Goal: Task Accomplishment & Management: Use online tool/utility

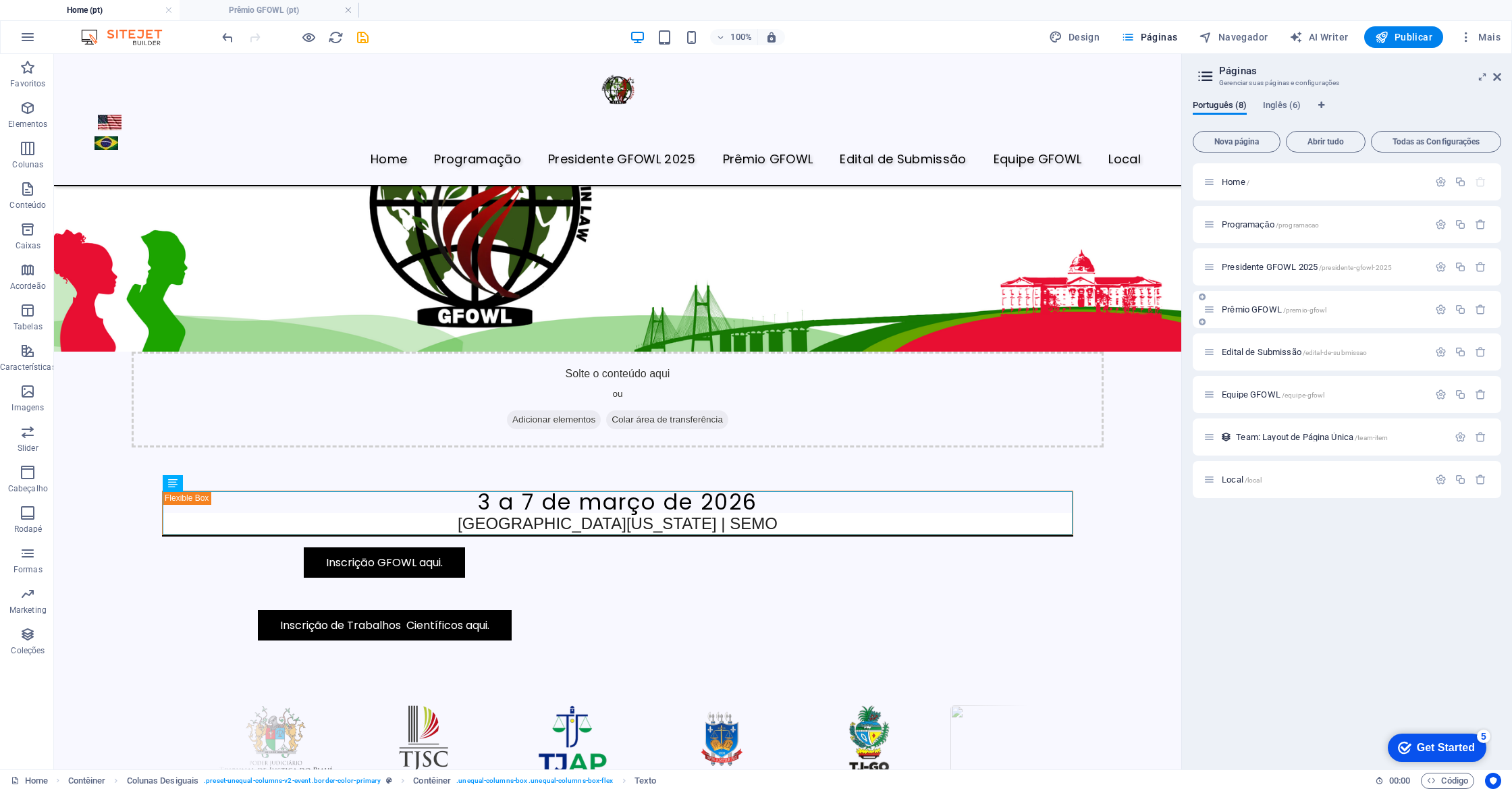
click at [1252, 310] on span "Prêmio GFOWL /premio-gfowl" at bounding box center [1275, 309] width 105 height 10
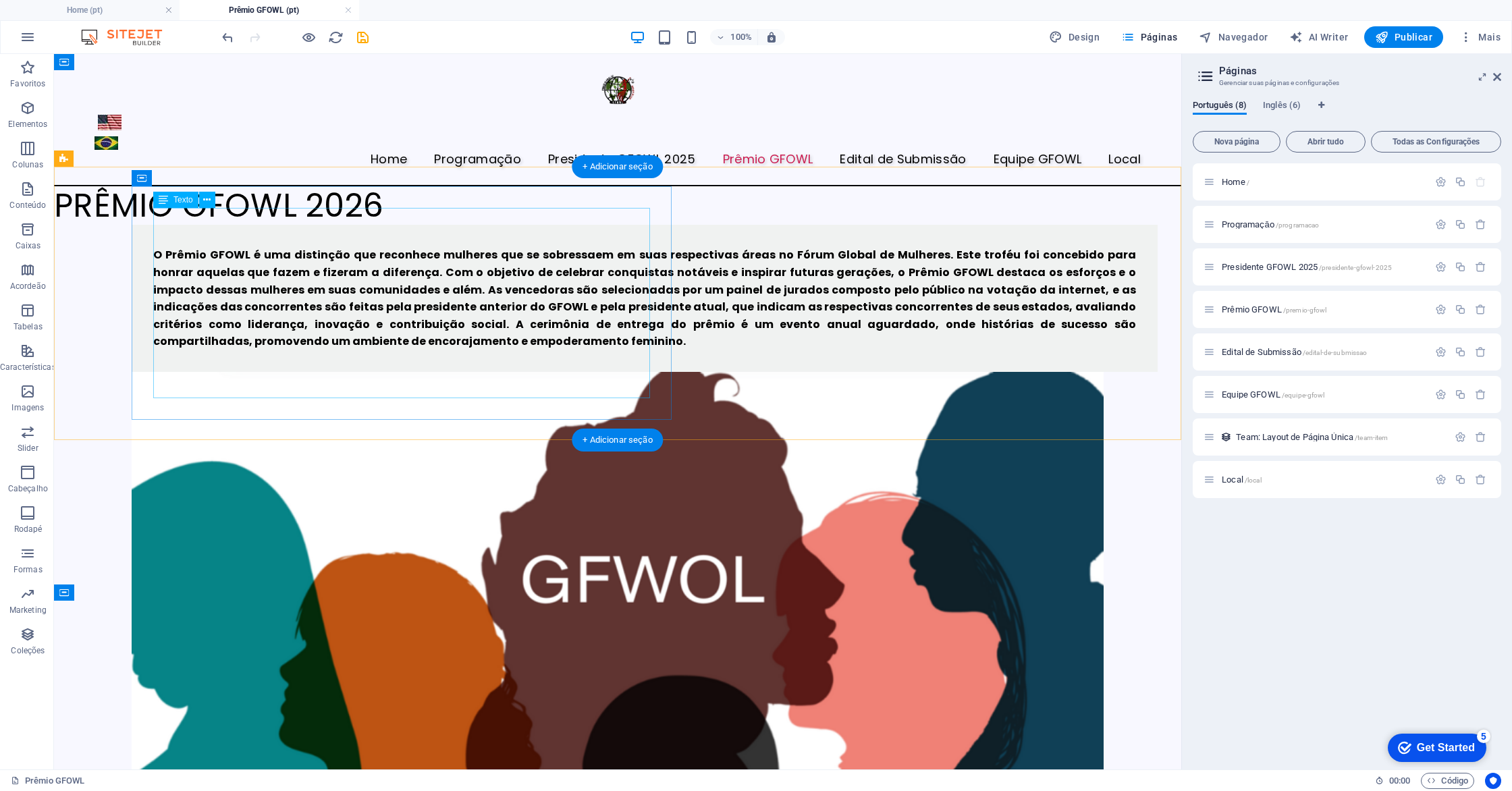
click at [225, 246] on div "O Prêmio GFOWL é uma distinção que reconhece mulheres que se sobressaem em suas…" at bounding box center [645, 297] width 983 height 104
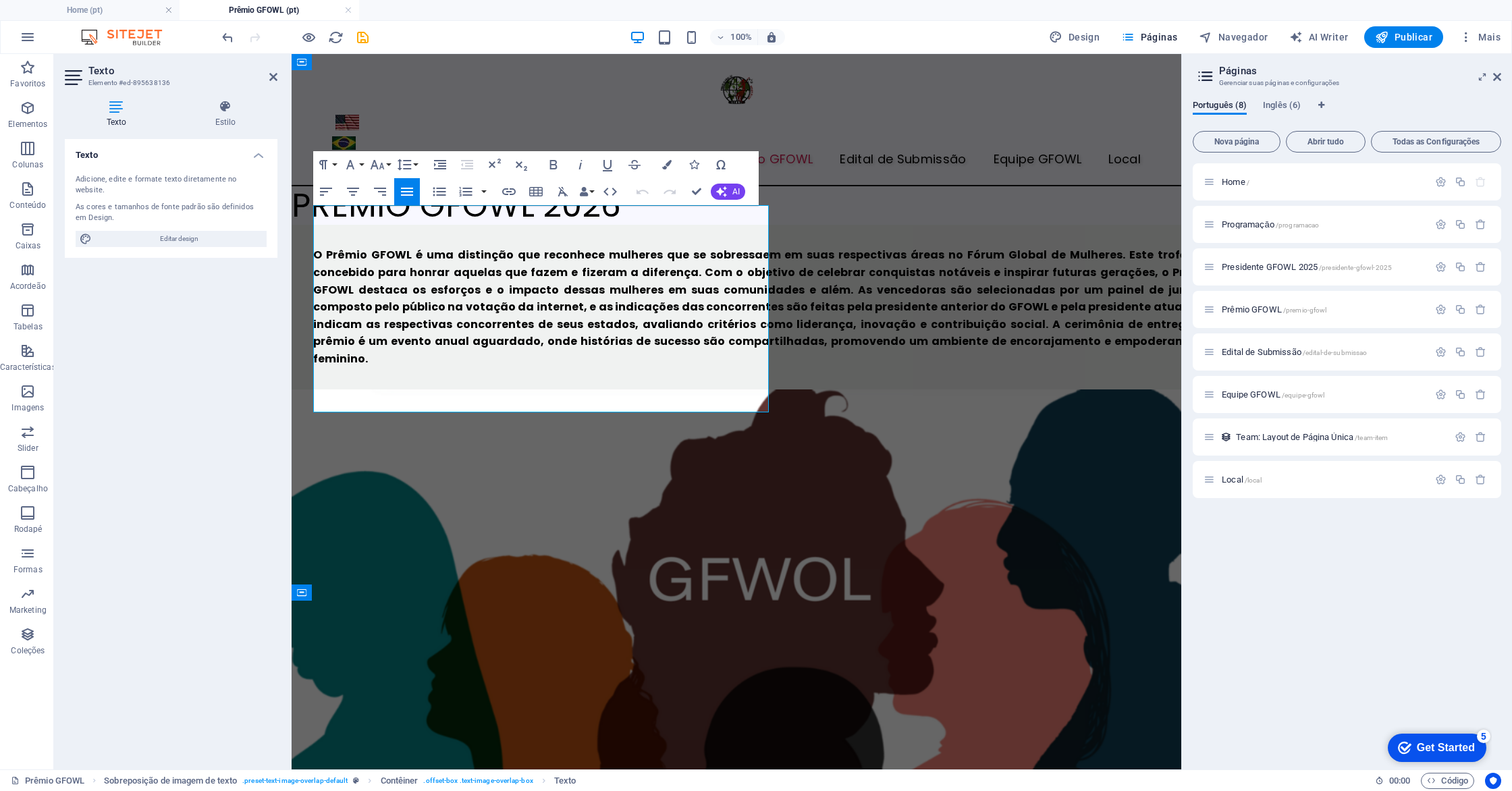
click at [277, 217] on div "Adicione, edite e formate texto diretamente no website. As cores e tamanhos de …" at bounding box center [171, 211] width 213 height 94
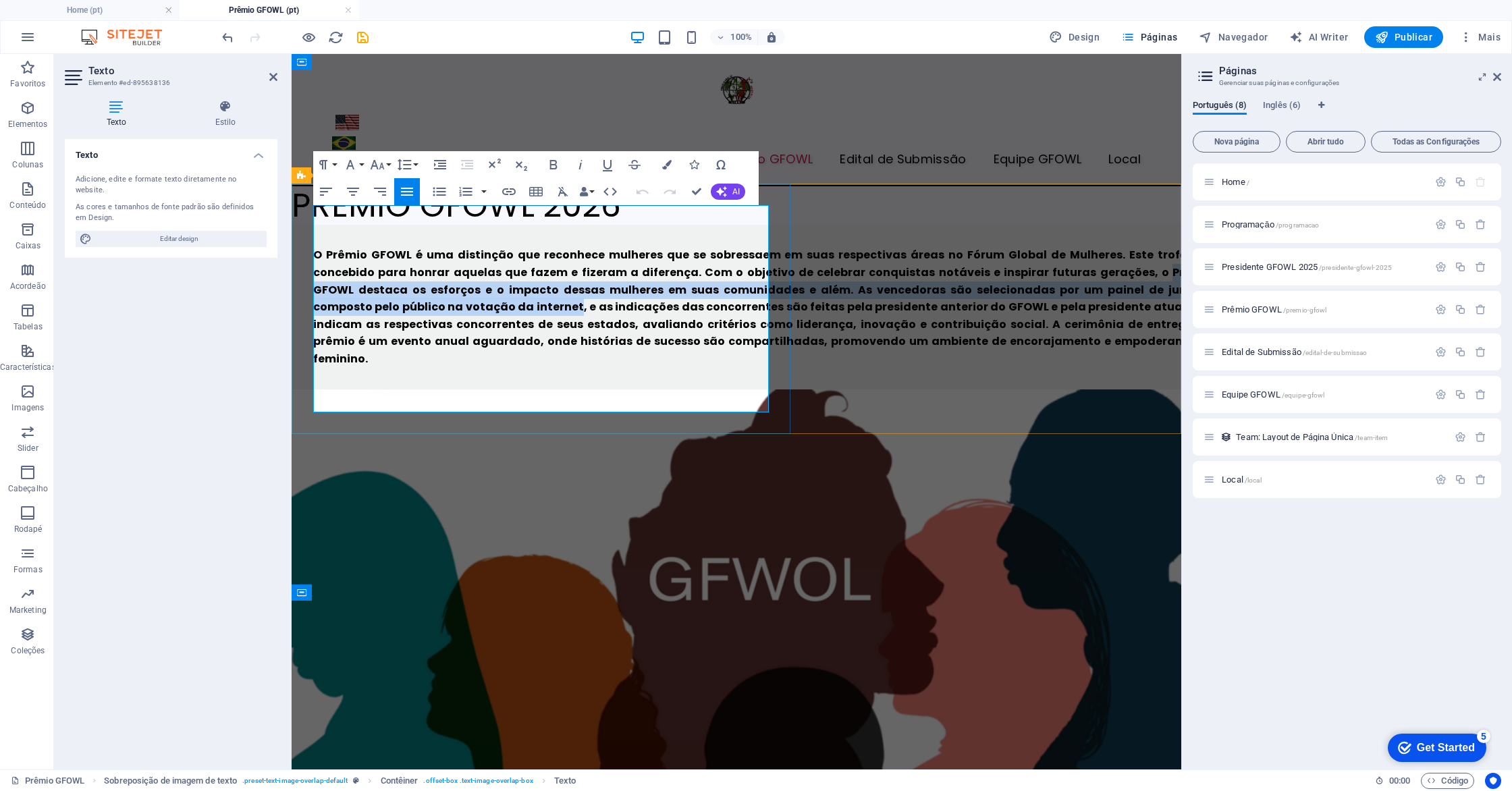
drag, startPoint x: 617, startPoint y: 268, endPoint x: 426, endPoint y: 313, distance: 196.2
click at [426, 313] on span "O Prêmio GFOWL é uma distinção que reconhece mulheres que se sobressaem em suas…" at bounding box center [763, 306] width 901 height 119
copy span "Prêmio GFOWL destaca os esforços e o impacto dessas mulheres em suas comunidade…"
click at [967, 389] on figure at bounding box center [736, 639] width 890 height 500
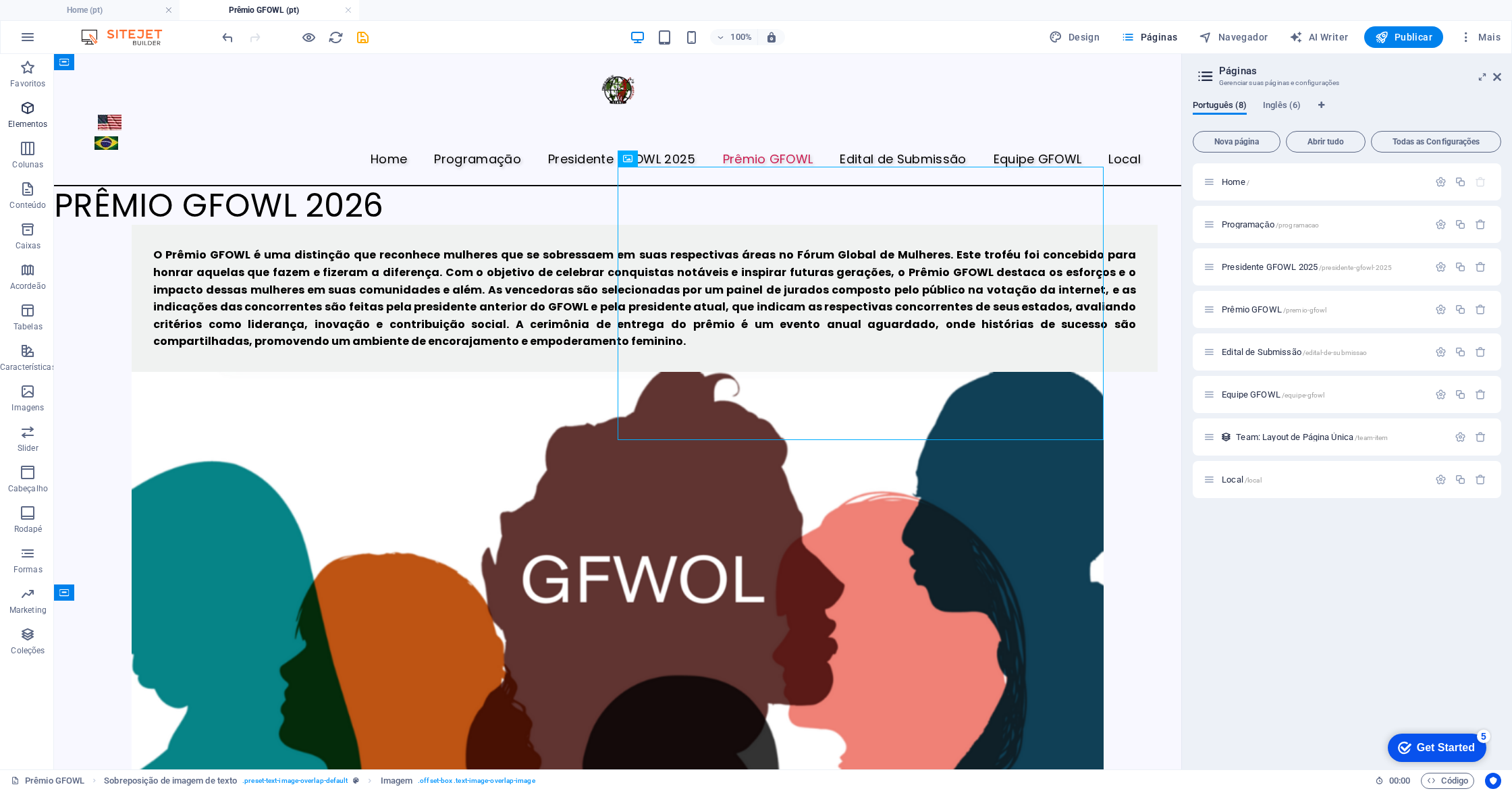
click at [28, 111] on icon "button" at bounding box center [27, 108] width 16 height 16
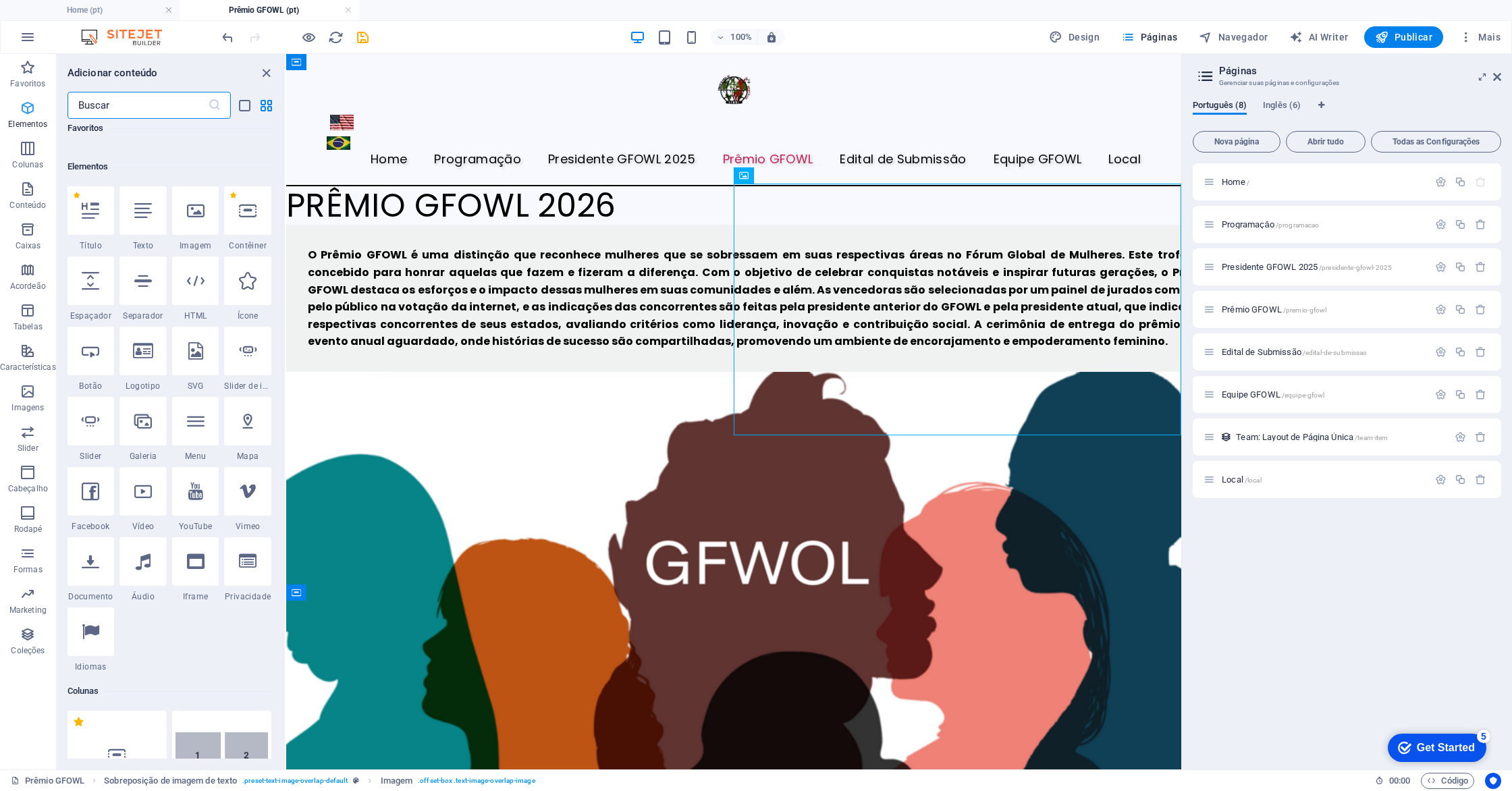
scroll to position [144, 0]
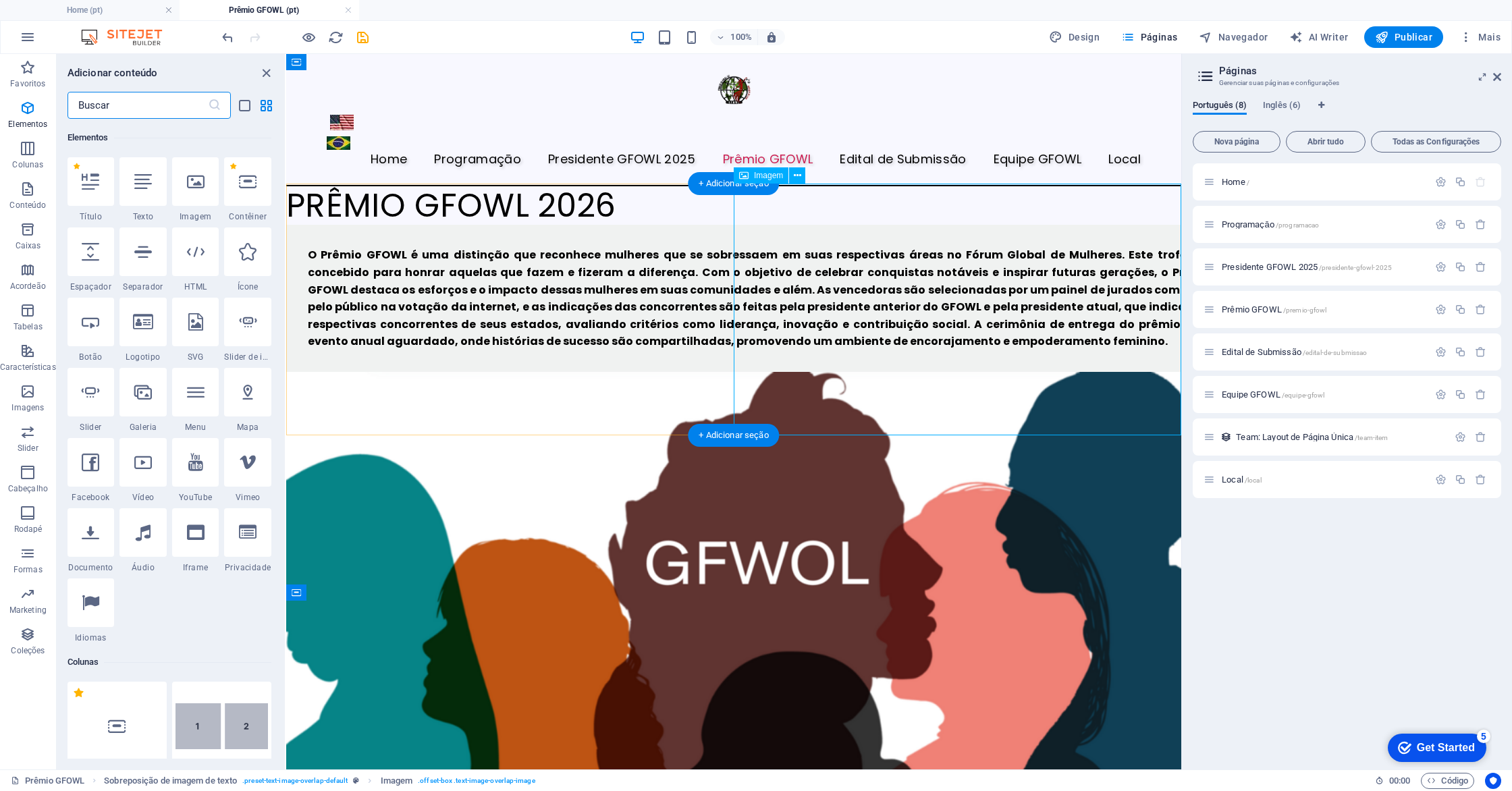
click at [841, 372] on figure at bounding box center [734, 624] width 895 height 504
select select "%"
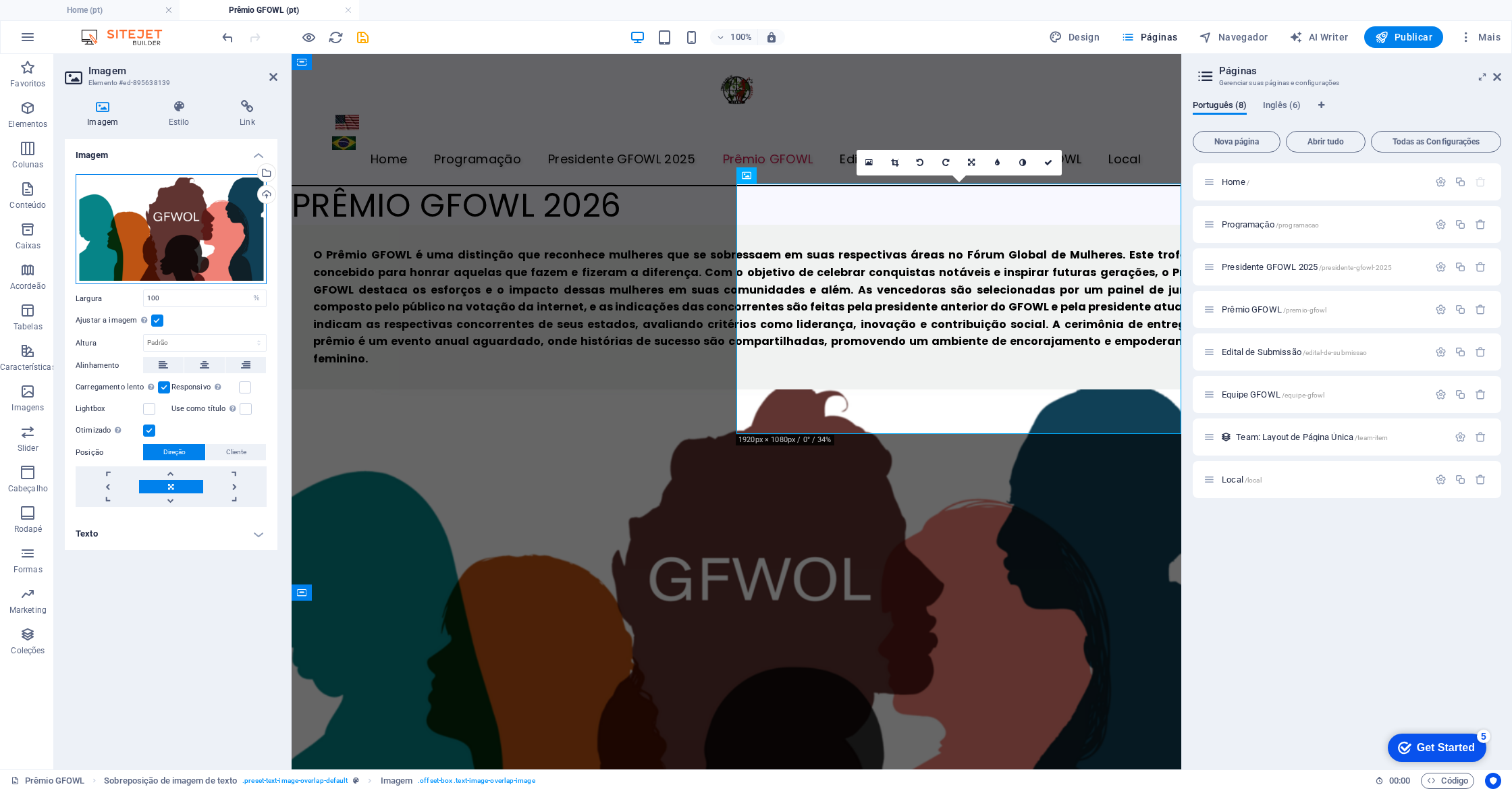
click at [192, 244] on div "Arraste os arquivos aqui, clique para escolher os arquivos ou selecione os arqu…" at bounding box center [171, 229] width 191 height 111
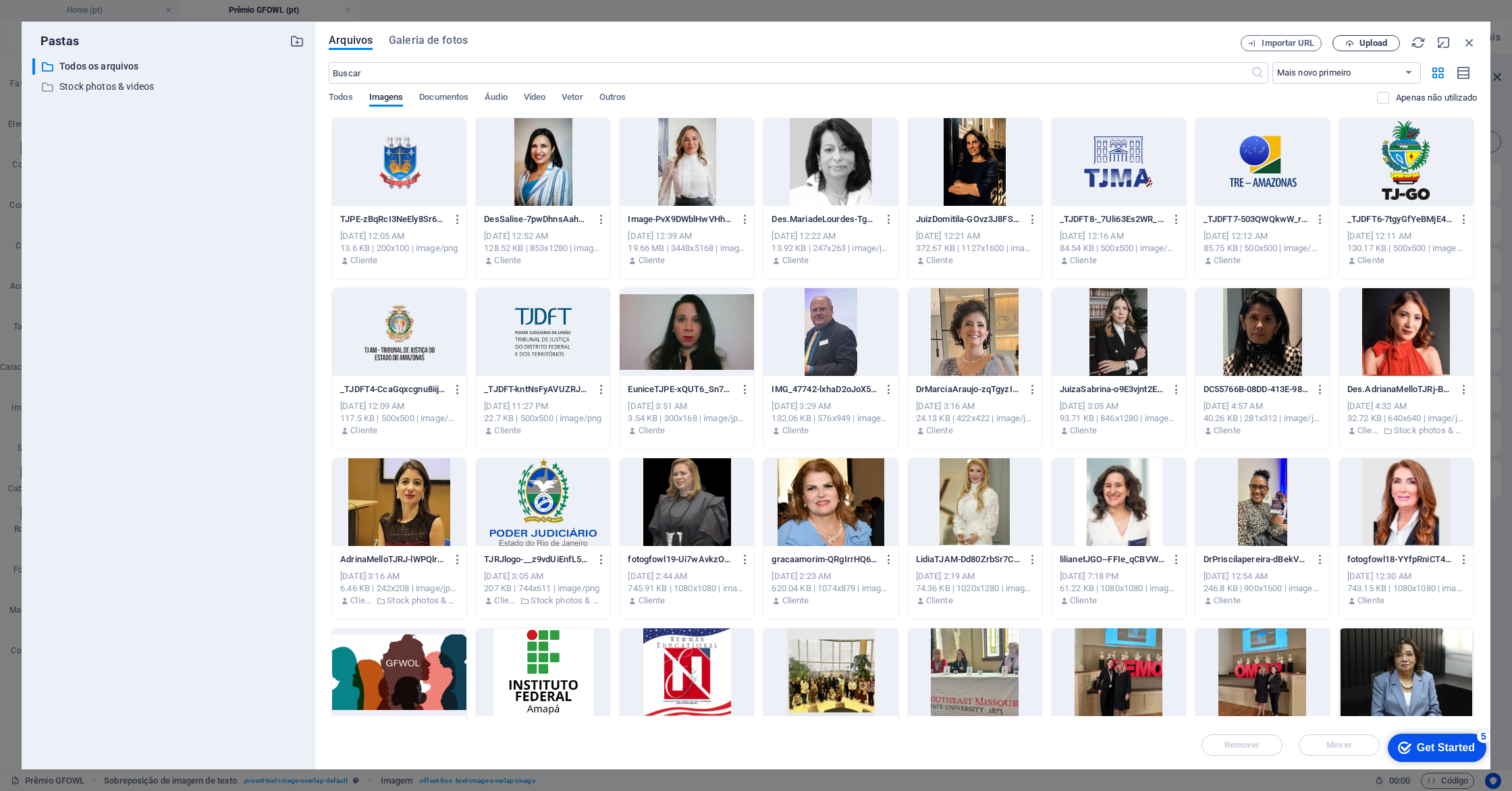
click at [1384, 45] on span "Upload" at bounding box center [1373, 43] width 27 height 8
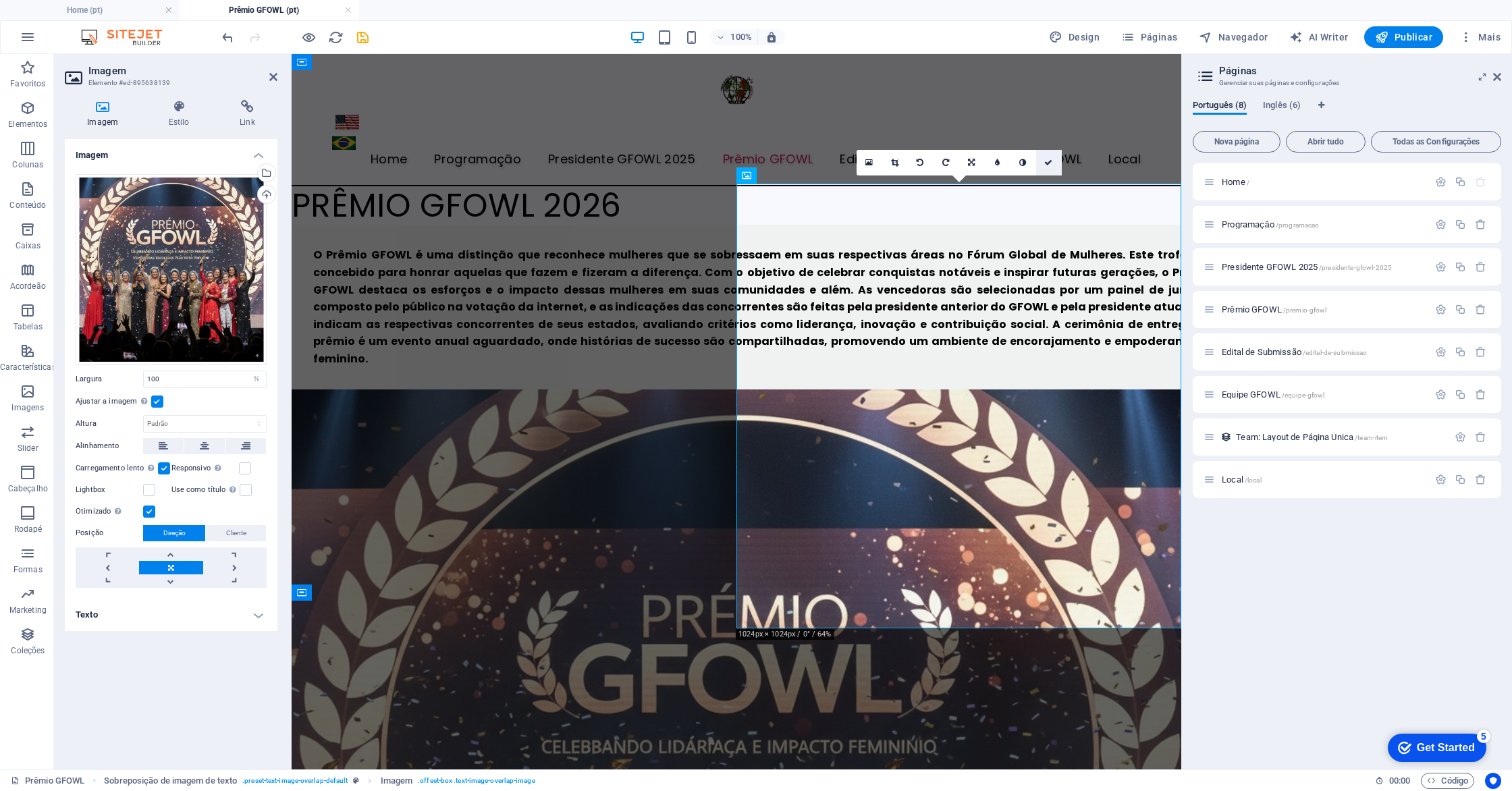
click at [1047, 167] on link at bounding box center [1049, 163] width 26 height 26
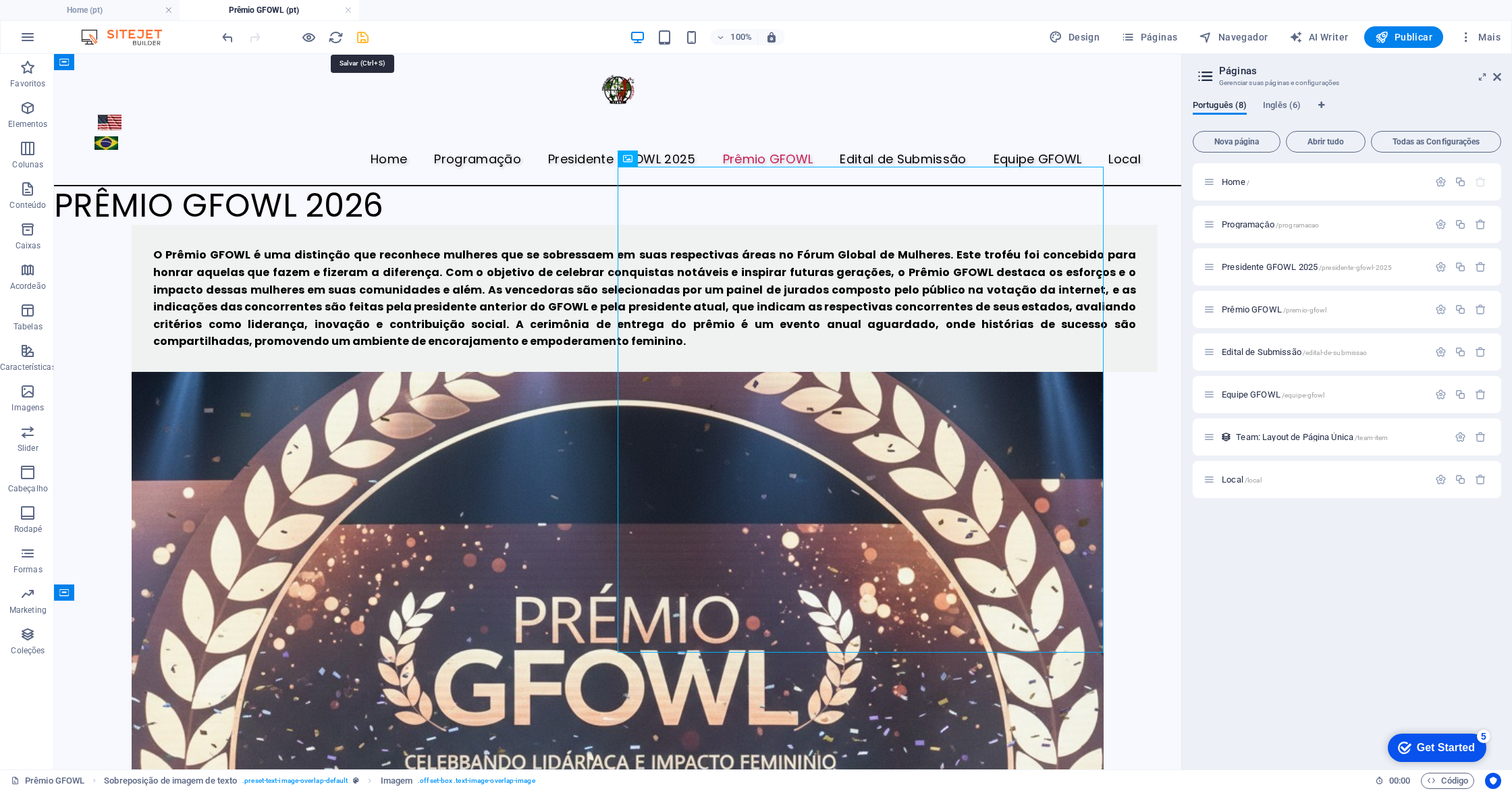
click at [362, 37] on icon "save" at bounding box center [363, 38] width 15 height 15
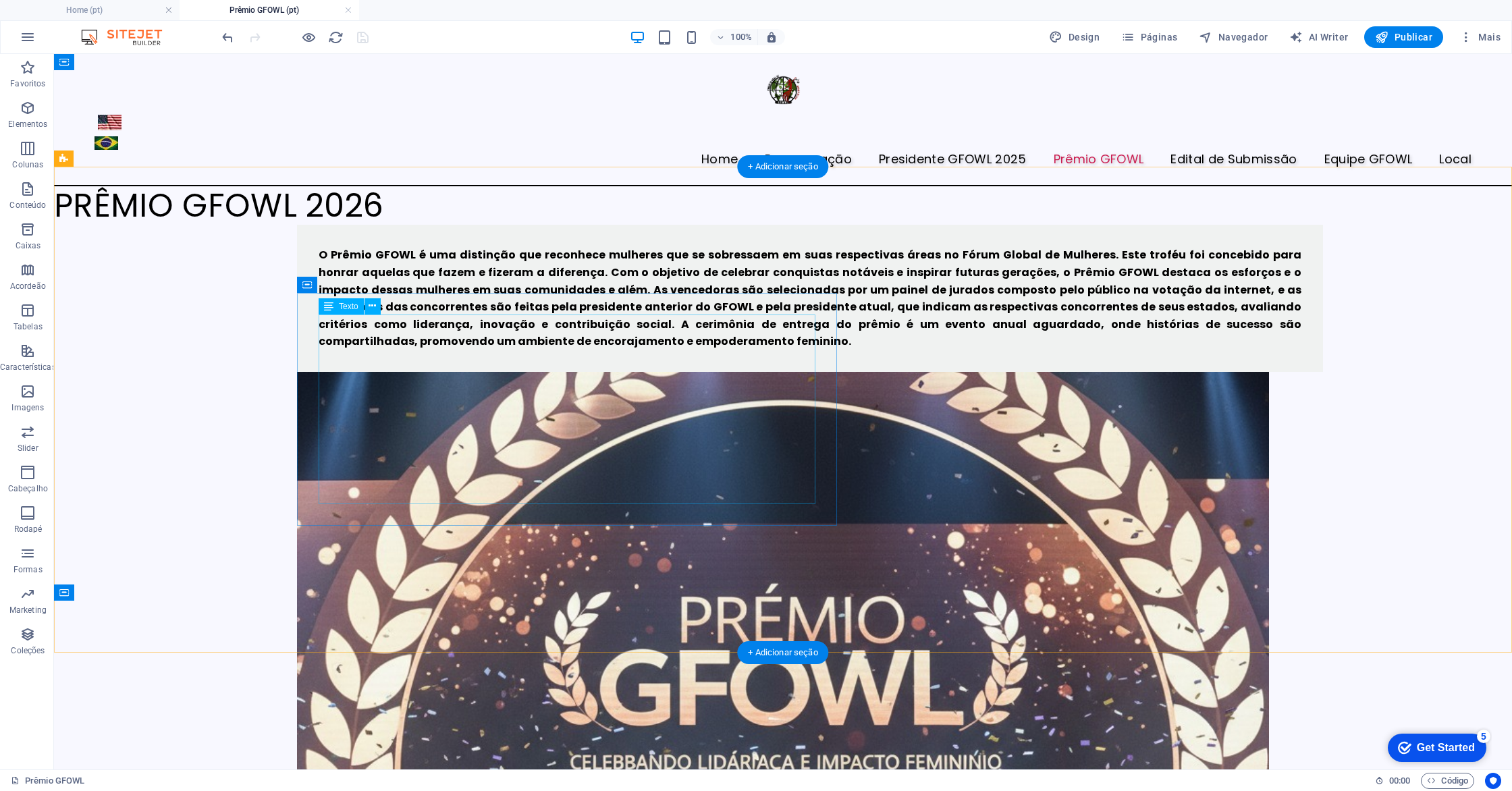
click at [529, 337] on div "O Prêmio GFOWL é uma distinção que reconhece mulheres que se sobressaem em suas…" at bounding box center [810, 297] width 983 height 104
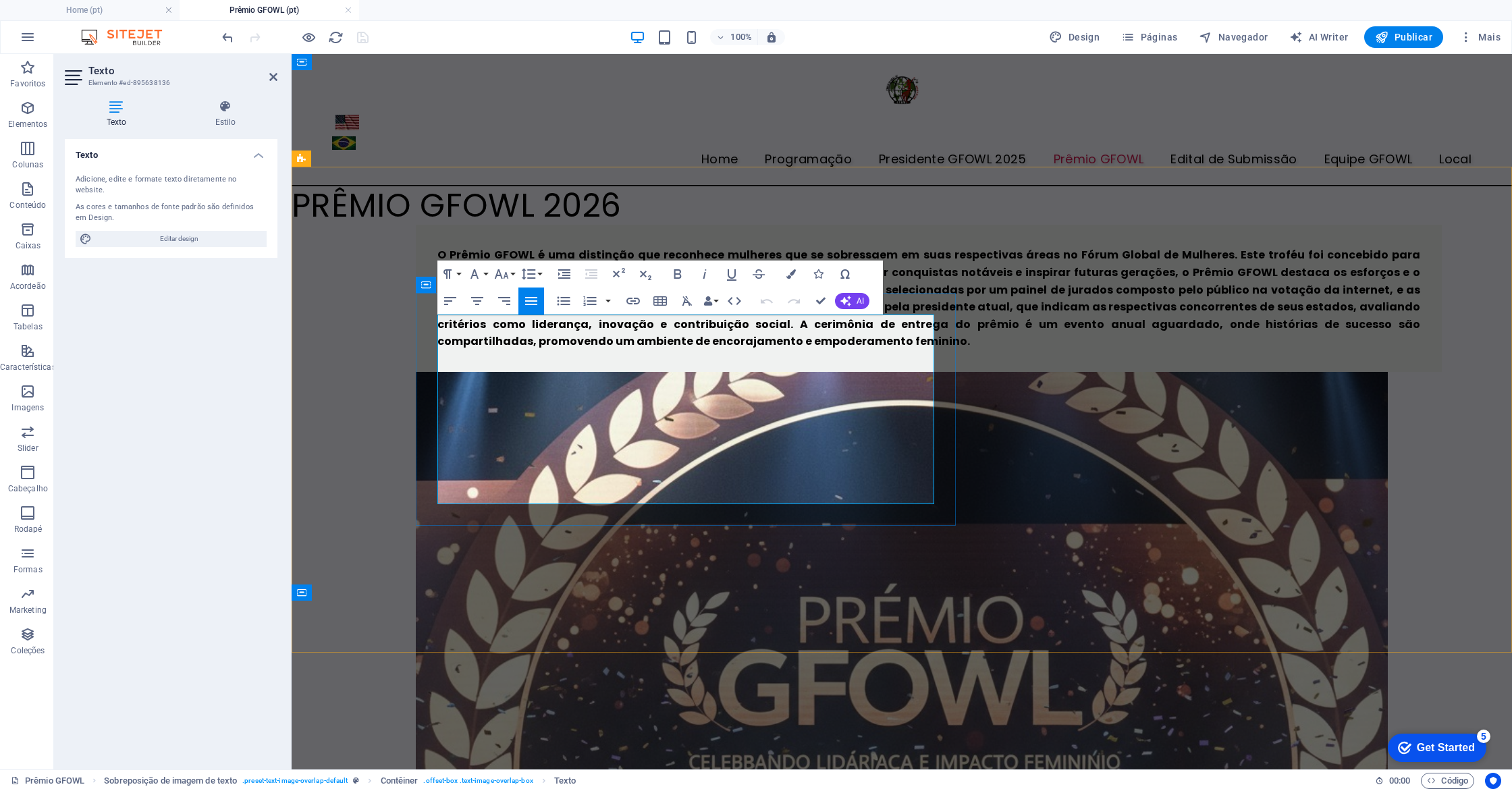
click at [669, 349] on span "O Prêmio GFOWL é uma distinção que reconhece mulheres que se sobressaem em suas…" at bounding box center [928, 297] width 983 height 102
drag, startPoint x: 448, startPoint y: 322, endPoint x: 719, endPoint y: 336, distance: 271.4
click at [719, 336] on span "O Prêmio GFOWL é uma distinção que reconhece mulheres que se sobressaem em suas…" at bounding box center [928, 297] width 983 height 102
click at [694, 351] on p "O Prêmio GFOWL é uma distinção que reconhece mulheres que se sobressaem em suas…" at bounding box center [928, 297] width 983 height 104
drag, startPoint x: 611, startPoint y: 376, endPoint x: 642, endPoint y: 385, distance: 32.3
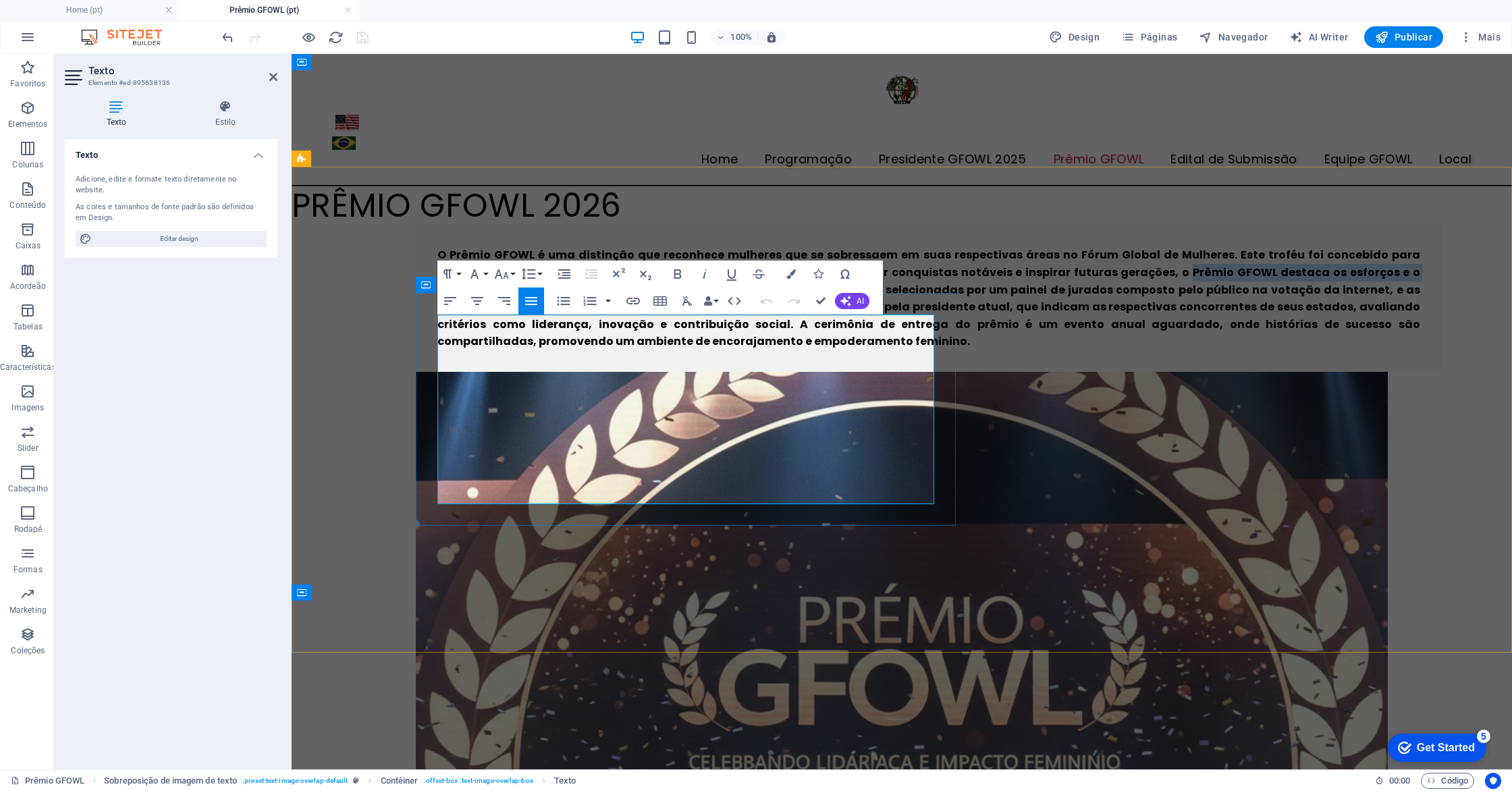
click at [669, 349] on span "O Prêmio GFOWL é uma distinção que reconhece mulheres que se sobressaem em suas…" at bounding box center [928, 297] width 983 height 102
copy span "Prêmio GFOWL destaca os esforços e o impacto dessas mulheres em suas comunidade…"
click at [832, 231] on div "O Prêmio GFOWL é uma distinção que reconhece mulheres que se sobressaem em suas…" at bounding box center [902, 784] width 1221 height 1119
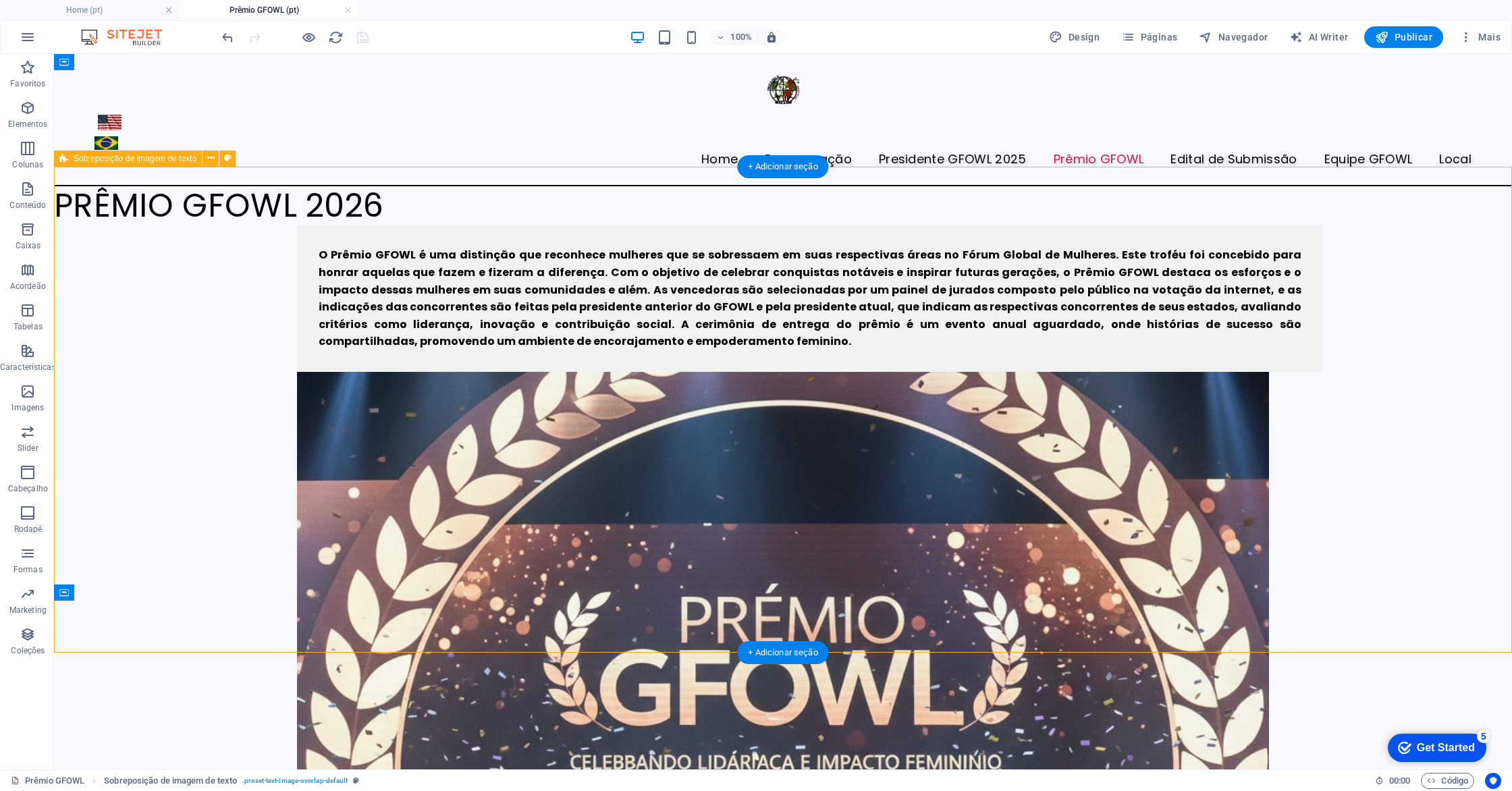
click at [1426, 326] on div "O Prêmio GFOWL é uma distinção que reconhece mulheres que se sobressaem em suas…" at bounding box center [783, 784] width 1458 height 1119
click at [564, 263] on div "O Prêmio GFOWL é uma distinção que reconhece mulheres que se sobressaem em suas…" at bounding box center [783, 784] width 1458 height 1119
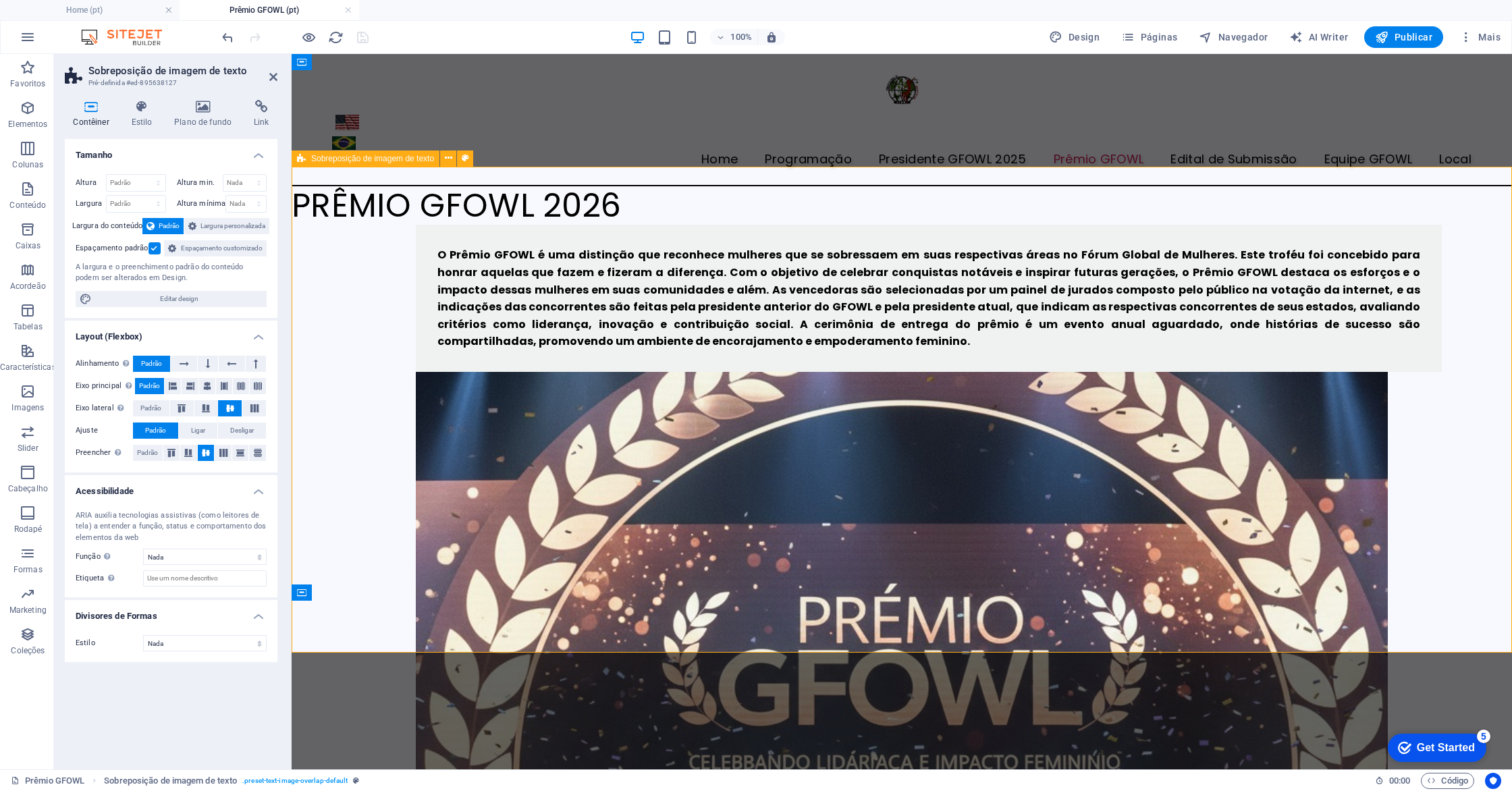
click at [1489, 375] on div "O Prêmio GFOWL é uma distinção que reconhece mulheres que se sobressaem em suas…" at bounding box center [902, 784] width 1221 height 1119
click at [33, 190] on icon "button" at bounding box center [27, 189] width 16 height 16
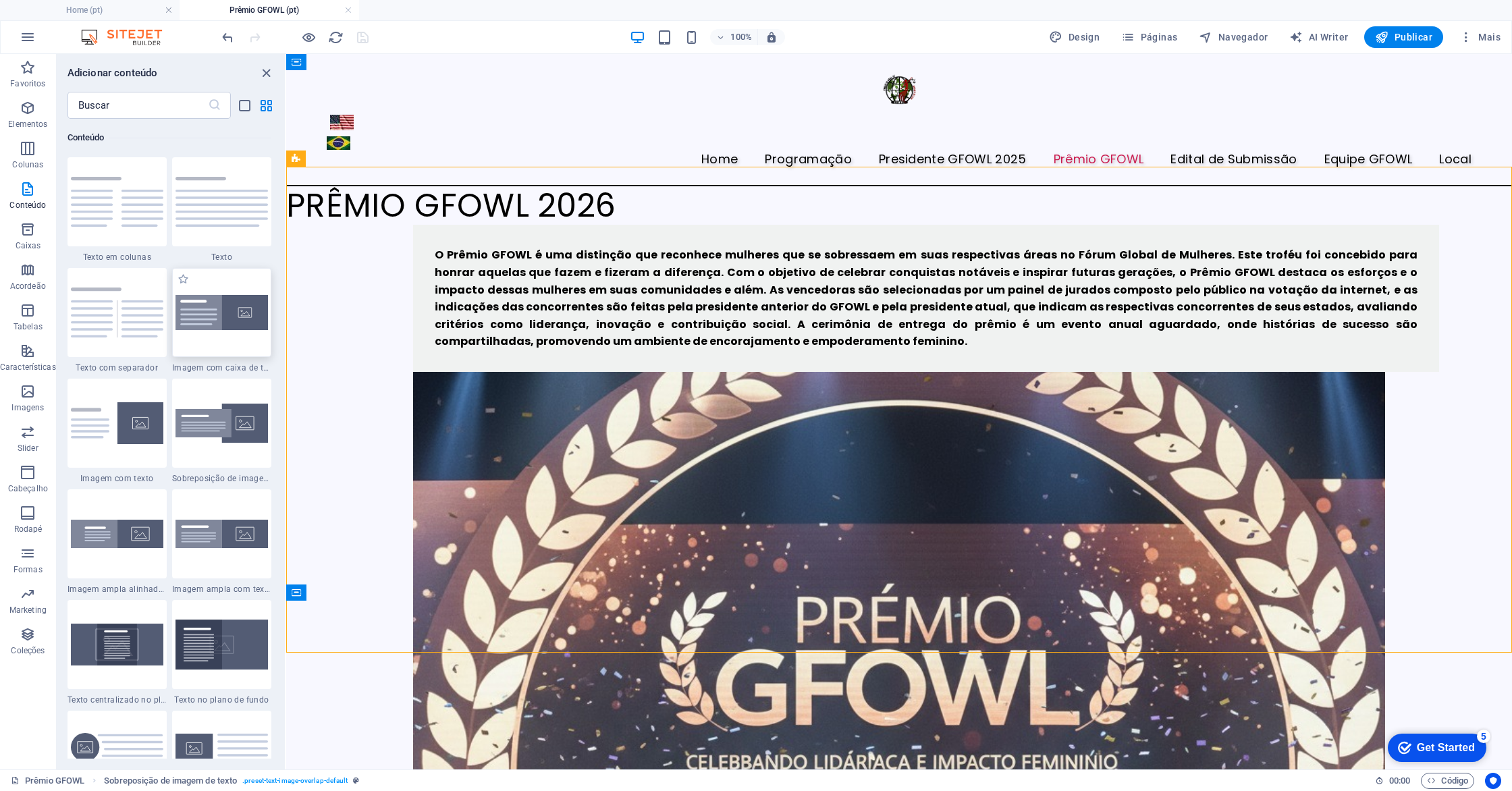
scroll to position [2363, 0]
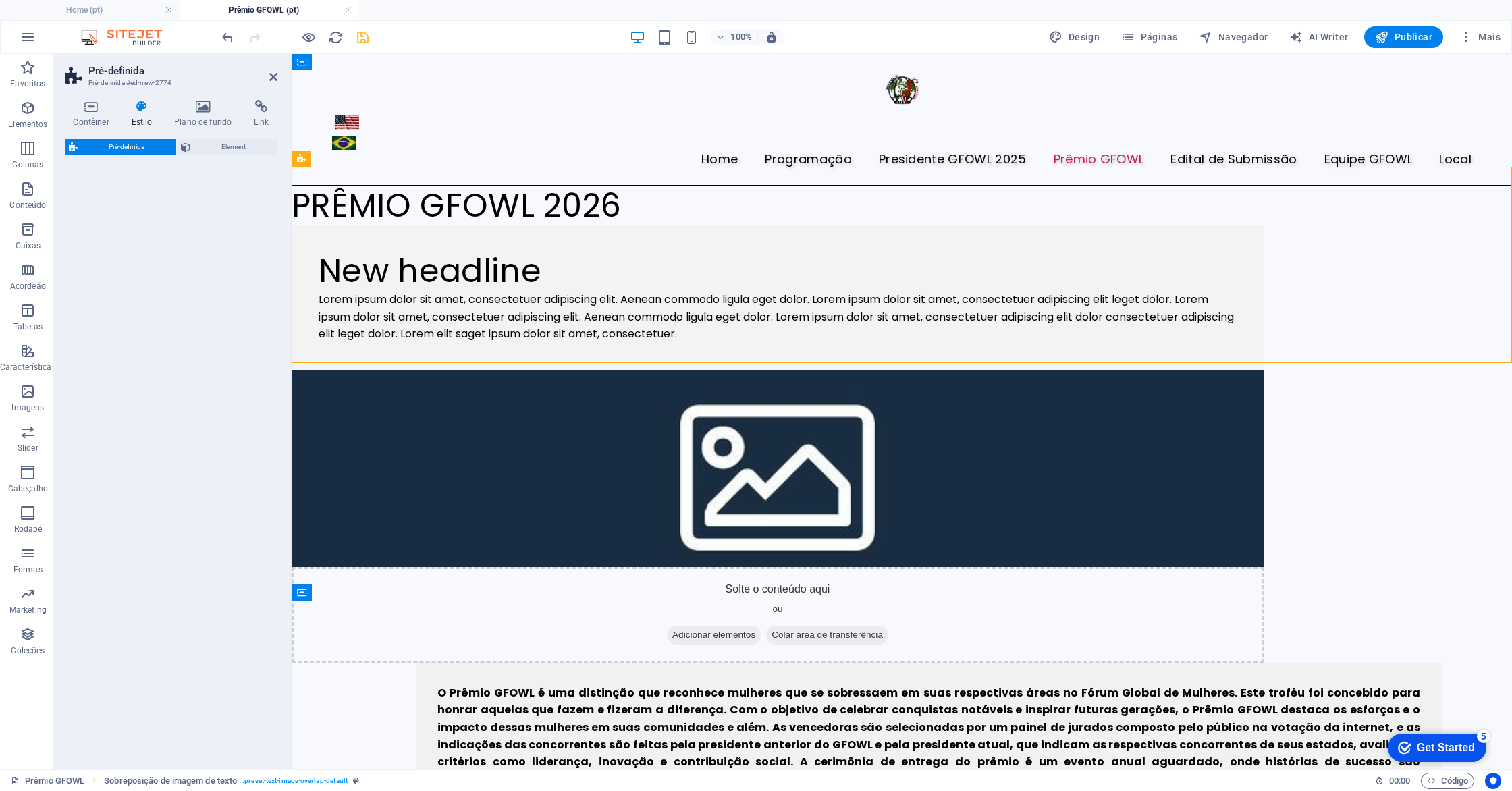
select select "rem"
select select "px"
select select "preset-text-with-image-v4-boxed"
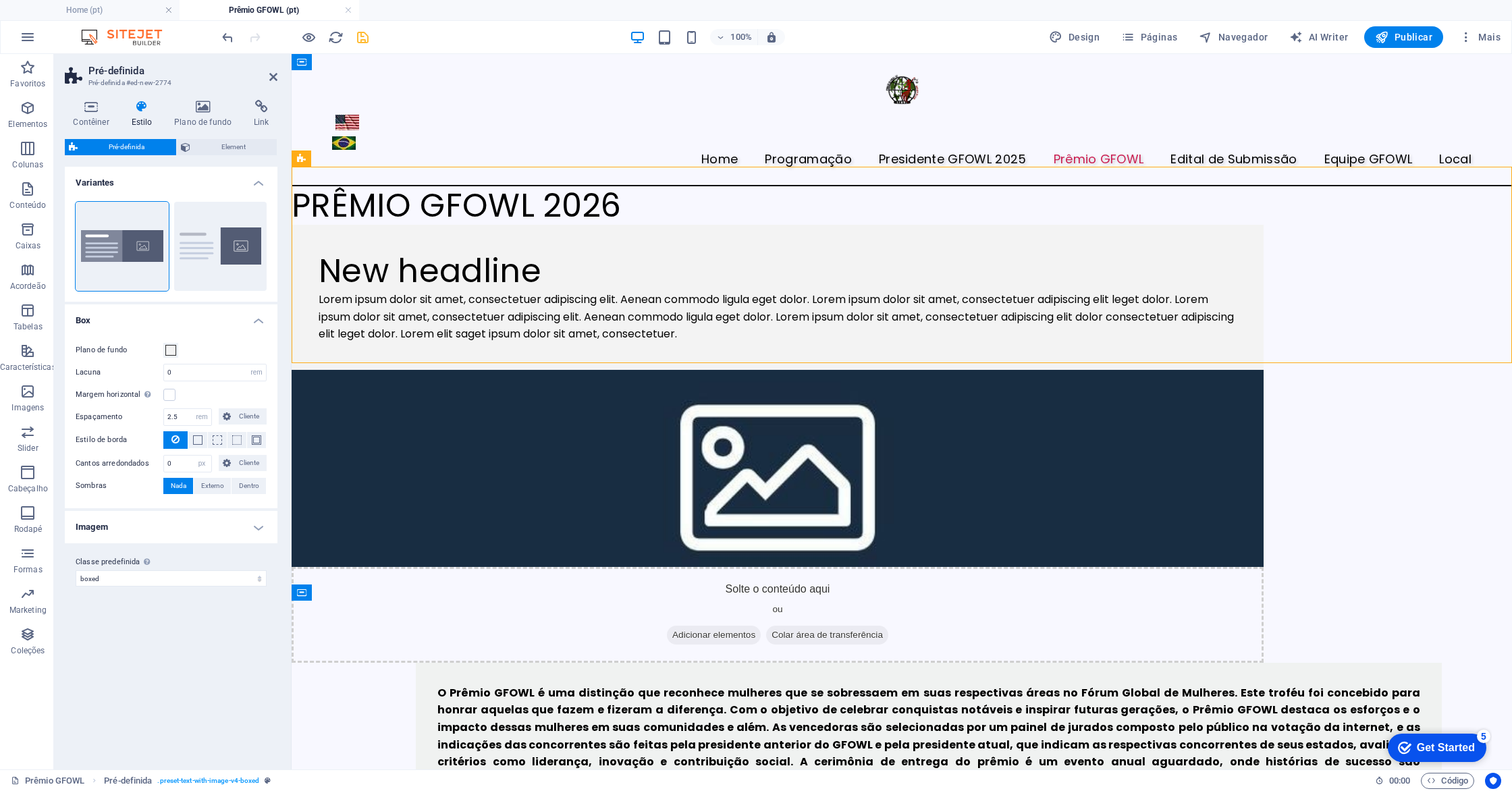
click at [1025, 370] on figure at bounding box center [777, 469] width 972 height 197
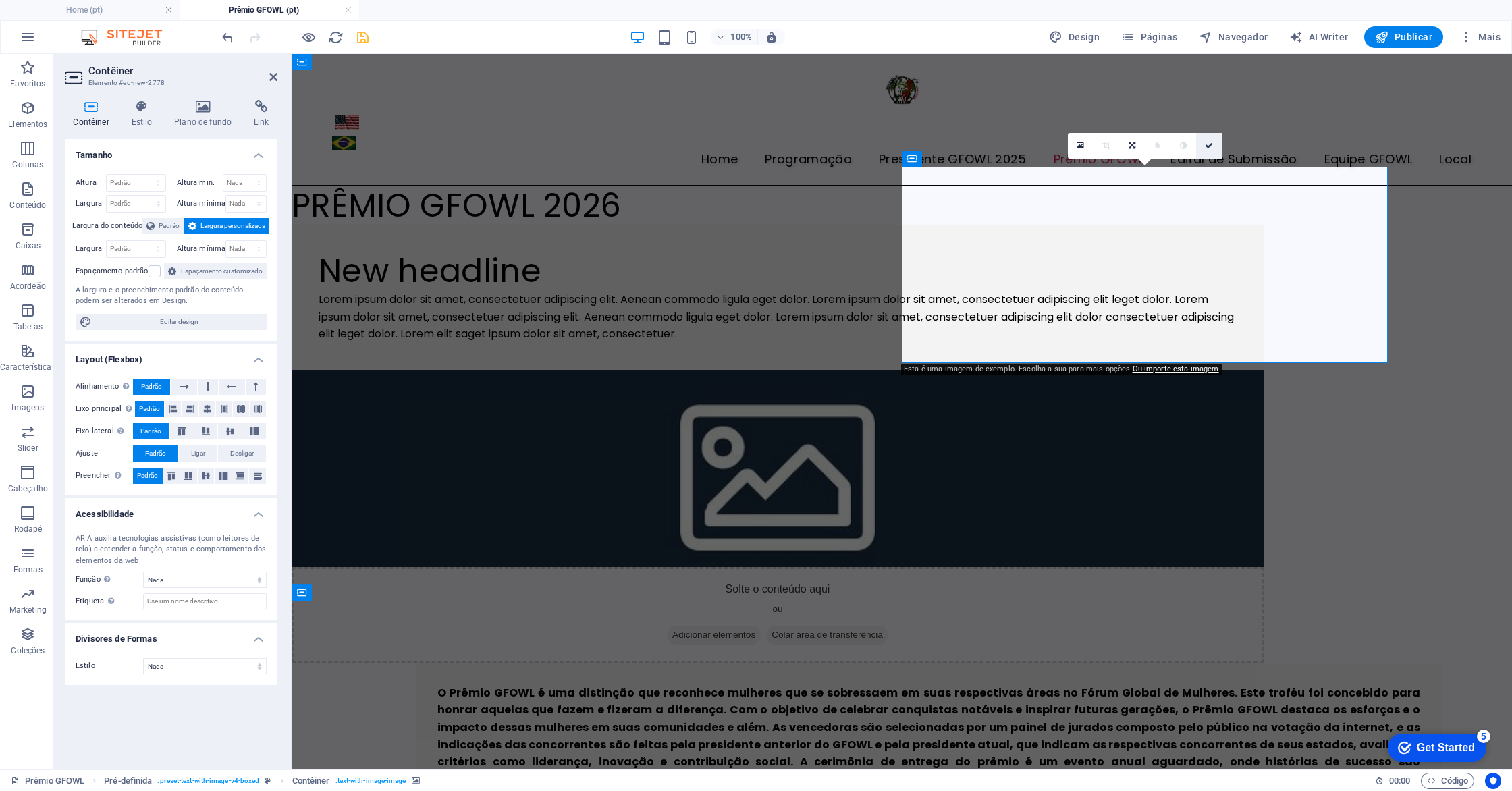
click at [1213, 152] on link at bounding box center [1209, 146] width 26 height 26
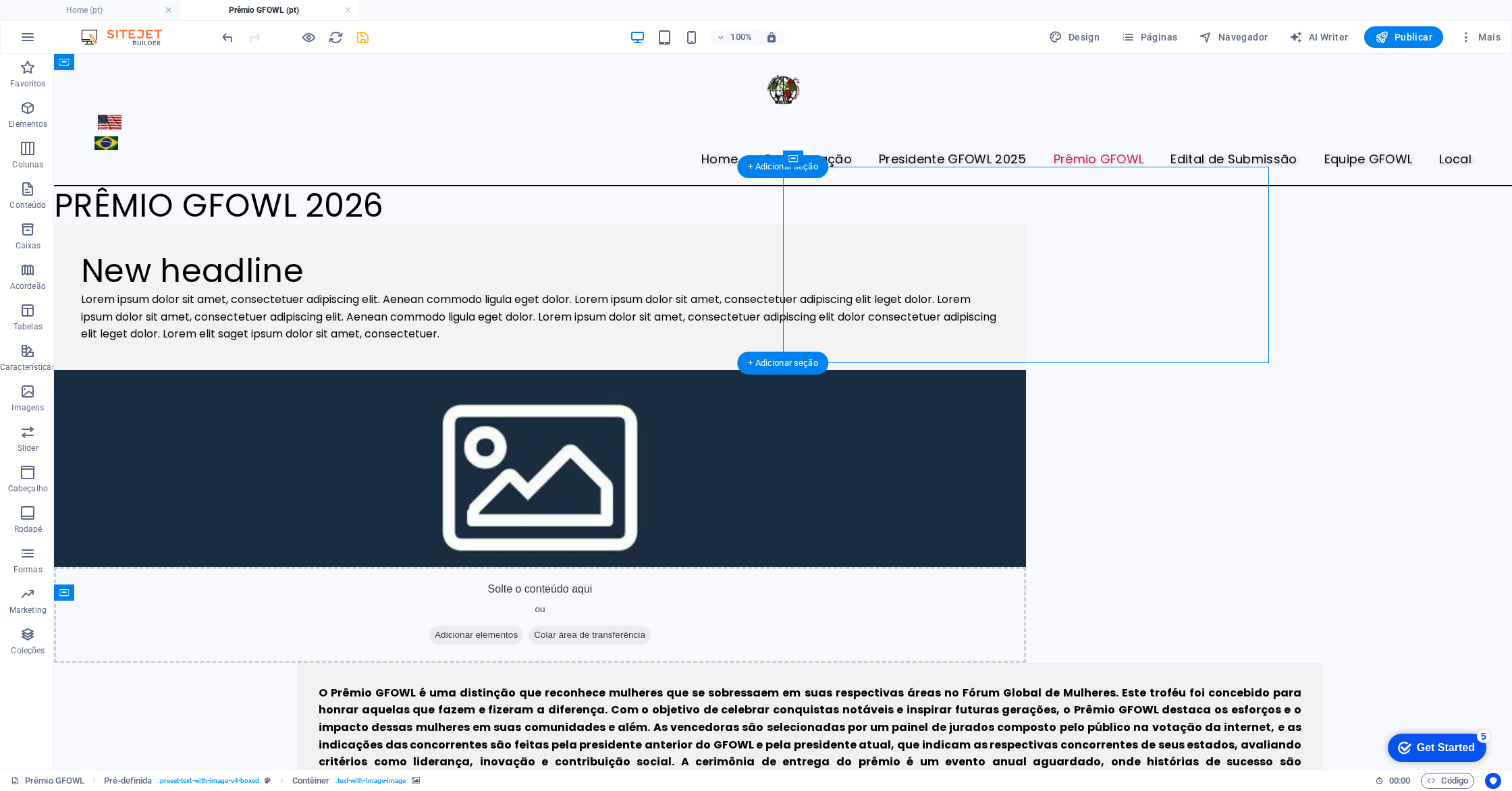
click at [960, 370] on figure at bounding box center [540, 469] width 972 height 197
click at [25, 126] on p "Elementos" at bounding box center [27, 124] width 39 height 11
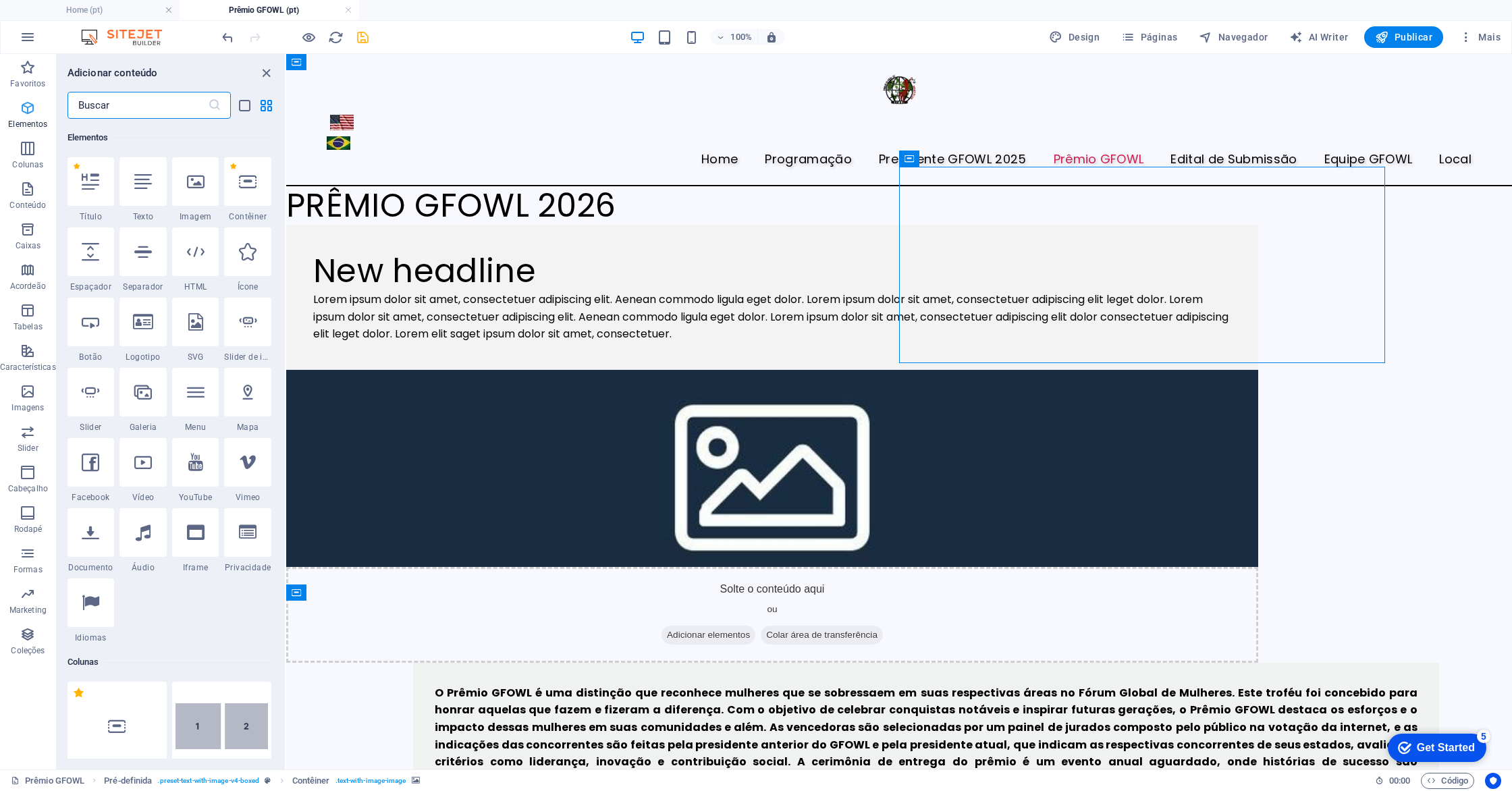
scroll to position [144, 0]
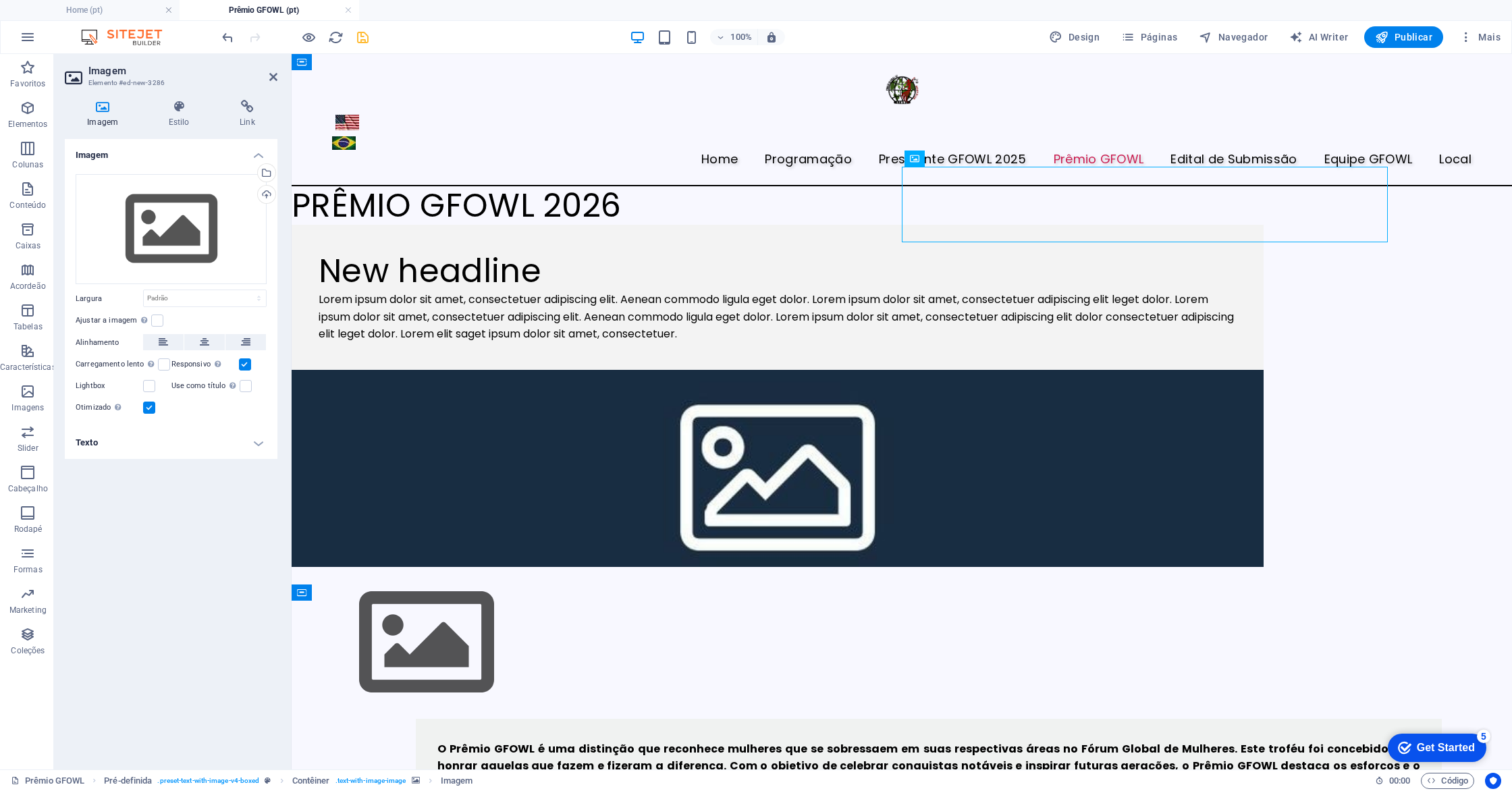
click at [1013, 370] on figure at bounding box center [777, 469] width 972 height 197
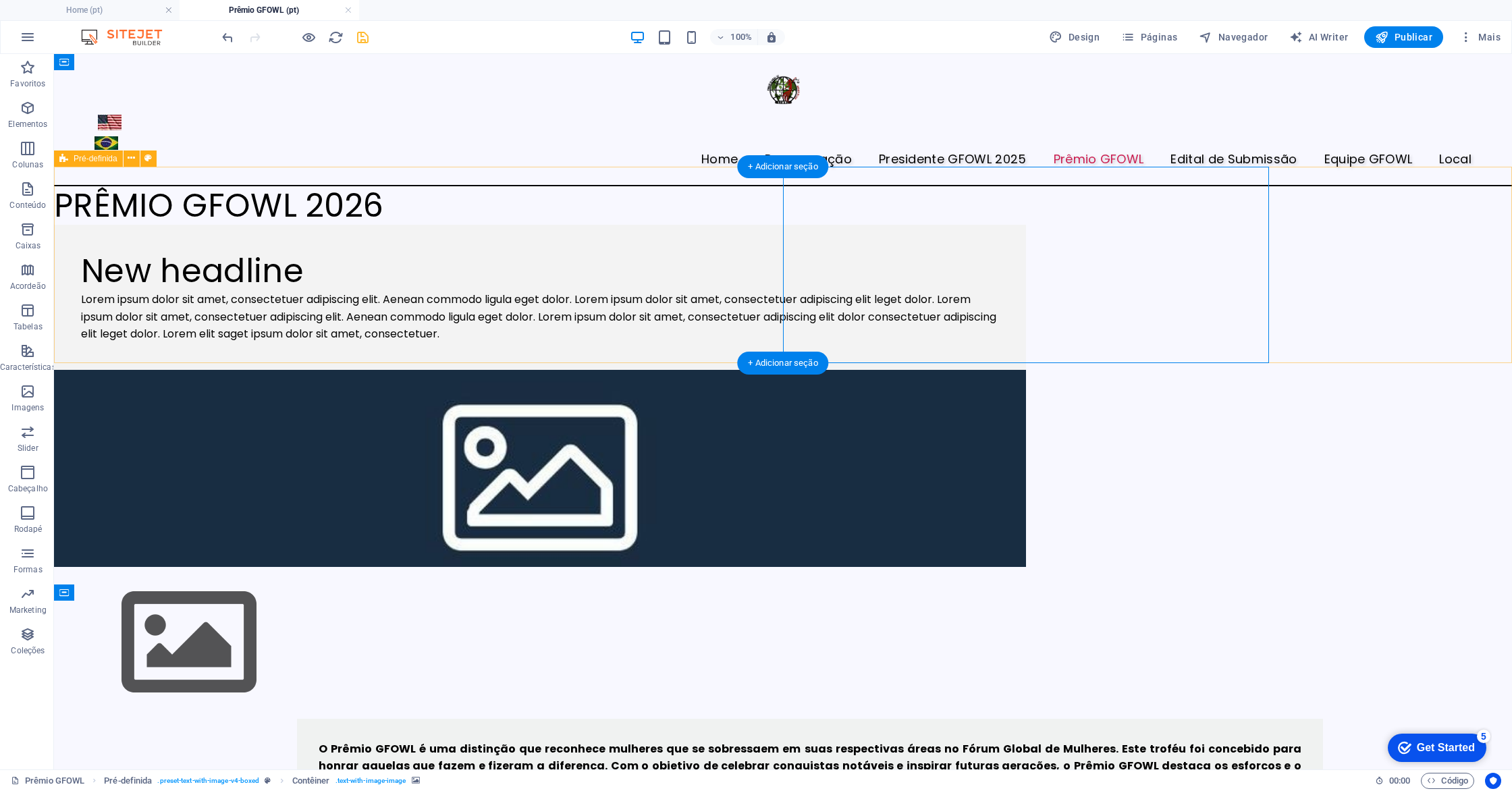
click at [190, 235] on div "New headline Lorem ipsum dolor sit amet, consectetuer adipiscing elit. Aenean c…" at bounding box center [783, 471] width 1458 height 494
select select "rem"
select select "px"
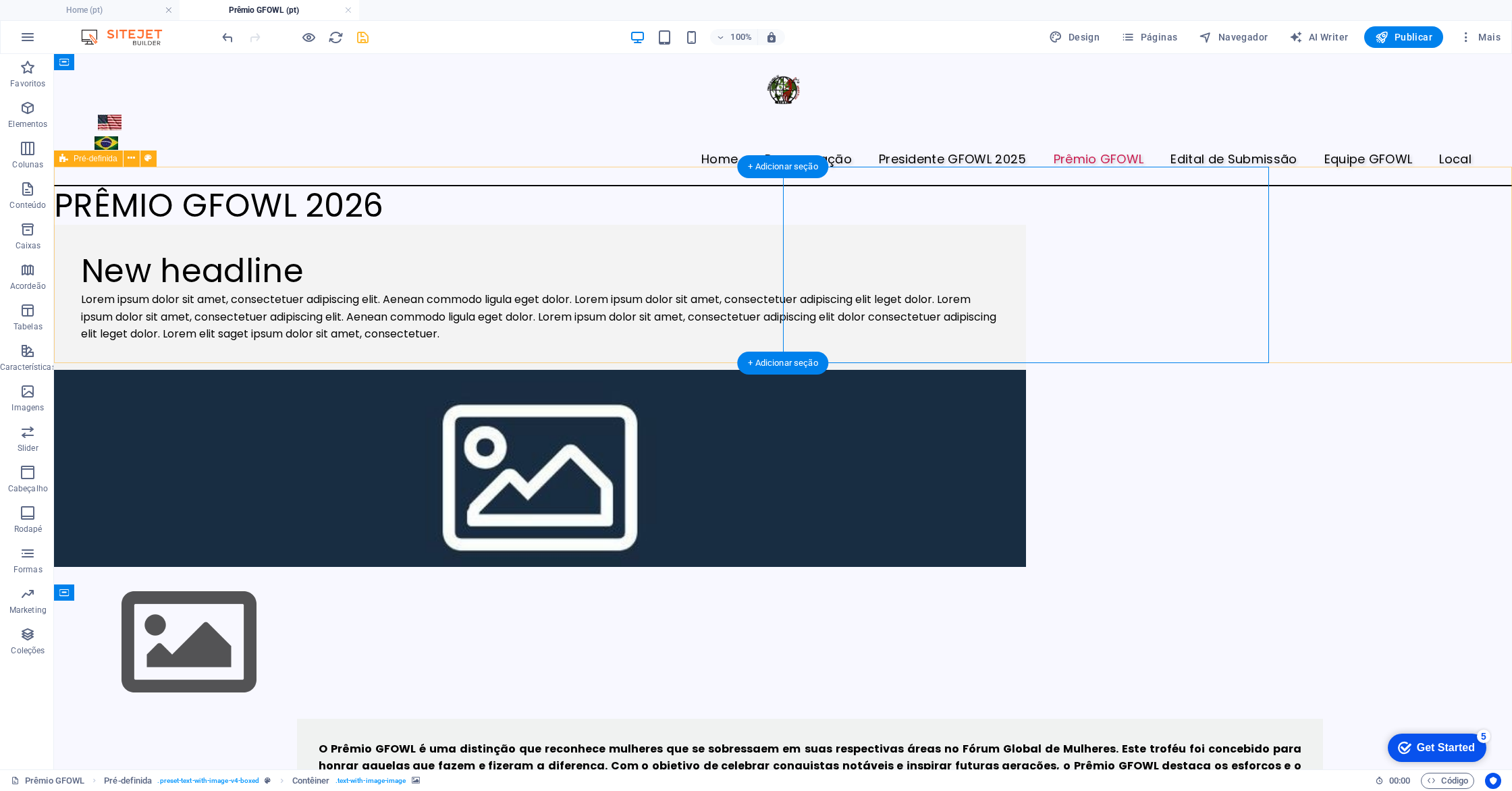
select select "preset-text-with-image-v4-boxed"
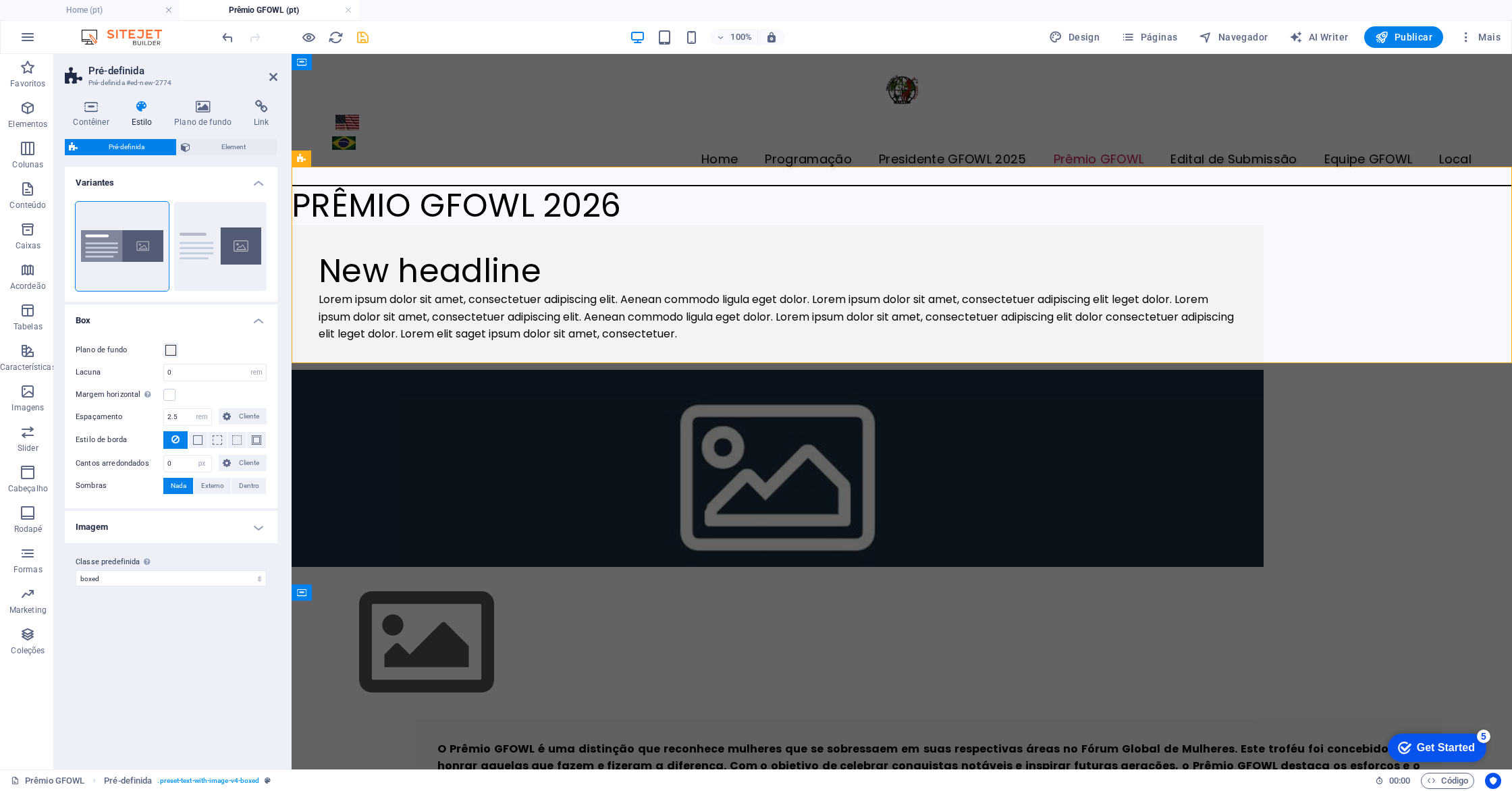
click at [1189, 370] on figure at bounding box center [777, 469] width 972 height 197
click at [274, 78] on icon at bounding box center [273, 76] width 8 height 11
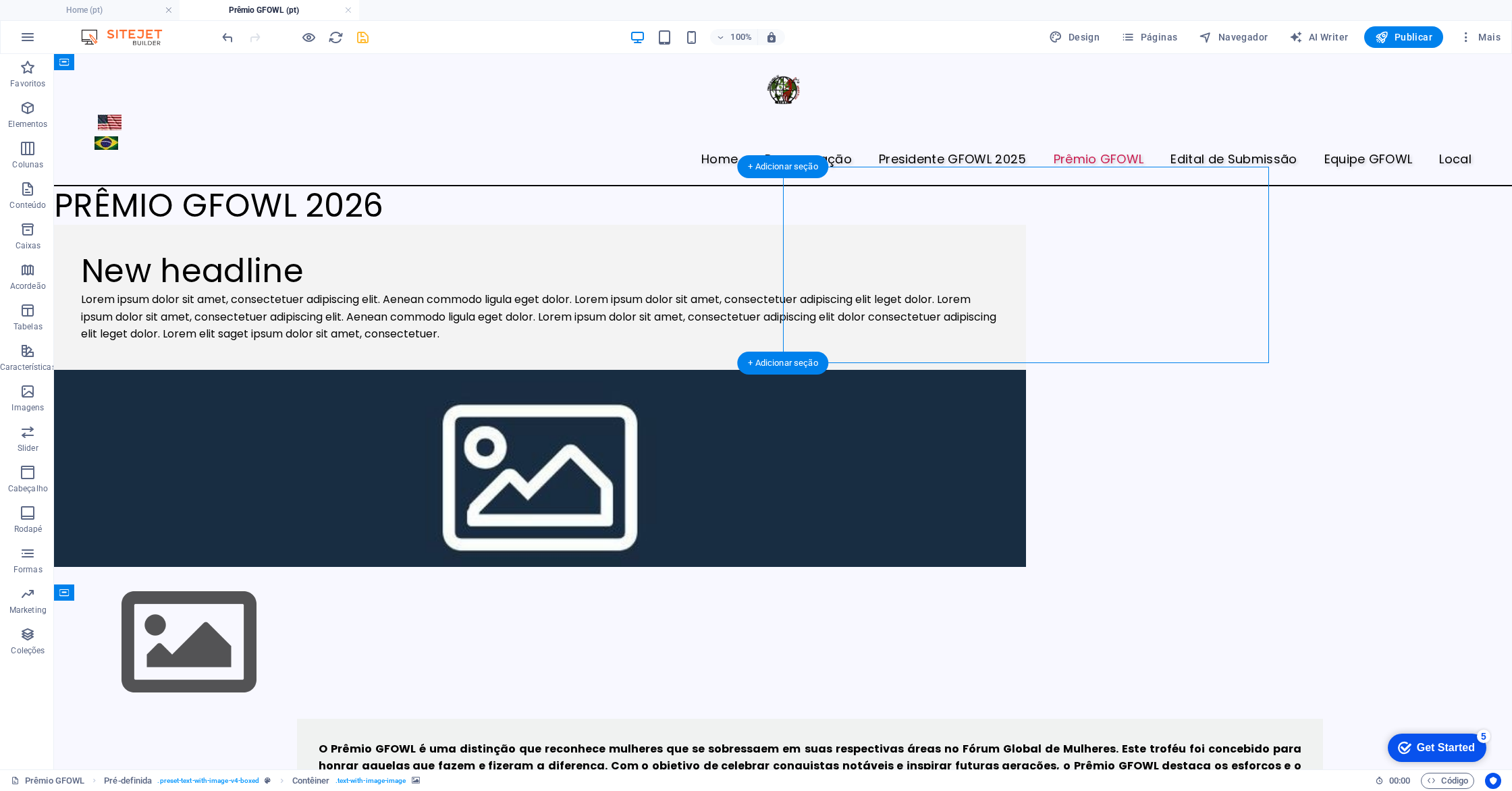
click at [882, 370] on figure at bounding box center [540, 469] width 972 height 197
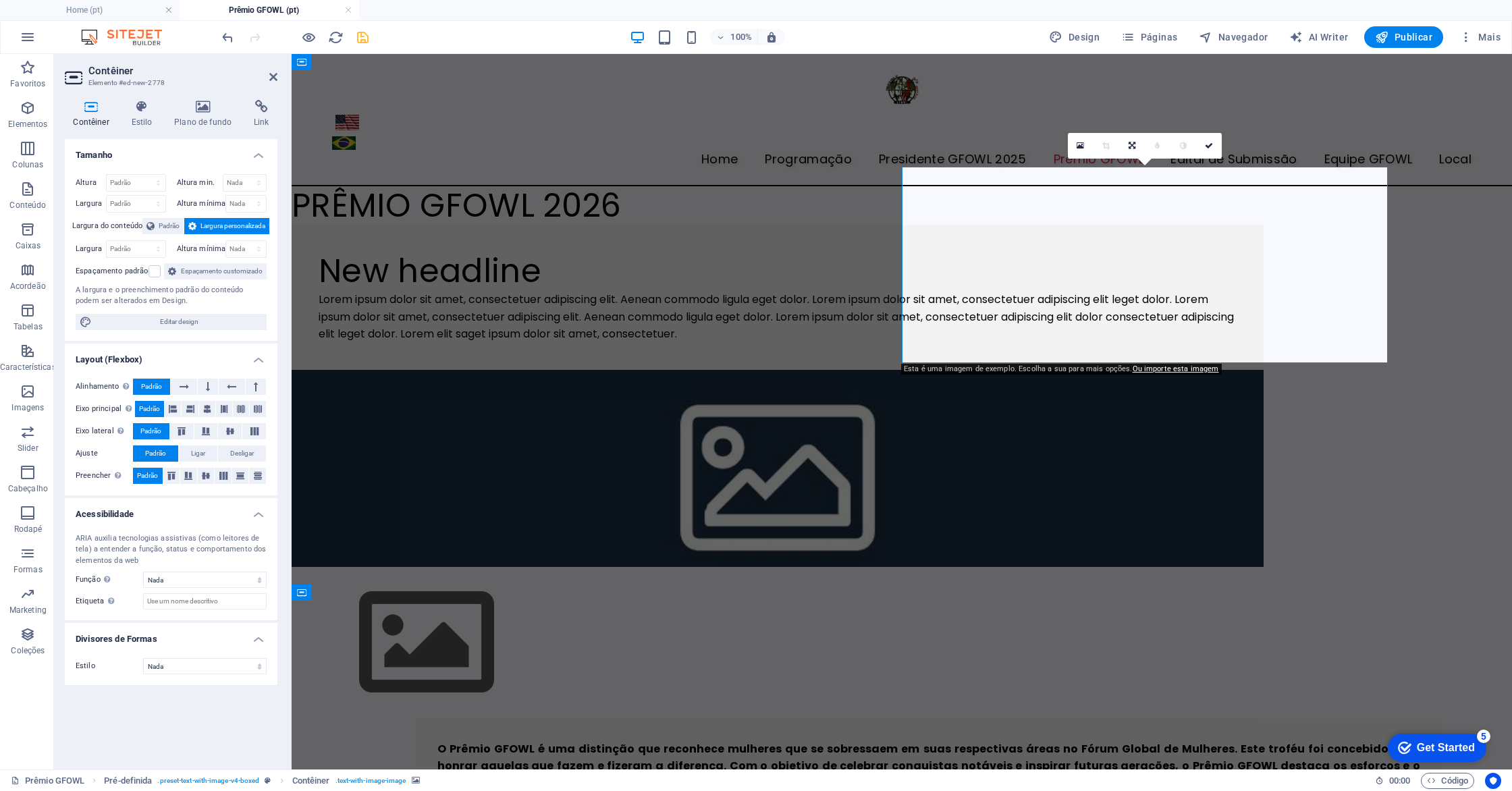
click at [1137, 370] on figure at bounding box center [777, 469] width 972 height 197
click at [1211, 148] on icon at bounding box center [1209, 145] width 8 height 8
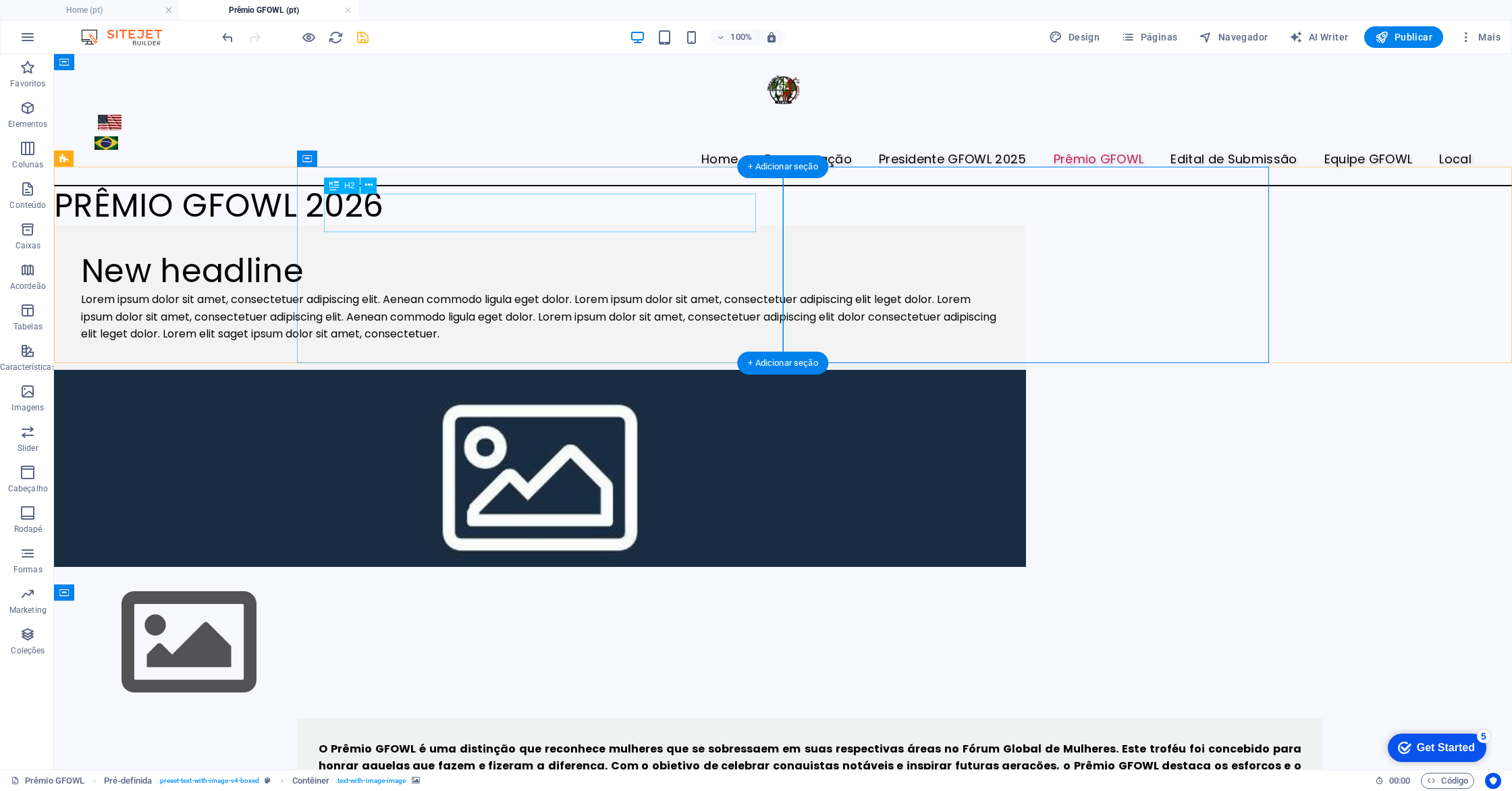
click at [567, 252] on div "New headline" at bounding box center [540, 272] width 918 height 39
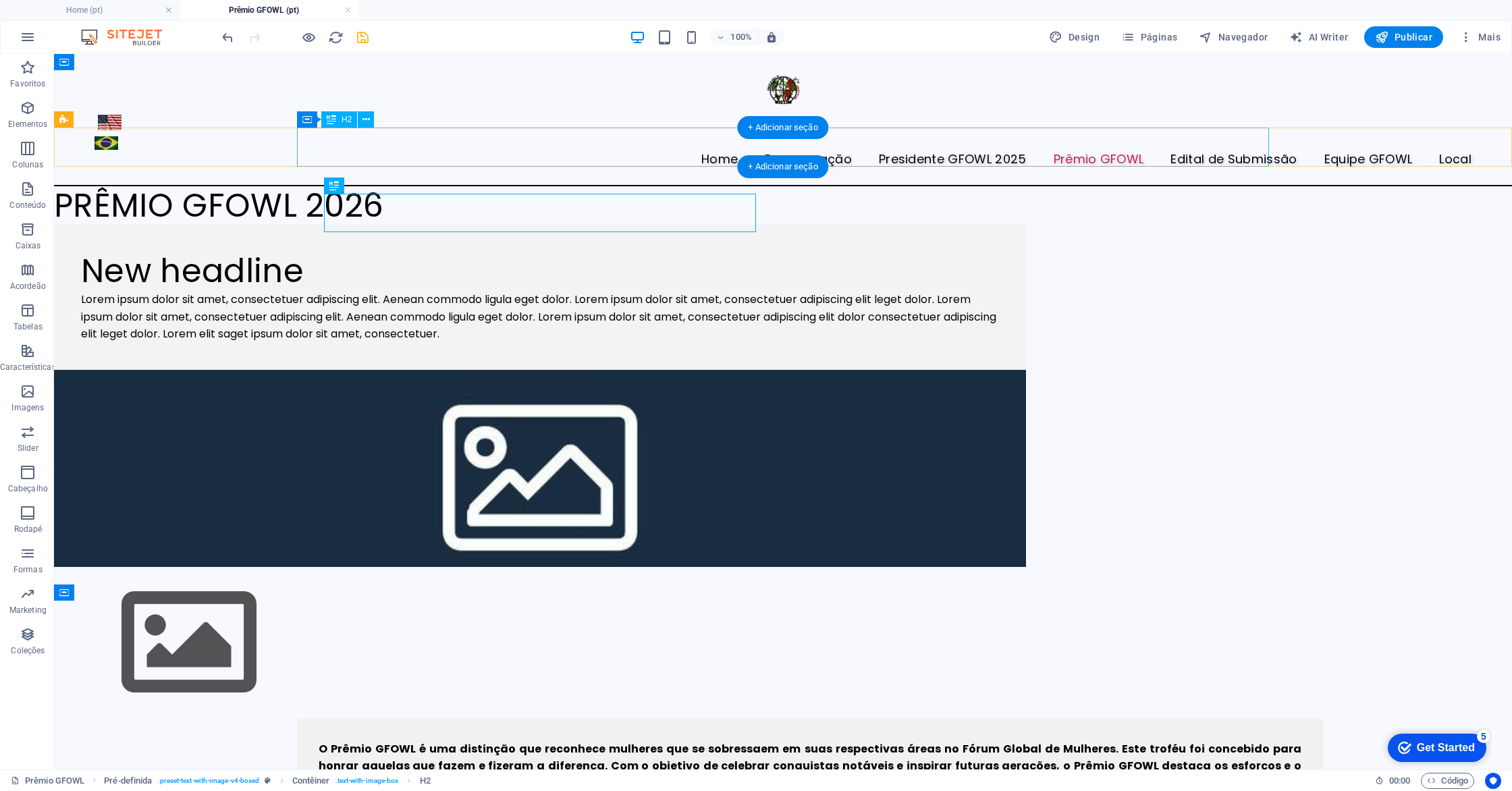
click at [573, 186] on div "PRÊMIO GFOWL 2026" at bounding box center [540, 206] width 972 height 39
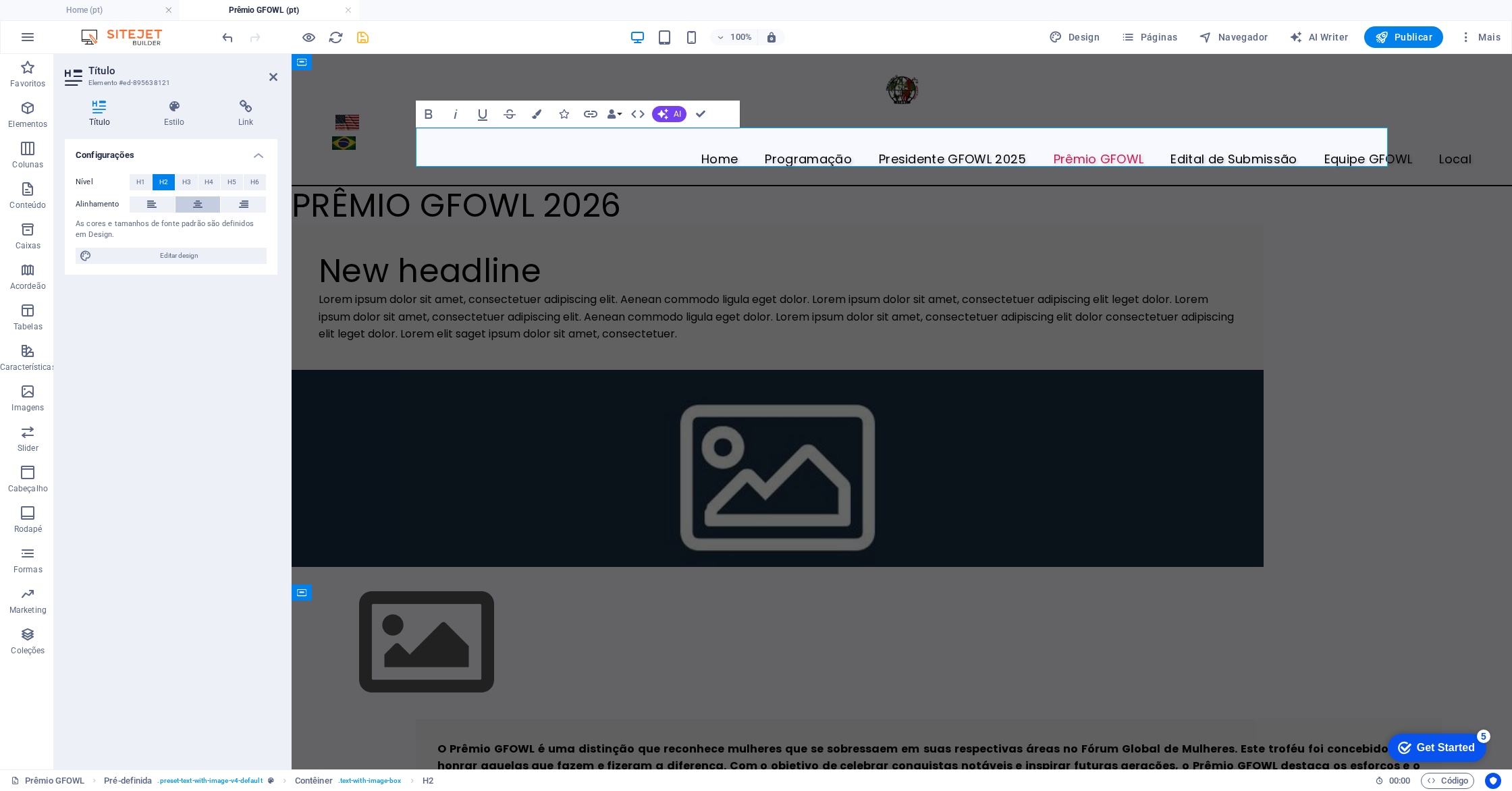
click at [195, 202] on icon at bounding box center [197, 204] width 9 height 16
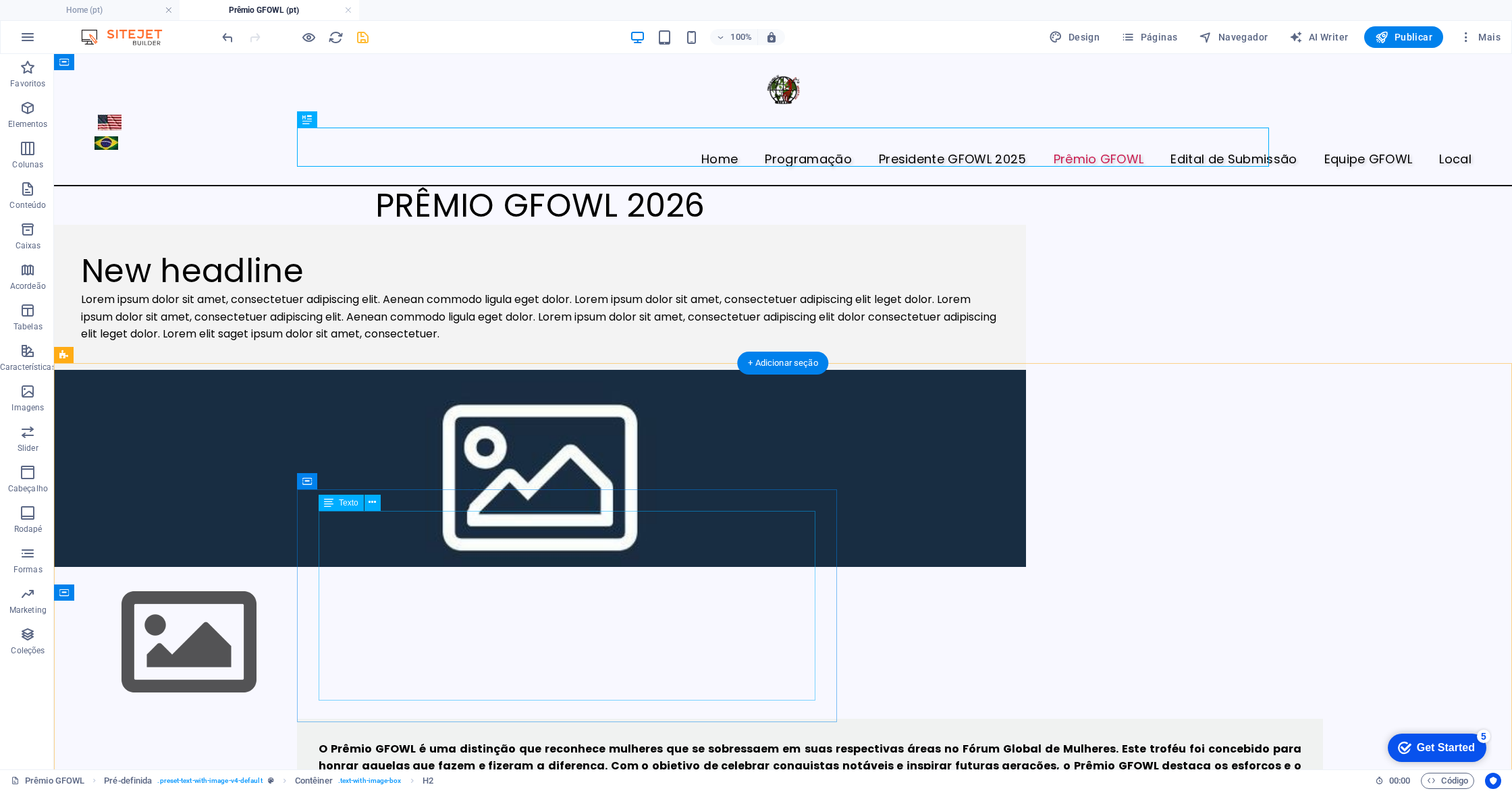
click at [625, 740] on div "O Prêmio GFOWL é uma distinção que reconhece mulheres que se sobressaem em suas…" at bounding box center [810, 792] width 983 height 104
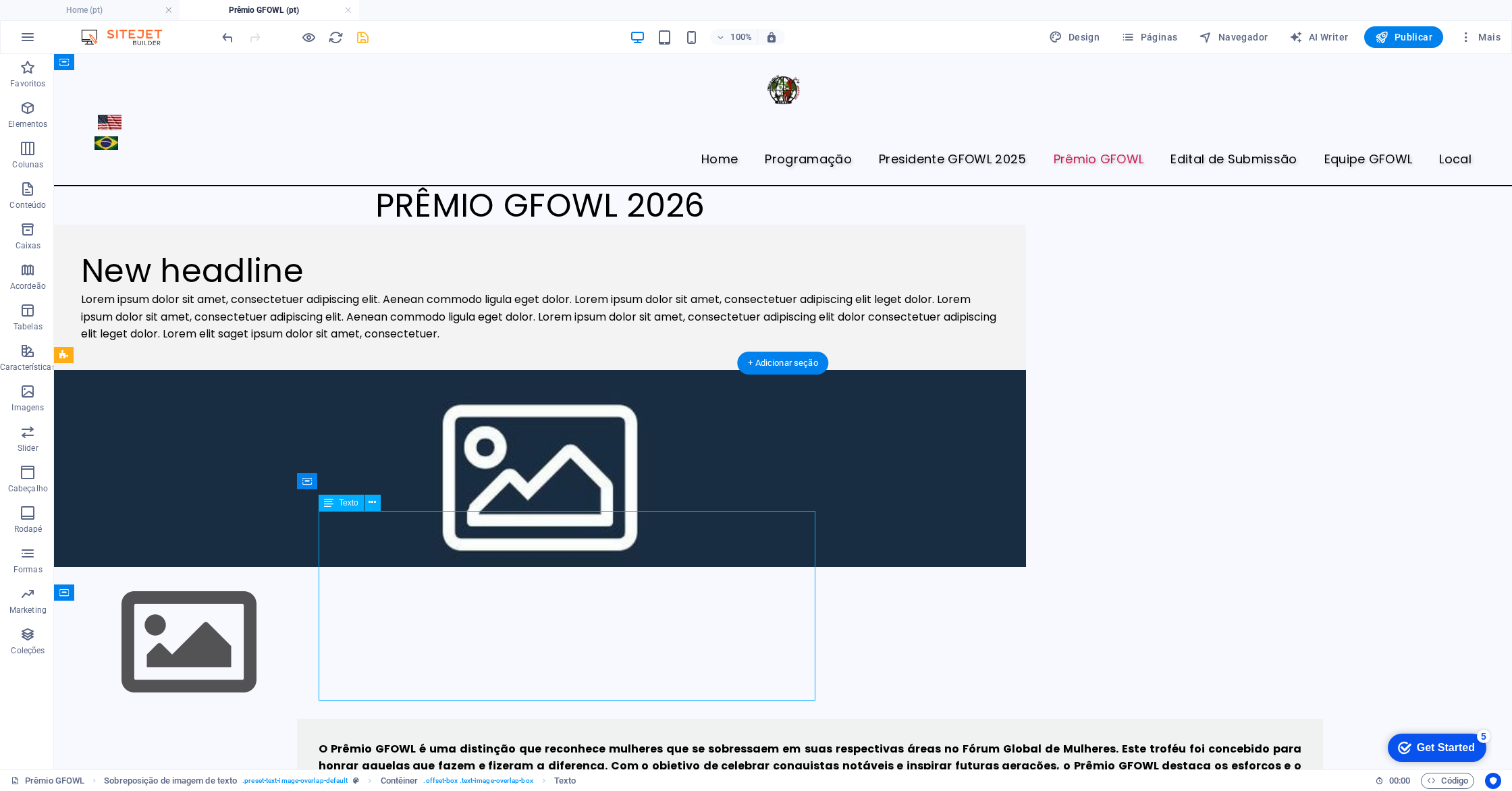
click at [625, 740] on div "O Prêmio GFOWL é uma distinção que reconhece mulheres que se sobressaem em suas…" at bounding box center [810, 792] width 983 height 104
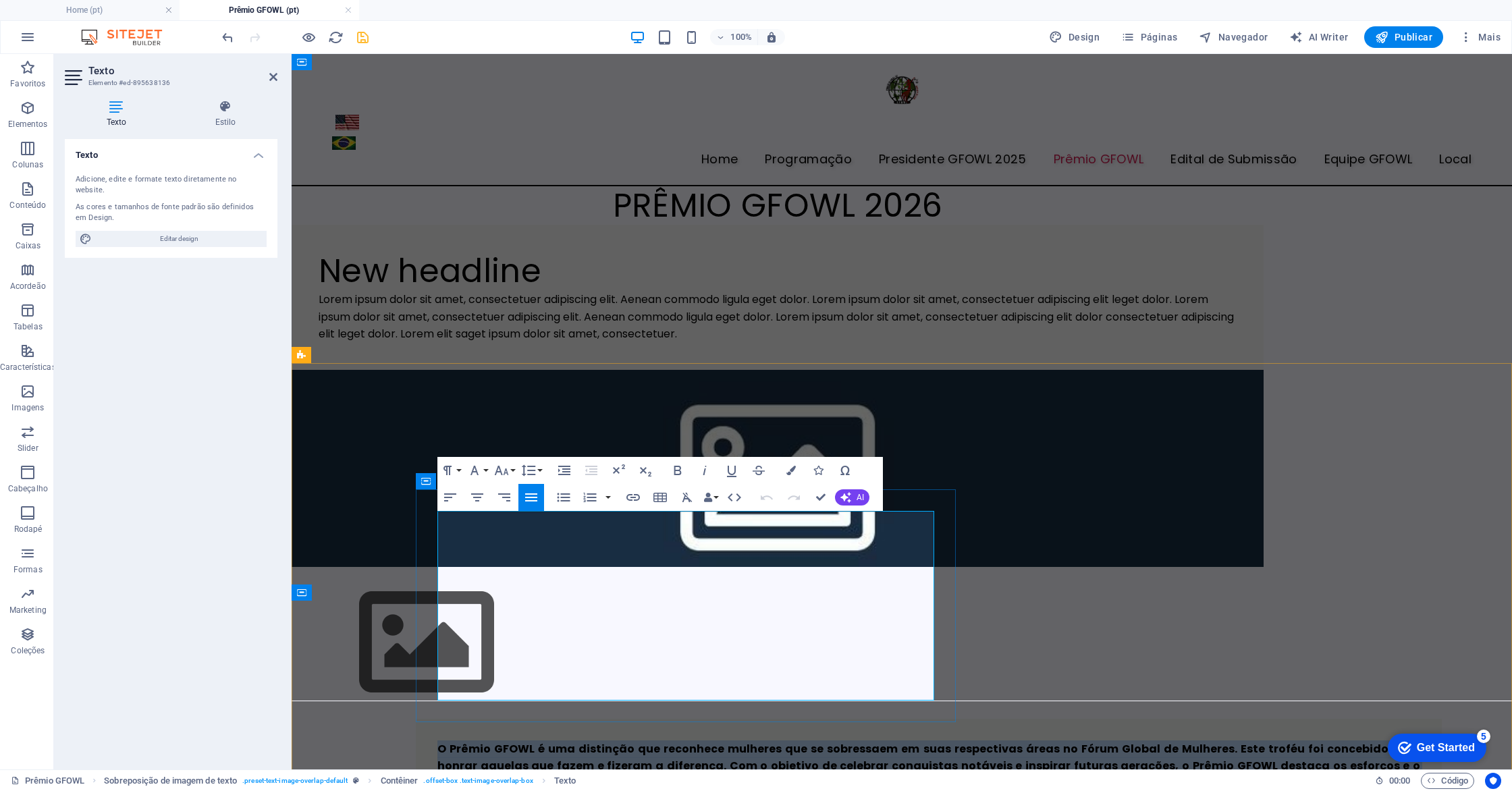
drag, startPoint x: 783, startPoint y: 692, endPoint x: 438, endPoint y: 522, distance: 384.6
click at [438, 740] on p "O Prêmio GFOWL é uma distinção que reconhece mulheres que se sobressaem em suas…" at bounding box center [928, 792] width 983 height 104
copy span "O Prêmio GFOWL é uma distinção que reconhece mulheres que se sobressaem em suas…"
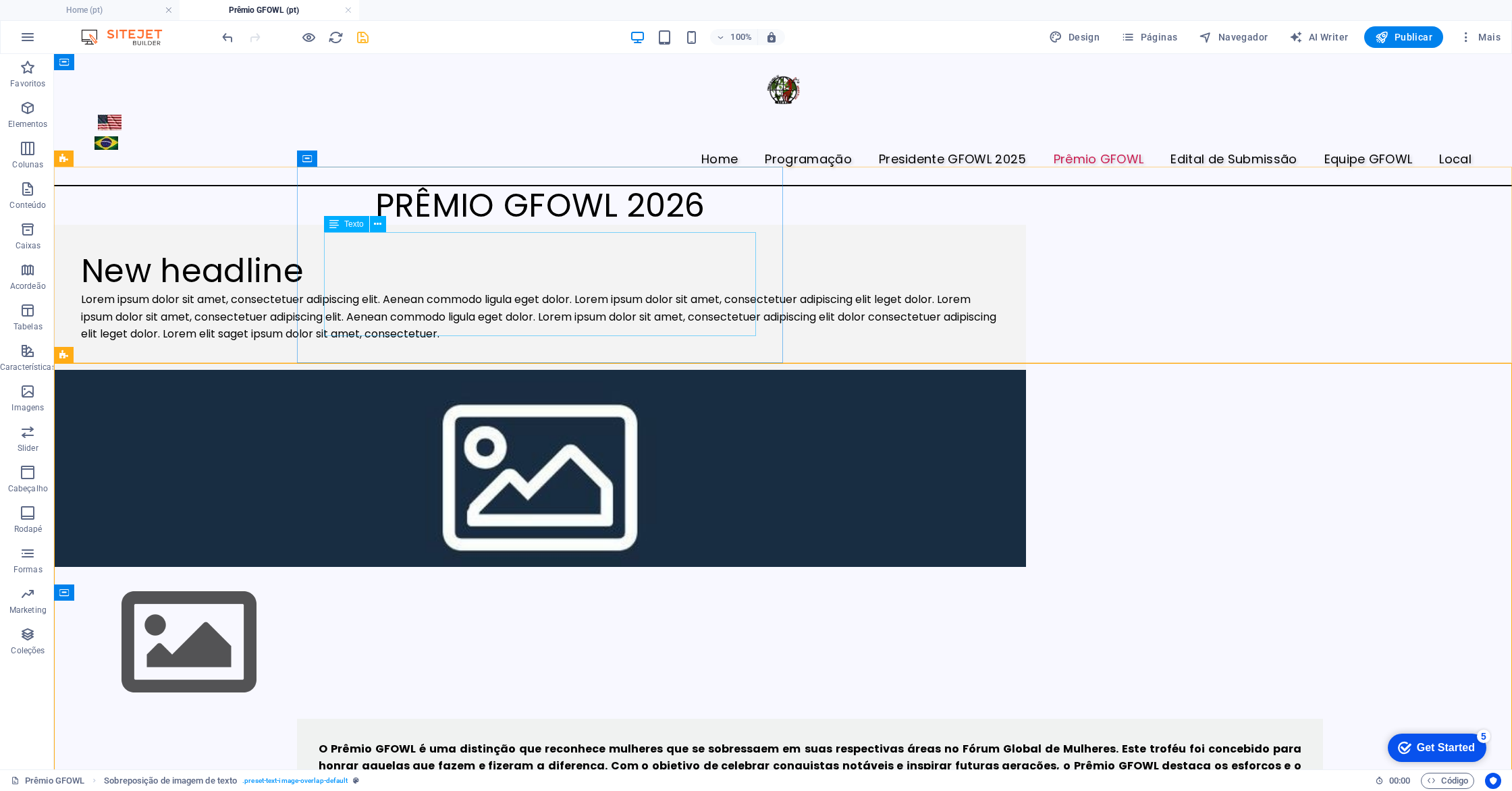
click at [583, 309] on div "Lorem ipsum dolor sit amet, consectetuer adipiscing elit. Aenean commodo ligula…" at bounding box center [540, 316] width 918 height 52
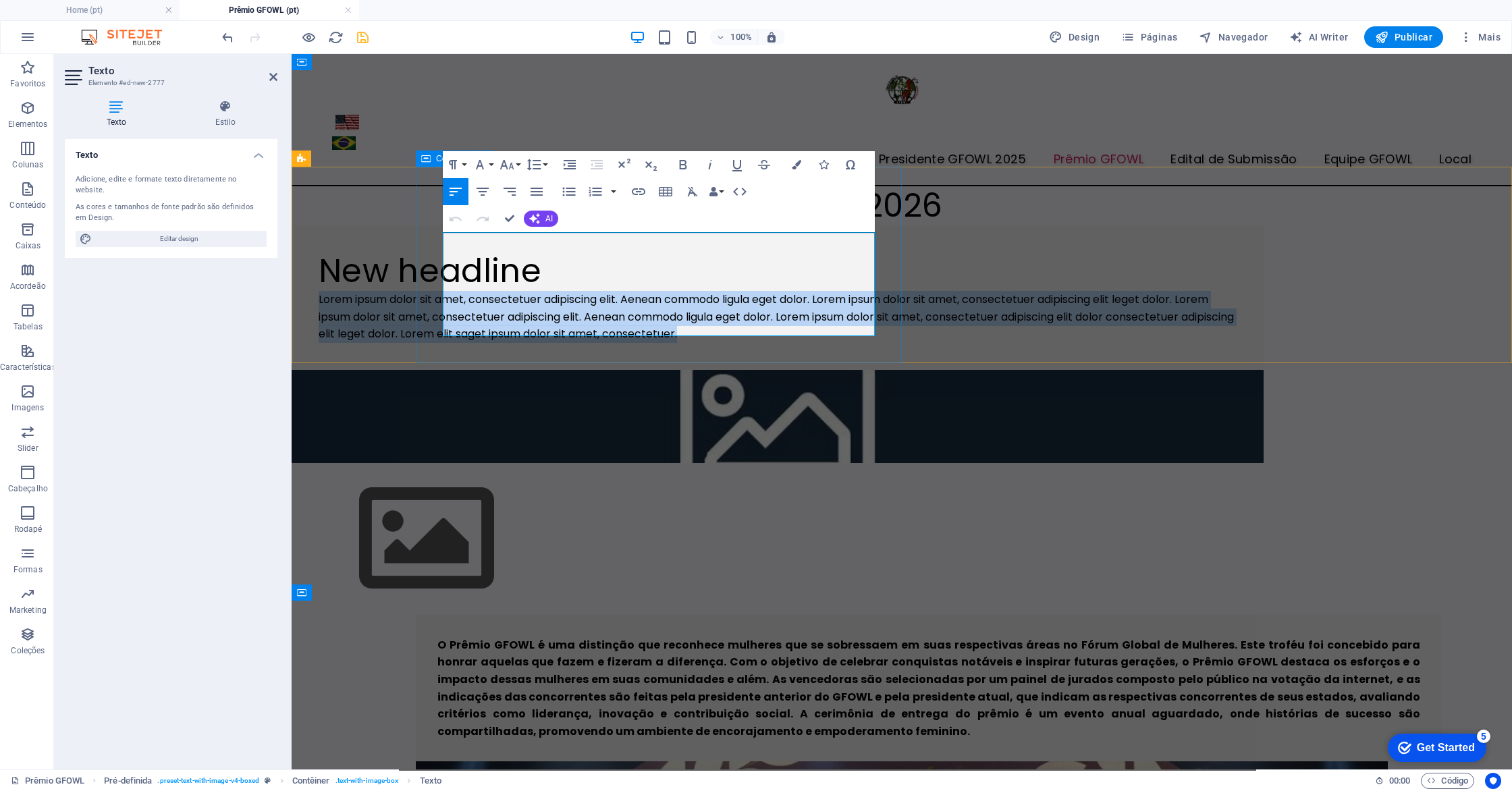
drag, startPoint x: 696, startPoint y: 321, endPoint x: 441, endPoint y: 240, distance: 267.6
click at [441, 240] on div "New headline Lorem ipsum dolor sit amet, consectetuer adipiscing elit. Aenean c…" at bounding box center [777, 297] width 972 height 145
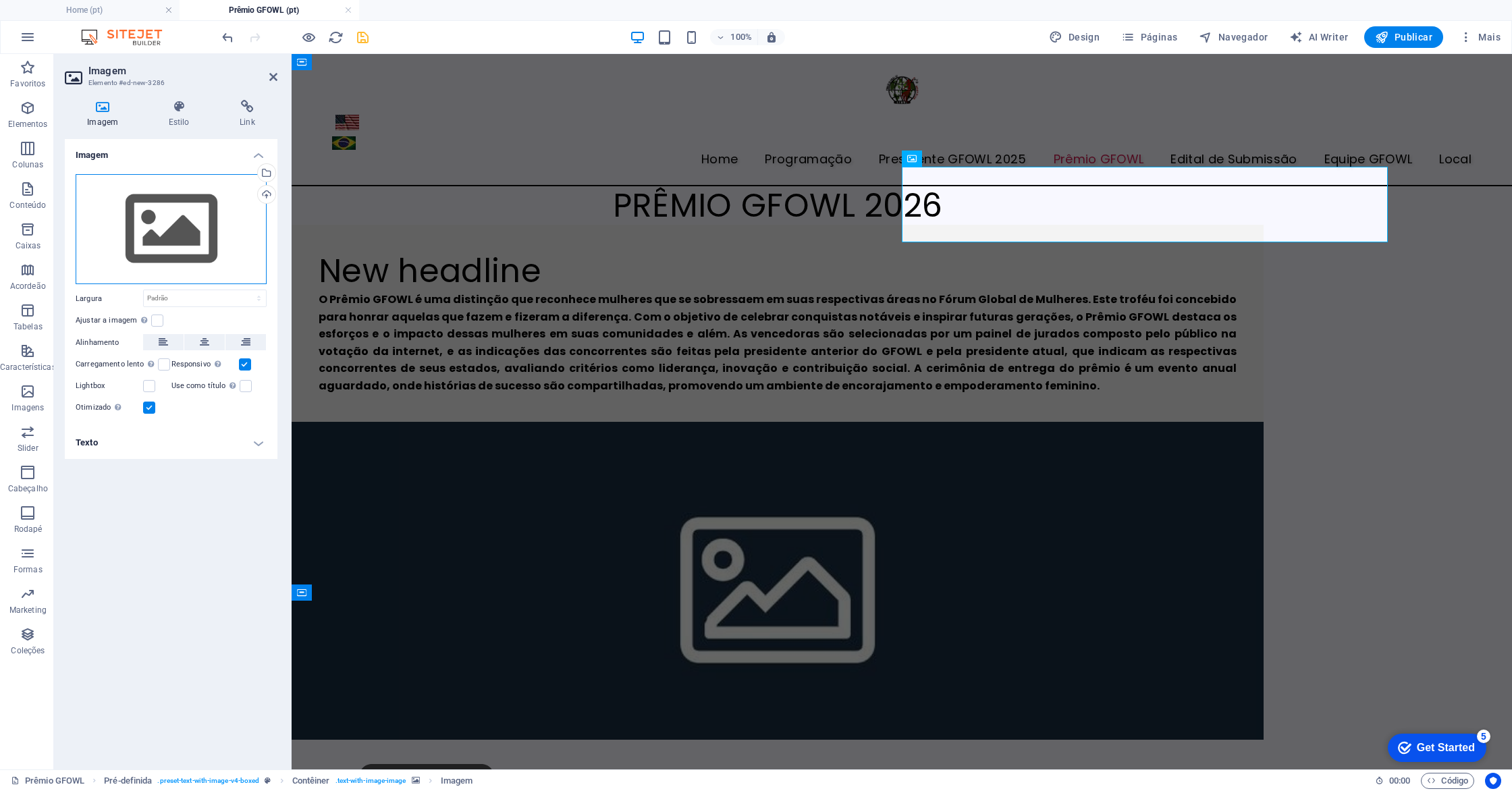
click at [170, 211] on div "Arraste os arquivos aqui, clique para escolher os arquivos ou selecione os arqu…" at bounding box center [171, 229] width 191 height 111
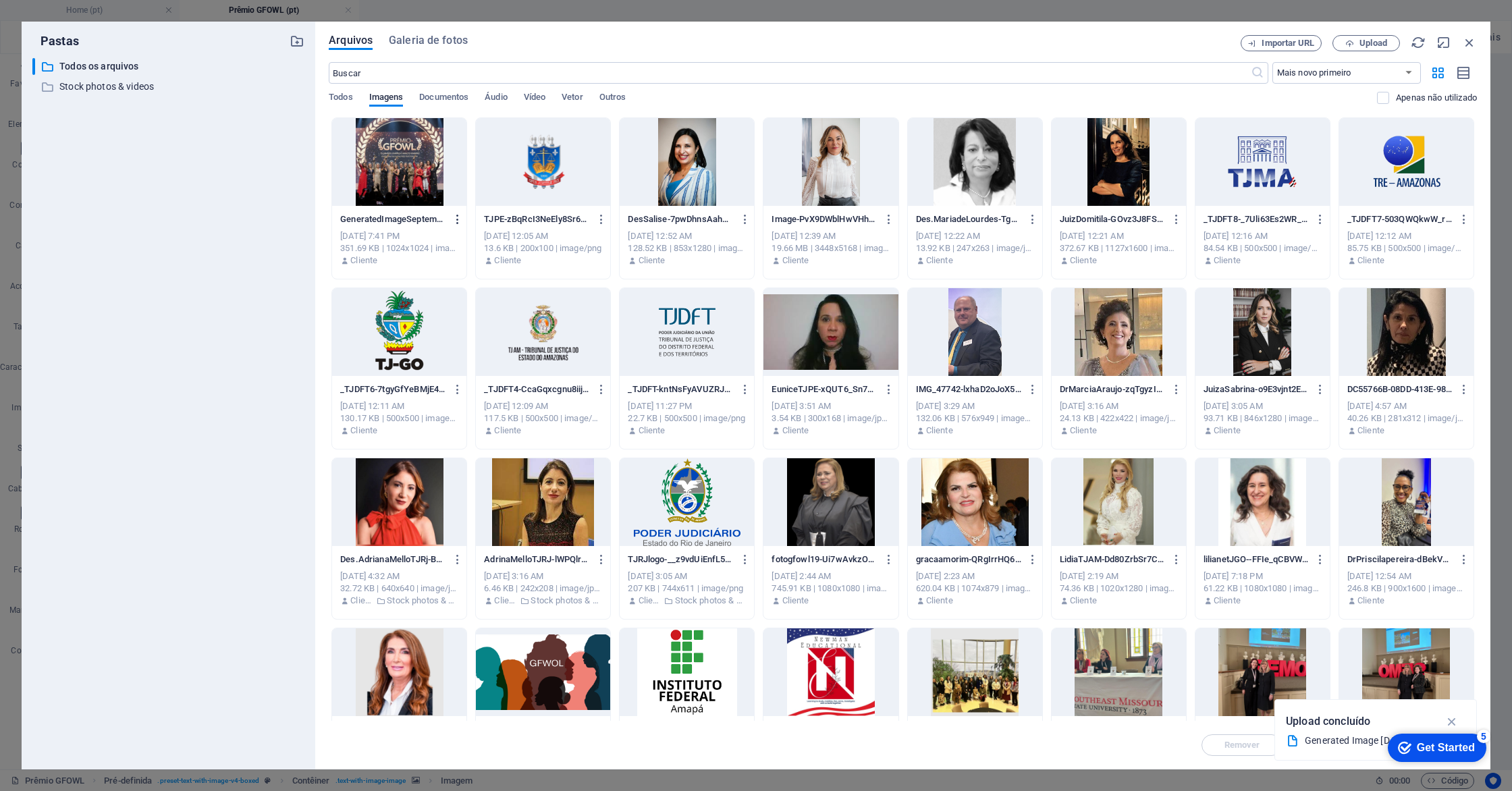
click at [456, 219] on icon "button" at bounding box center [458, 219] width 13 height 12
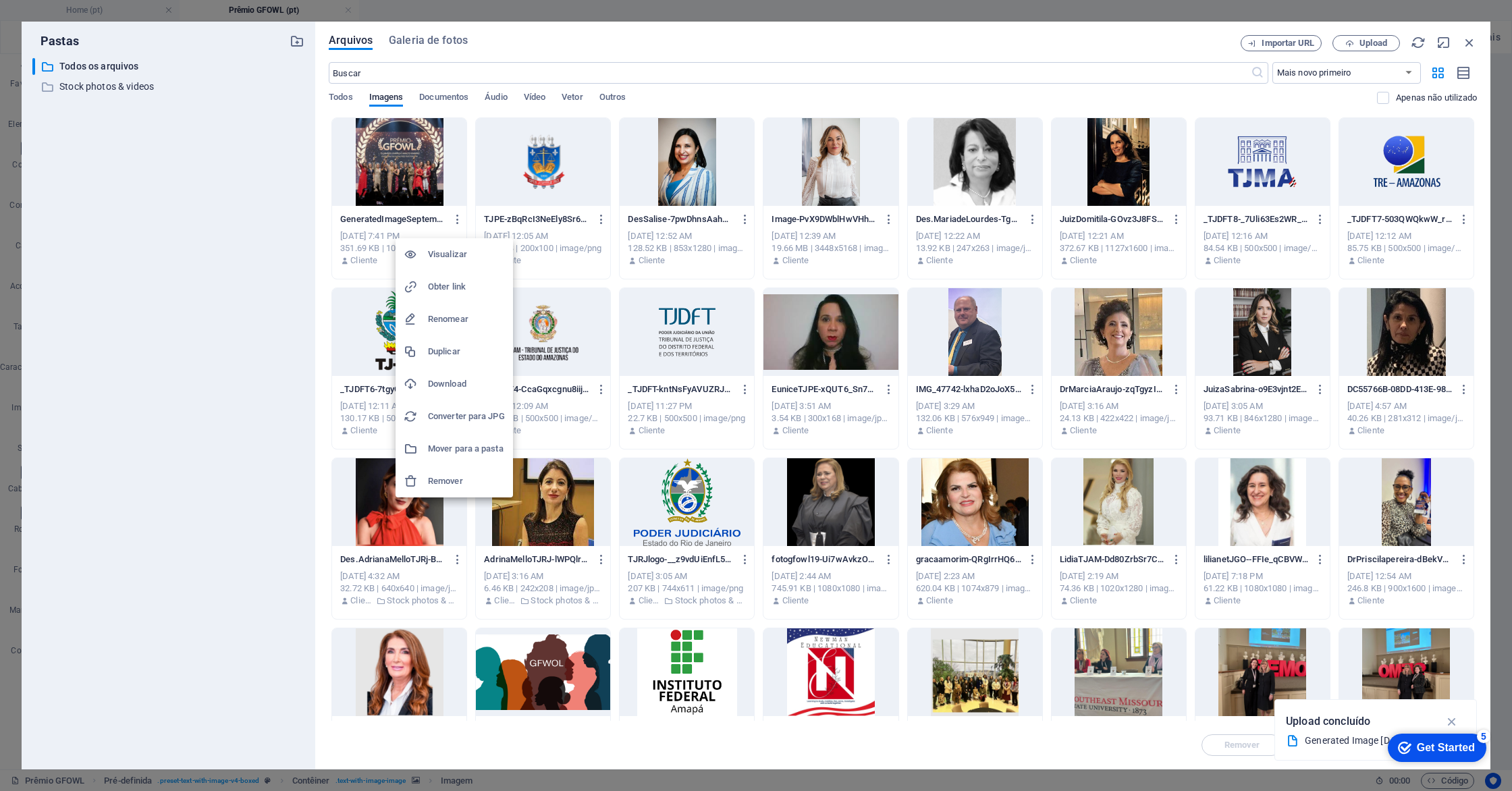
click at [447, 482] on h6 "Remover" at bounding box center [466, 481] width 77 height 16
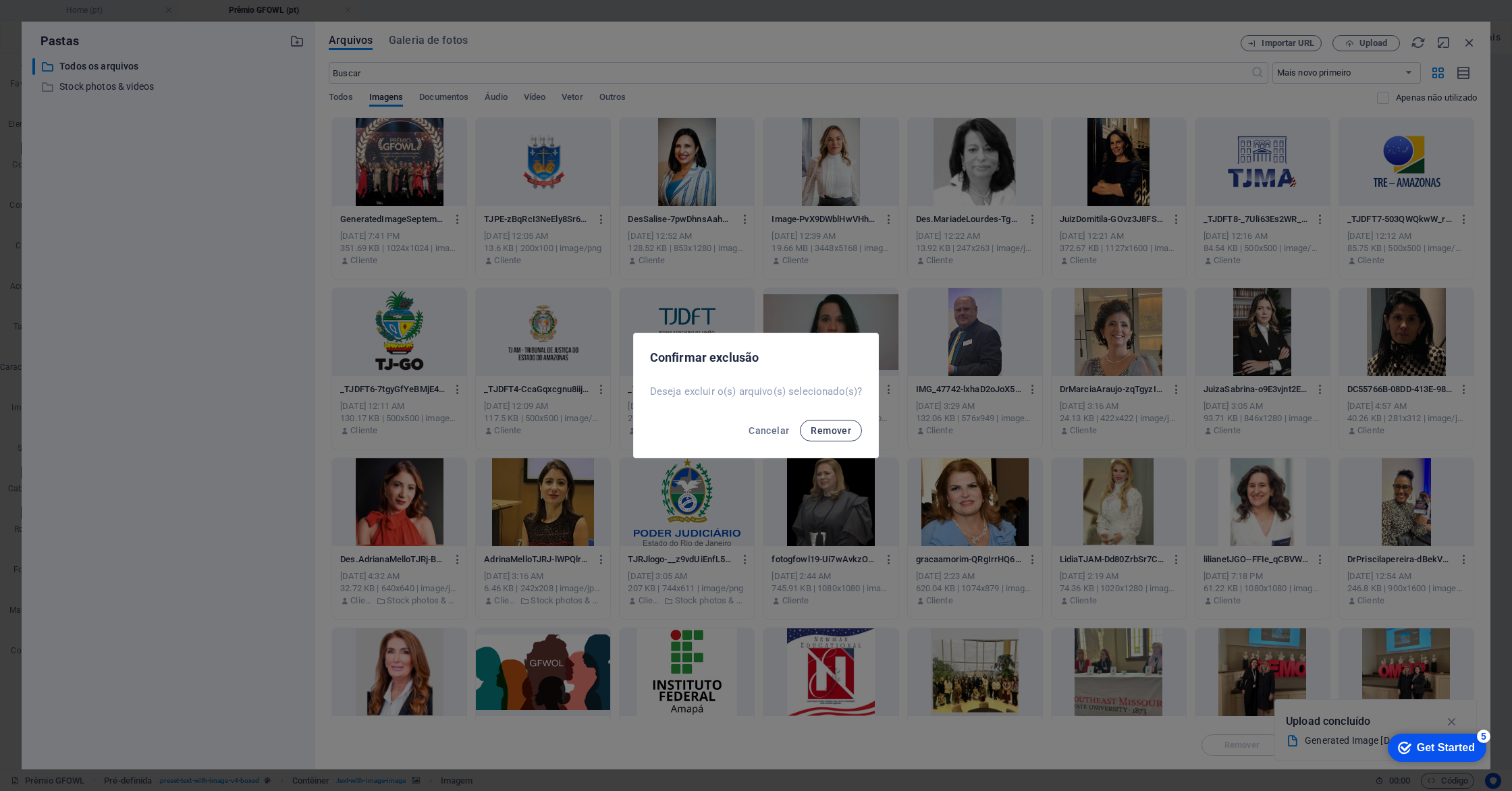
click at [819, 426] on span "Remover" at bounding box center [831, 430] width 40 height 11
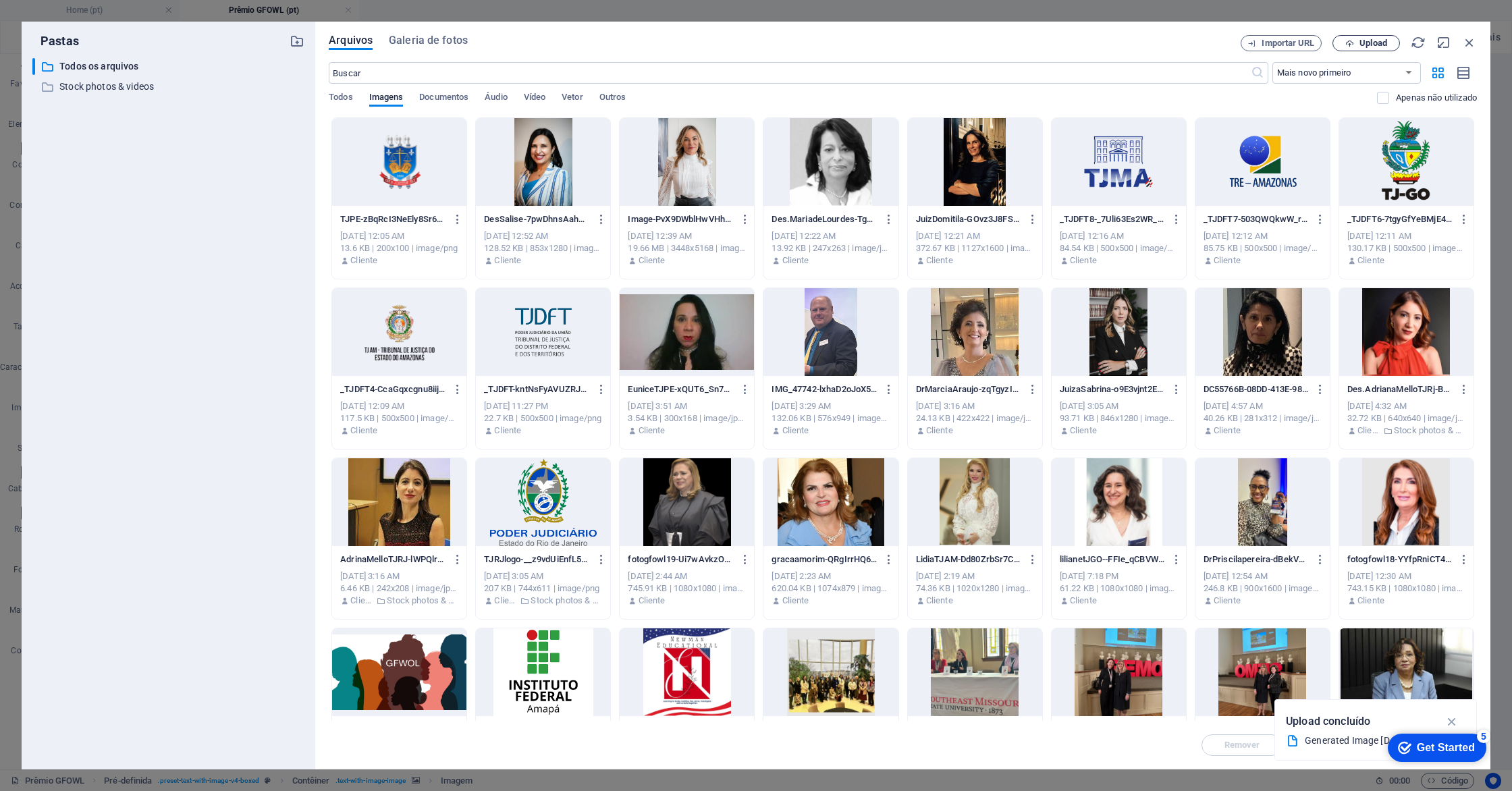
click at [1382, 43] on span "Upload" at bounding box center [1373, 43] width 27 height 8
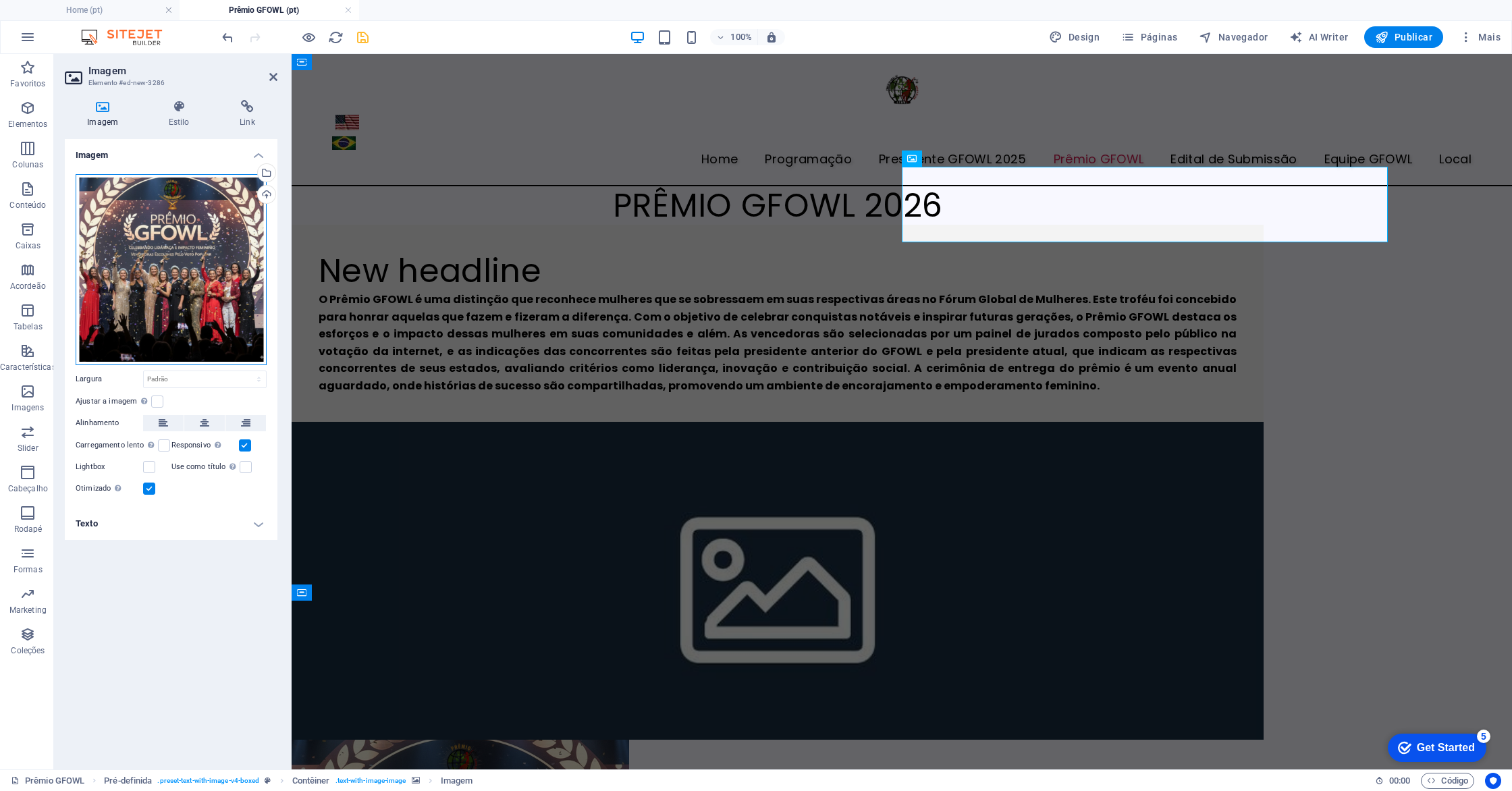
click at [190, 231] on div "Arraste os arquivos aqui, clique para escolher os arquivos ou selecione os arqu…" at bounding box center [171, 269] width 191 height 191
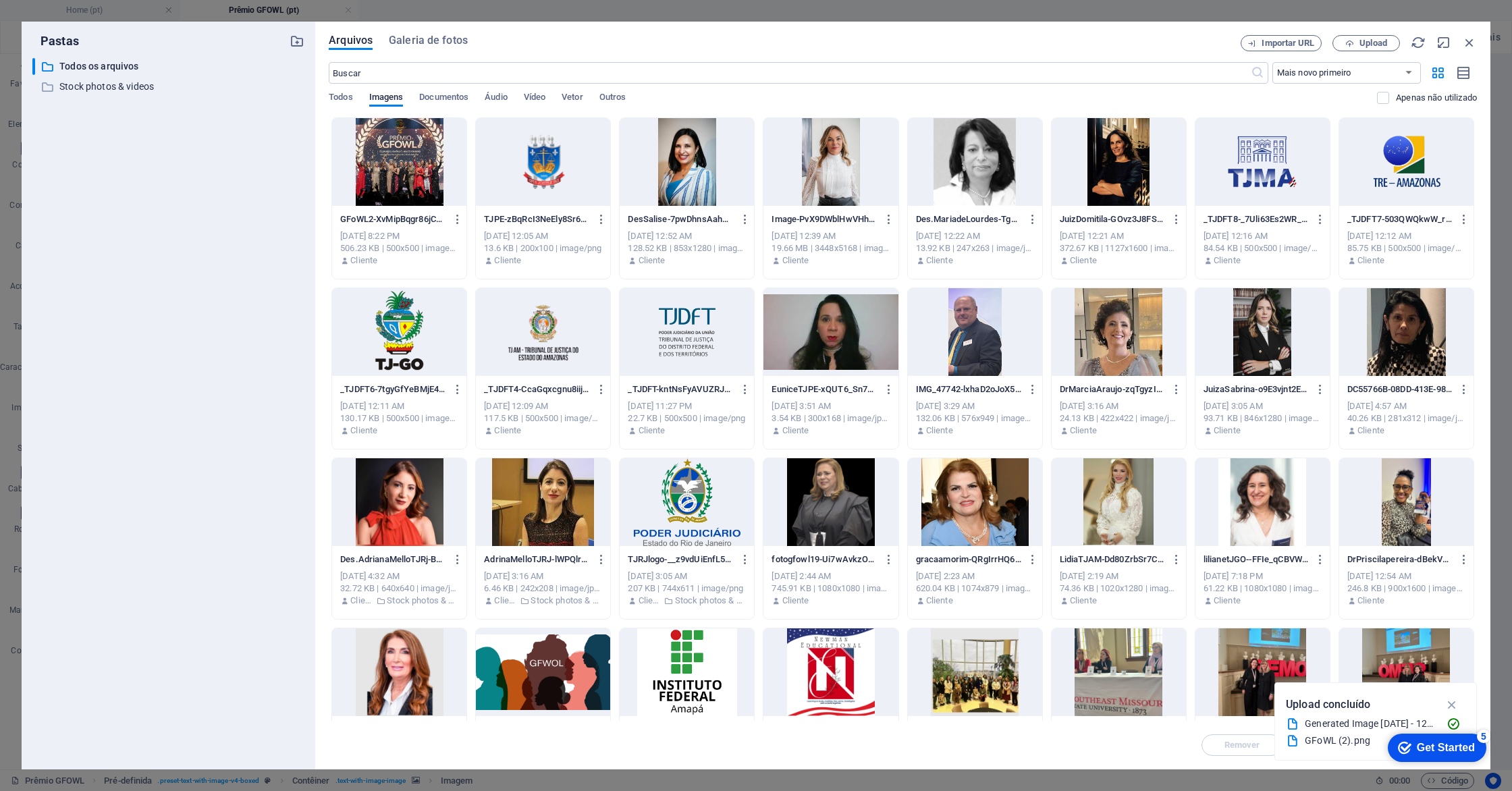
click at [431, 161] on div at bounding box center [399, 162] width 135 height 87
click at [428, 164] on div "1" at bounding box center [399, 162] width 135 height 87
click at [428, 164] on div at bounding box center [399, 162] width 135 height 87
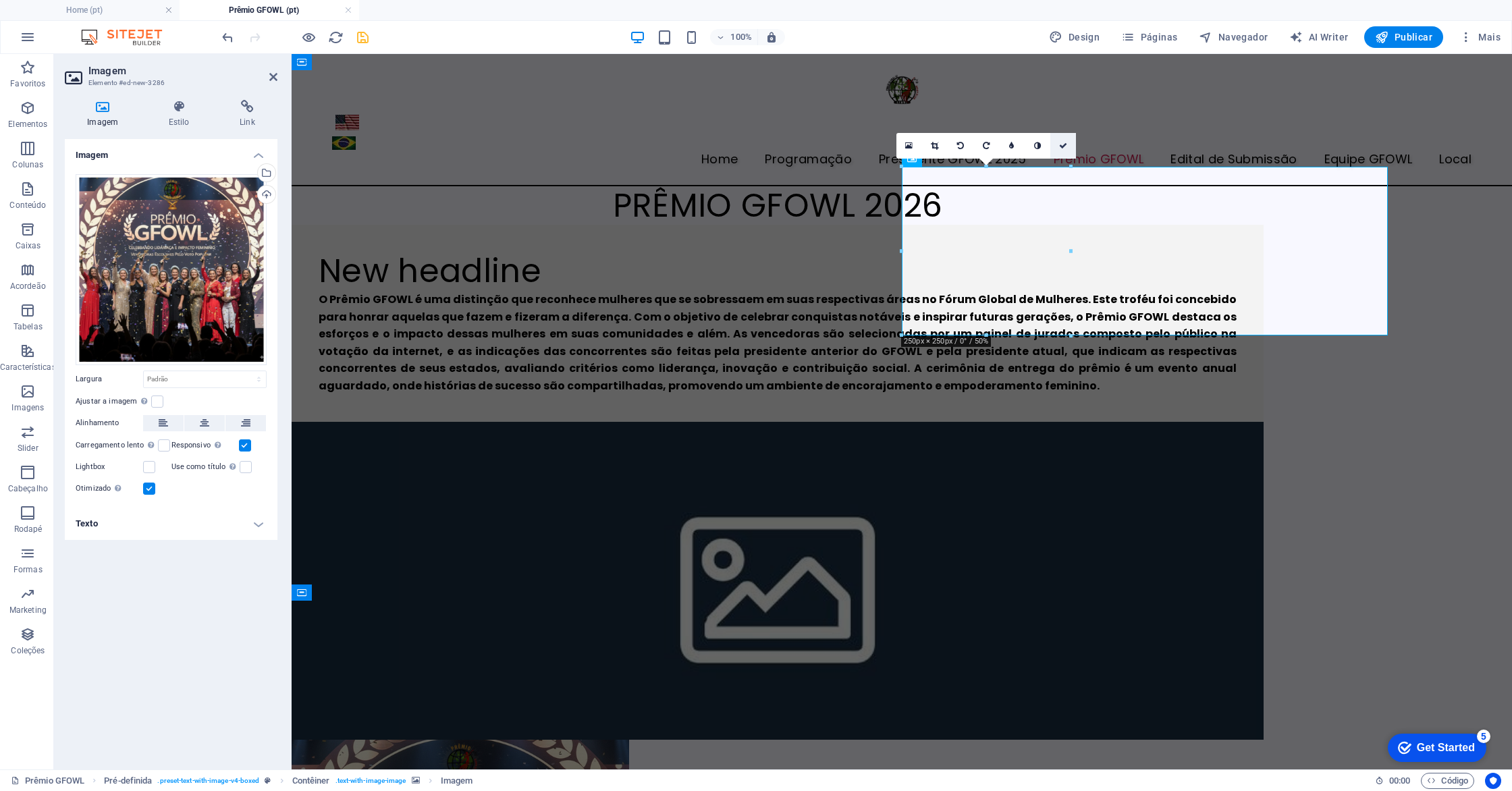
click at [1062, 146] on icon at bounding box center [1063, 145] width 8 height 8
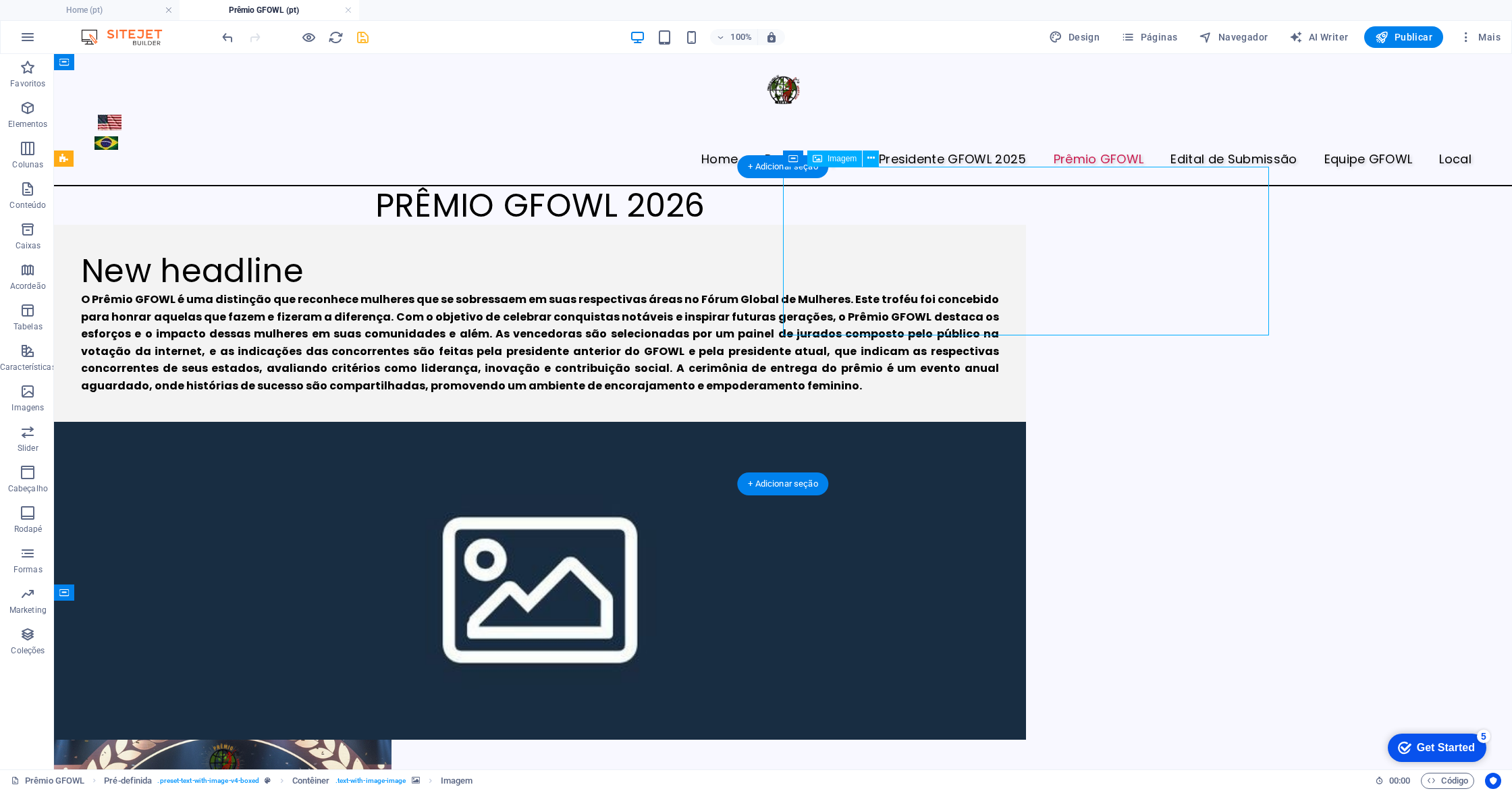
drag, startPoint x: 906, startPoint y: 207, endPoint x: 941, endPoint y: 225, distance: 39.4
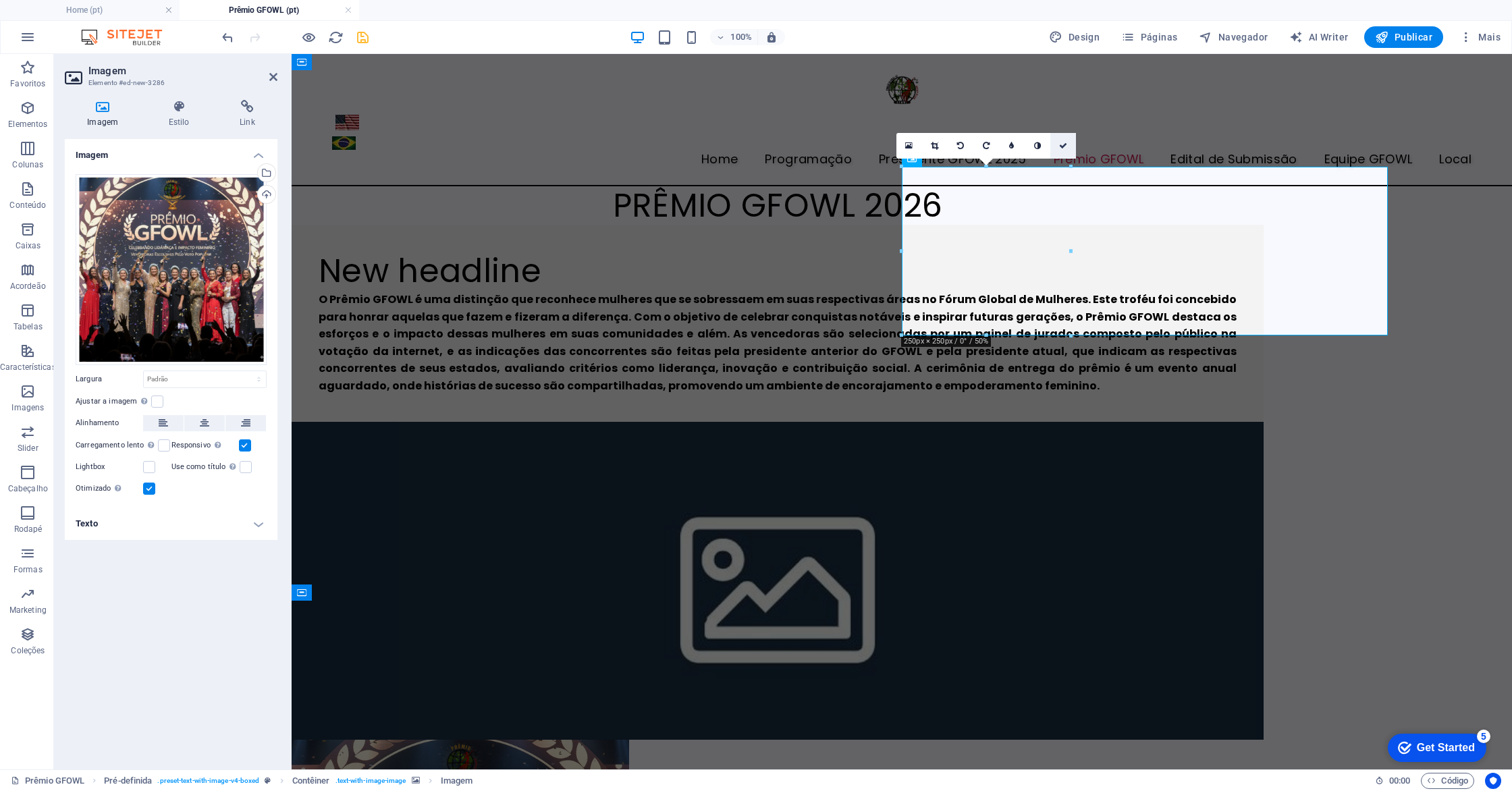
click at [1069, 146] on link at bounding box center [1064, 146] width 26 height 26
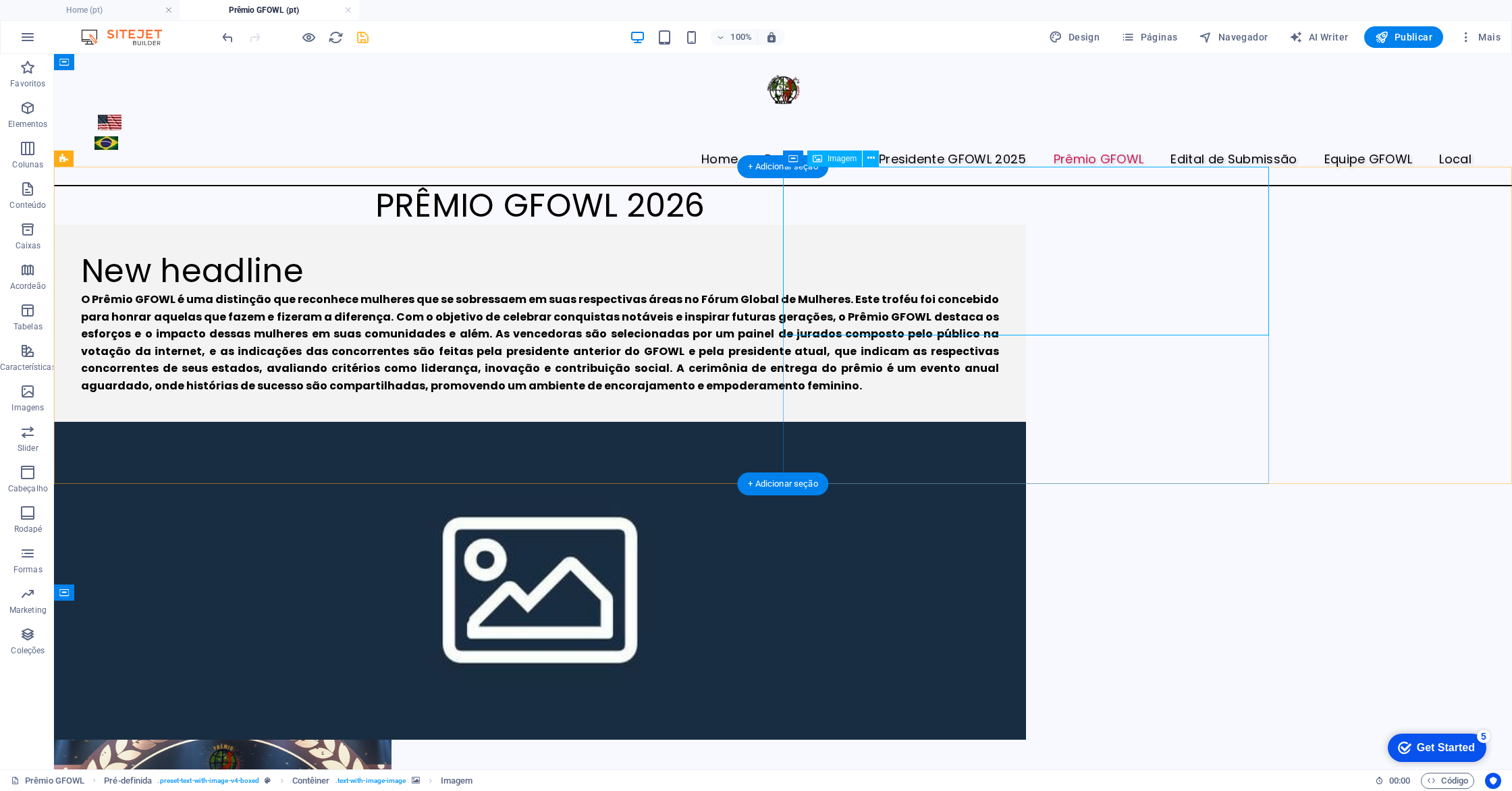
click at [991, 422] on figure at bounding box center [540, 580] width 972 height 318
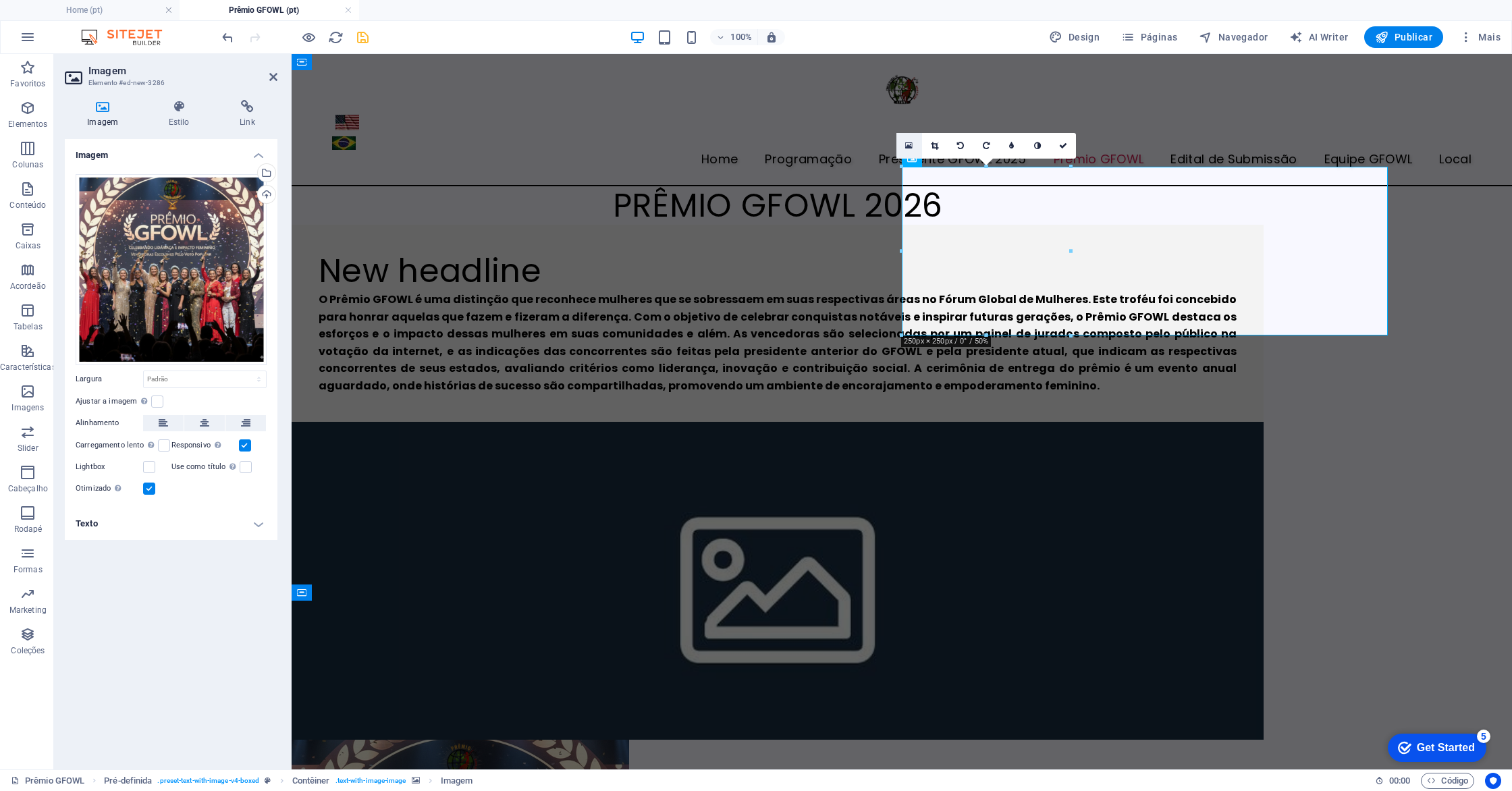
click at [912, 145] on icon at bounding box center [909, 146] width 8 height 9
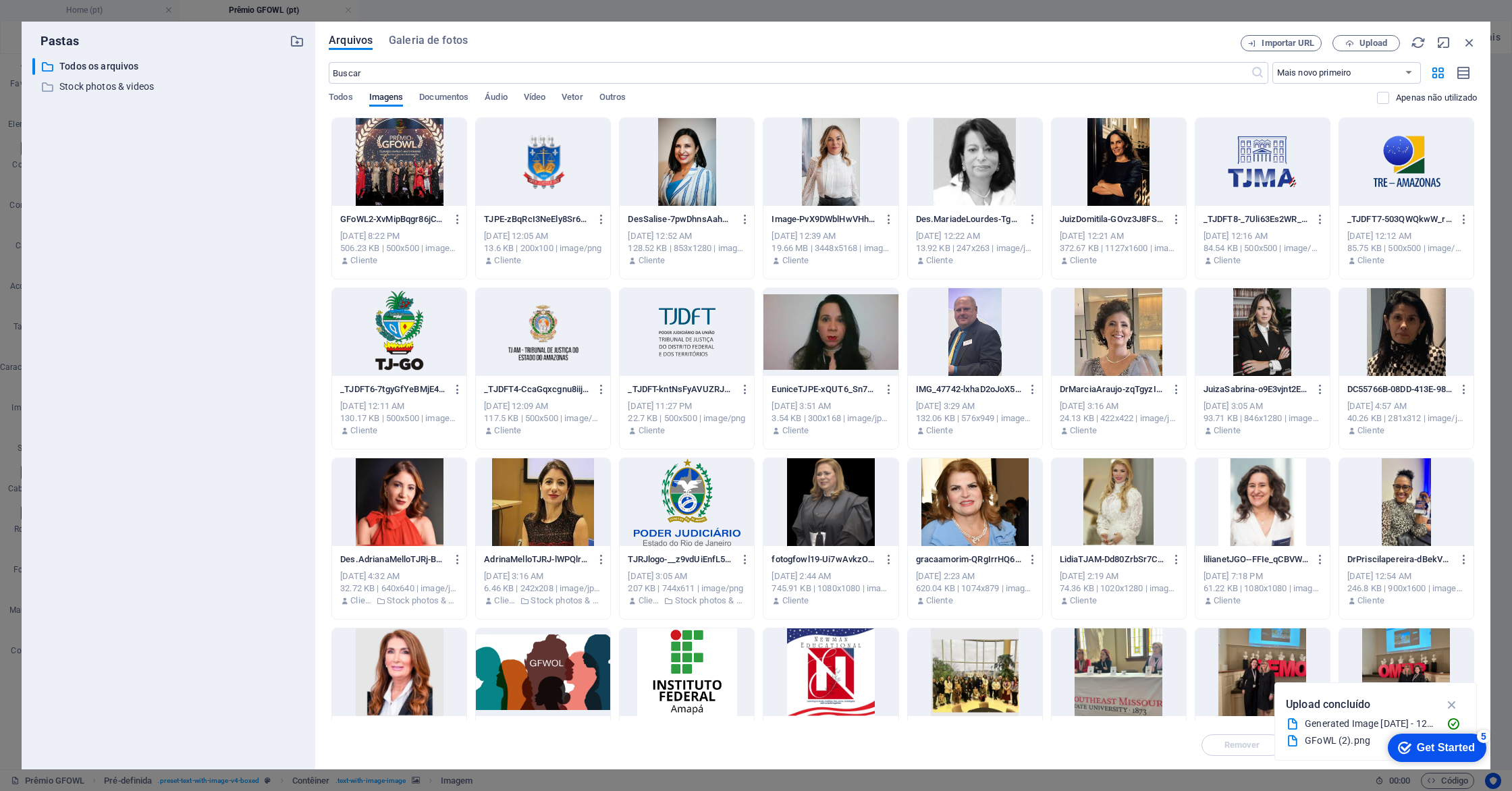
click at [428, 173] on div at bounding box center [399, 162] width 135 height 87
drag, startPoint x: 428, startPoint y: 173, endPoint x: 135, endPoint y: 119, distance: 297.9
click at [428, 173] on div "1" at bounding box center [399, 162] width 135 height 87
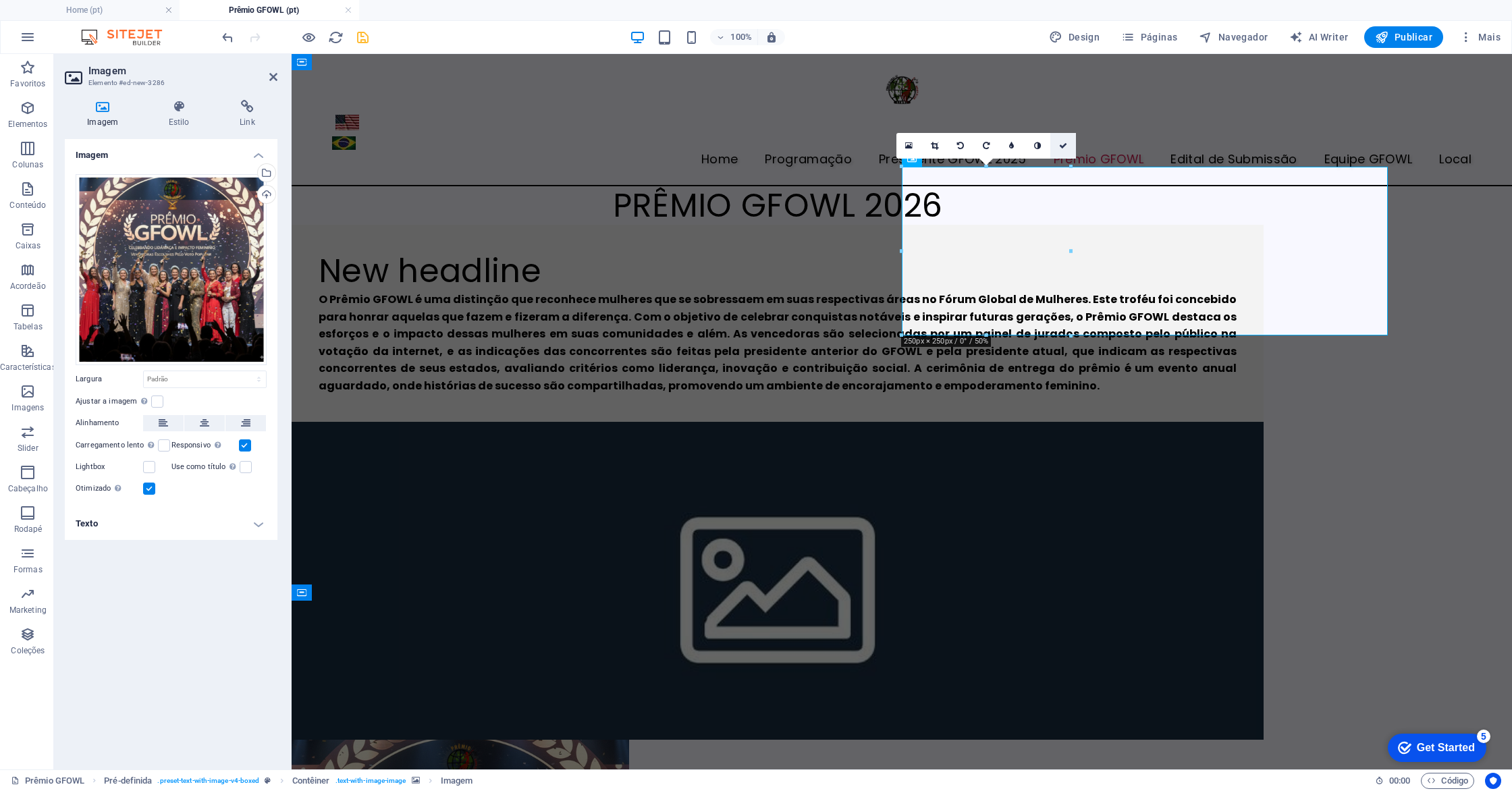
click at [1060, 153] on link at bounding box center [1064, 146] width 26 height 26
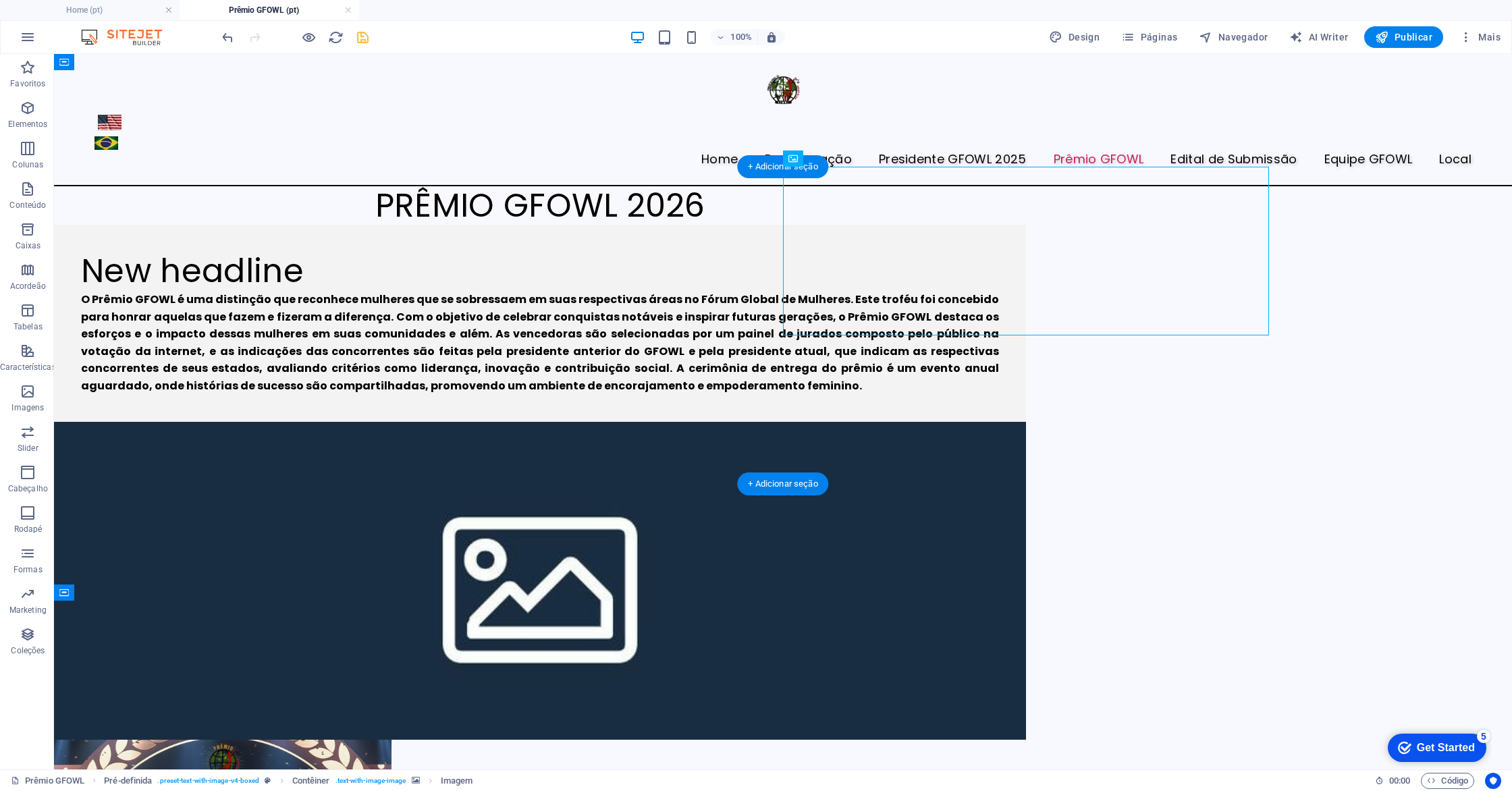
click at [1026, 422] on figure at bounding box center [540, 580] width 972 height 318
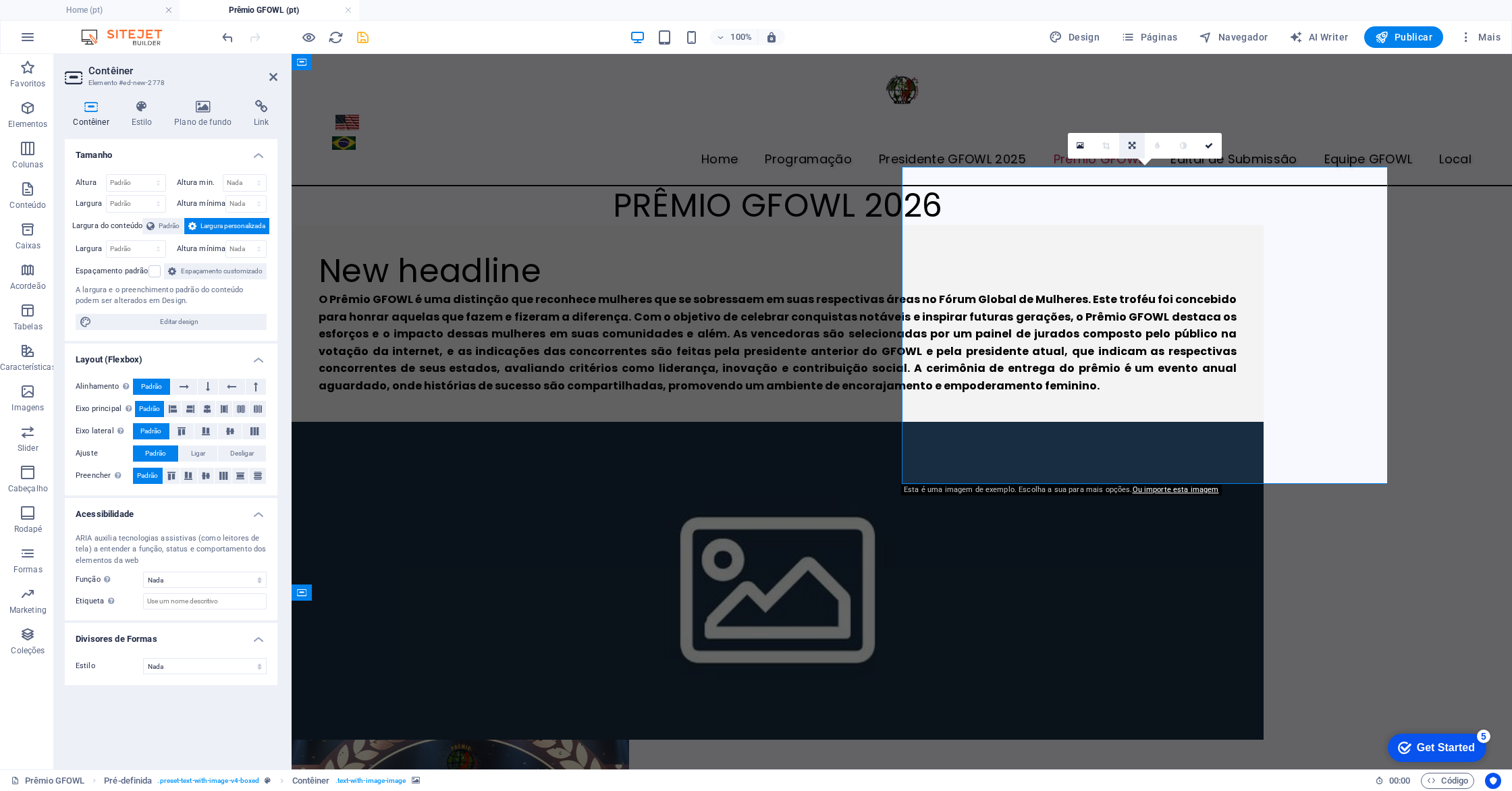
click at [1131, 141] on link at bounding box center [1132, 146] width 26 height 26
click at [1214, 148] on link at bounding box center [1209, 146] width 26 height 26
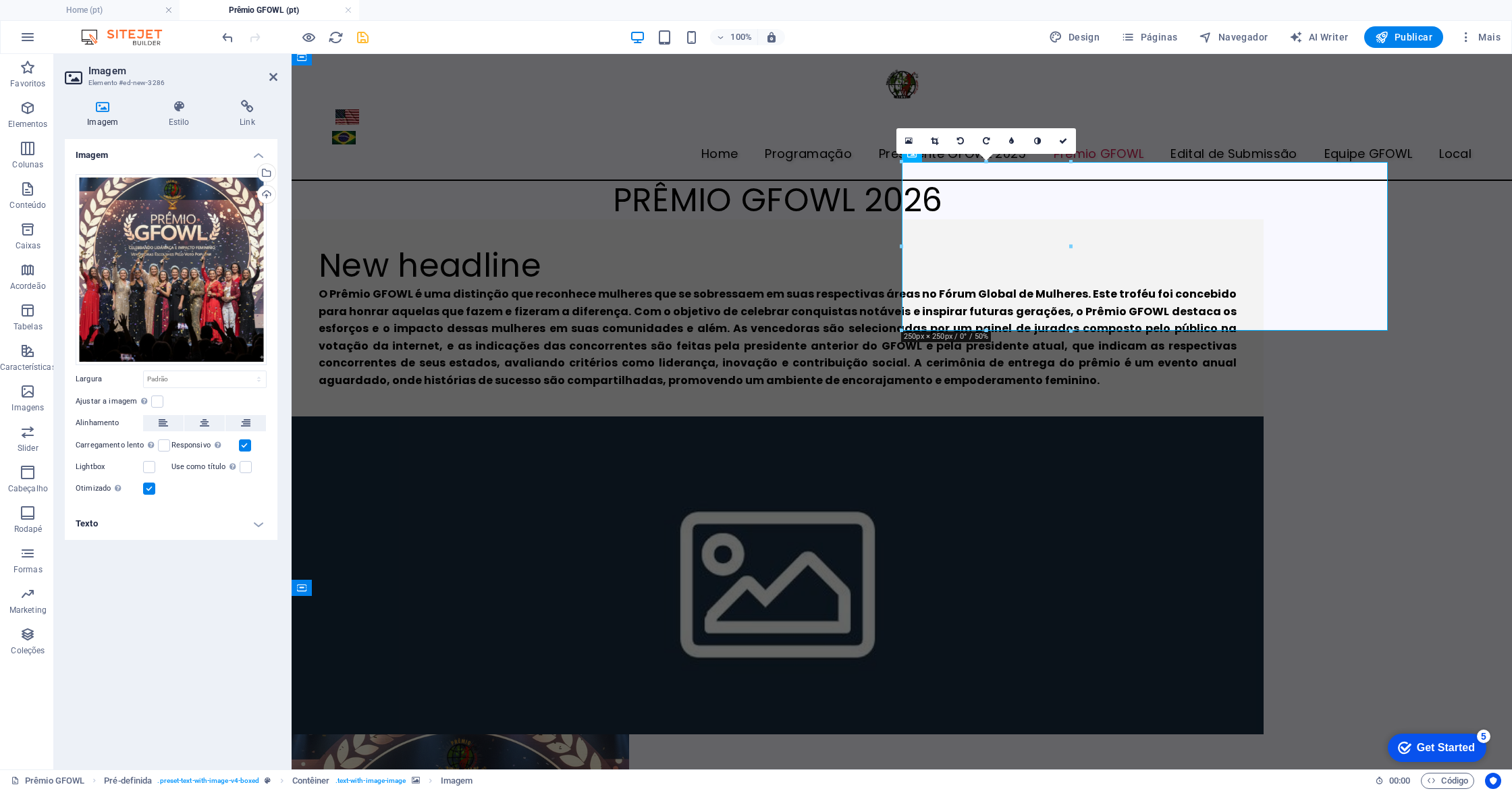
scroll to position [5, 0]
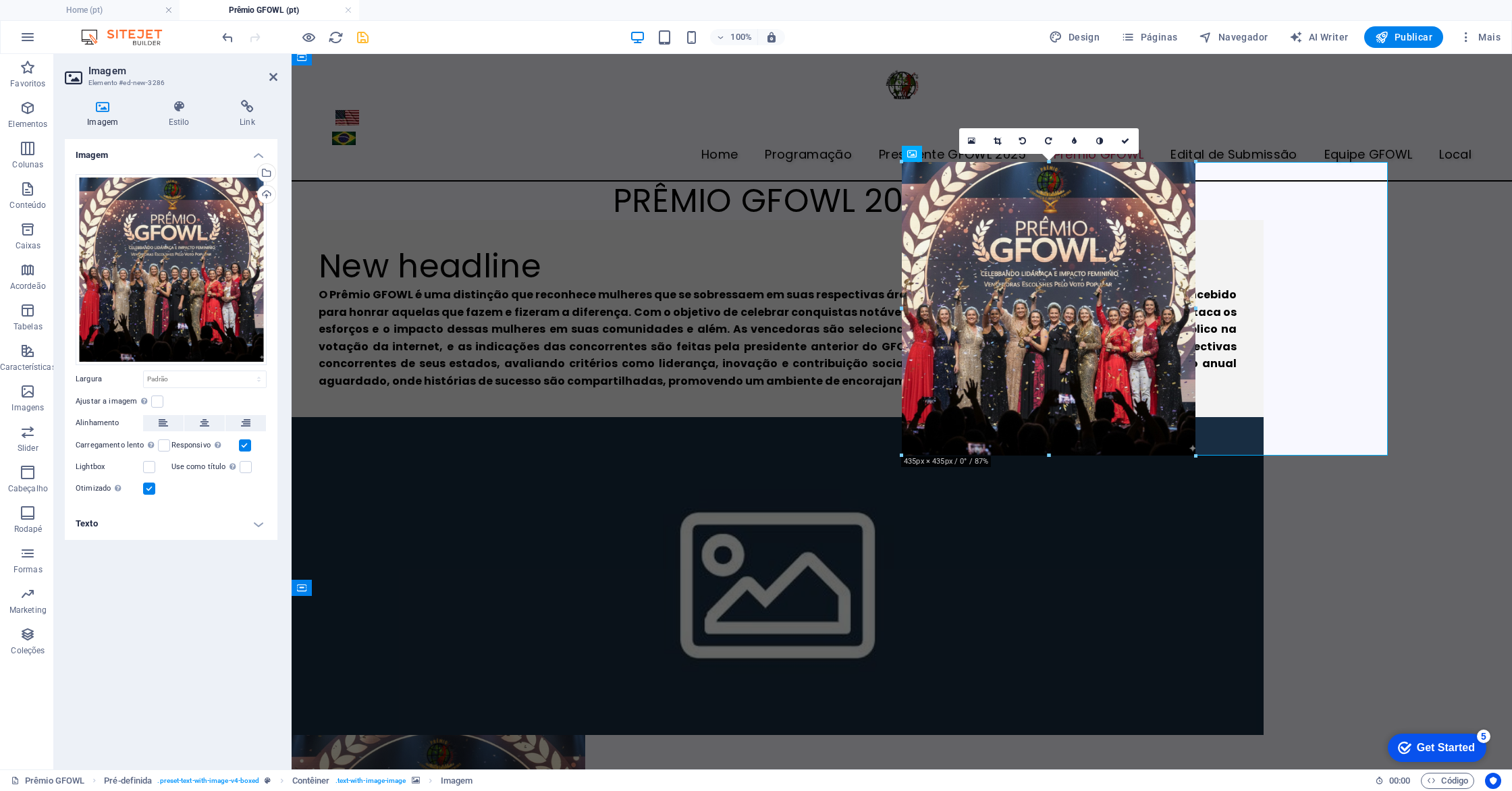
drag, startPoint x: 1071, startPoint y: 329, endPoint x: 1159, endPoint y: 455, distance: 153.7
type input "435"
select select "px"
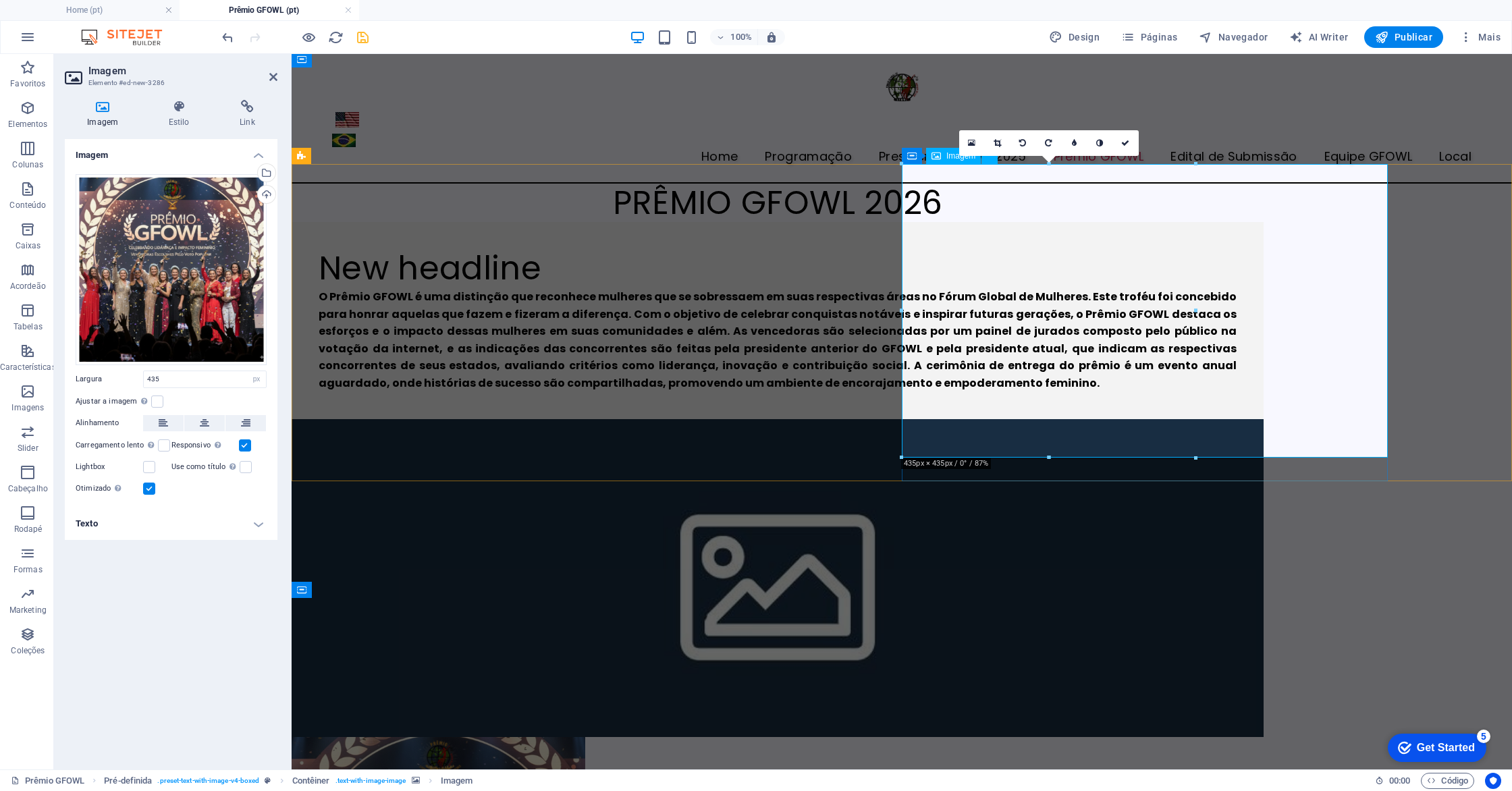
drag, startPoint x: 1489, startPoint y: 364, endPoint x: 1200, endPoint y: 307, distance: 294.6
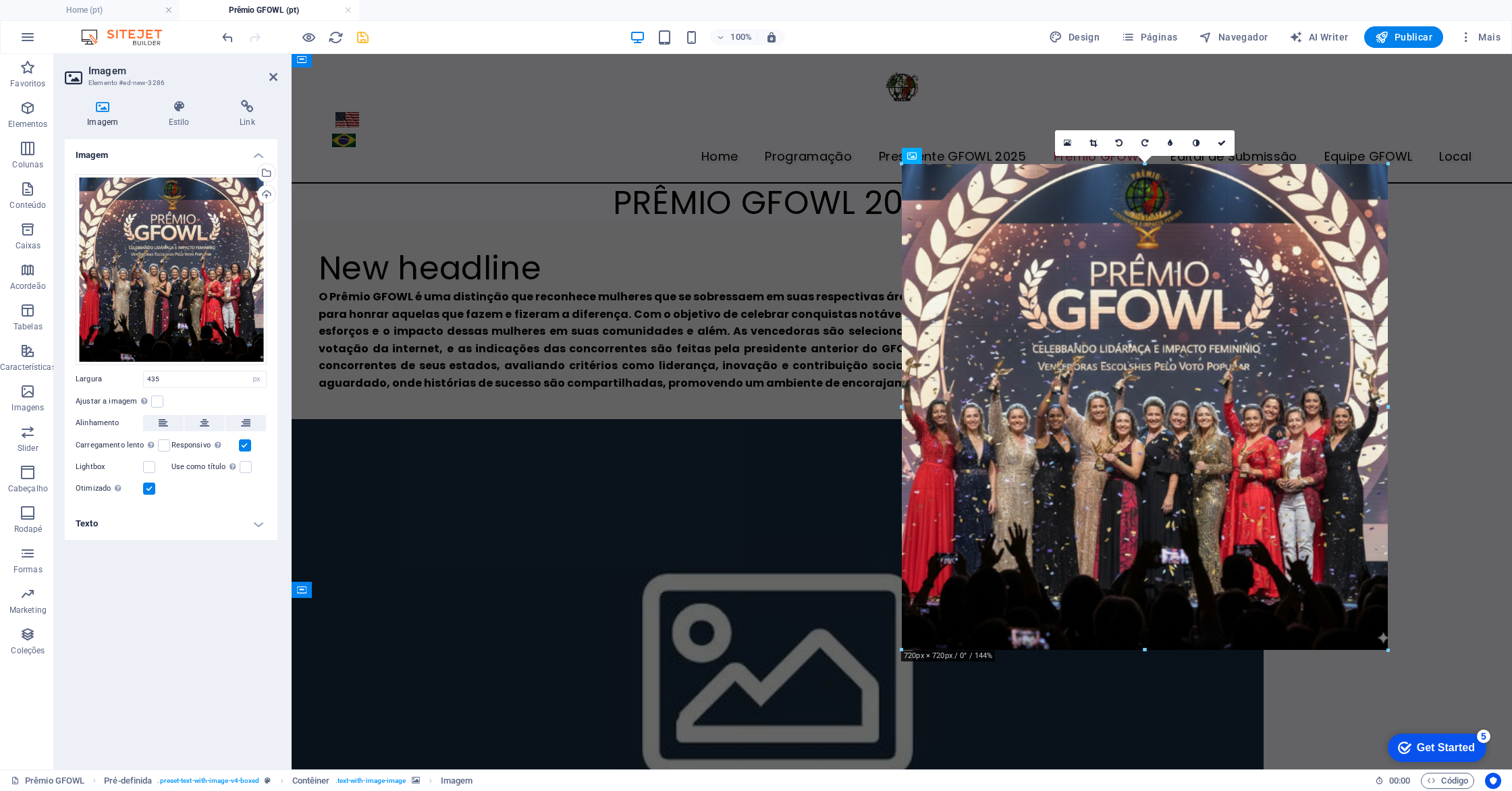
drag, startPoint x: 1195, startPoint y: 310, endPoint x: 1389, endPoint y: 318, distance: 194.2
type input "720"
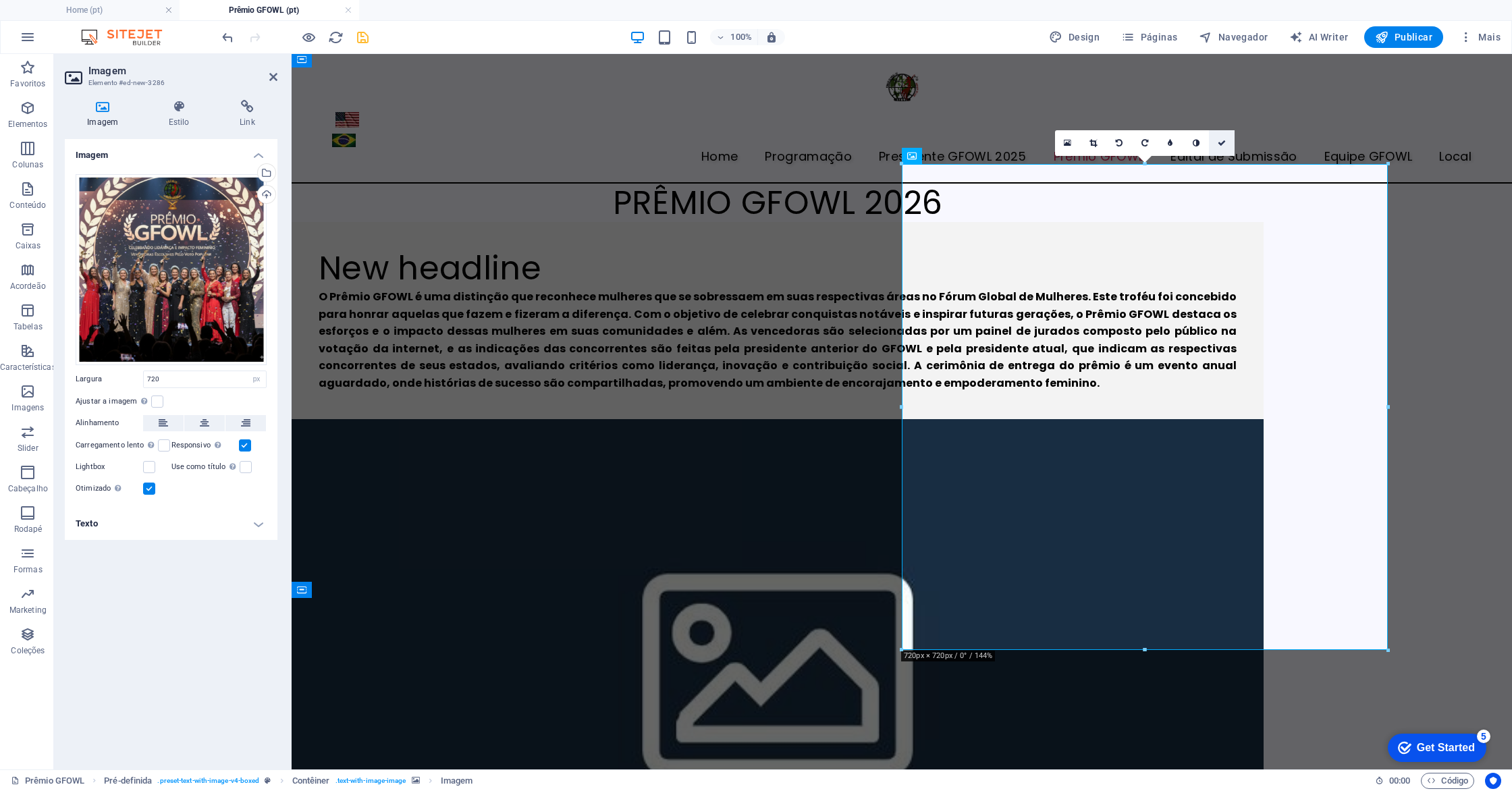
click at [1222, 150] on link at bounding box center [1222, 143] width 26 height 26
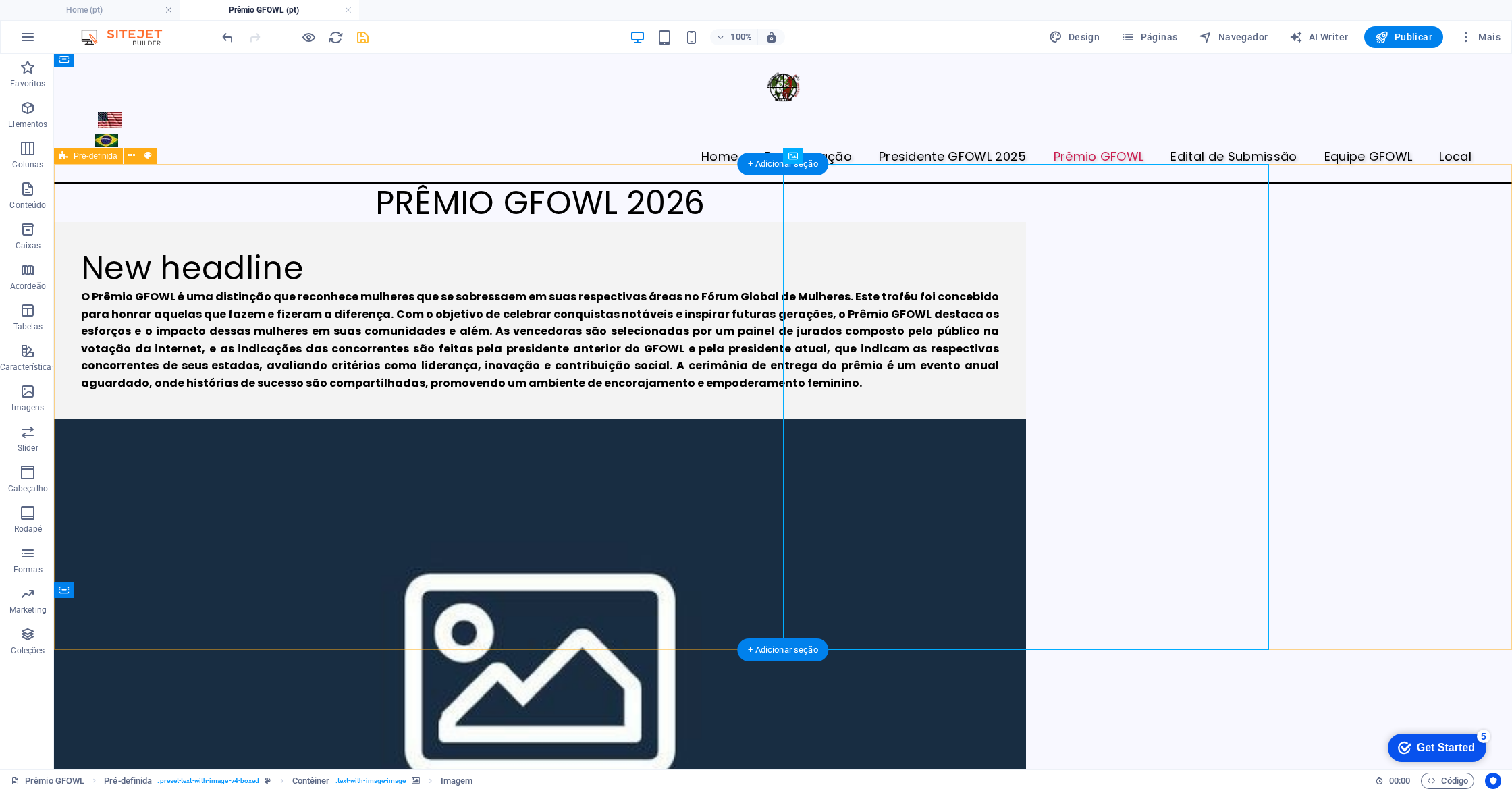
click at [1417, 338] on div "New headline O Prêmio GFOWL é uma distinção que reconhece mulheres que se sobre…" at bounding box center [783, 806] width 1458 height 1168
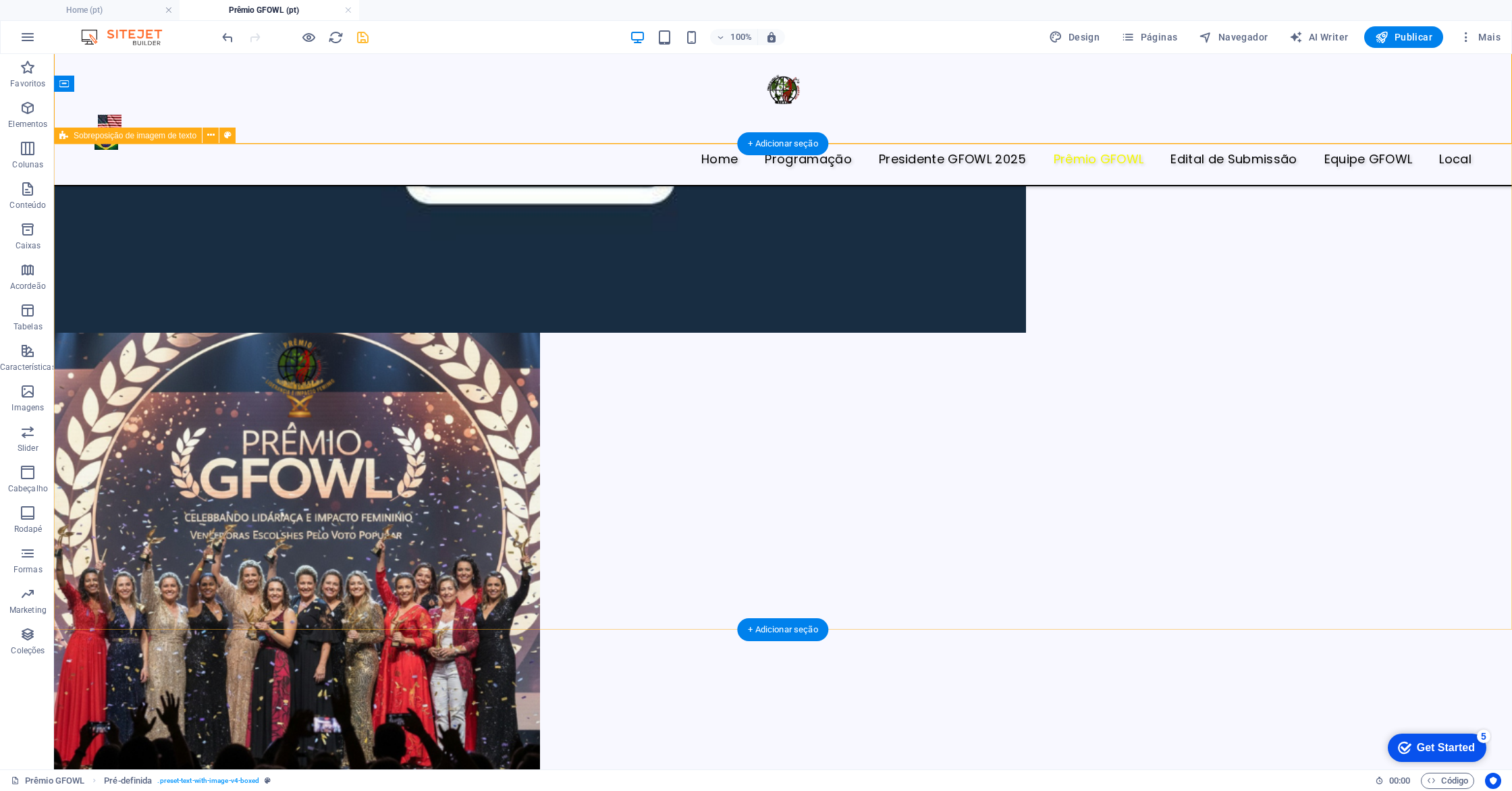
scroll to position [517, 0]
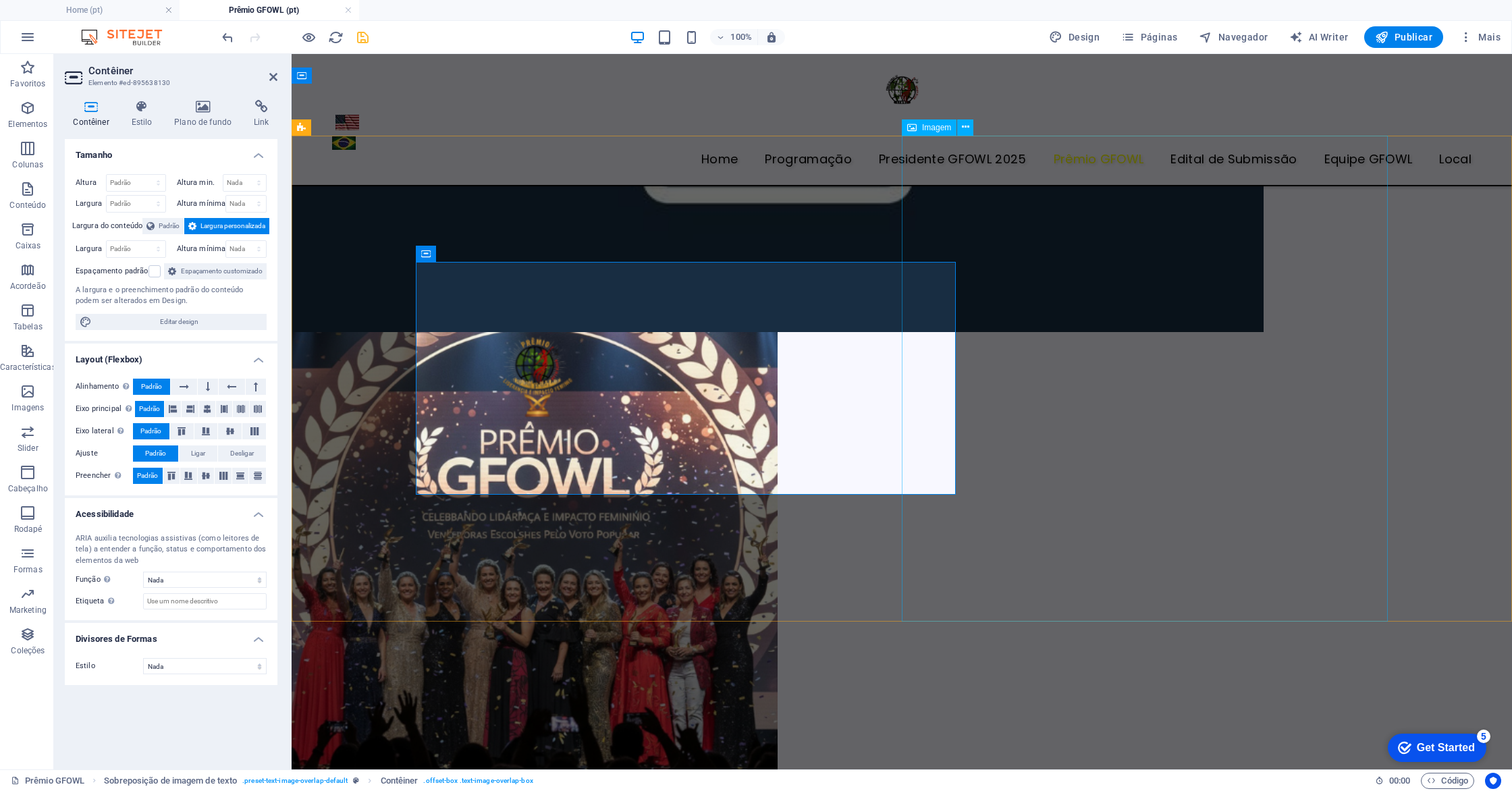
select select "%"
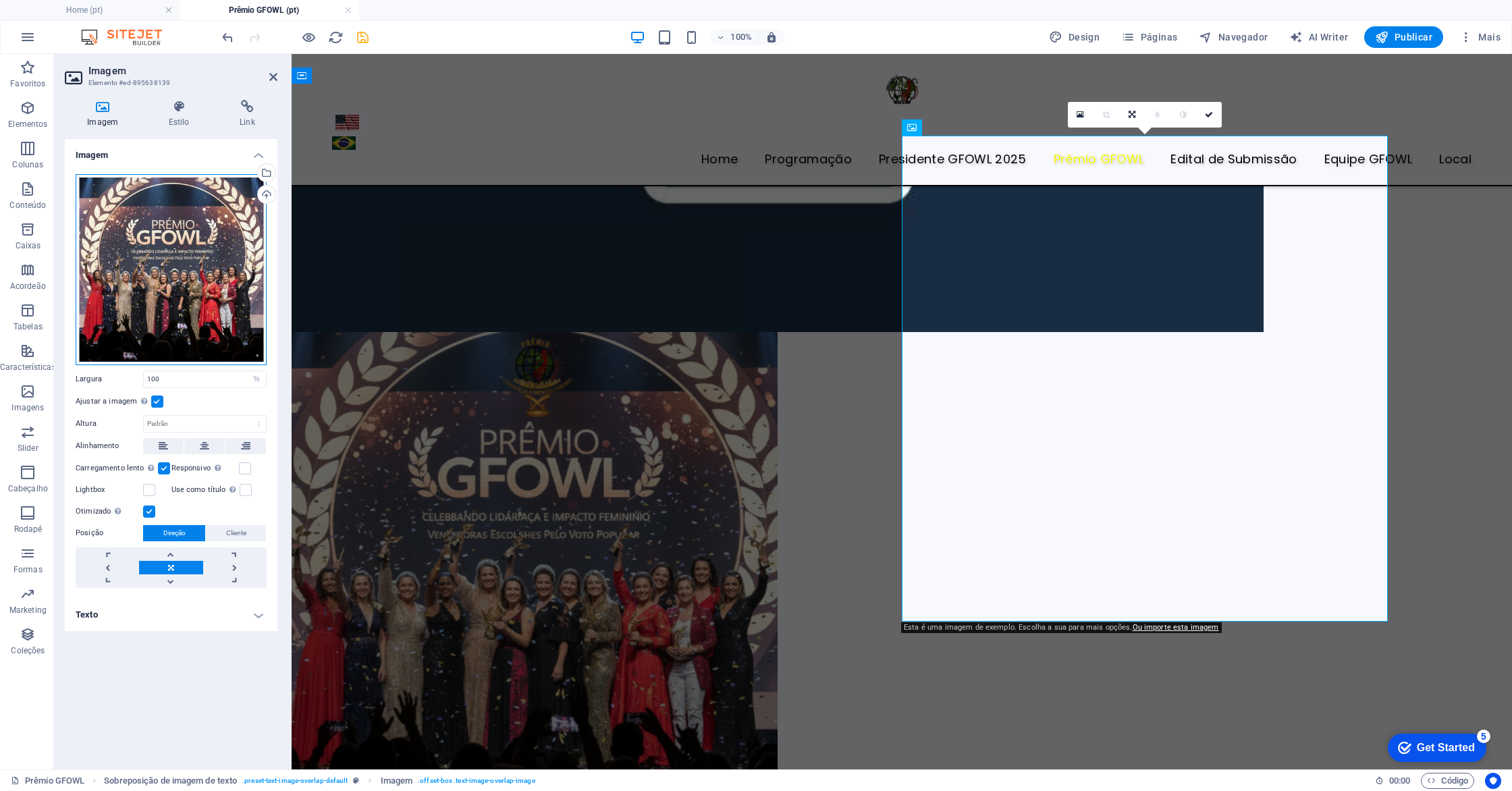
click at [202, 285] on div "Arraste os arquivos aqui, clique para escolher os arquivos ou selecione os arqu…" at bounding box center [171, 269] width 191 height 191
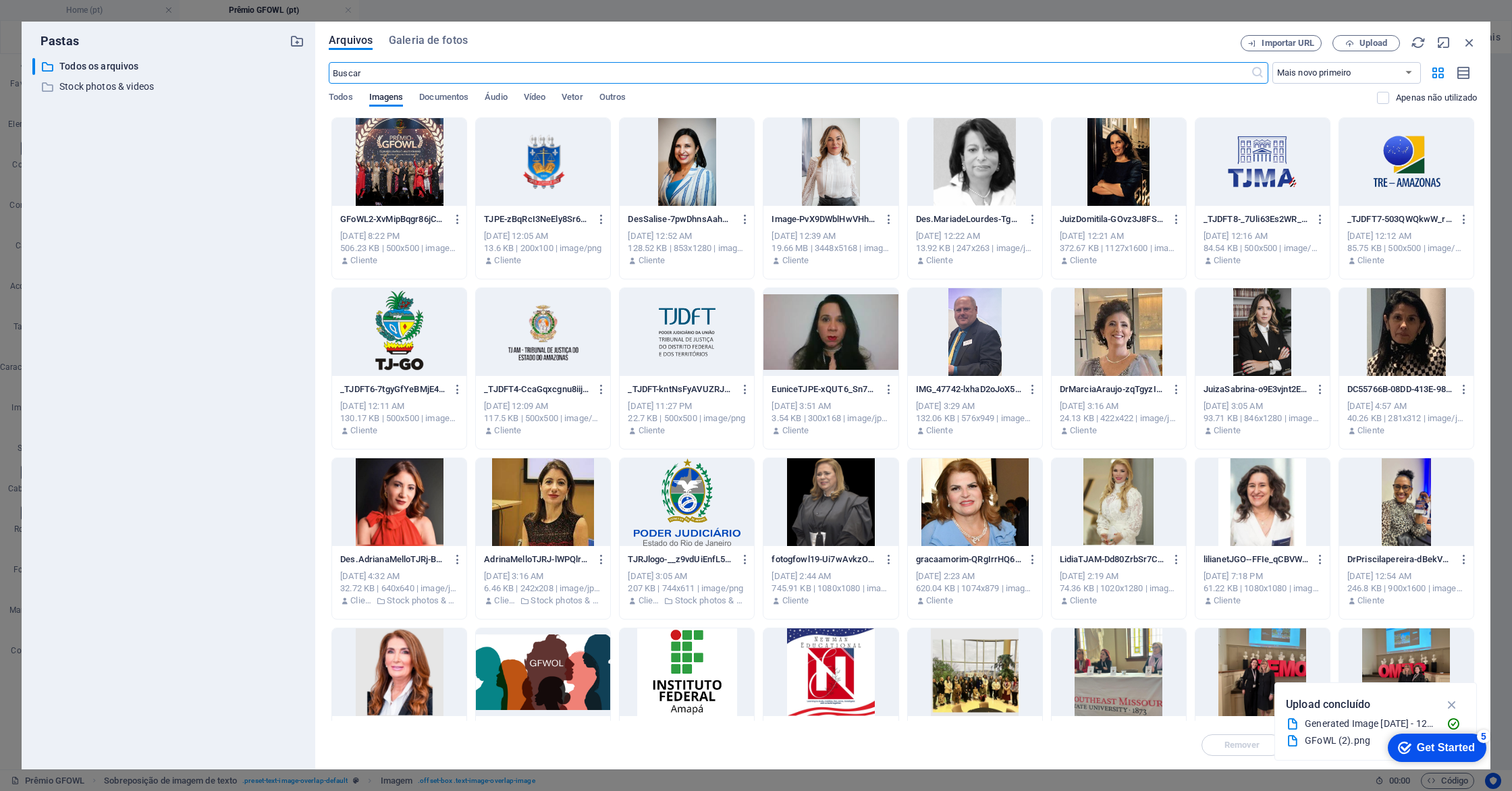
scroll to position [534, 0]
click at [399, 164] on div at bounding box center [399, 162] width 135 height 87
click at [399, 164] on div "1" at bounding box center [399, 162] width 135 height 87
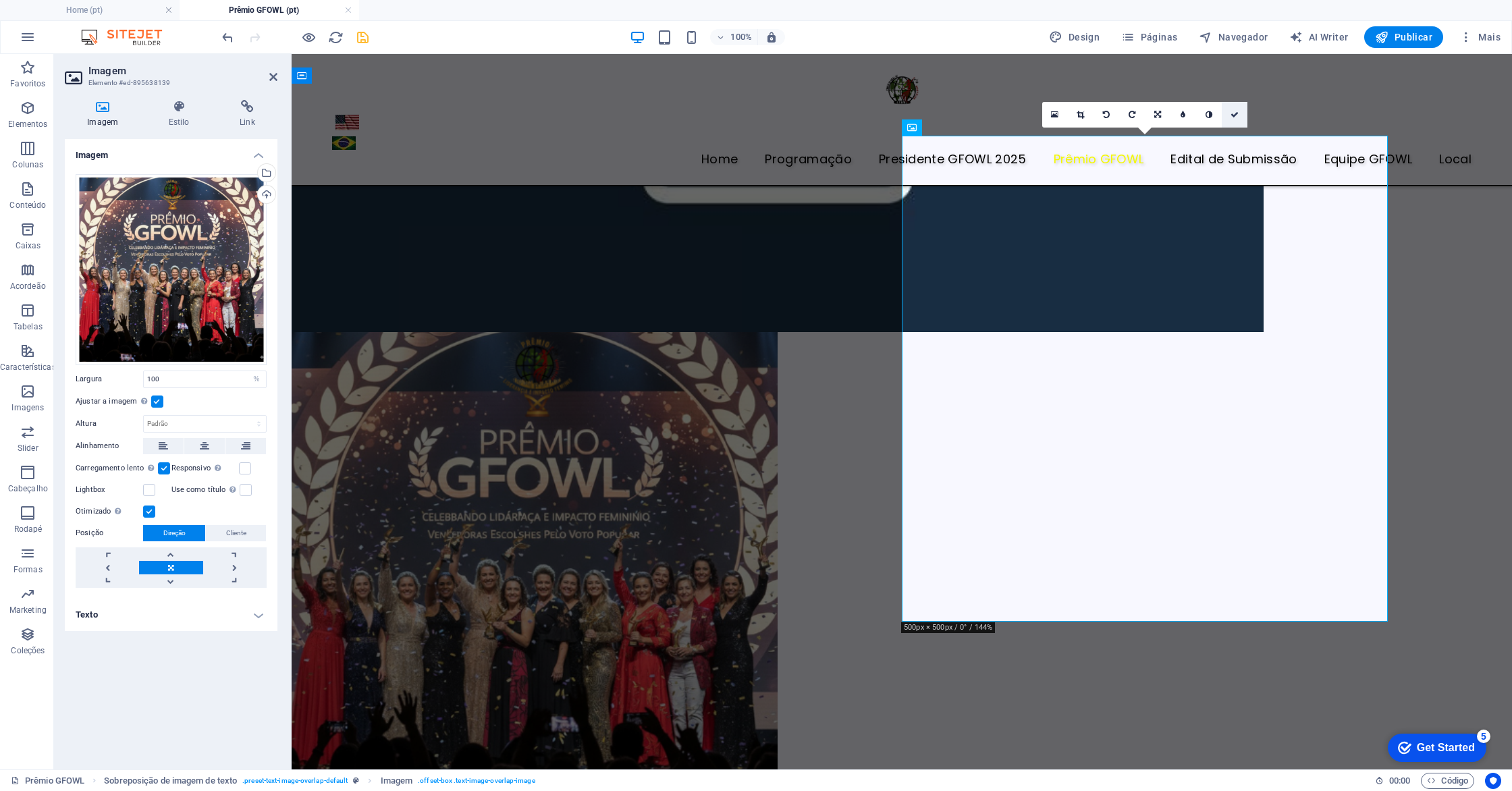
click at [1235, 120] on link at bounding box center [1235, 115] width 26 height 26
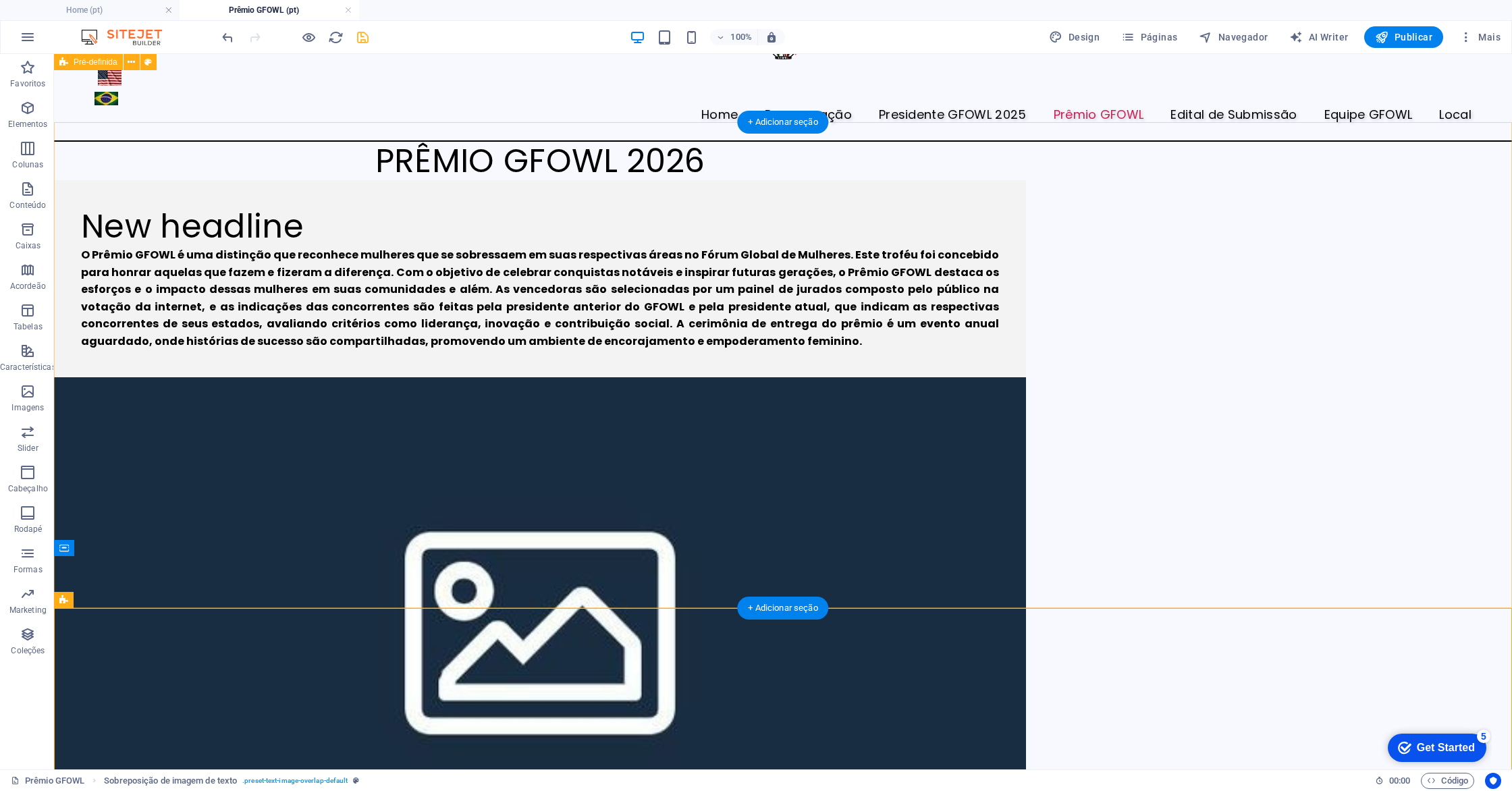
scroll to position [0, 0]
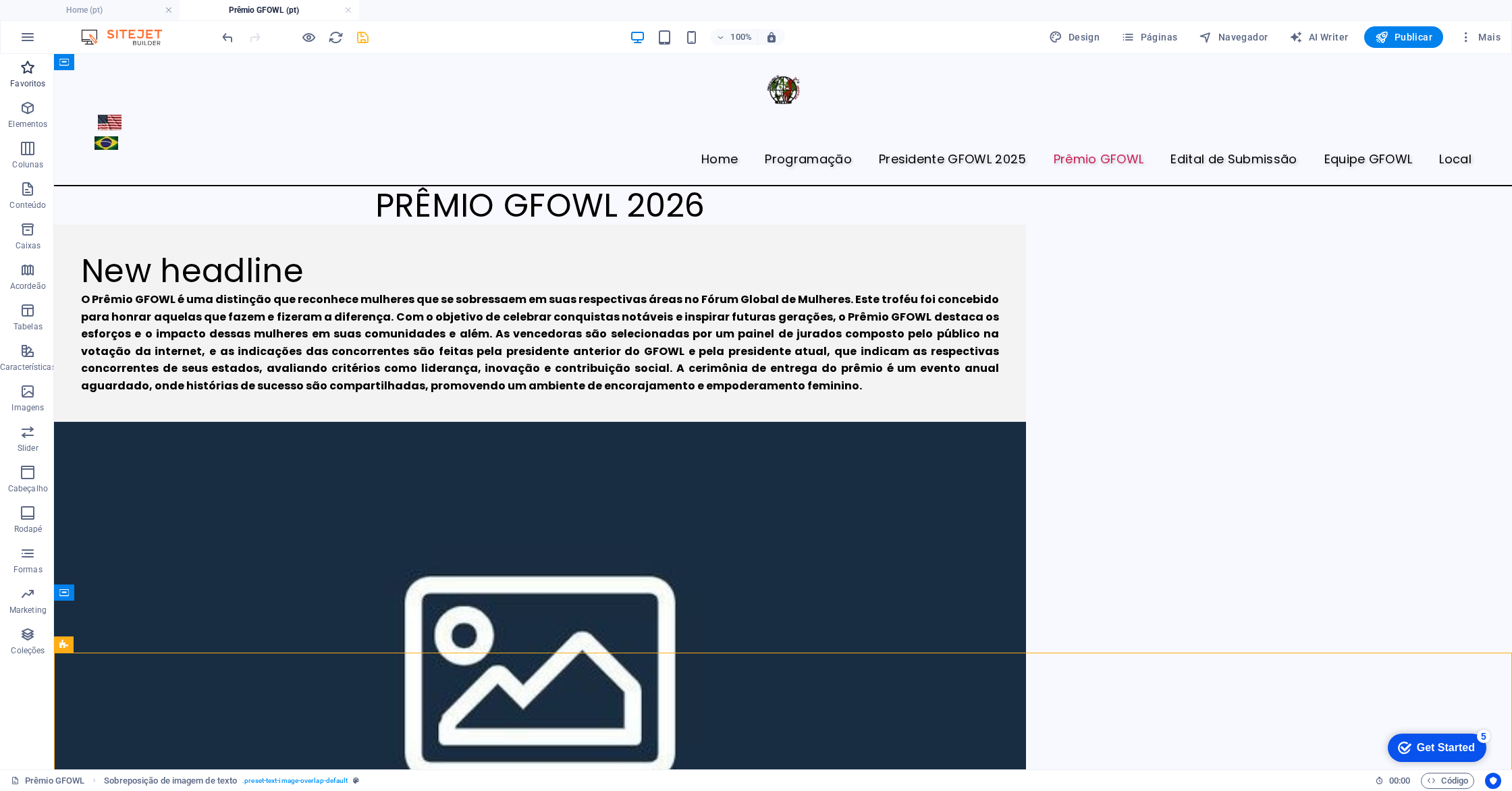
click at [19, 73] on span "Favoritos" at bounding box center [27, 75] width 56 height 33
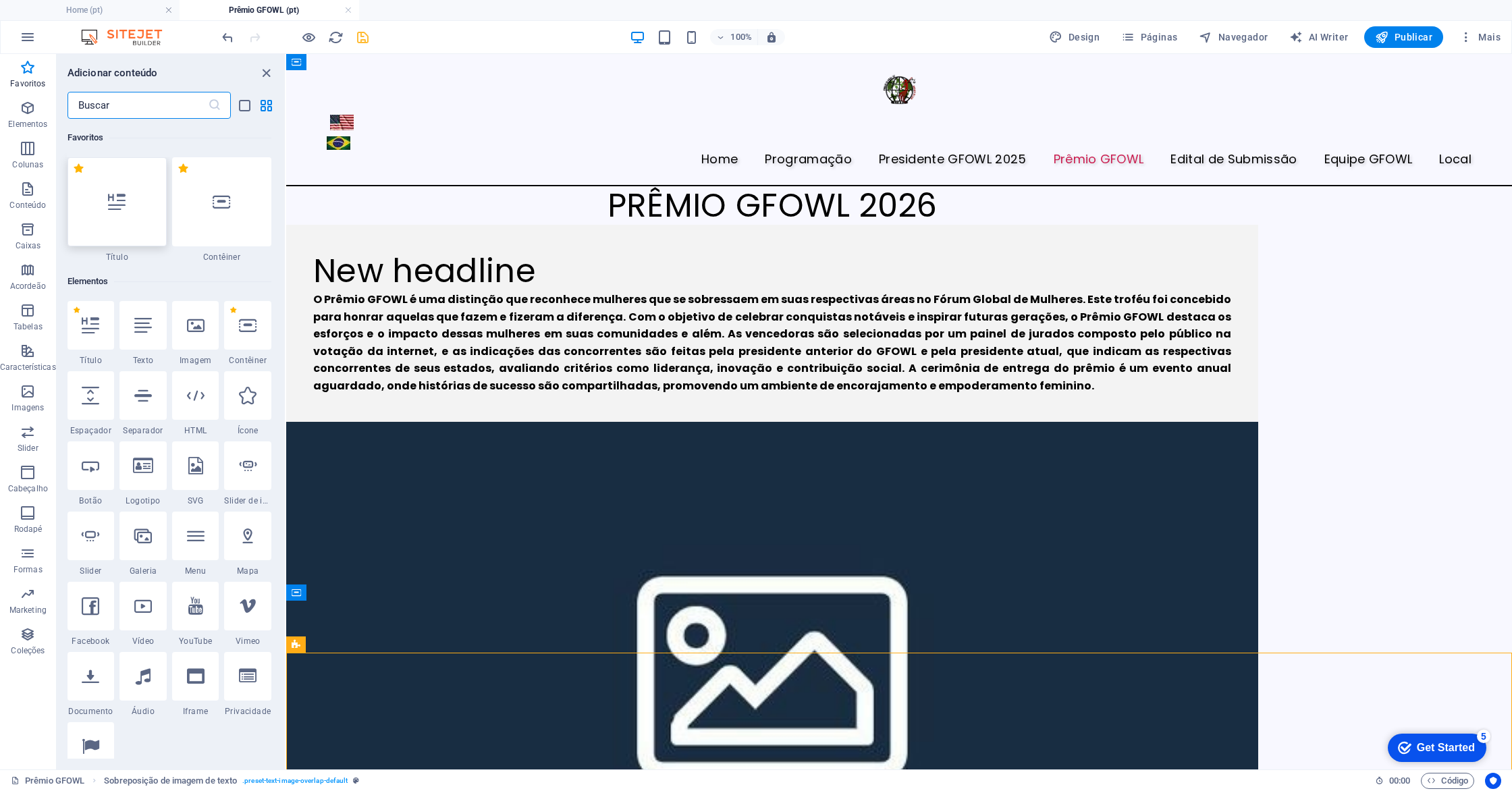
click at [112, 212] on div at bounding box center [117, 202] width 99 height 89
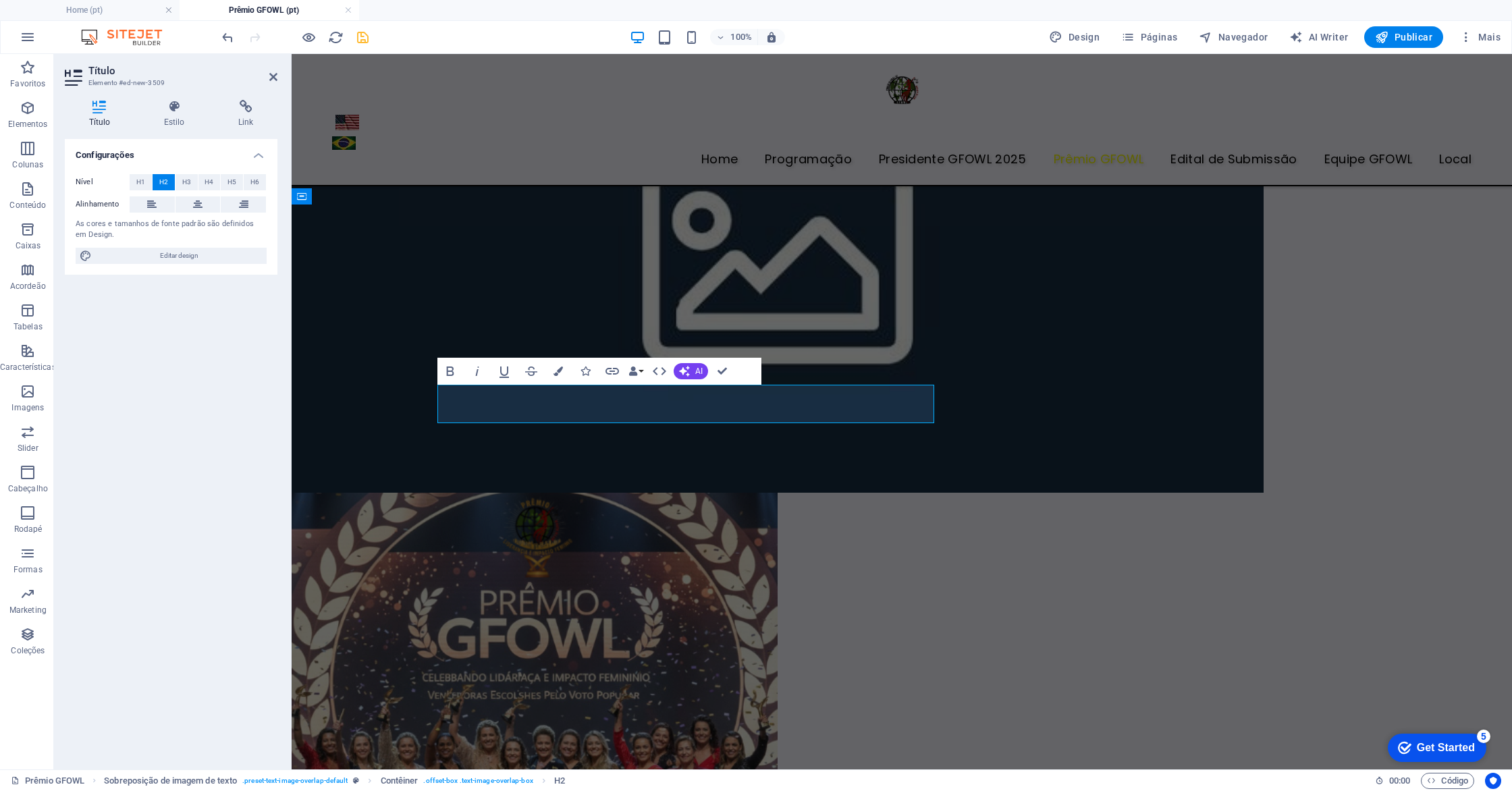
scroll to position [389, 0]
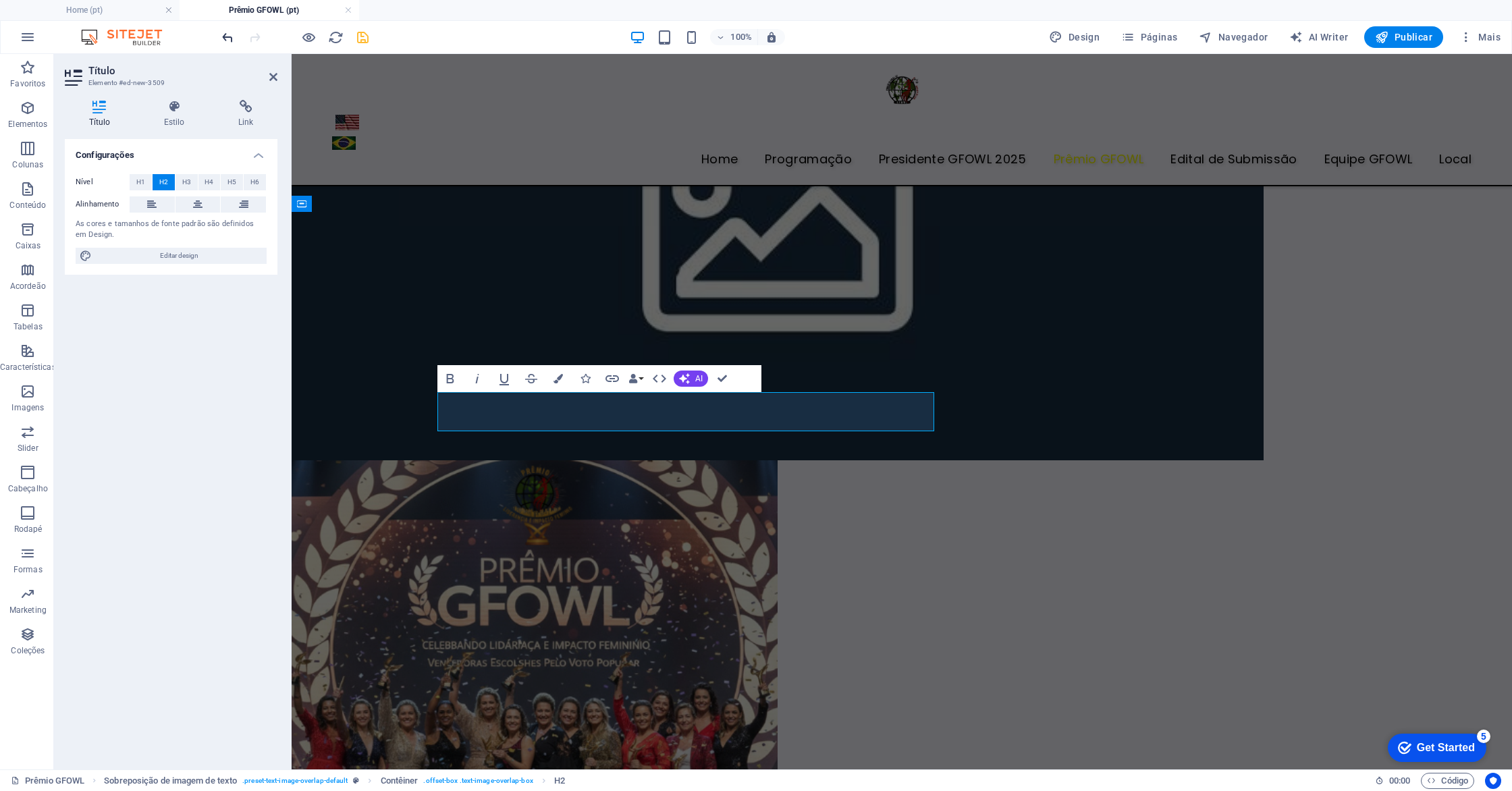
click at [228, 43] on icon "undo" at bounding box center [228, 38] width 15 height 15
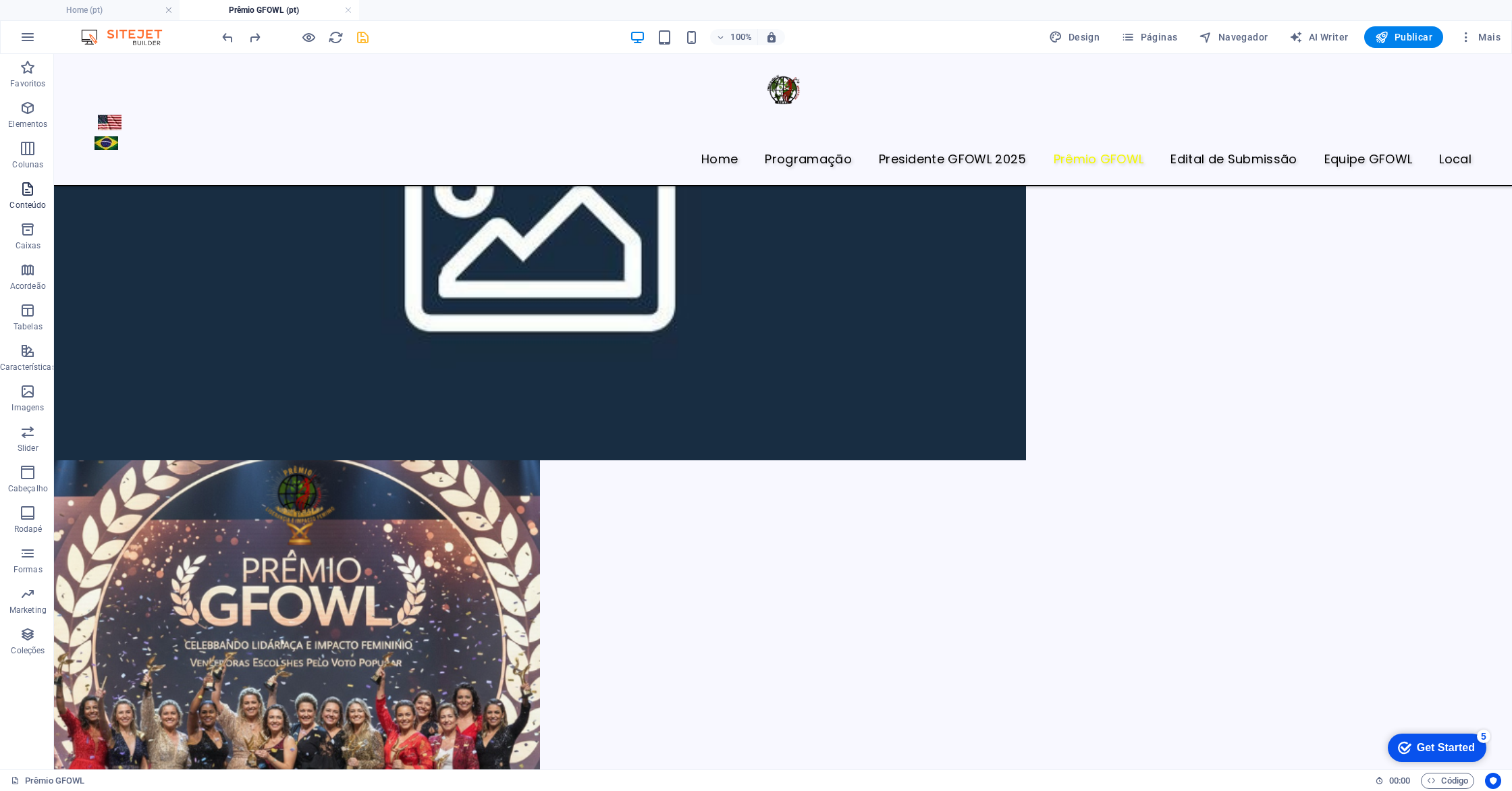
click at [34, 196] on icon "button" at bounding box center [27, 189] width 16 height 16
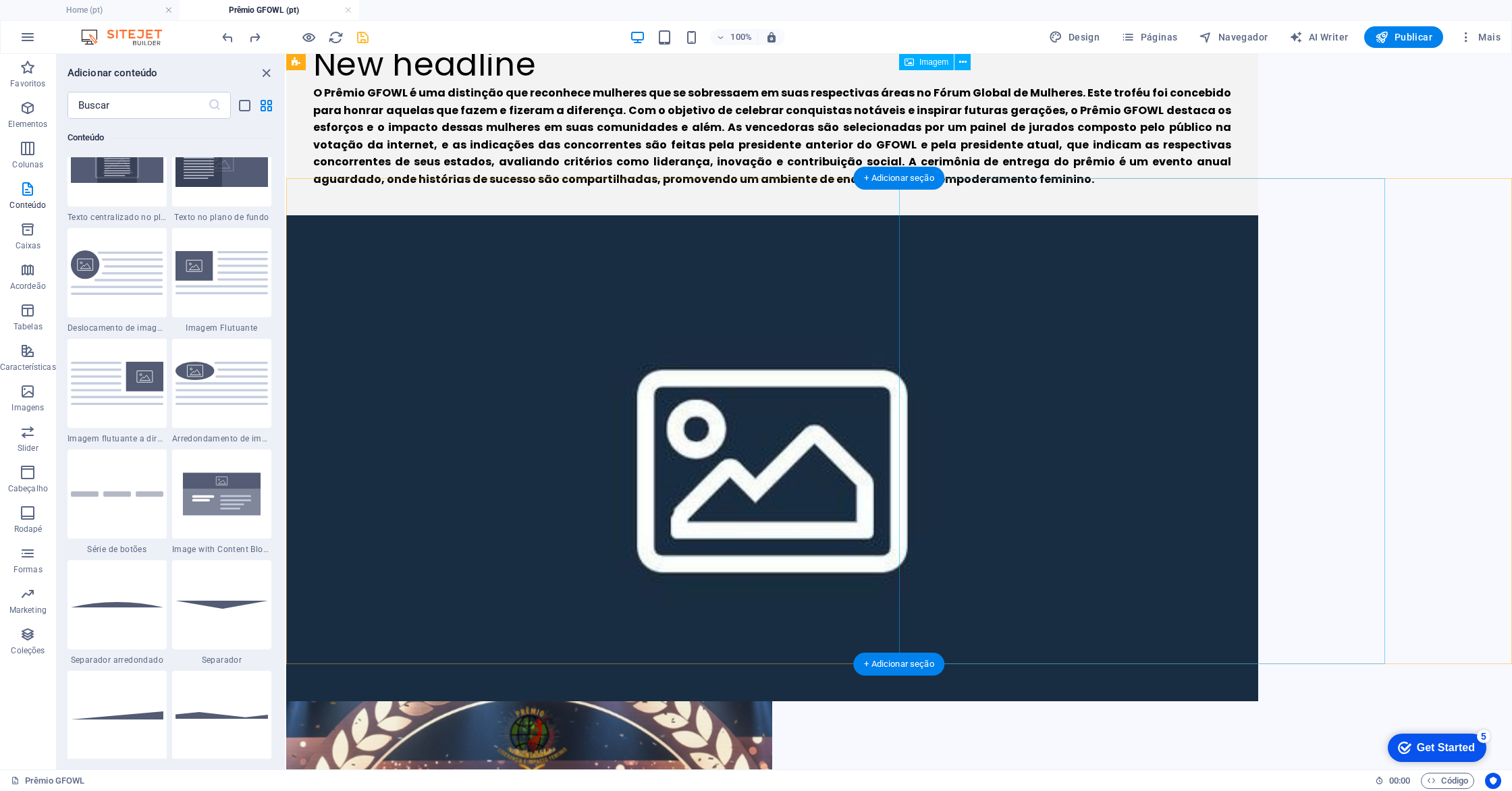
scroll to position [0, 0]
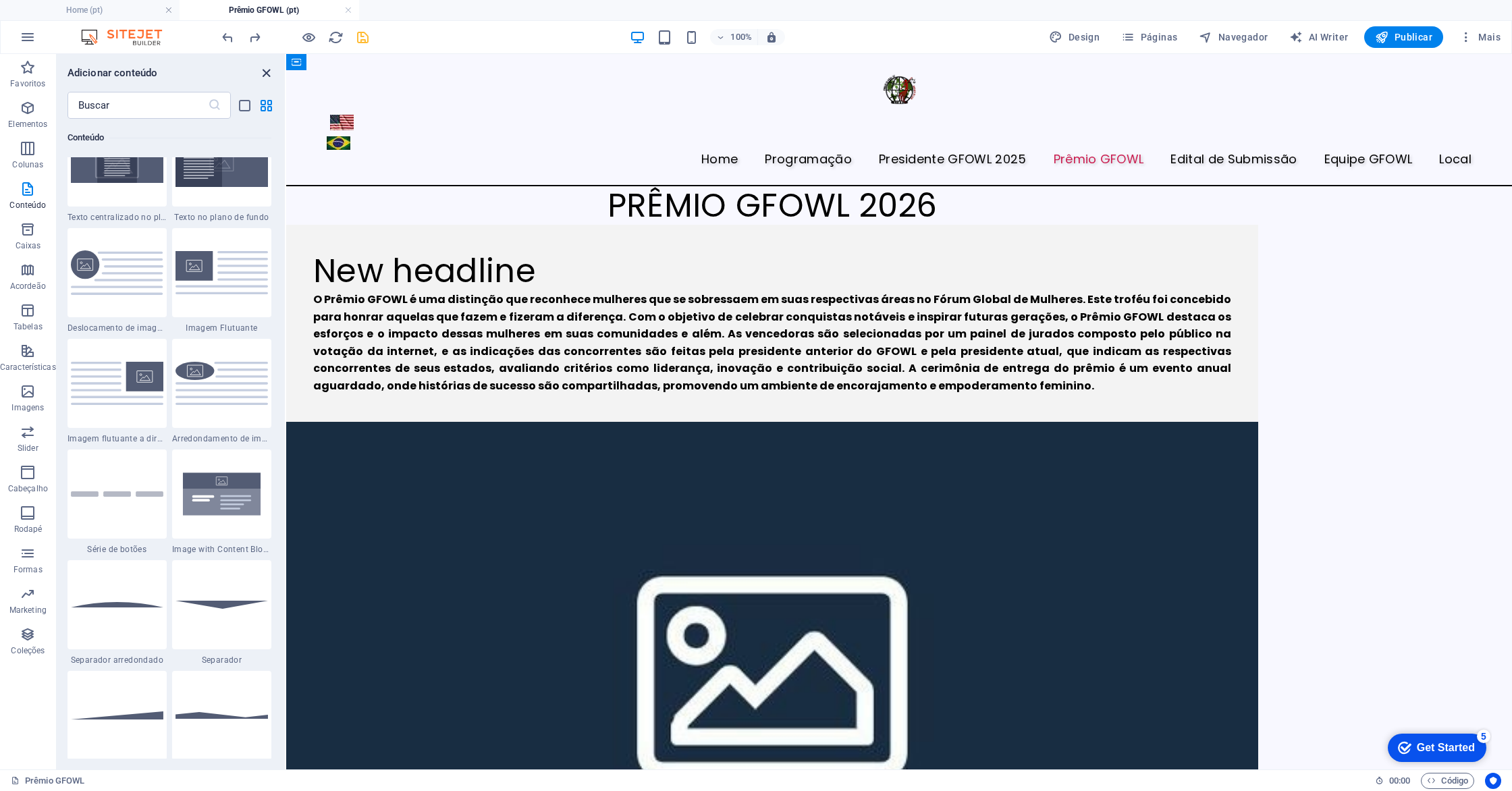
click at [263, 69] on icon "close panel" at bounding box center [267, 73] width 15 height 15
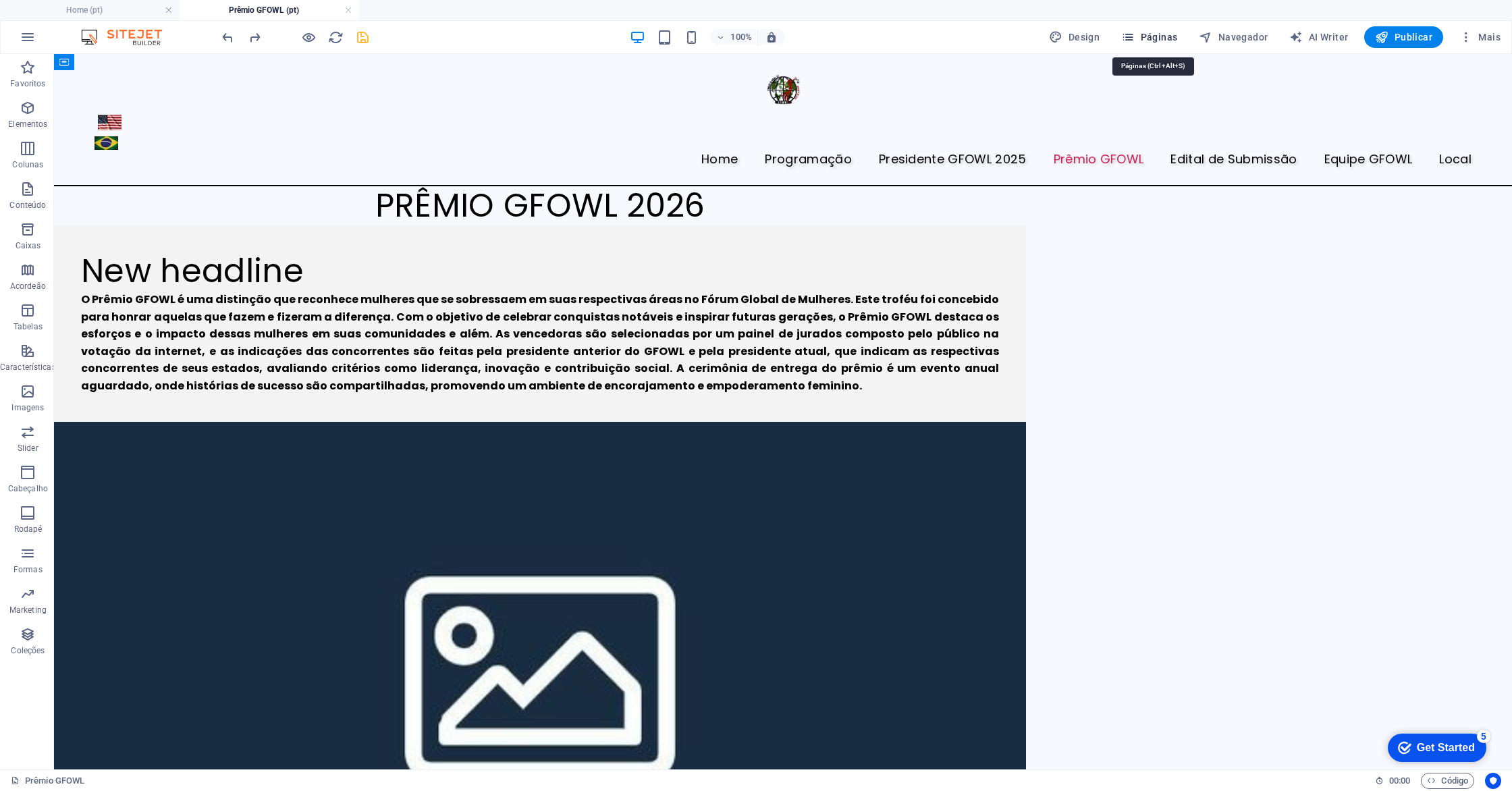
click at [1133, 36] on icon "button" at bounding box center [1128, 37] width 14 height 14
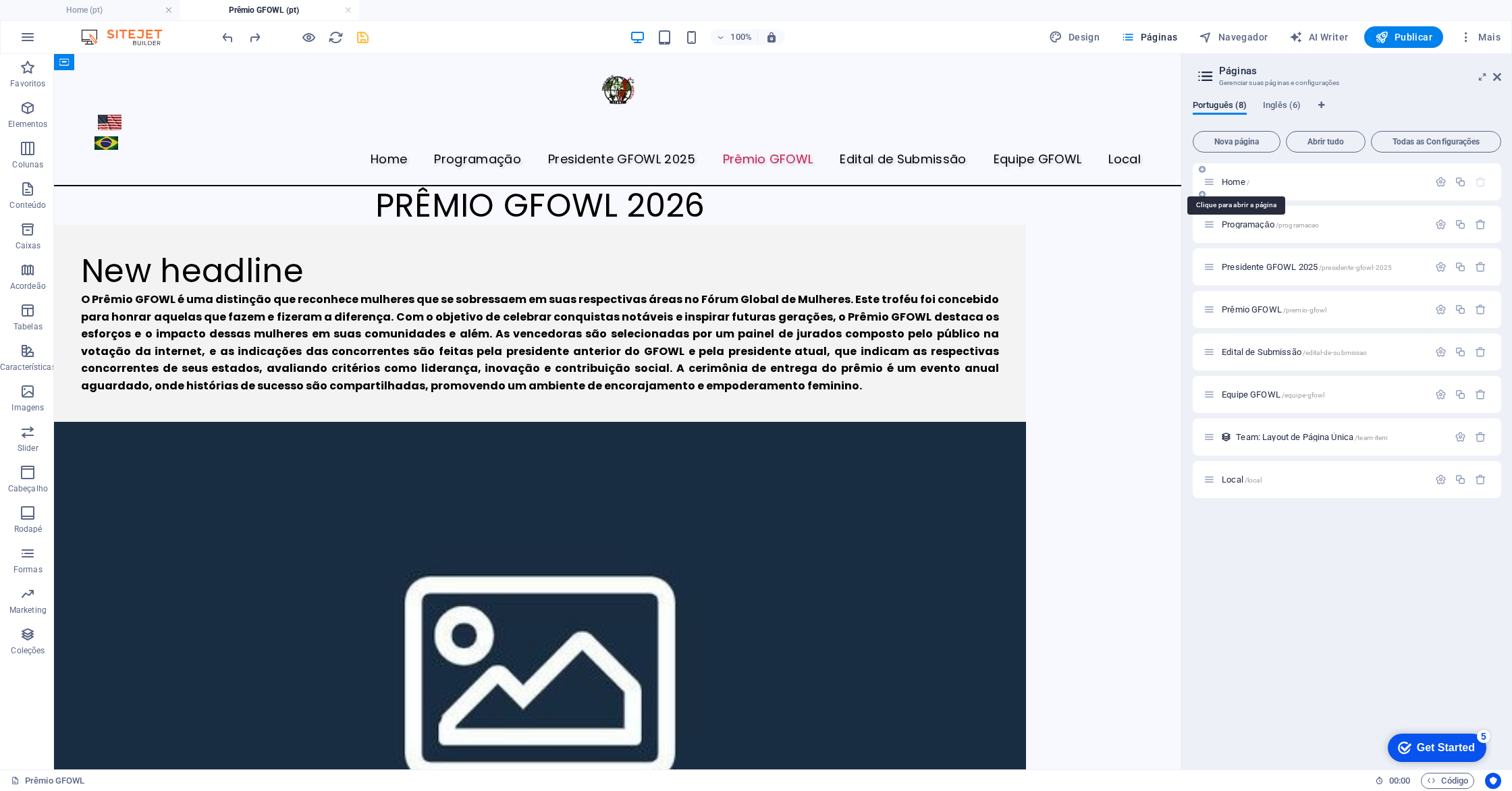
click at [1239, 179] on span "Home /" at bounding box center [1236, 182] width 27 height 10
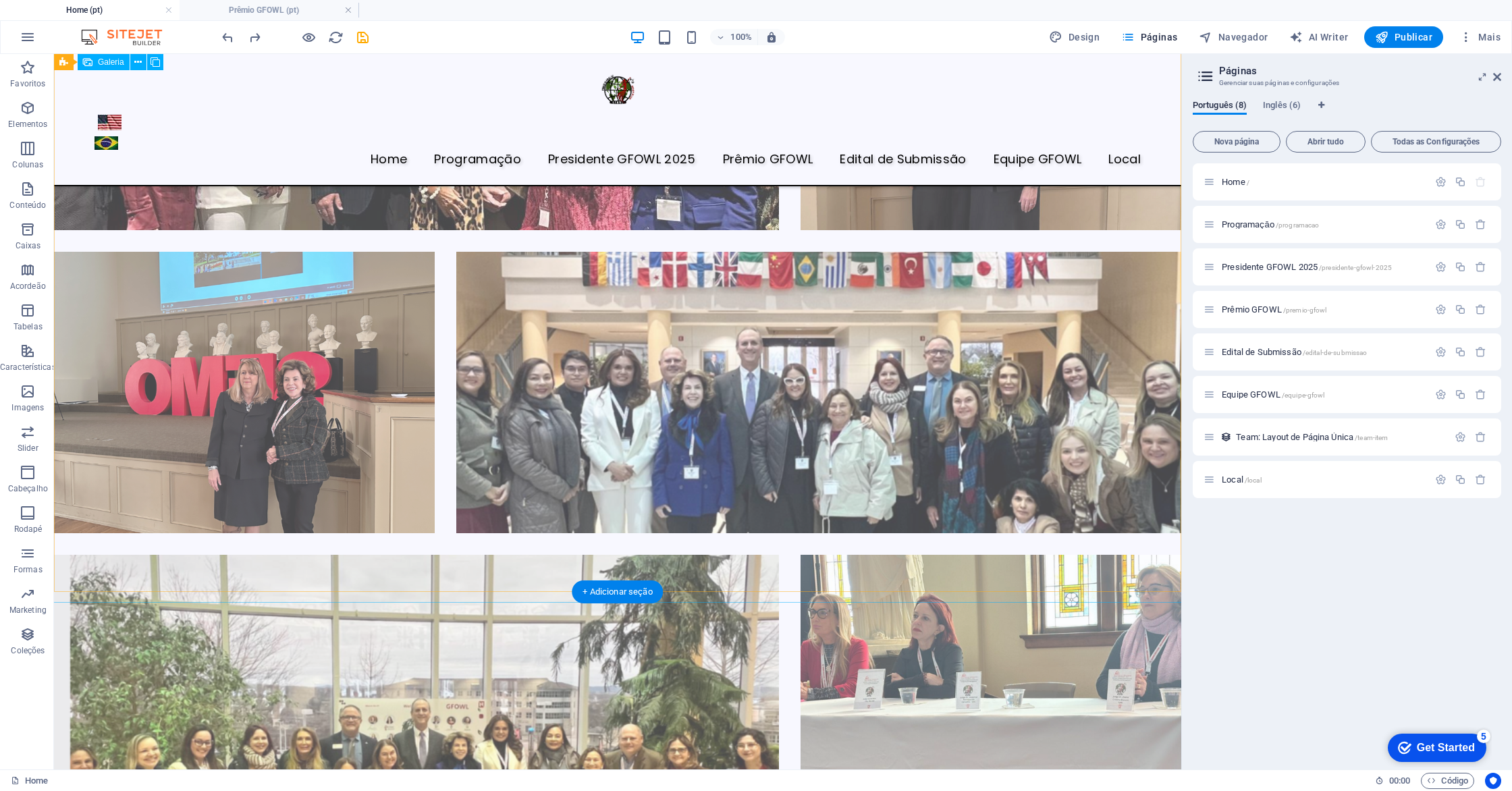
scroll to position [2268, 0]
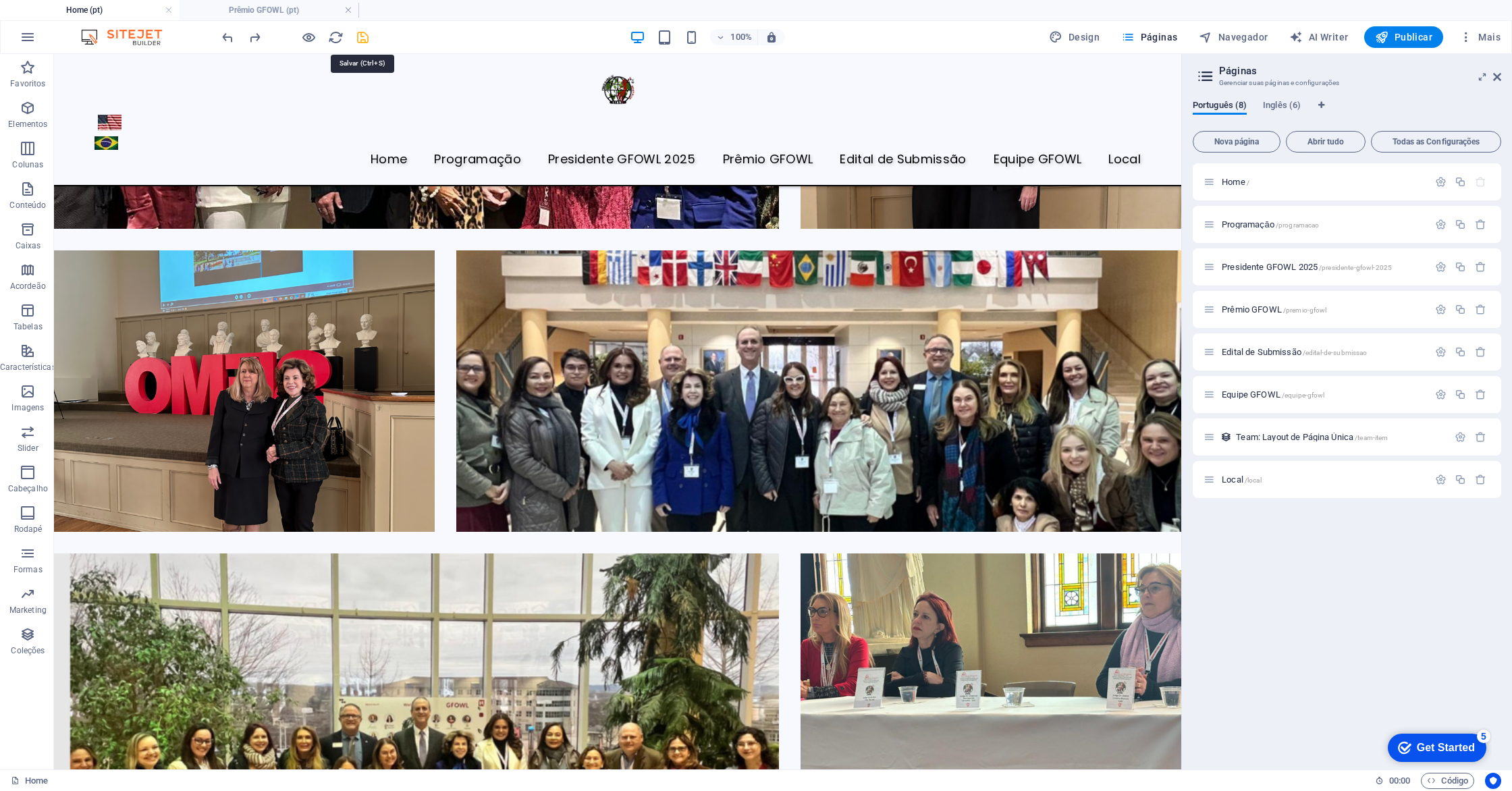
click at [357, 41] on icon "save" at bounding box center [363, 38] width 15 height 15
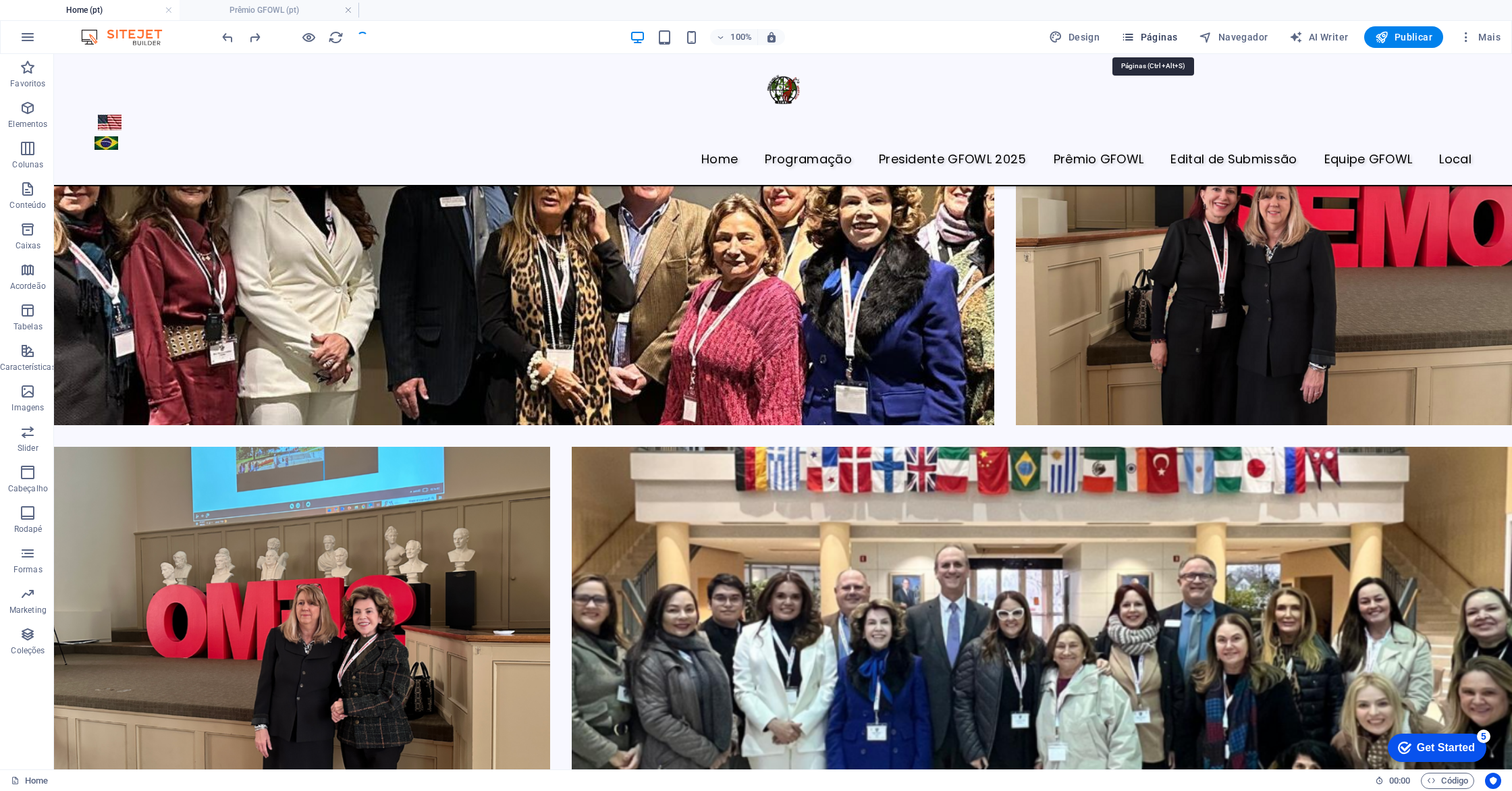
click at [1135, 41] on icon "button" at bounding box center [1128, 37] width 14 height 14
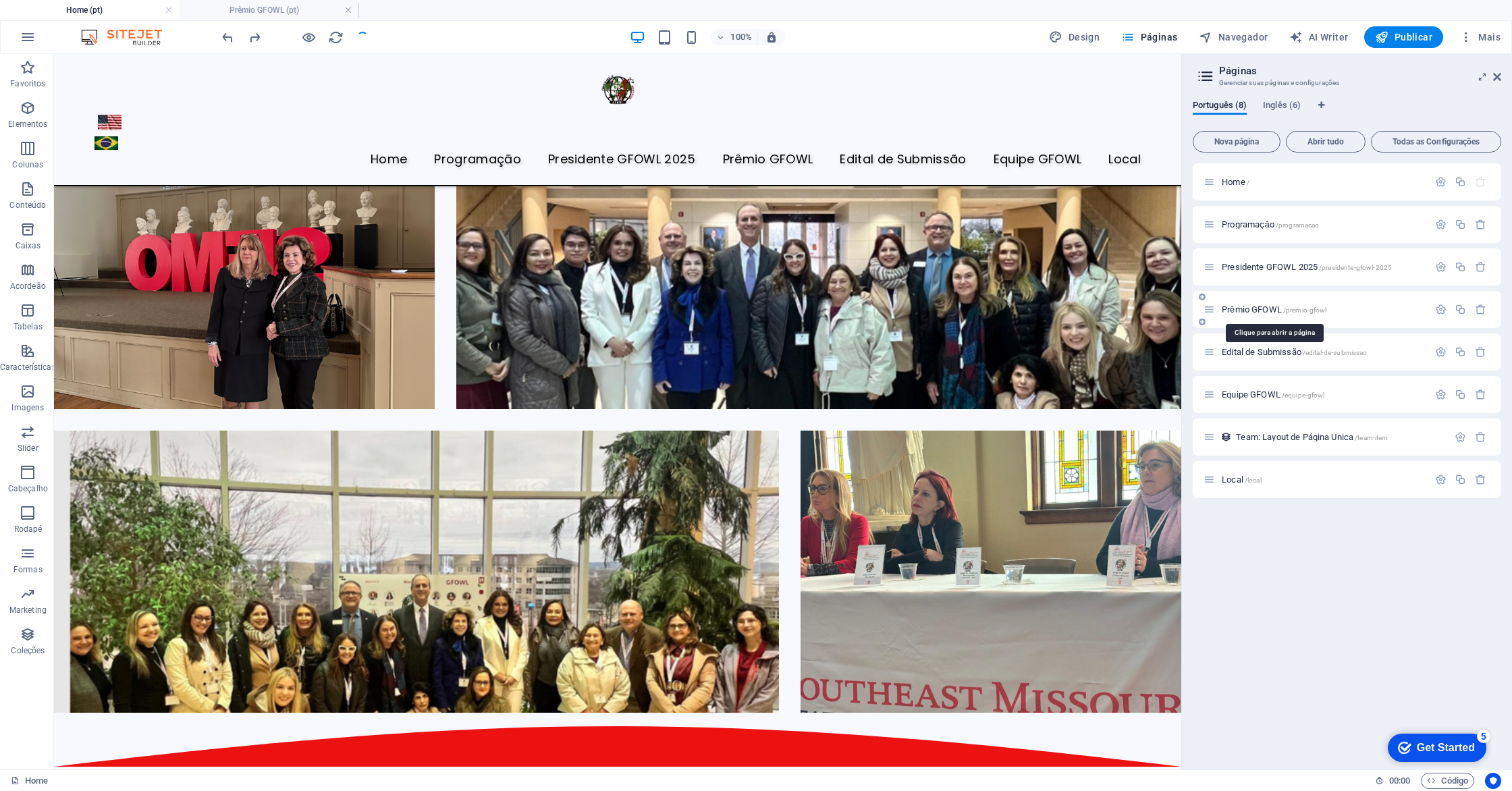
click at [1239, 309] on span "Prêmio GFOWL /premio-gfowl" at bounding box center [1275, 309] width 105 height 10
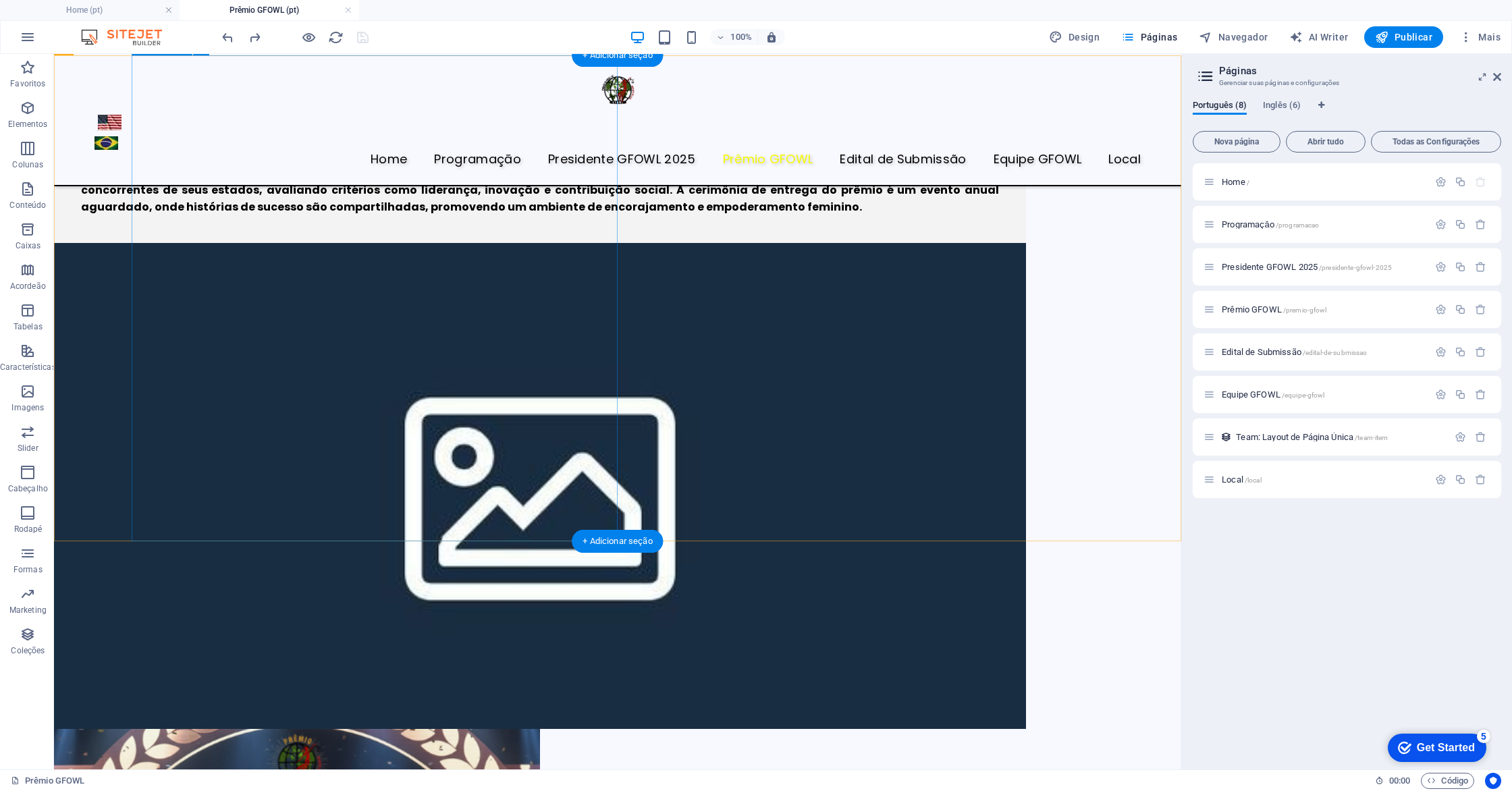
scroll to position [129, 0]
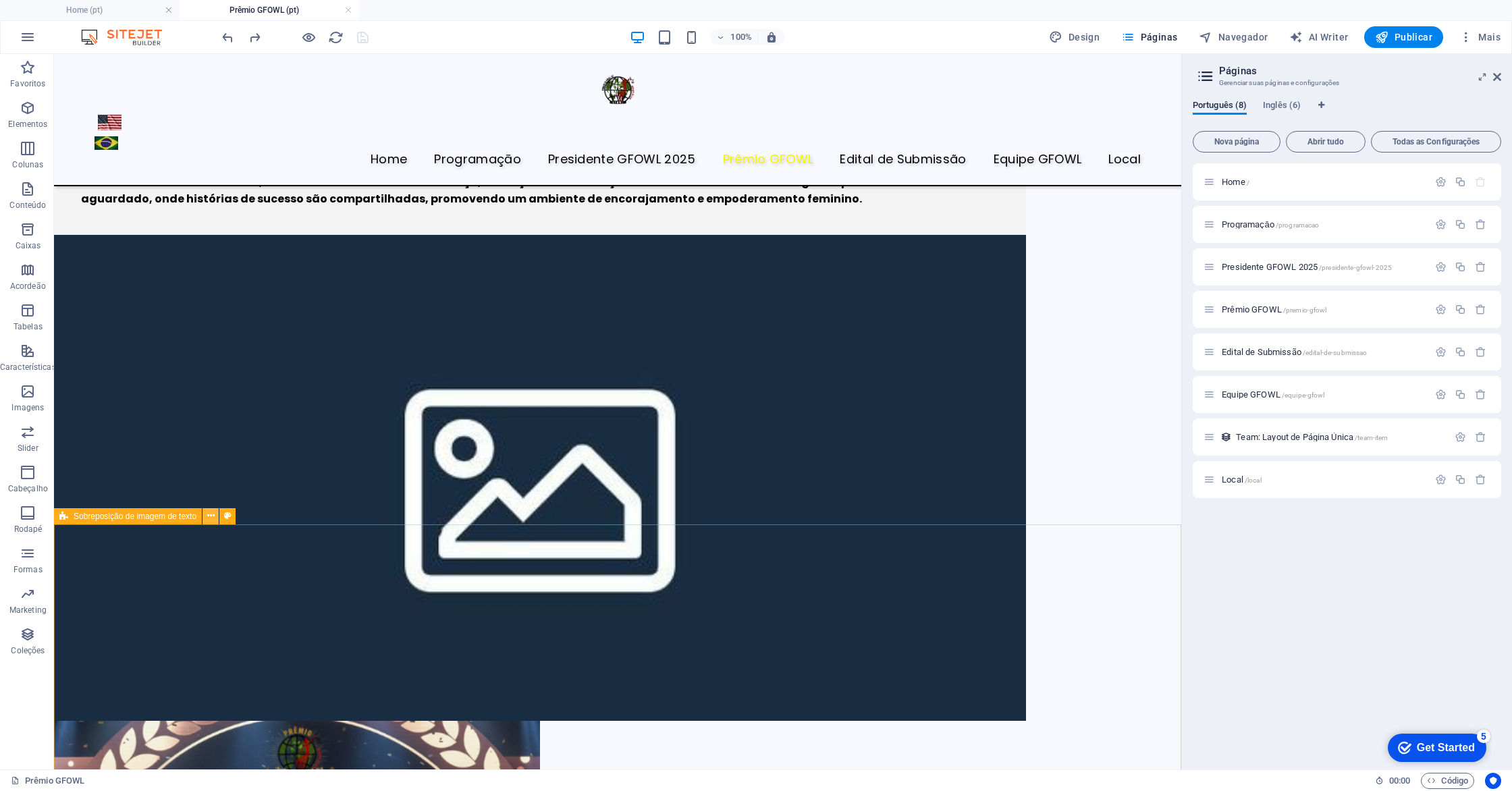
click at [212, 517] on icon at bounding box center [211, 516] width 8 height 15
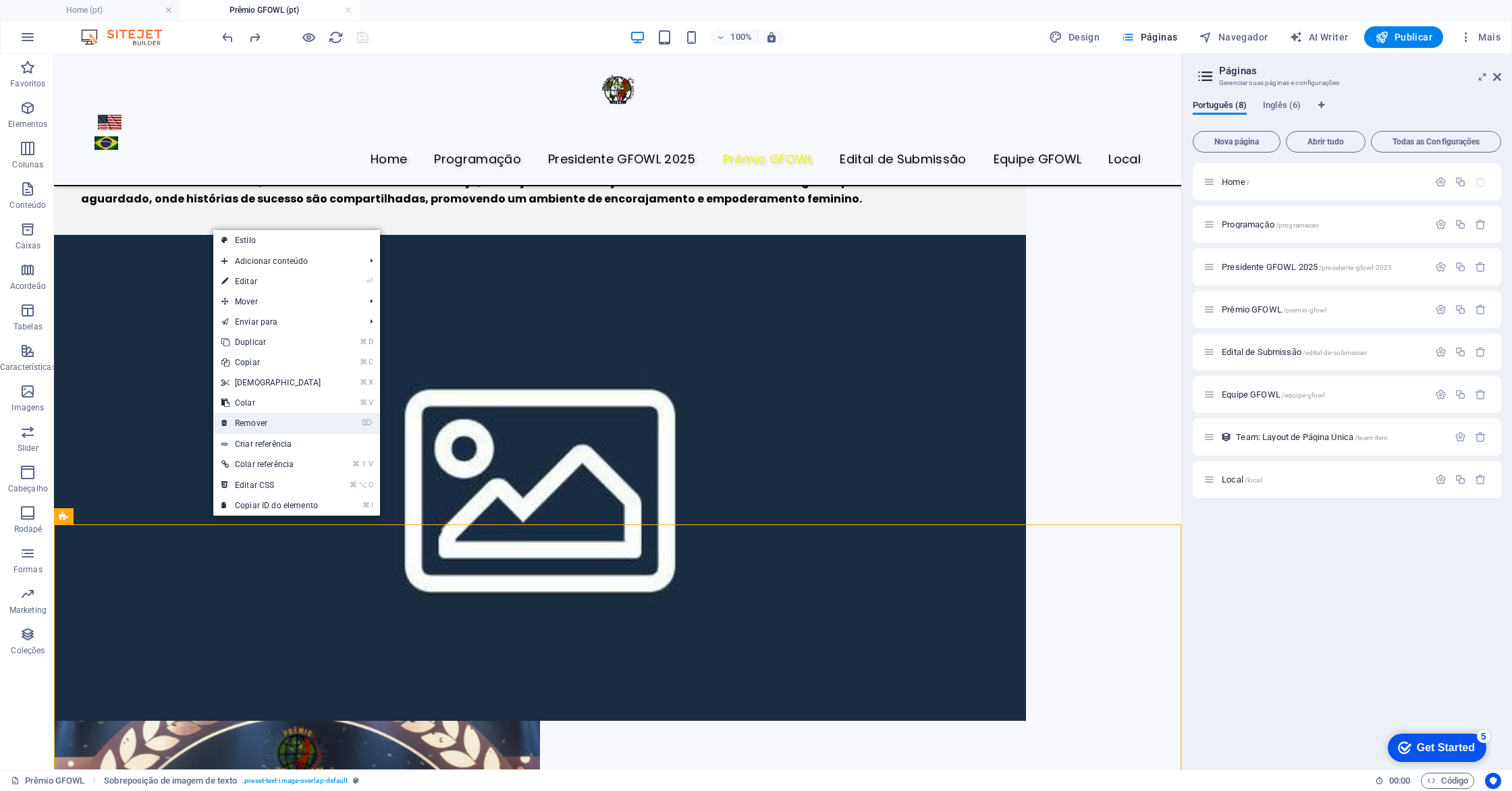
click at [260, 421] on link "⌦ Remover" at bounding box center [271, 423] width 116 height 21
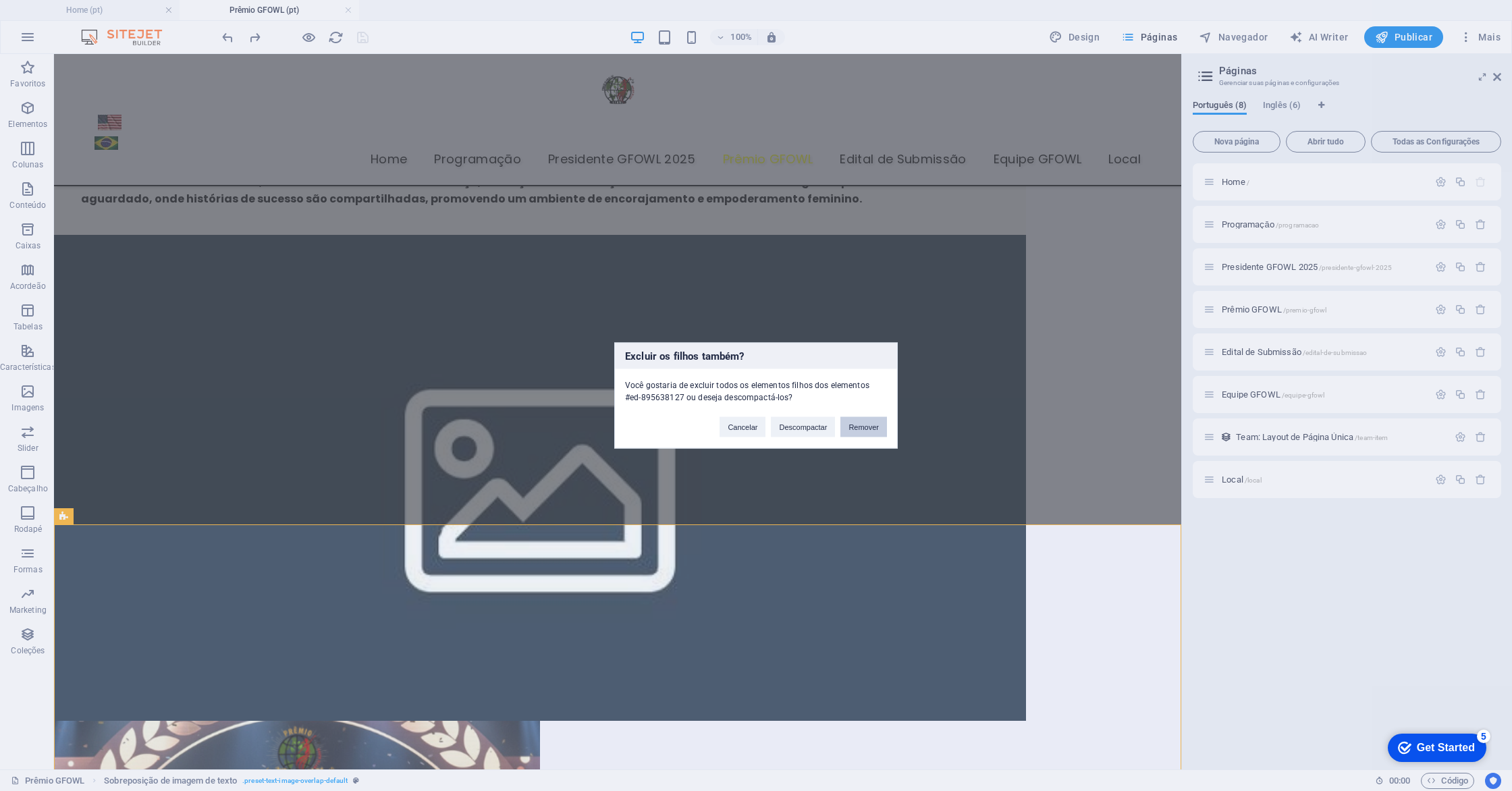
click at [867, 433] on button "Remover" at bounding box center [864, 428] width 46 height 21
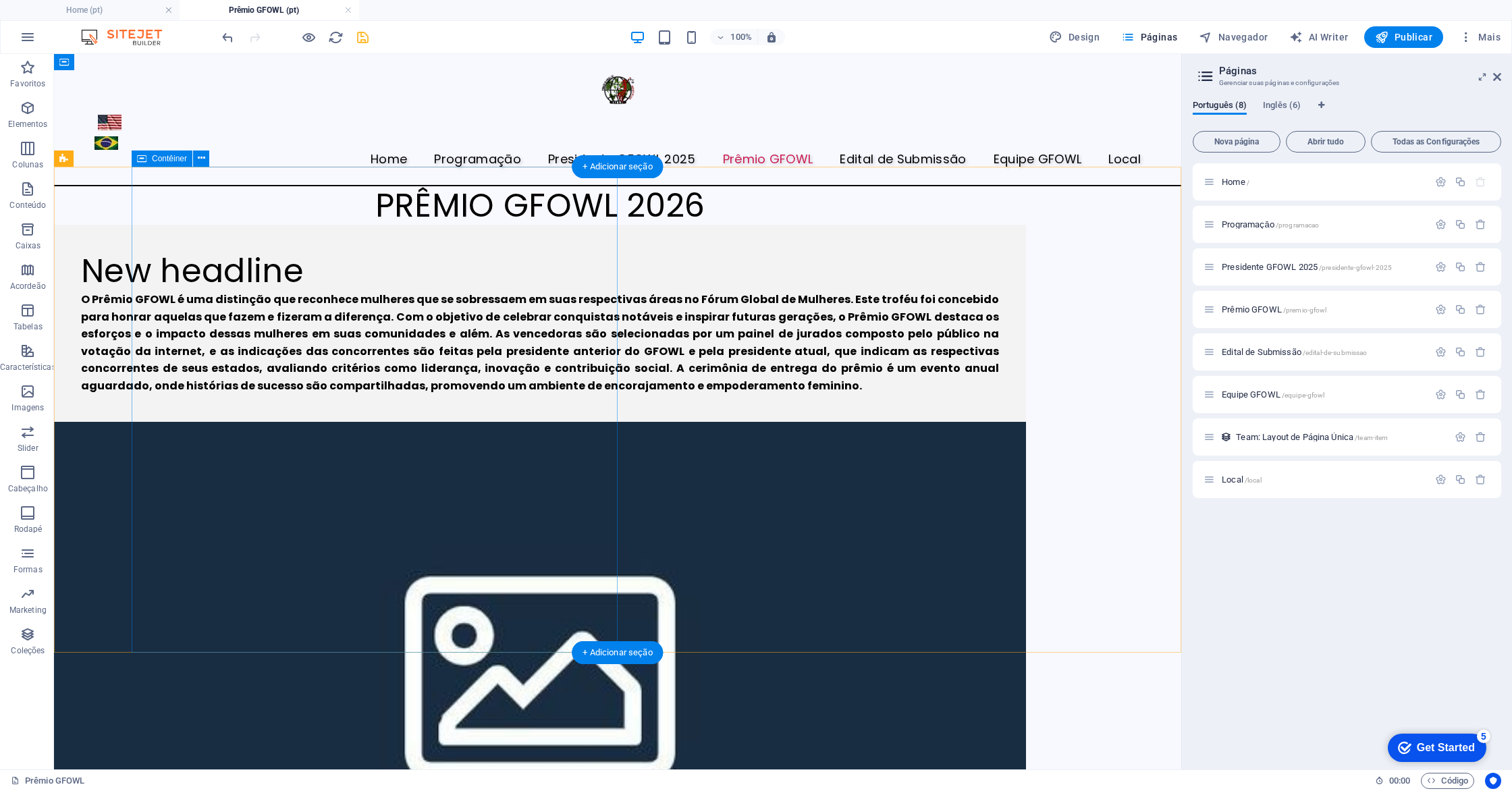
scroll to position [11, 0]
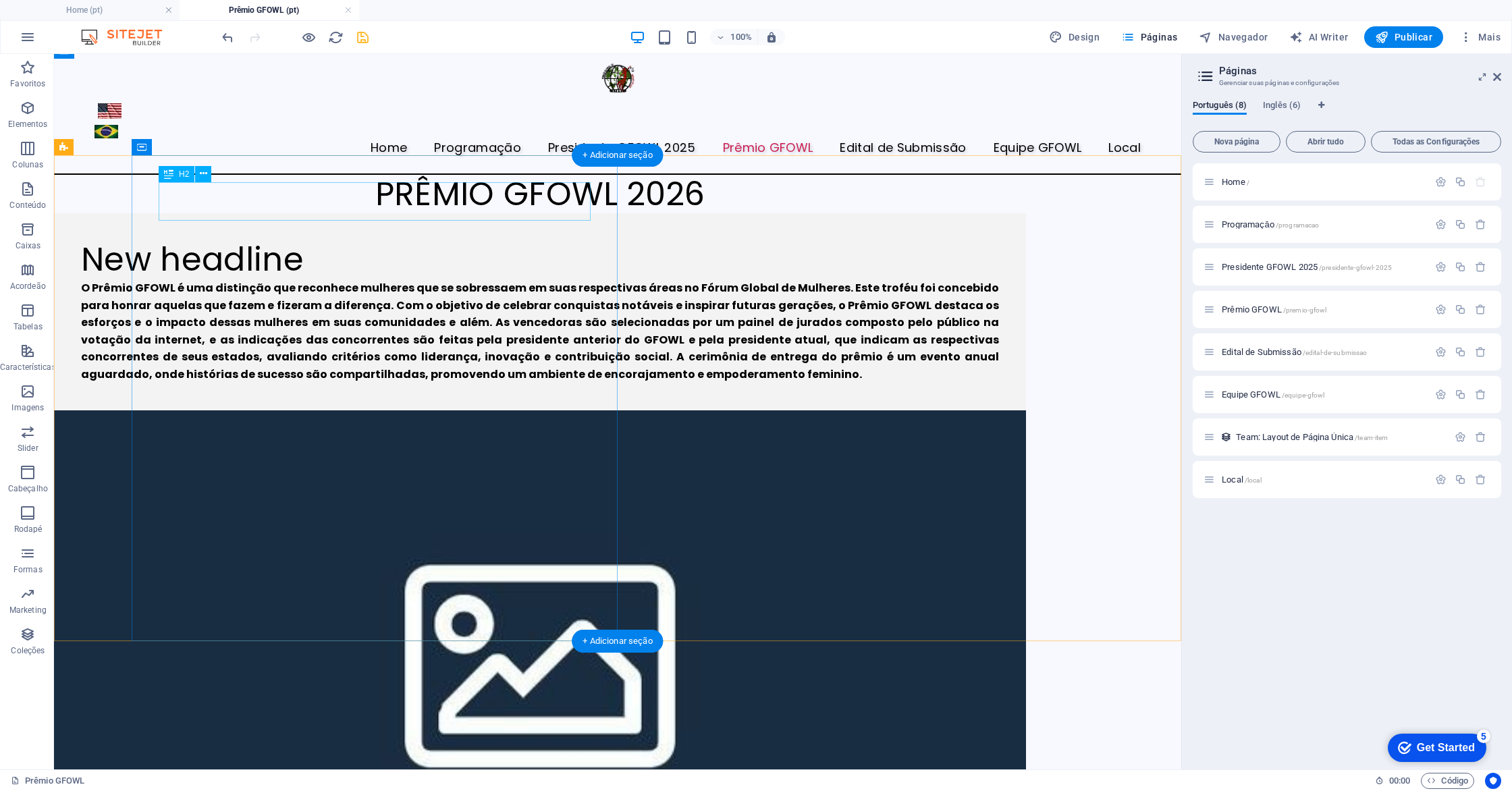
click at [376, 240] on div "New headline" at bounding box center [540, 260] width 918 height 39
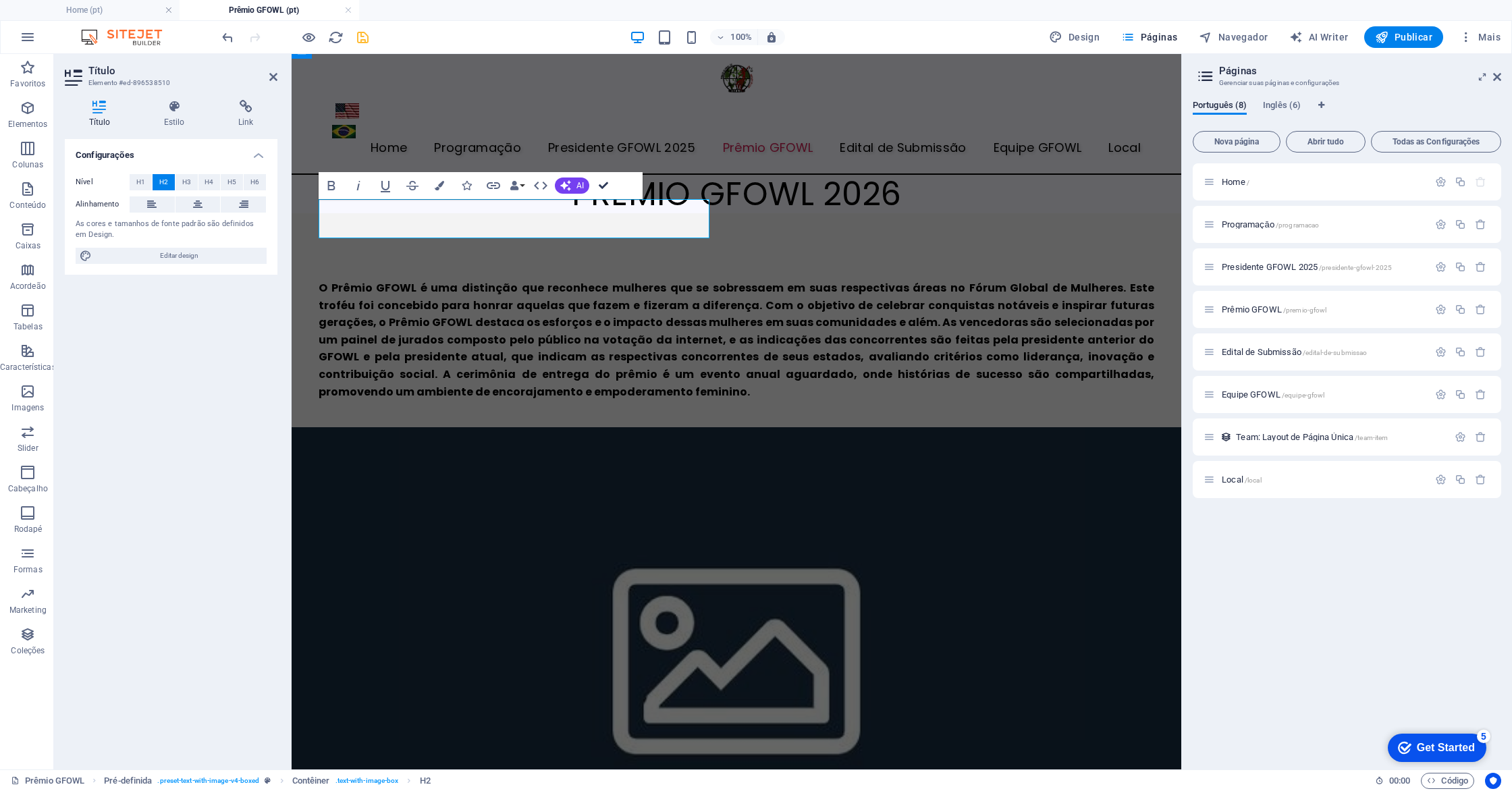
drag, startPoint x: 605, startPoint y: 188, endPoint x: 551, endPoint y: 134, distance: 76.4
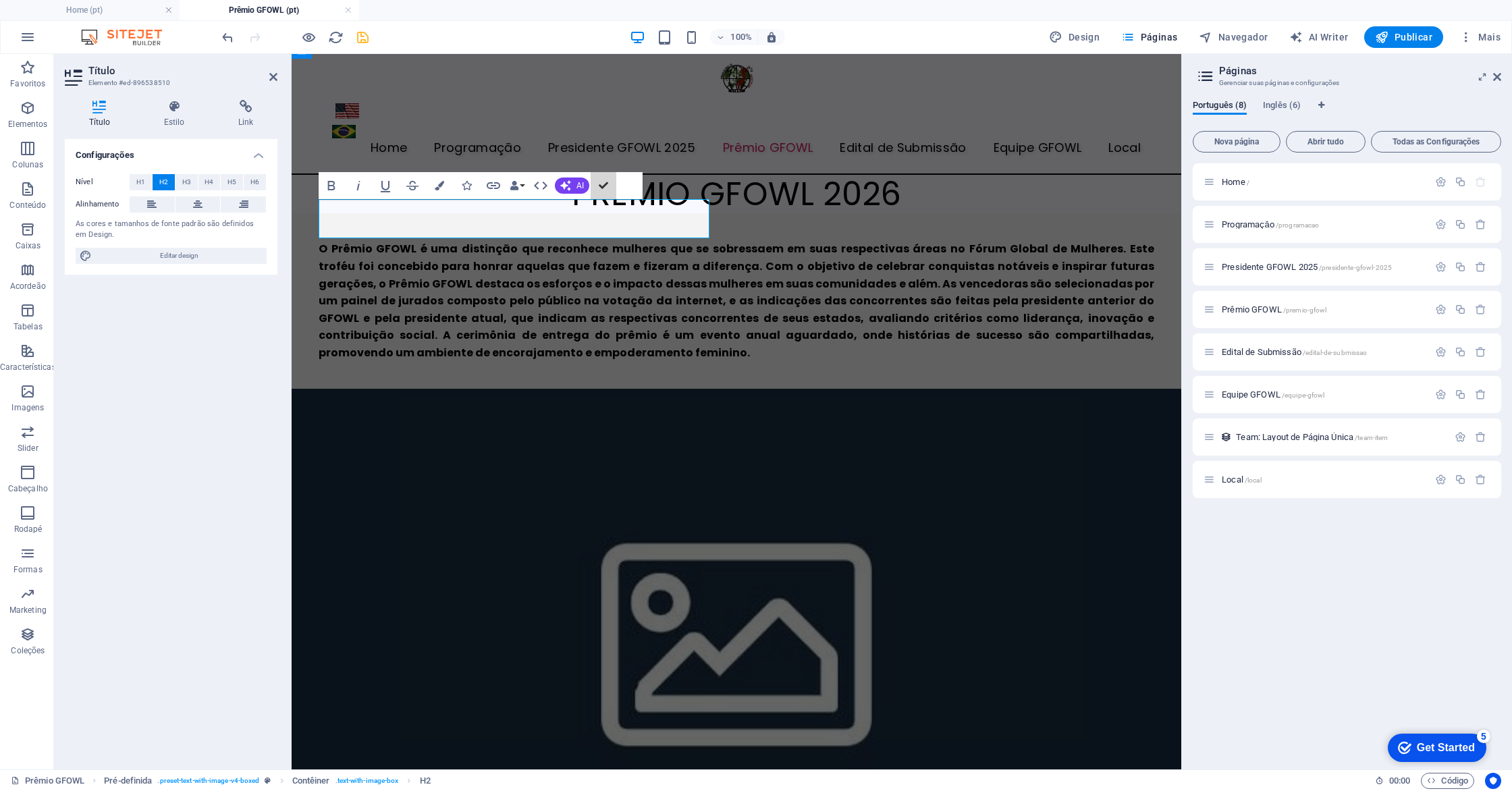
scroll to position [0, 0]
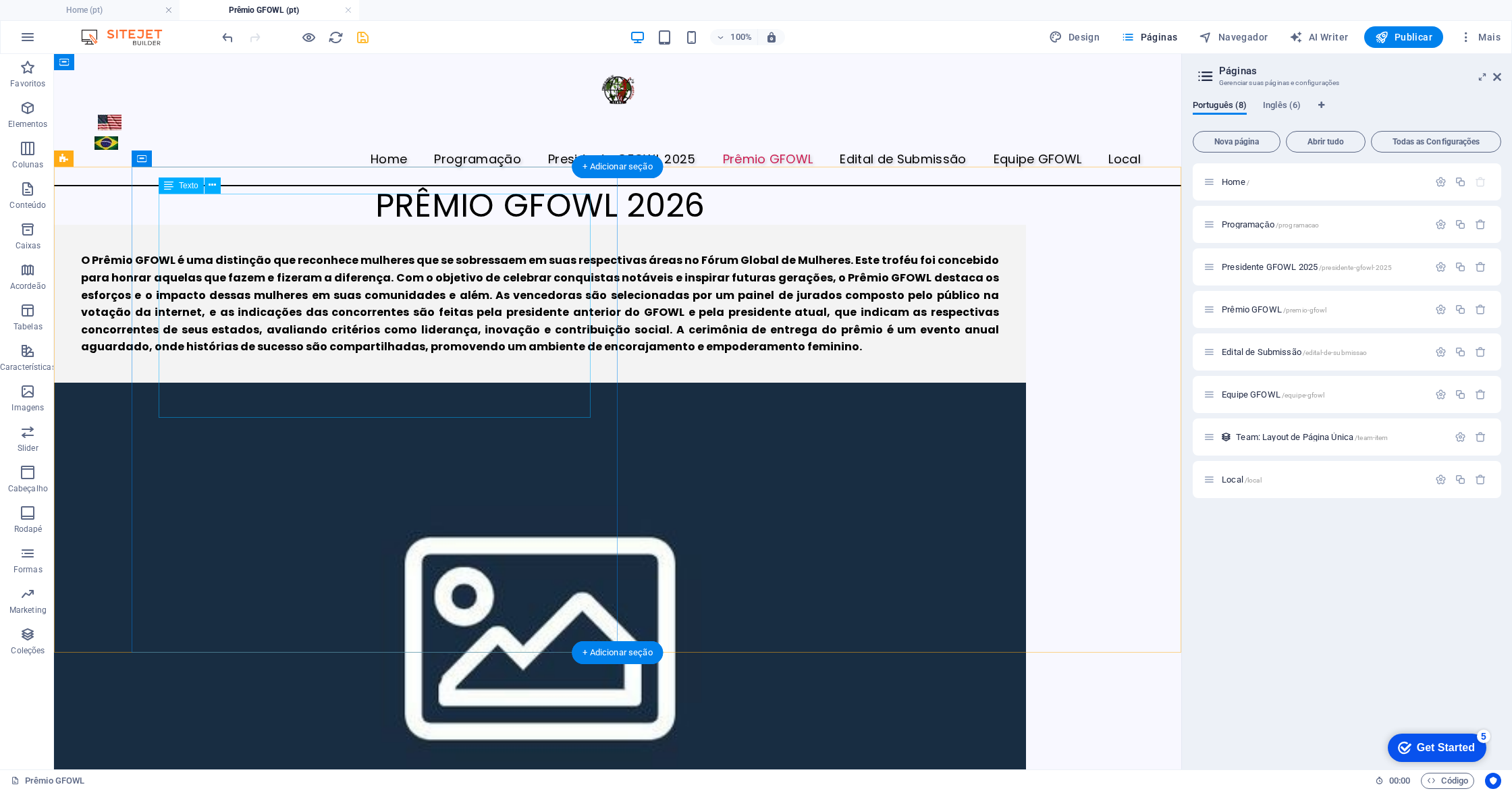
click at [461, 252] on div "O Prêmio GFOWL é uma distinção que reconhece mulheres que se sobressaem em suas…" at bounding box center [540, 303] width 918 height 104
click at [403, 252] on div "O Prêmio GFOWL é uma distinção que reconhece mulheres que se sobressaem em suas…" at bounding box center [540, 303] width 918 height 104
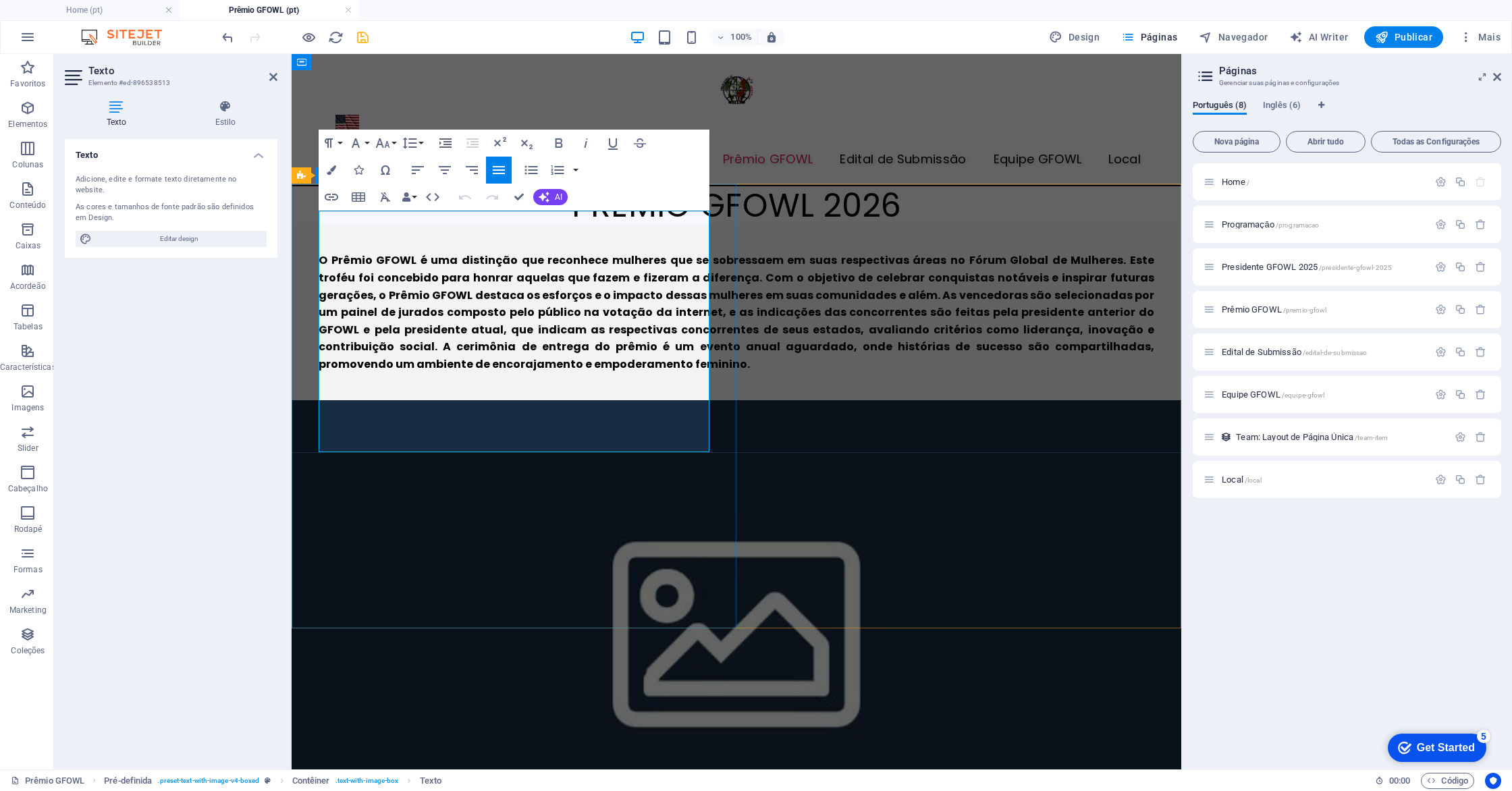
click at [705, 253] on span "O Prêmio GFOWL é uma distinção que reconhece mulheres que se sobressaem em suas…" at bounding box center [736, 312] width 836 height 119
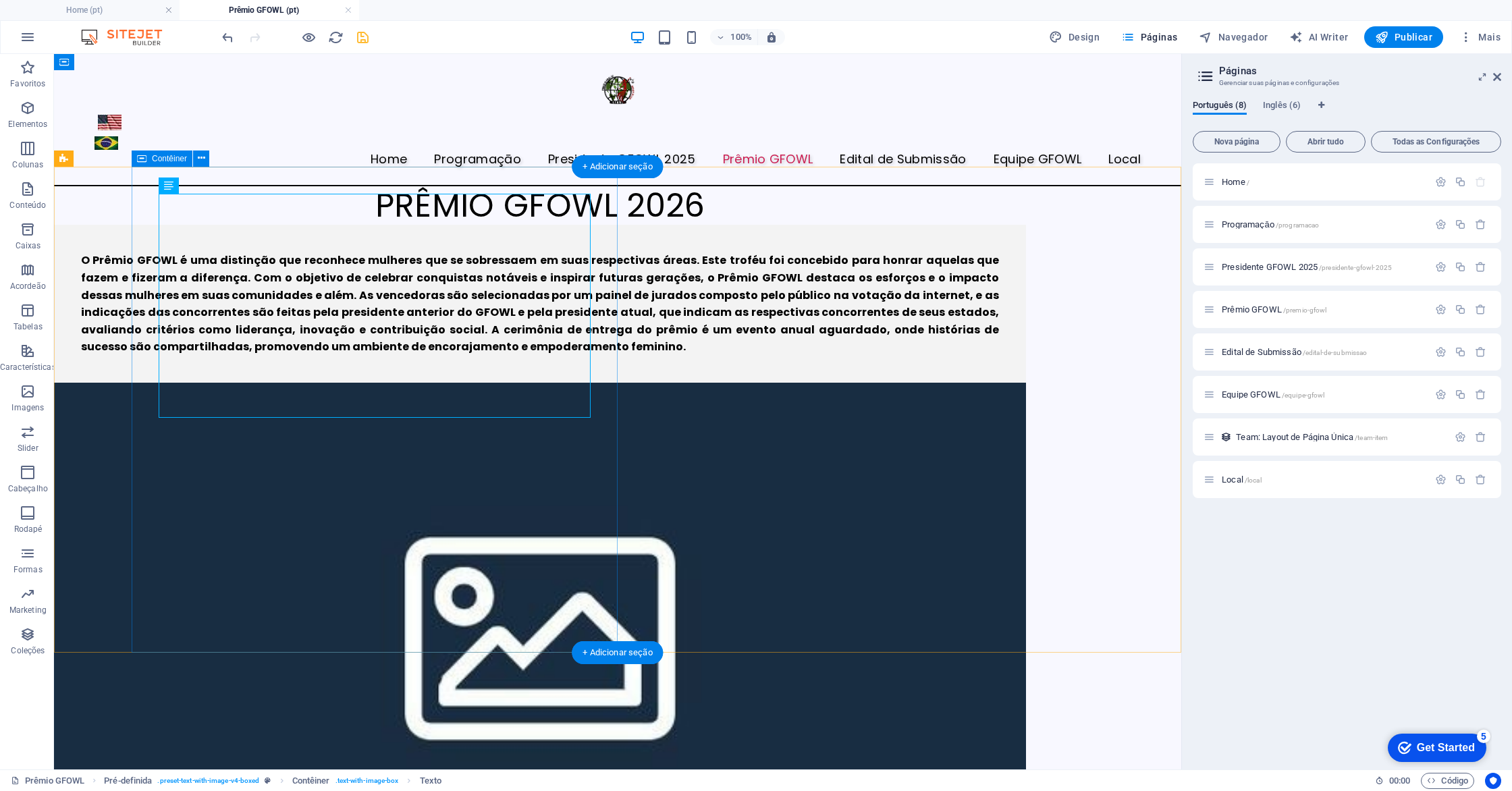
click at [330, 383] on div "O Prêmio GFOWL é uma distinção que reconhece mulheres que se sobressaem em suas…" at bounding box center [540, 303] width 972 height 158
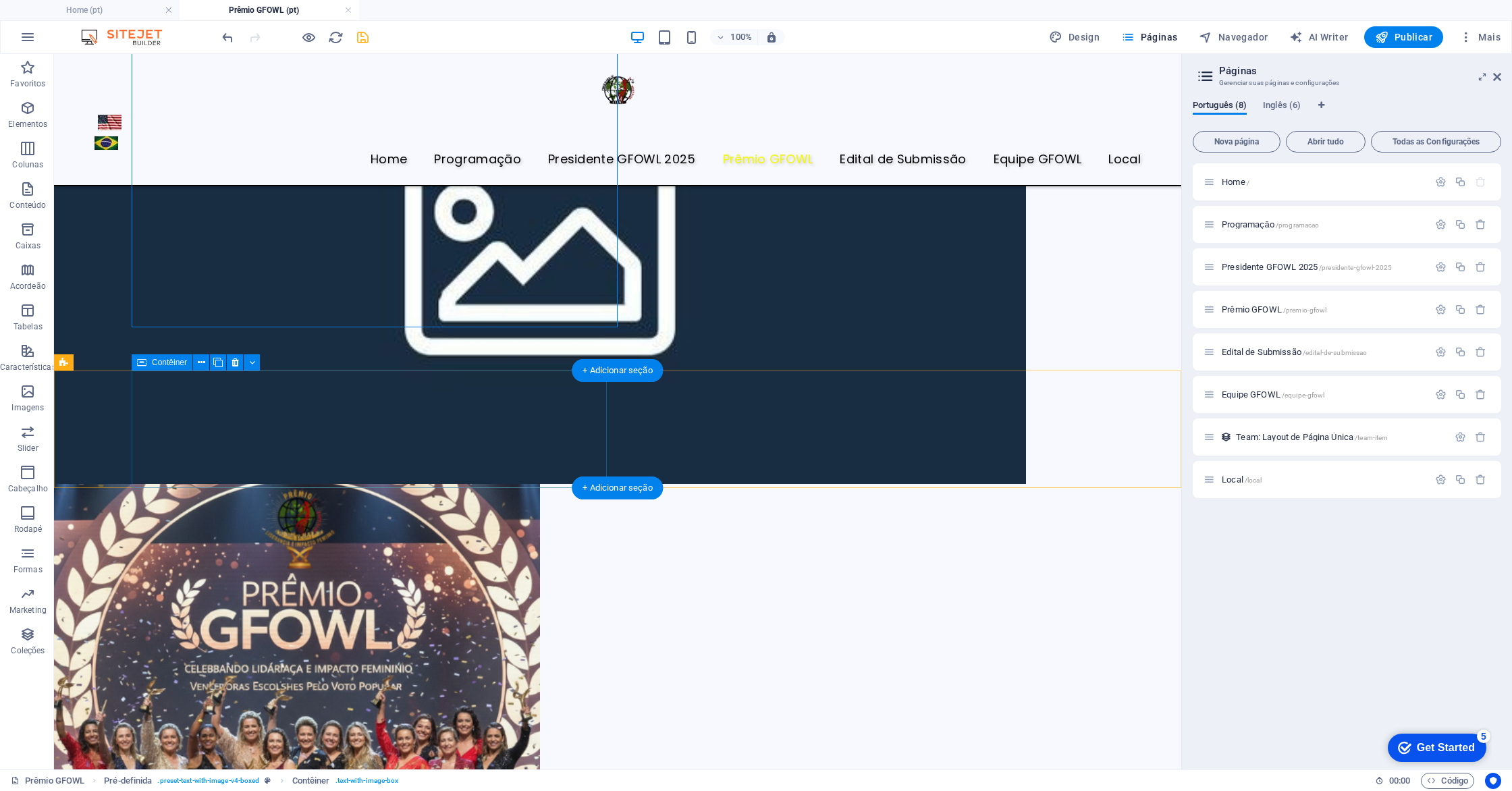
scroll to position [327, 0]
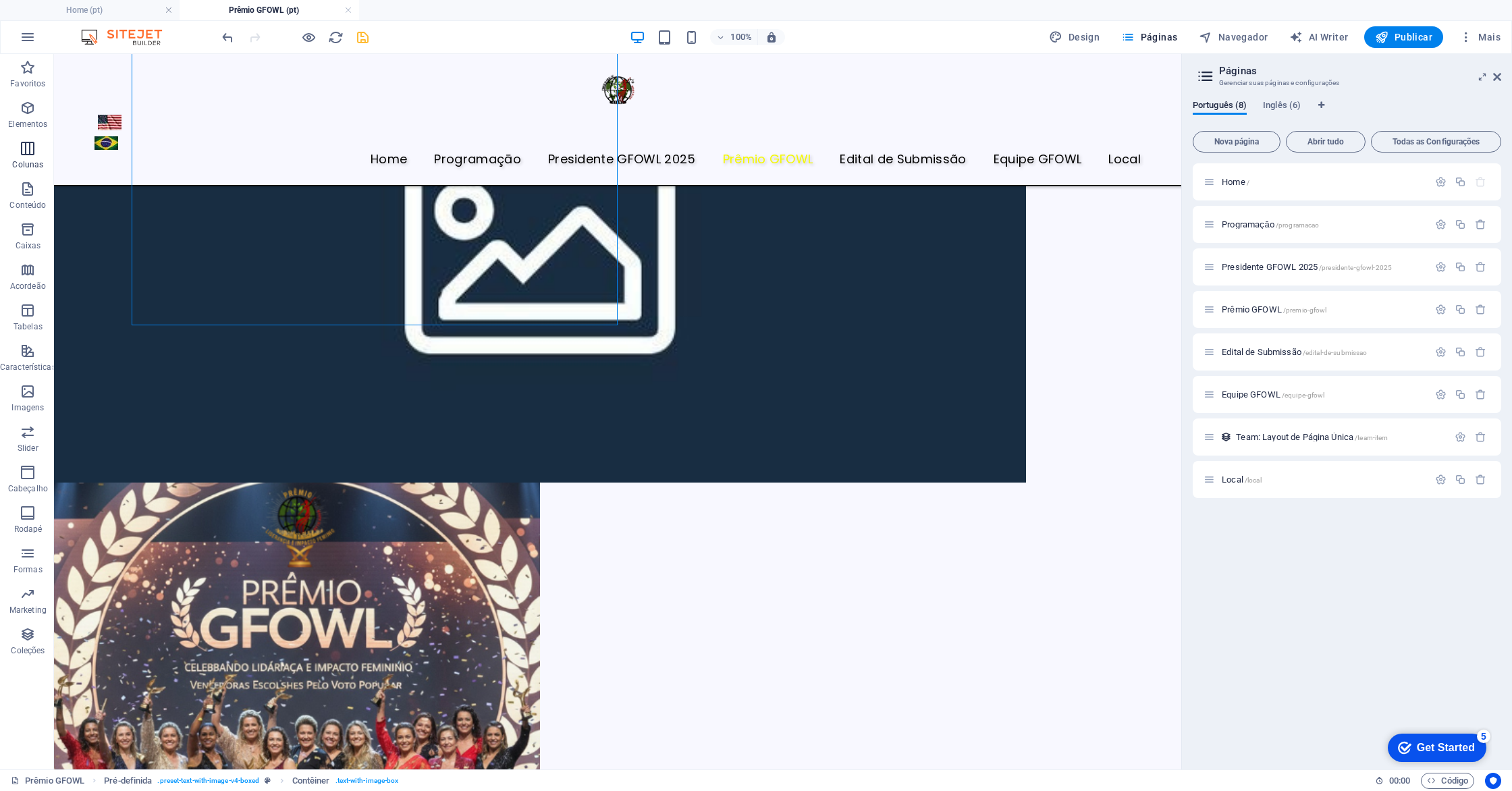
click at [21, 160] on p "Colunas" at bounding box center [27, 165] width 31 height 11
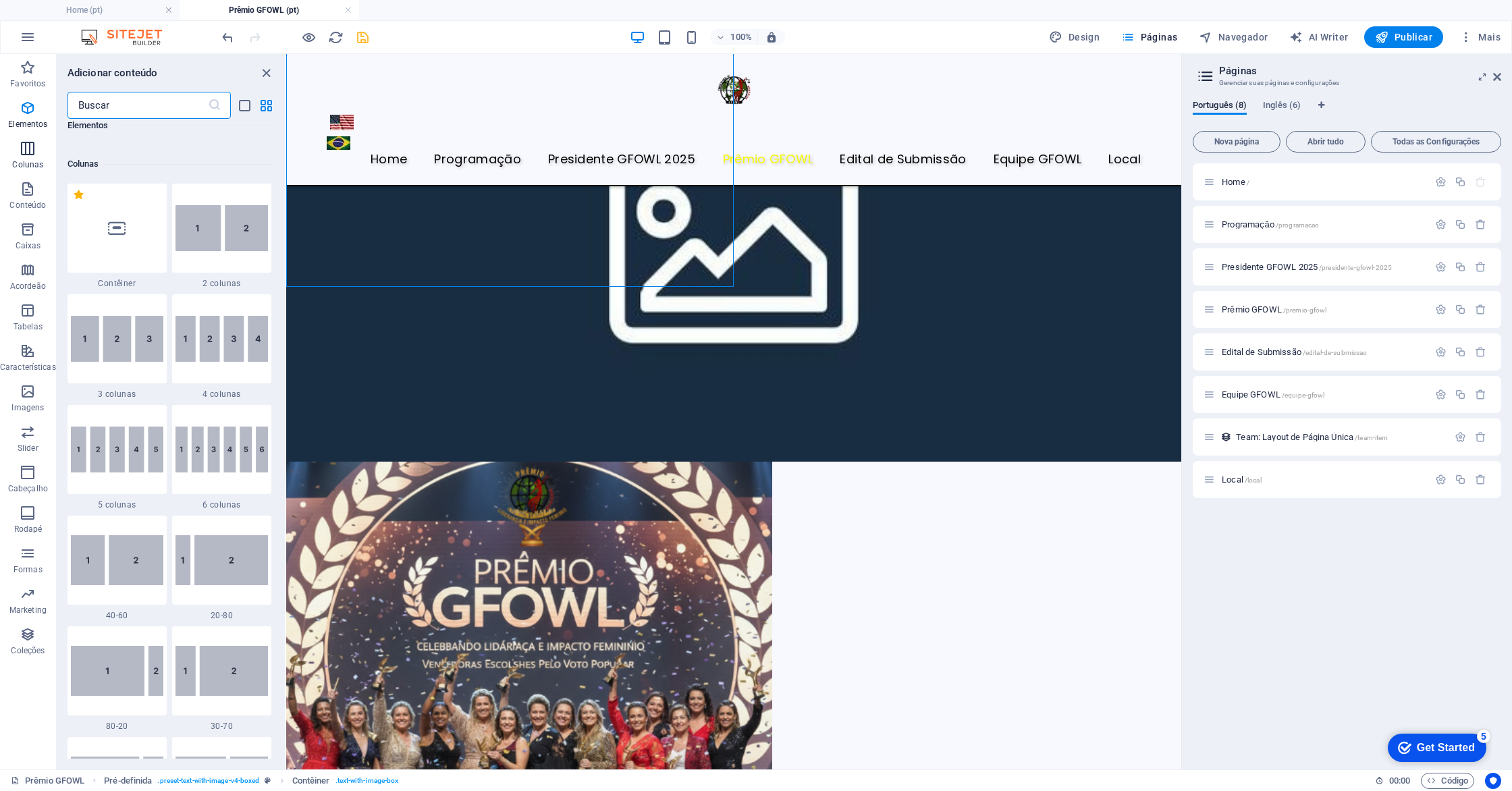
scroll to position [668, 0]
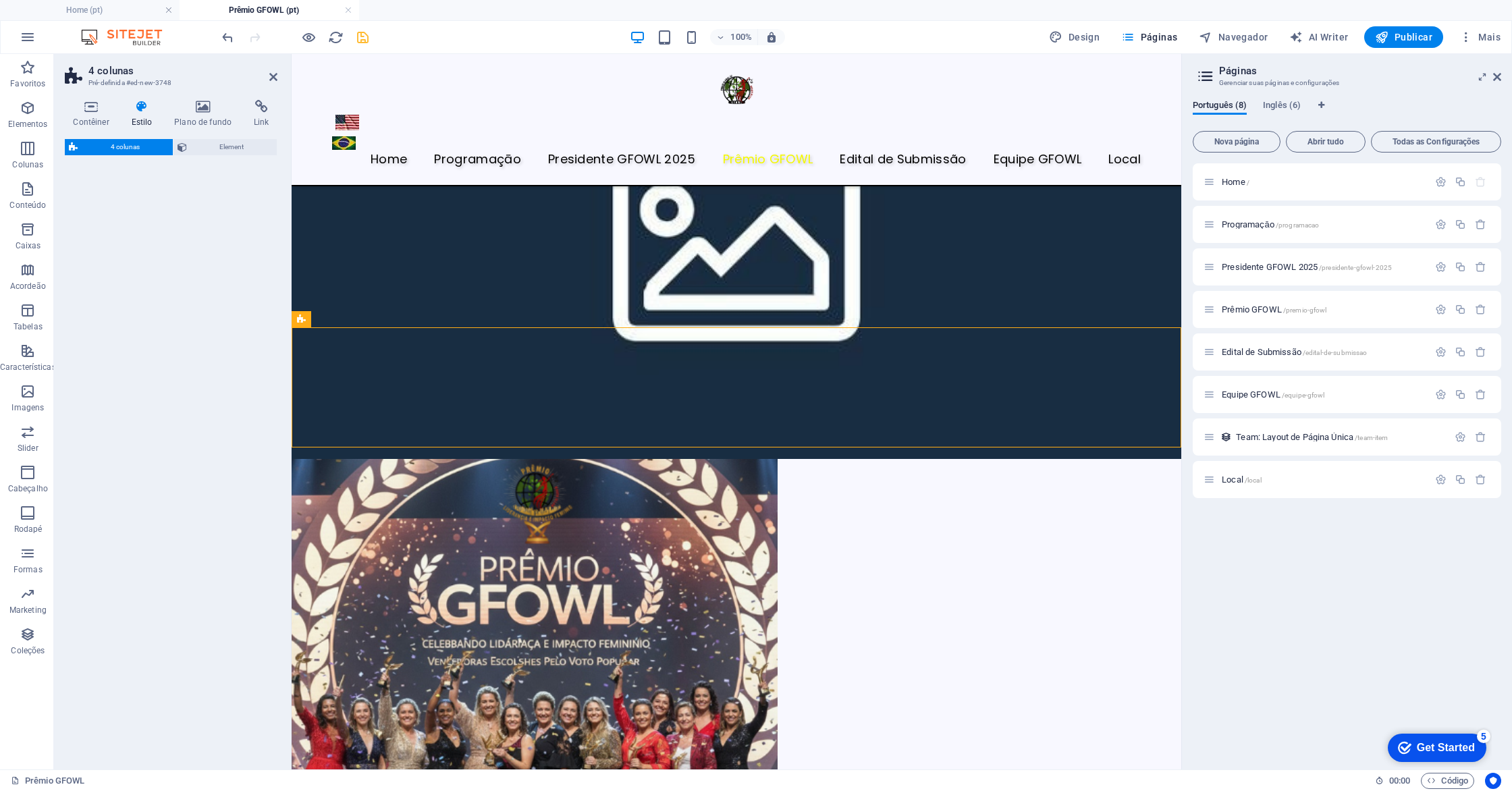
select select "rem"
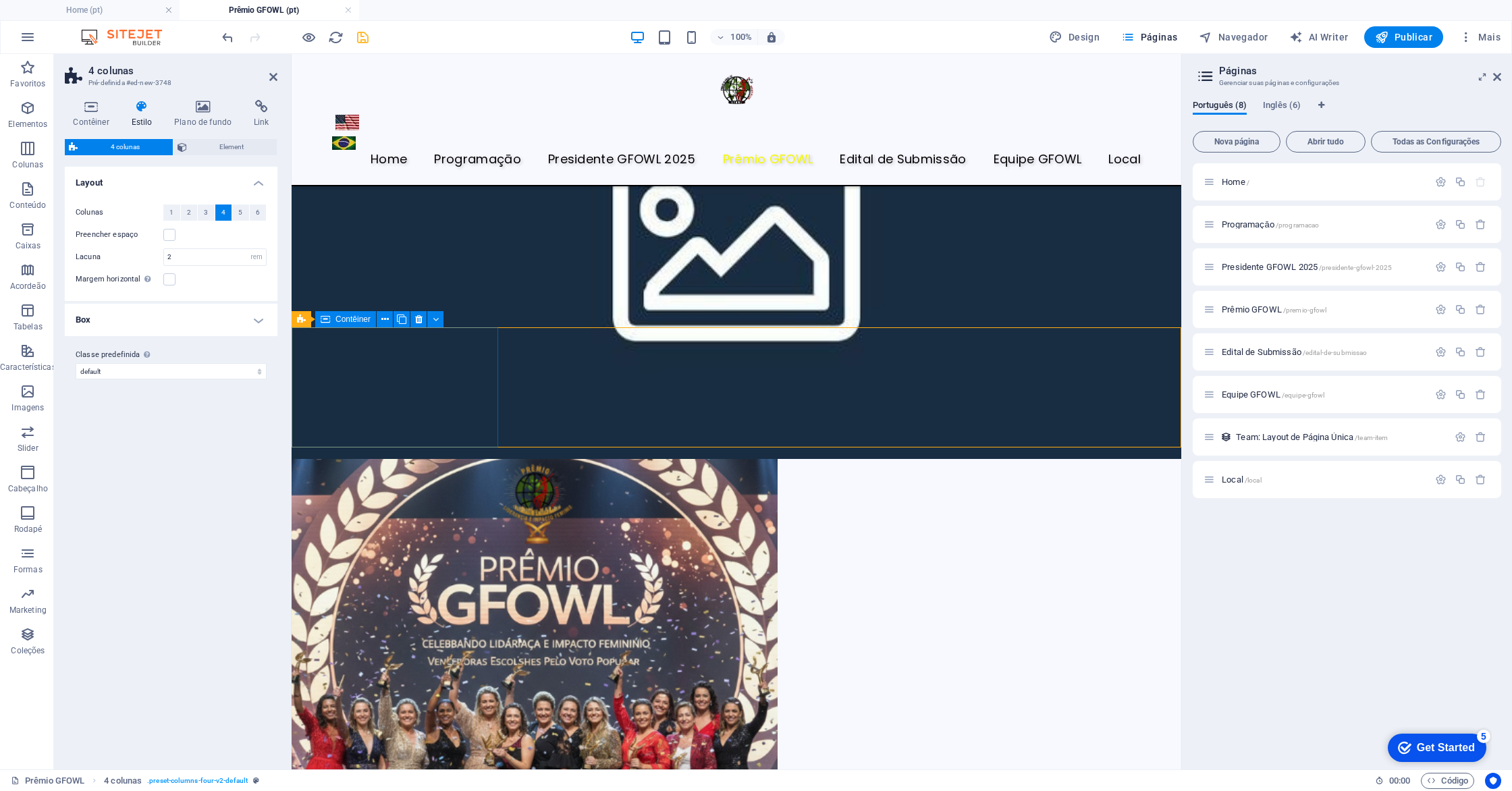
click at [24, 112] on icon "button" at bounding box center [27, 108] width 16 height 16
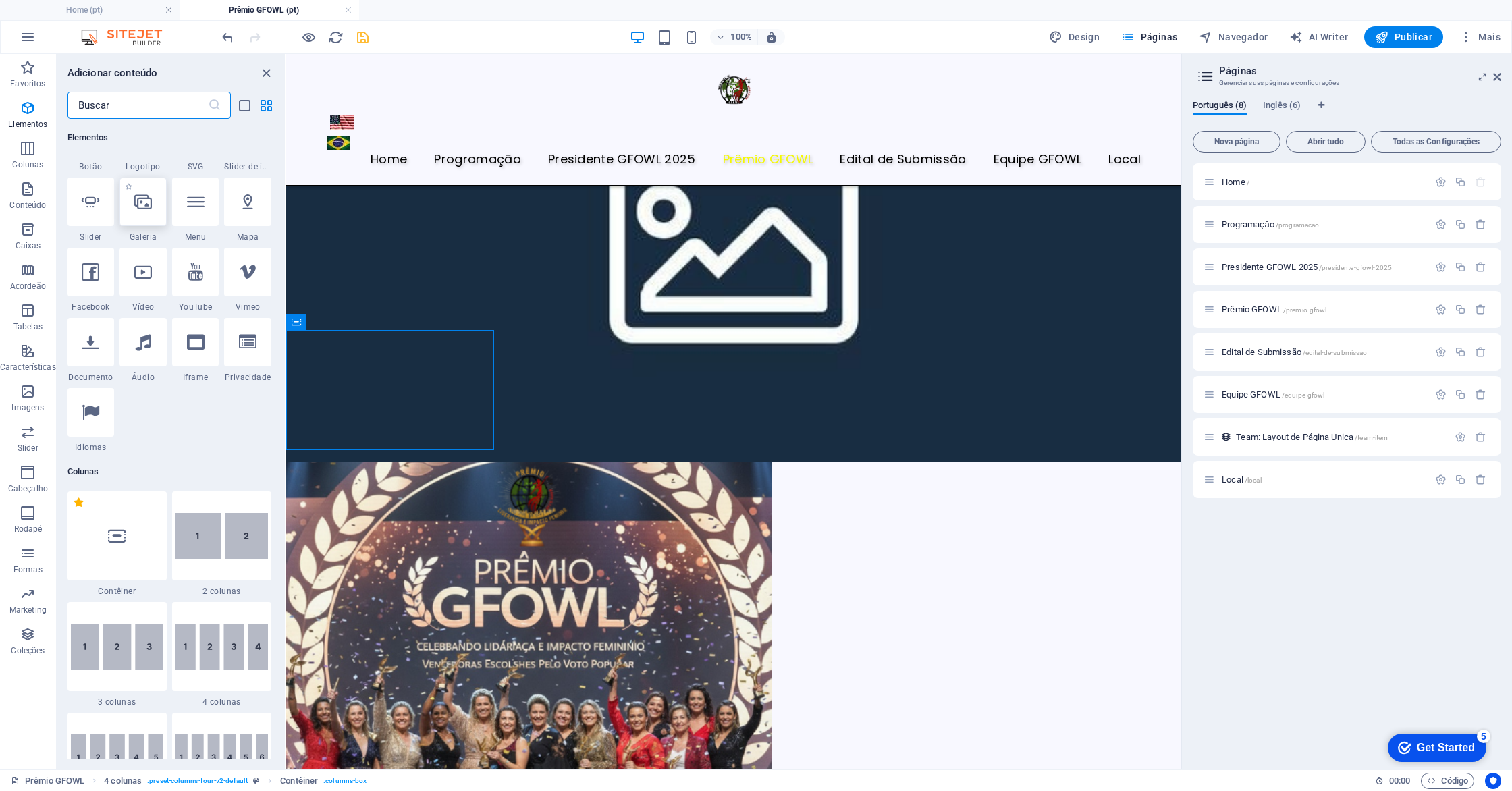
scroll to position [431, 0]
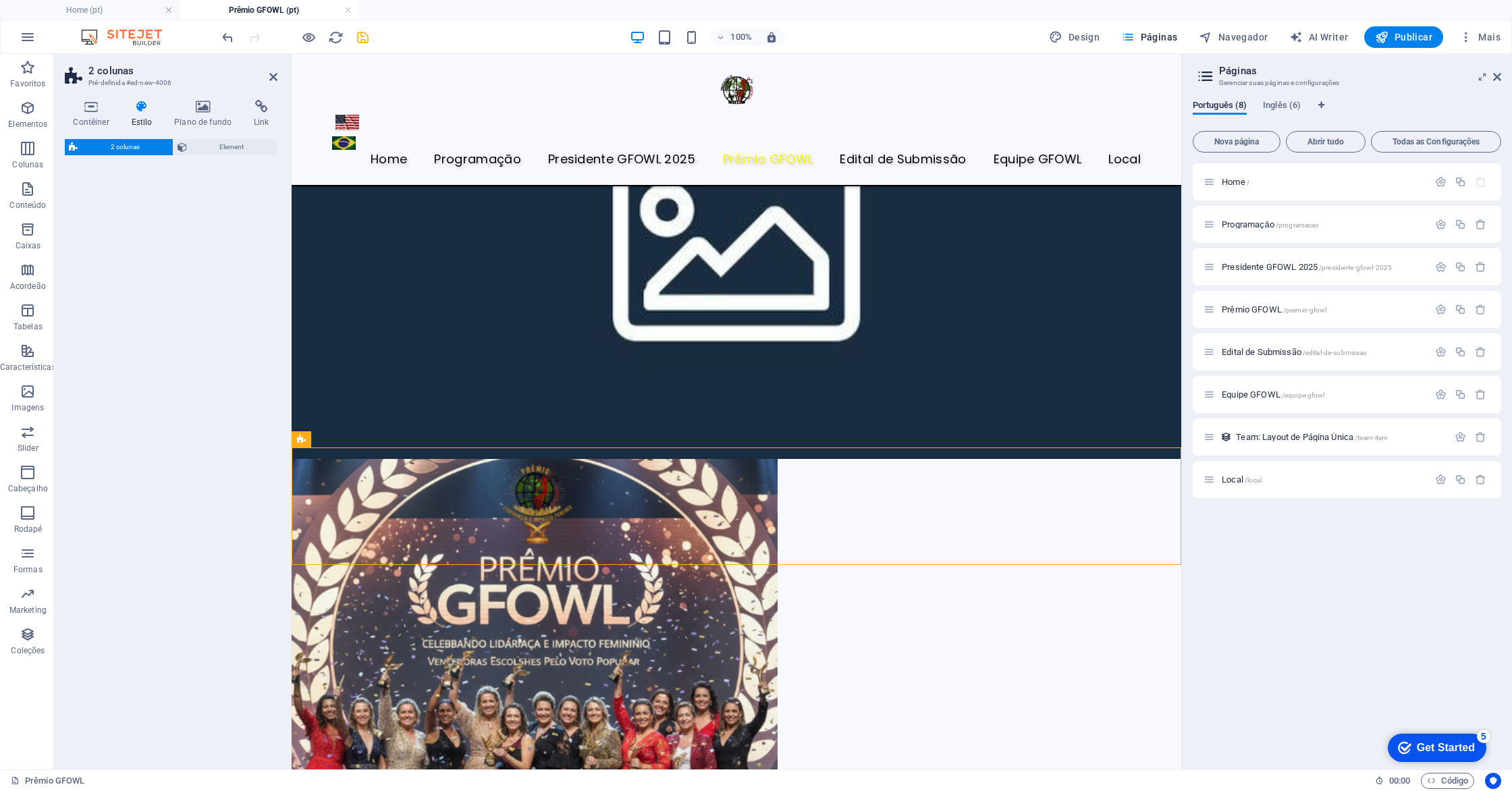
select select "rem"
select select "preset-columns-two-v2-default"
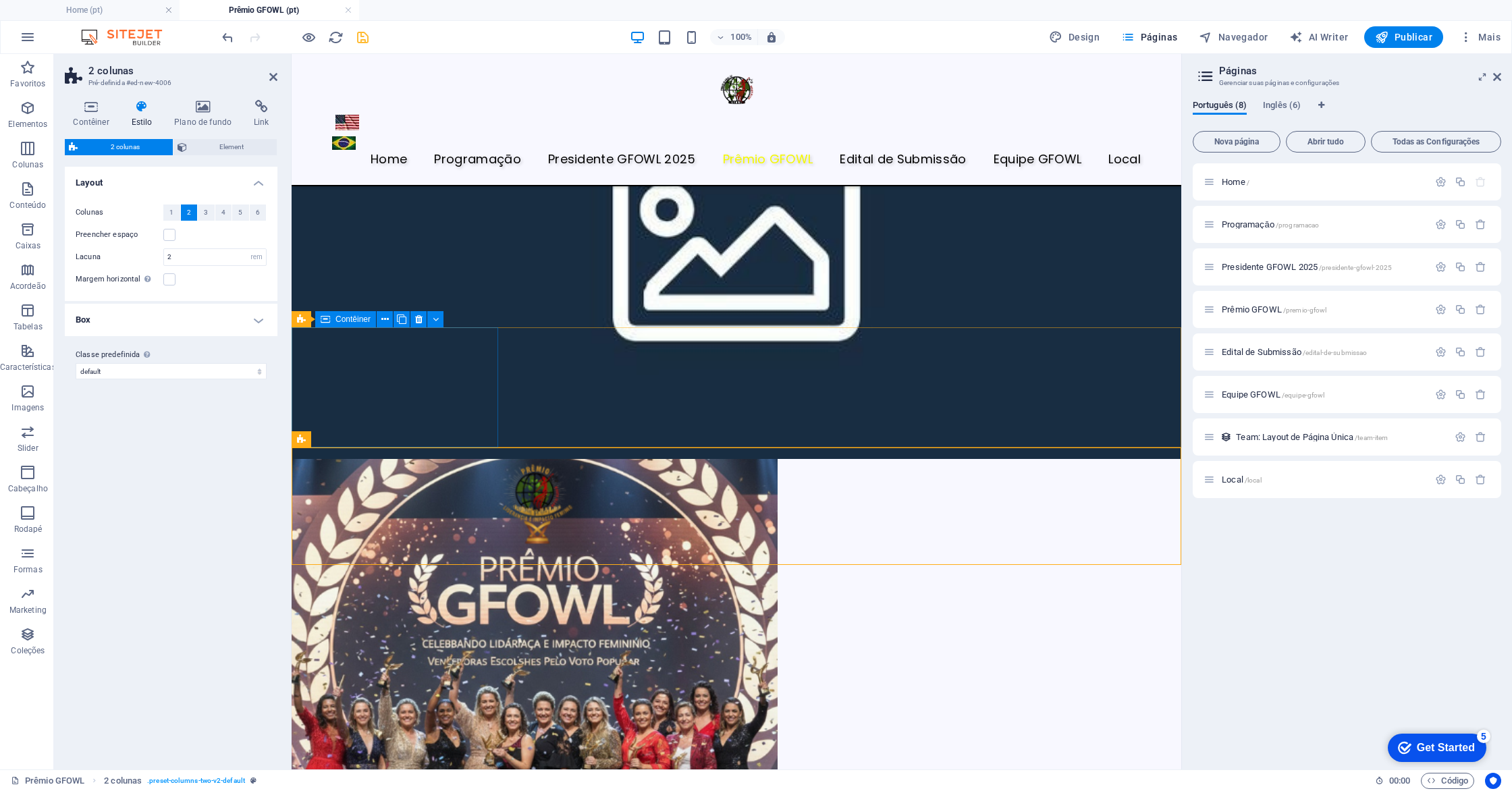
scroll to position [350, 0]
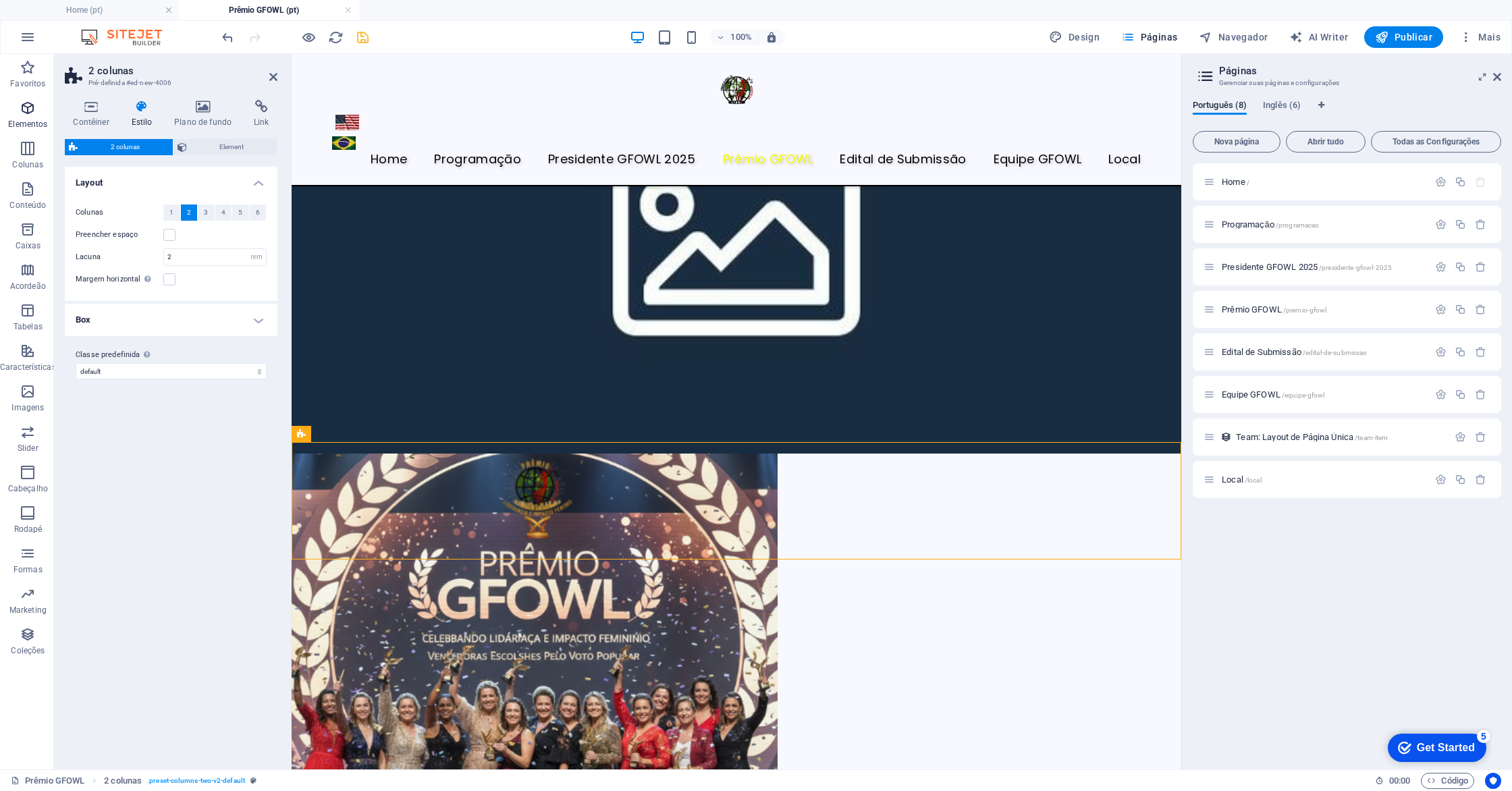
click at [26, 128] on p "Elementos" at bounding box center [27, 124] width 39 height 11
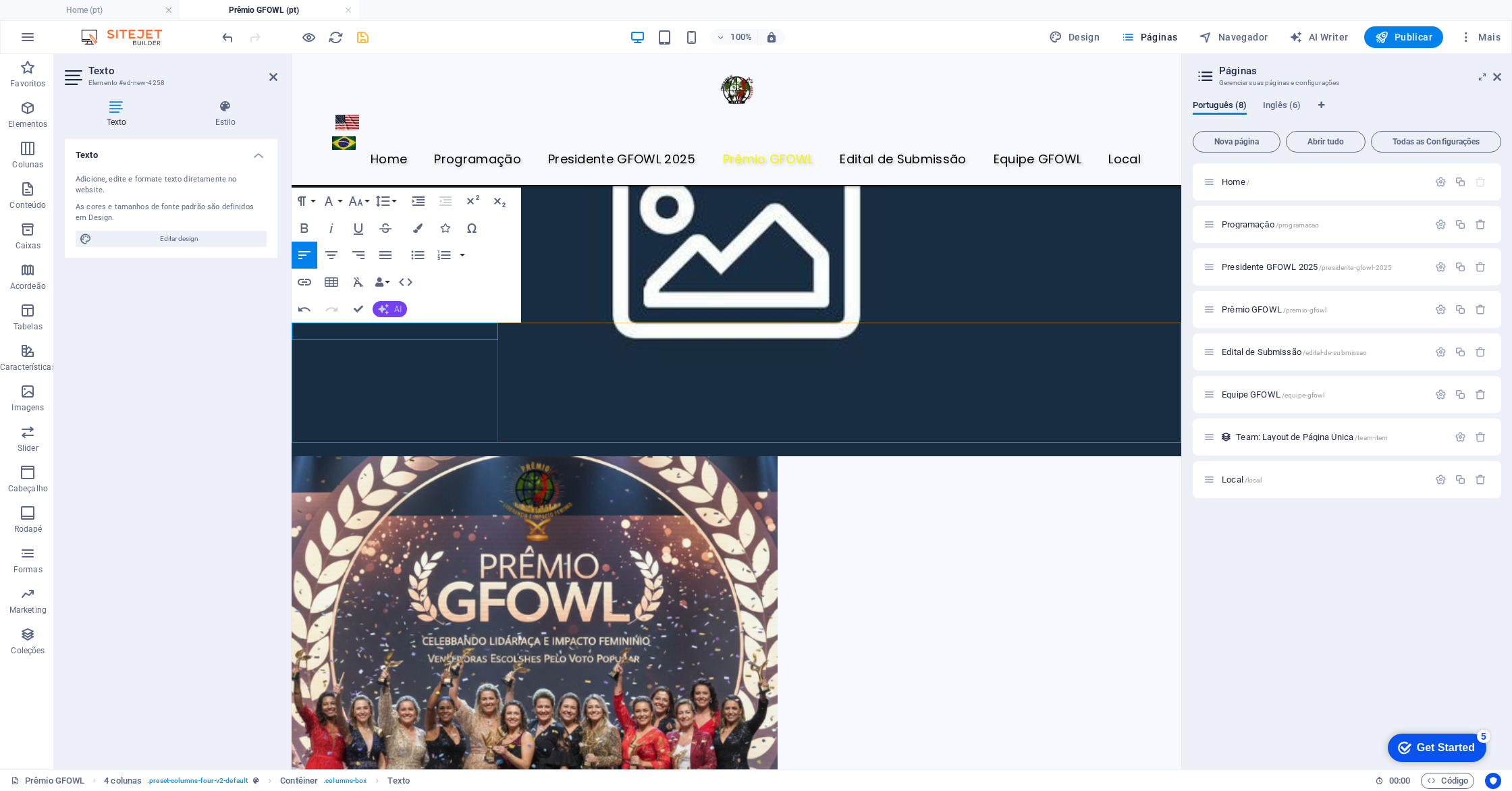
scroll to position [346, 0]
click at [386, 316] on icon "button" at bounding box center [383, 312] width 11 height 11
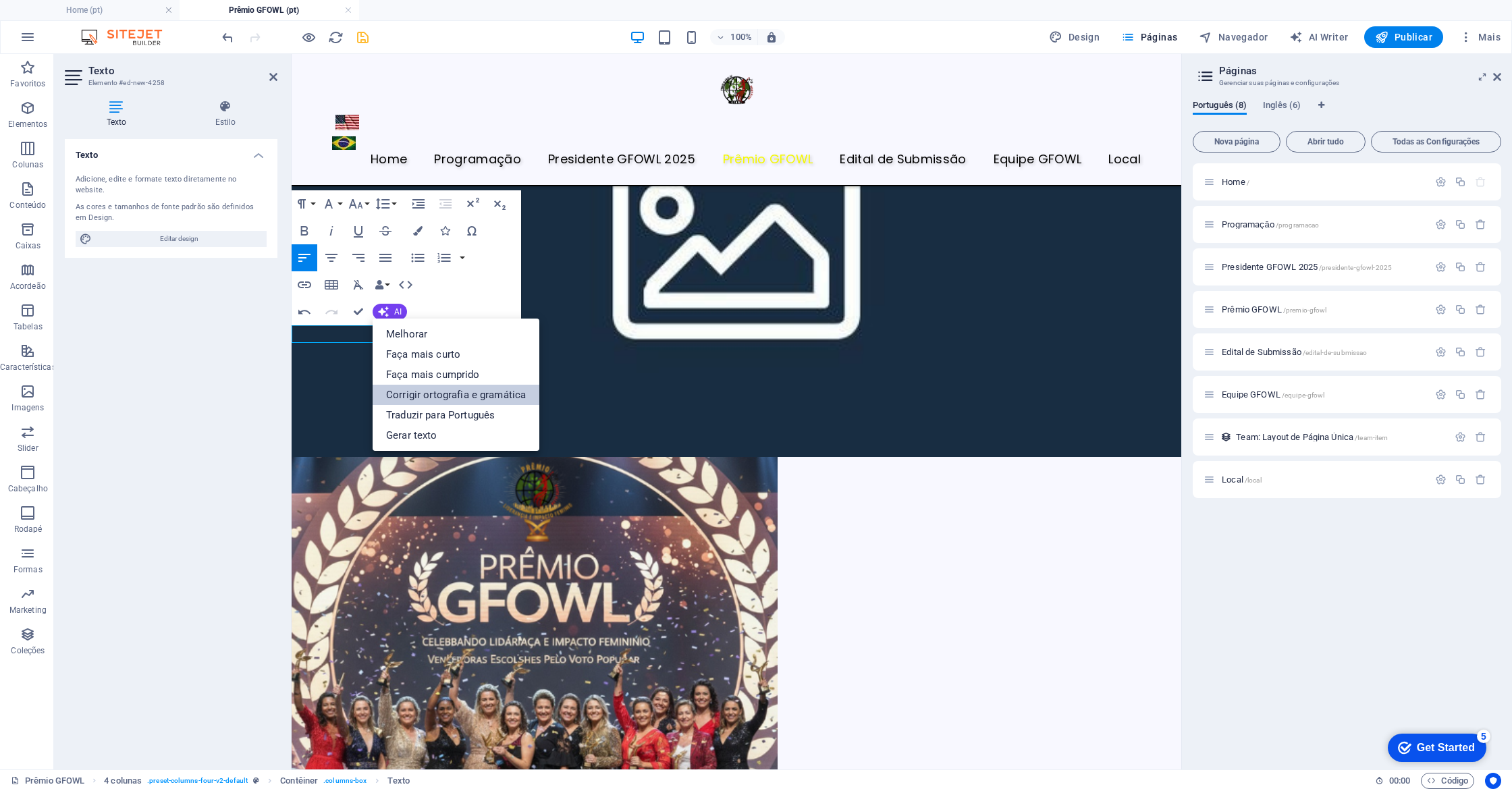
click at [422, 388] on link "Corrigir ortografia e gramática" at bounding box center [456, 395] width 167 height 21
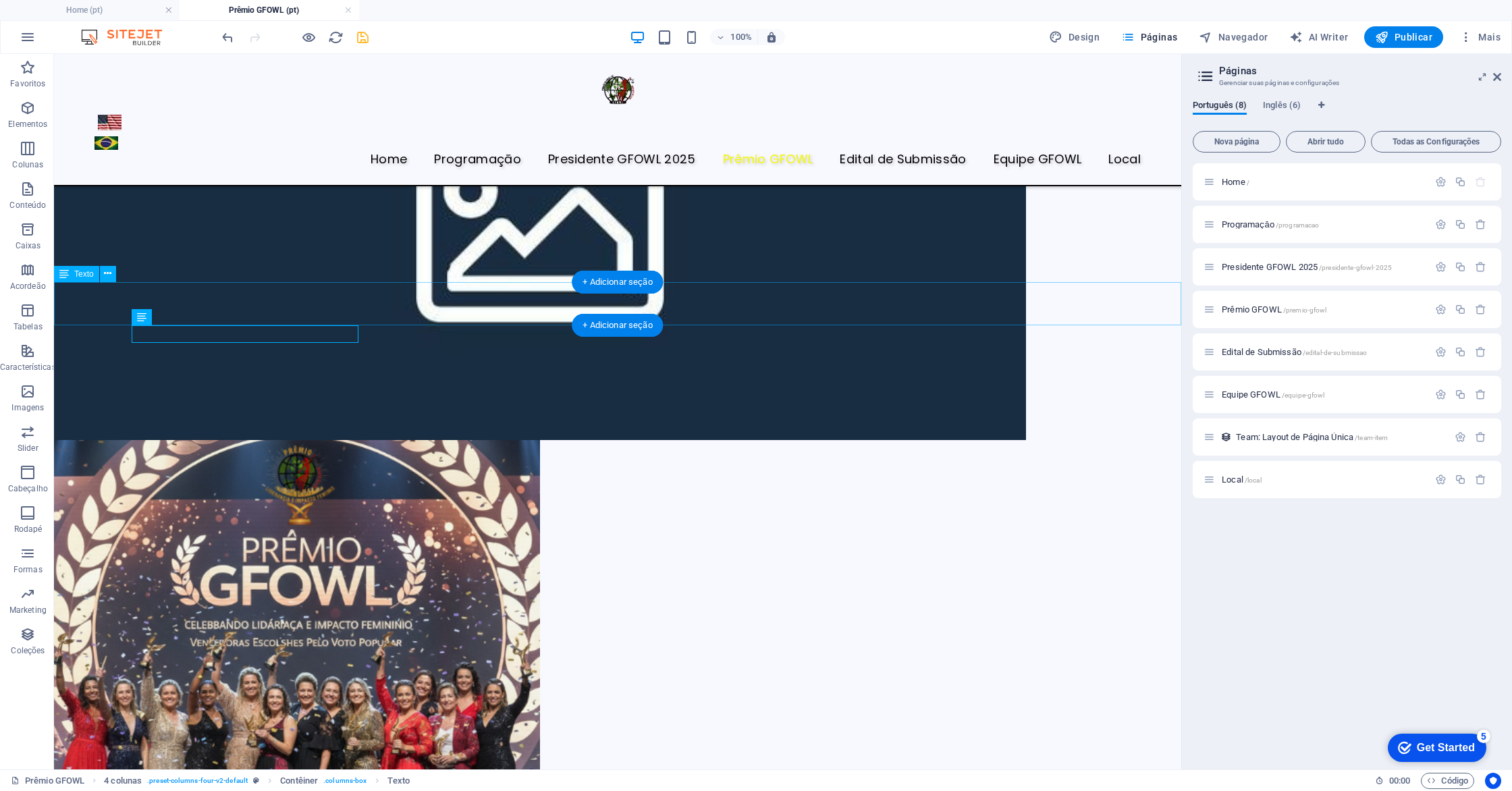
scroll to position [370, 0]
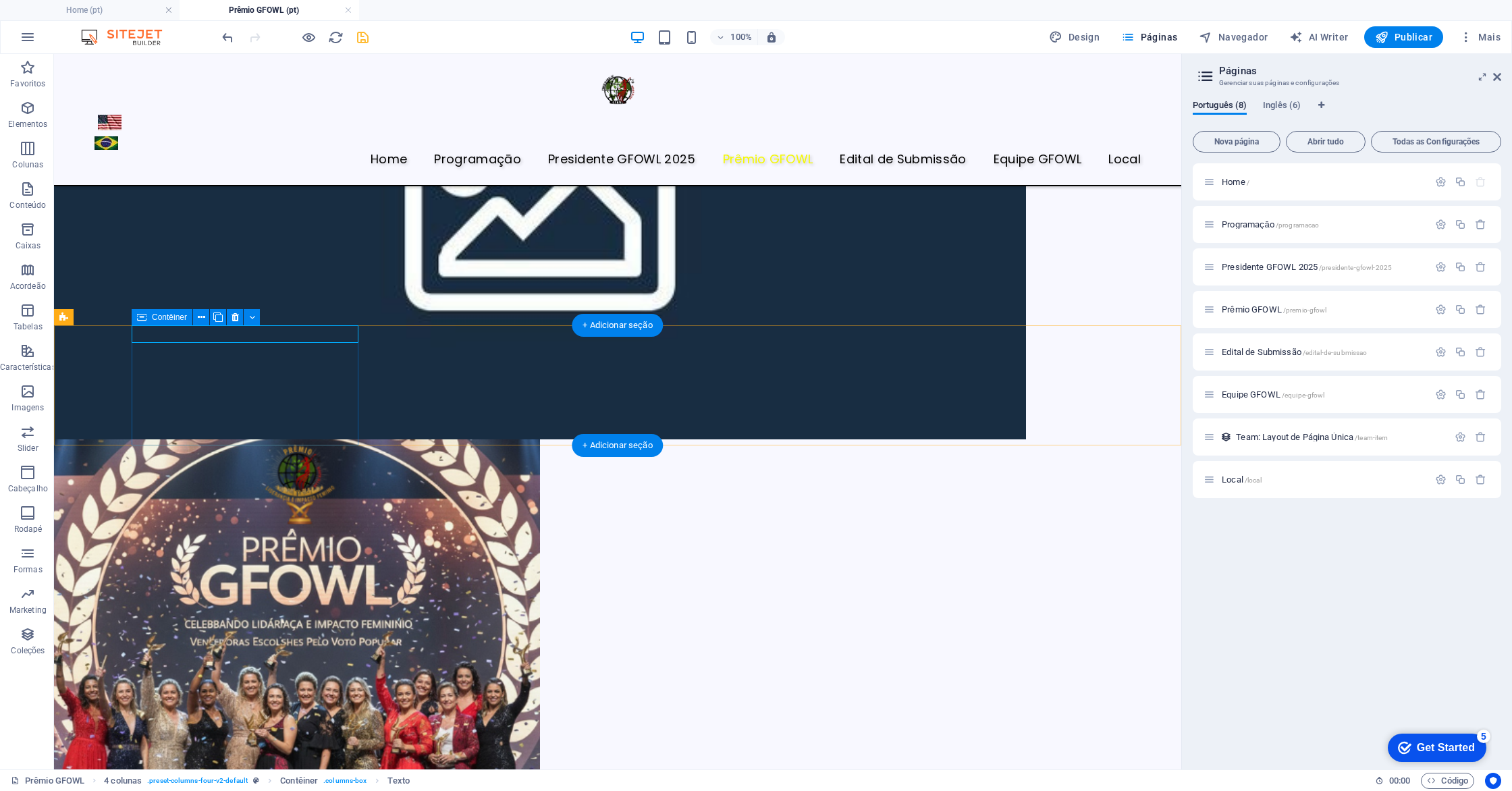
click at [18, 119] on p "Elementos" at bounding box center [27, 124] width 39 height 11
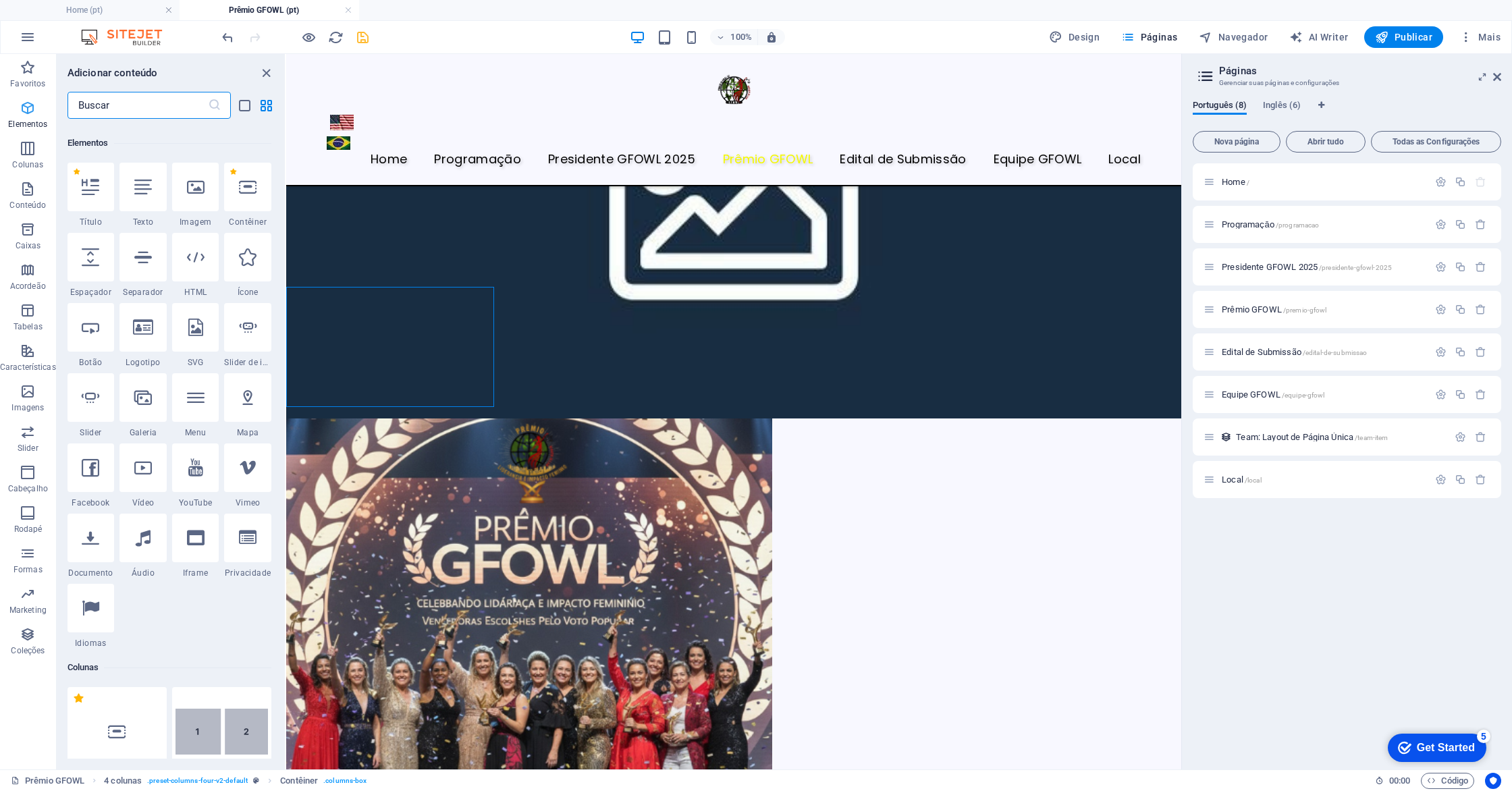
scroll to position [144, 0]
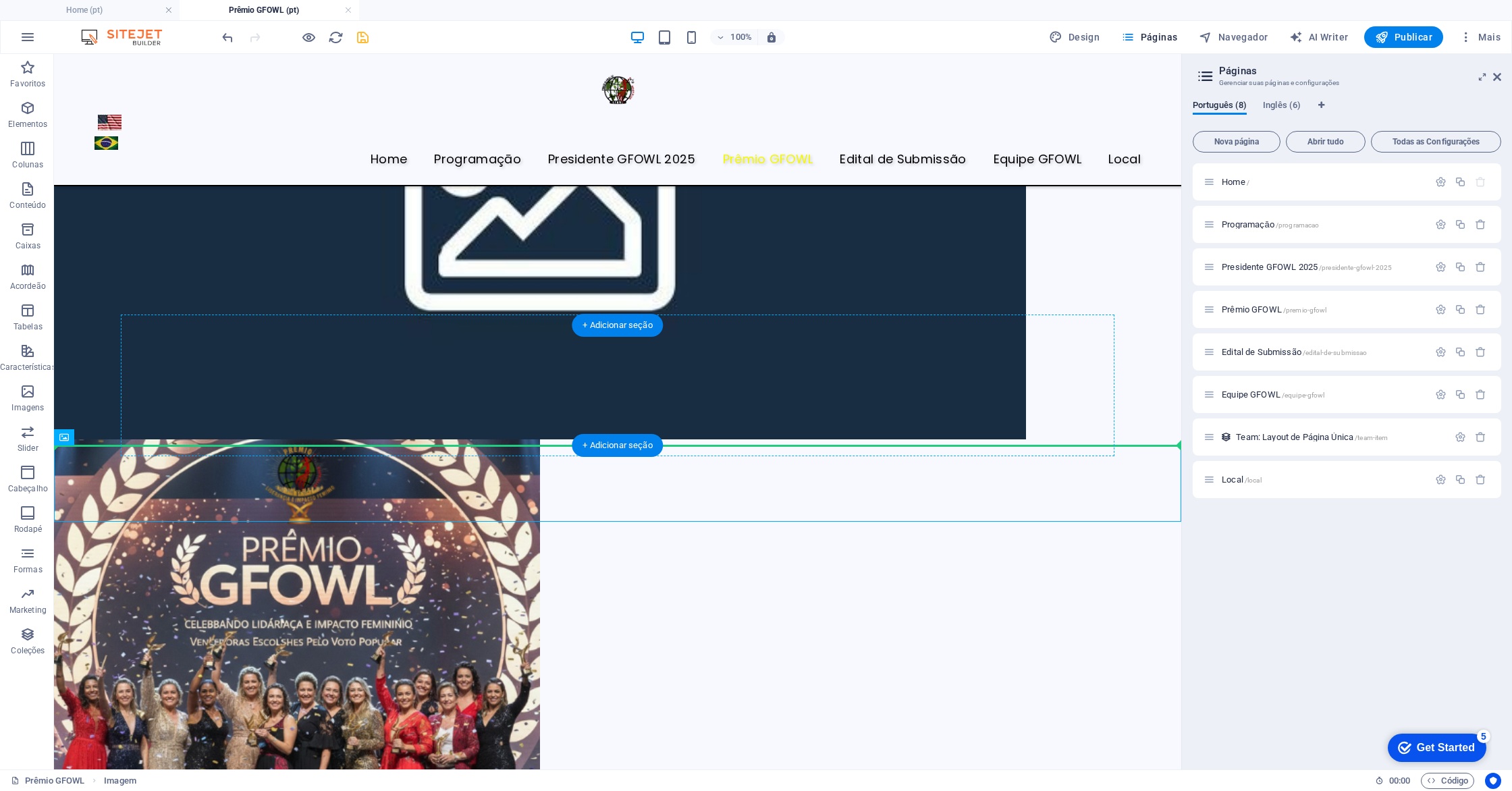
drag, startPoint x: 213, startPoint y: 475, endPoint x: 218, endPoint y: 390, distance: 85.1
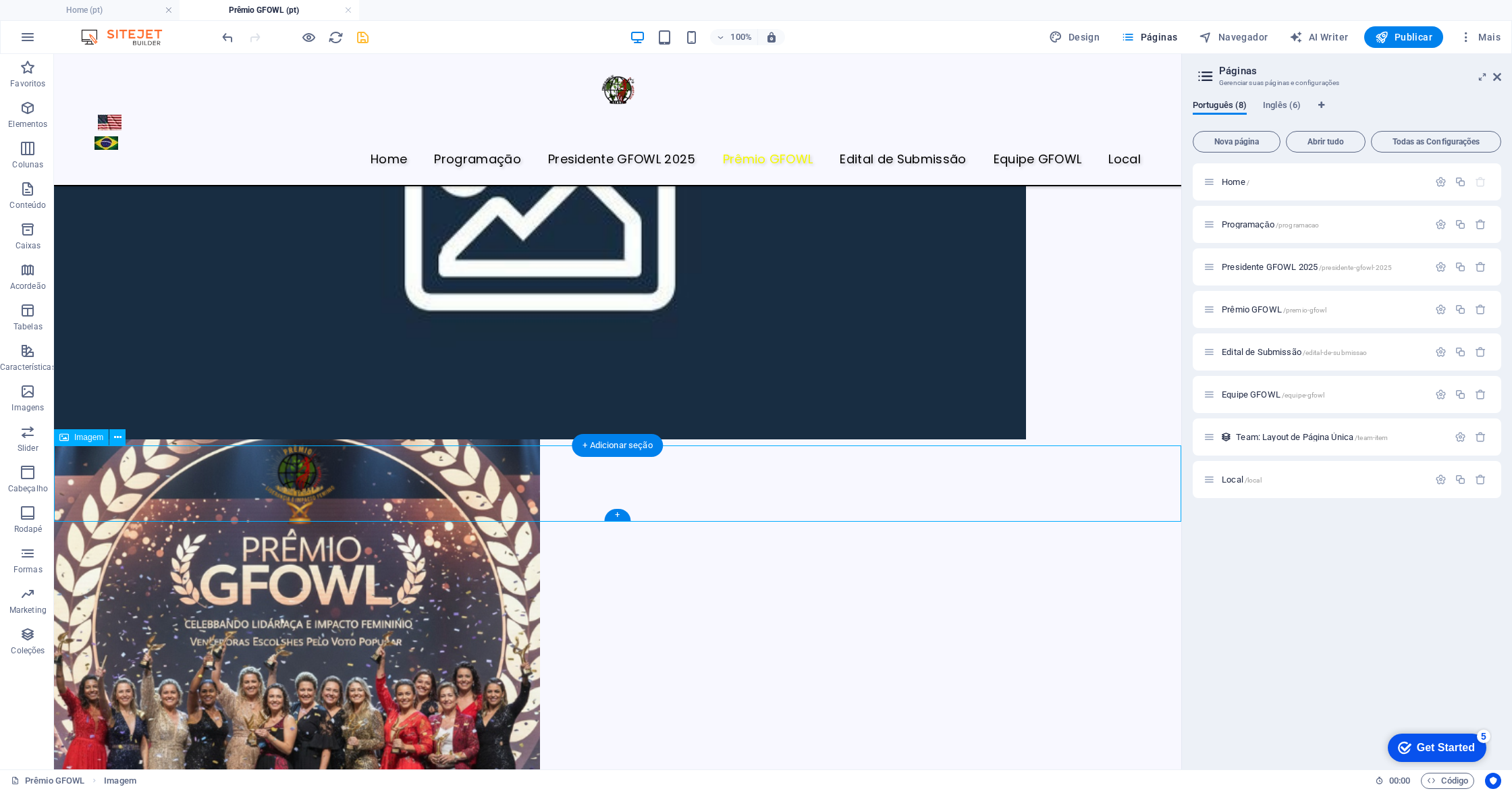
click at [118, 434] on icon at bounding box center [117, 438] width 8 height 15
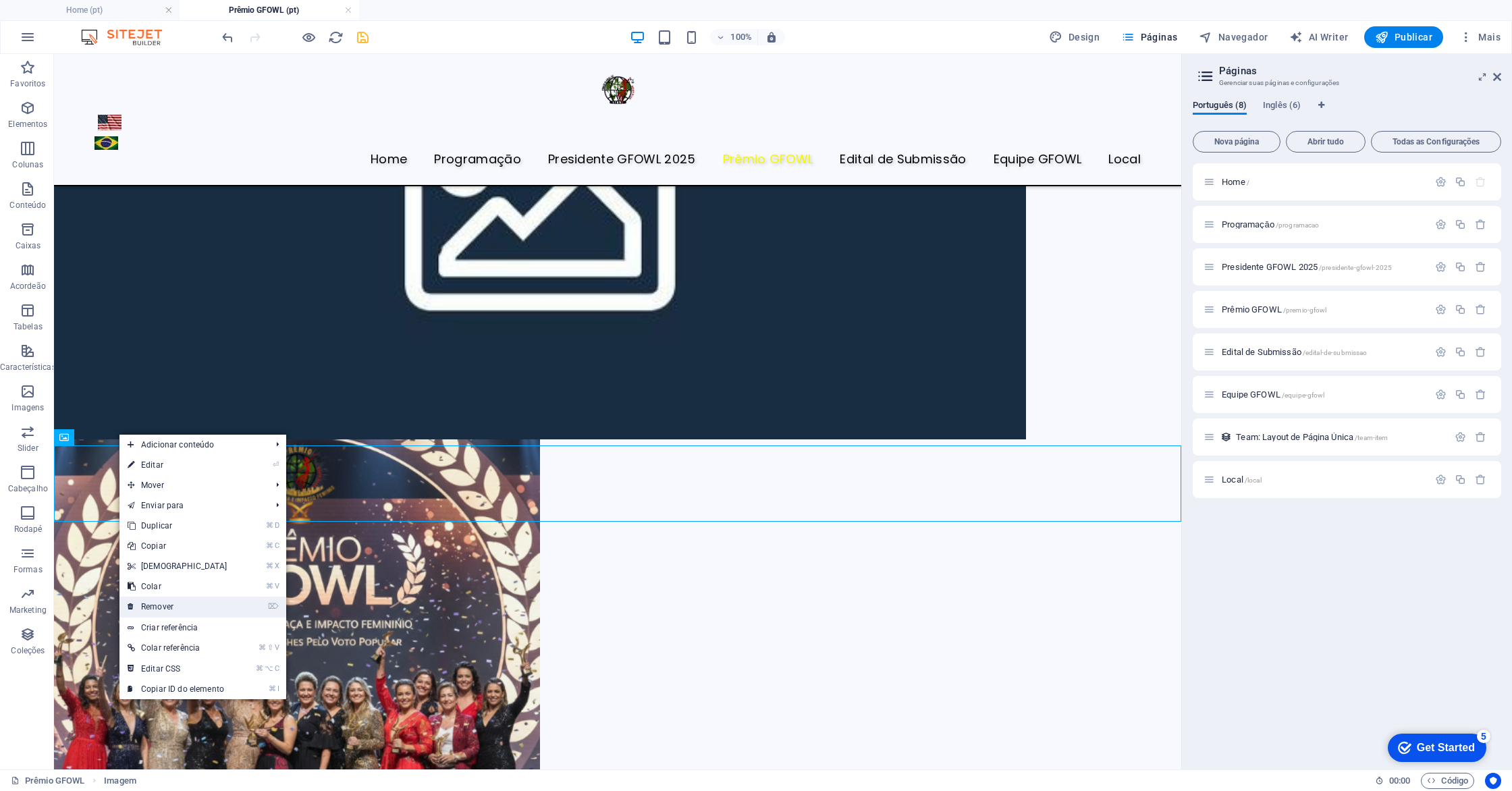
click at [191, 611] on link "⌦ Remover" at bounding box center [177, 607] width 116 height 21
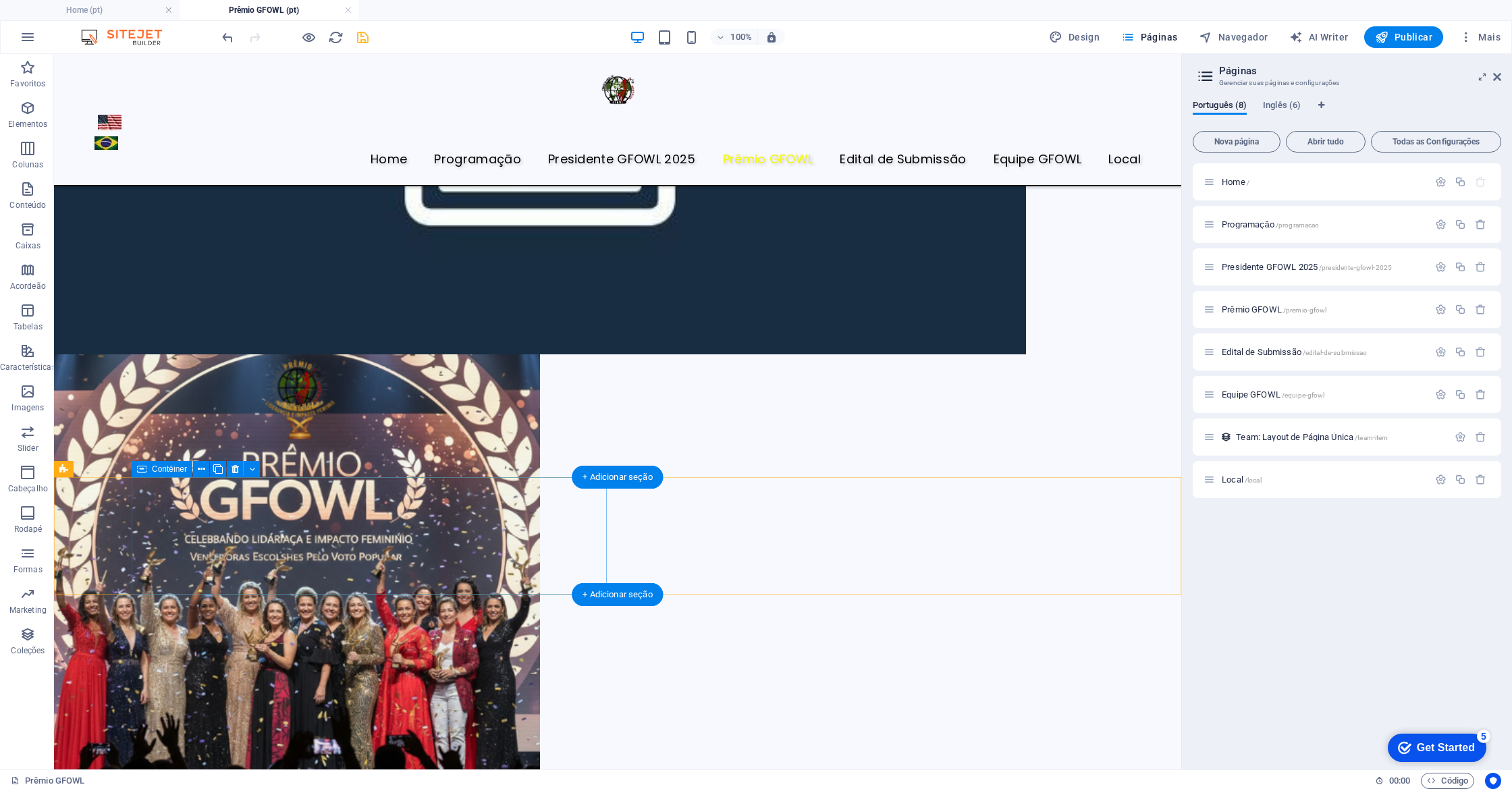
scroll to position [456, 0]
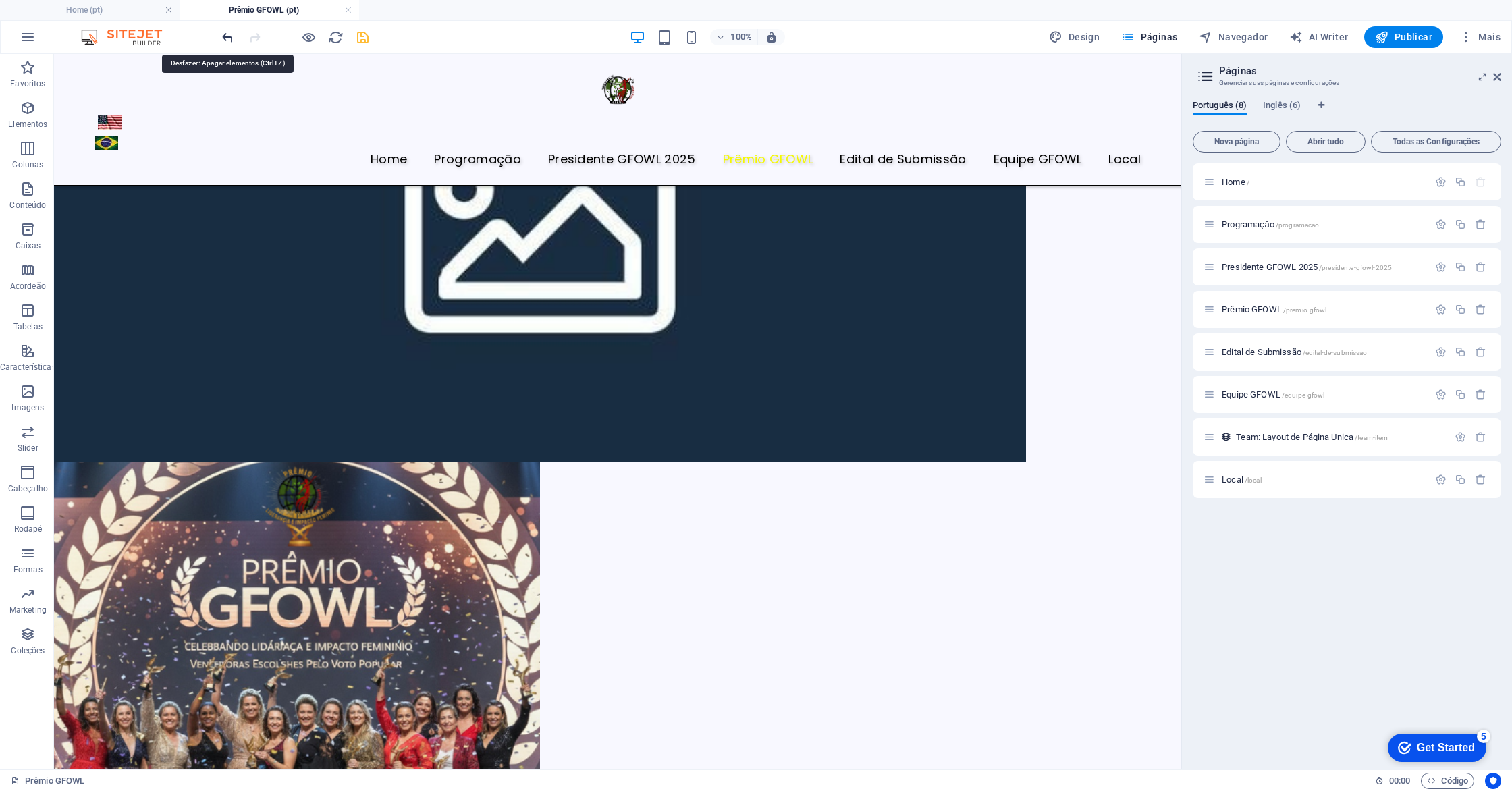
click at [220, 43] on icon "undo" at bounding box center [228, 38] width 15 height 15
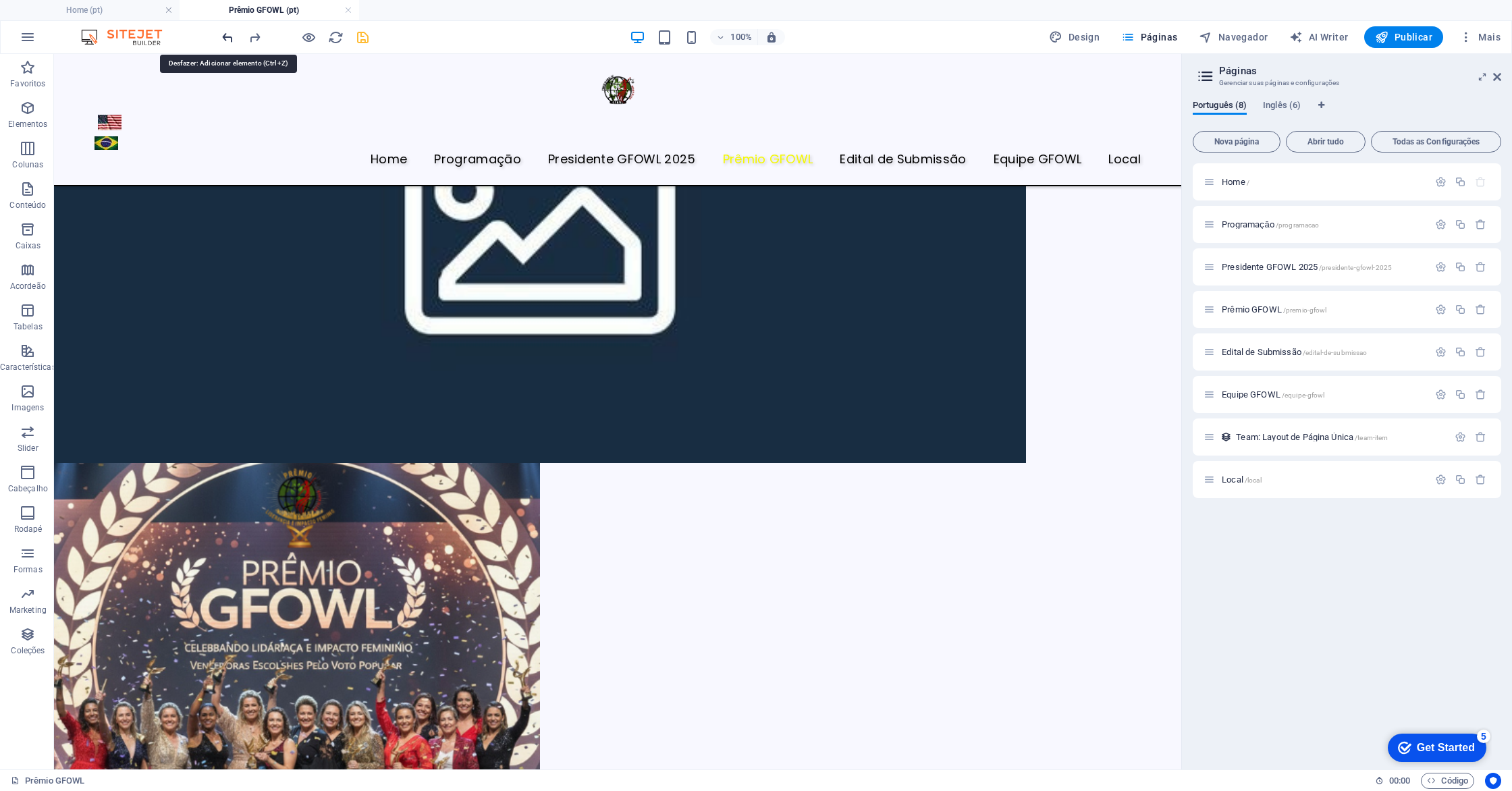
click at [223, 41] on icon "undo" at bounding box center [228, 38] width 15 height 15
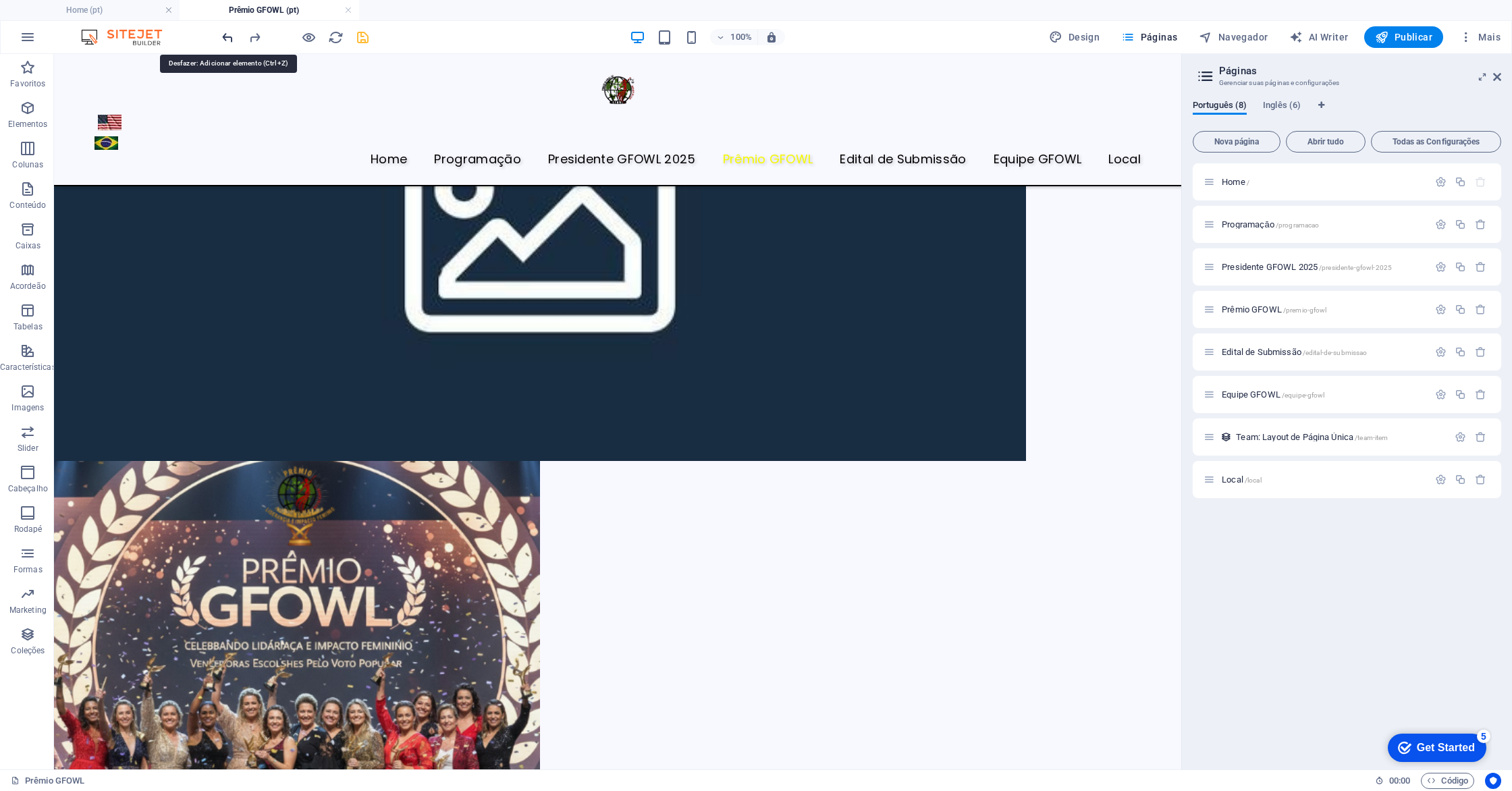
click at [223, 41] on icon "undo" at bounding box center [228, 38] width 15 height 15
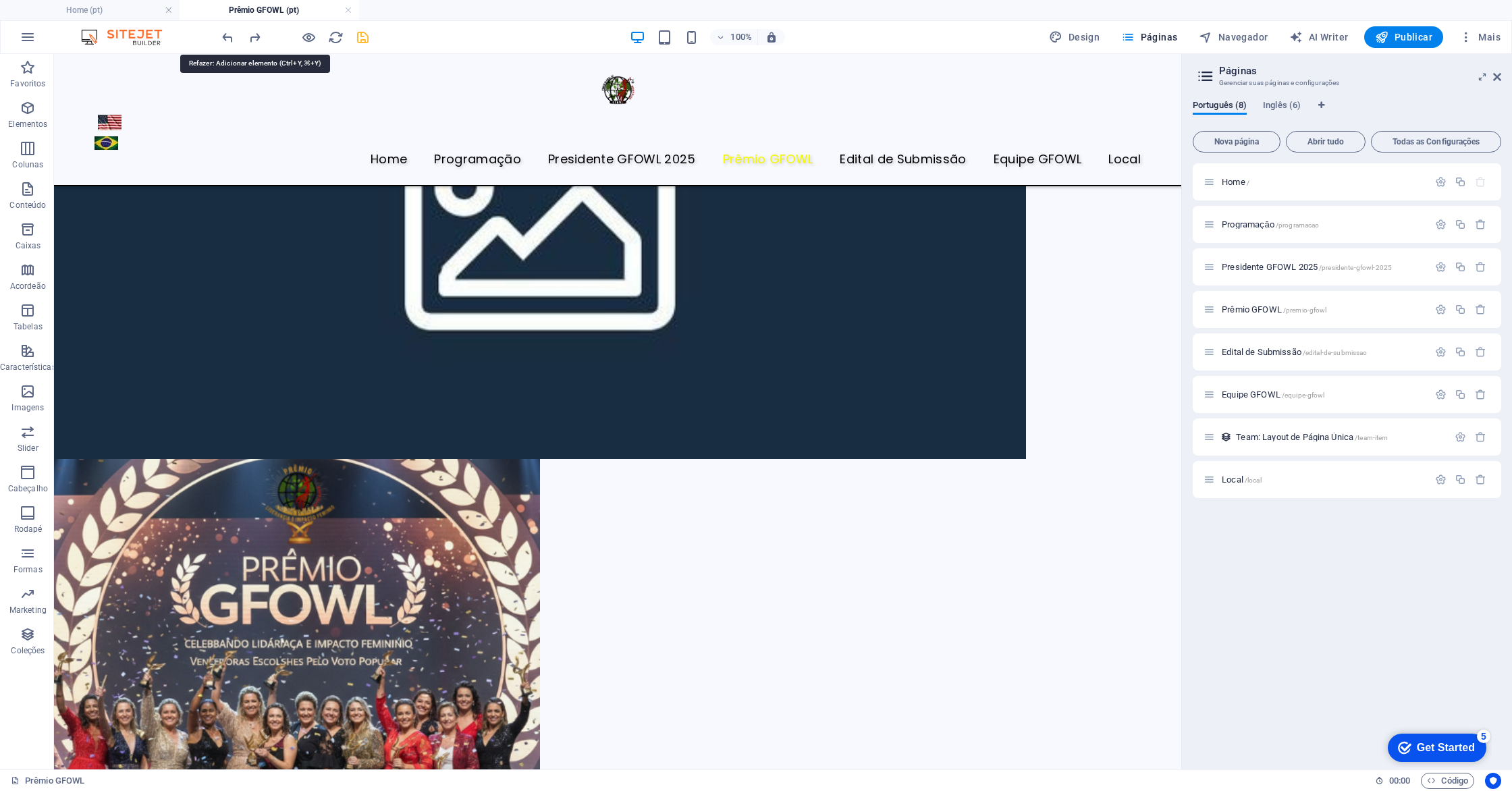
scroll to position [348, 0]
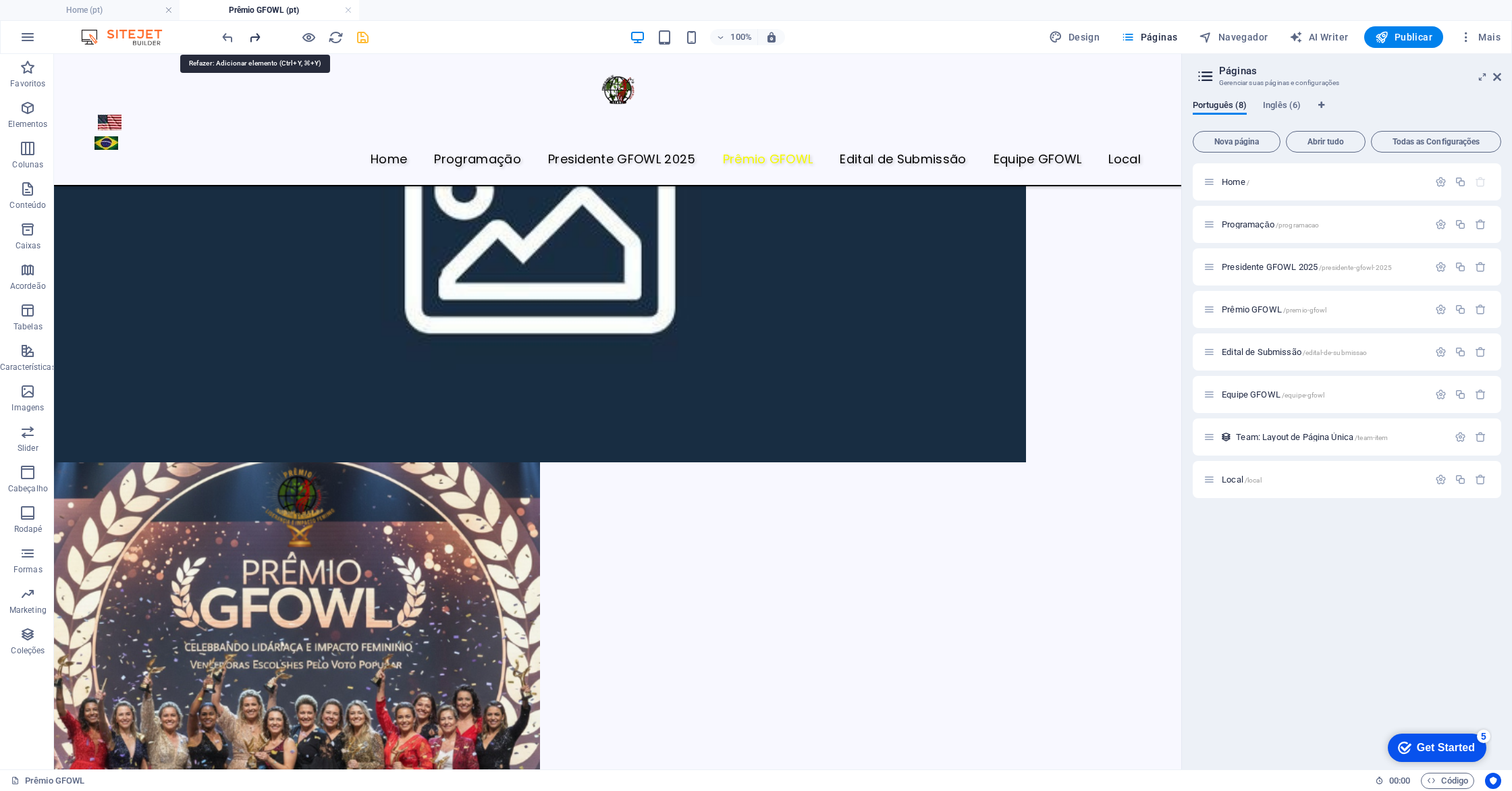
click at [253, 39] on icon "redo" at bounding box center [255, 38] width 15 height 15
click at [28, 202] on p "Conteúdo" at bounding box center [27, 205] width 37 height 11
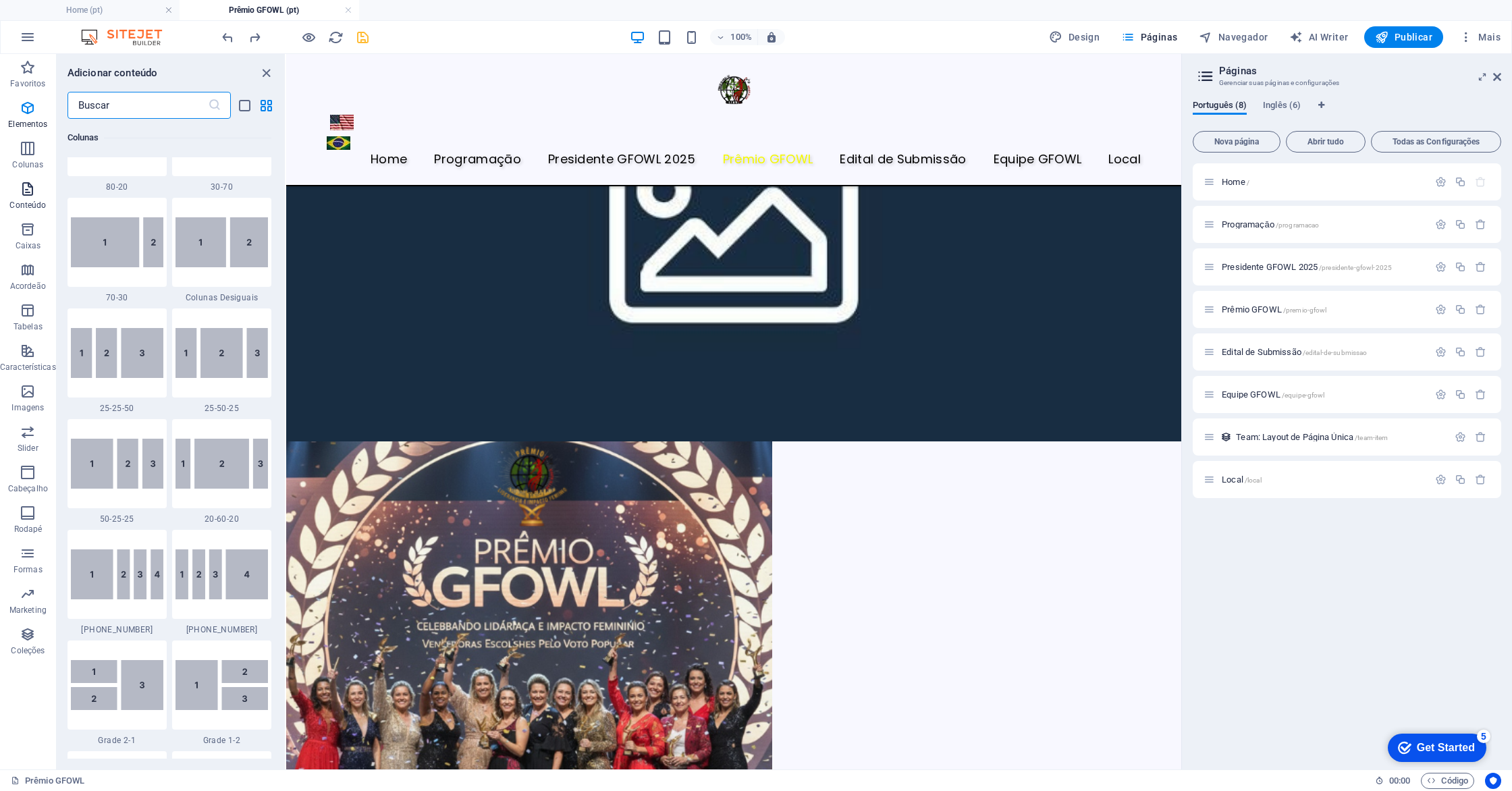
scroll to position [2362, 0]
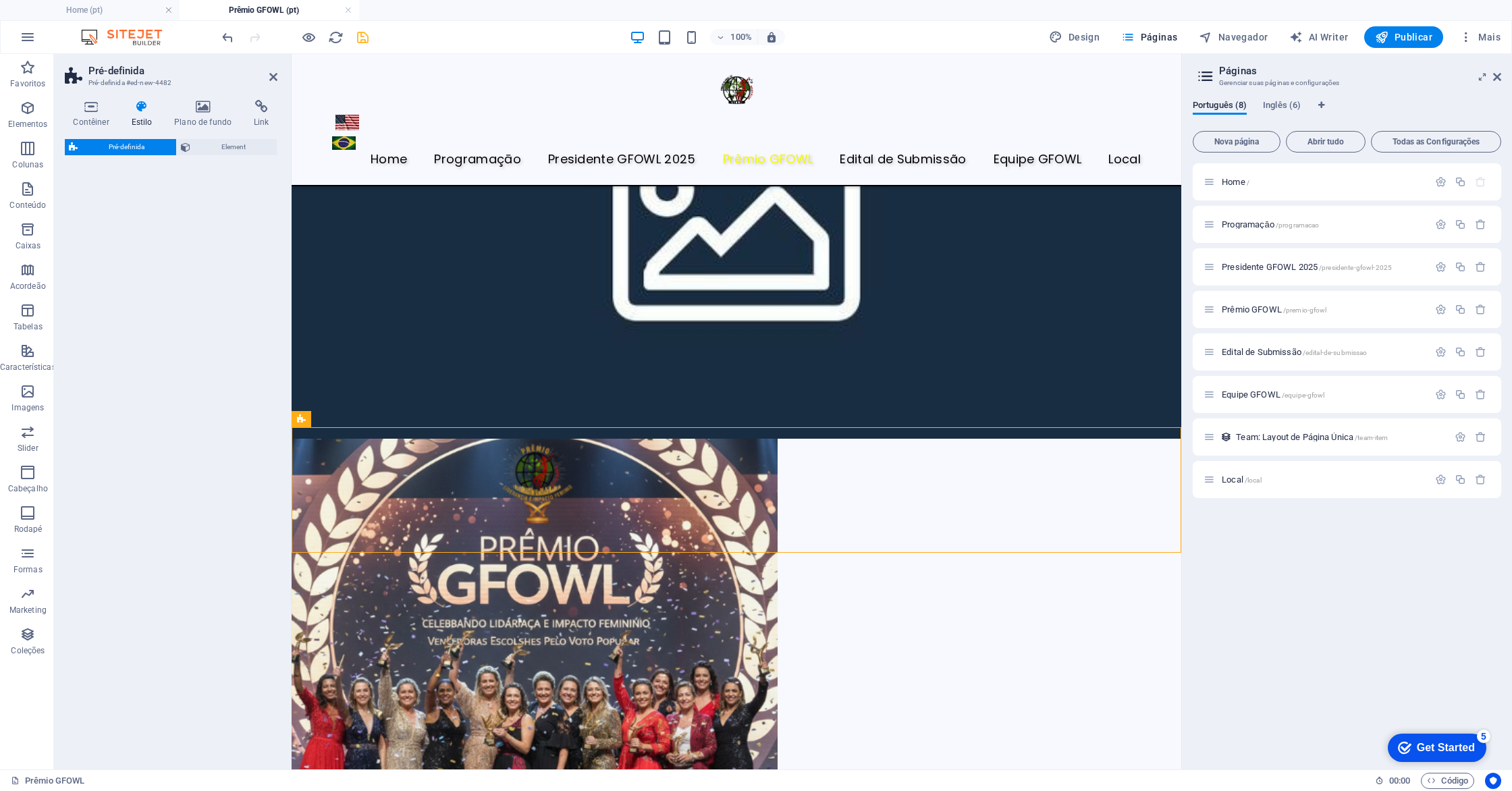
select select "rem"
select select "px"
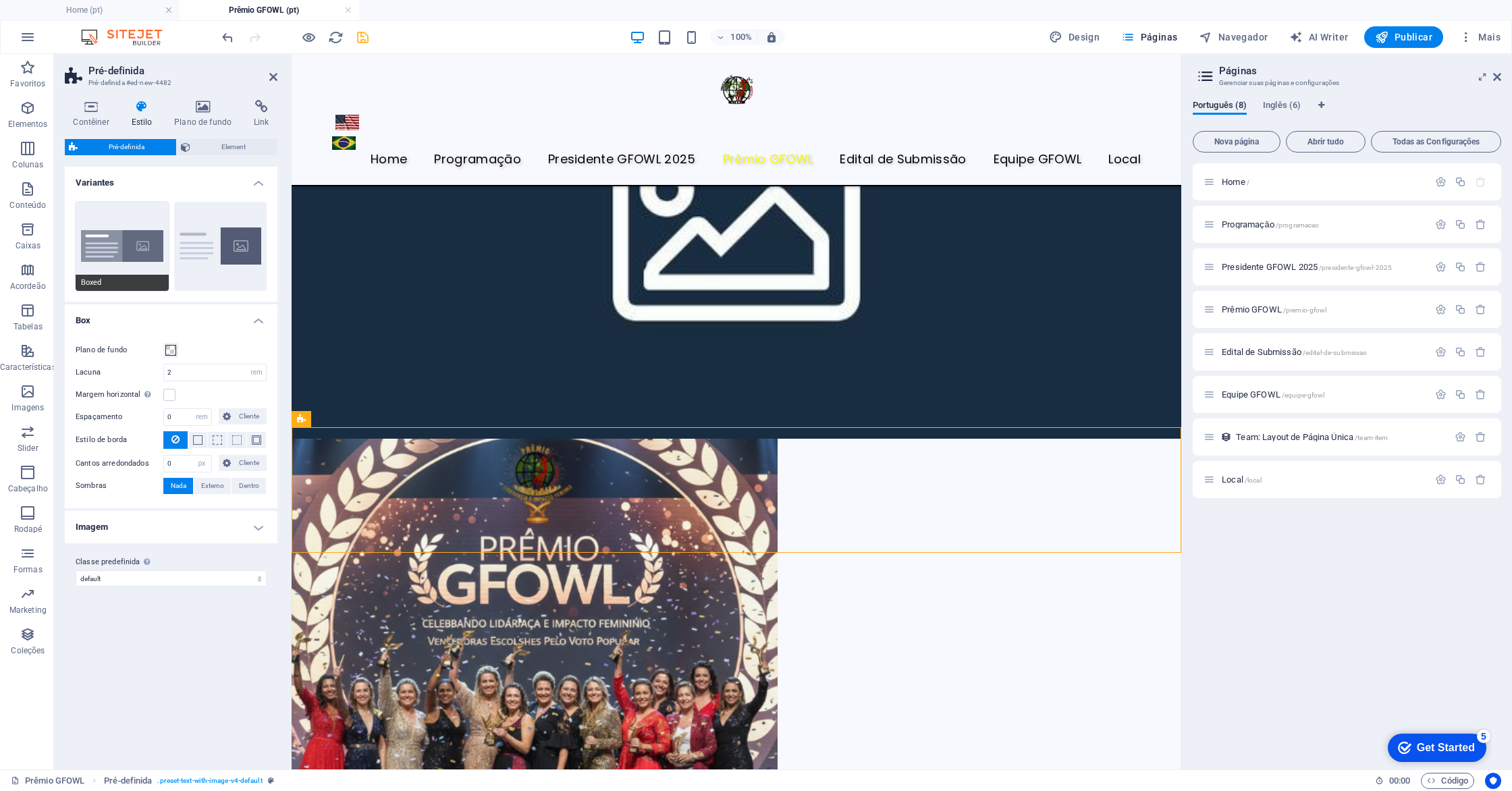
click at [98, 257] on button "Boxed" at bounding box center [122, 247] width 93 height 89
type input "0"
type input "2.5"
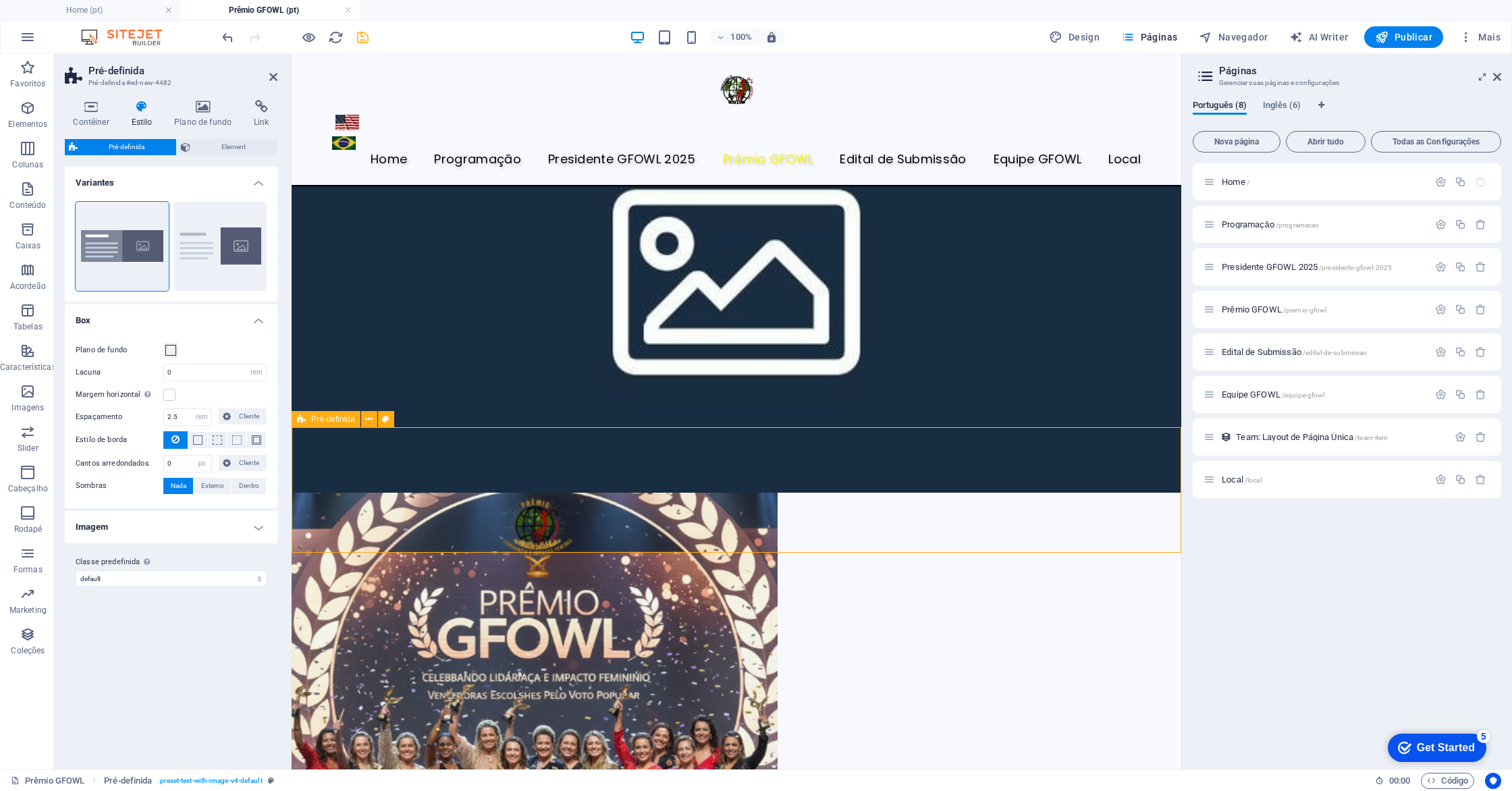
scroll to position [418, 0]
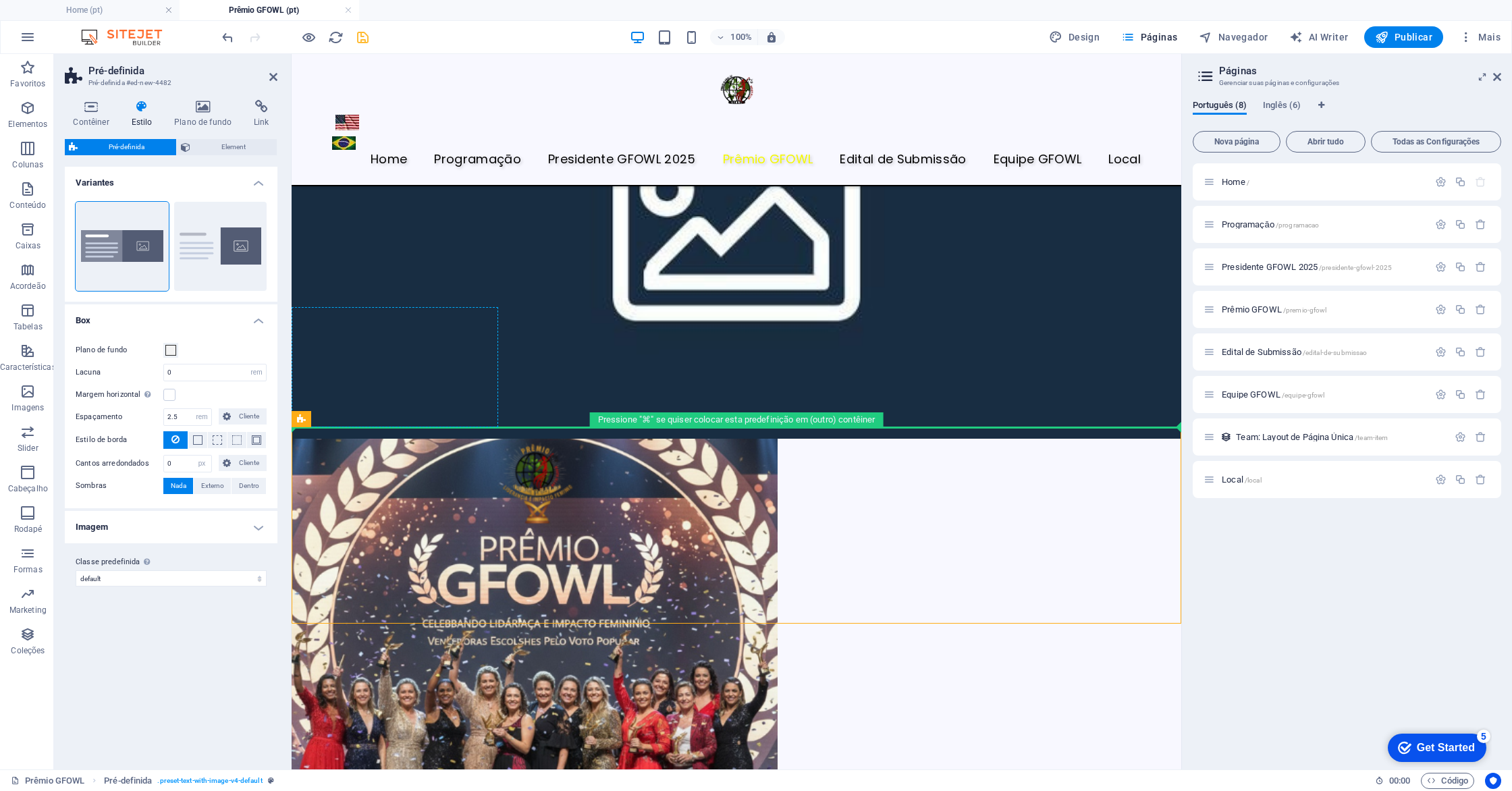
drag, startPoint x: 851, startPoint y: 476, endPoint x: 472, endPoint y: 377, distance: 391.7
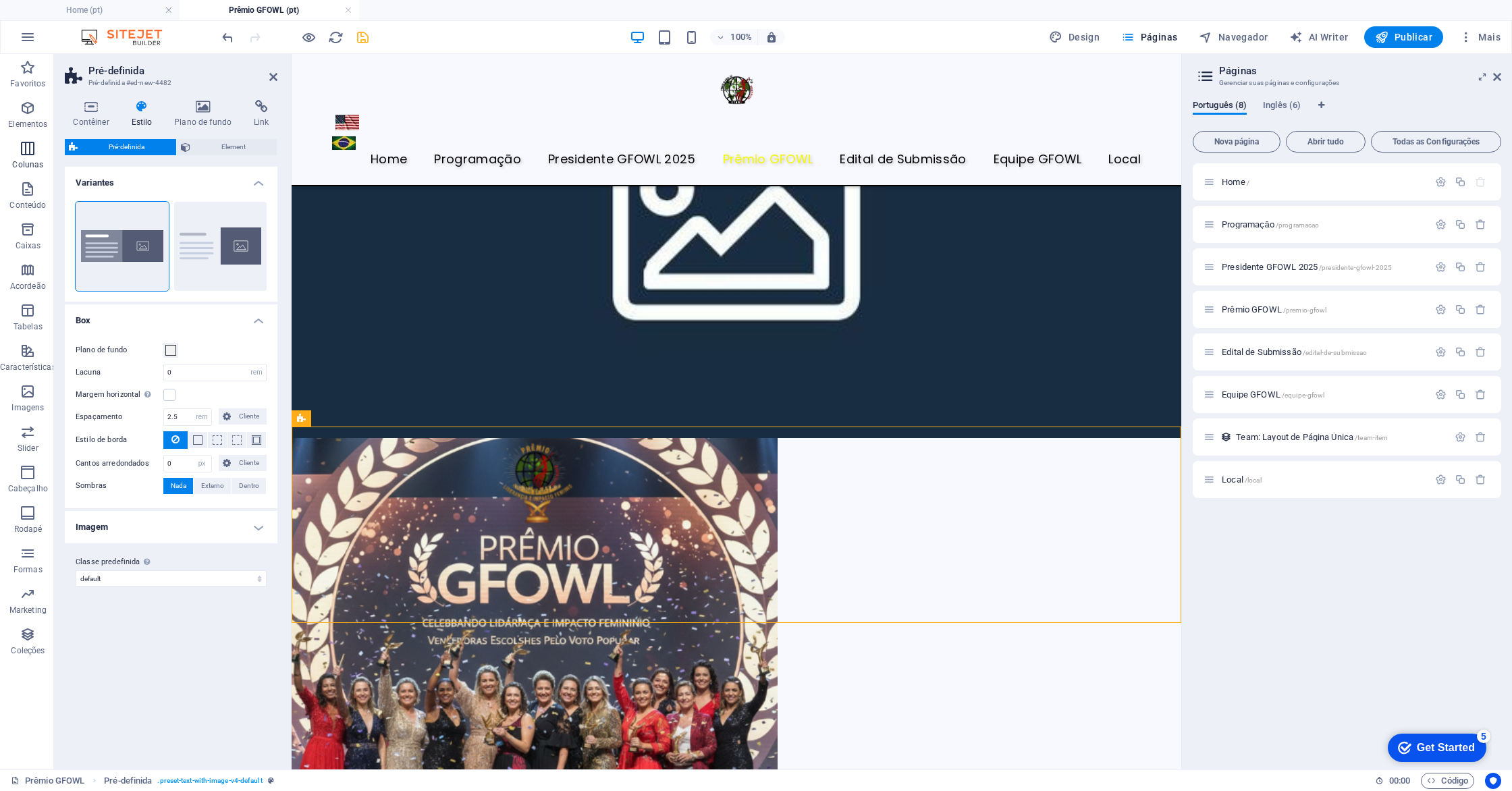
click at [25, 155] on icon "button" at bounding box center [27, 148] width 16 height 16
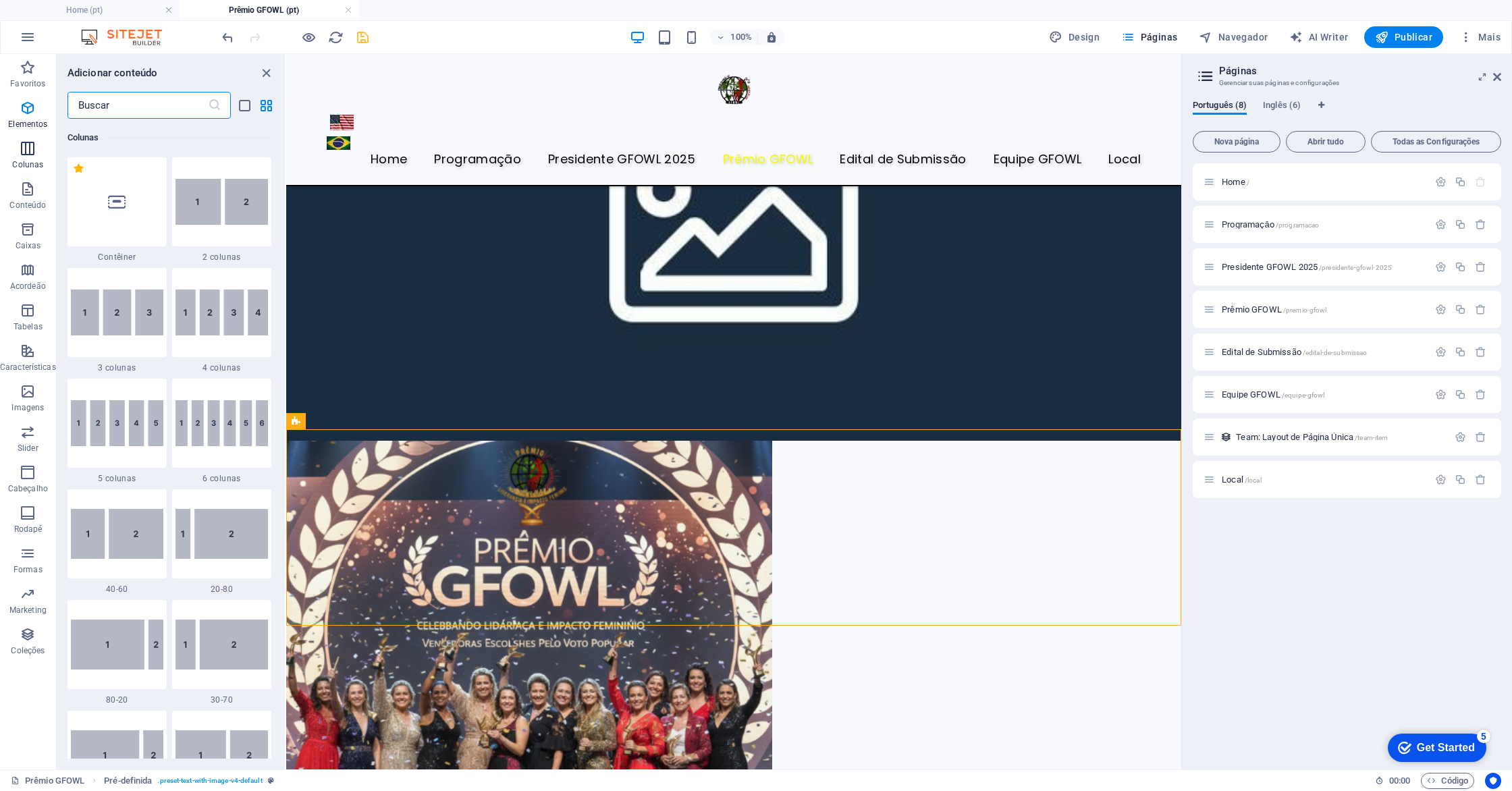
scroll to position [668, 0]
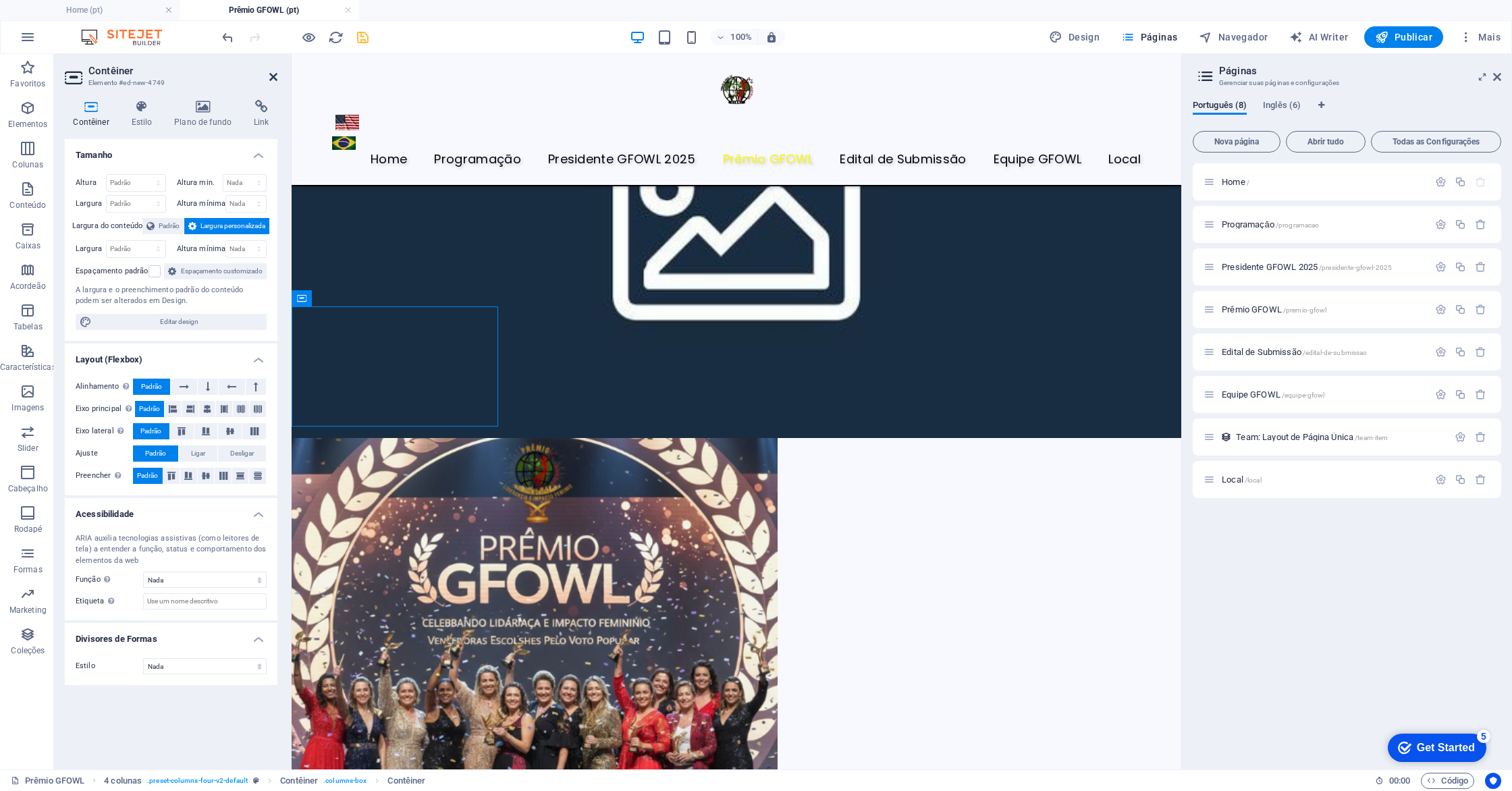
click at [269, 76] on icon at bounding box center [273, 76] width 8 height 11
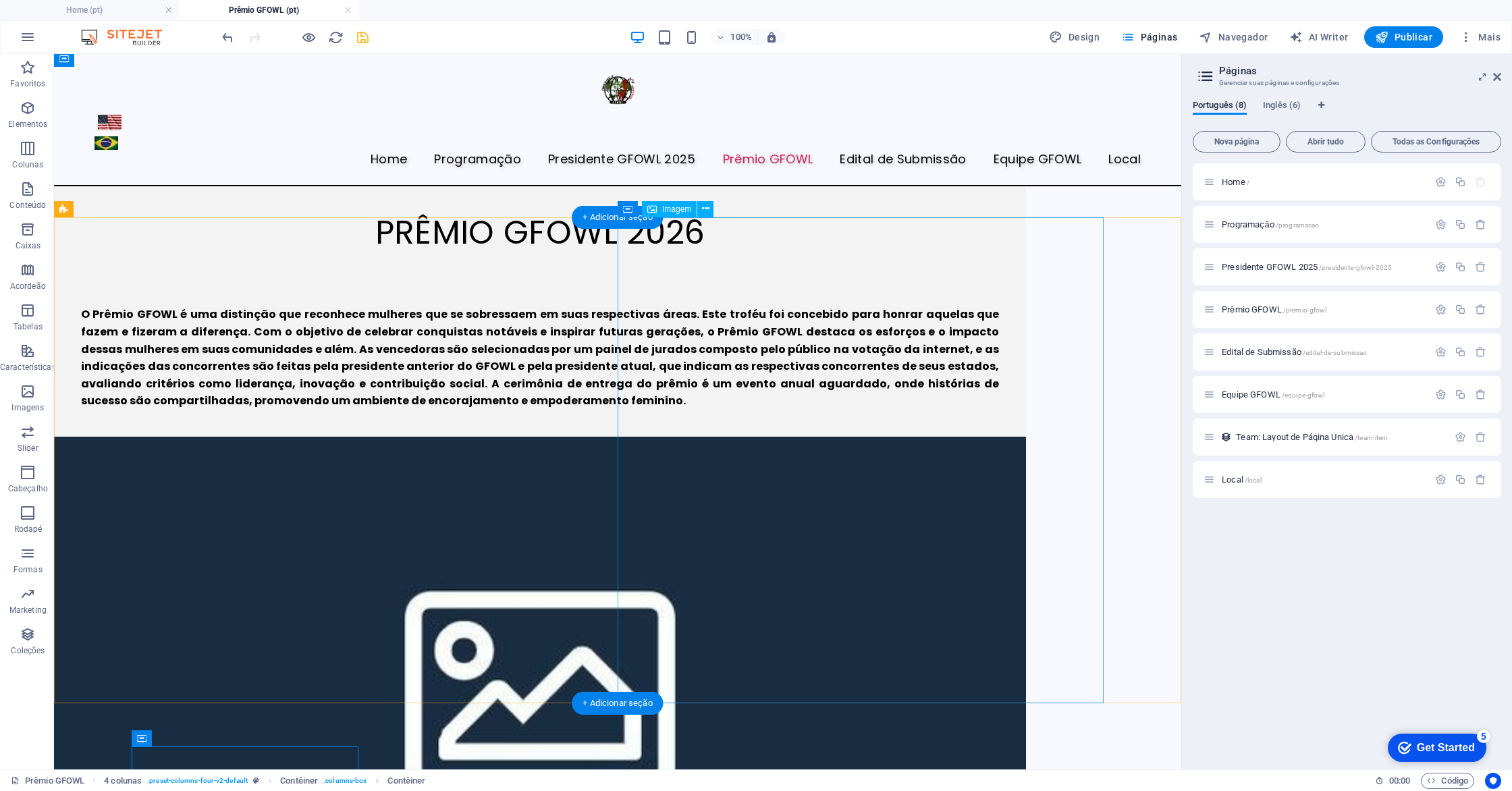
scroll to position [3, 0]
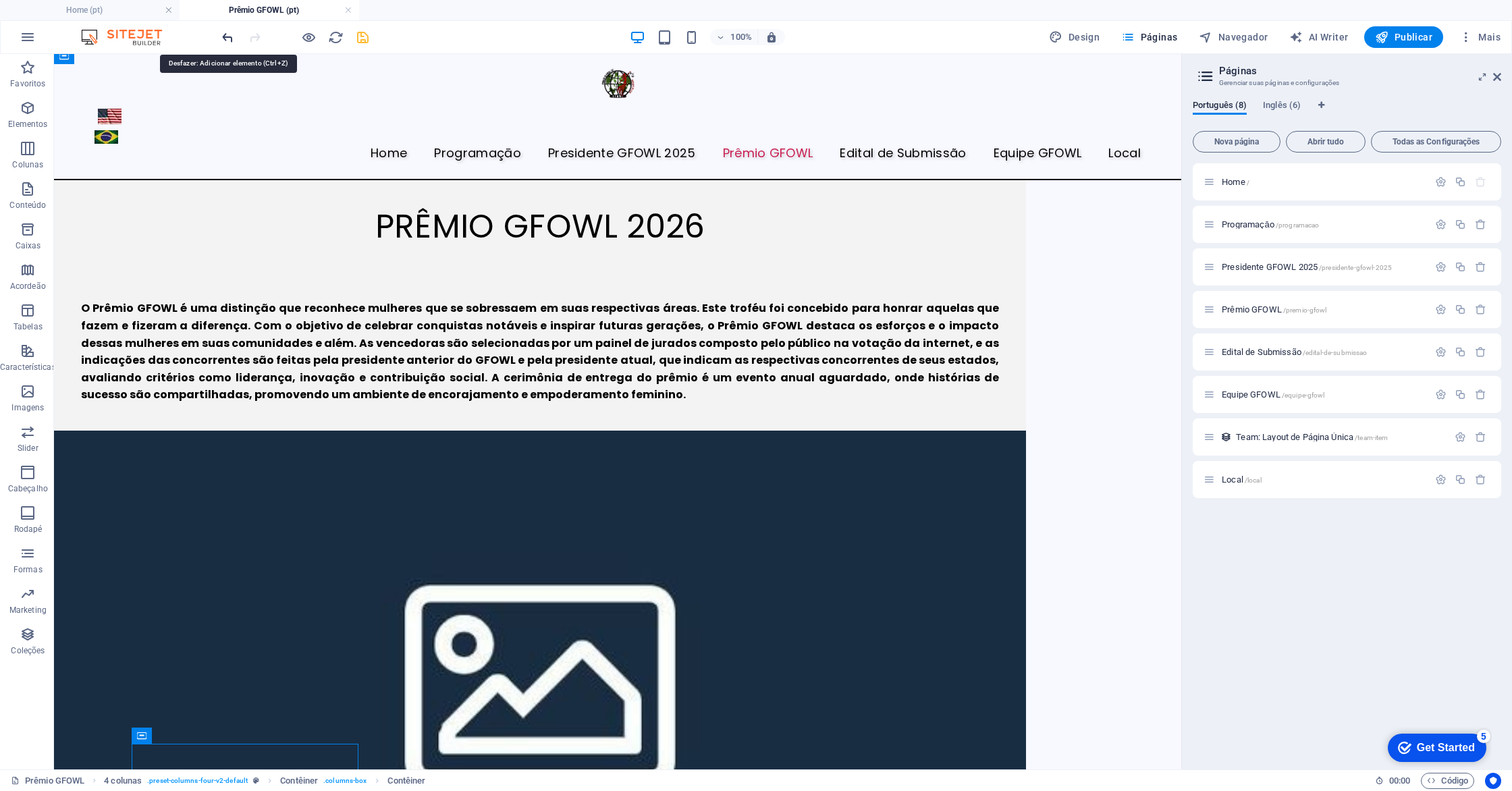
click at [222, 41] on icon "undo" at bounding box center [228, 38] width 15 height 15
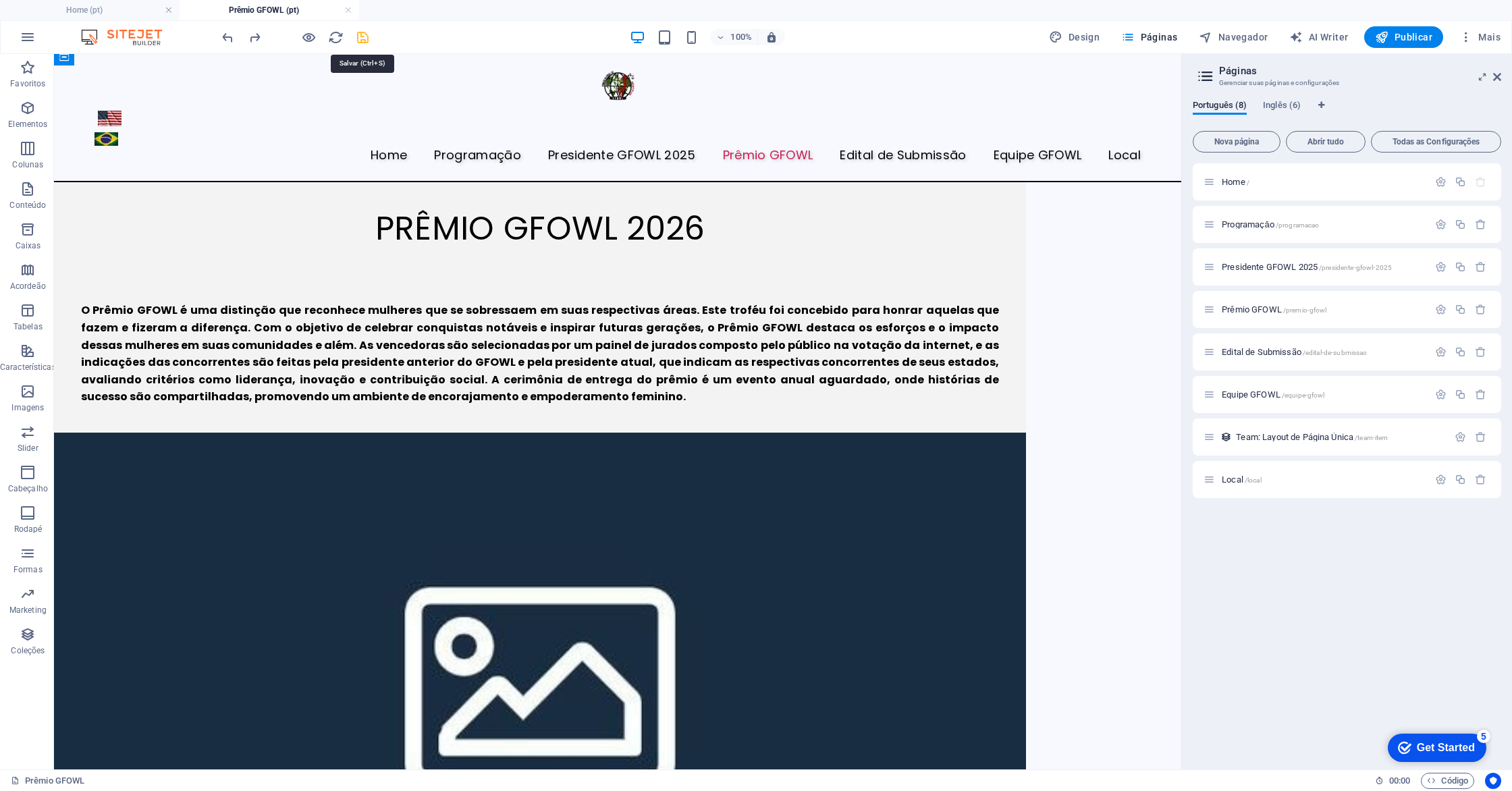
click at [361, 33] on icon "save" at bounding box center [363, 38] width 15 height 15
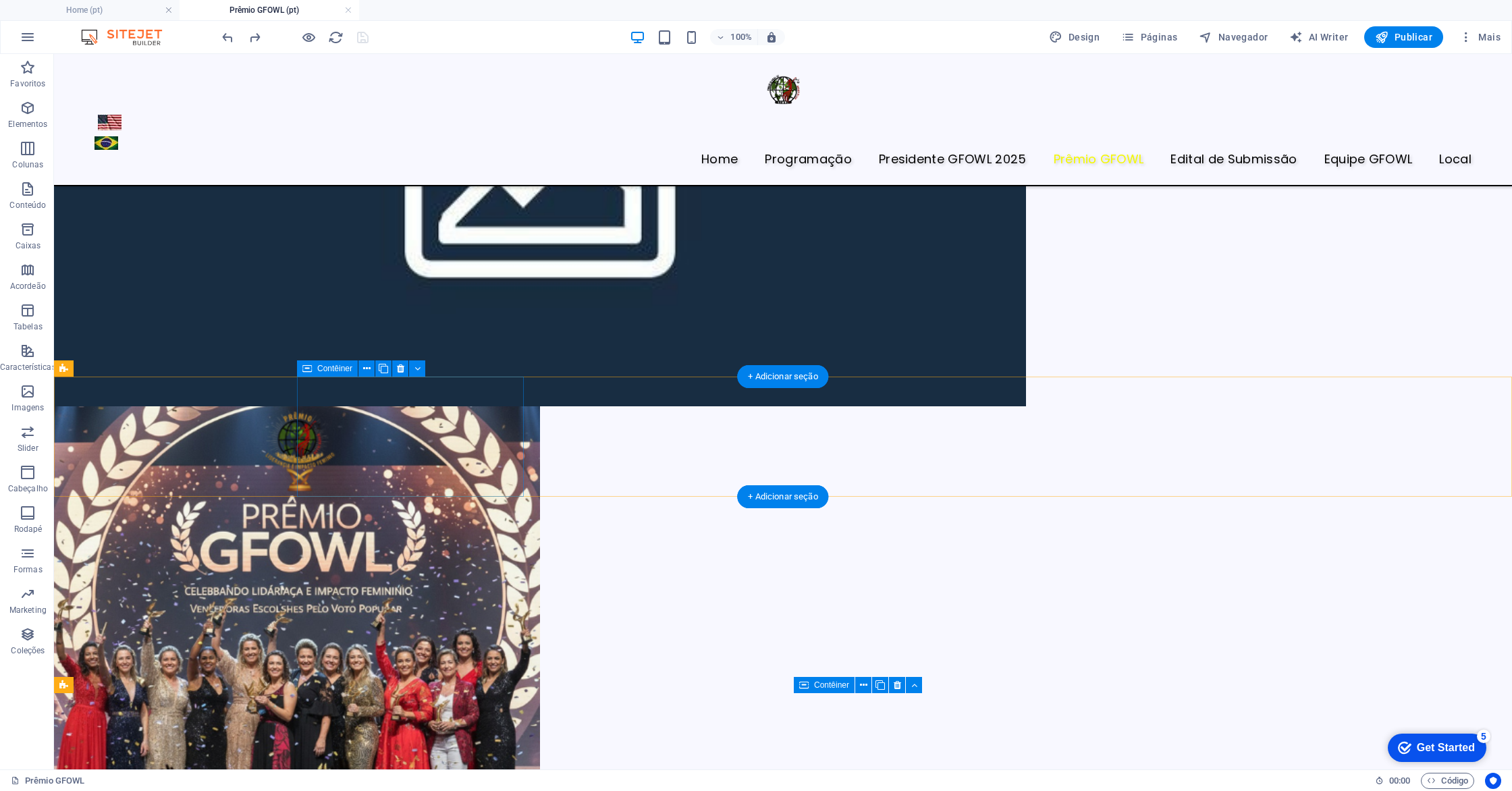
scroll to position [478, 0]
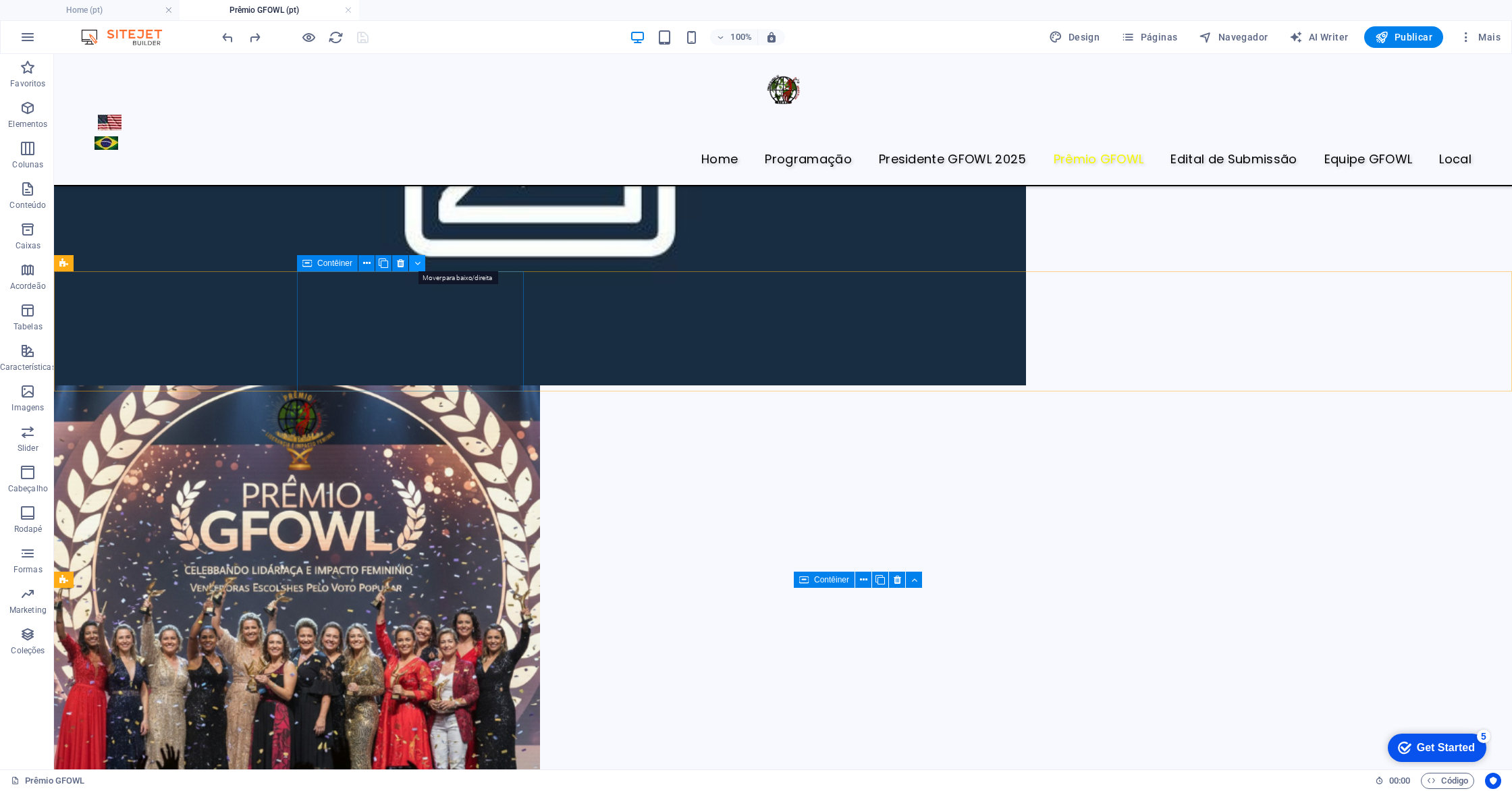
click at [417, 264] on icon at bounding box center [417, 263] width 6 height 15
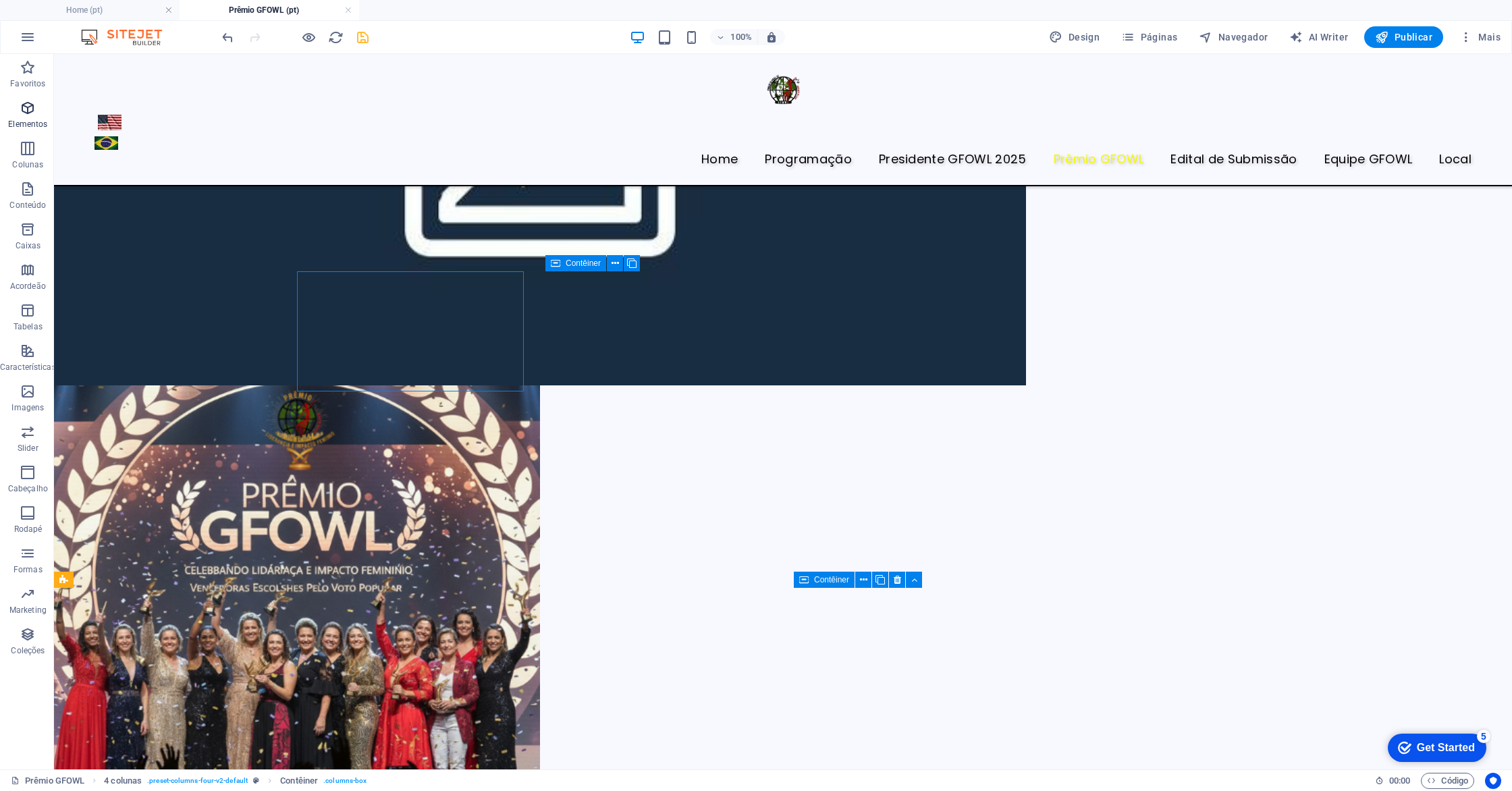
click at [29, 115] on icon "button" at bounding box center [27, 108] width 16 height 16
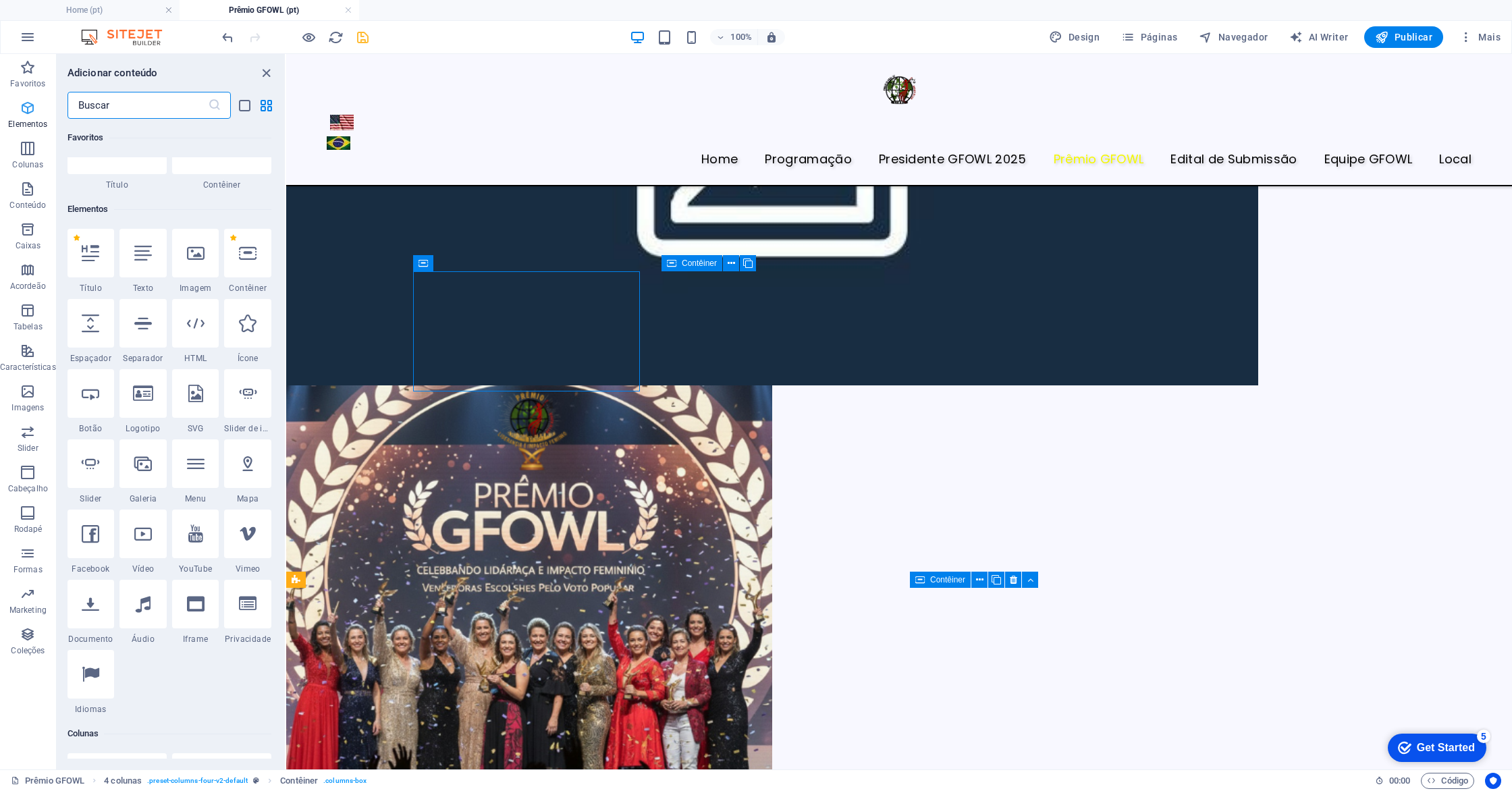
scroll to position [144, 0]
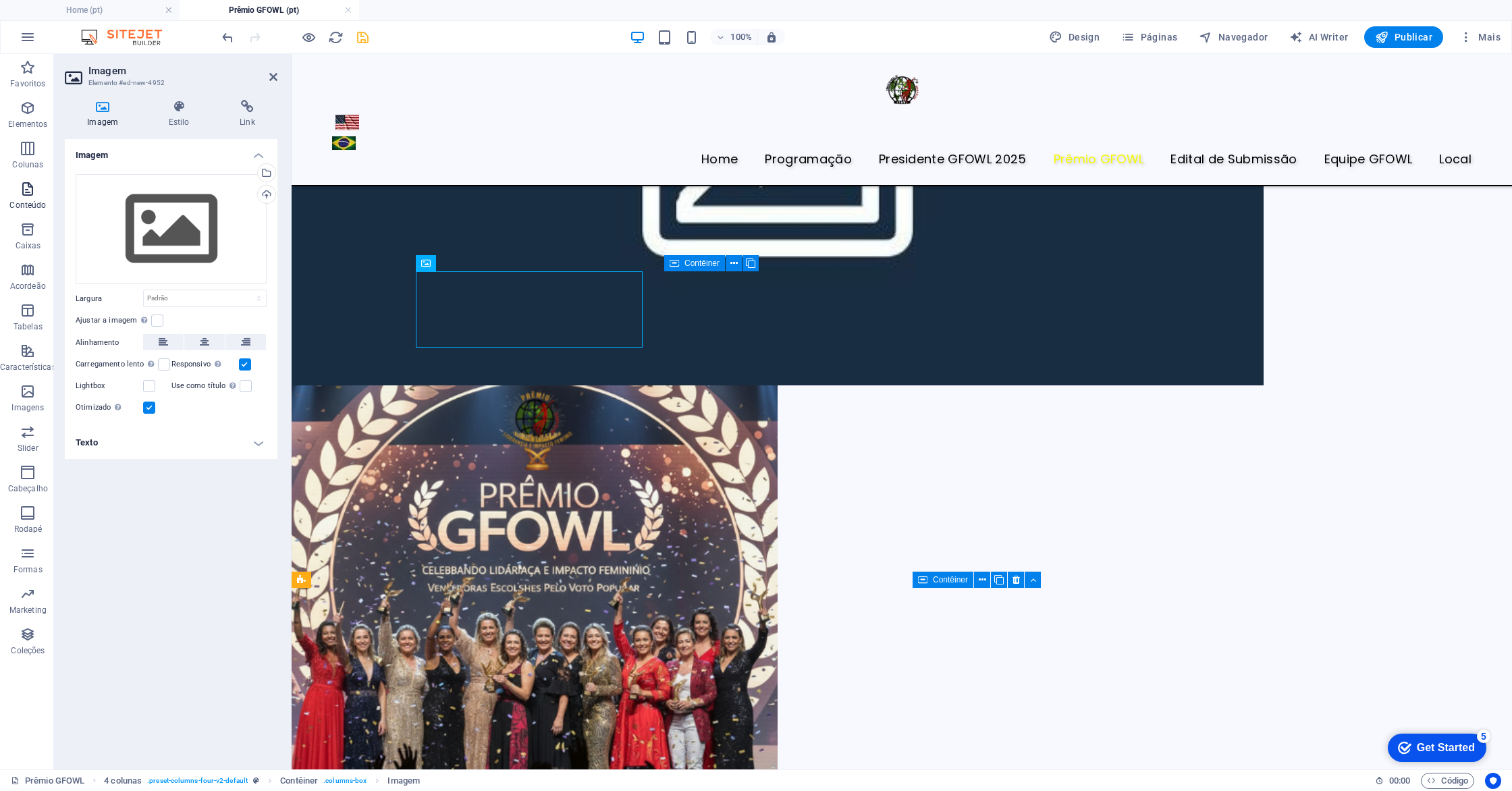
click at [30, 206] on p "Conteúdo" at bounding box center [27, 205] width 37 height 11
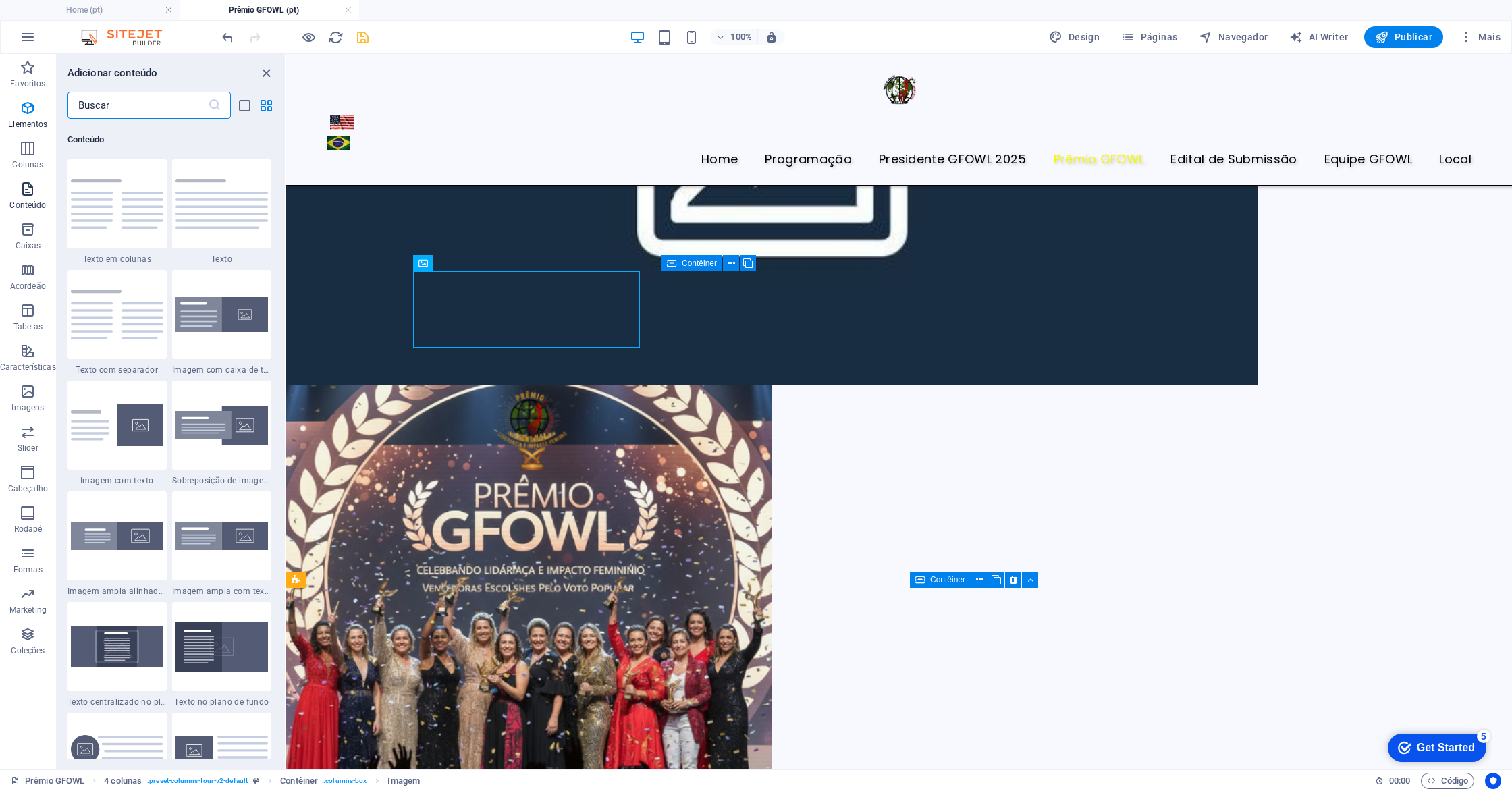
scroll to position [2362, 0]
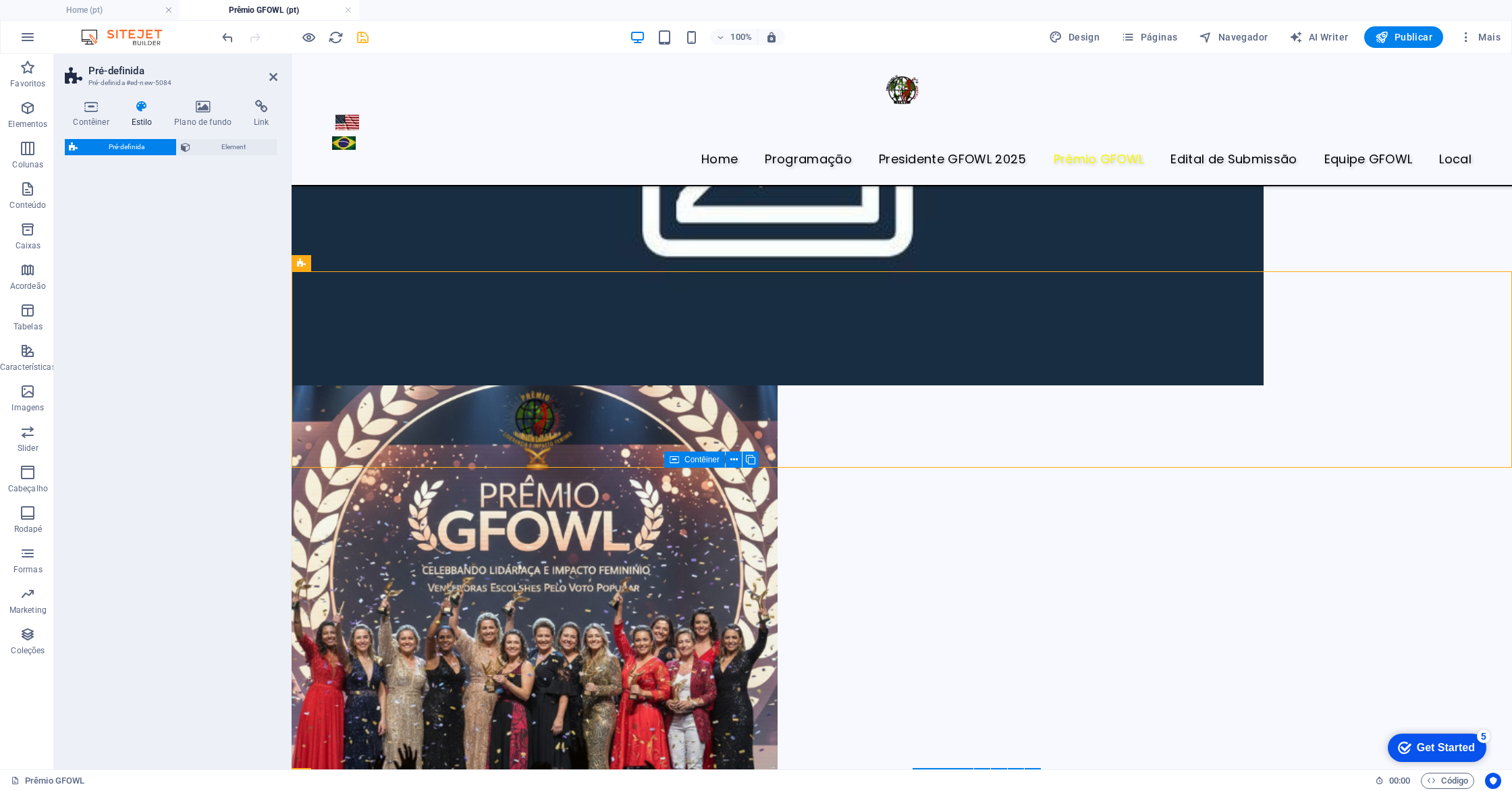
select select "rem"
select select "px"
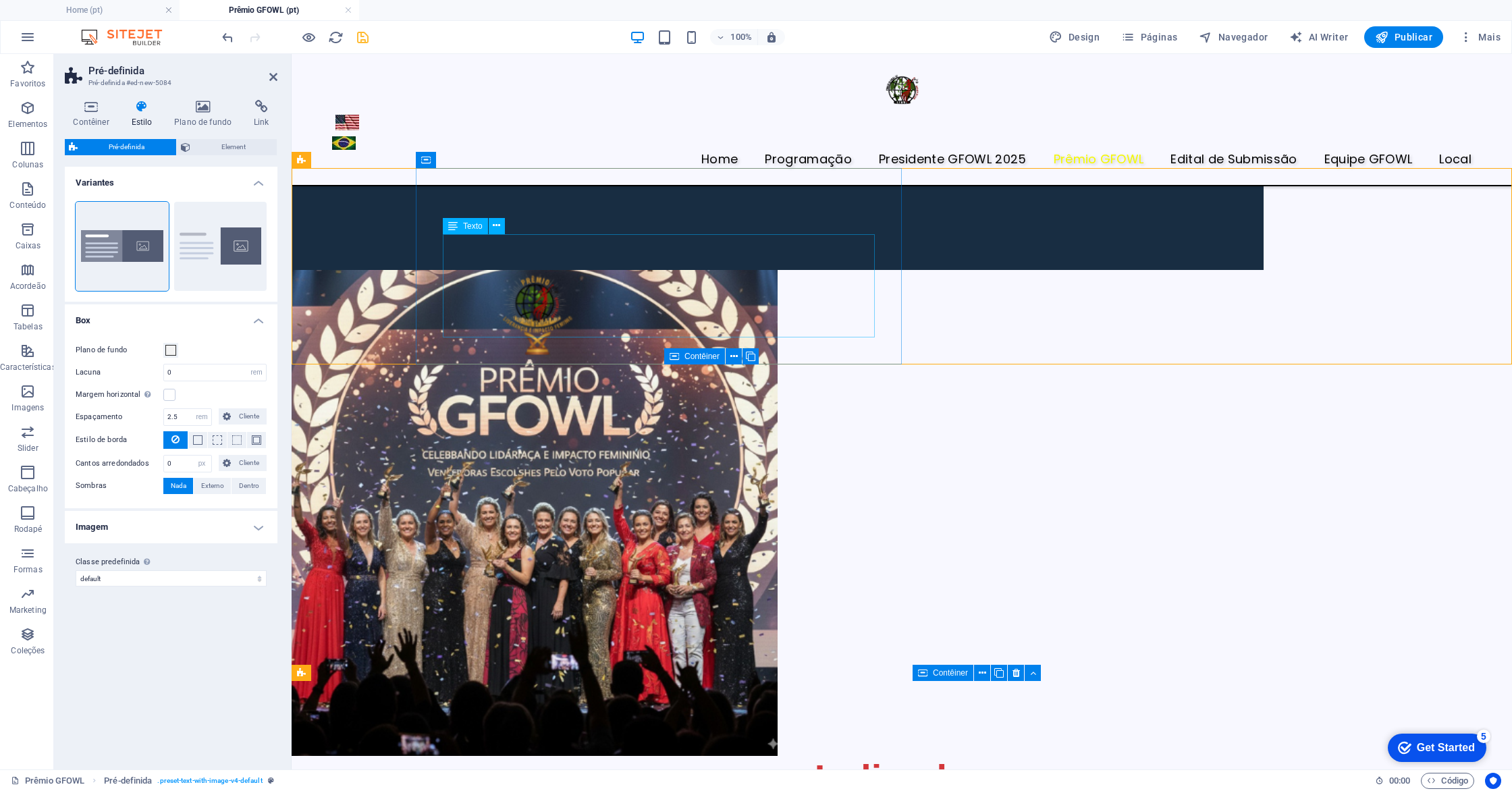
scroll to position [575, 0]
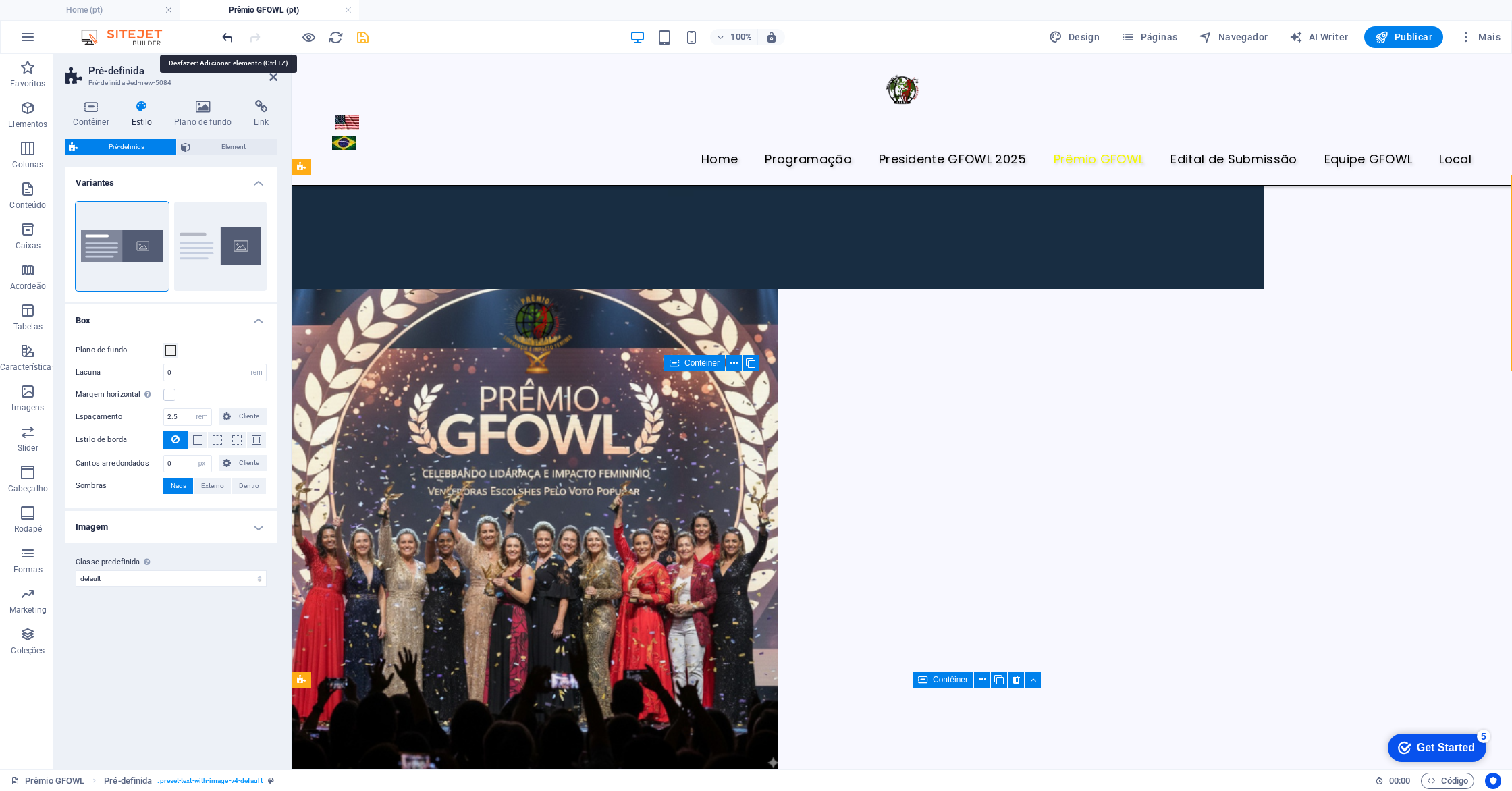
click at [227, 37] on icon "undo" at bounding box center [228, 38] width 15 height 15
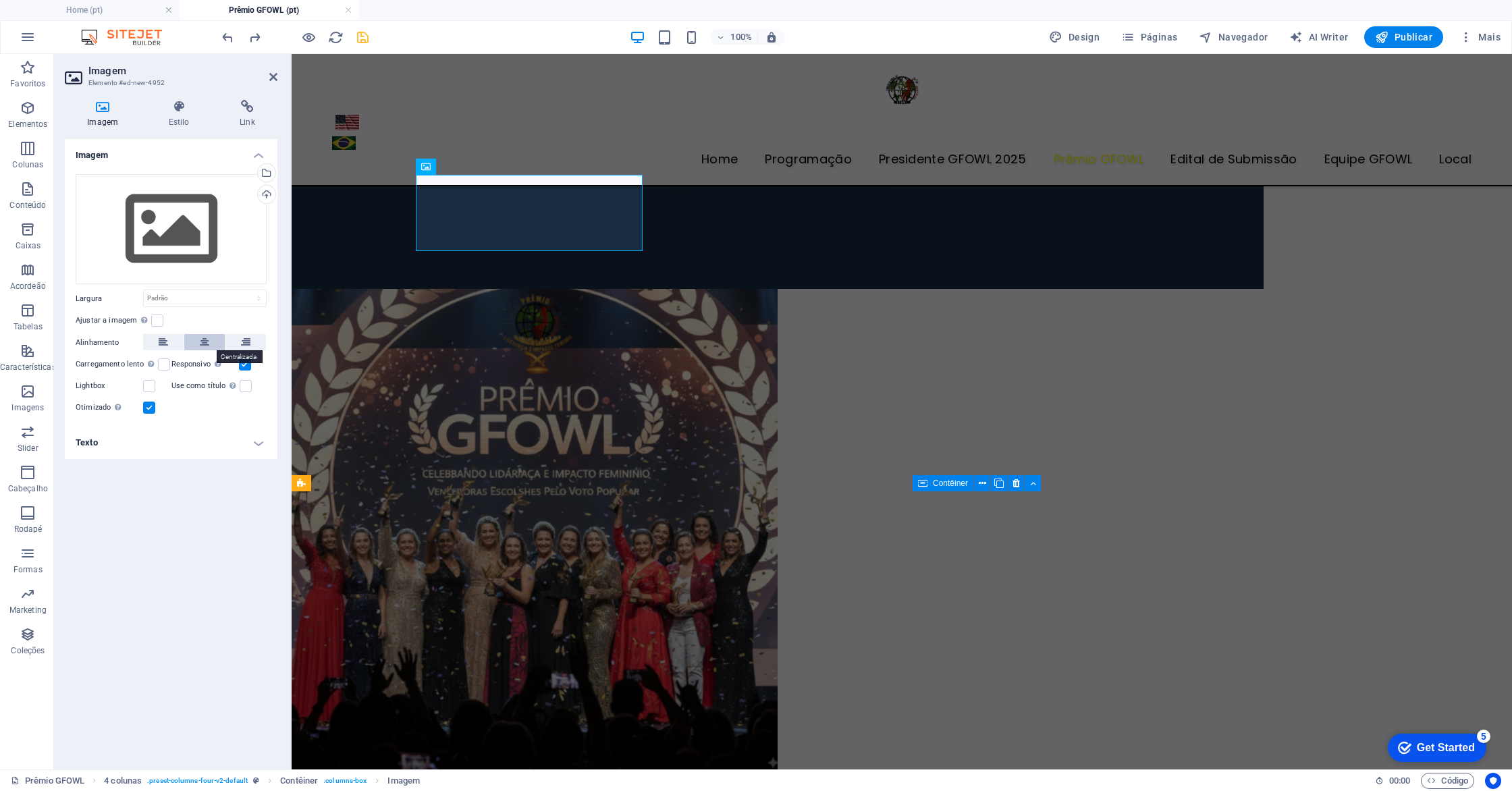
click at [207, 343] on icon at bounding box center [204, 342] width 9 height 16
click at [622, 775] on h2 "Indicadas" at bounding box center [902, 796] width 1221 height 44
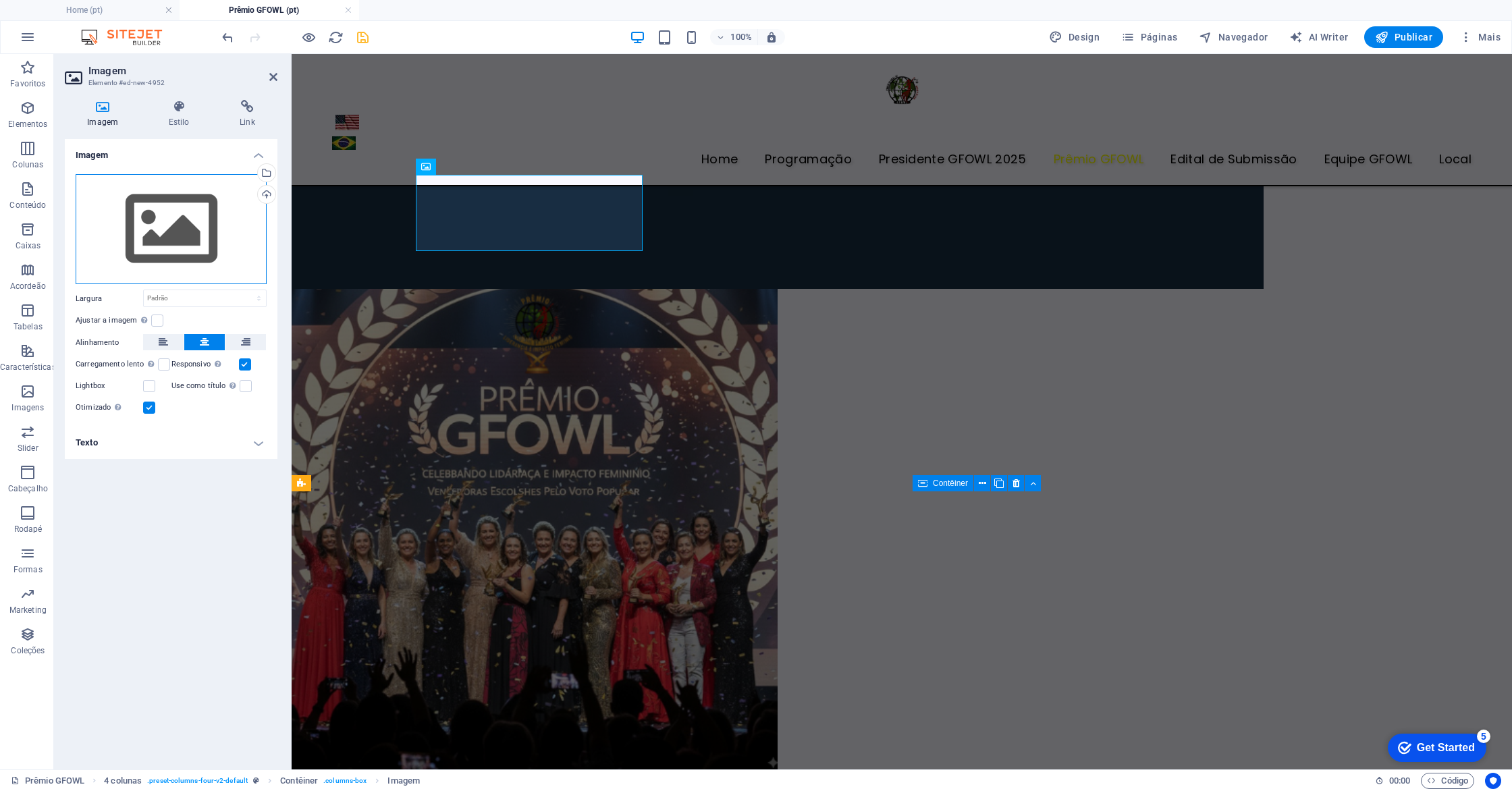
click at [173, 252] on div "Arraste os arquivos aqui, clique para escolher os arquivos ou selecione os arqu…" at bounding box center [171, 229] width 191 height 111
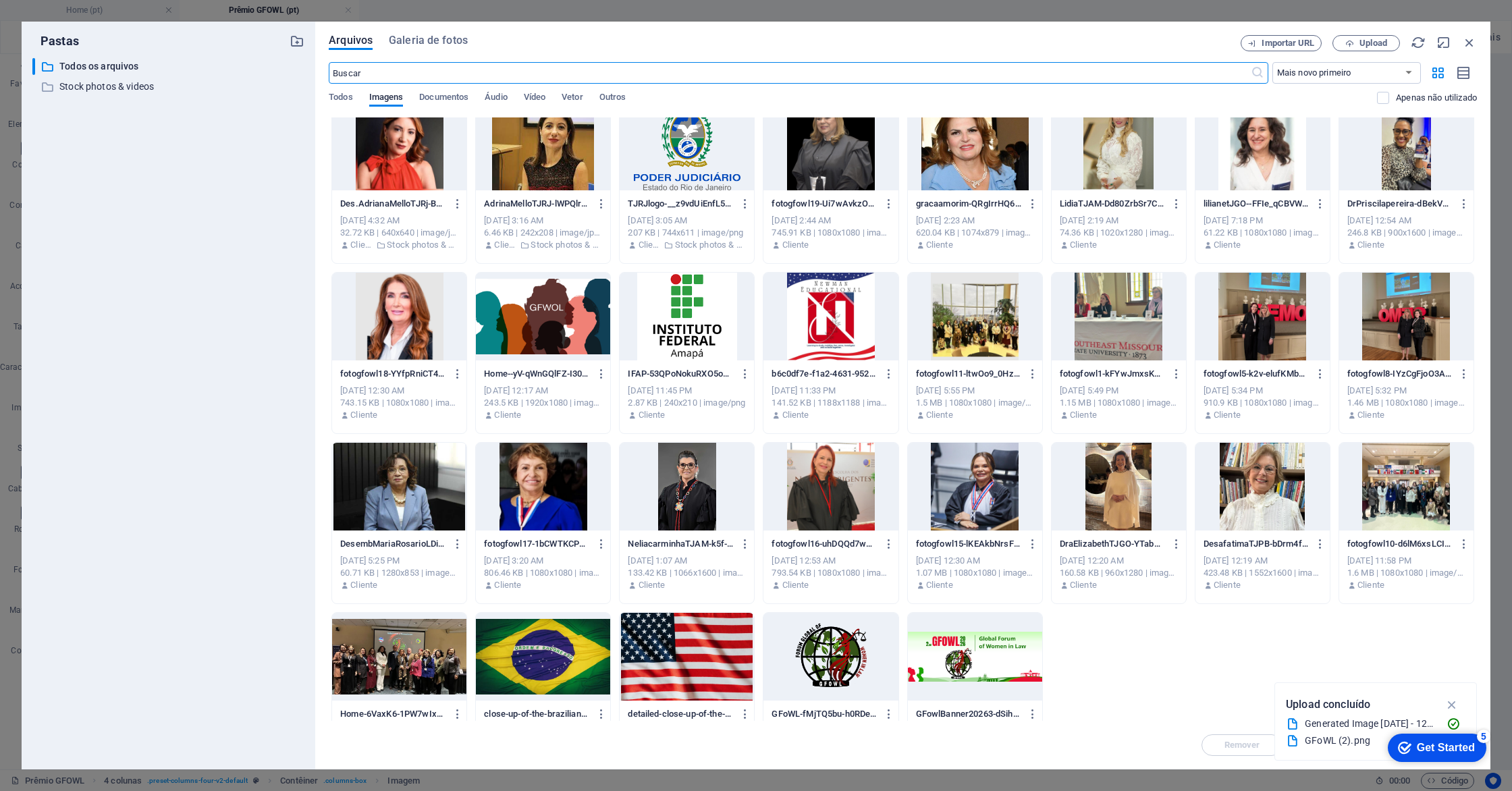
scroll to position [409, 0]
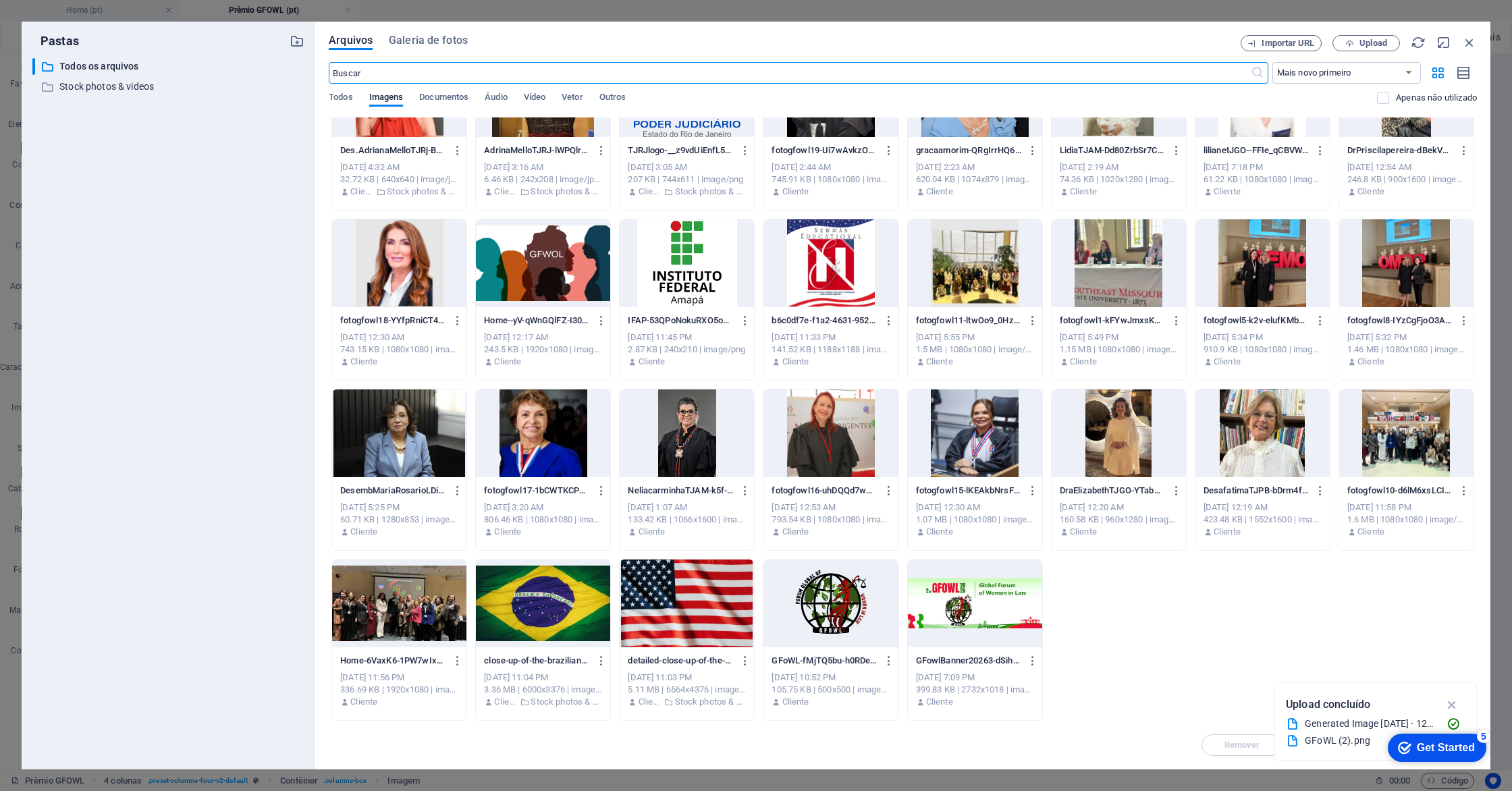
click at [698, 428] on div at bounding box center [687, 433] width 135 height 87
click at [698, 428] on div "1" at bounding box center [687, 433] width 135 height 87
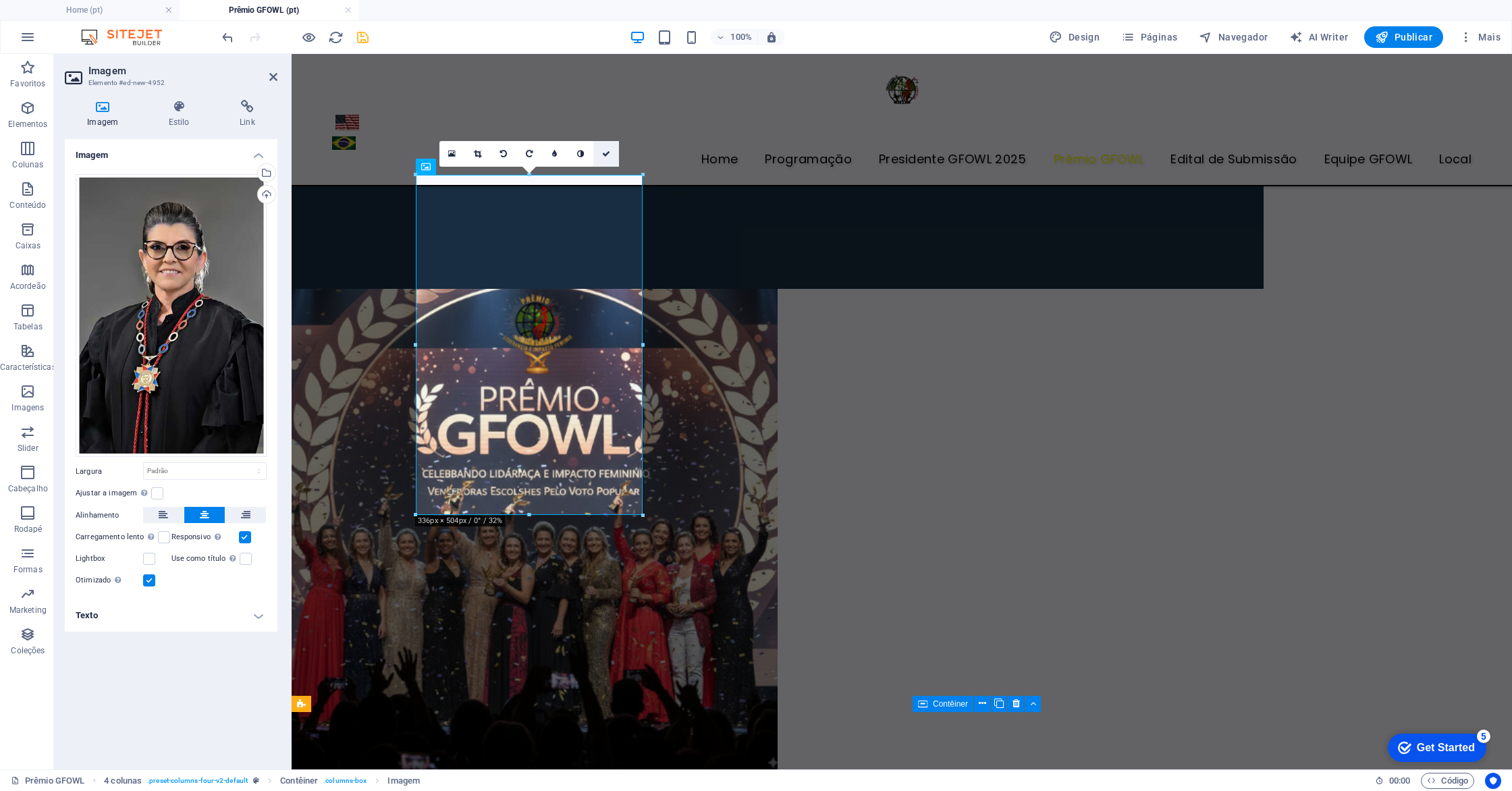
click at [605, 154] on icon at bounding box center [606, 153] width 8 height 8
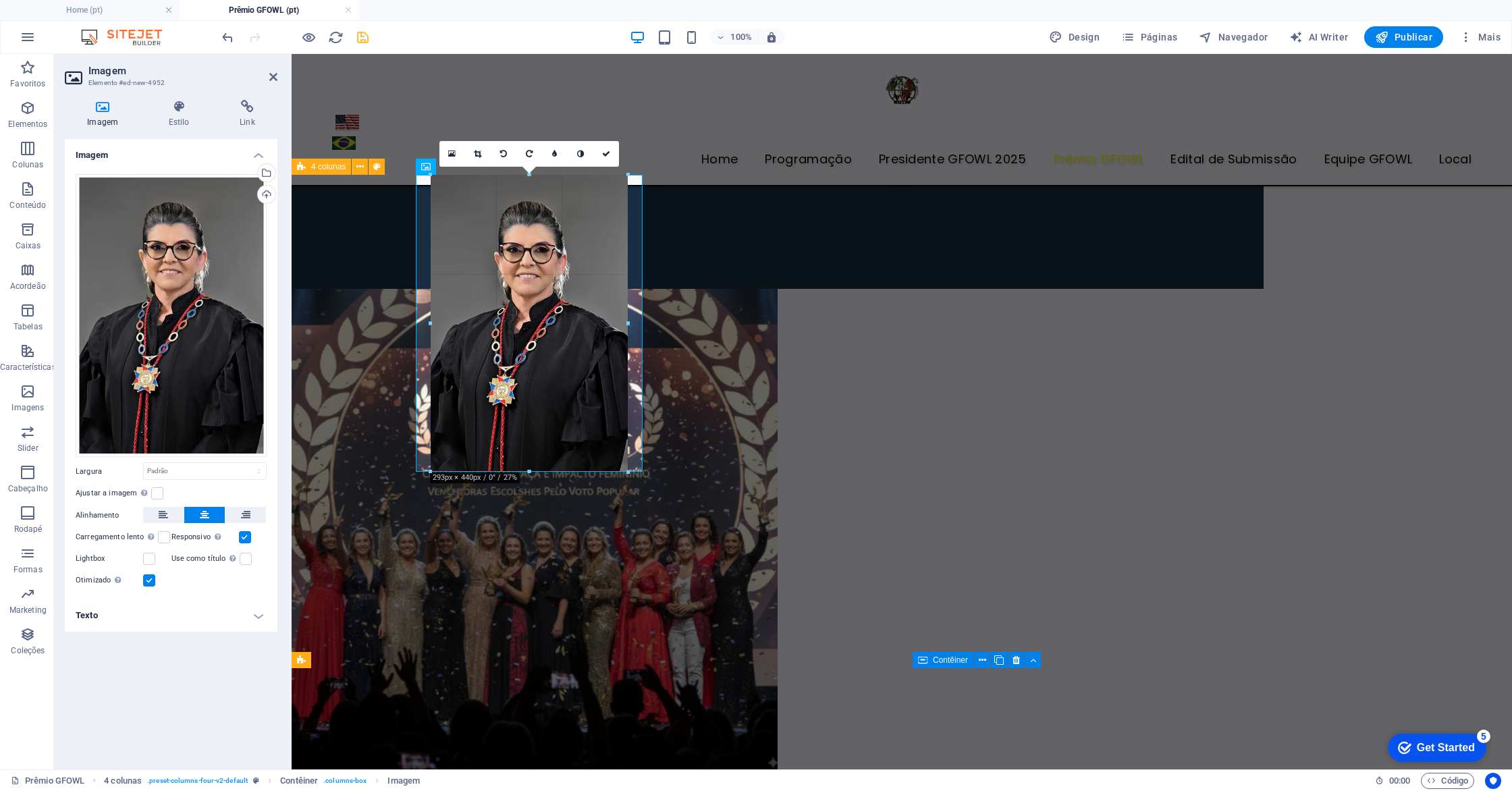
drag, startPoint x: 527, startPoint y: 516, endPoint x: 537, endPoint y: 472, distance: 45.1
type input "292"
select select "px"
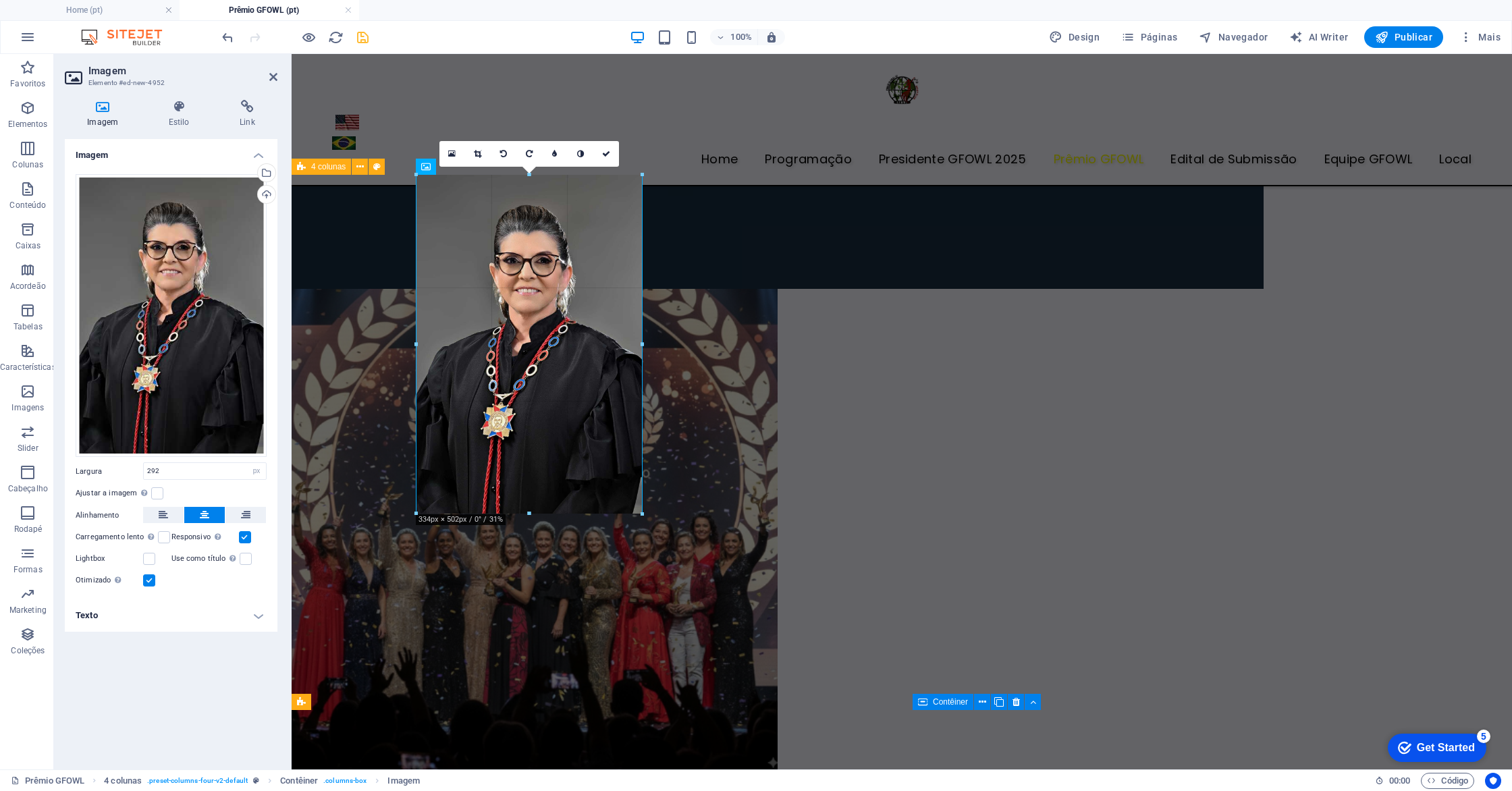
drag, startPoint x: 528, startPoint y: 469, endPoint x: 231, endPoint y: 366, distance: 314.4
type input "334"
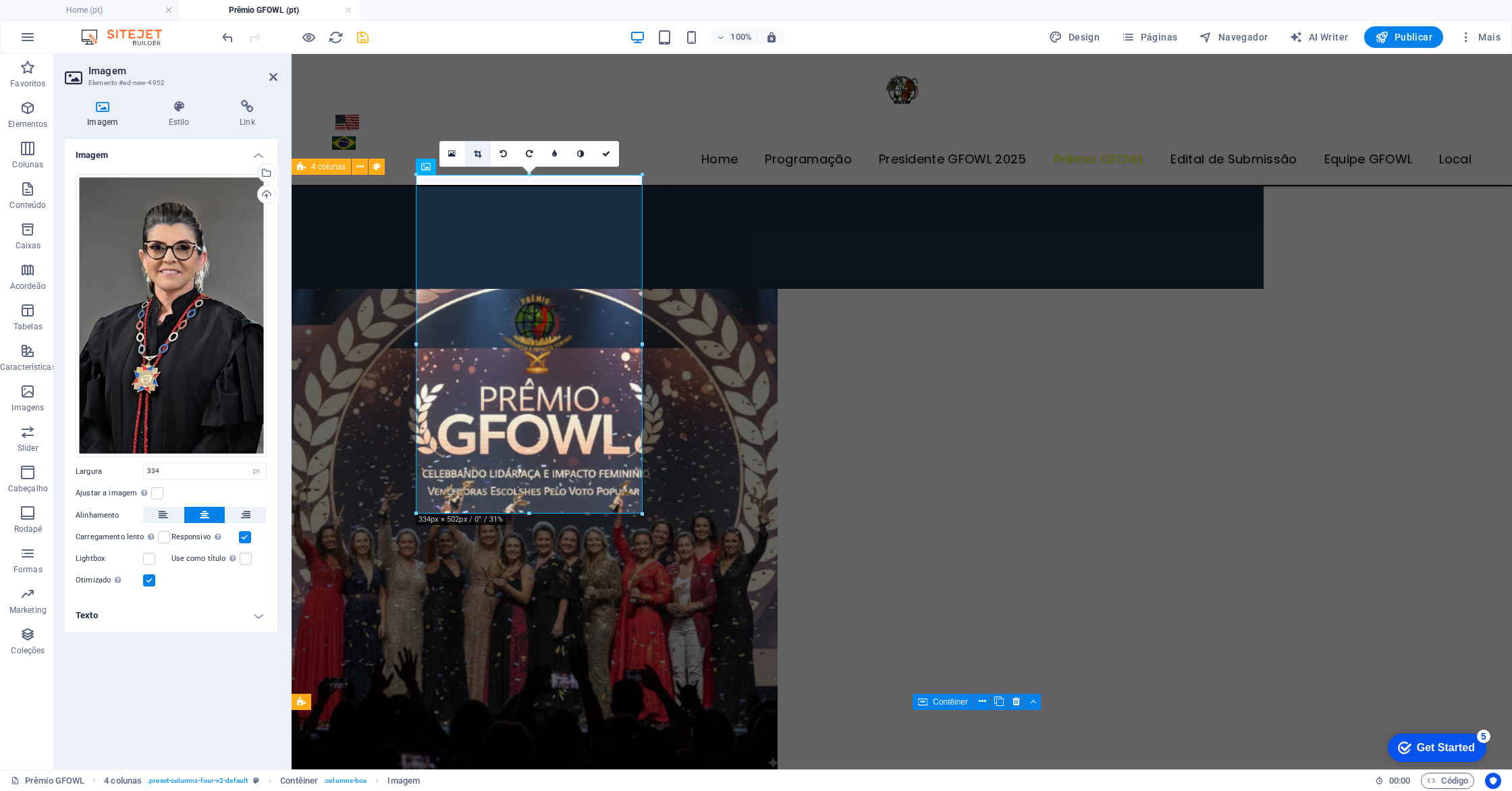
click at [477, 151] on icon at bounding box center [477, 153] width 8 height 8
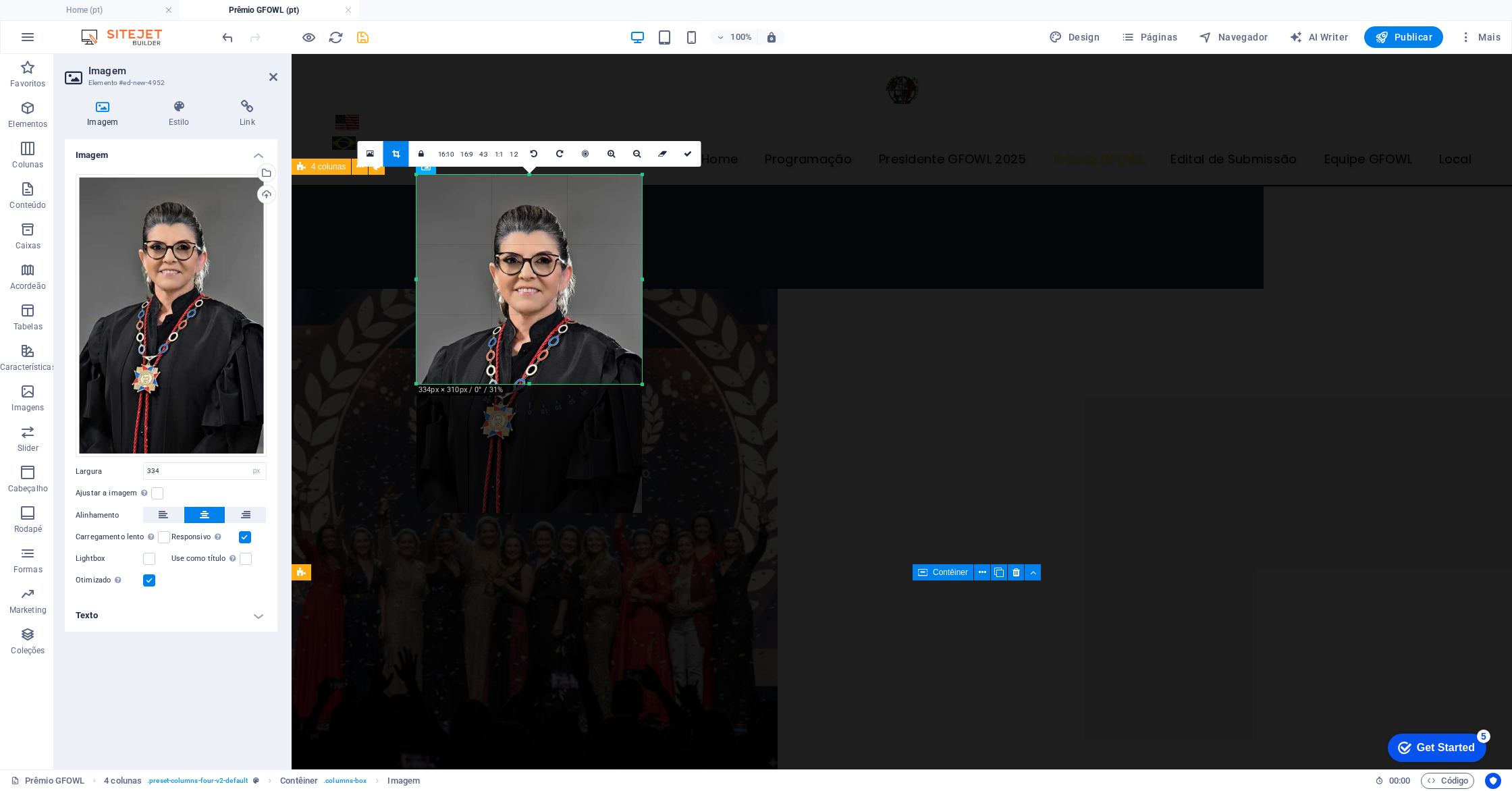
drag, startPoint x: 530, startPoint y: 514, endPoint x: 549, endPoint y: 385, distance: 130.4
click at [549, 385] on div at bounding box center [529, 385] width 225 height 5
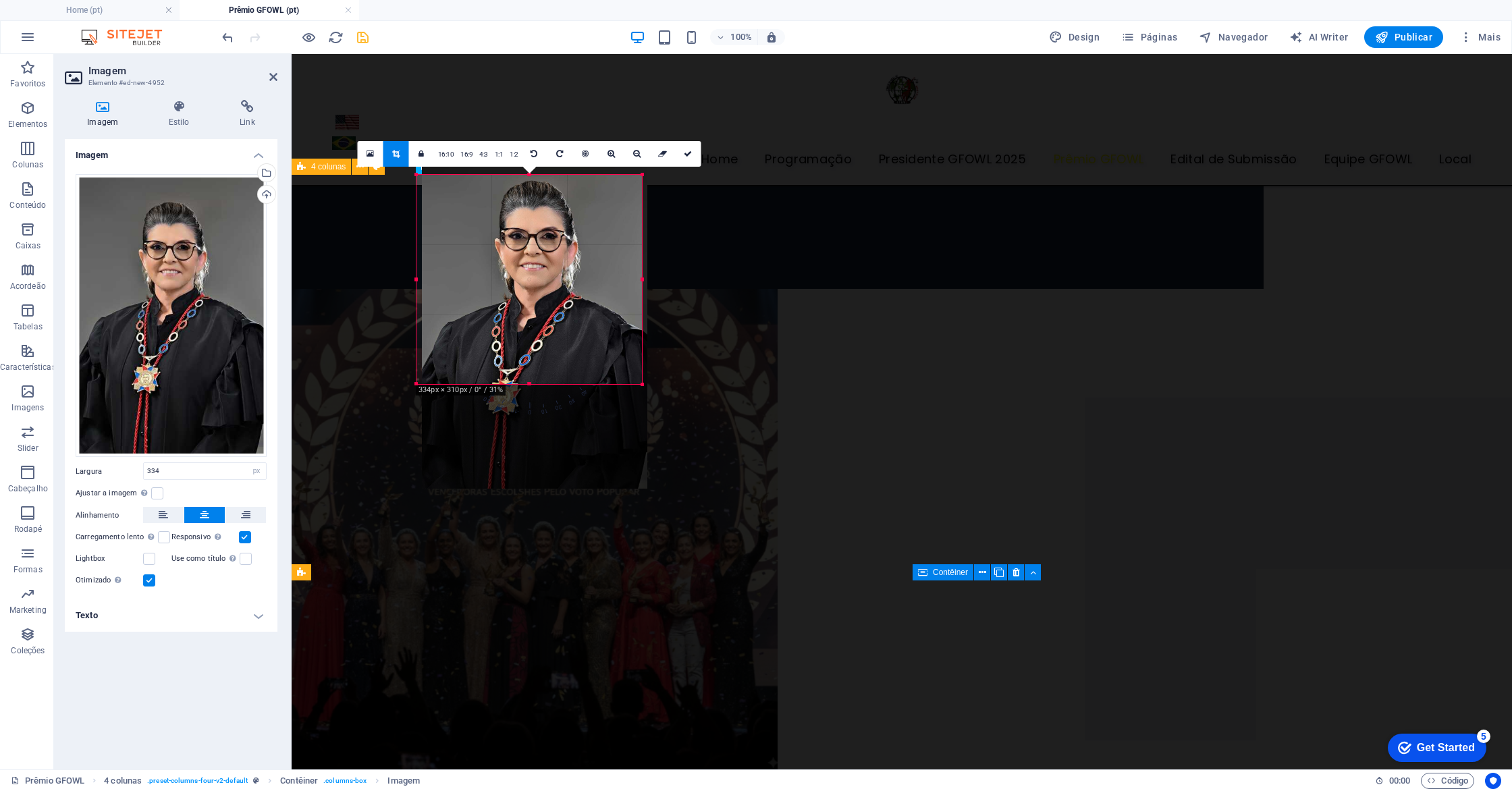
drag, startPoint x: 555, startPoint y: 303, endPoint x: 561, endPoint y: 279, distance: 24.7
click at [561, 279] on div at bounding box center [534, 320] width 225 height 339
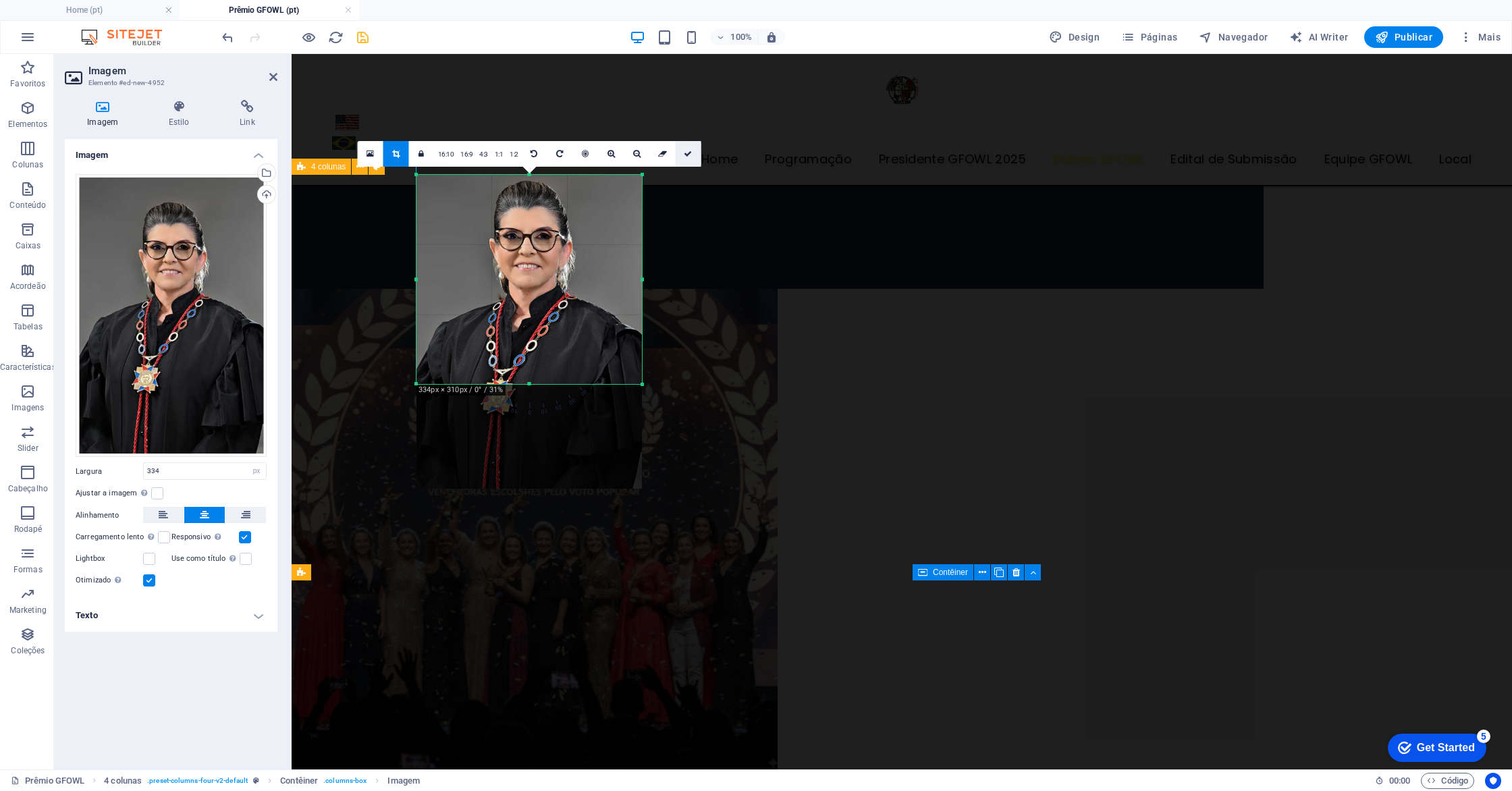
click at [689, 158] on link at bounding box center [688, 154] width 26 height 26
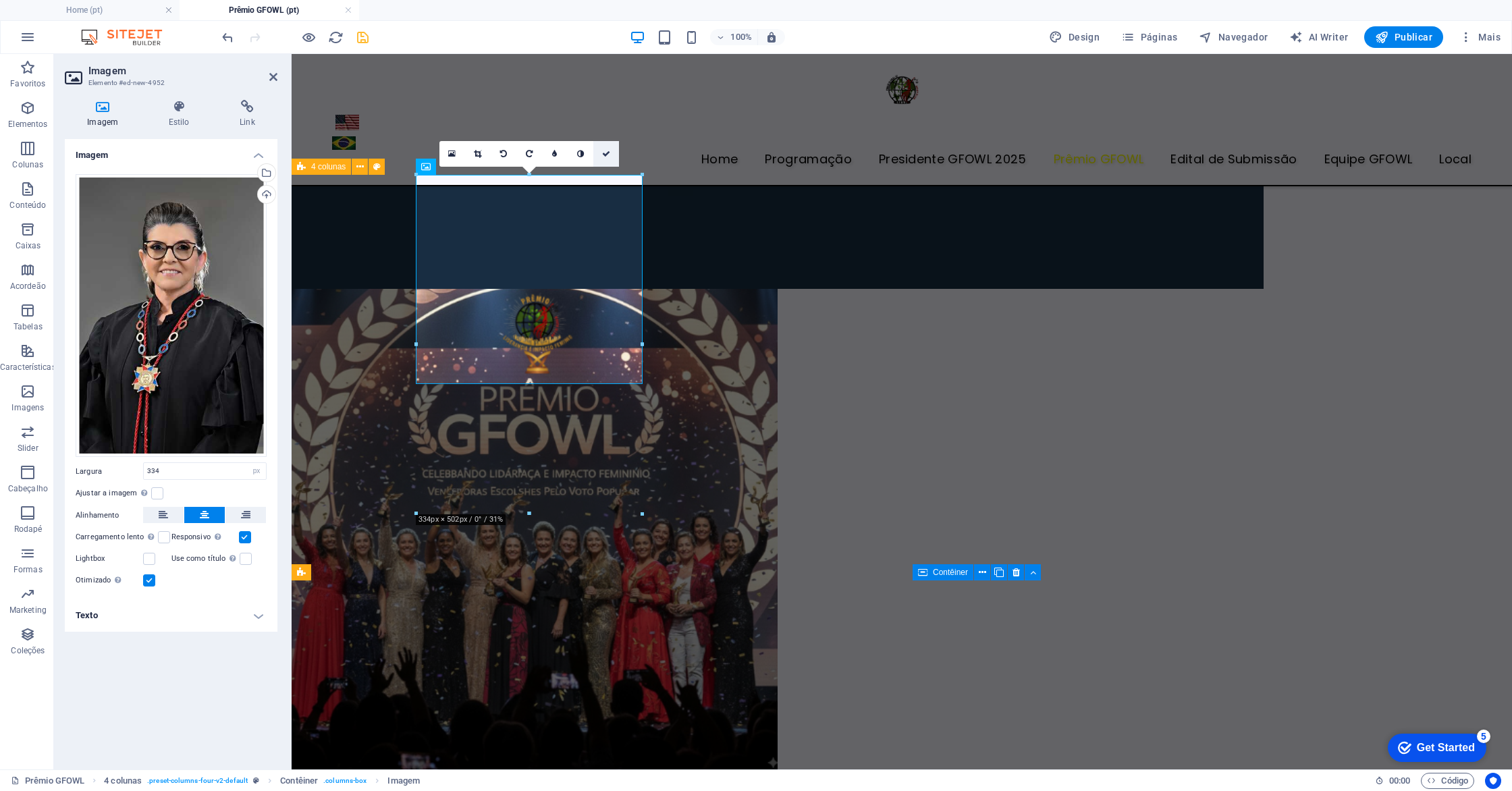
click at [599, 154] on link at bounding box center [606, 154] width 26 height 26
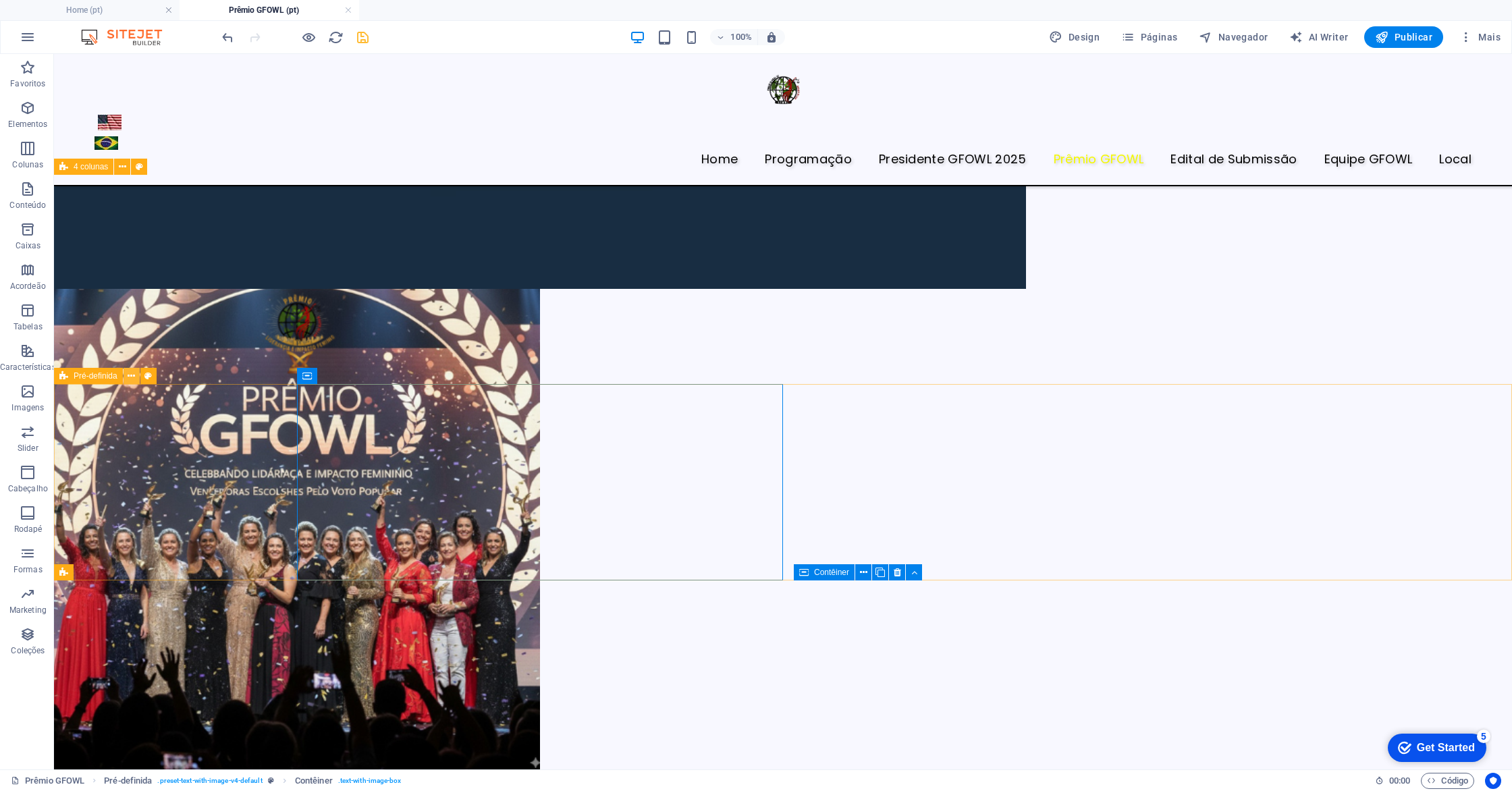
click at [132, 376] on icon at bounding box center [131, 376] width 8 height 15
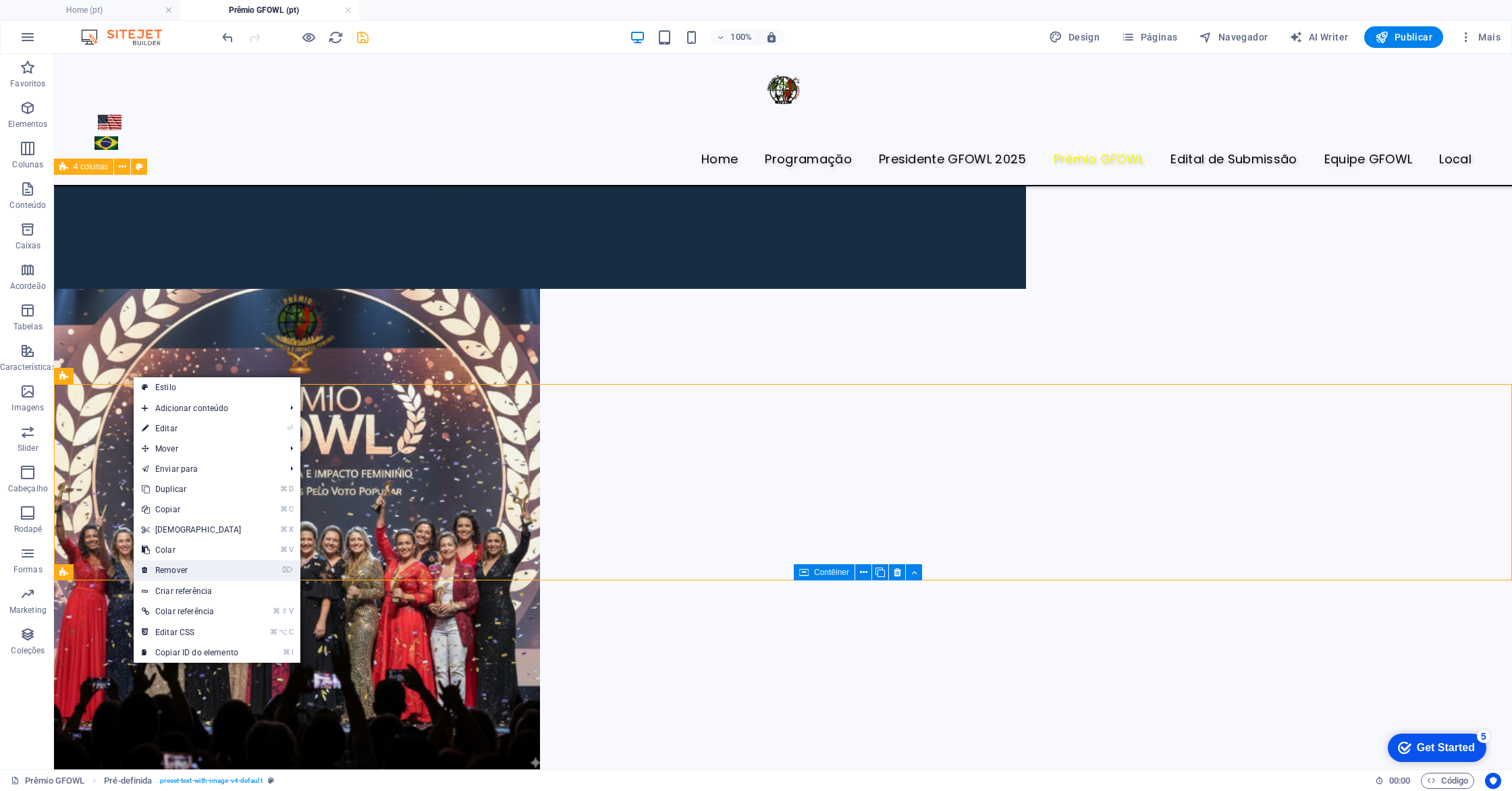
click at [195, 572] on link "⌦ Remover" at bounding box center [191, 571] width 116 height 21
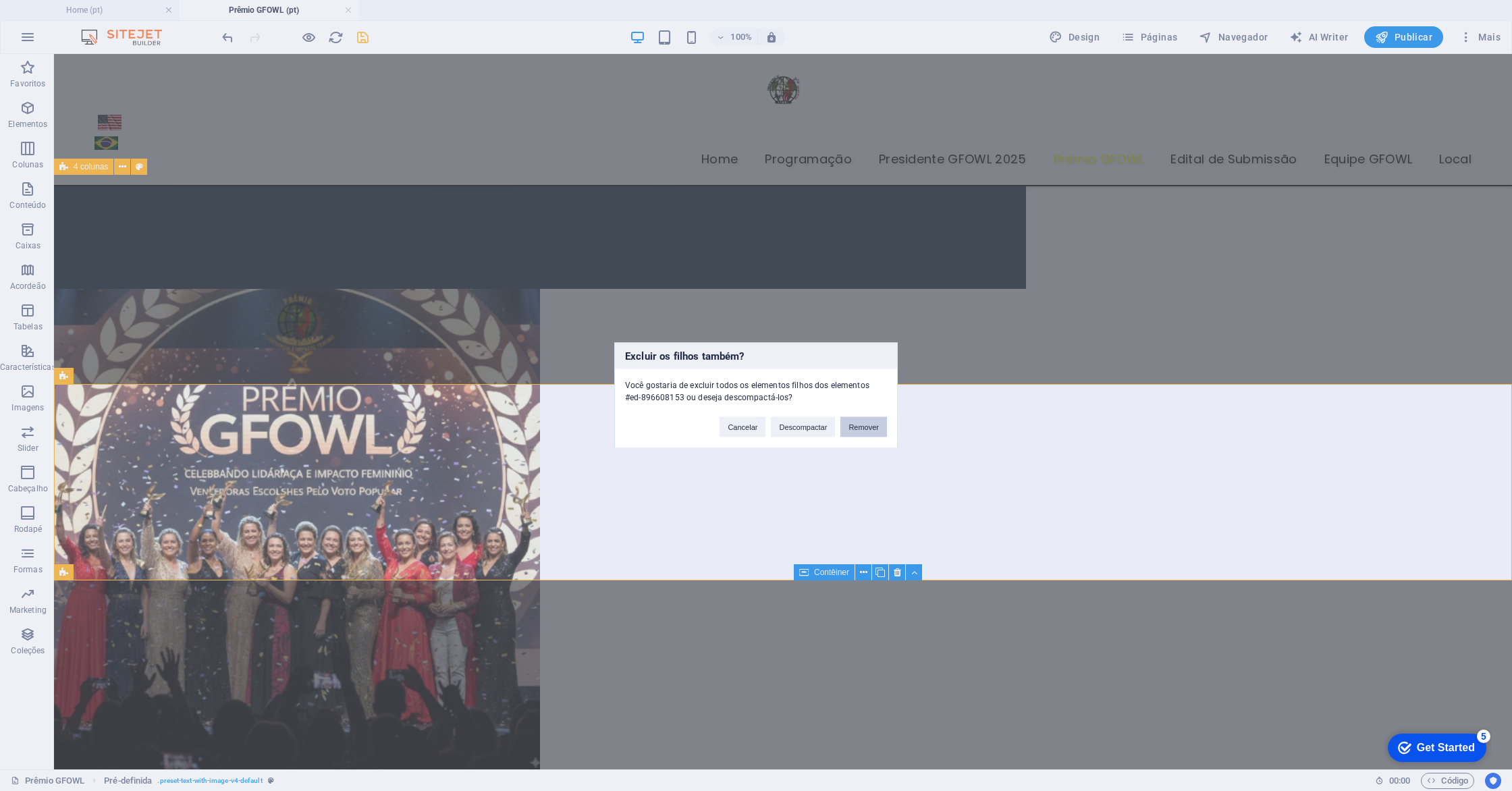
click at [879, 430] on button "Remover" at bounding box center [864, 428] width 46 height 21
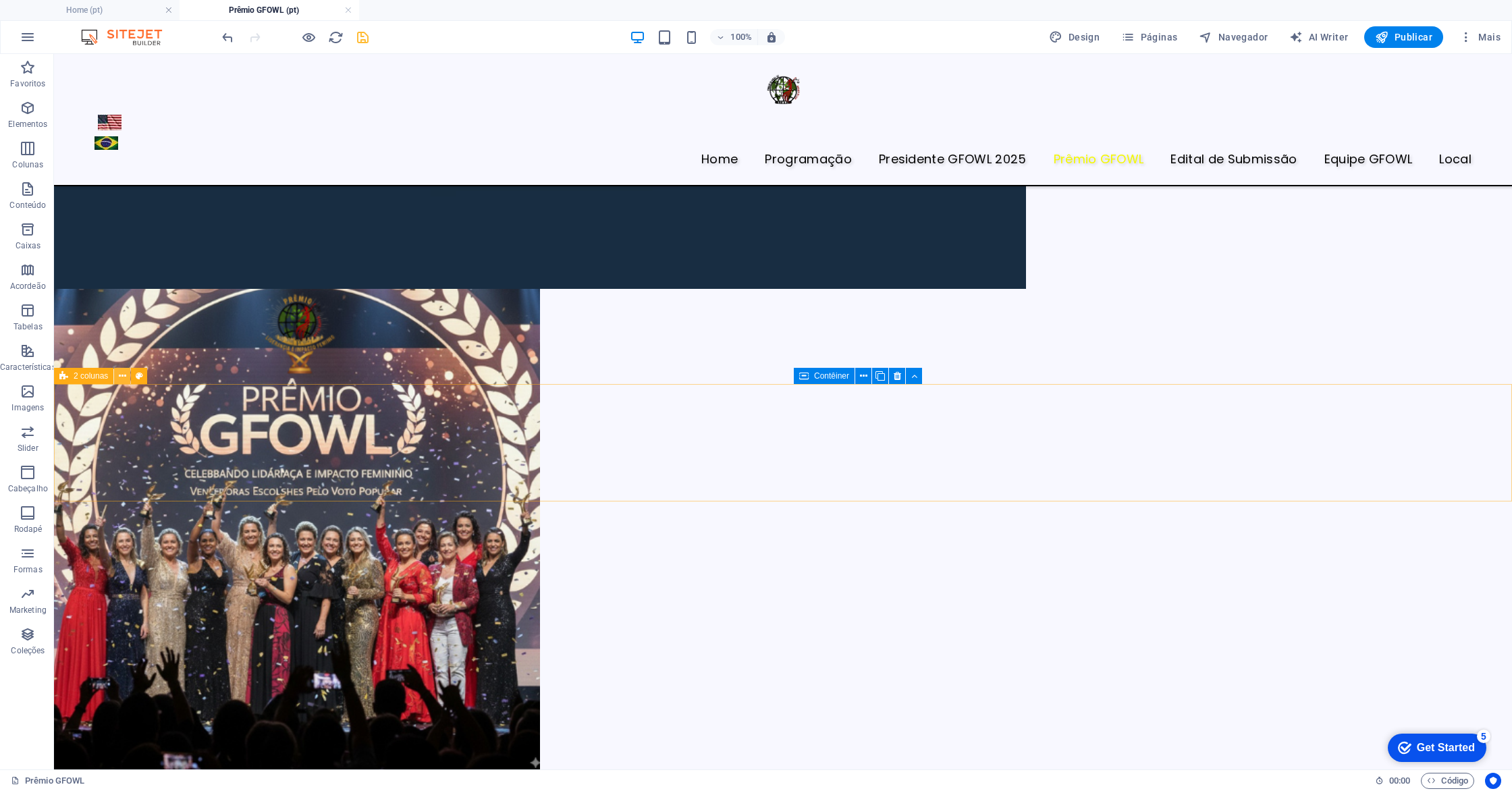
click at [123, 371] on icon at bounding box center [123, 376] width 8 height 15
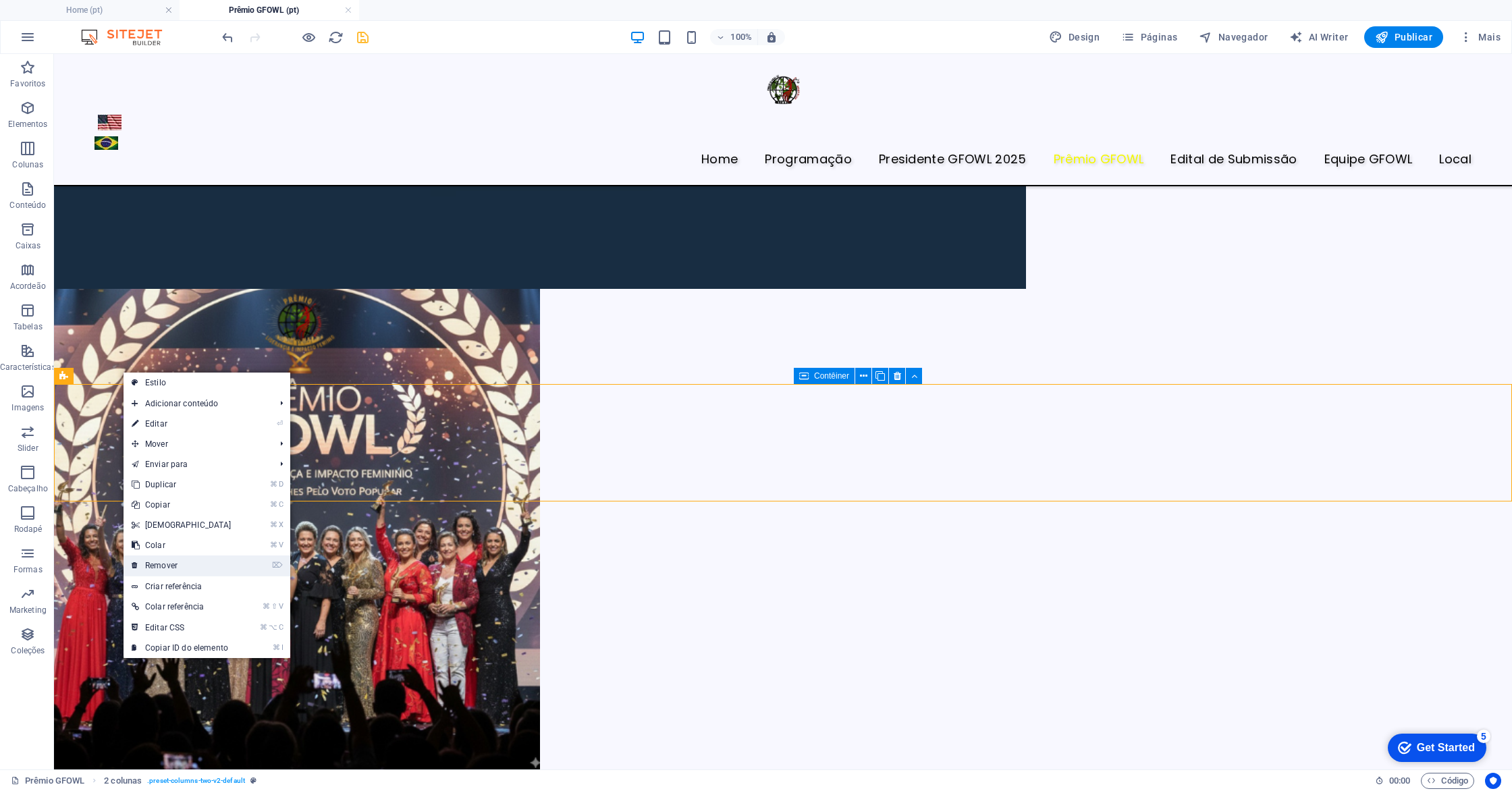
click at [199, 567] on link "⌦ Remover" at bounding box center [181, 566] width 116 height 21
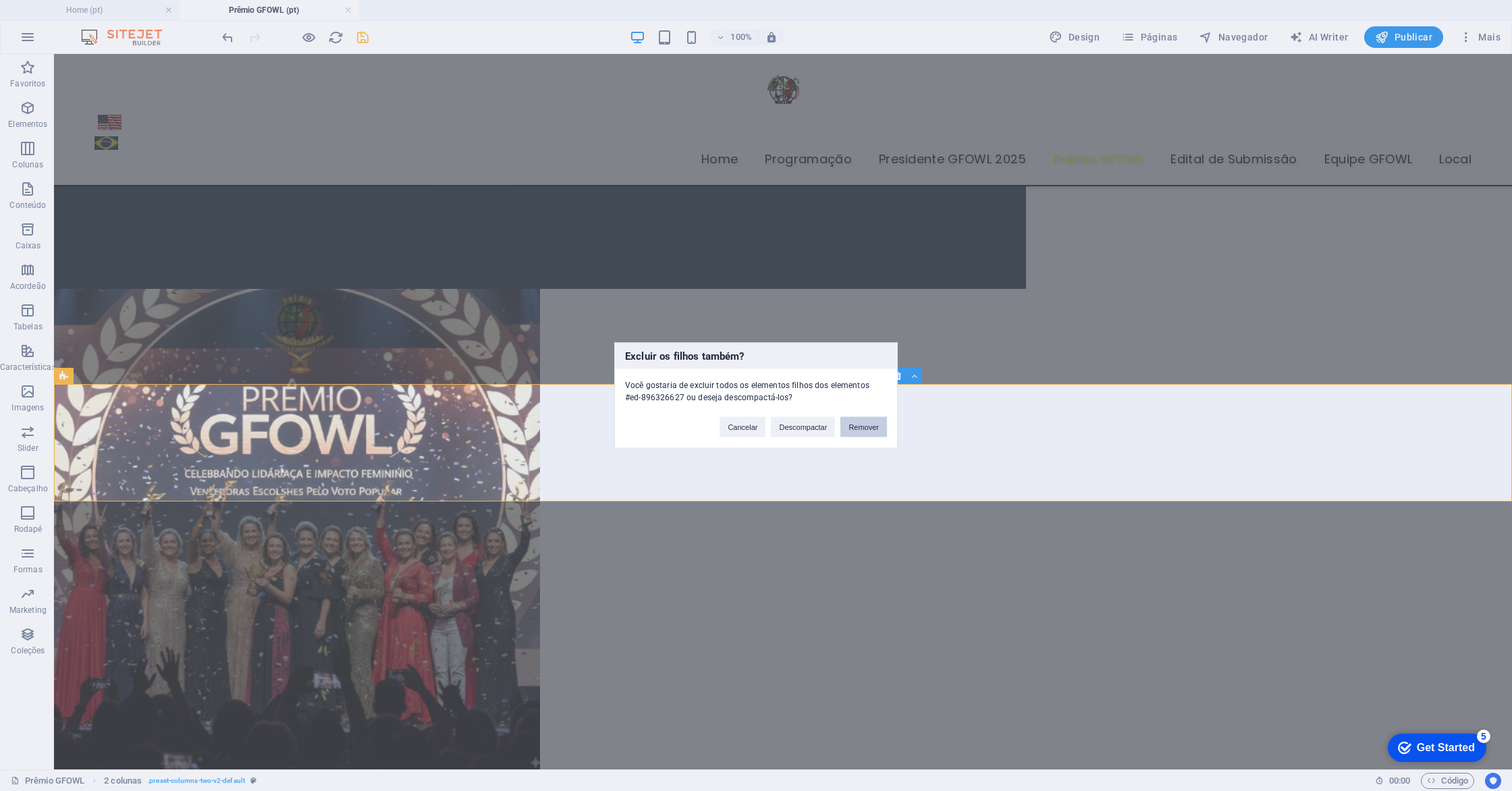
click at [854, 425] on button "Remover" at bounding box center [864, 428] width 46 height 21
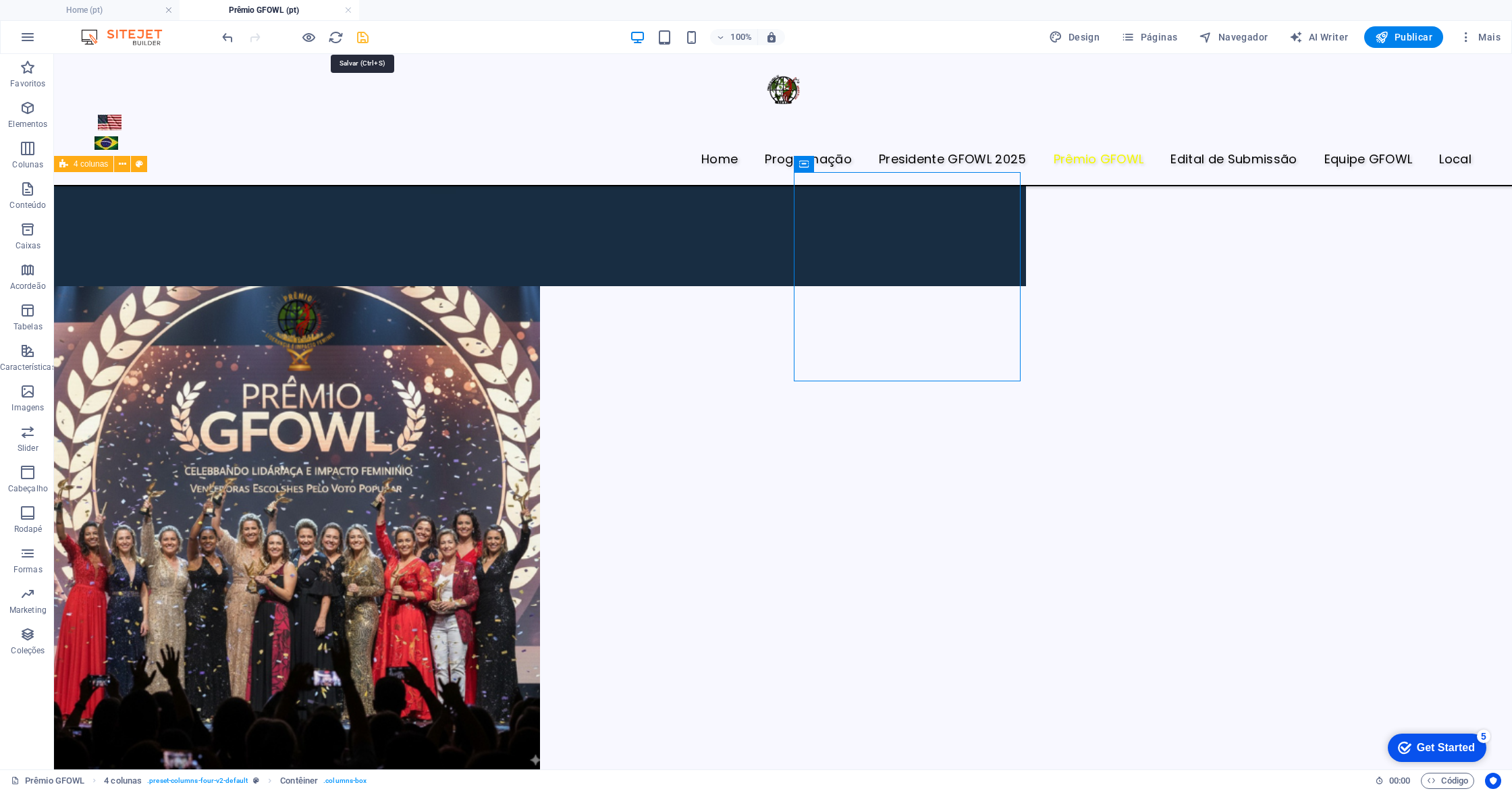
scroll to position [579, 0]
click at [364, 33] on icon "save" at bounding box center [363, 38] width 15 height 15
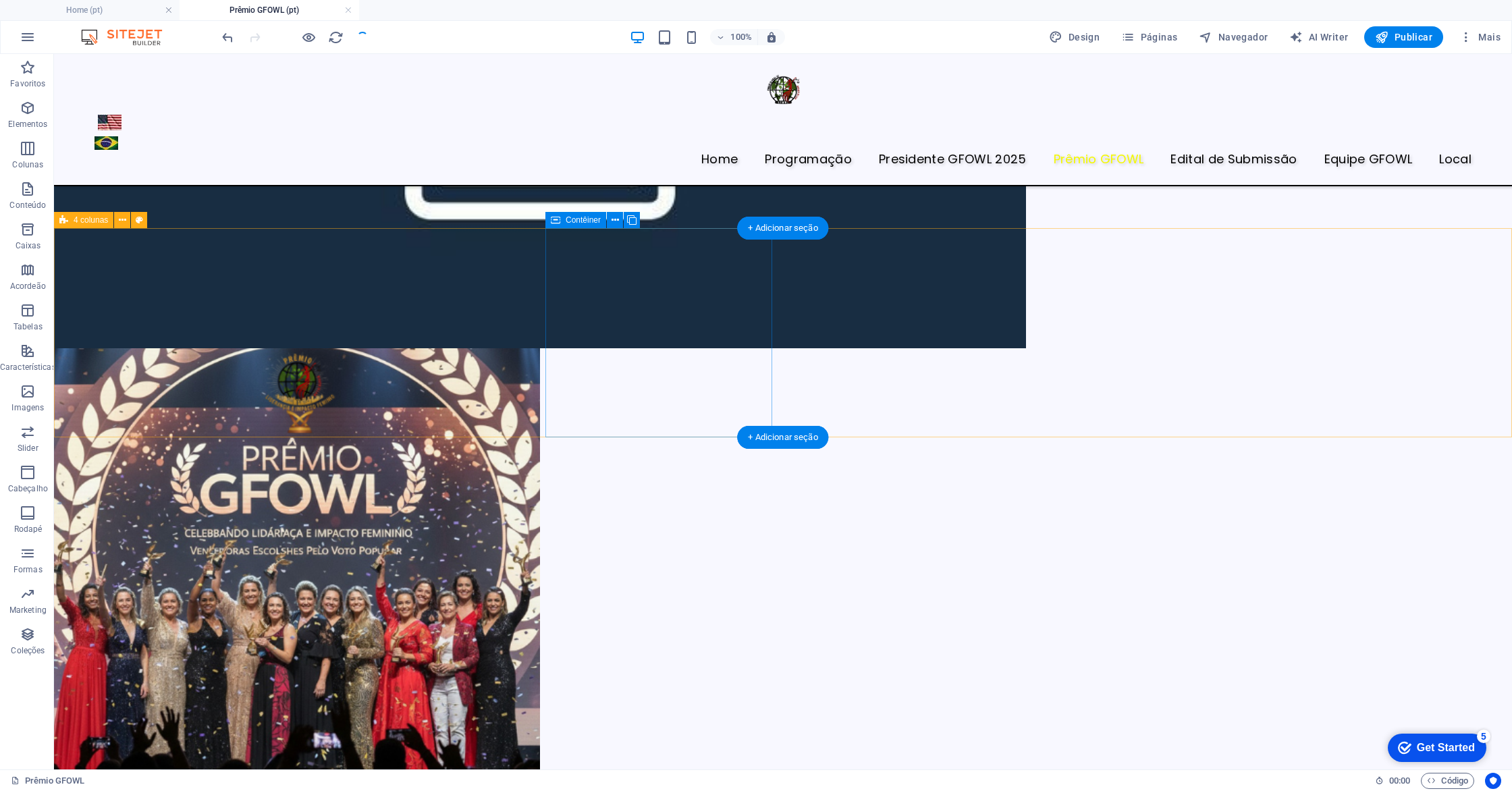
scroll to position [522, 0]
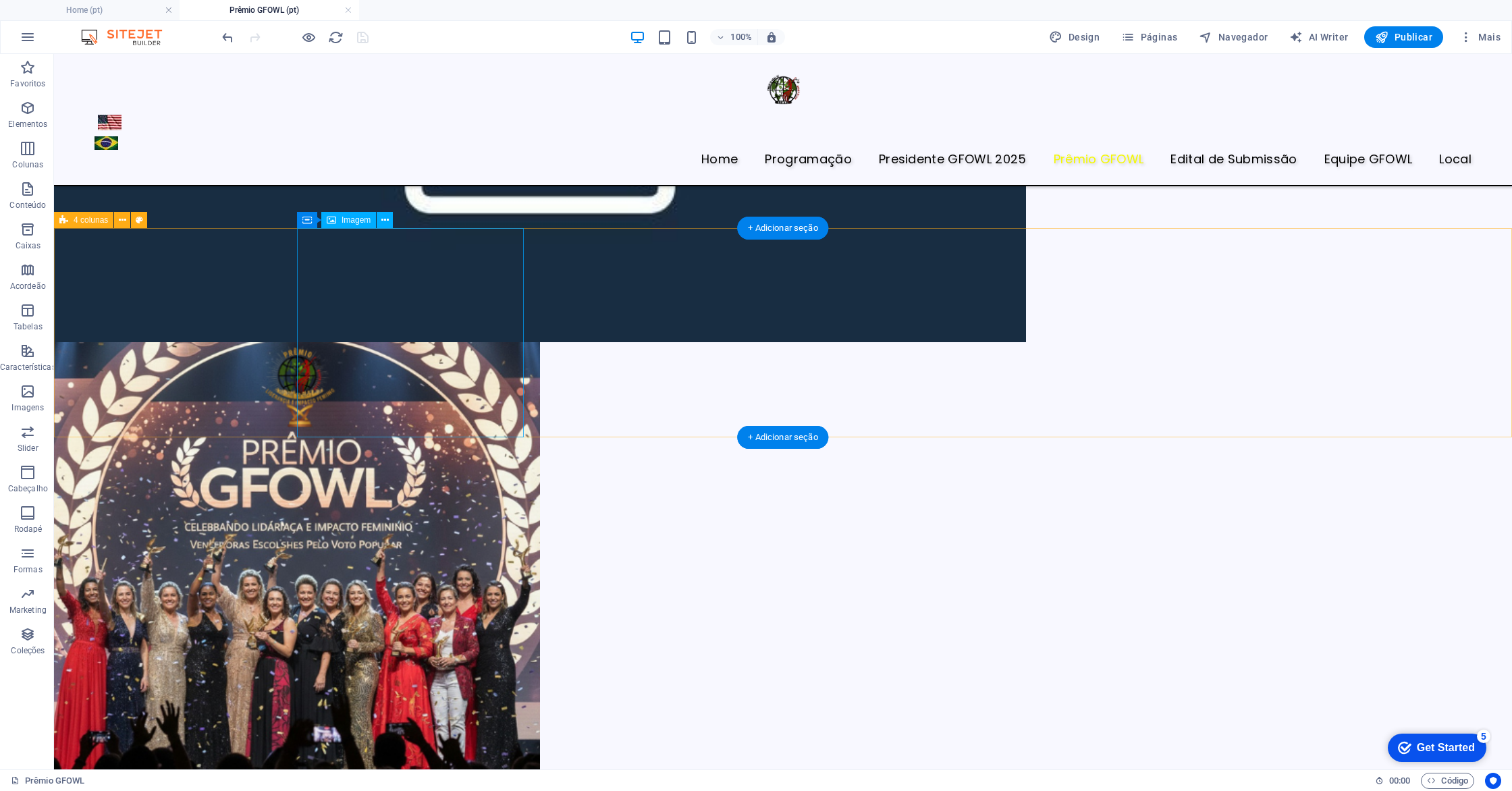
select select "px"
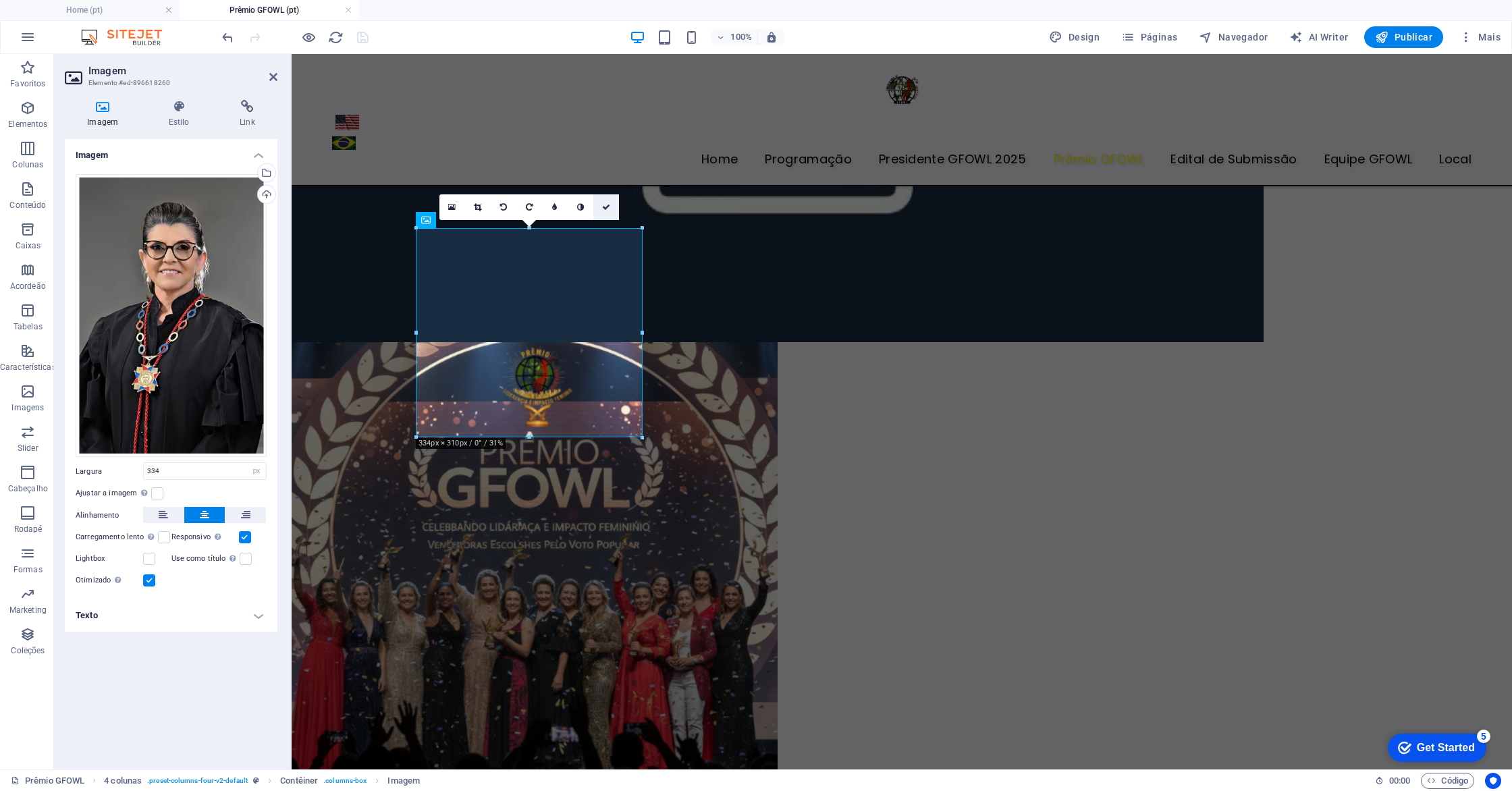
click at [608, 212] on link at bounding box center [606, 207] width 26 height 26
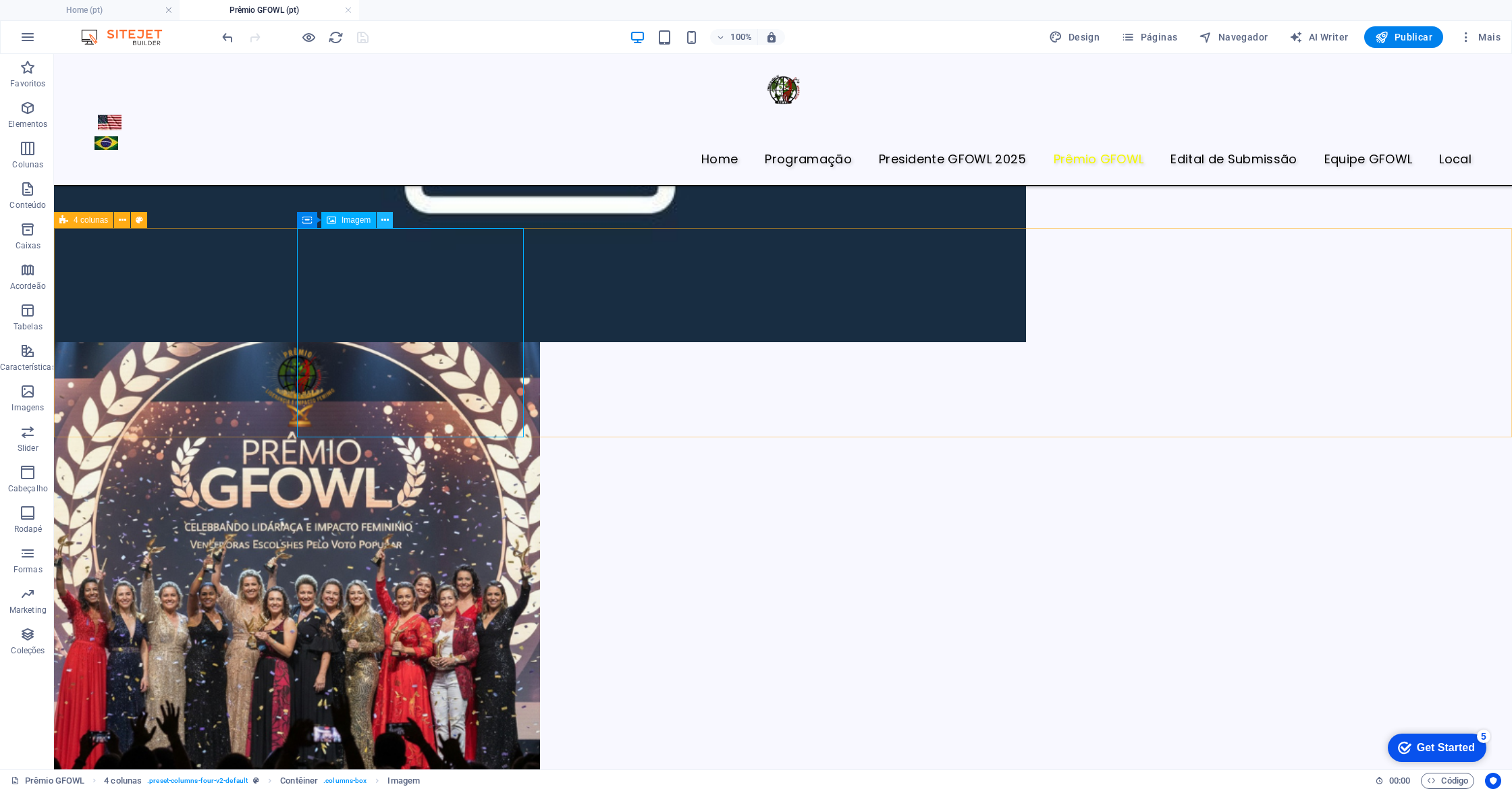
click at [387, 219] on icon at bounding box center [385, 220] width 8 height 15
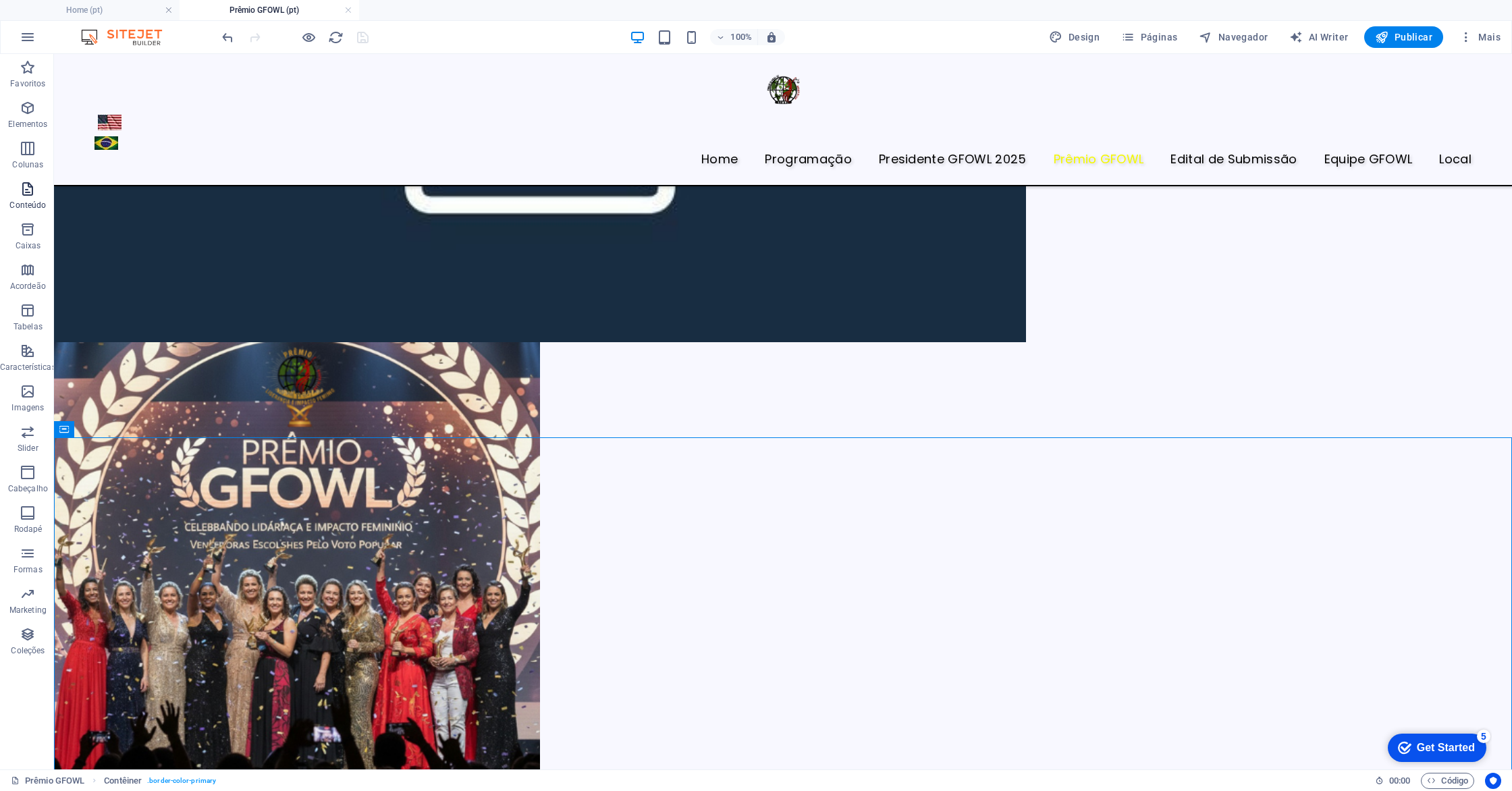
click at [25, 192] on icon "button" at bounding box center [27, 189] width 16 height 16
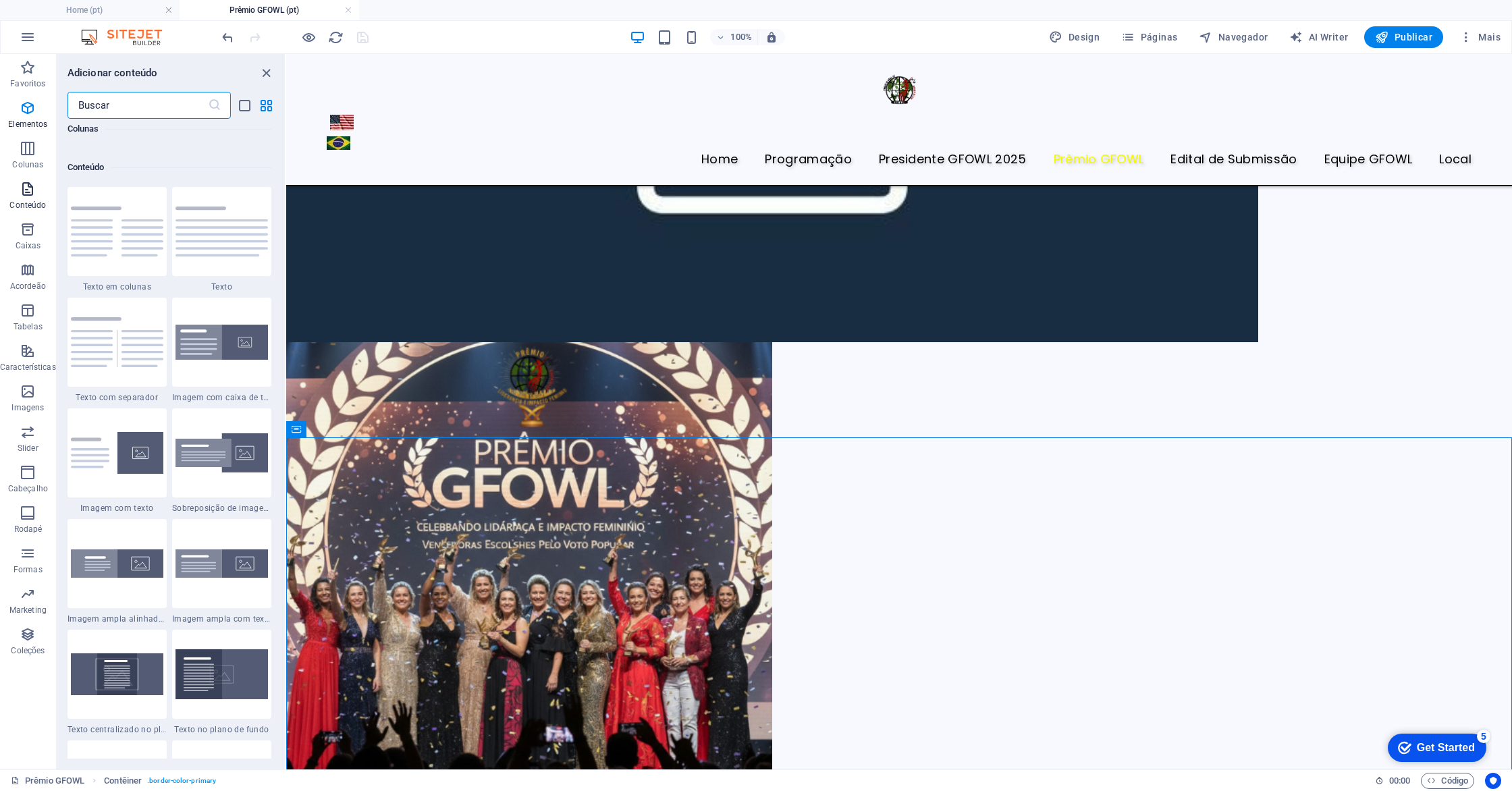
scroll to position [2362, 0]
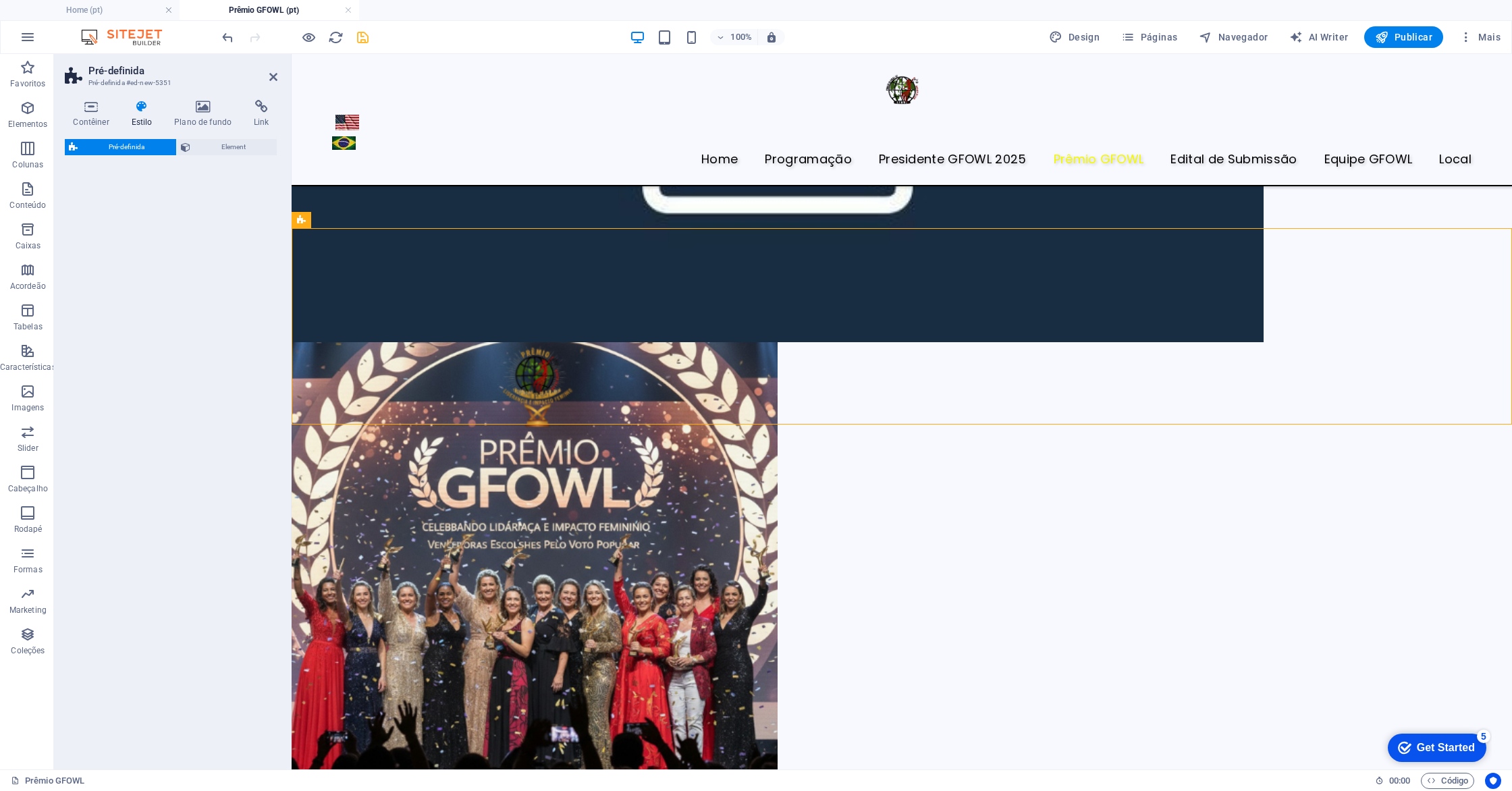
select select "rem"
select select "px"
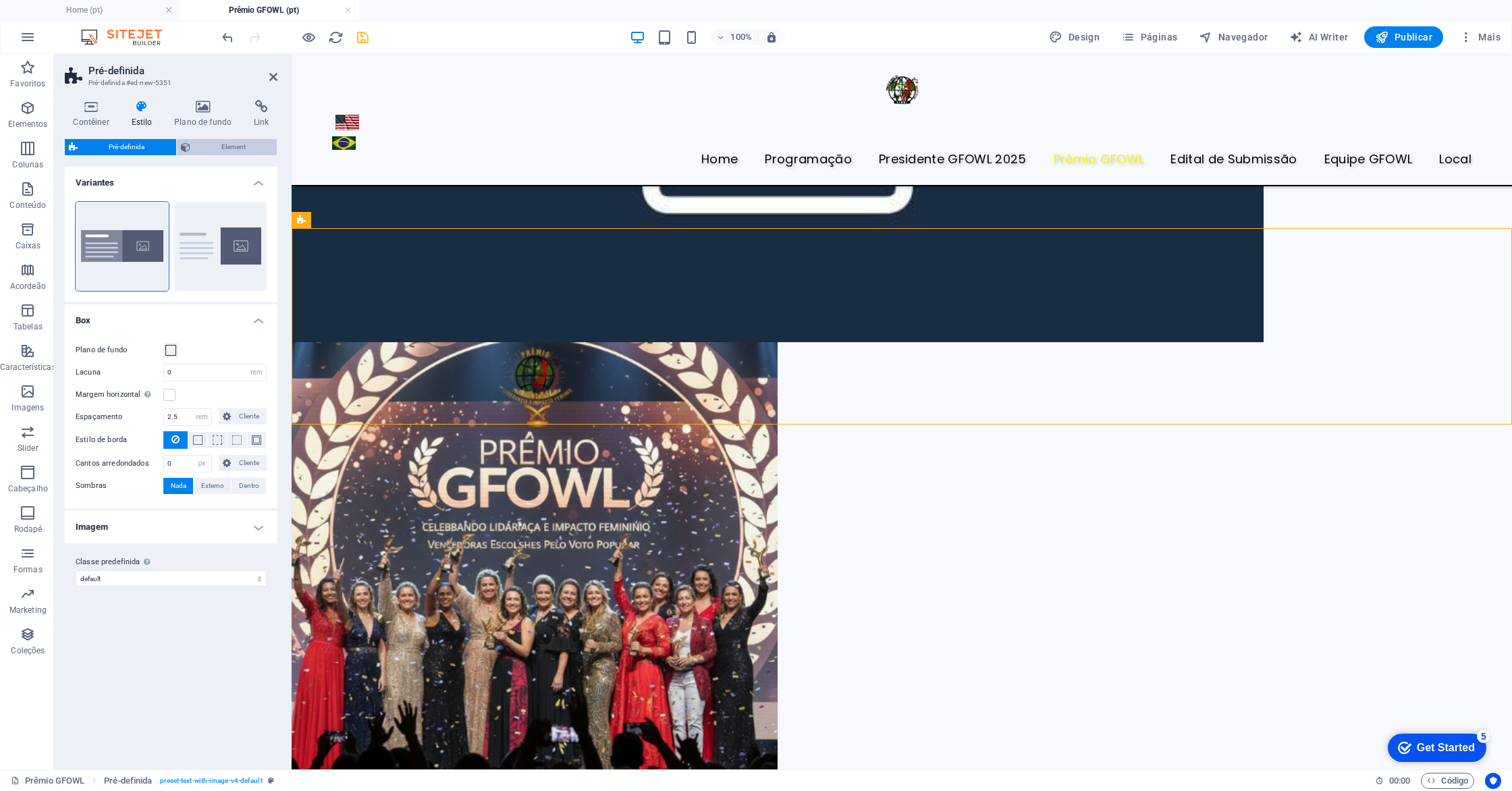
click at [201, 150] on span "Element" at bounding box center [234, 147] width 79 height 16
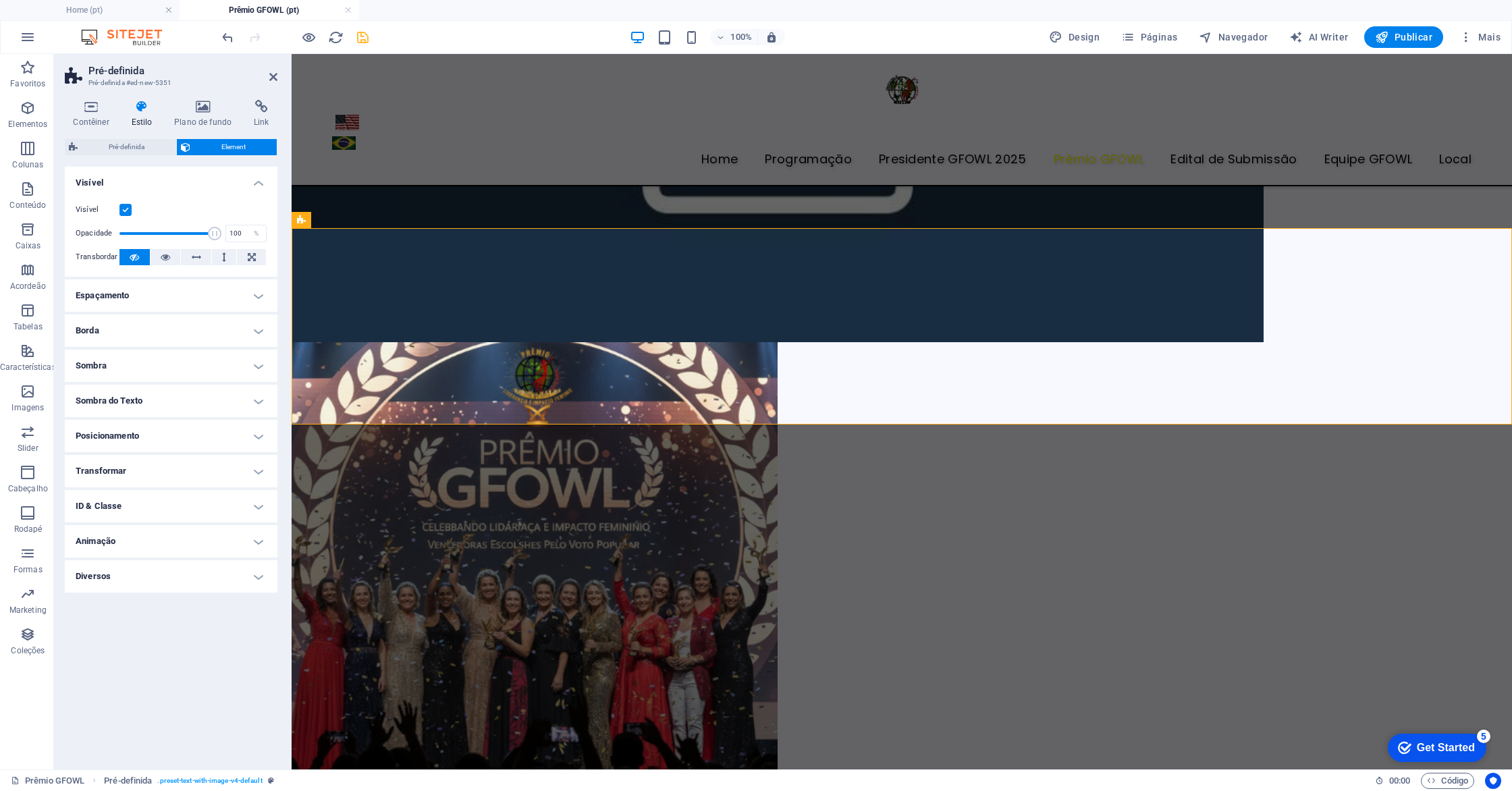
click at [138, 156] on div "Pré-definida Element Layout Como esse elemento se expande no layout (Flexbox). …" at bounding box center [171, 448] width 213 height 620
click at [138, 149] on span "Pré-definida" at bounding box center [127, 147] width 91 height 16
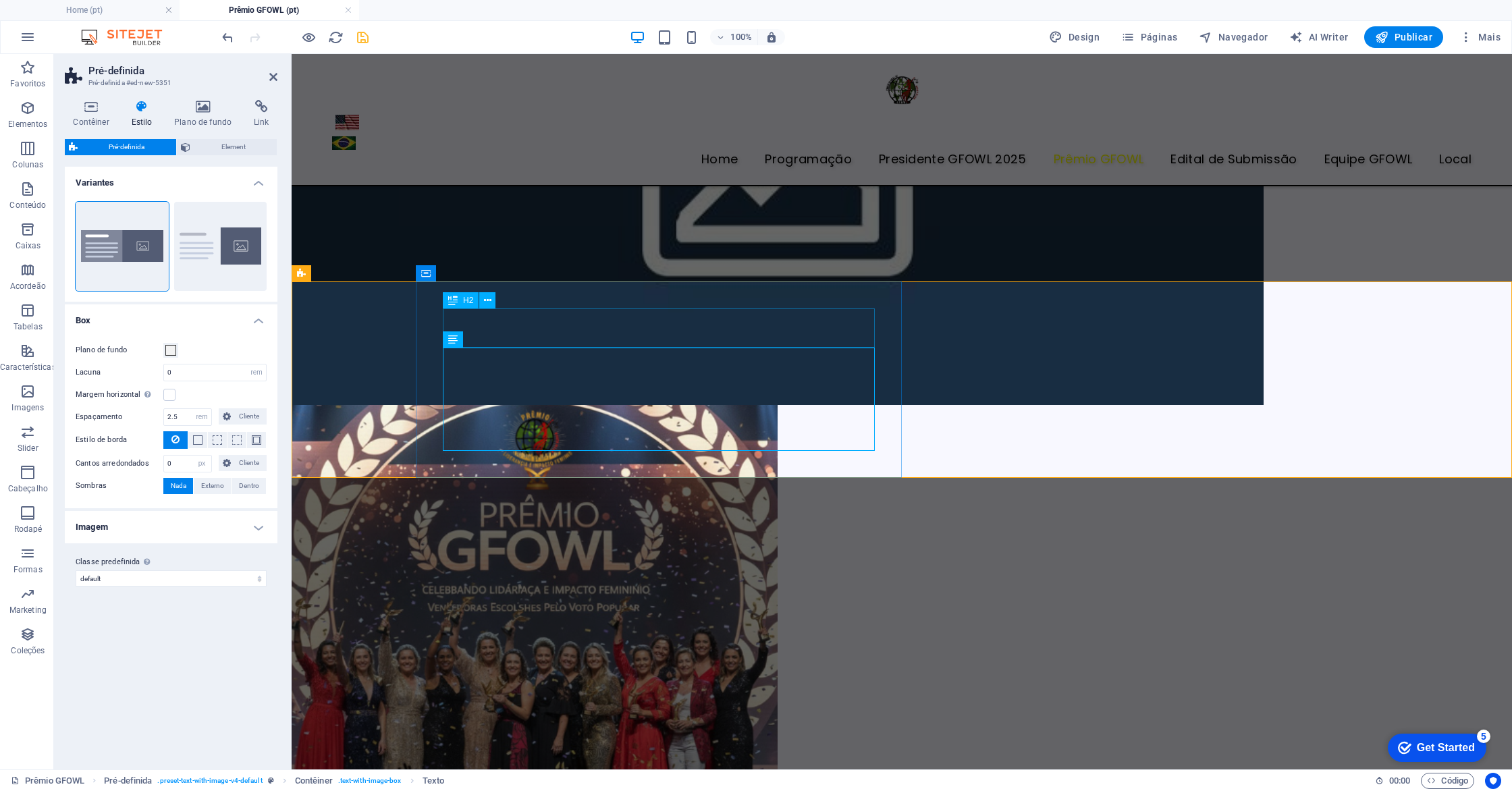
scroll to position [454, 0]
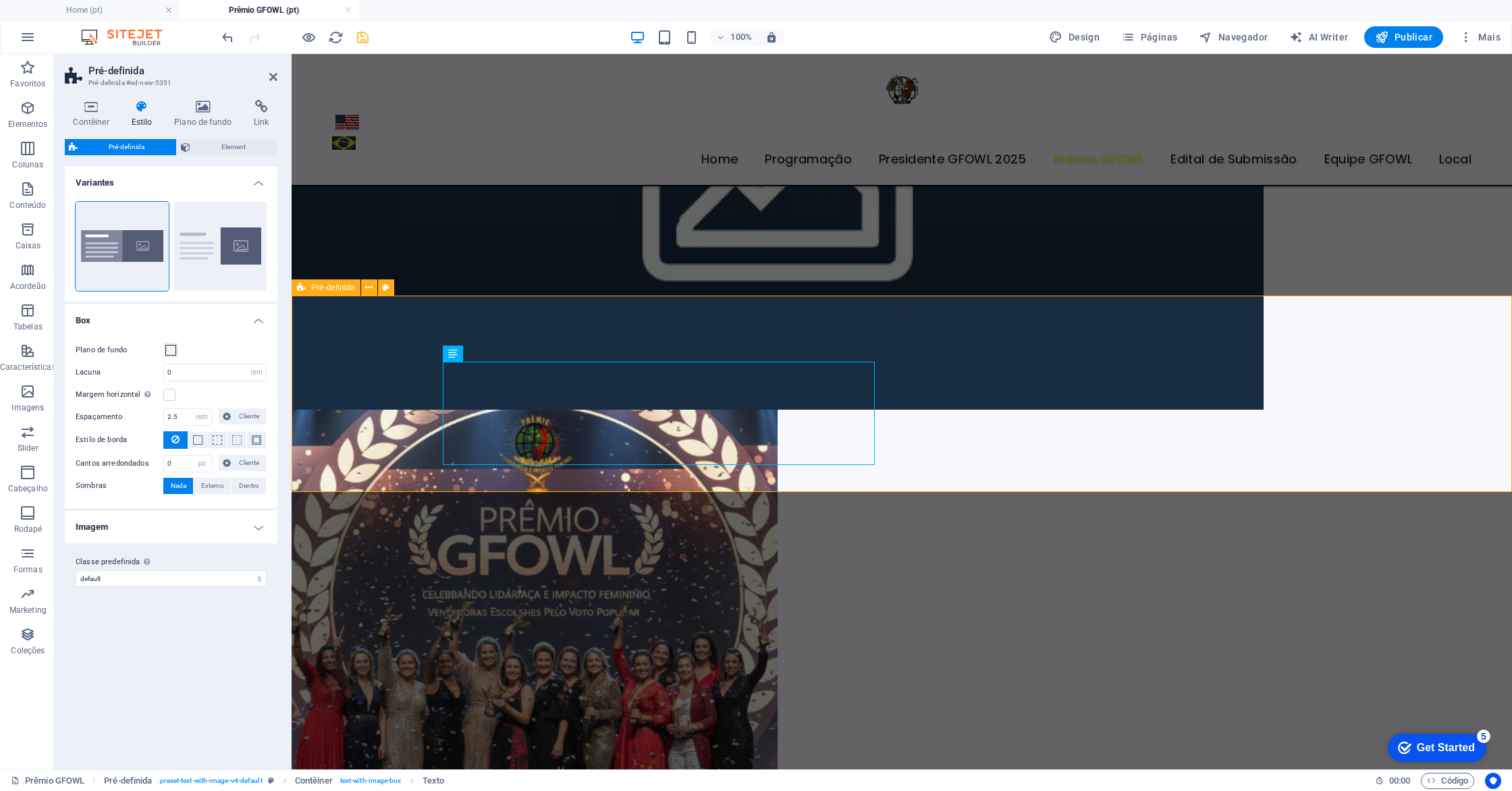
click at [370, 288] on icon at bounding box center [369, 288] width 8 height 15
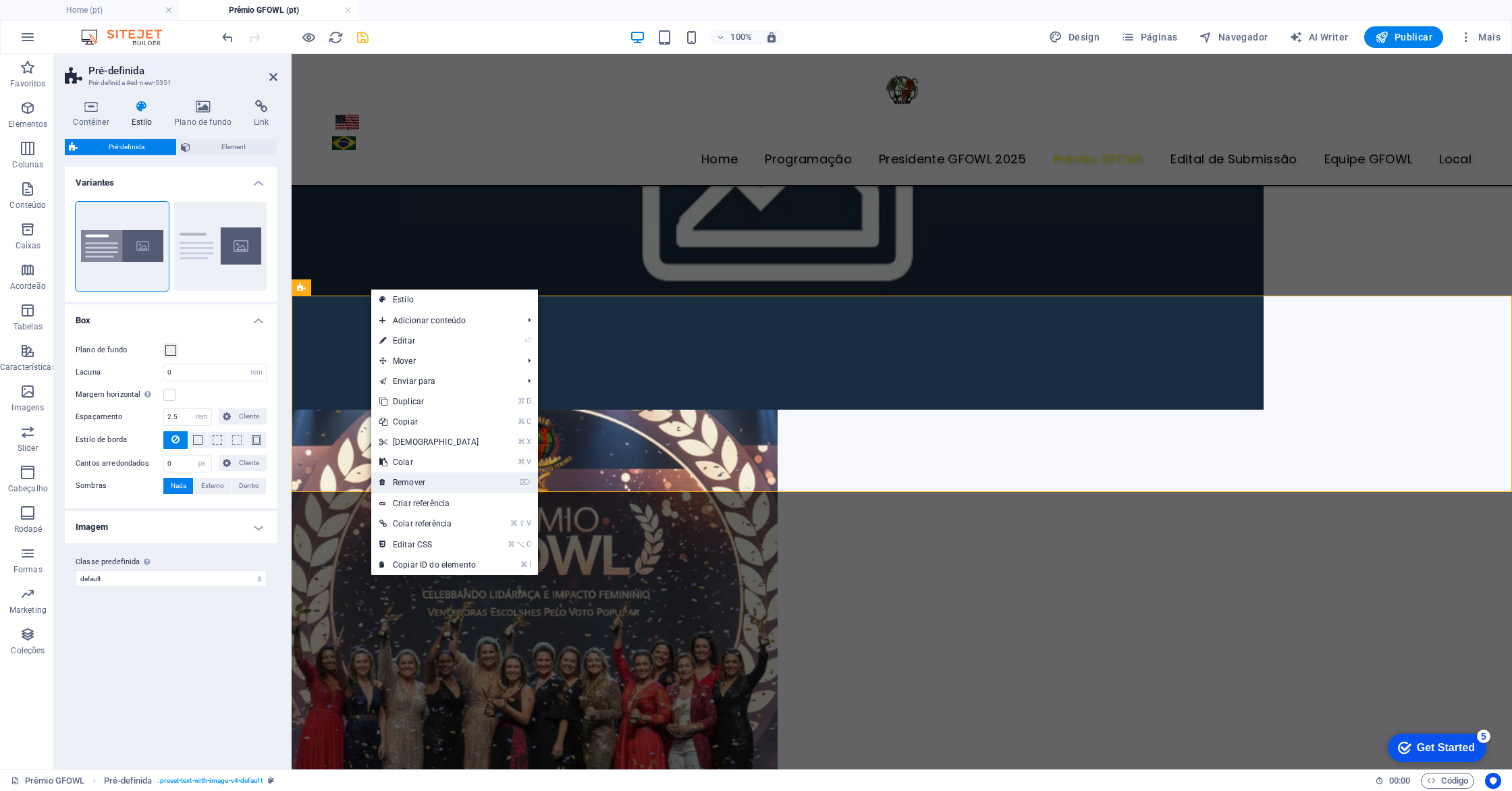
click at [445, 491] on link "⌦ Remover" at bounding box center [429, 482] width 116 height 21
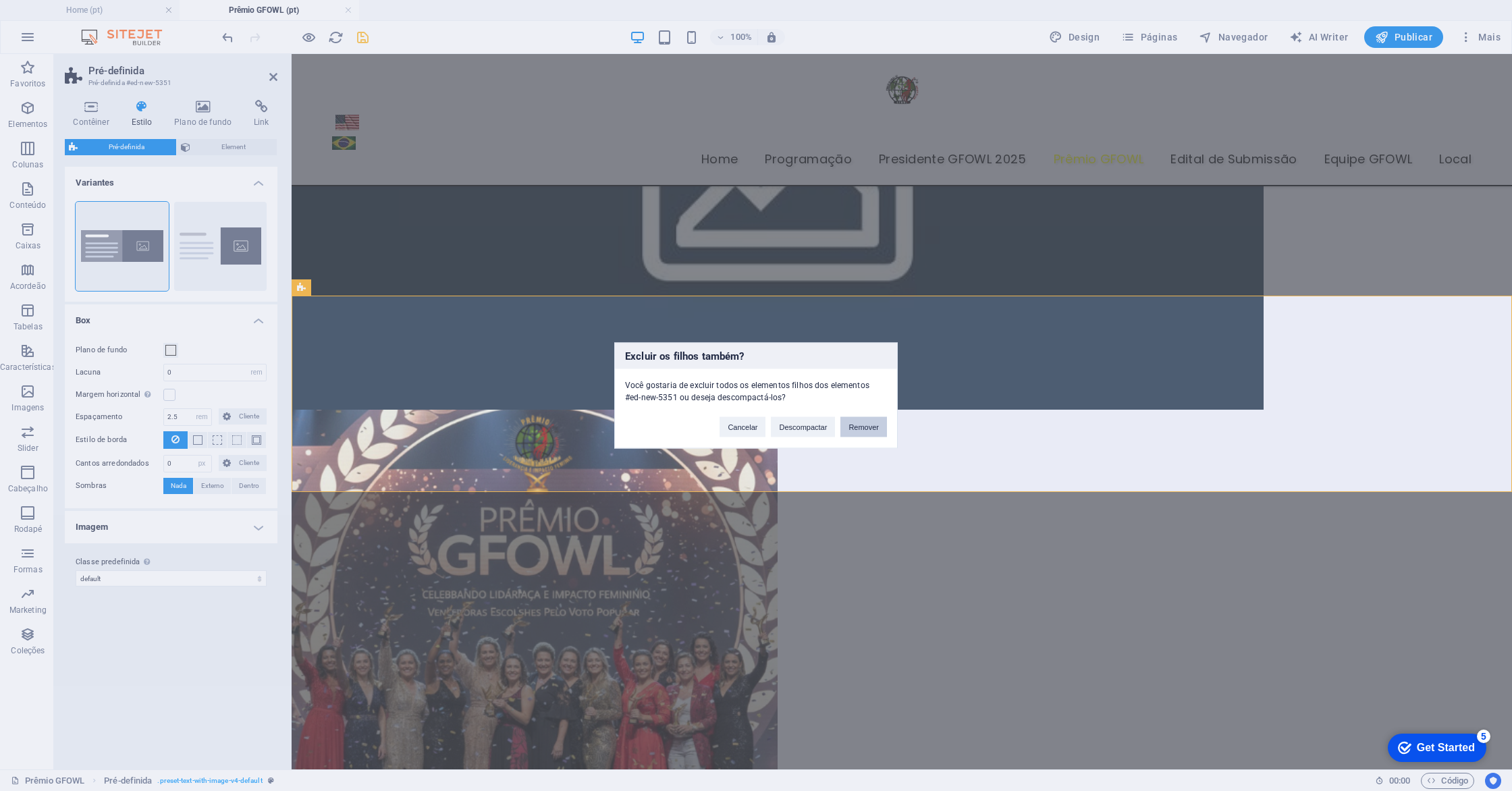
click at [862, 422] on button "Remover" at bounding box center [864, 428] width 46 height 21
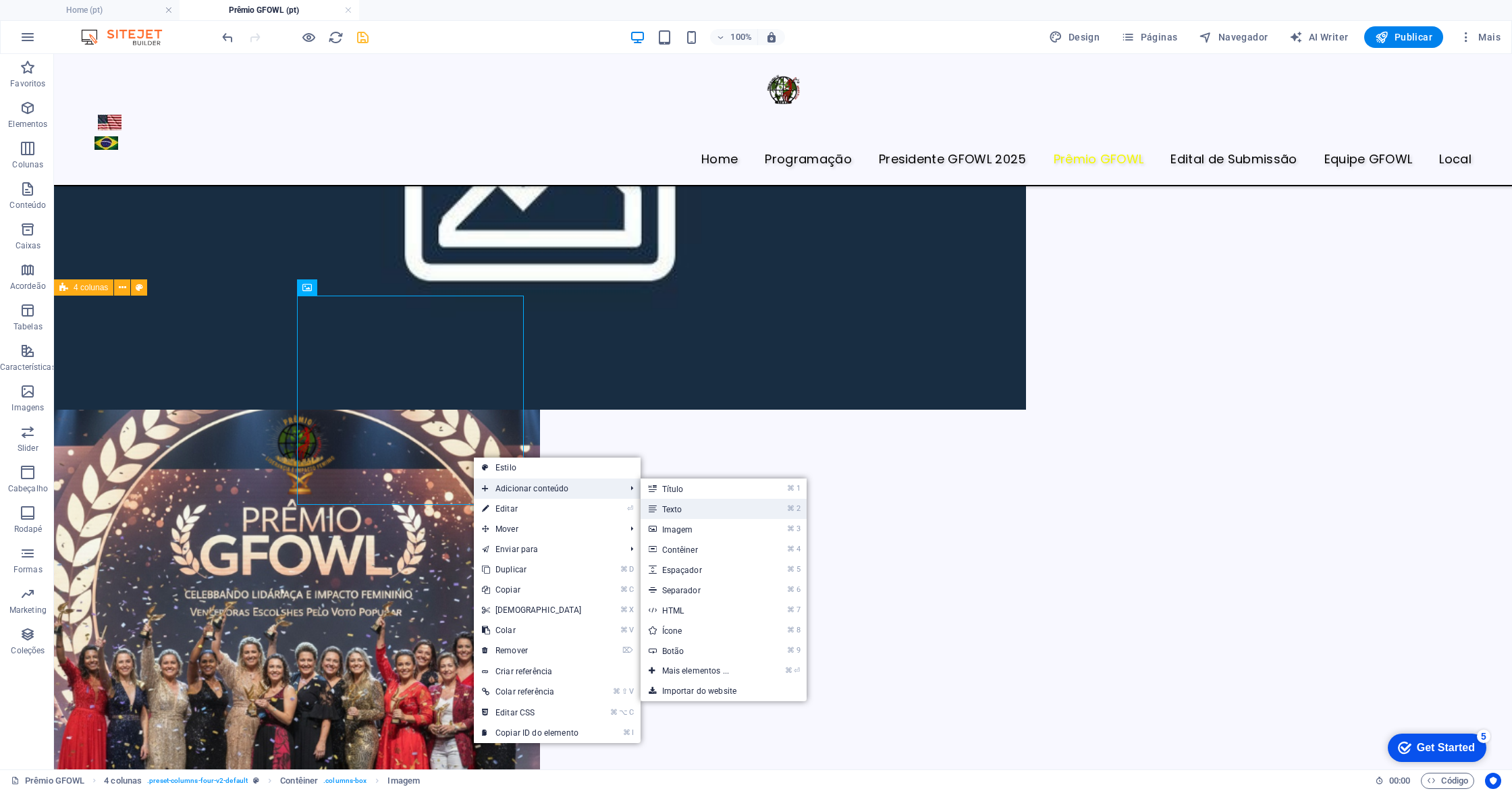
click at [685, 512] on link "⌘ 2 Texto" at bounding box center [698, 509] width 116 height 21
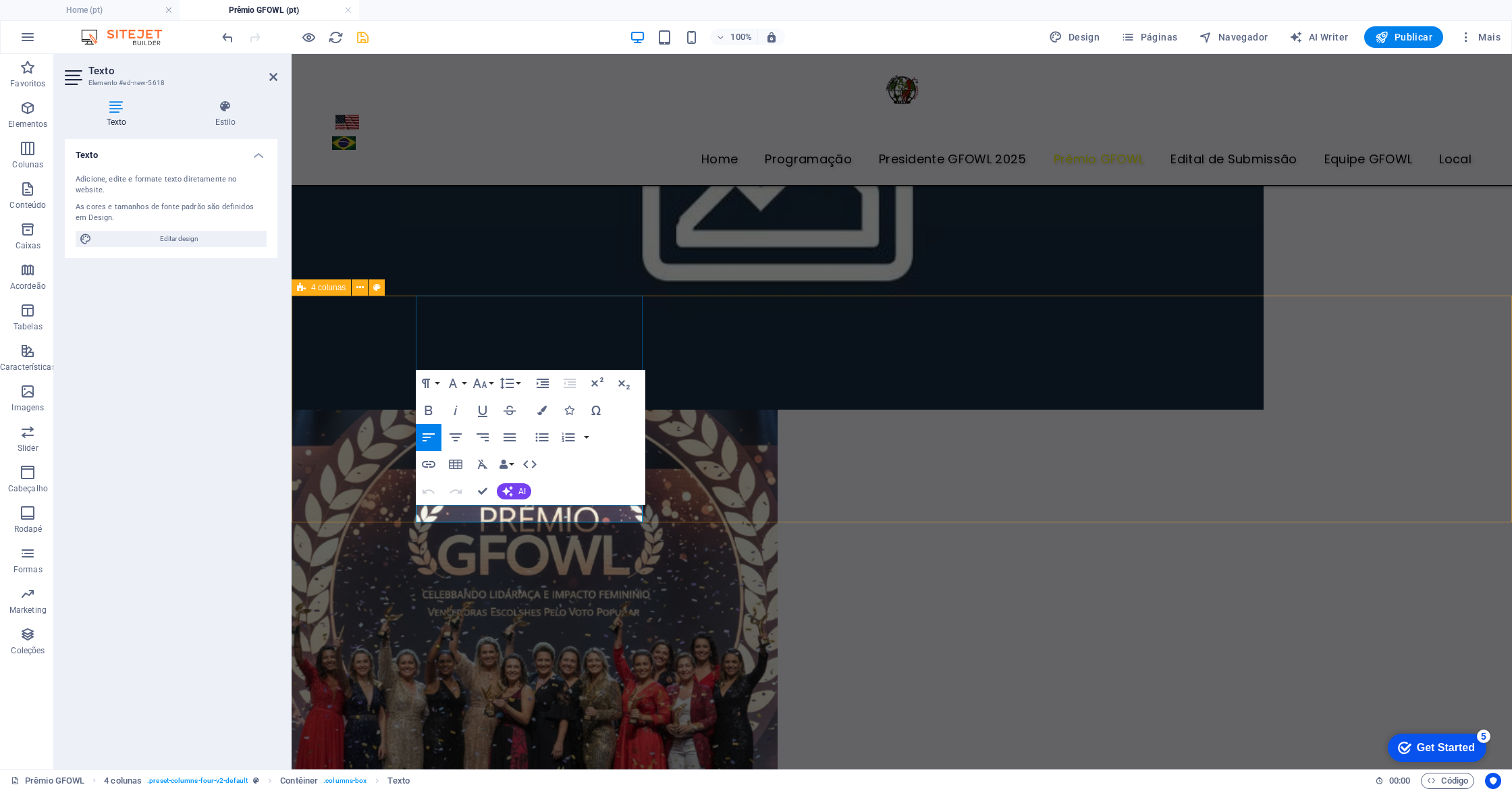
drag, startPoint x: 604, startPoint y: 513, endPoint x: 409, endPoint y: 513, distance: 195.0
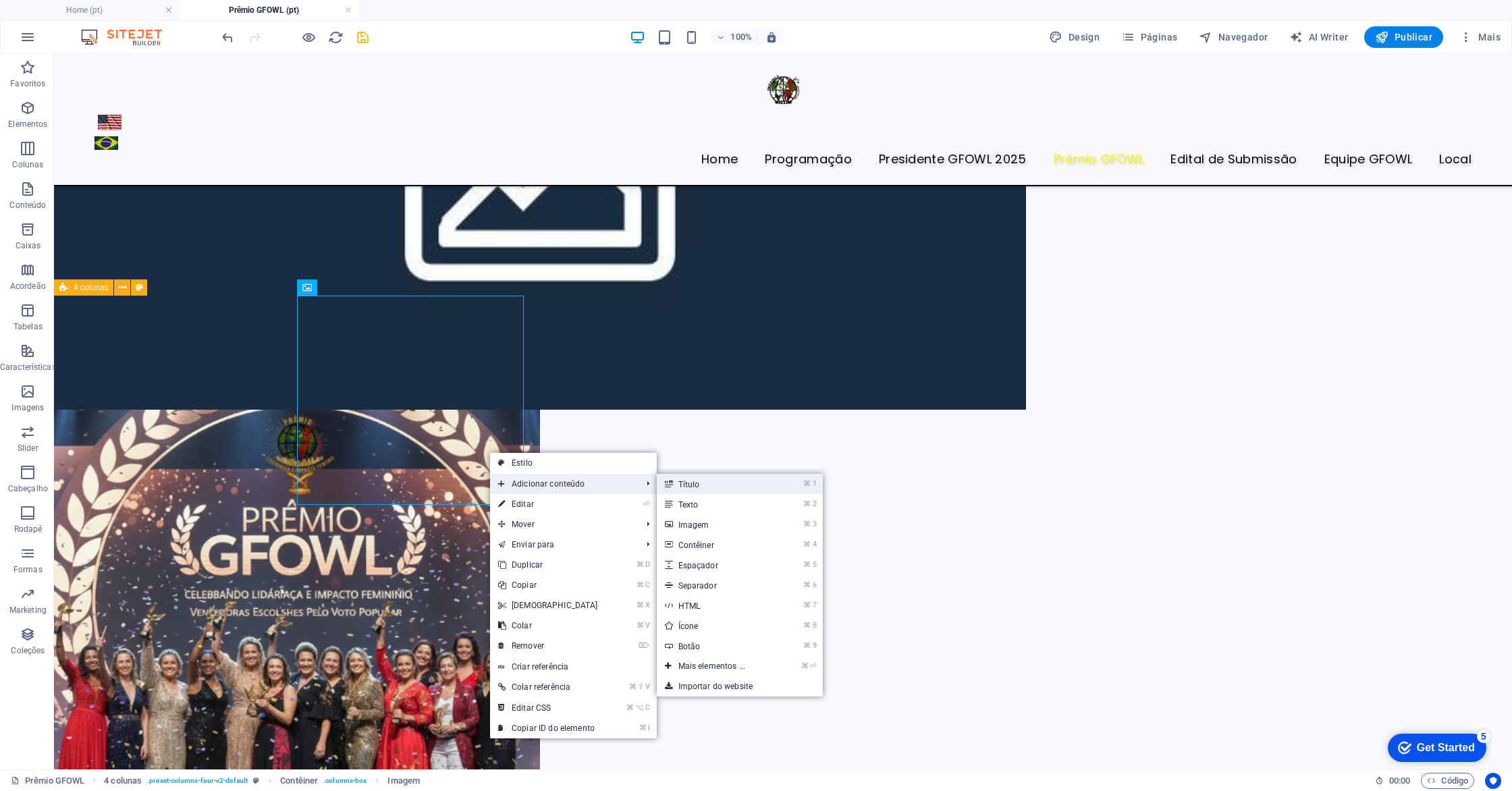
click at [686, 490] on link "⌘ 1 Título" at bounding box center [714, 484] width 116 height 21
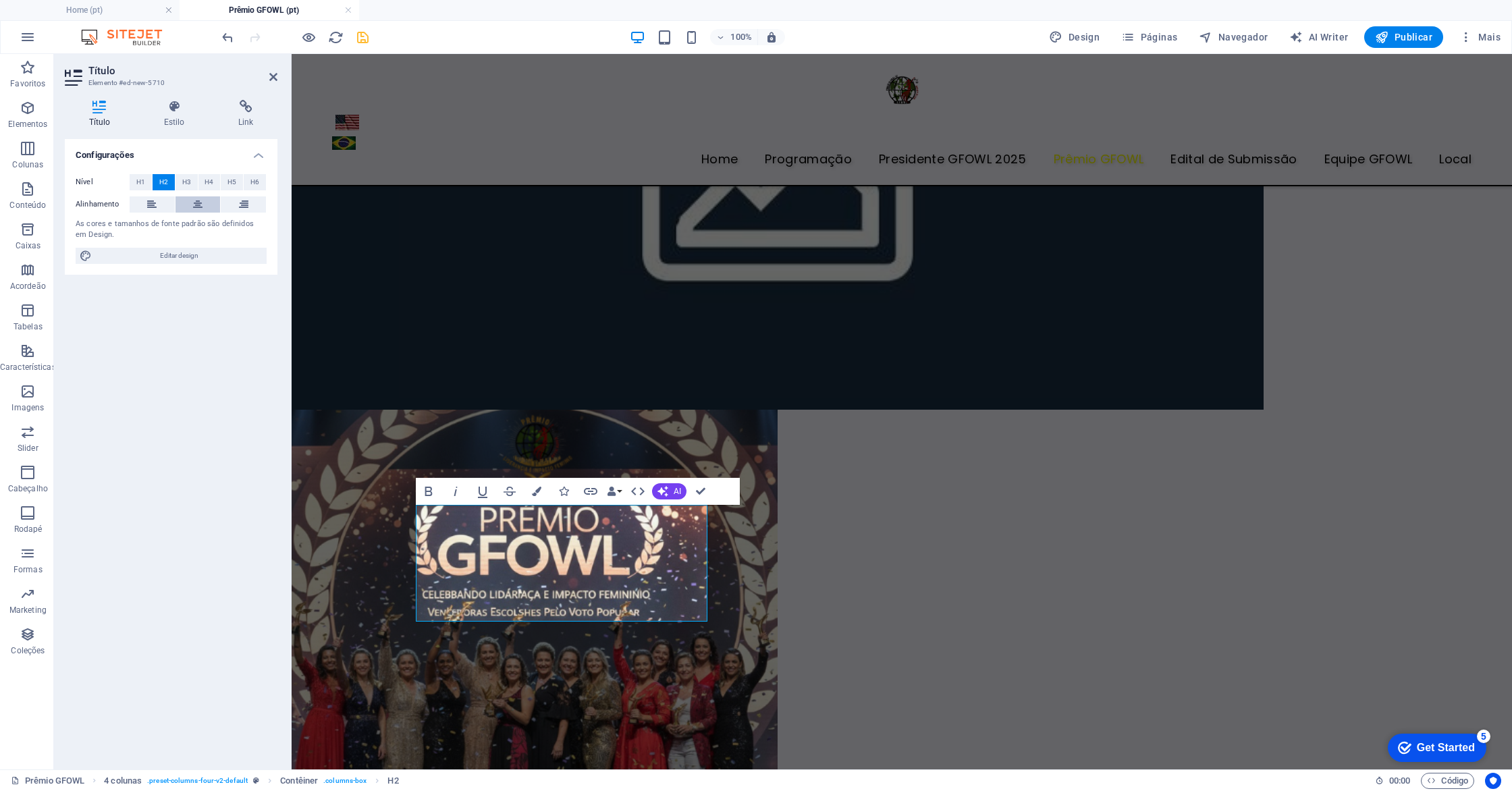
click at [189, 203] on button at bounding box center [198, 204] width 45 height 16
click at [228, 181] on span "H5" at bounding box center [231, 182] width 9 height 16
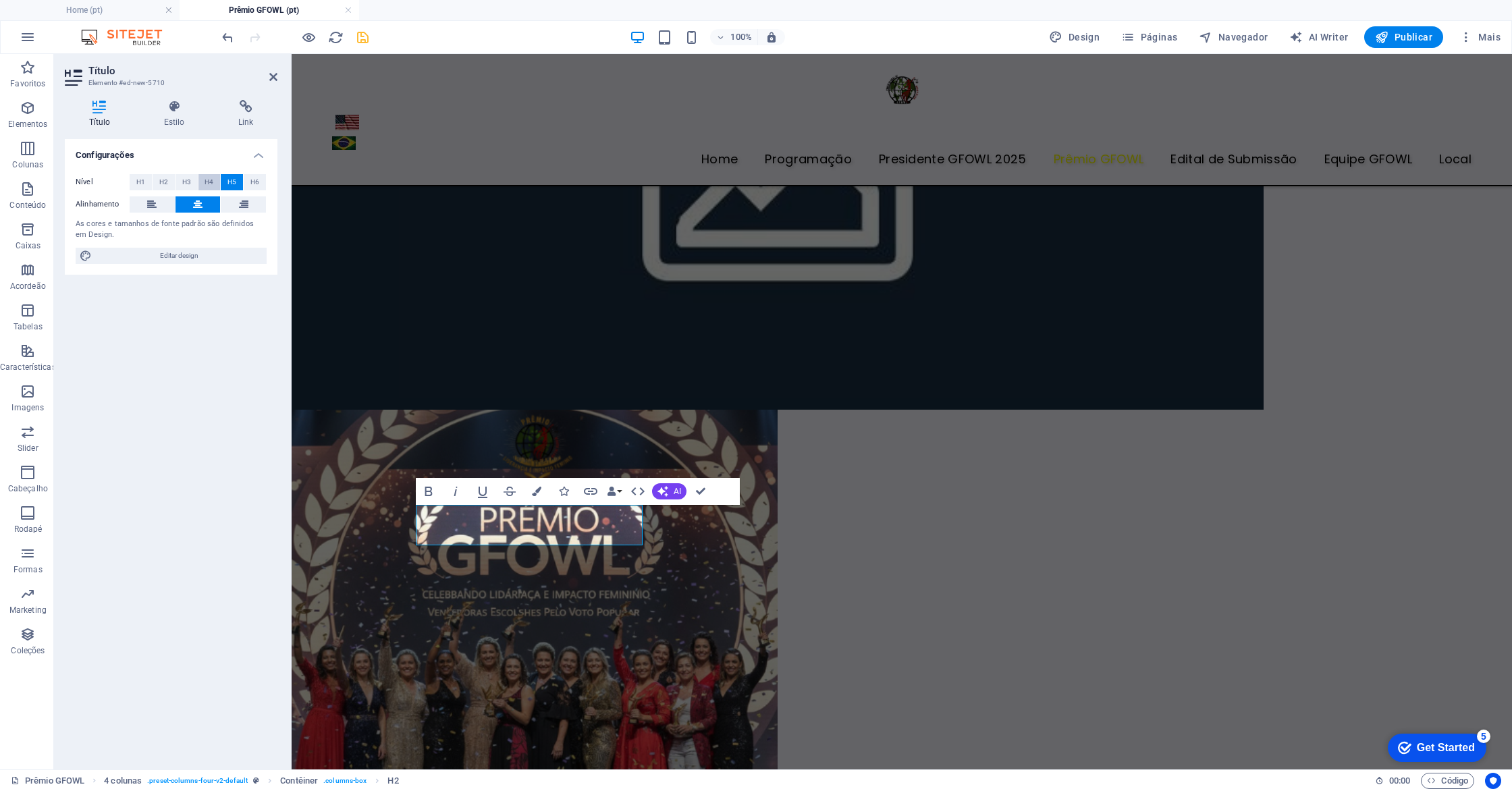
click at [209, 182] on span "H4" at bounding box center [209, 182] width 9 height 16
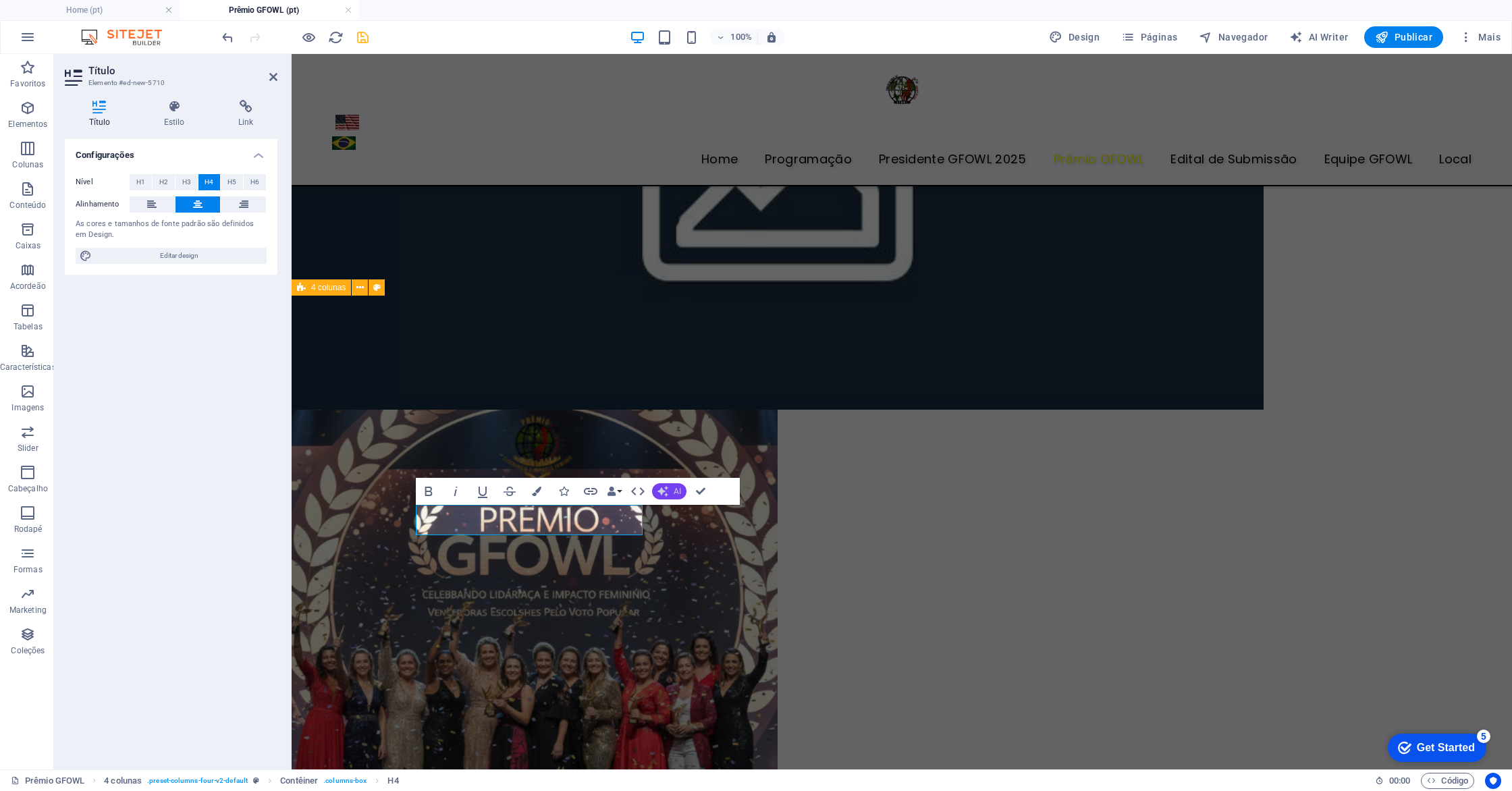
click at [668, 491] on icon "button" at bounding box center [663, 491] width 11 height 11
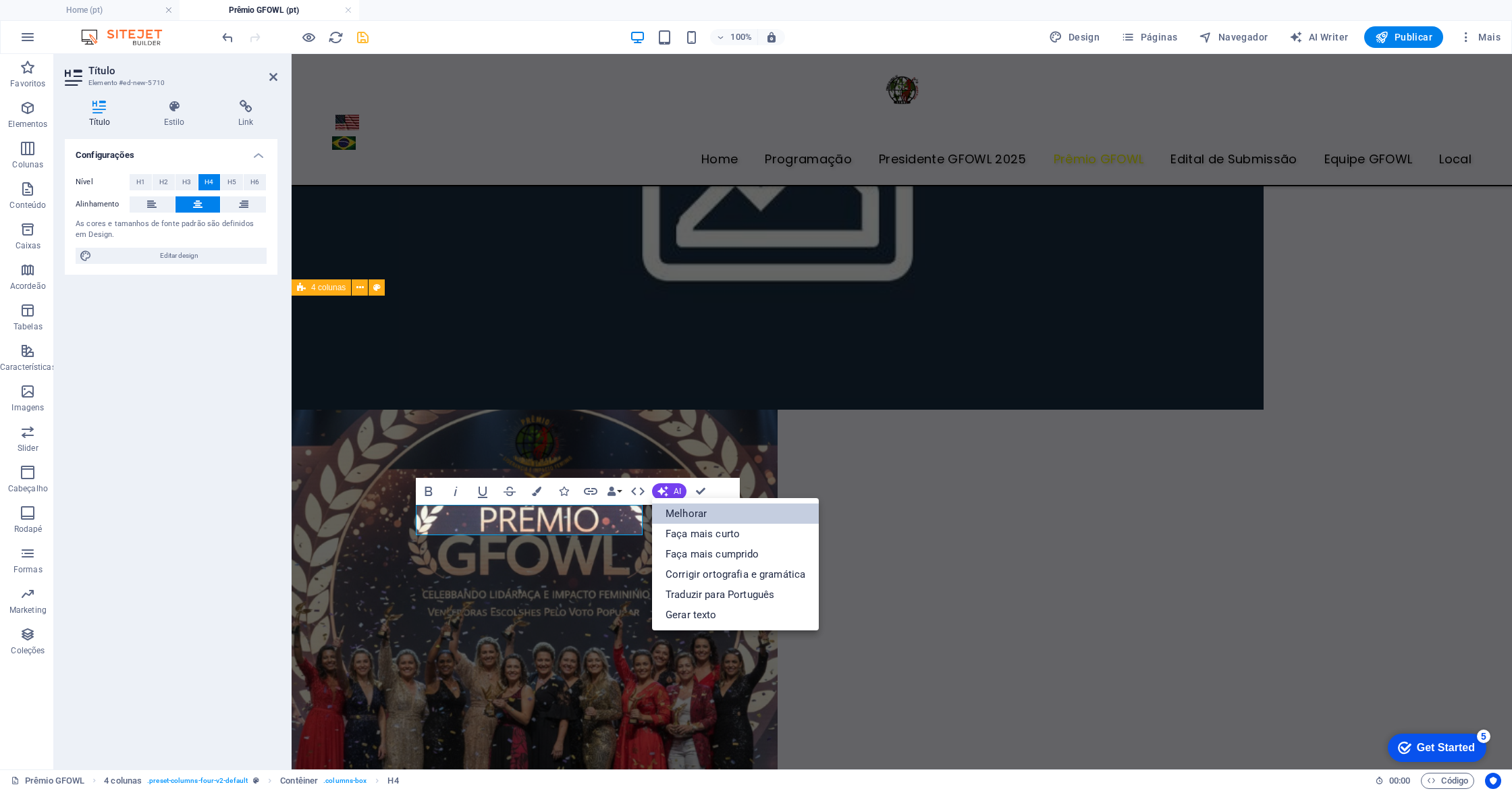
click at [689, 516] on link "Melhorar" at bounding box center [735, 514] width 167 height 21
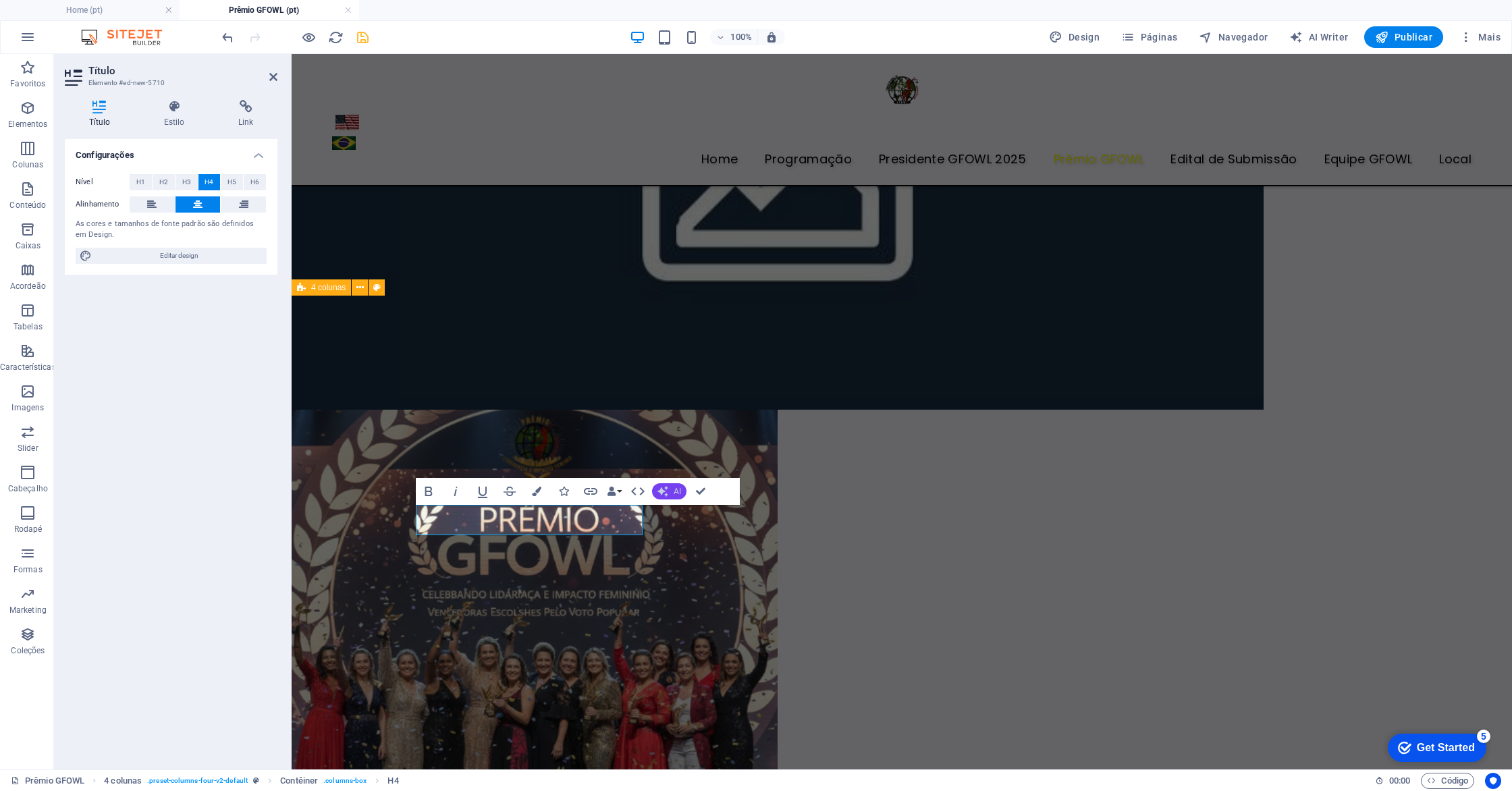
click at [679, 493] on span "AI" at bounding box center [677, 491] width 8 height 8
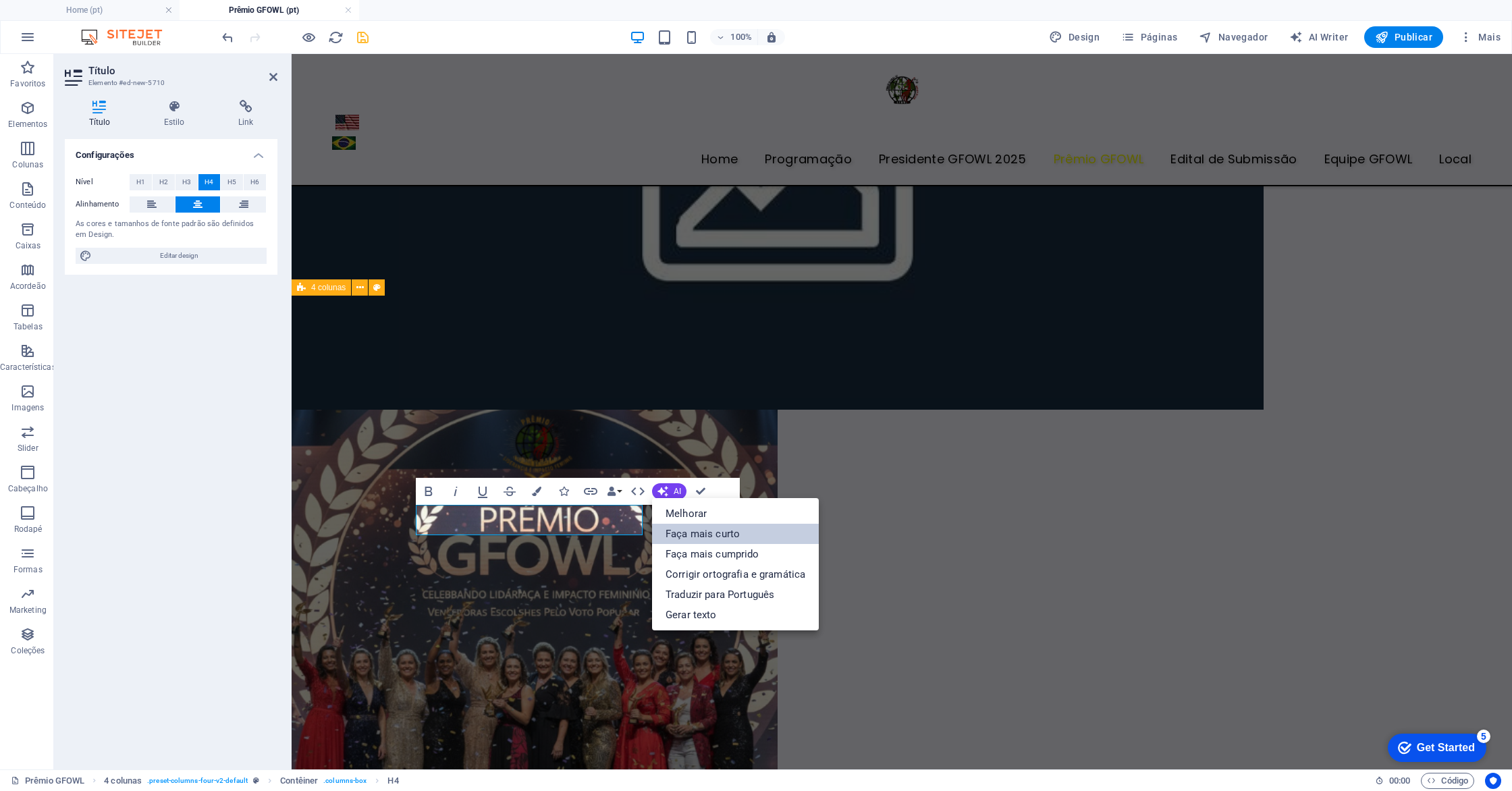
click at [686, 534] on link "Faça mais curto" at bounding box center [735, 534] width 167 height 21
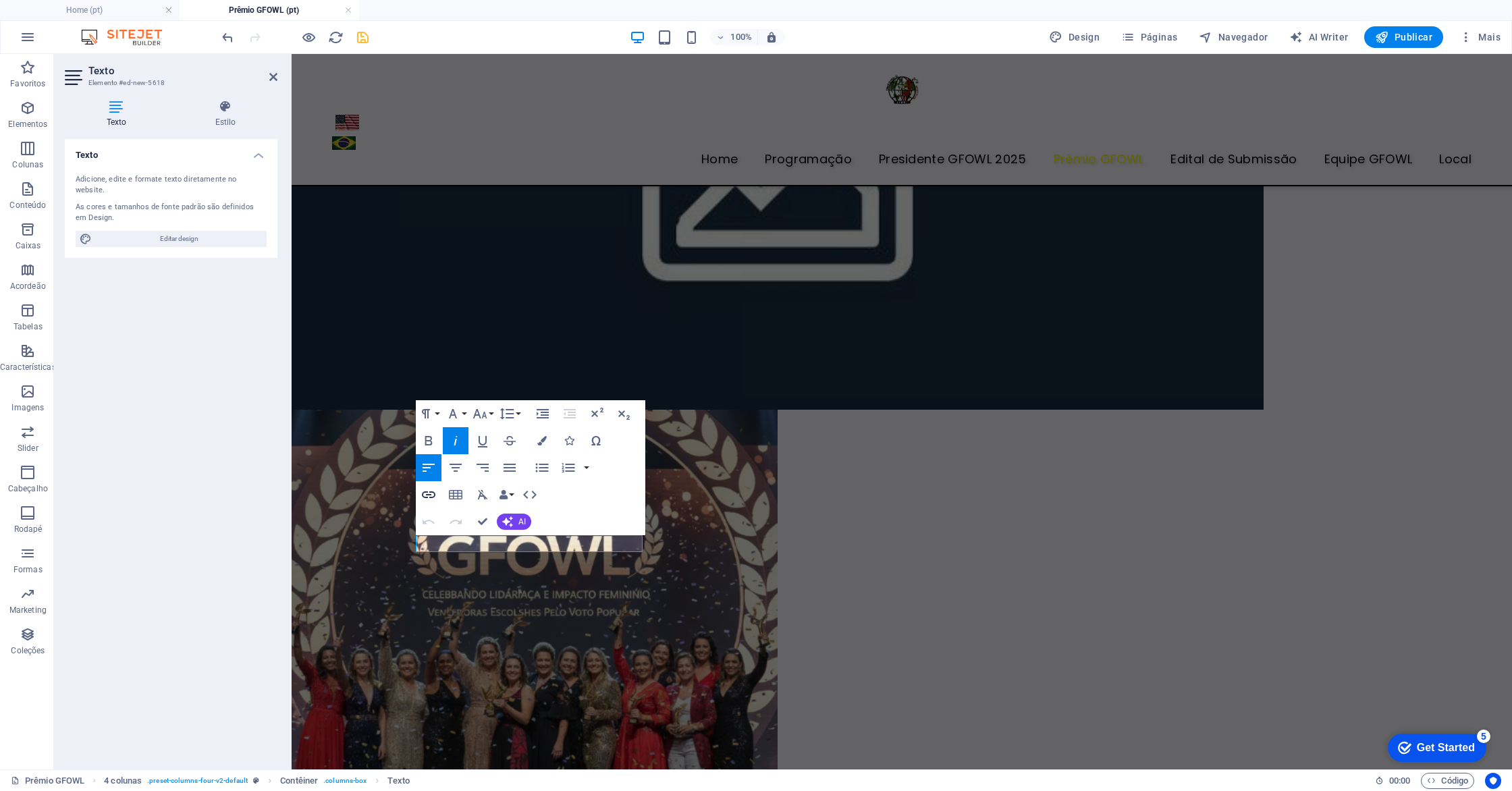
click at [424, 494] on icon "button" at bounding box center [429, 494] width 16 height 16
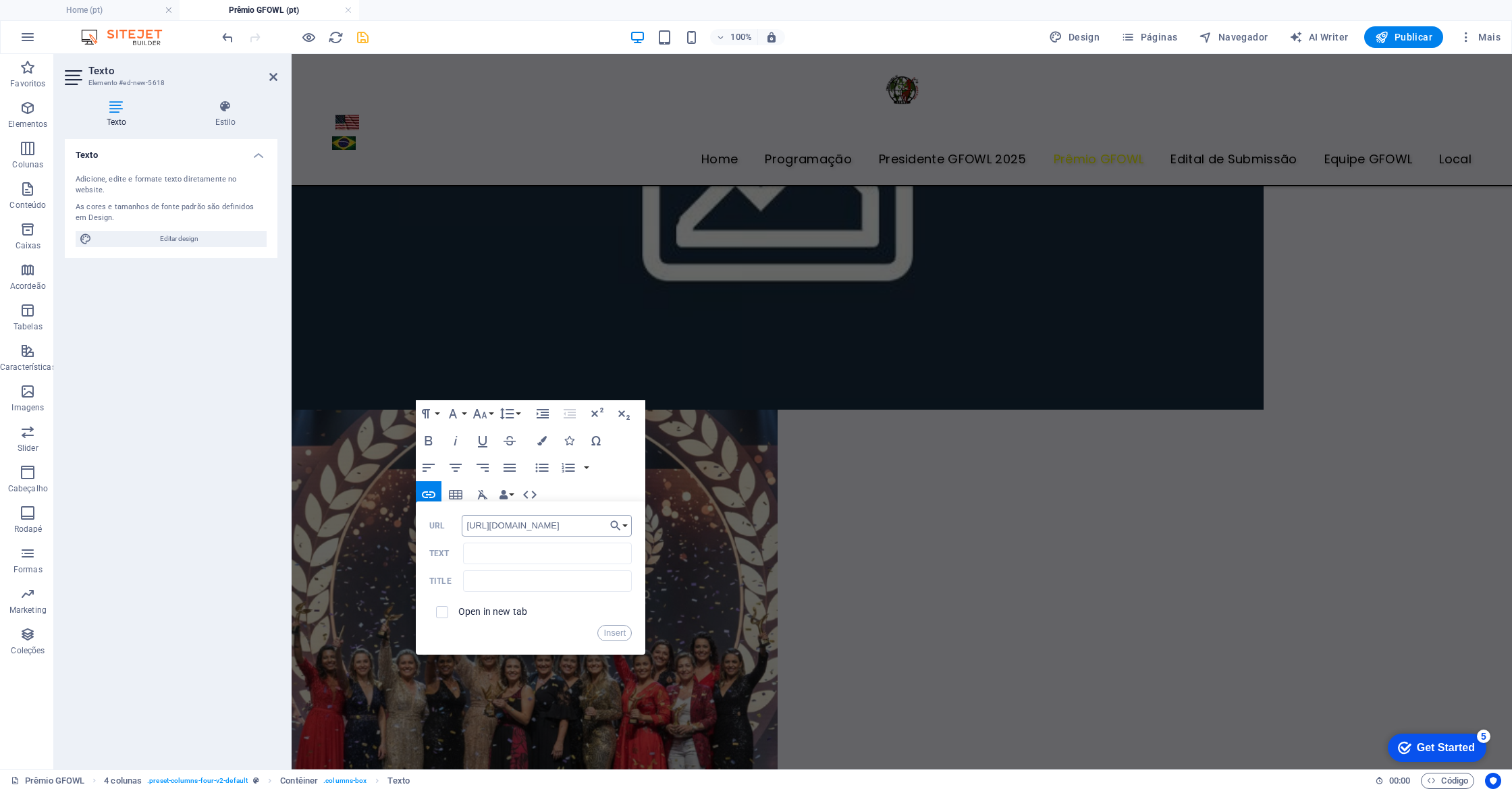
scroll to position [0, 325]
type input "[URL][DOMAIN_NAME]"
click at [501, 564] on input "Text" at bounding box center [547, 553] width 169 height 21
type input "Biografia"
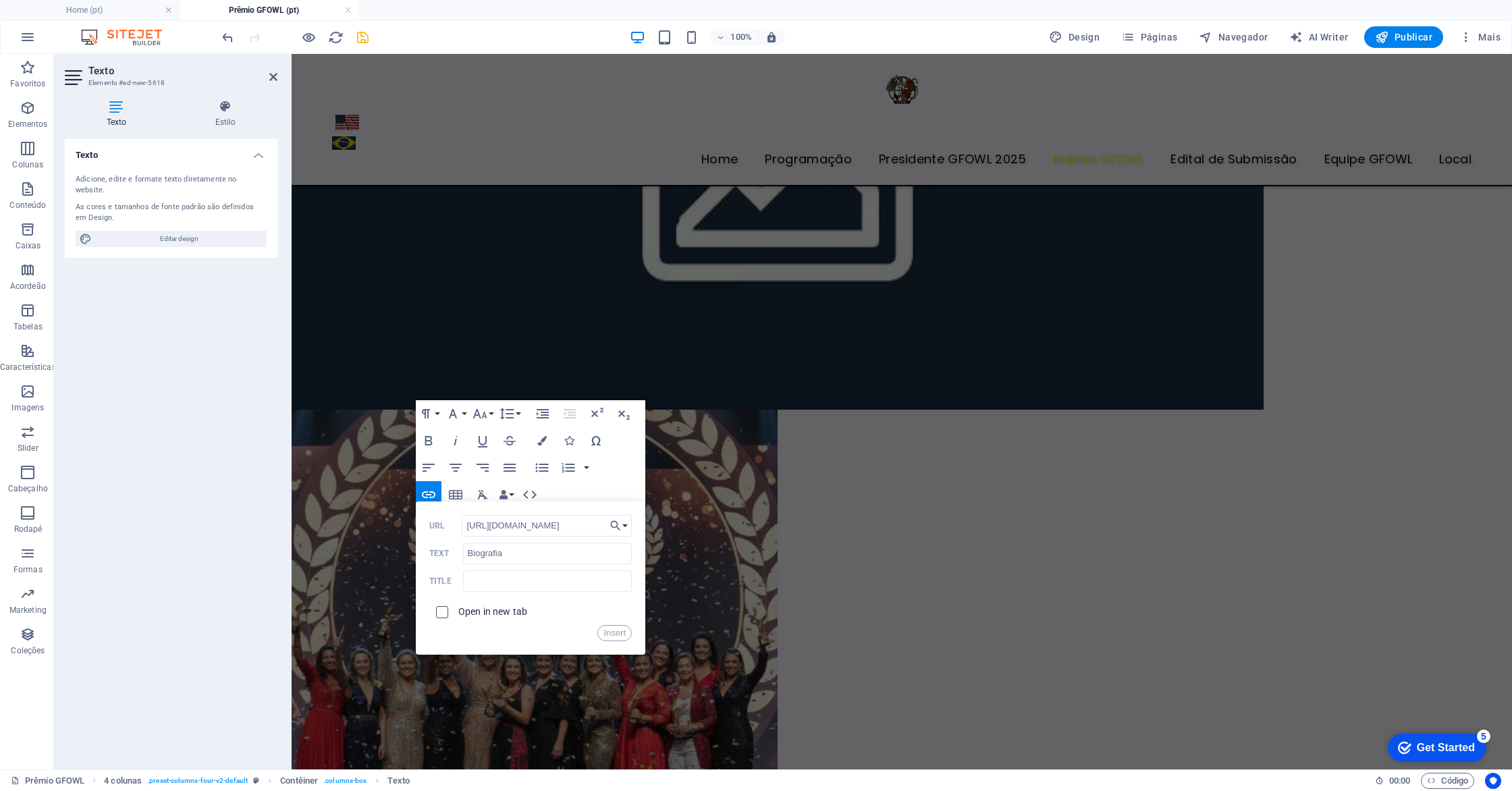
click at [442, 612] on input "checkbox" at bounding box center [440, 610] width 12 height 12
checkbox input "true"
click at [537, 554] on input "Biografia" at bounding box center [547, 553] width 169 height 21
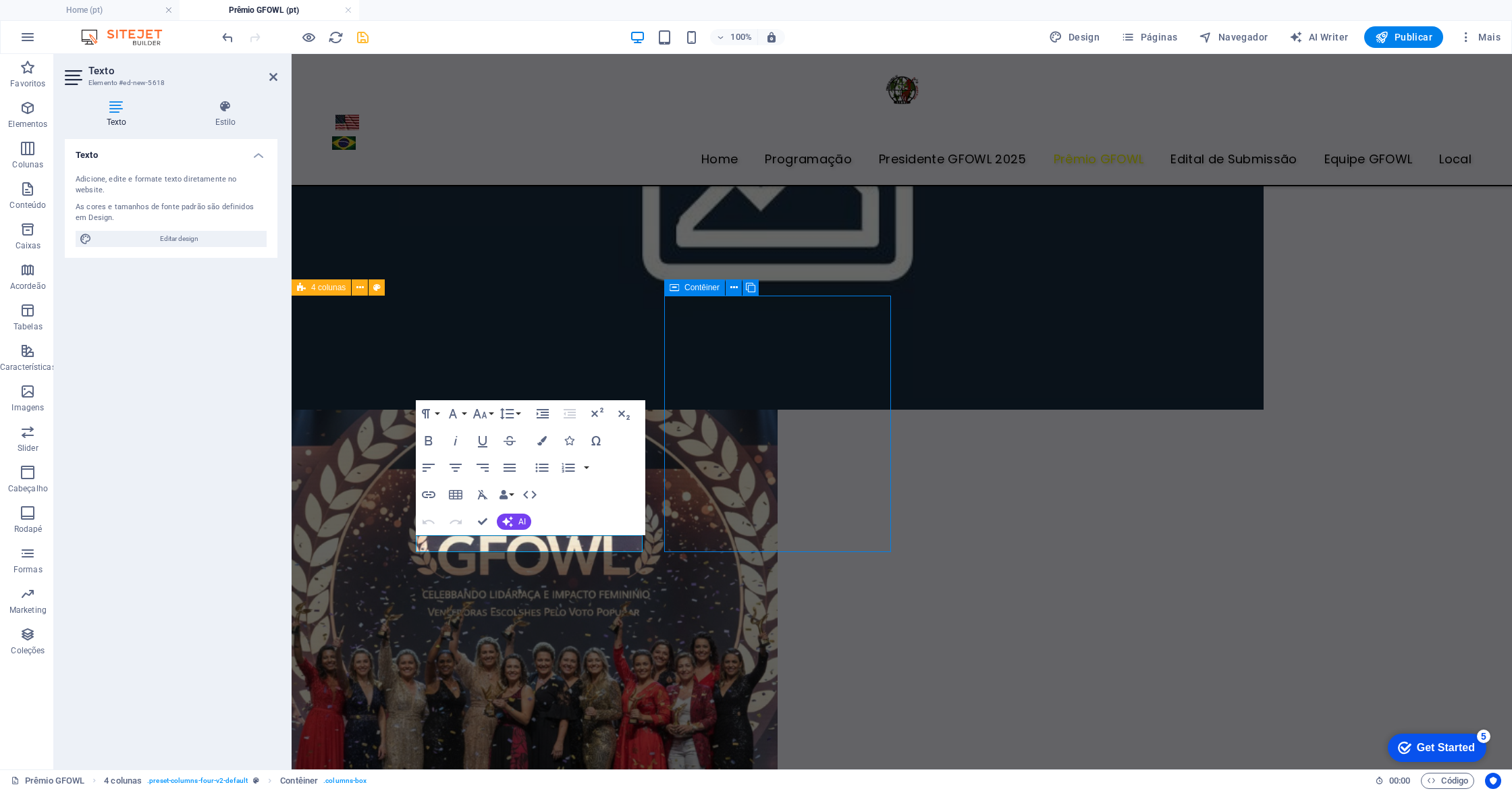
scroll to position [455, 0]
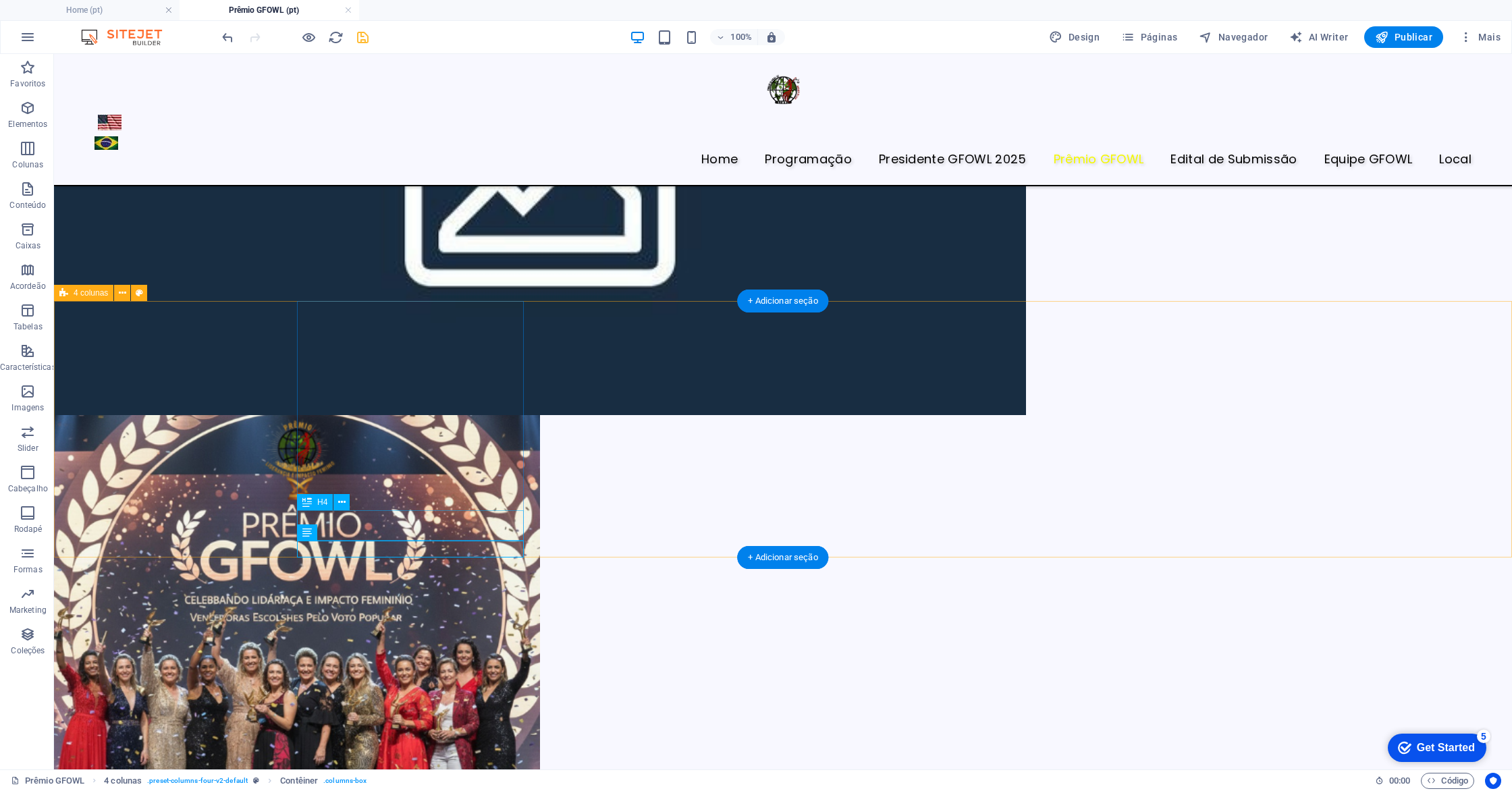
scroll to position [453, 0]
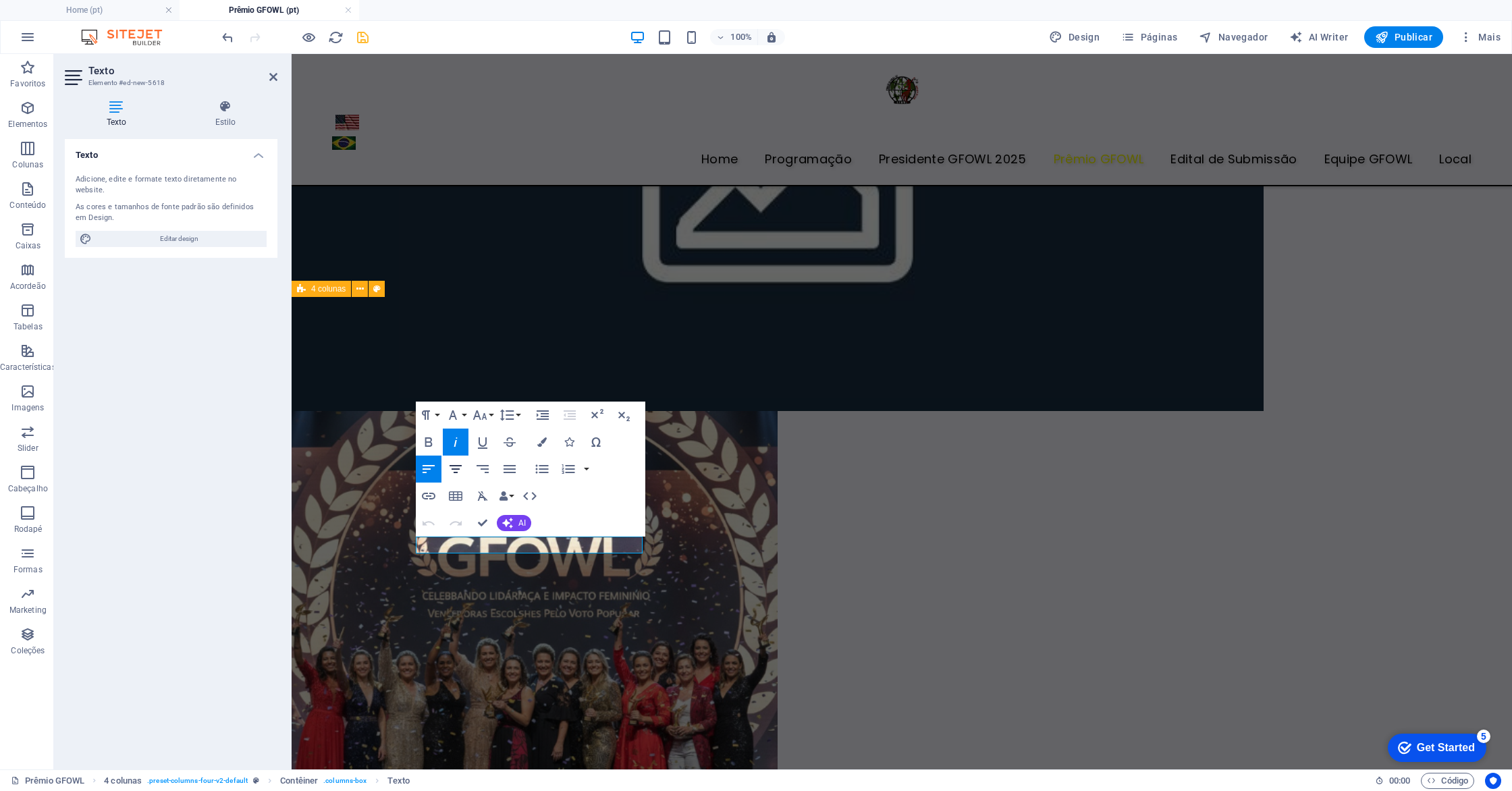
click at [458, 467] on icon "button" at bounding box center [455, 469] width 16 height 16
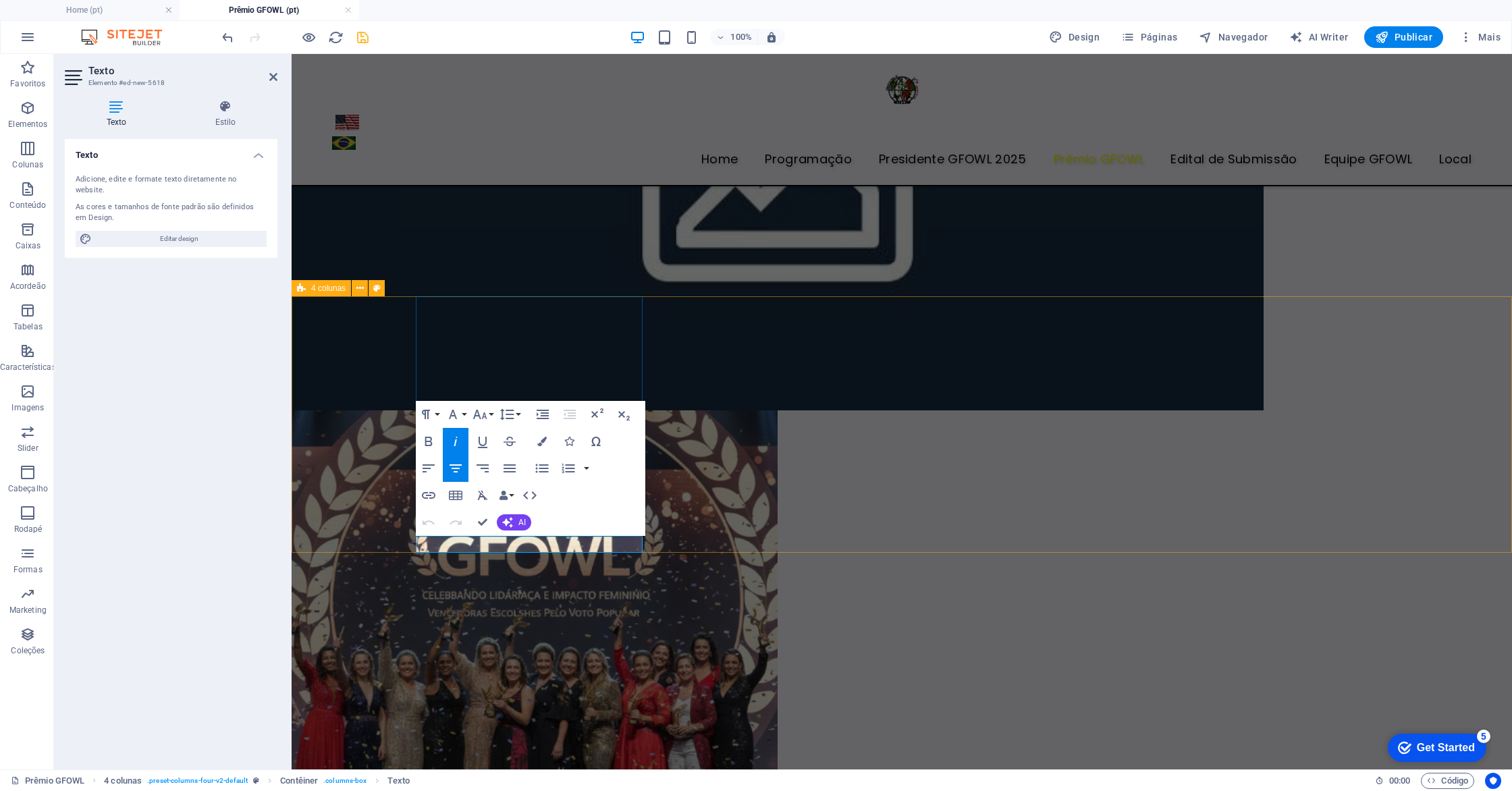
scroll to position [456, 0]
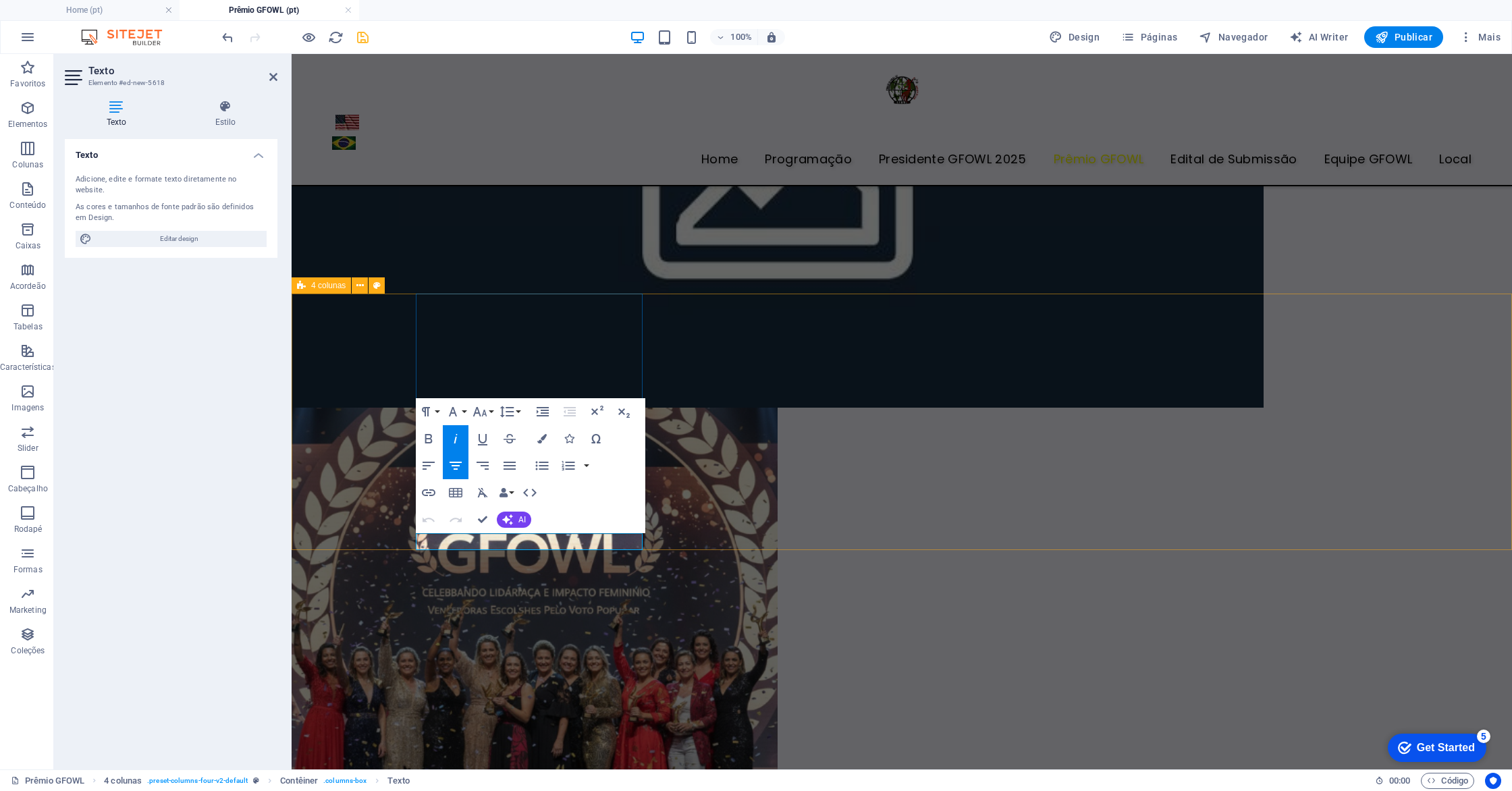
drag, startPoint x: 614, startPoint y: 539, endPoint x: 444, endPoint y: 541, distance: 170.0
click at [461, 467] on icon "button" at bounding box center [455, 465] width 16 height 16
drag, startPoint x: 489, startPoint y: 544, endPoint x: 575, endPoint y: 548, distance: 86.1
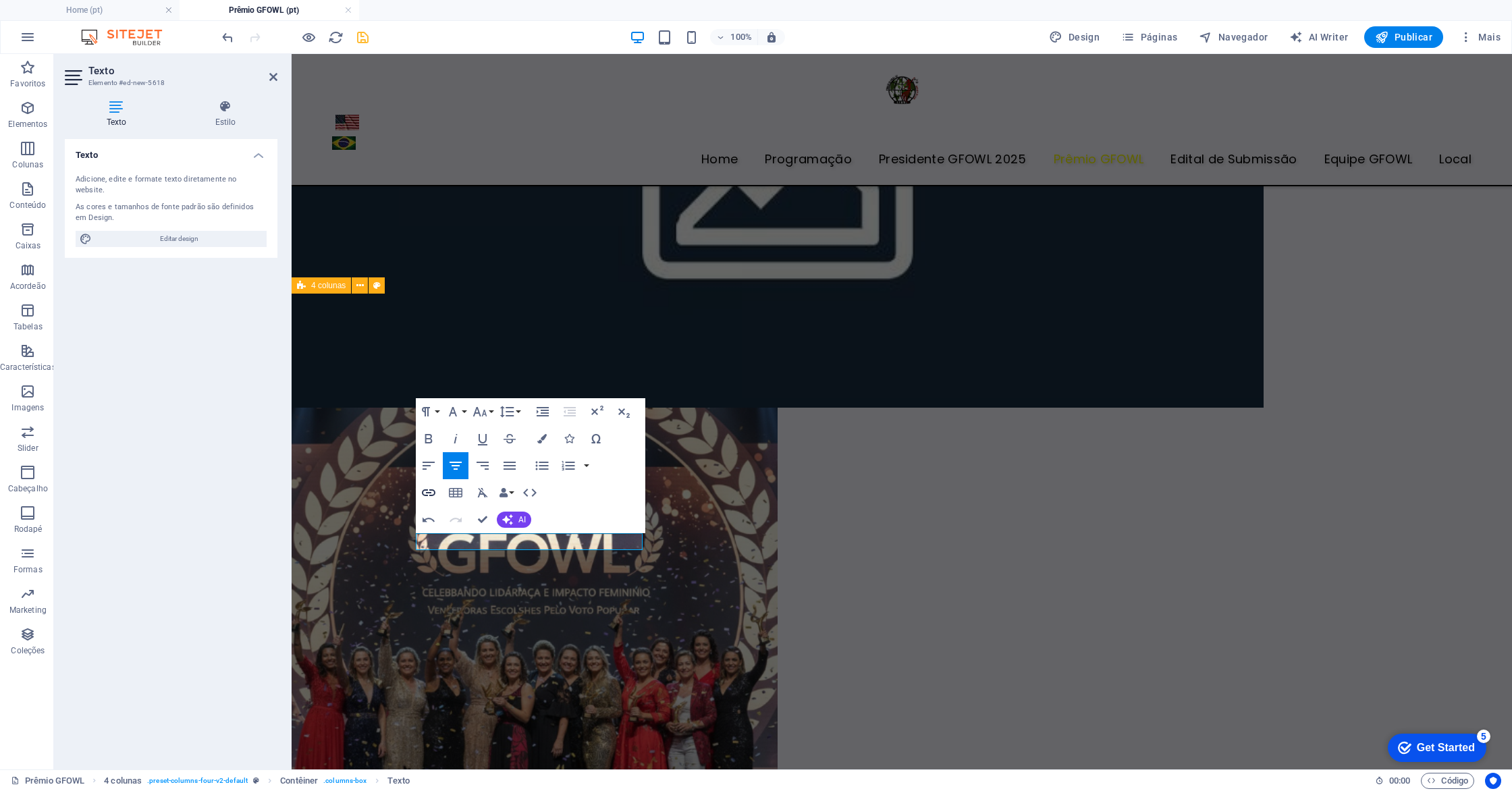
click at [429, 496] on icon "button" at bounding box center [429, 493] width 16 height 16
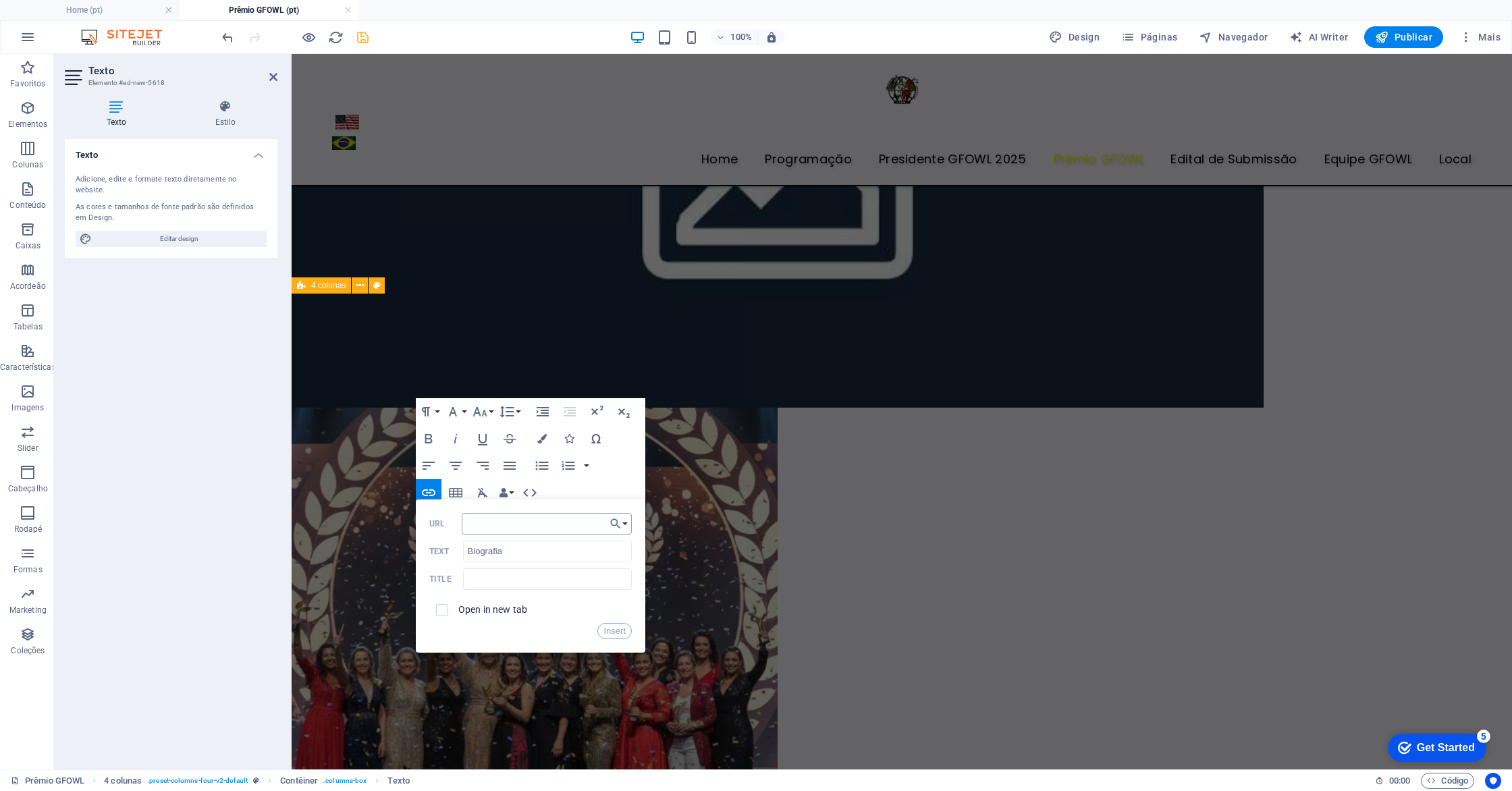
click at [494, 529] on input "URL" at bounding box center [547, 524] width 170 height 21
type input "[URL][DOMAIN_NAME]"
click at [443, 614] on input "checkbox" at bounding box center [440, 608] width 12 height 12
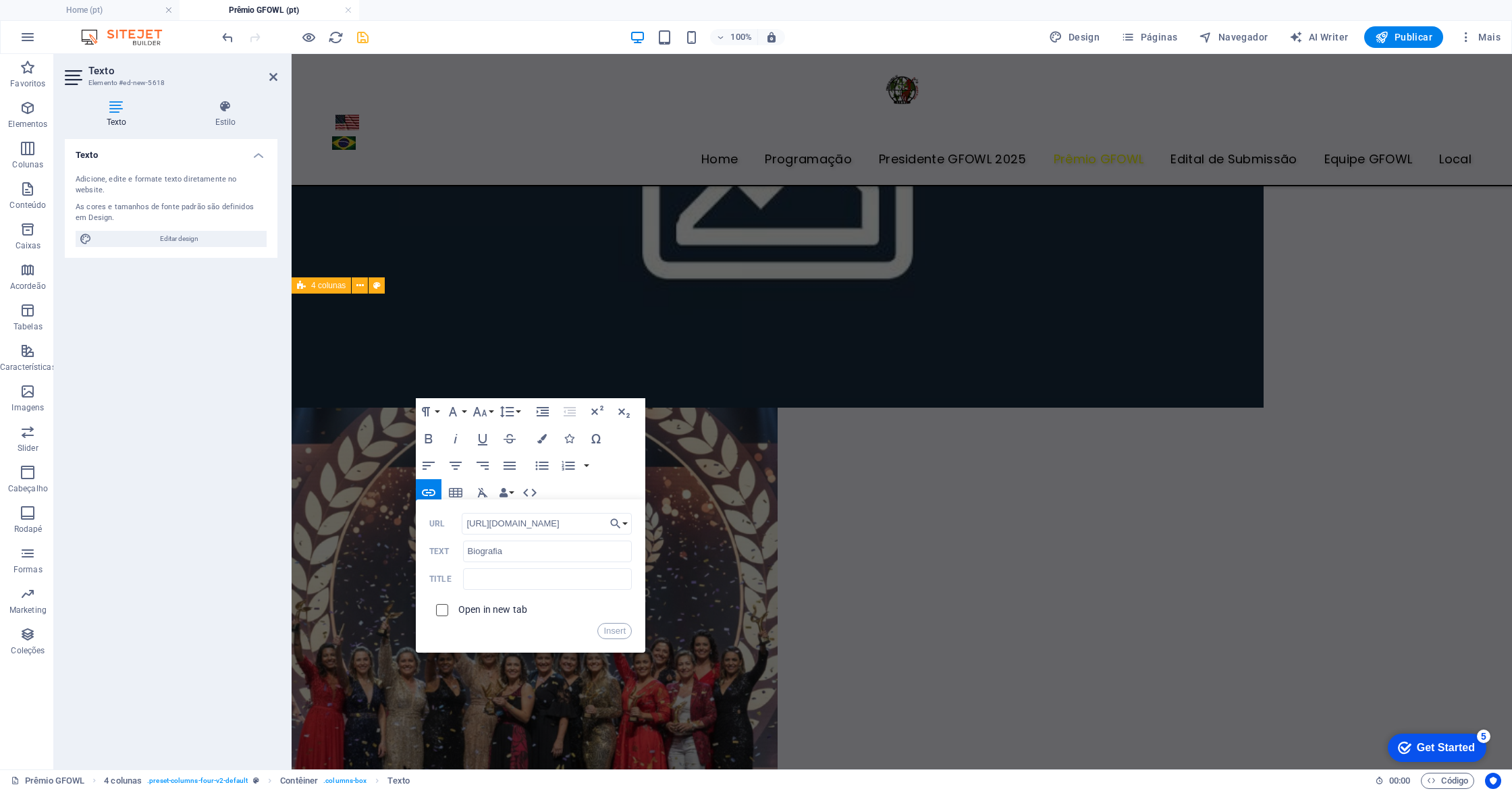
checkbox input "true"
click at [618, 634] on button "Insert" at bounding box center [615, 631] width 34 height 16
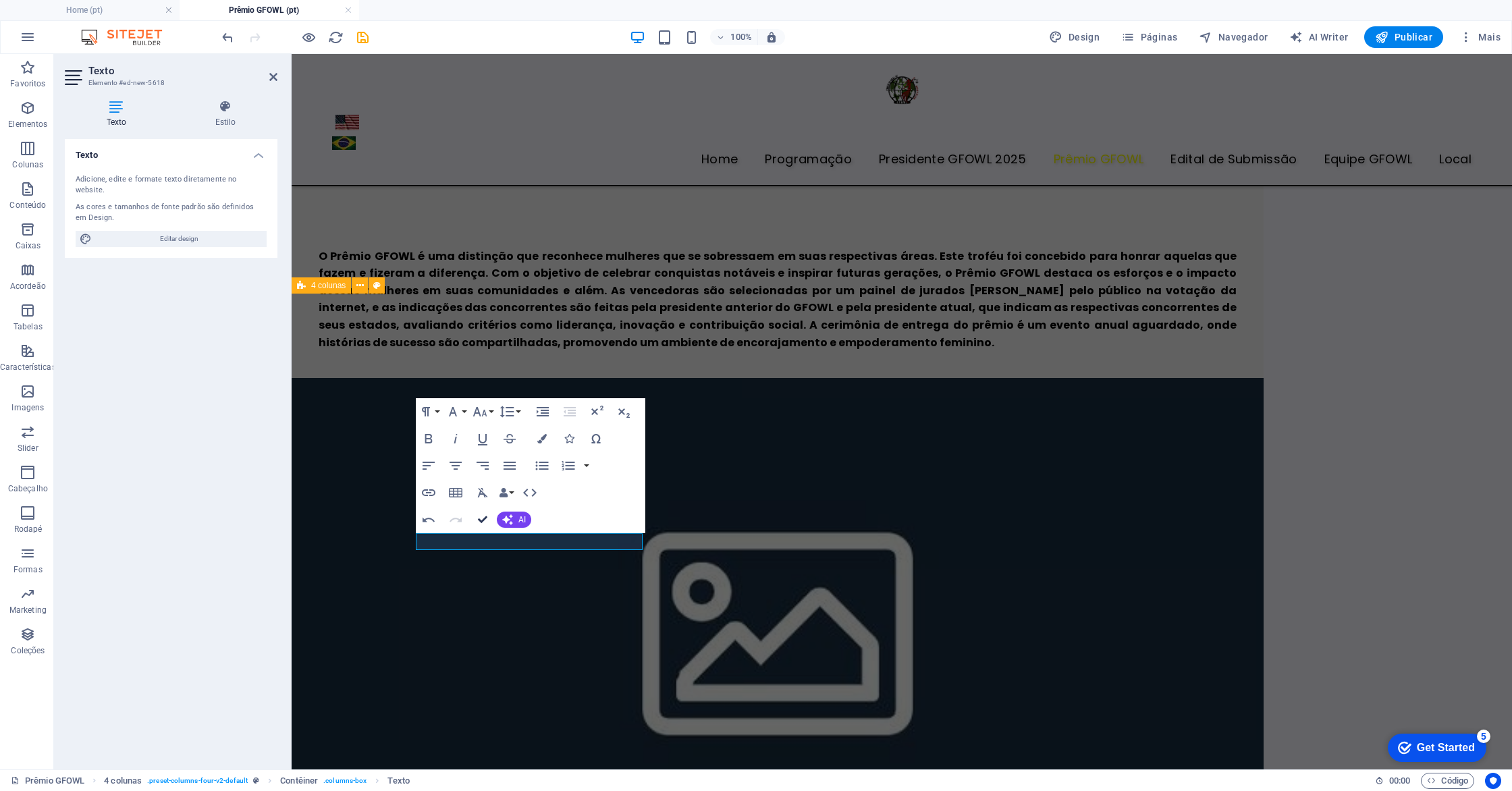
scroll to position [456, 0]
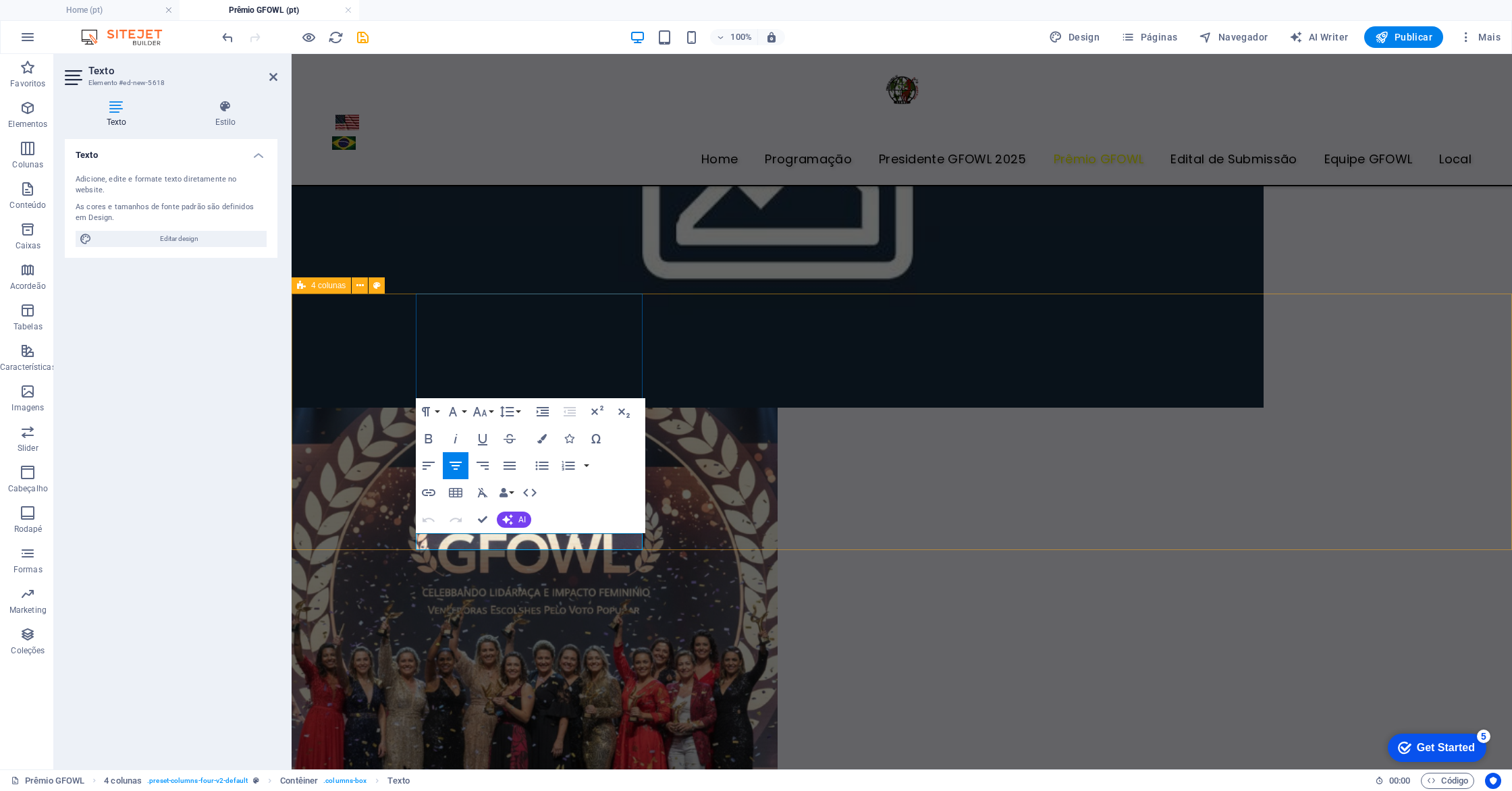
drag, startPoint x: 486, startPoint y: 533, endPoint x: 567, endPoint y: 534, distance: 81.0
click at [512, 526] on div "H2 Pré-definida Contêiner Sobreposição de imagem de texto Imagem Contêiner Víde…" at bounding box center [902, 183] width 1221 height 1172
click at [512, 526] on button "AI" at bounding box center [514, 519] width 34 height 16
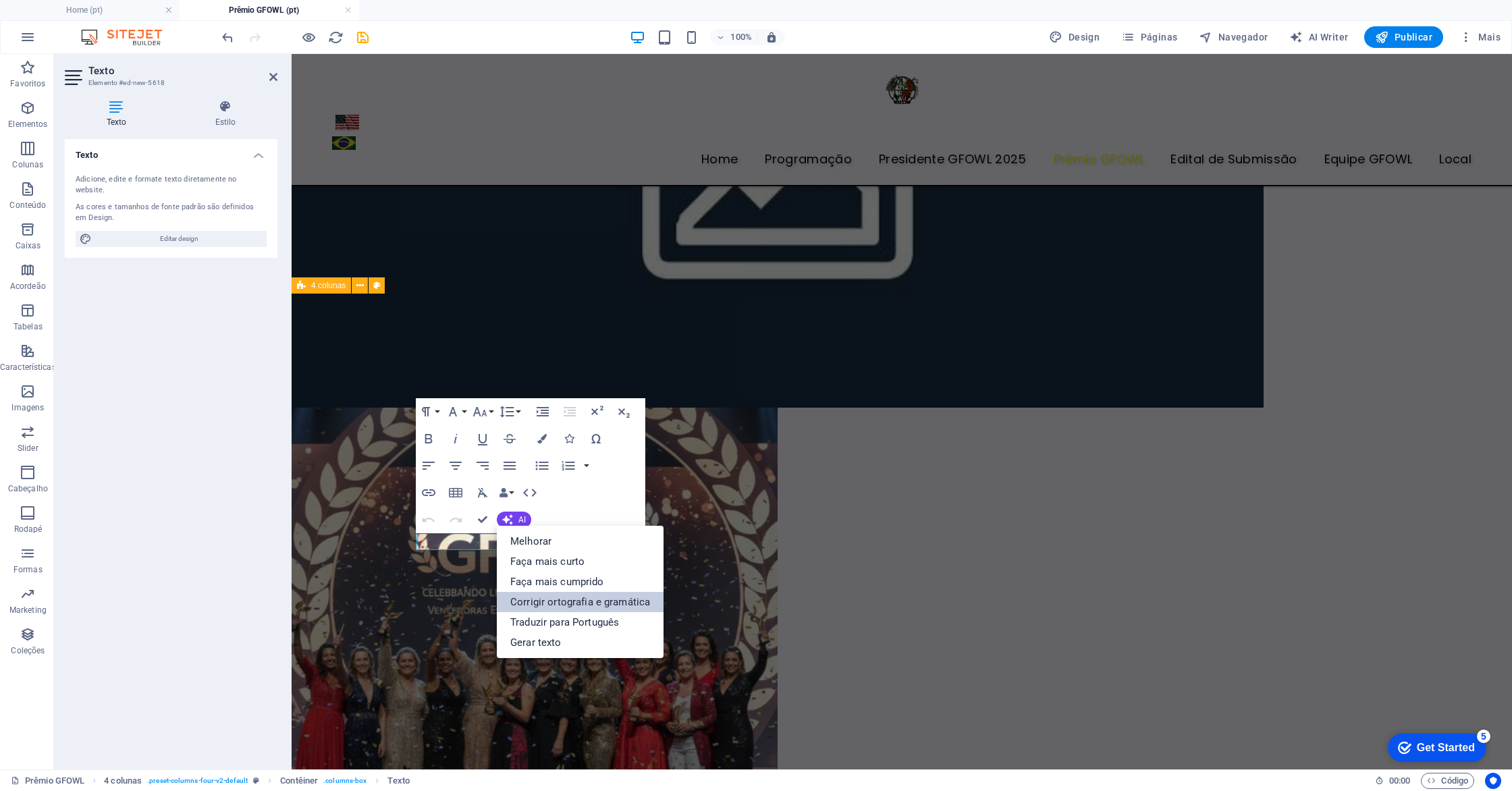
click at [553, 599] on link "Corrigir ortografia e gramática" at bounding box center [580, 602] width 167 height 21
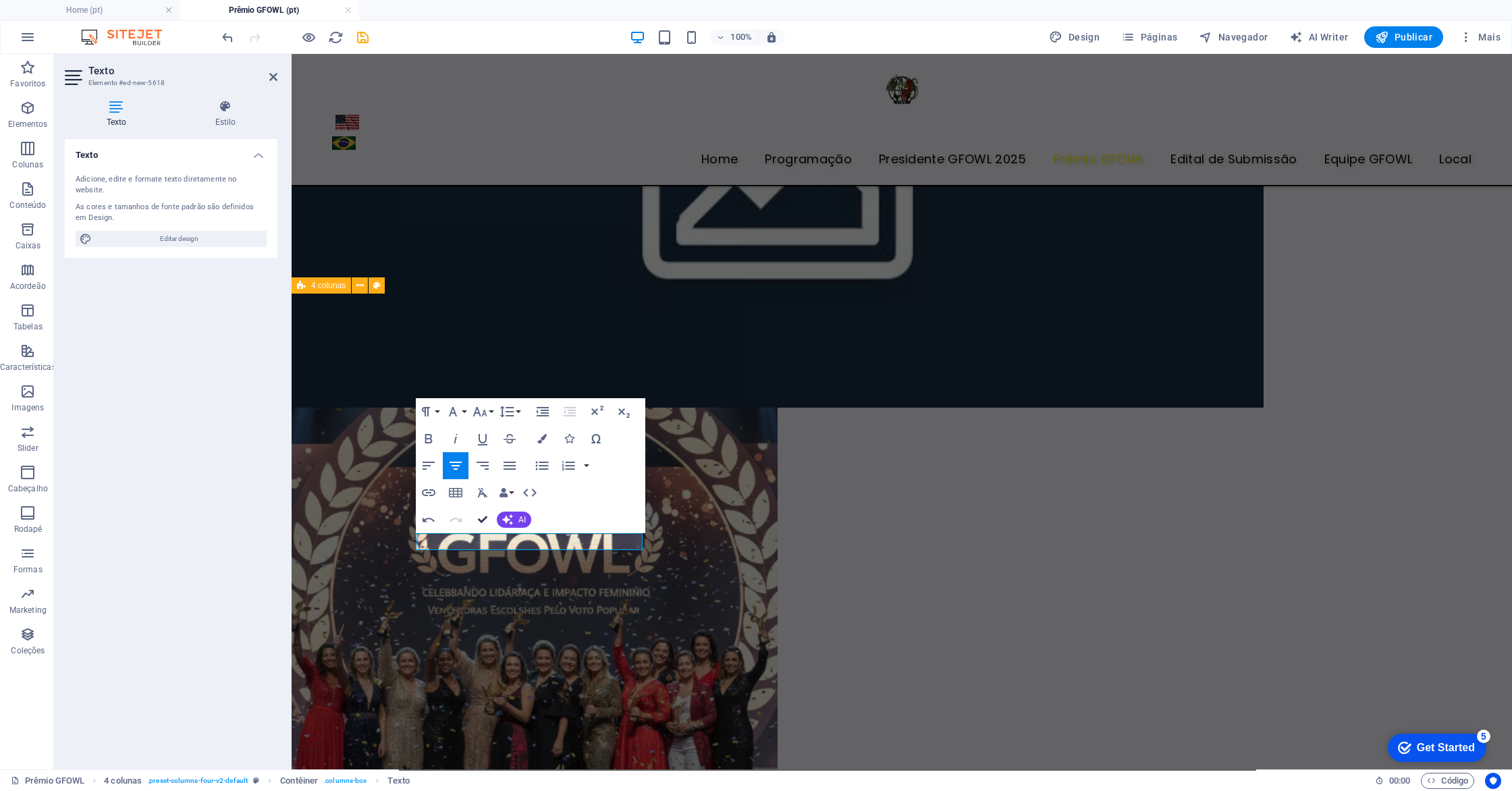
drag, startPoint x: 482, startPoint y: 521, endPoint x: 429, endPoint y: 467, distance: 75.7
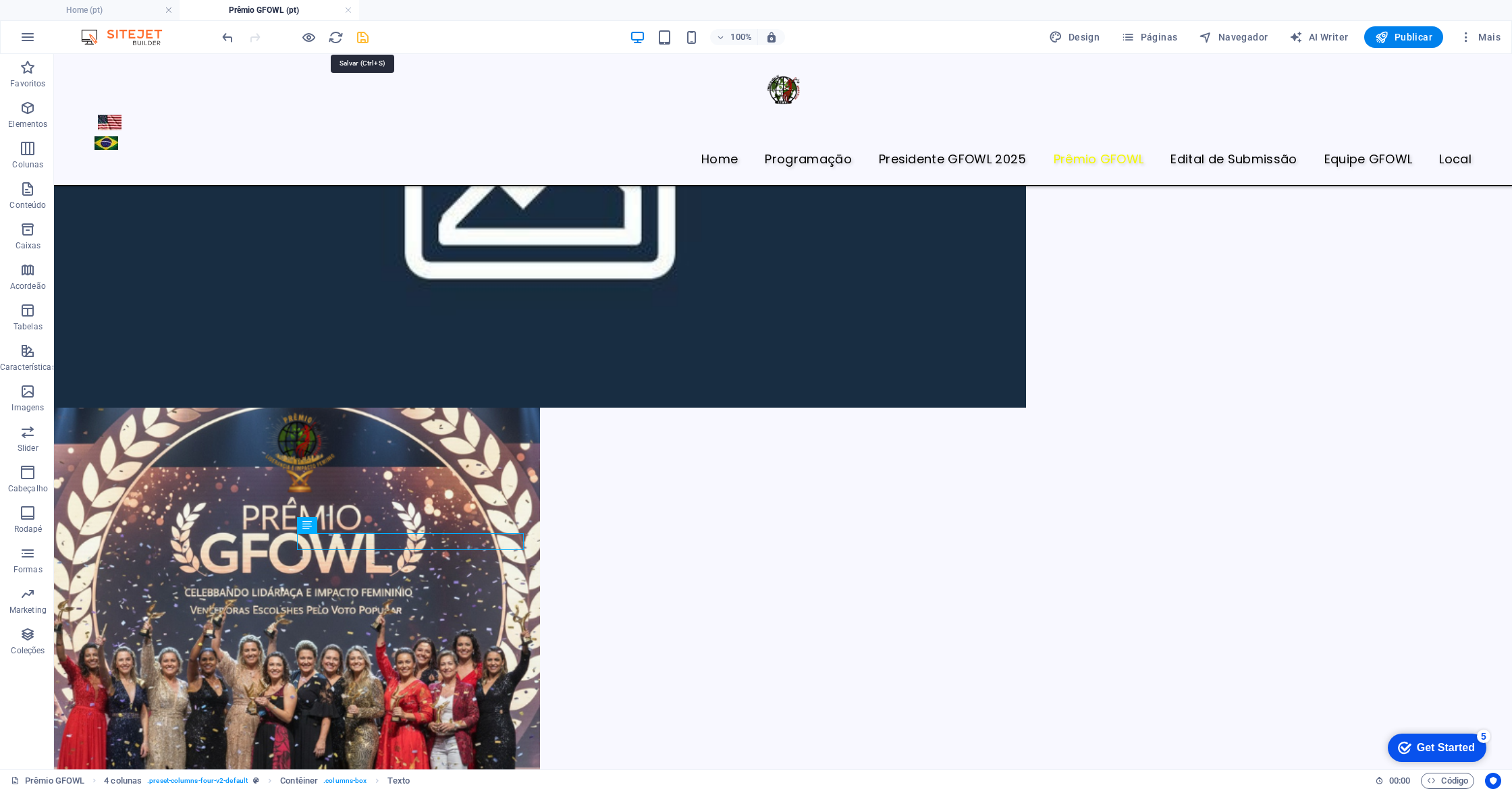
click at [367, 41] on icon "save" at bounding box center [363, 38] width 15 height 15
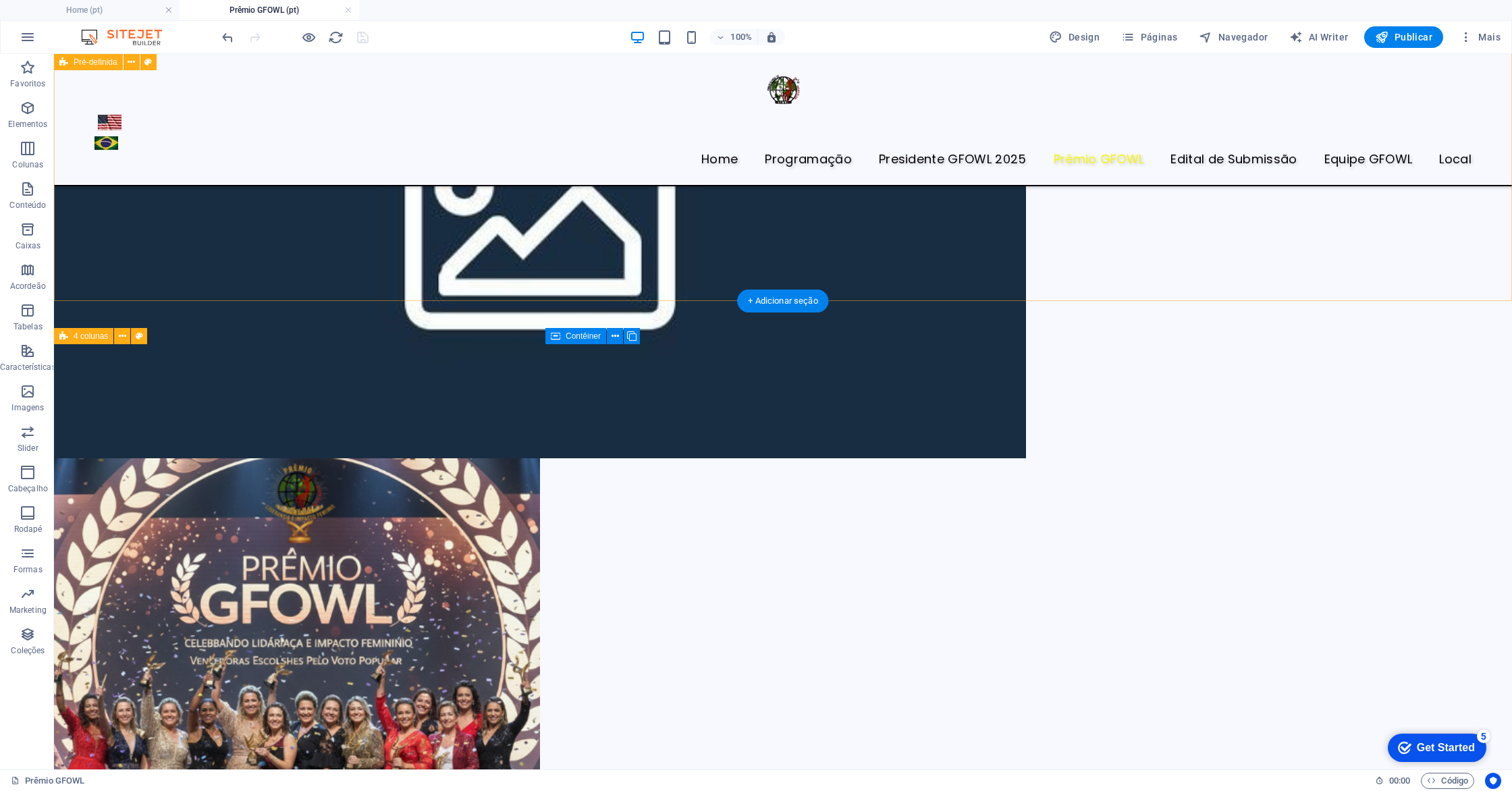
scroll to position [420, 0]
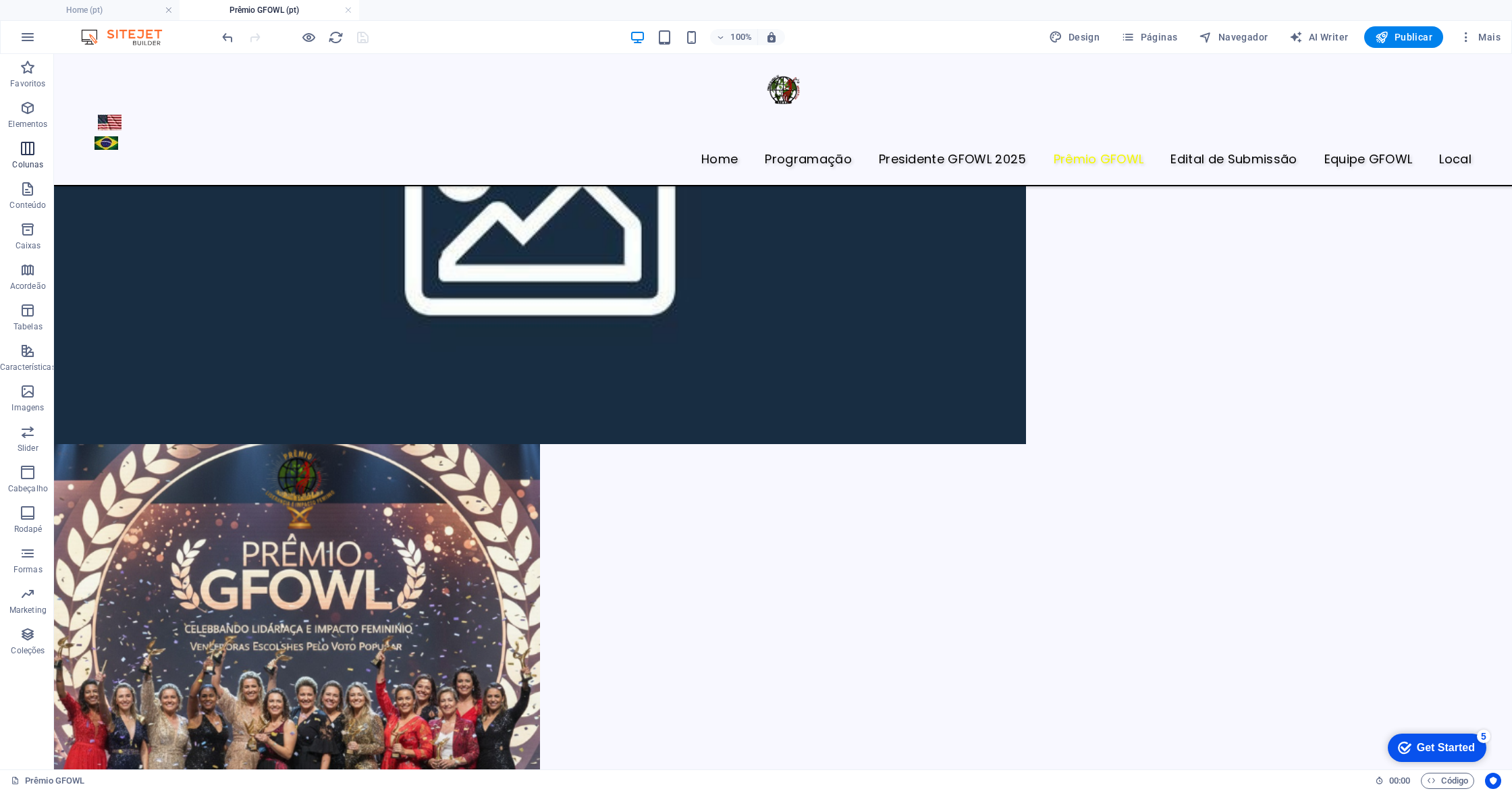
click at [34, 154] on icon "button" at bounding box center [27, 148] width 16 height 16
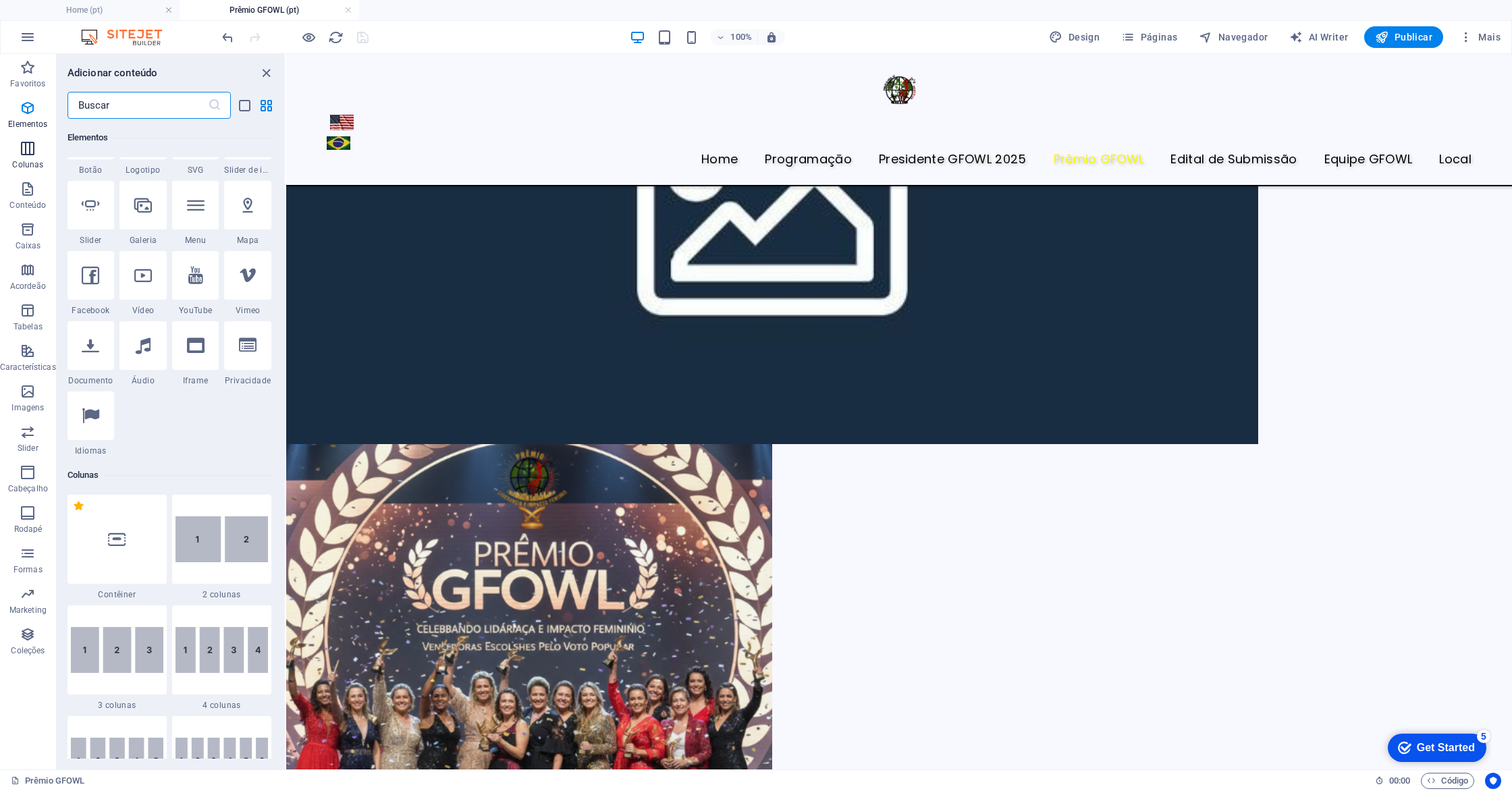
scroll to position [668, 0]
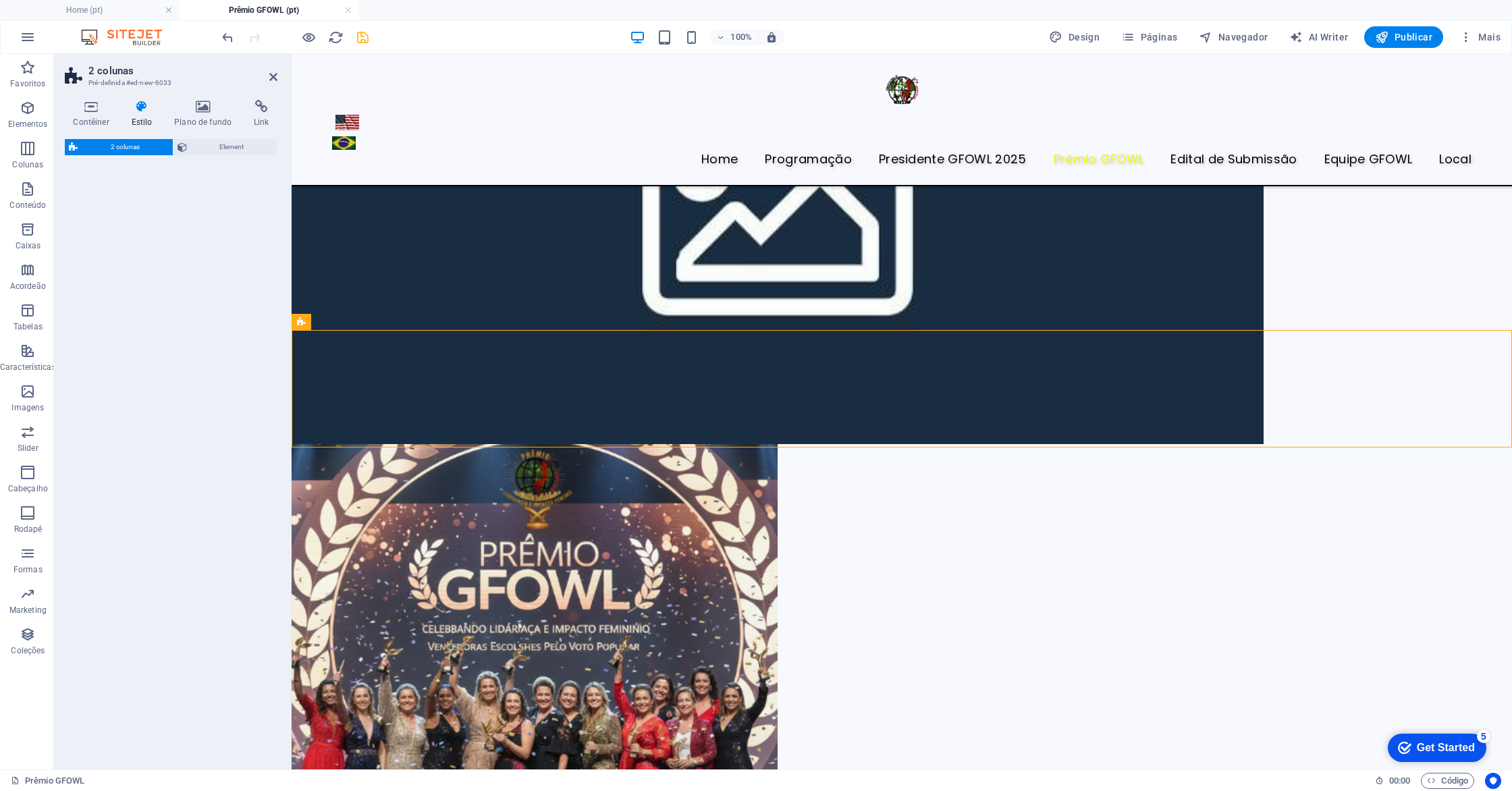
select select "rem"
select select "preset-columns-two-v2-default"
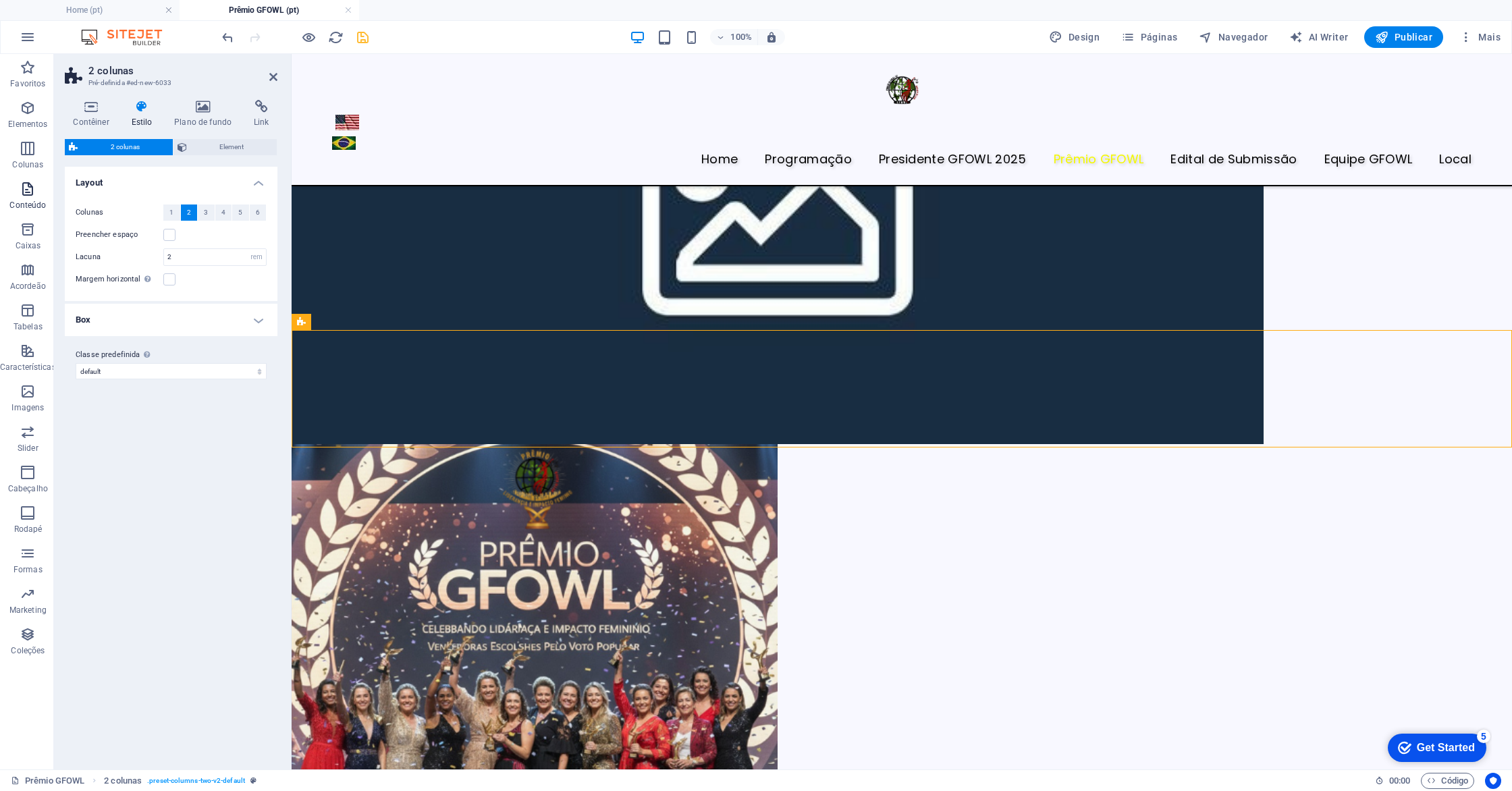
click at [24, 191] on icon "button" at bounding box center [27, 189] width 16 height 16
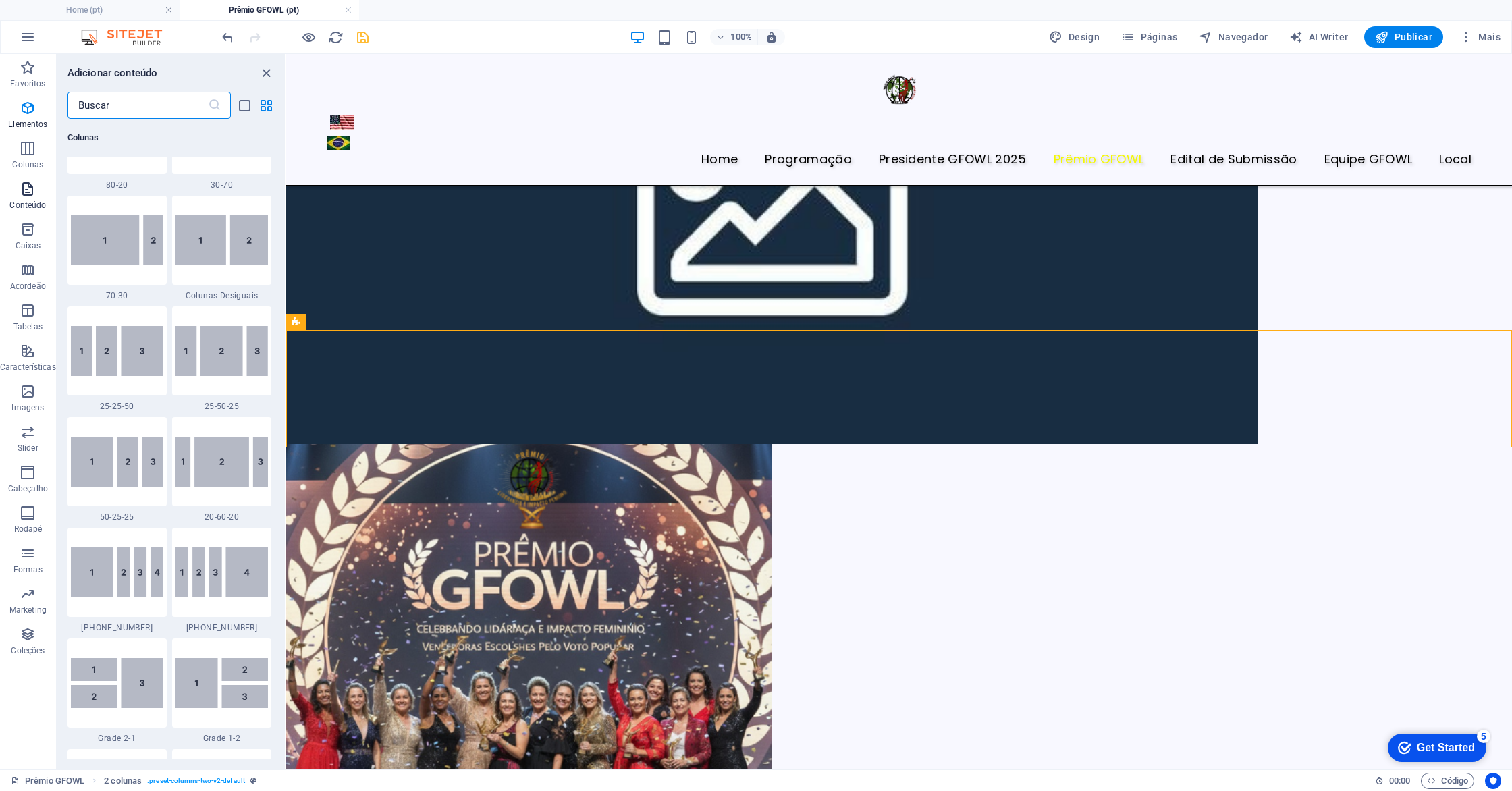
scroll to position [2362, 0]
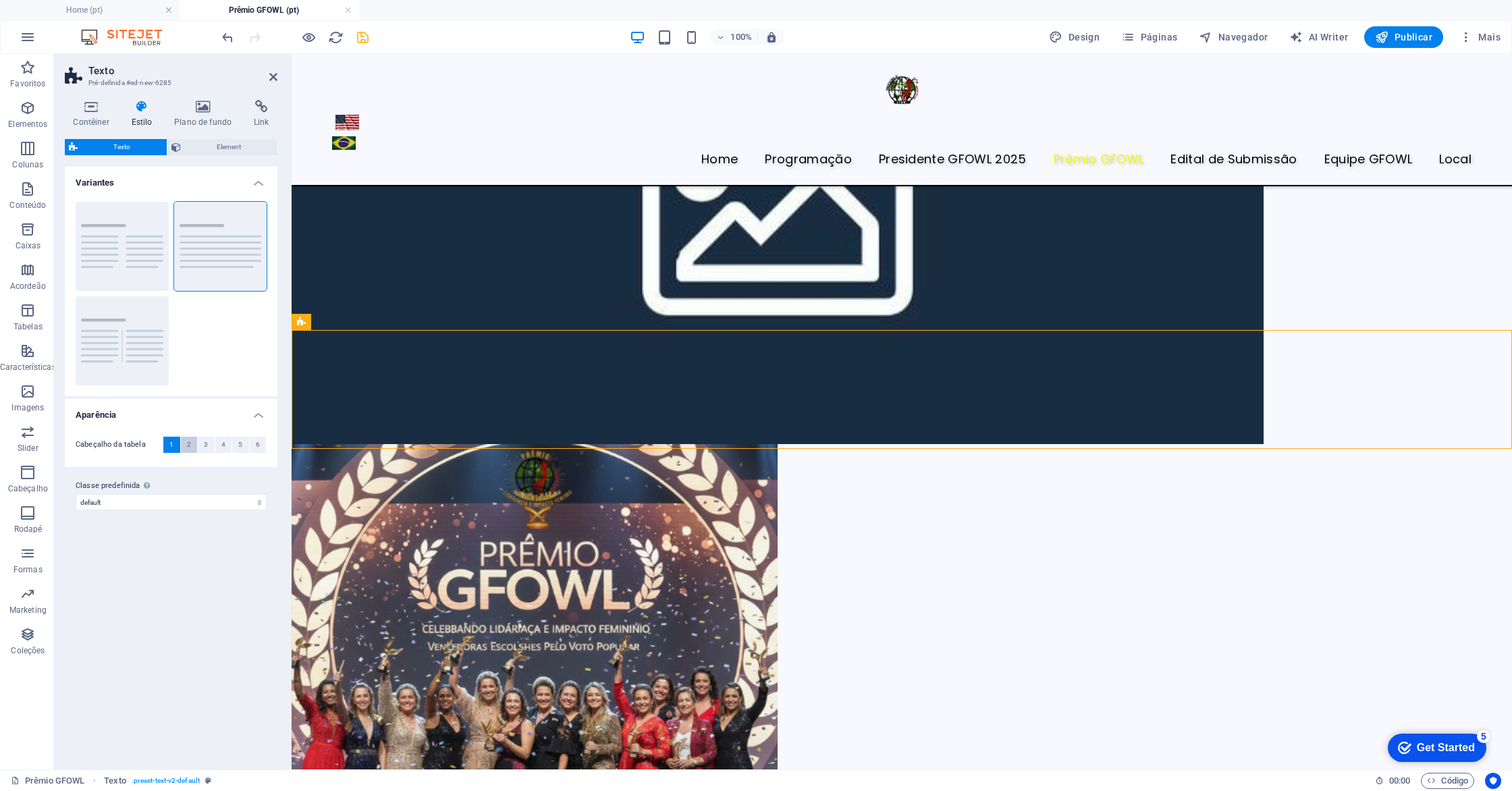
click at [187, 441] on span "2" at bounding box center [189, 445] width 4 height 16
click at [107, 247] on button "Colunas" at bounding box center [122, 247] width 93 height 89
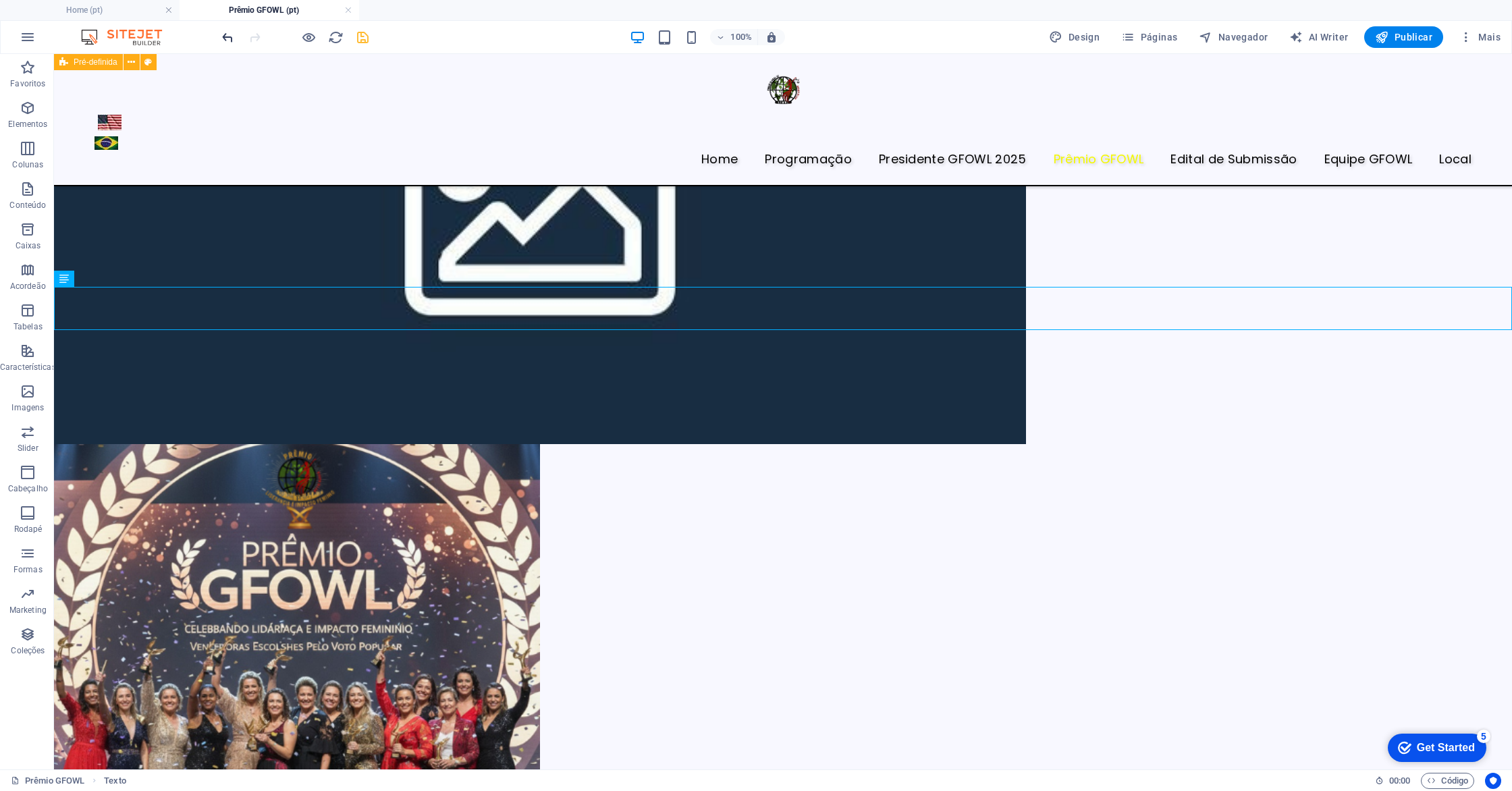
click at [231, 43] on icon "undo" at bounding box center [228, 38] width 15 height 15
click at [27, 147] on icon "button" at bounding box center [27, 148] width 16 height 16
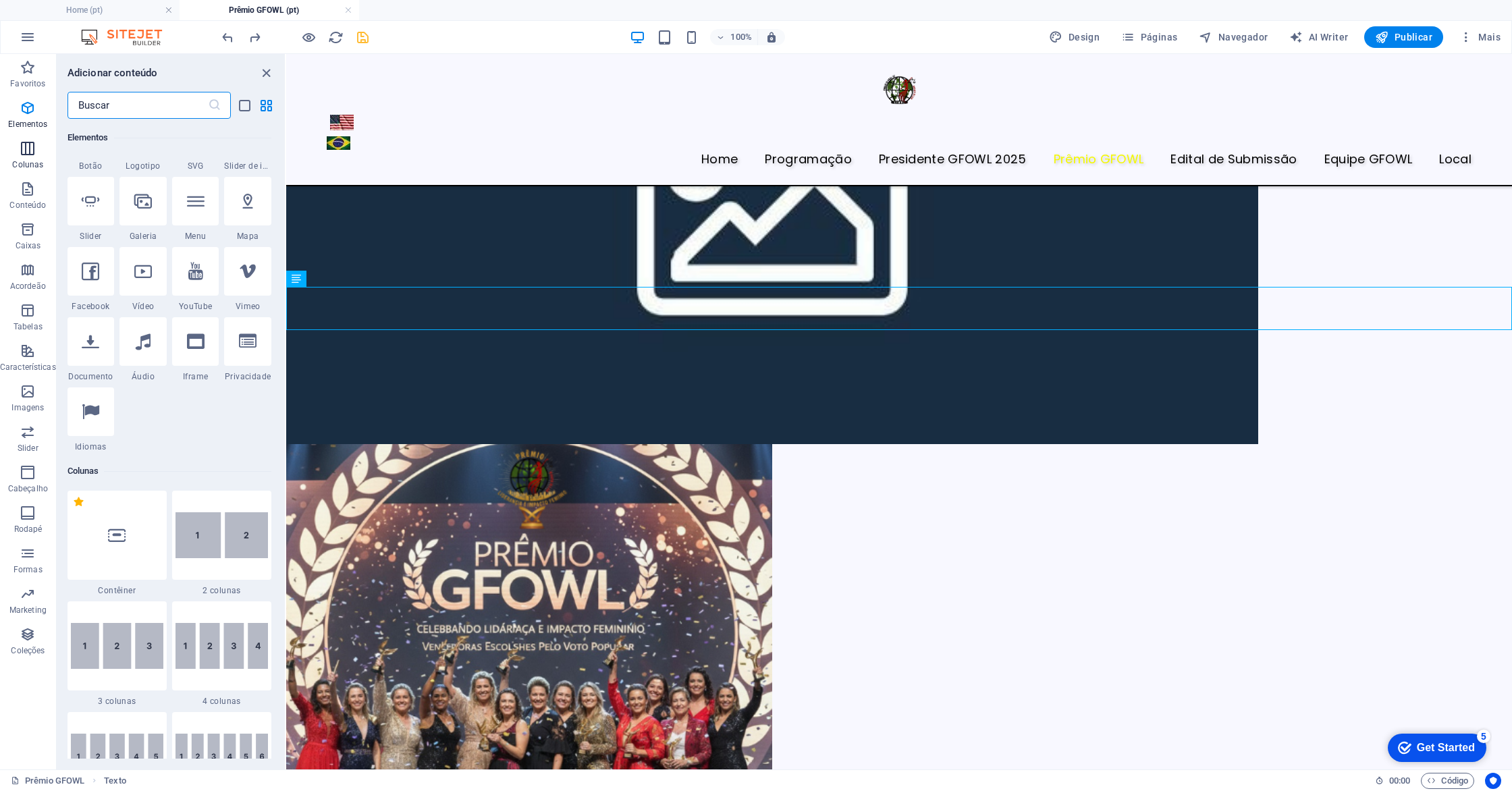
scroll to position [668, 0]
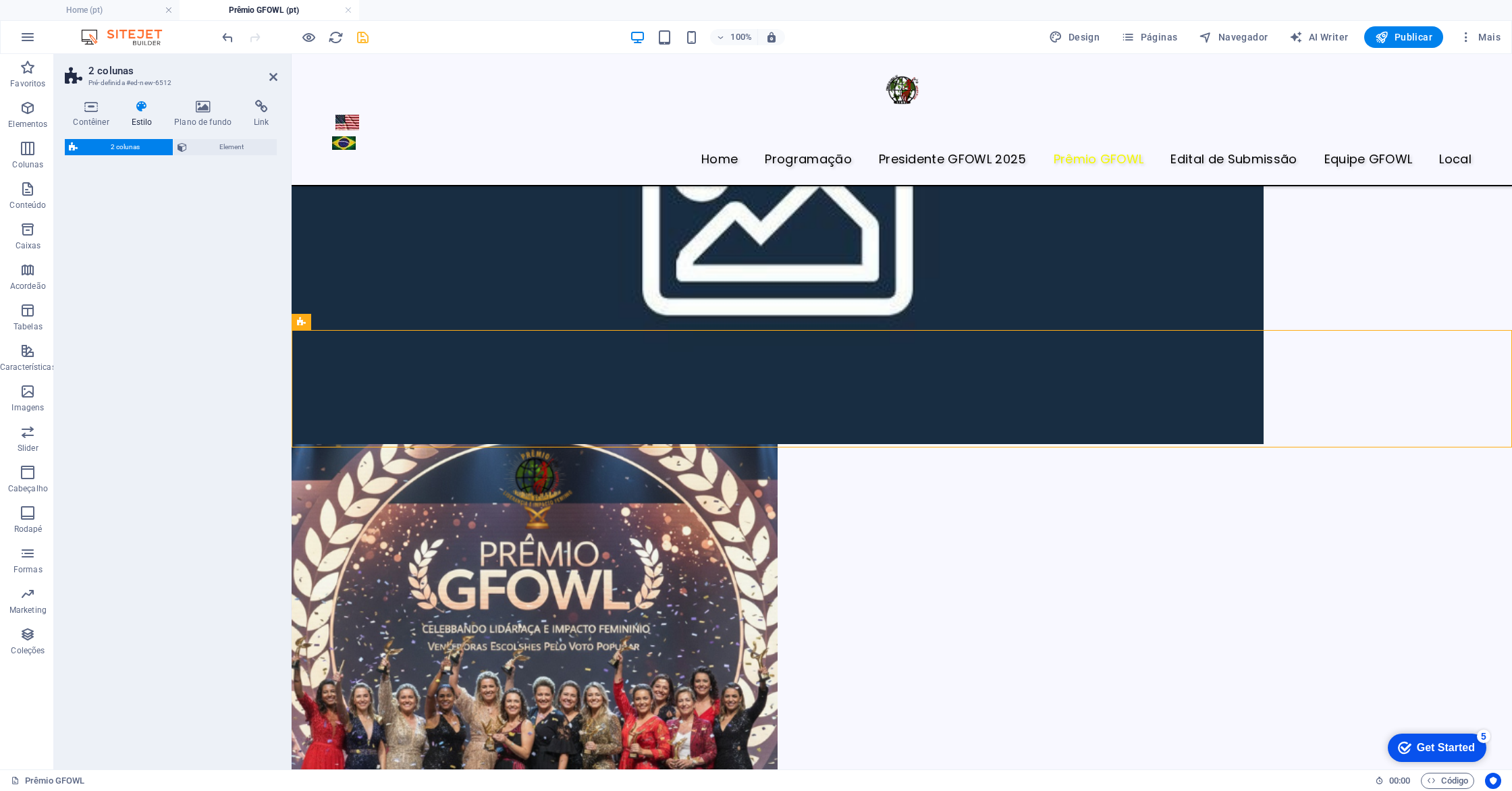
select select "rem"
select select "preset-columns-two-v2-default"
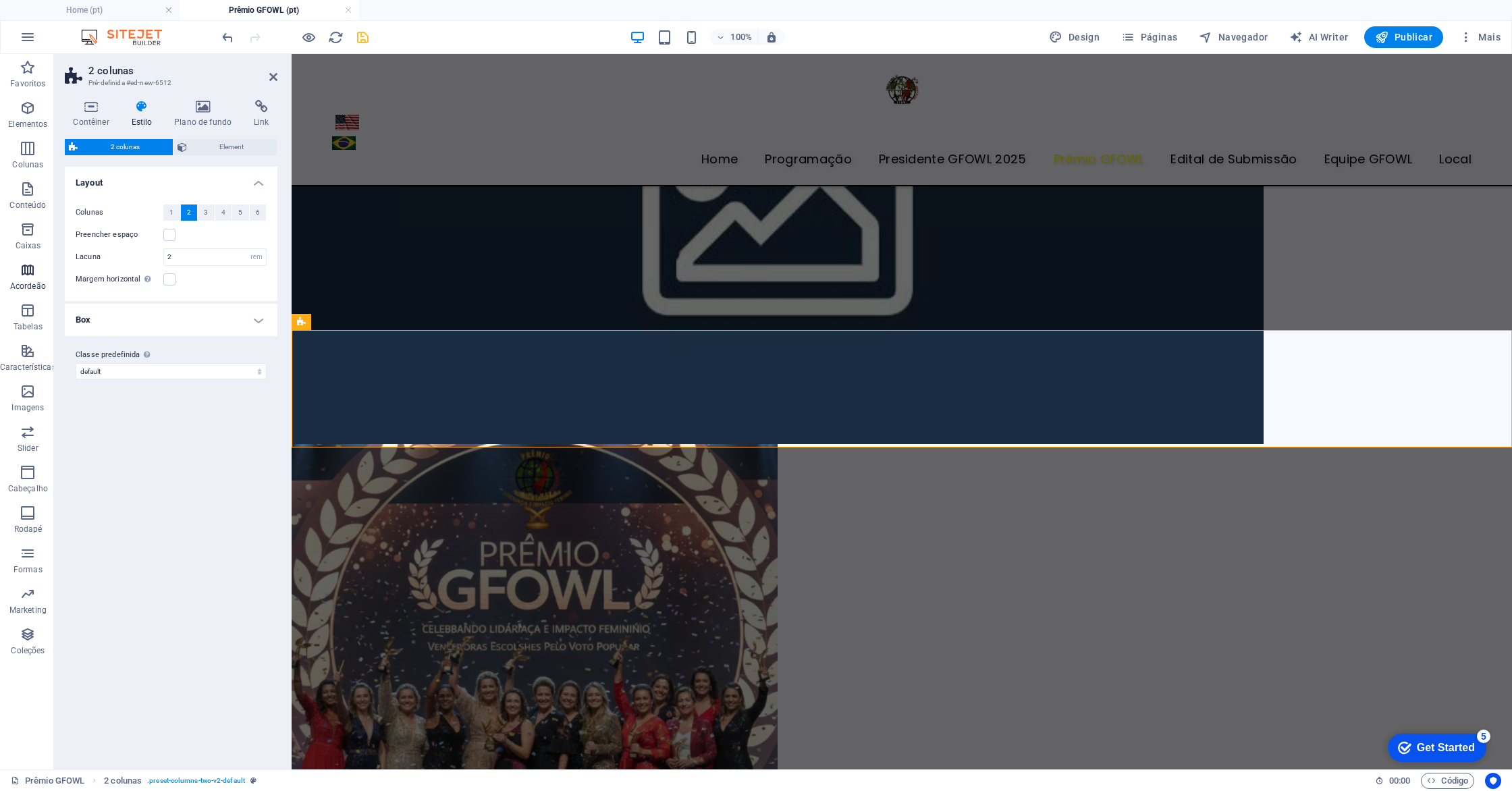
click at [28, 273] on icon "button" at bounding box center [27, 270] width 16 height 16
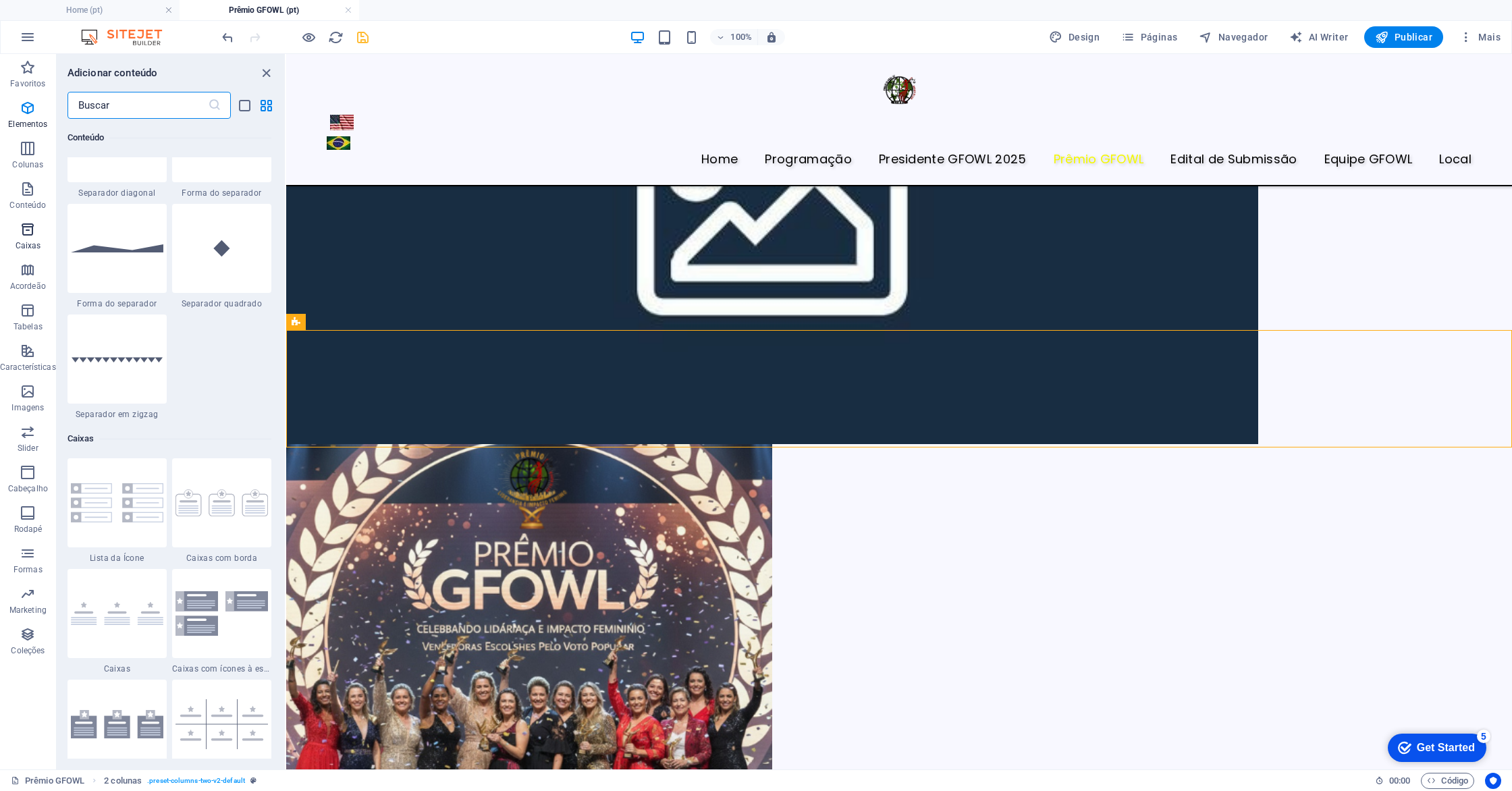
scroll to position [4310, 0]
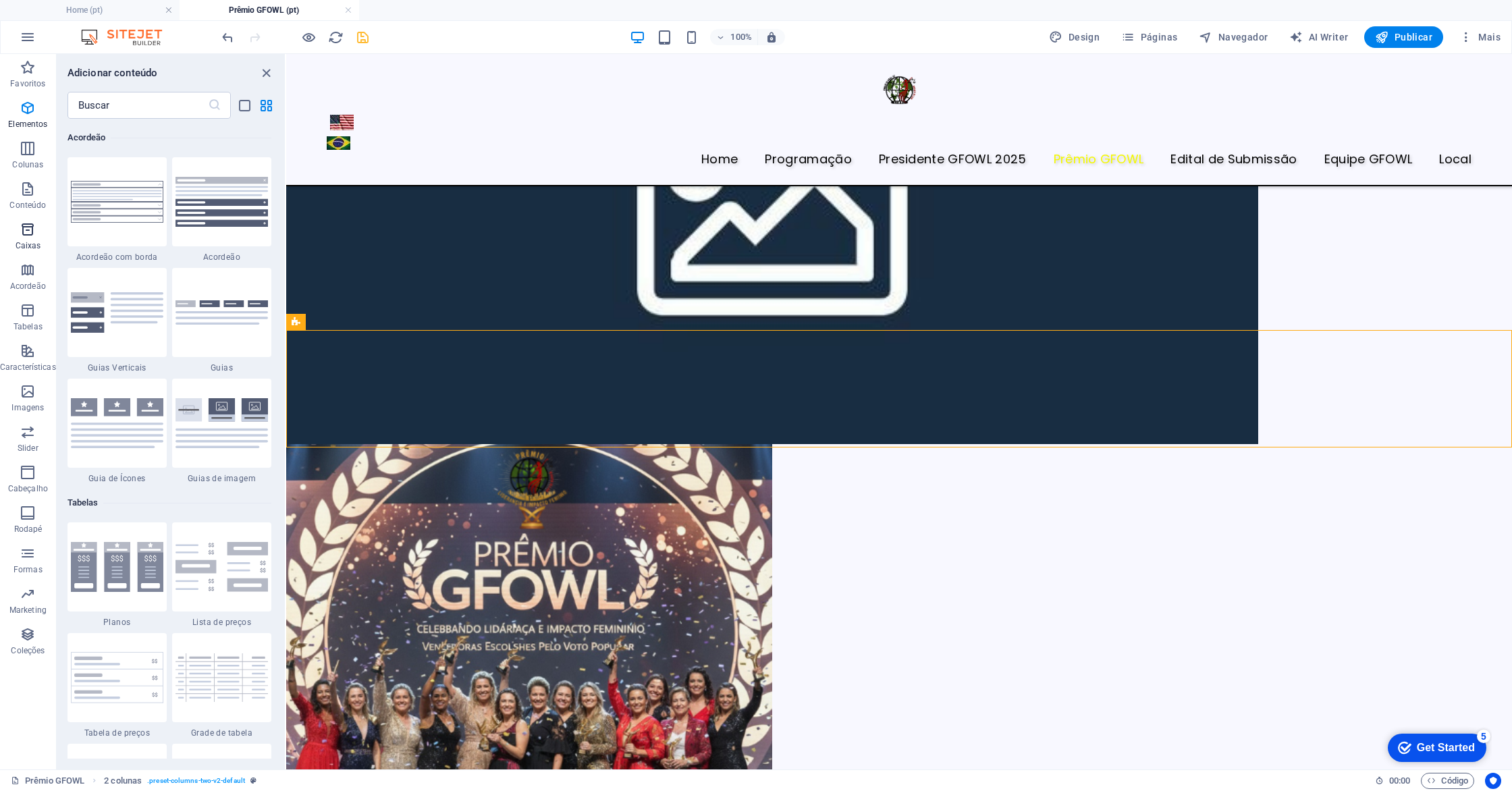
click at [27, 231] on icon "button" at bounding box center [27, 229] width 16 height 16
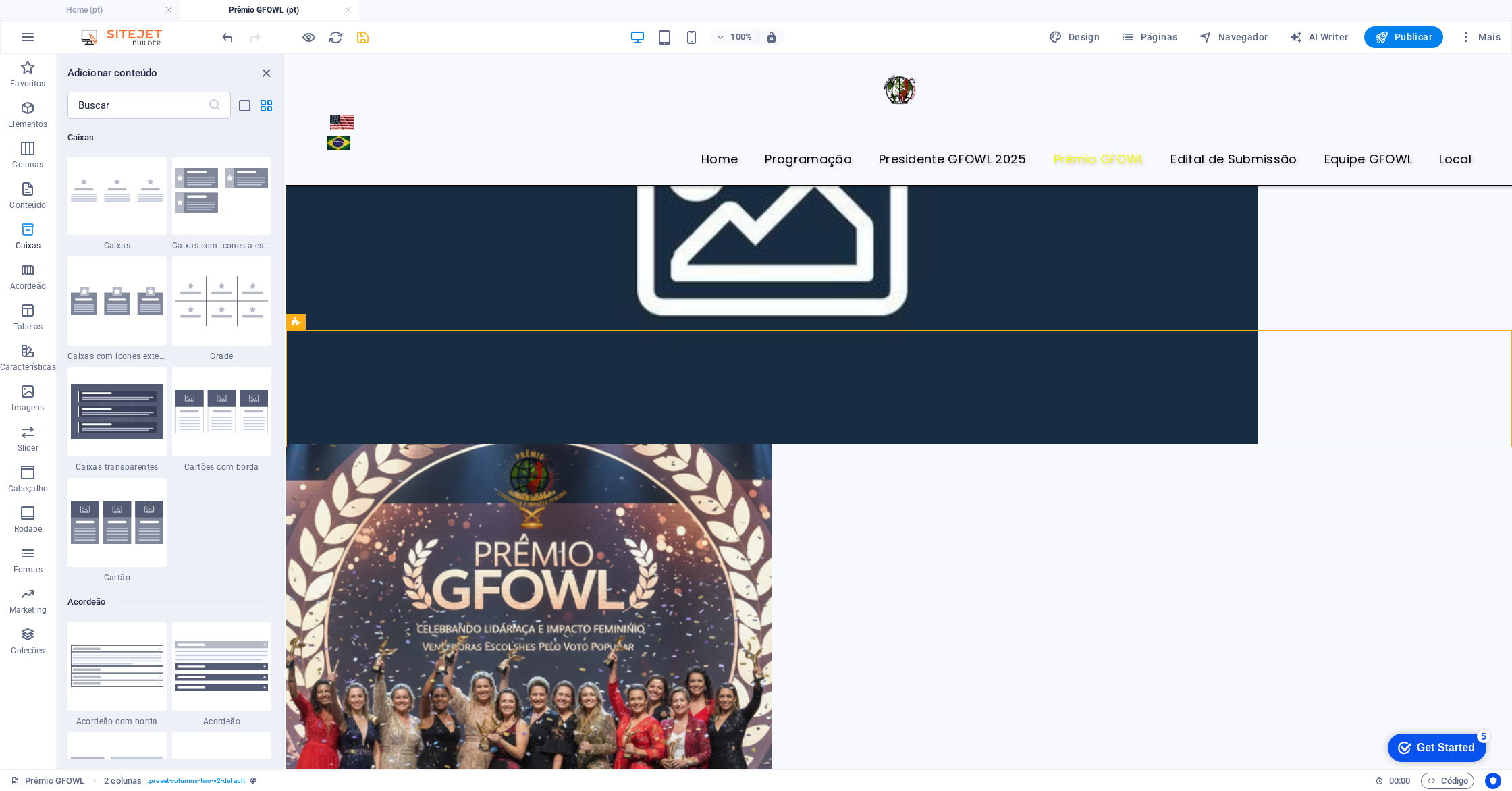
scroll to position [3724, 0]
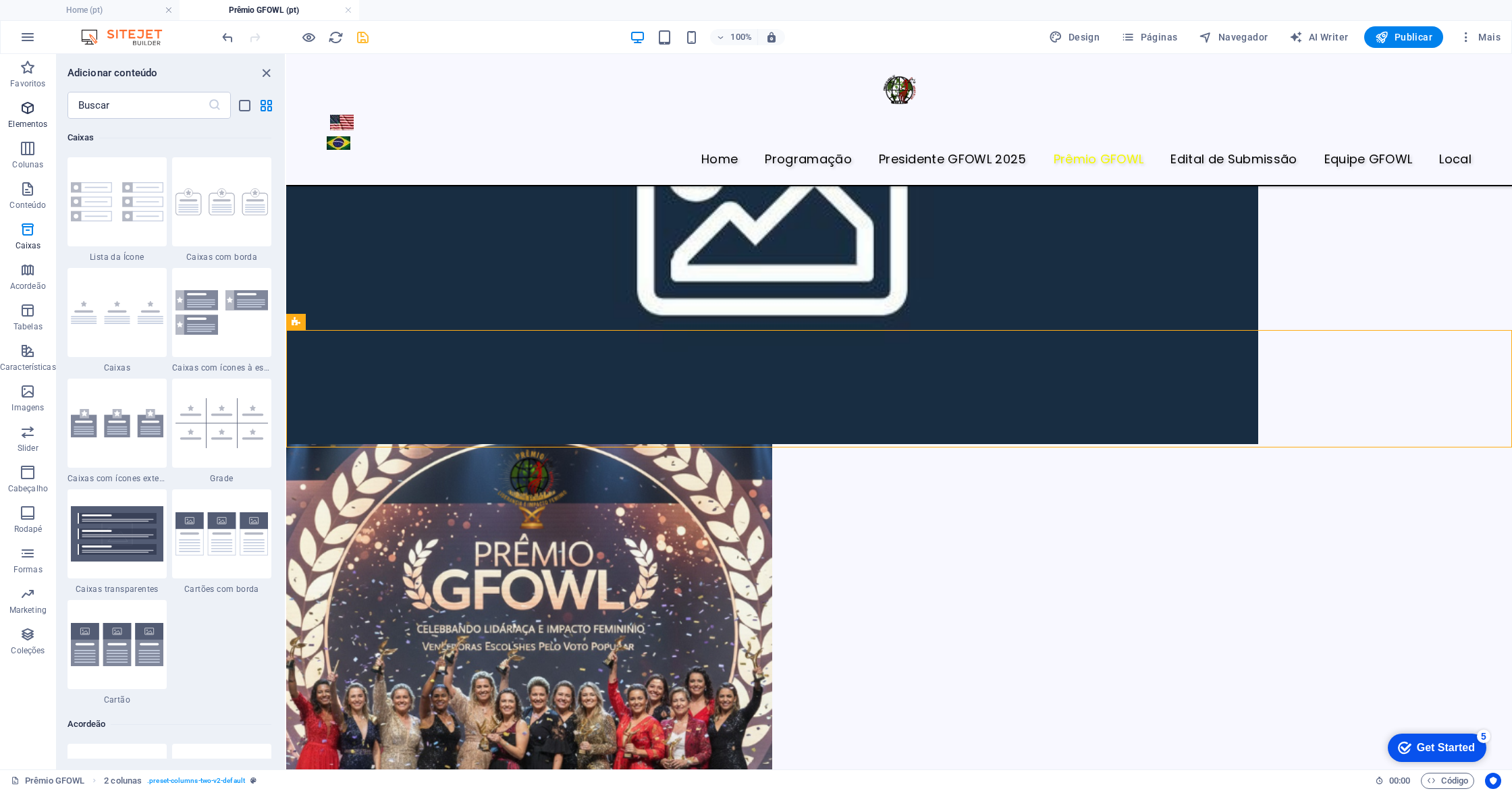
click at [26, 111] on icon "button" at bounding box center [27, 108] width 16 height 16
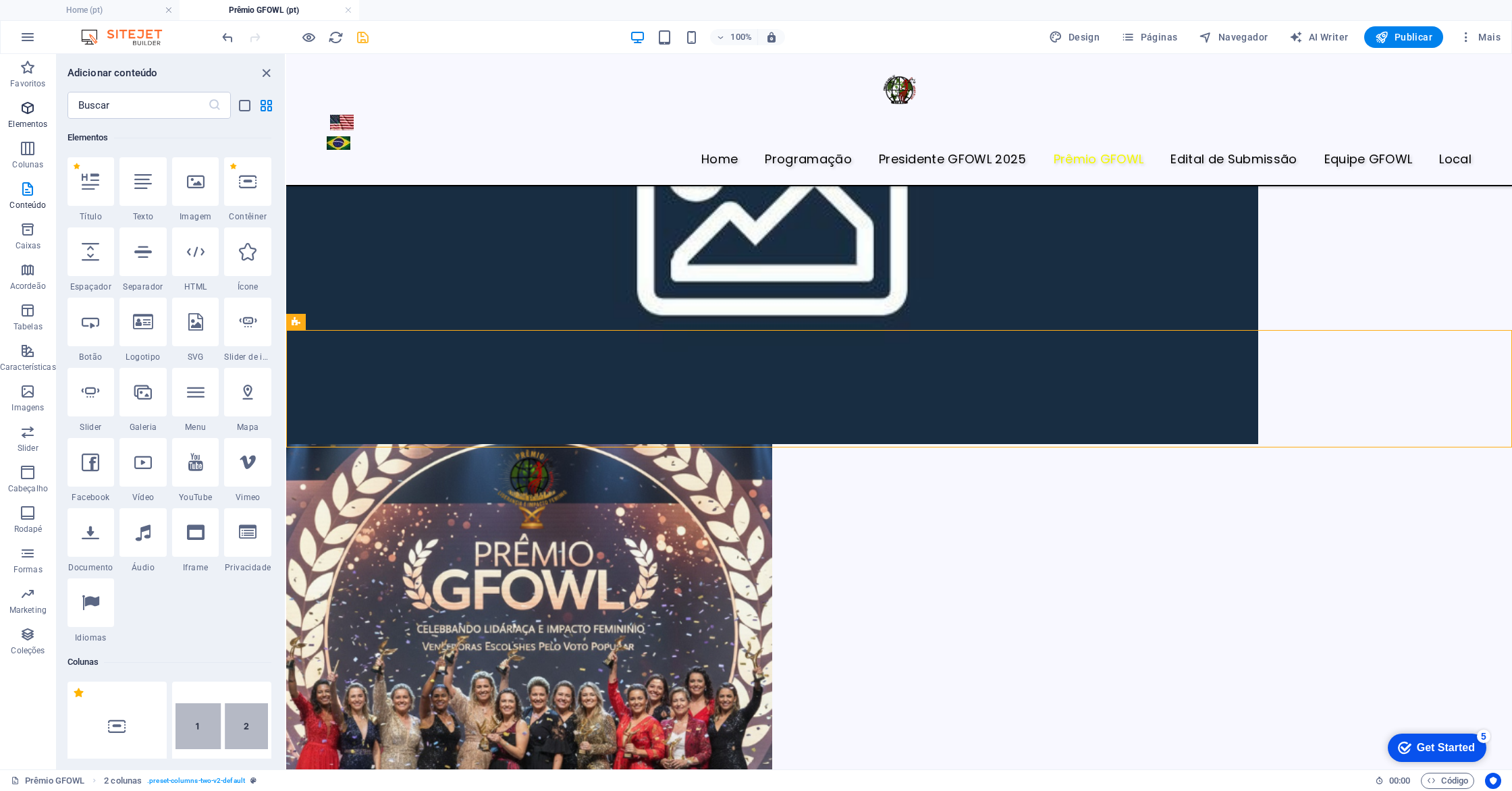
scroll to position [144, 0]
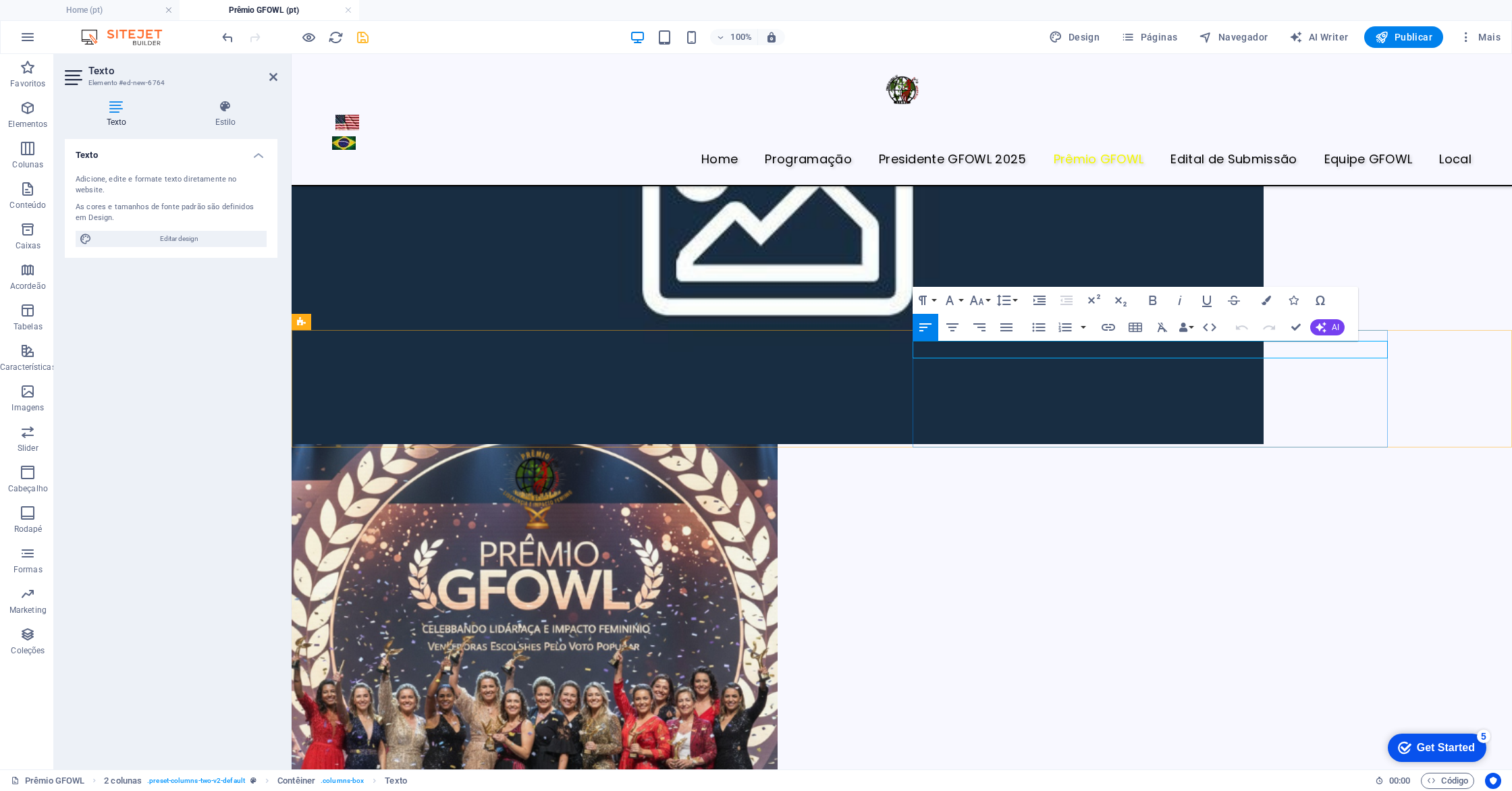
drag, startPoint x: 1056, startPoint y: 351, endPoint x: 906, endPoint y: 357, distance: 150.1
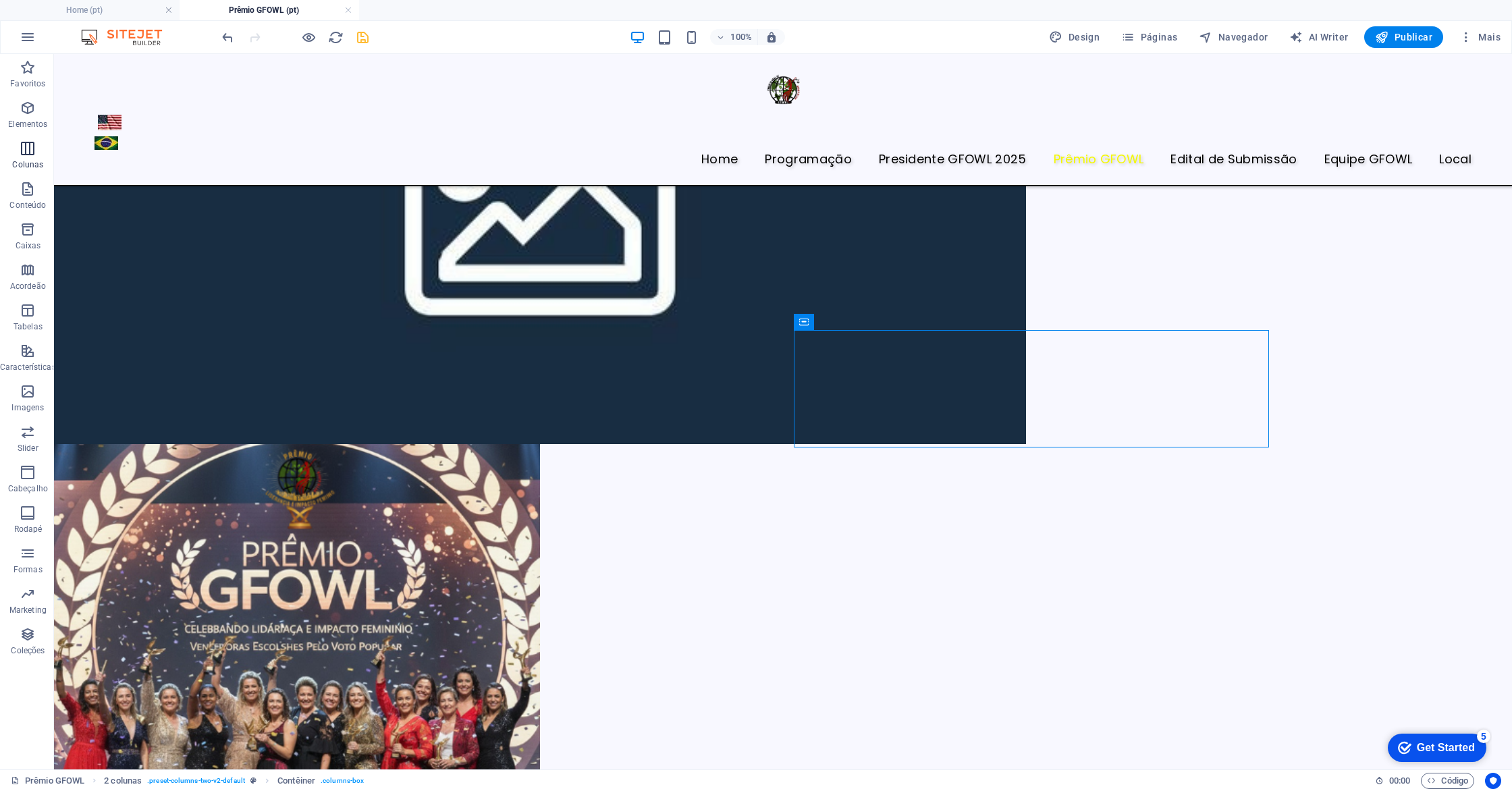
click at [32, 161] on p "Colunas" at bounding box center [27, 165] width 31 height 11
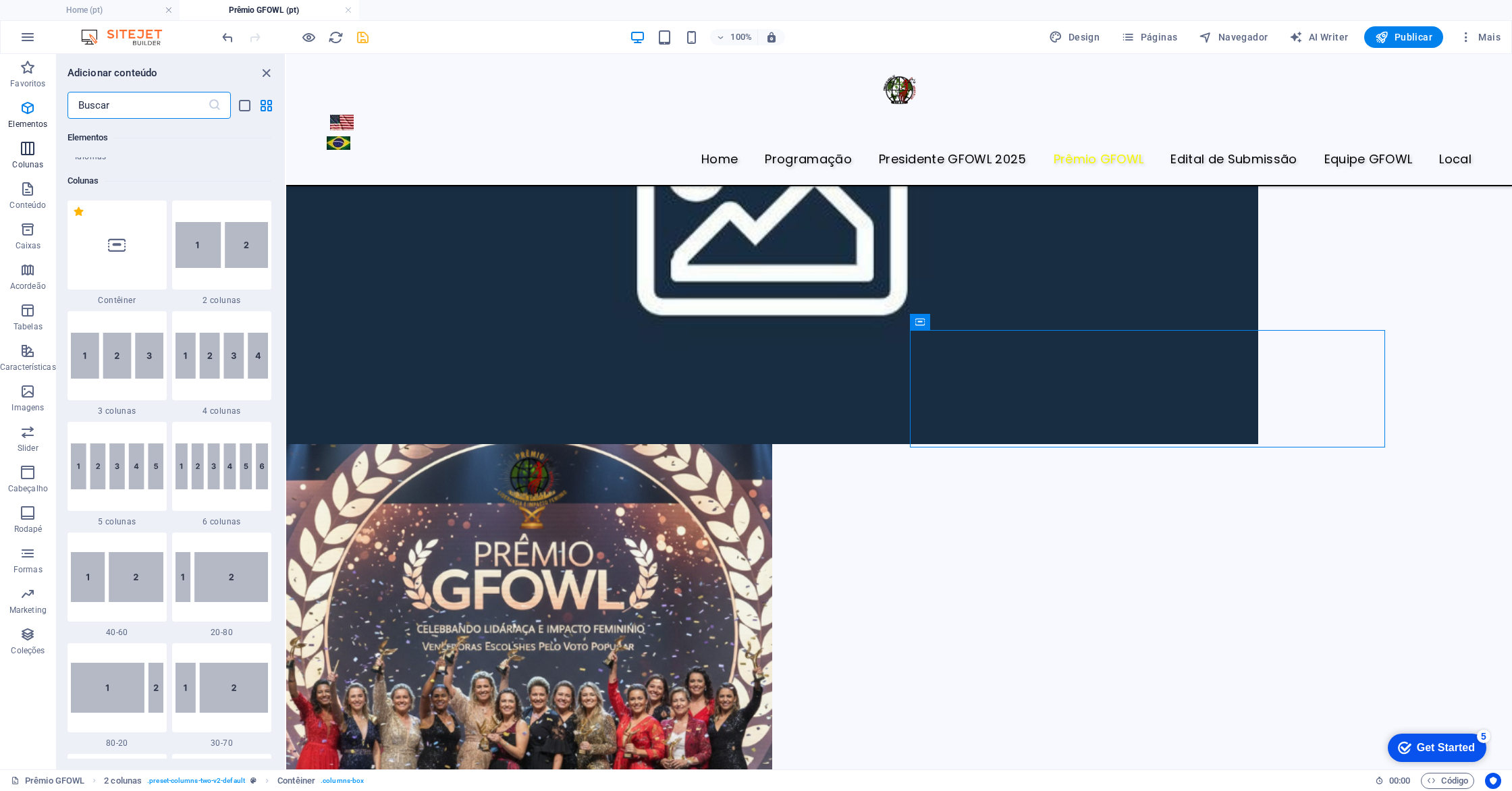
scroll to position [668, 0]
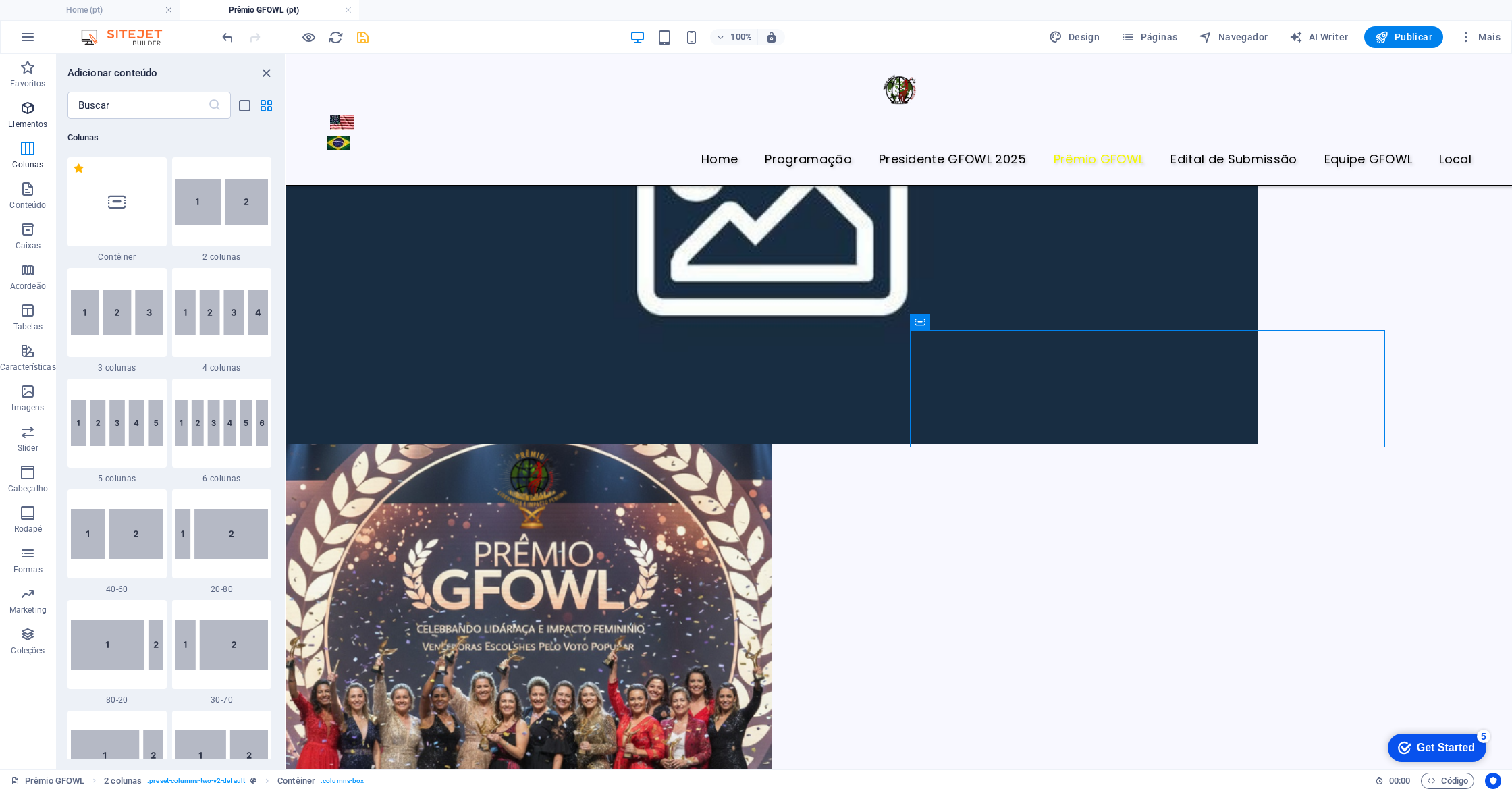
click at [20, 103] on icon "button" at bounding box center [27, 108] width 16 height 16
click at [31, 194] on icon "button" at bounding box center [27, 189] width 16 height 16
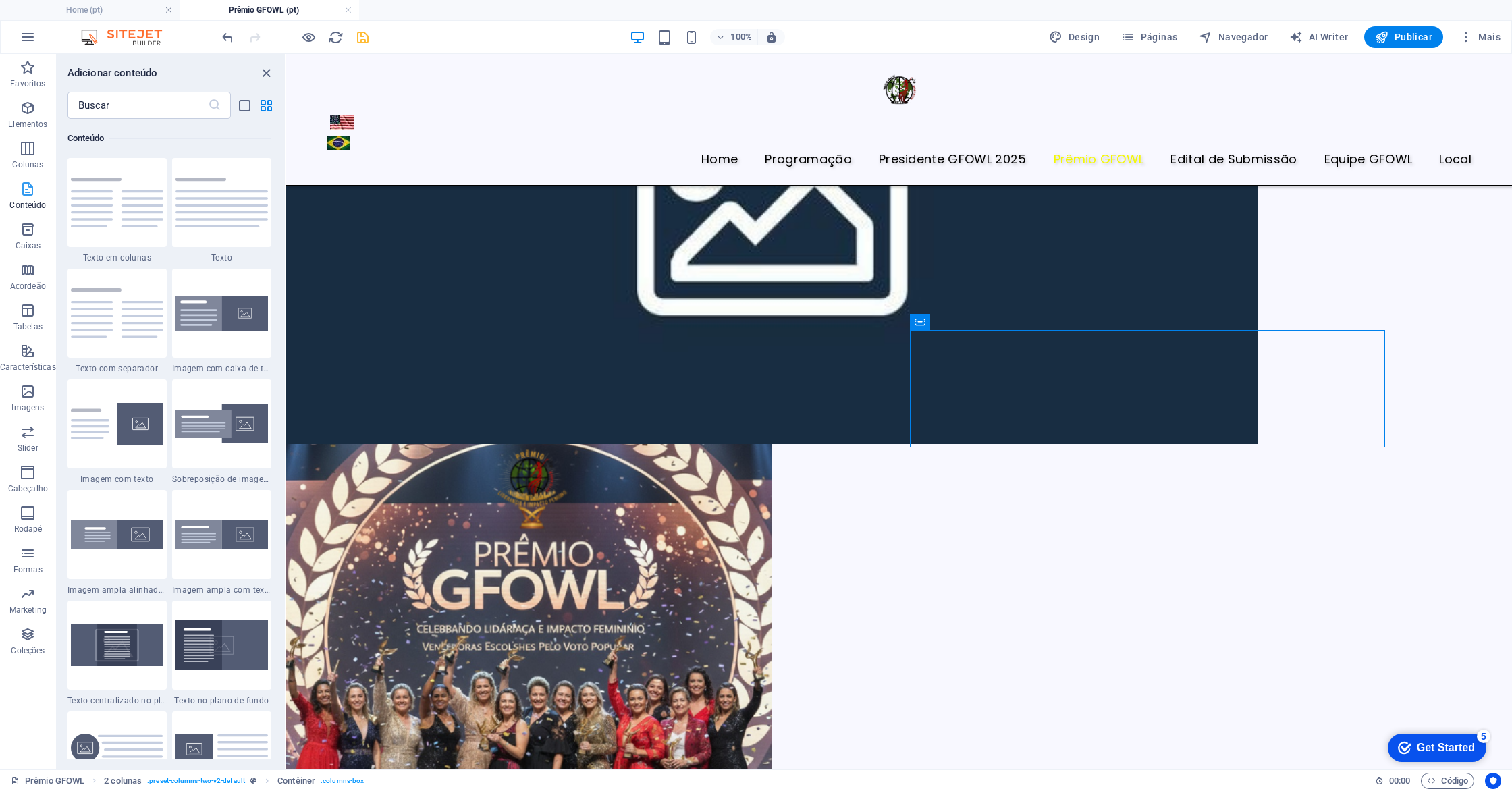
scroll to position [2362, 0]
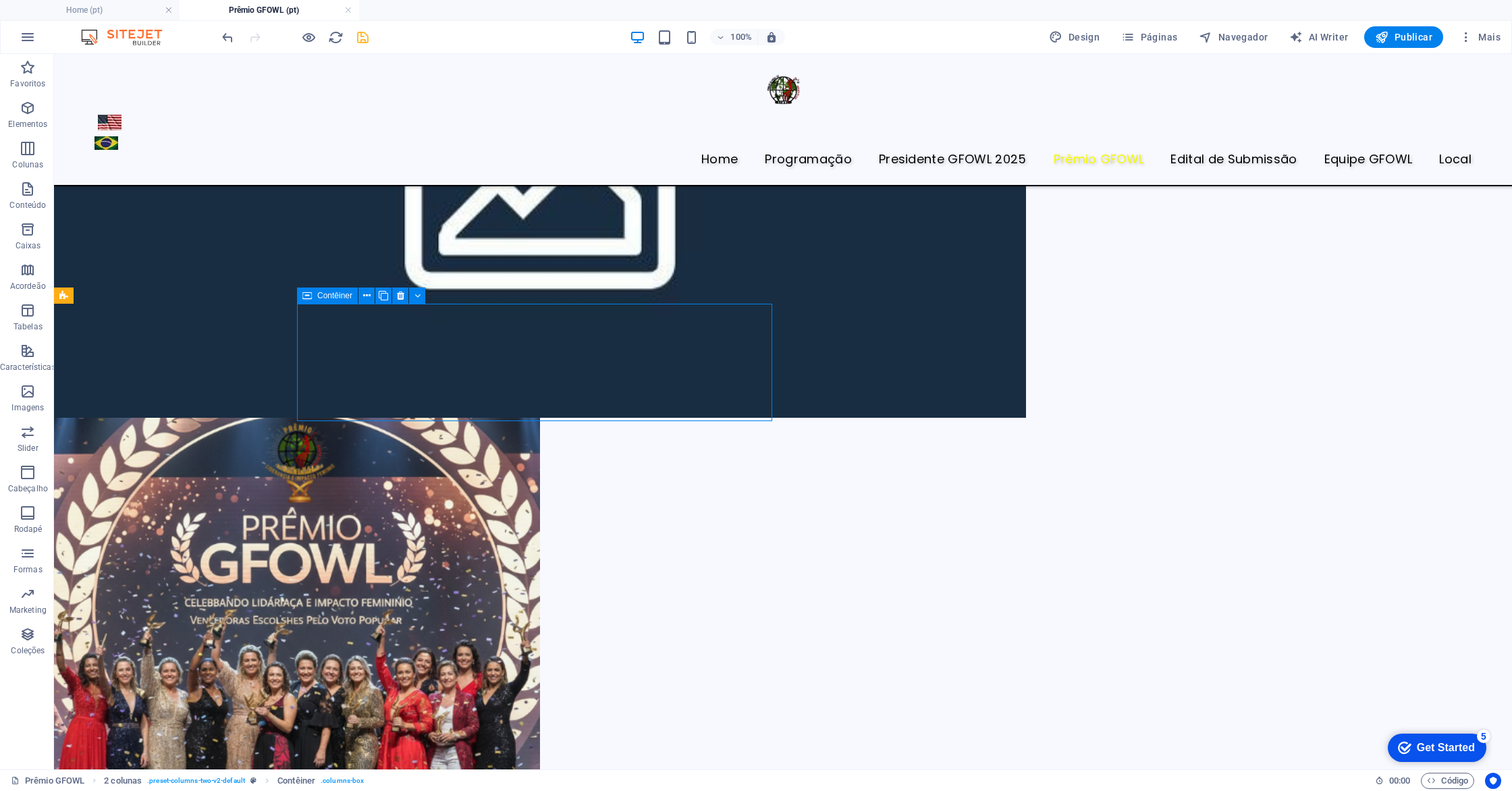
scroll to position [449, 0]
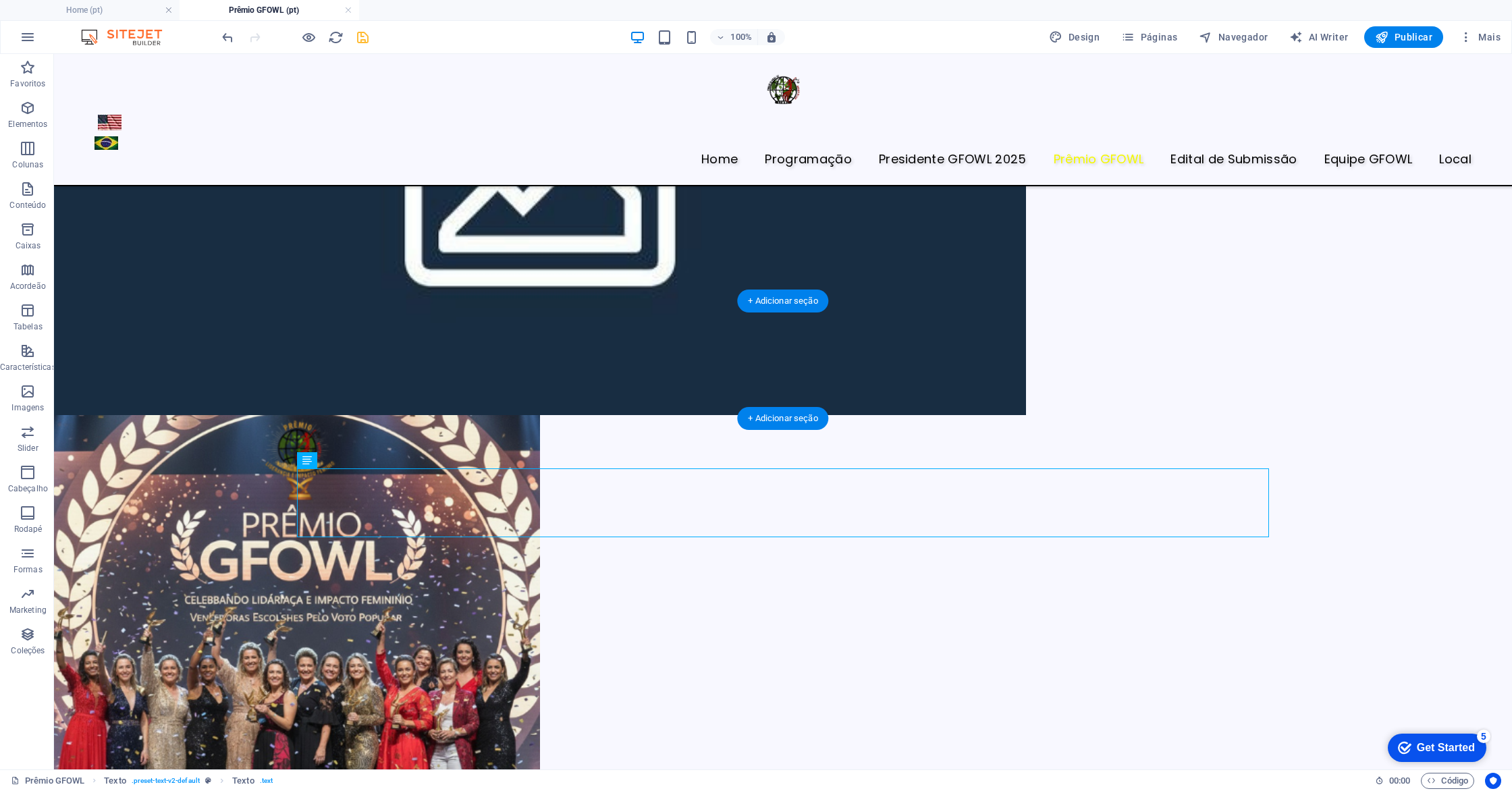
drag, startPoint x: 550, startPoint y: 486, endPoint x: 498, endPoint y: 348, distance: 147.5
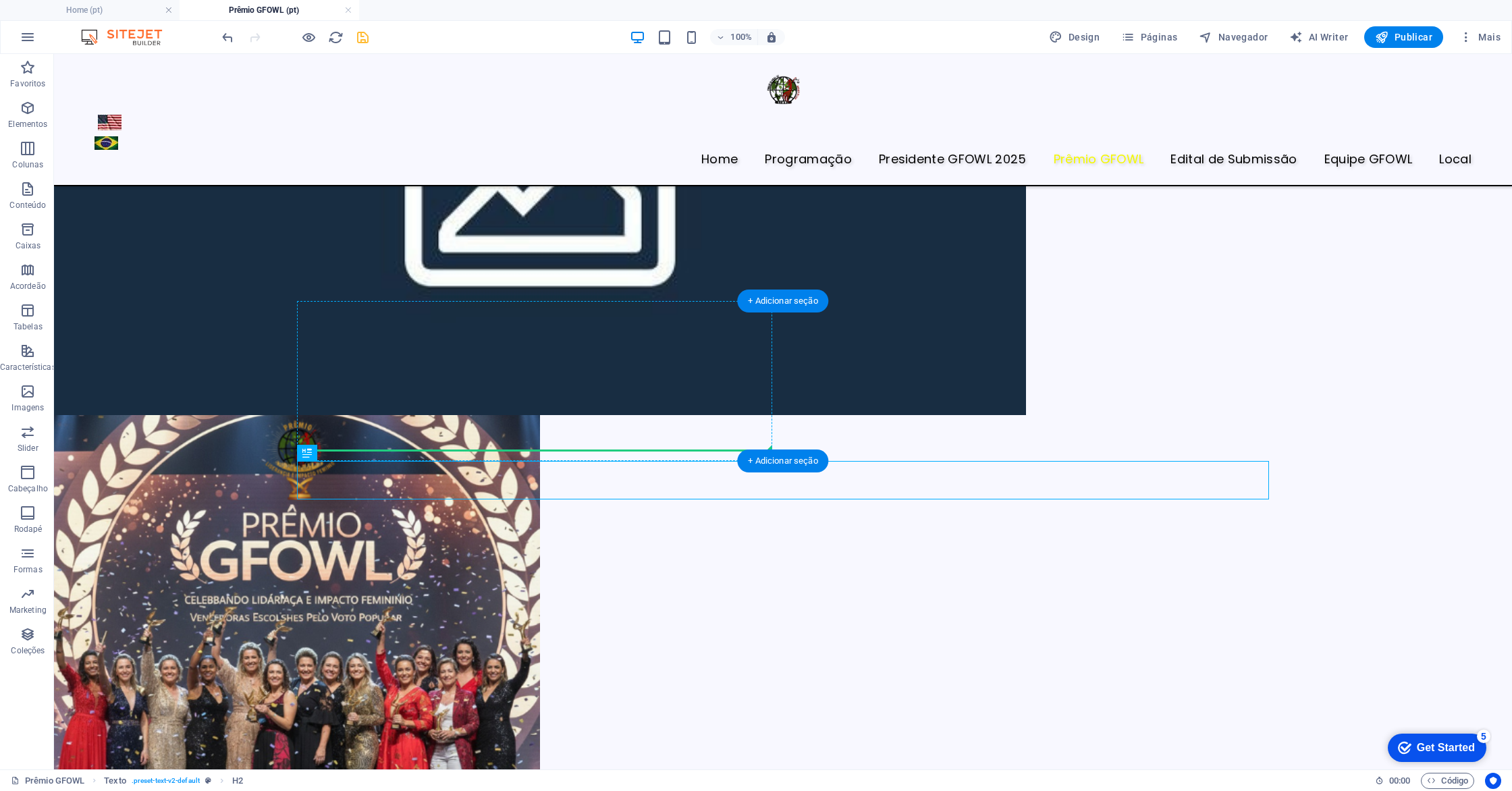
drag, startPoint x: 494, startPoint y: 496, endPoint x: 472, endPoint y: 395, distance: 103.4
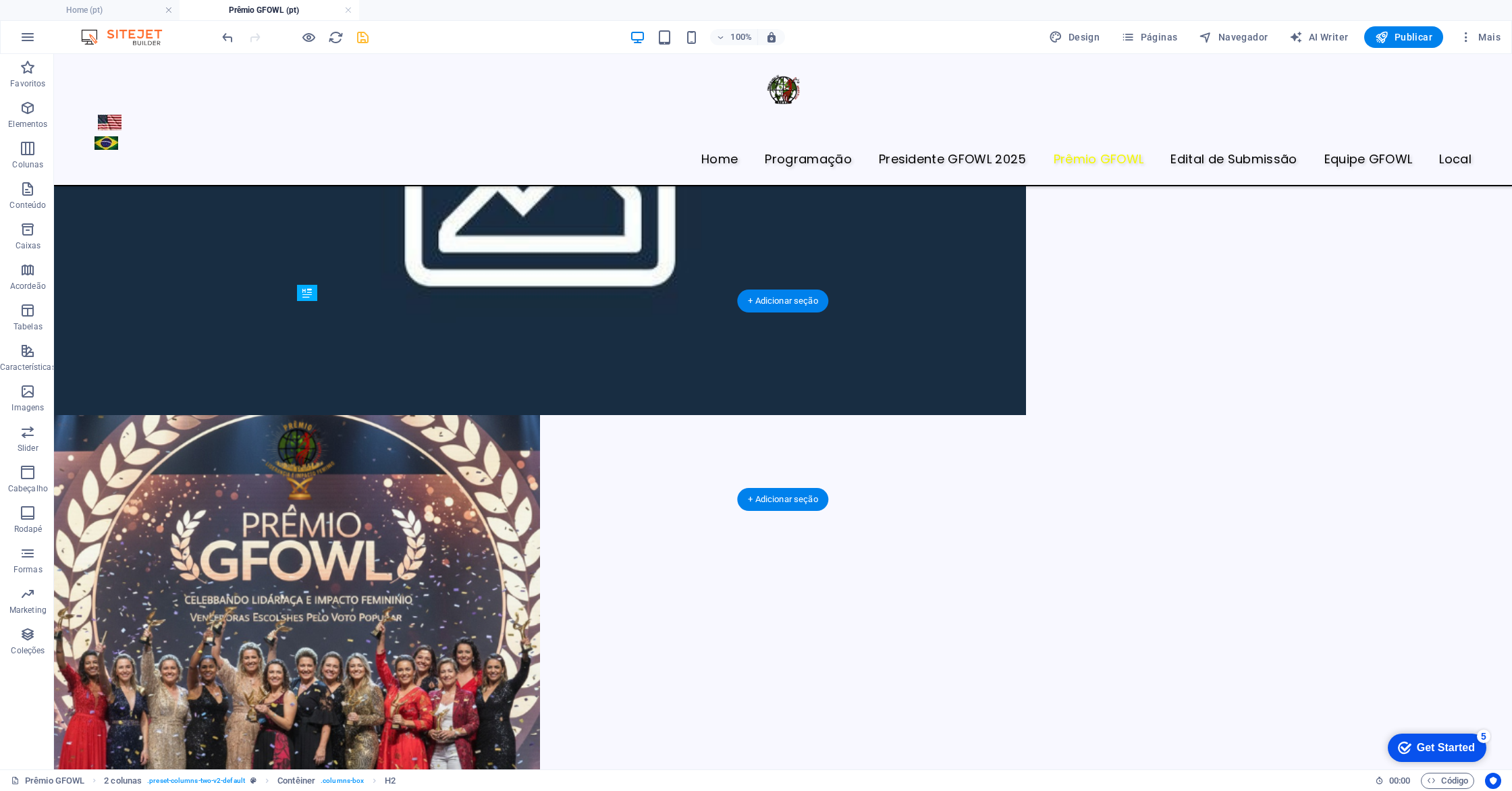
drag, startPoint x: 517, startPoint y: 477, endPoint x: 502, endPoint y: 359, distance: 118.9
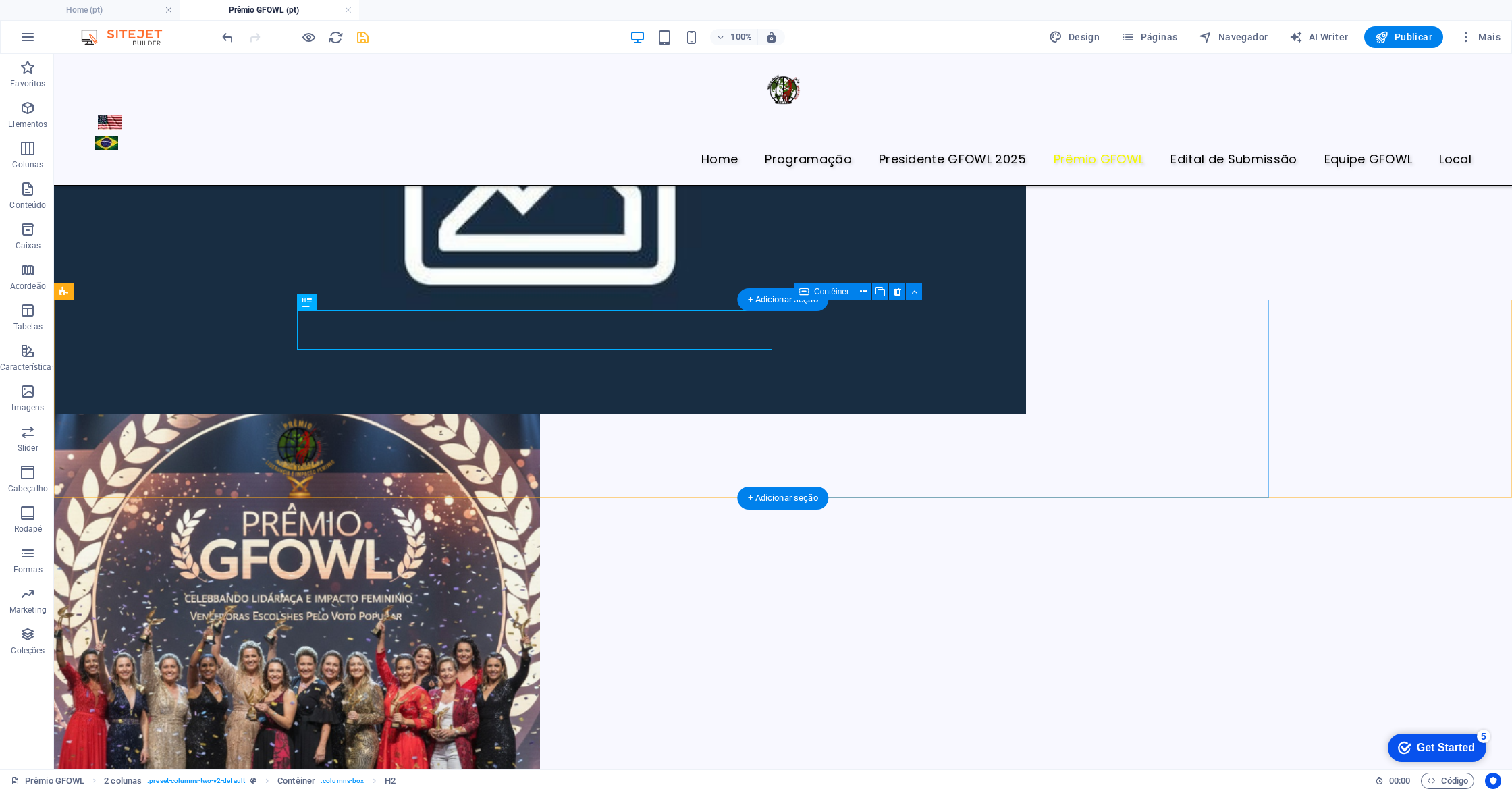
click at [363, 303] on icon at bounding box center [366, 303] width 8 height 15
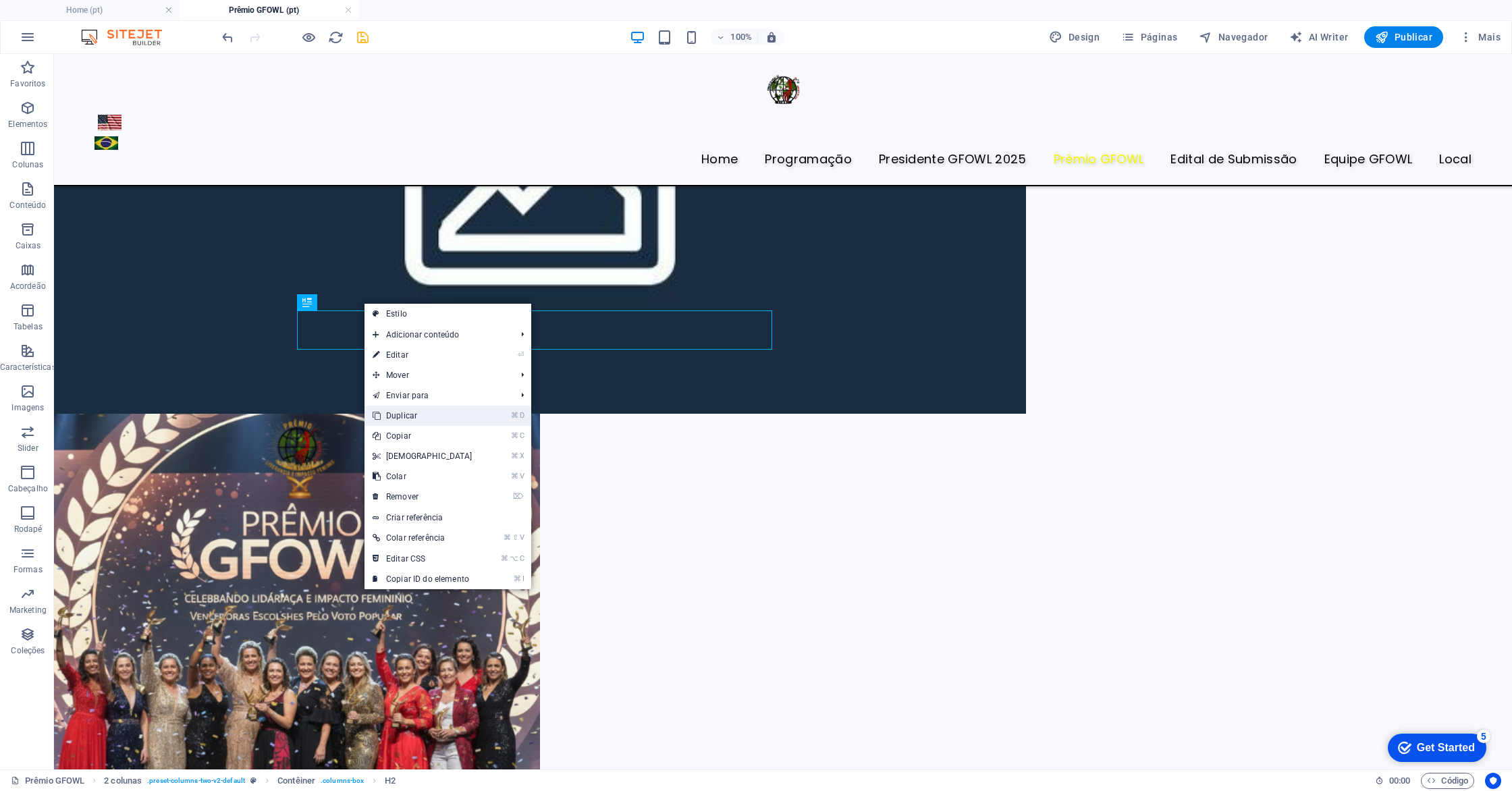
click at [435, 418] on link "⌘ D Duplicar" at bounding box center [422, 416] width 116 height 21
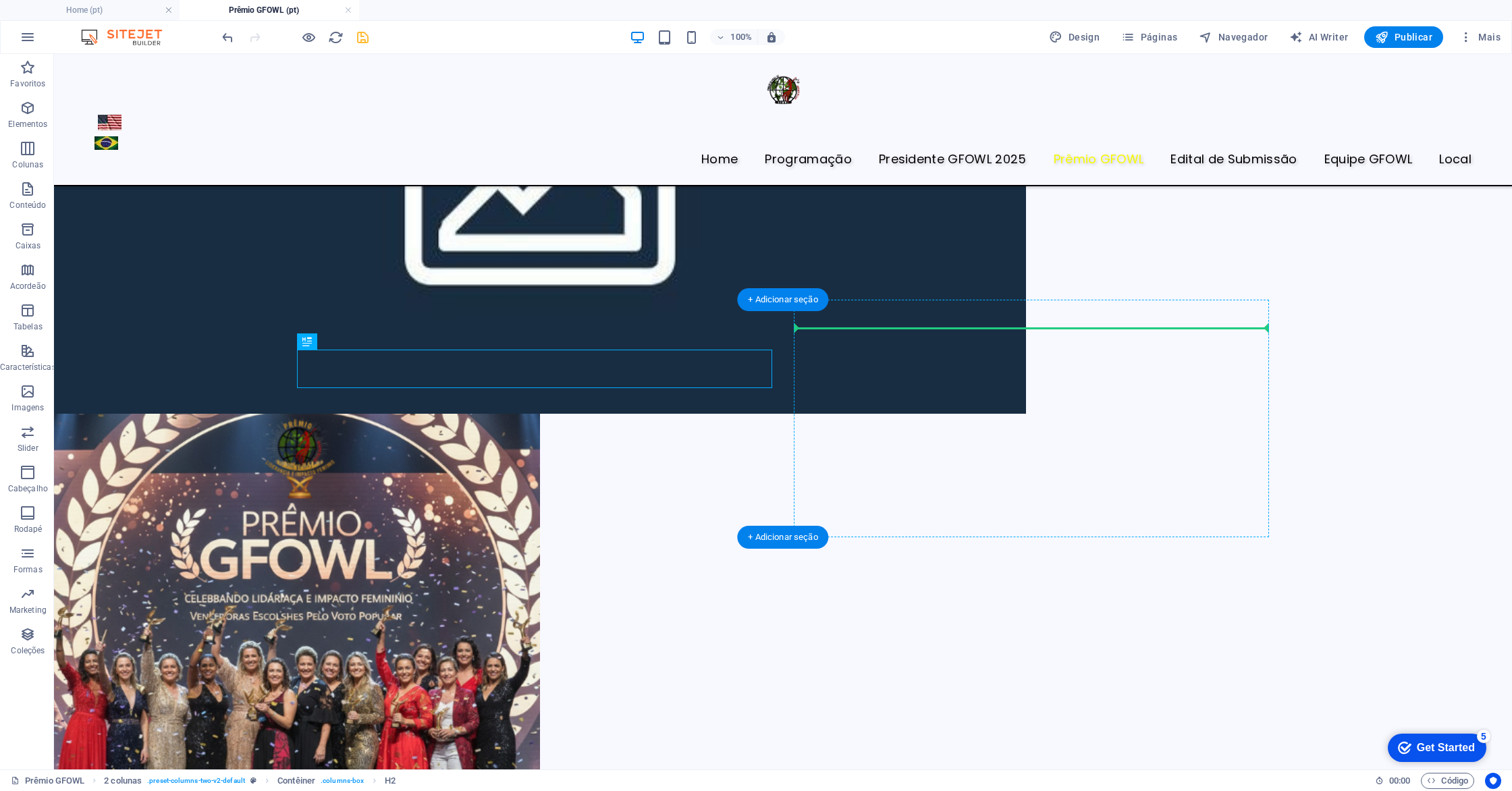
drag, startPoint x: 573, startPoint y: 369, endPoint x: 888, endPoint y: 321, distance: 318.6
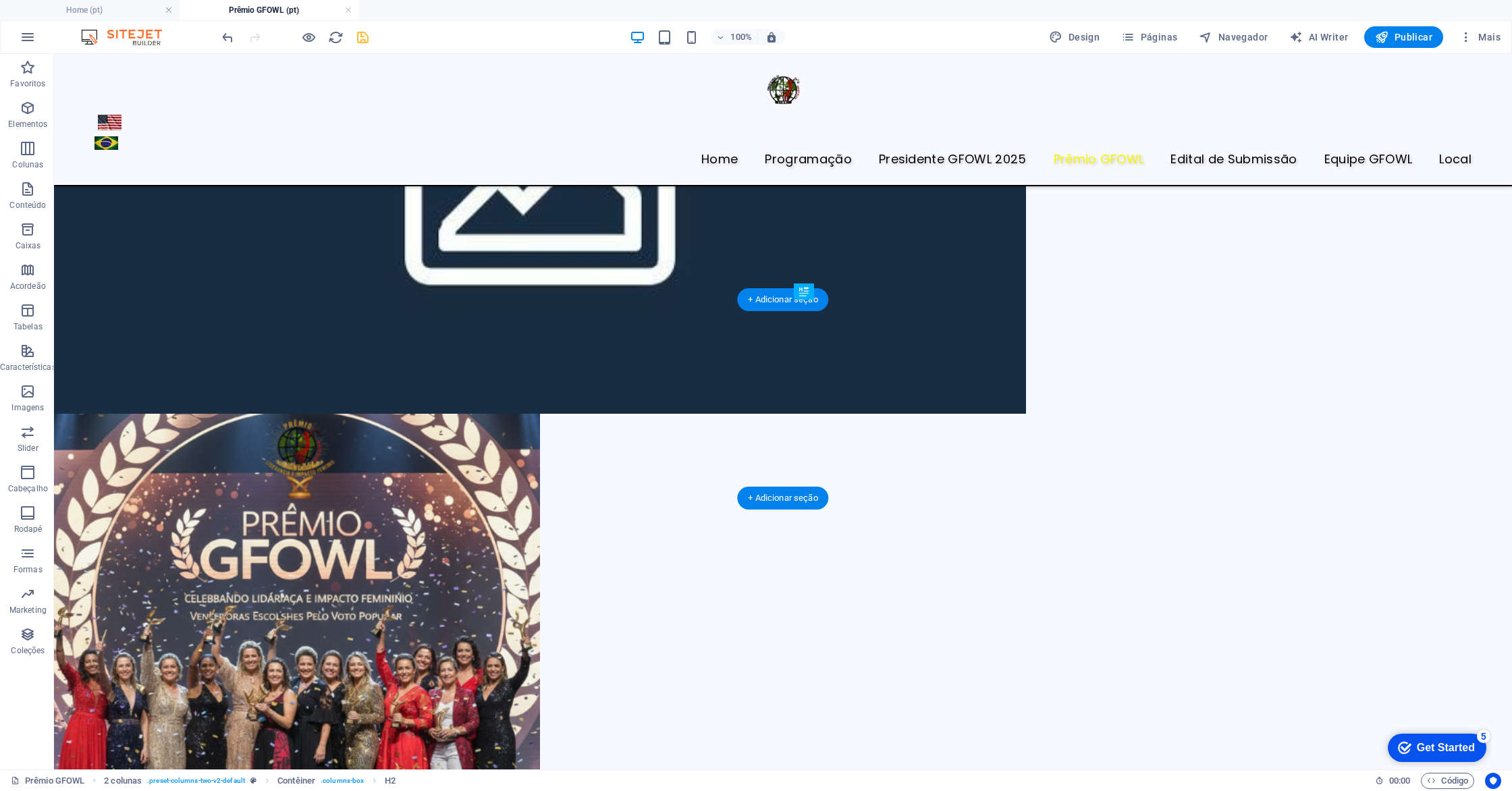
drag, startPoint x: 927, startPoint y: 351, endPoint x: 923, endPoint y: 326, distance: 25.3
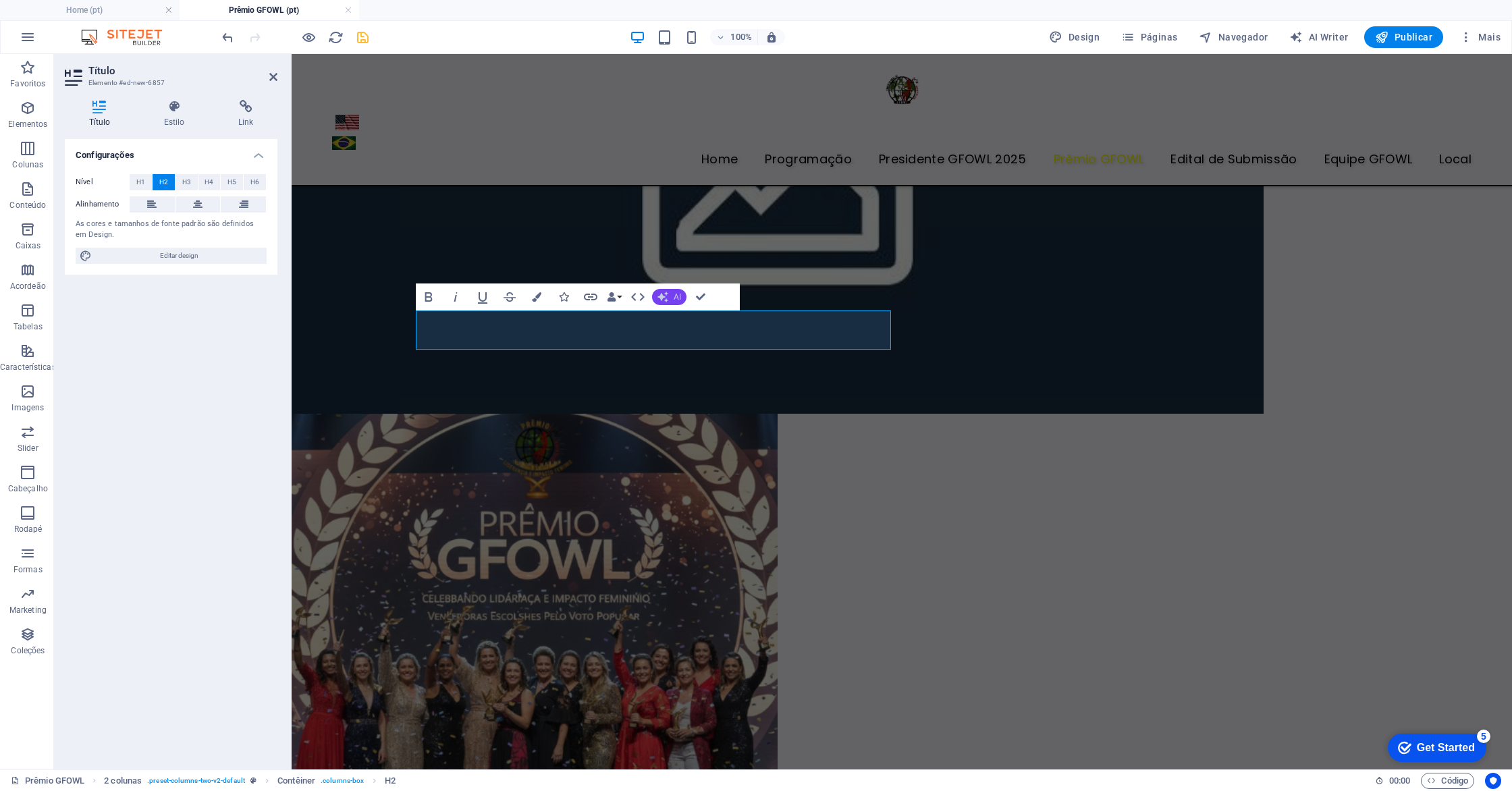
click at [652, 299] on button "AI" at bounding box center [669, 297] width 34 height 16
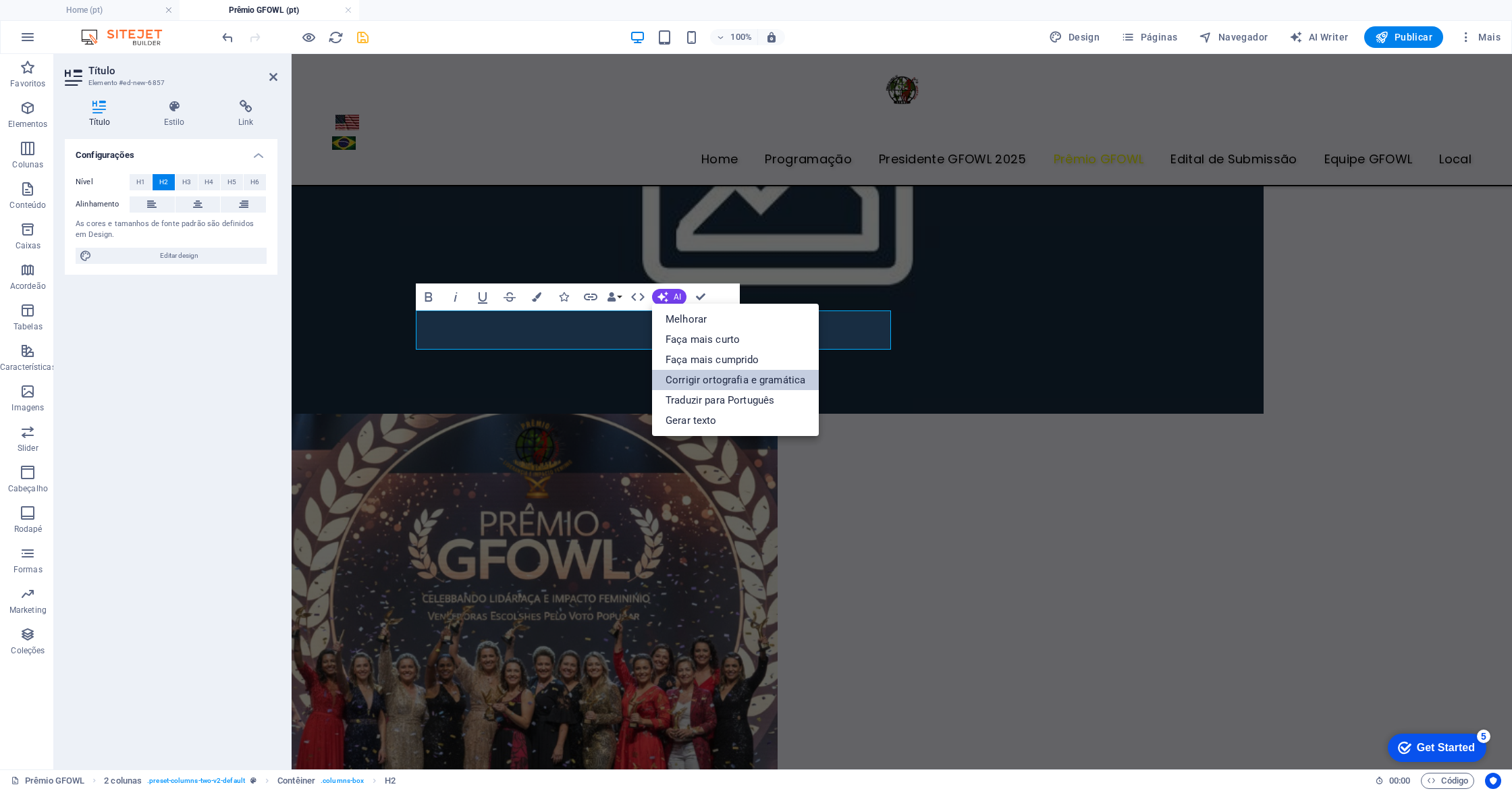
click at [720, 378] on link "Corrigir ortografia e gramática" at bounding box center [735, 381] width 167 height 21
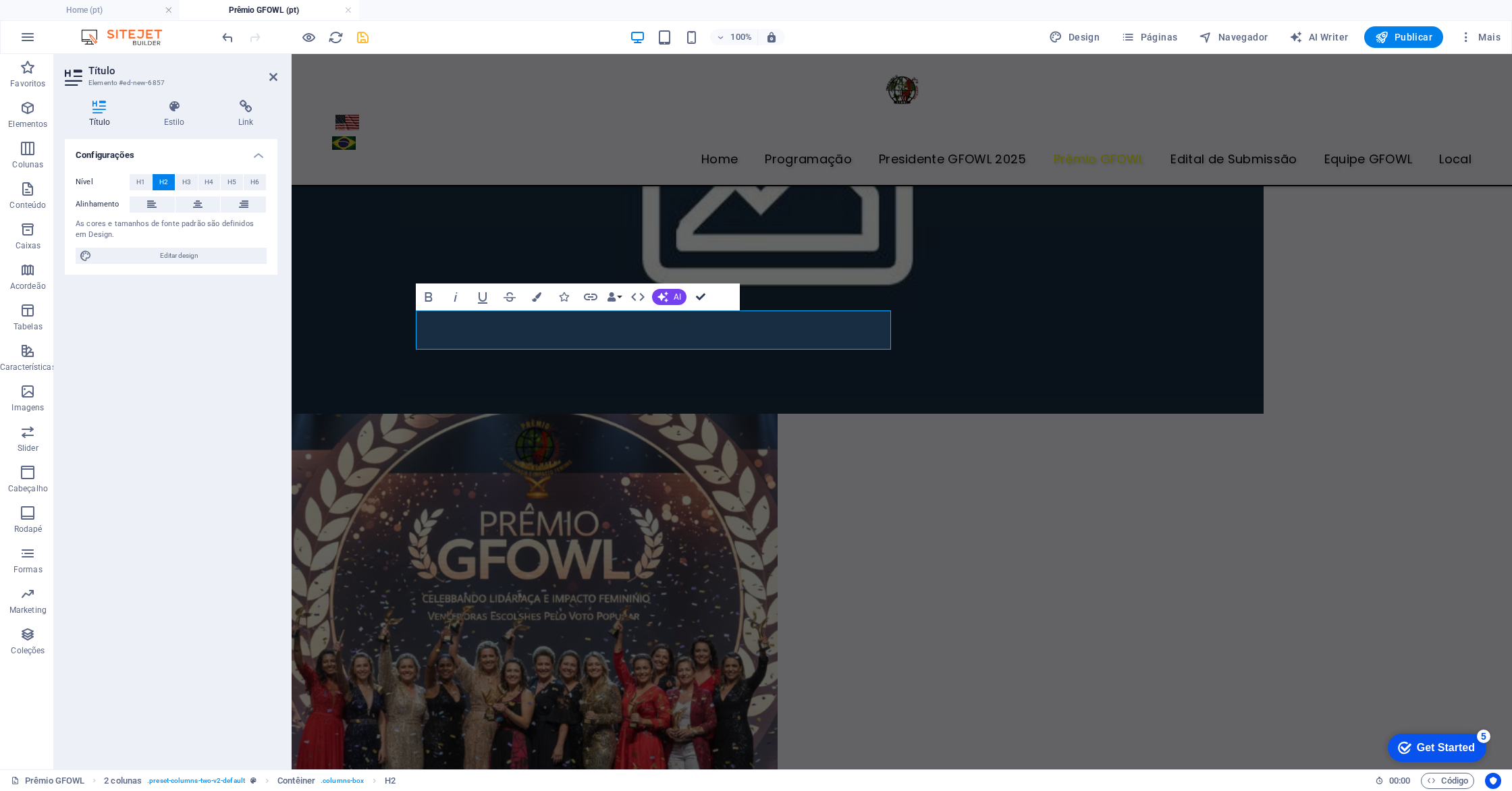
drag, startPoint x: 705, startPoint y: 297, endPoint x: 650, endPoint y: 243, distance: 77.1
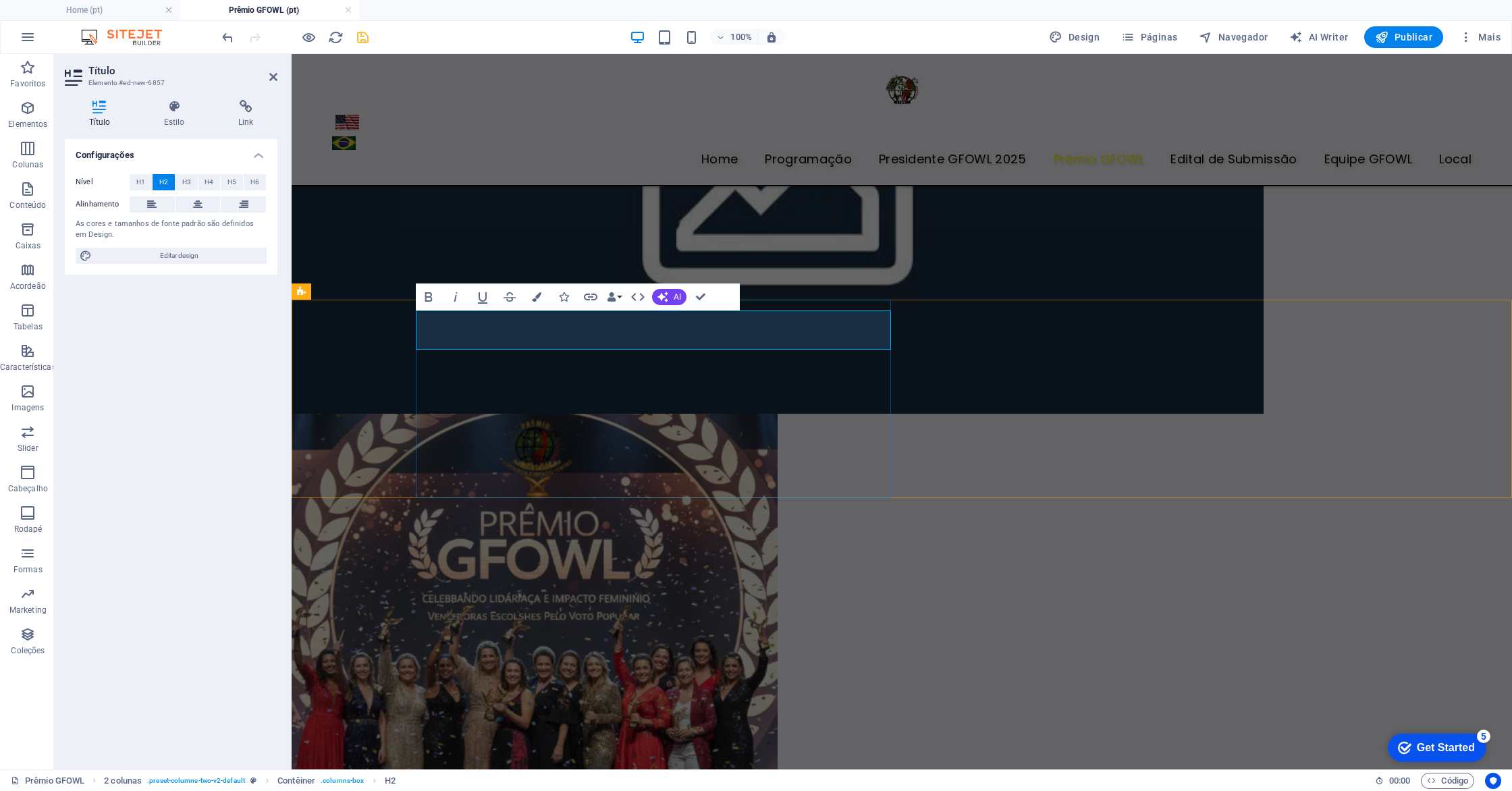
click at [671, 297] on button "AI" at bounding box center [669, 297] width 34 height 16
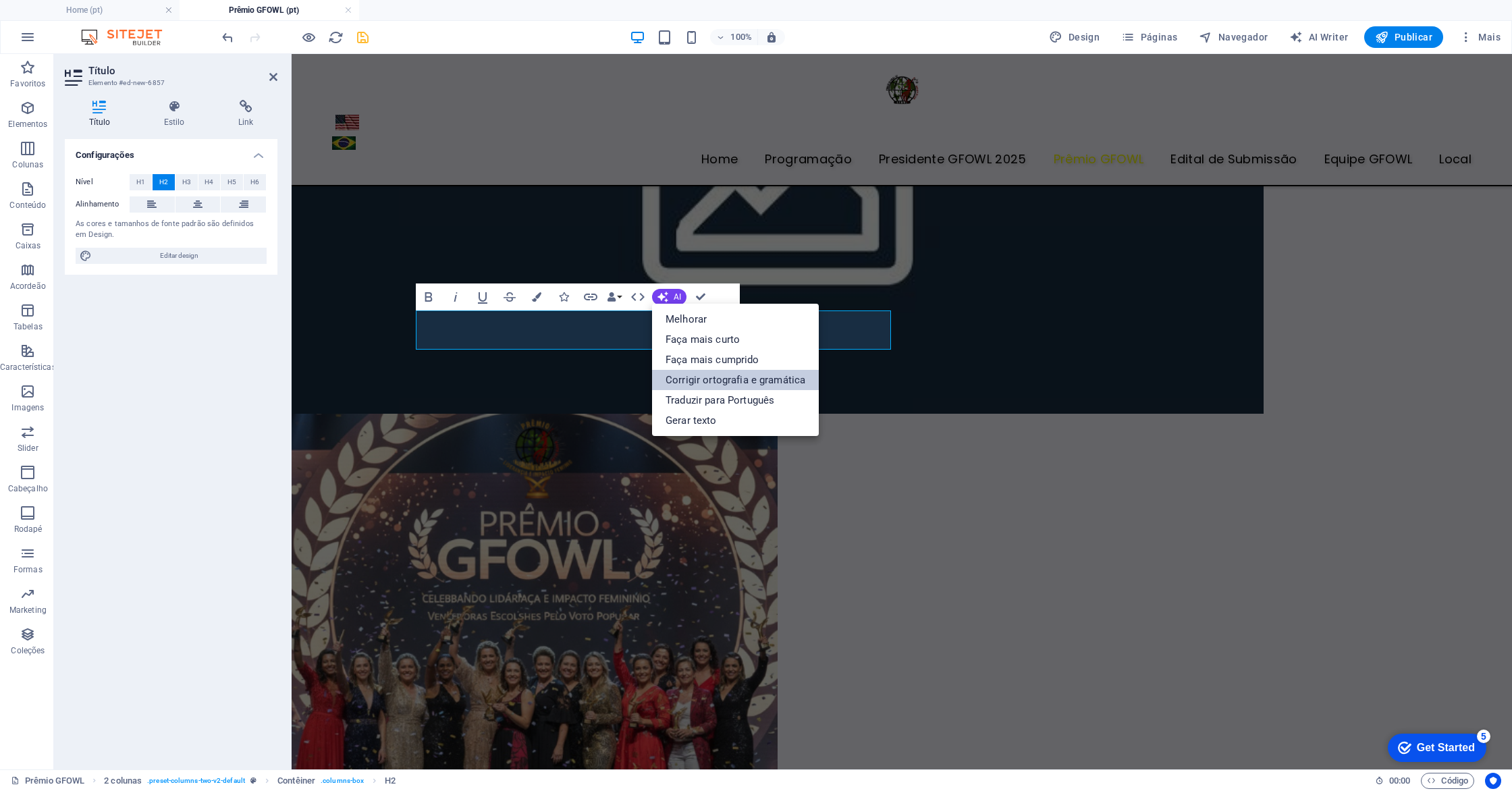
click at [704, 378] on link "Corrigir ortografia e gramática" at bounding box center [735, 381] width 167 height 21
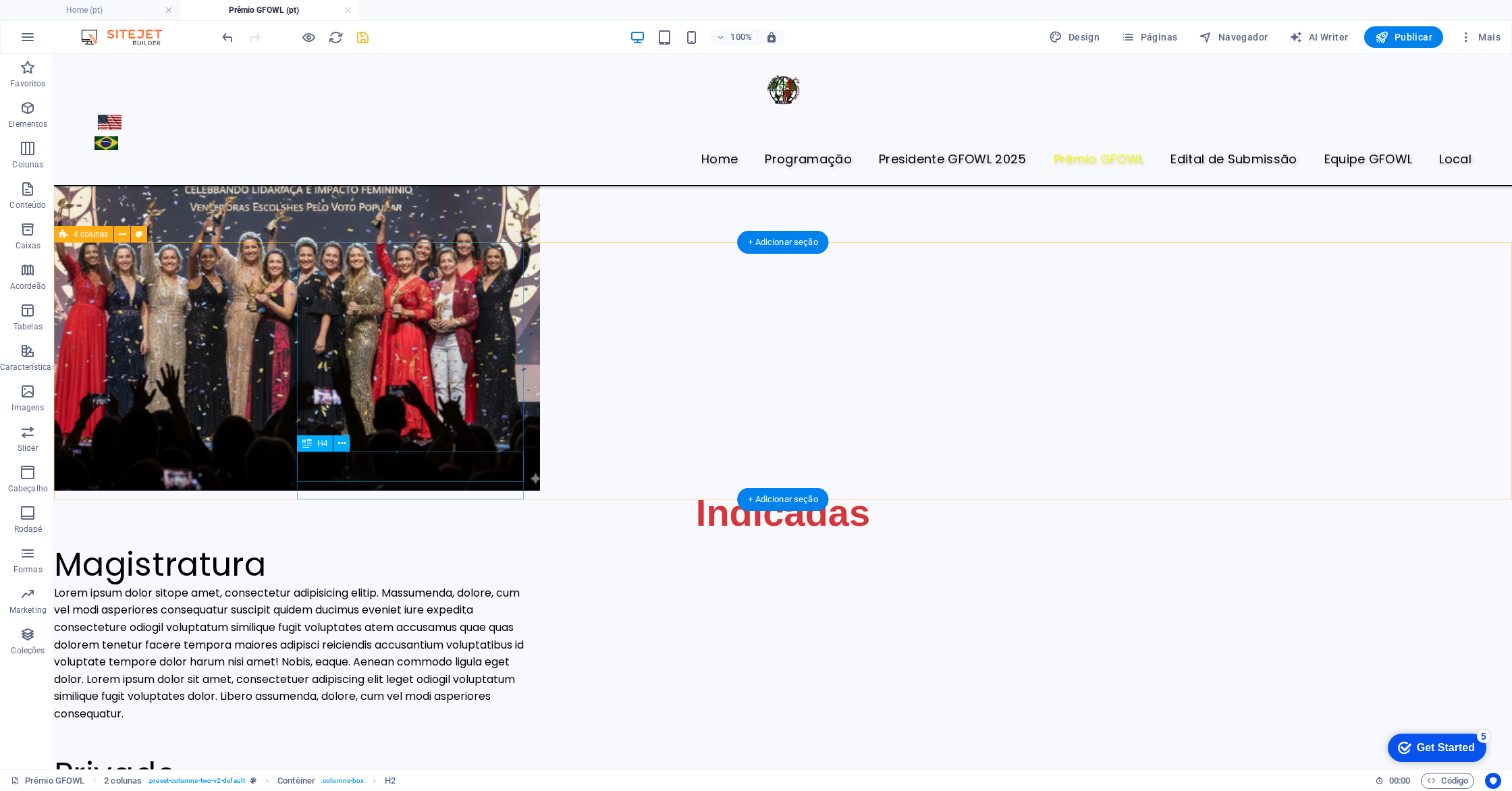
scroll to position [871, 0]
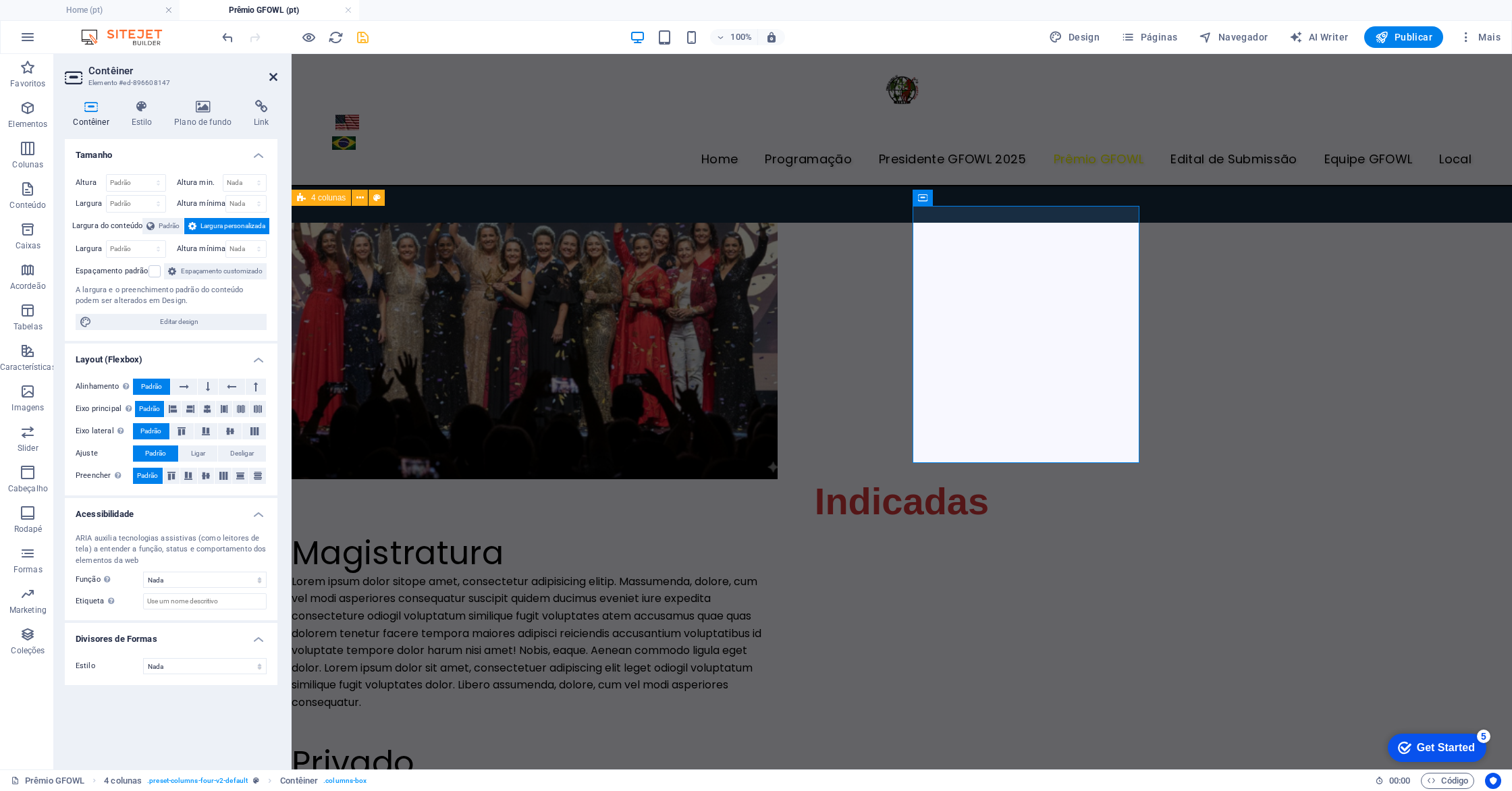
click at [275, 76] on icon at bounding box center [273, 76] width 8 height 11
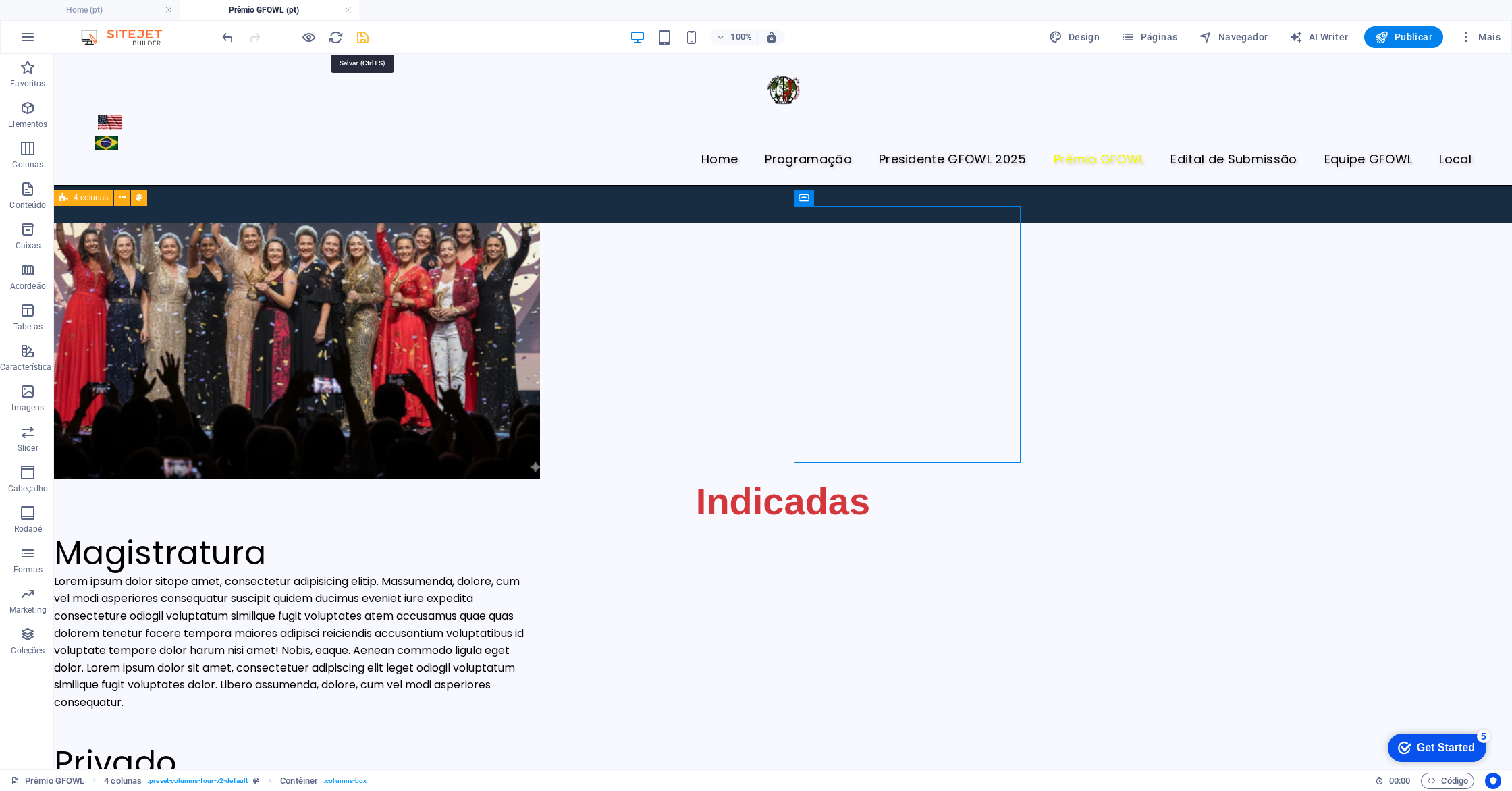
click at [363, 43] on icon "save" at bounding box center [363, 38] width 15 height 15
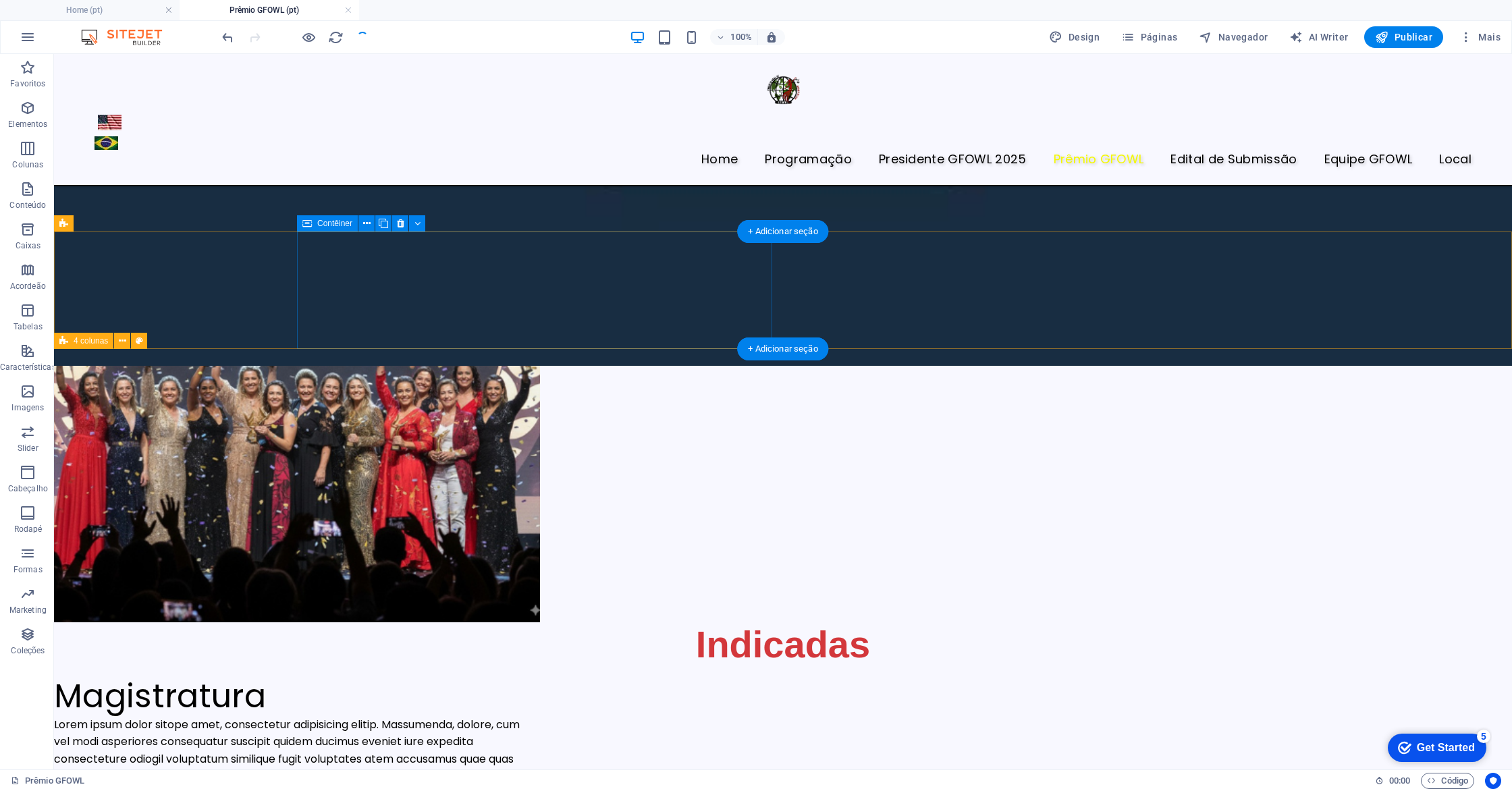
scroll to position [729, 0]
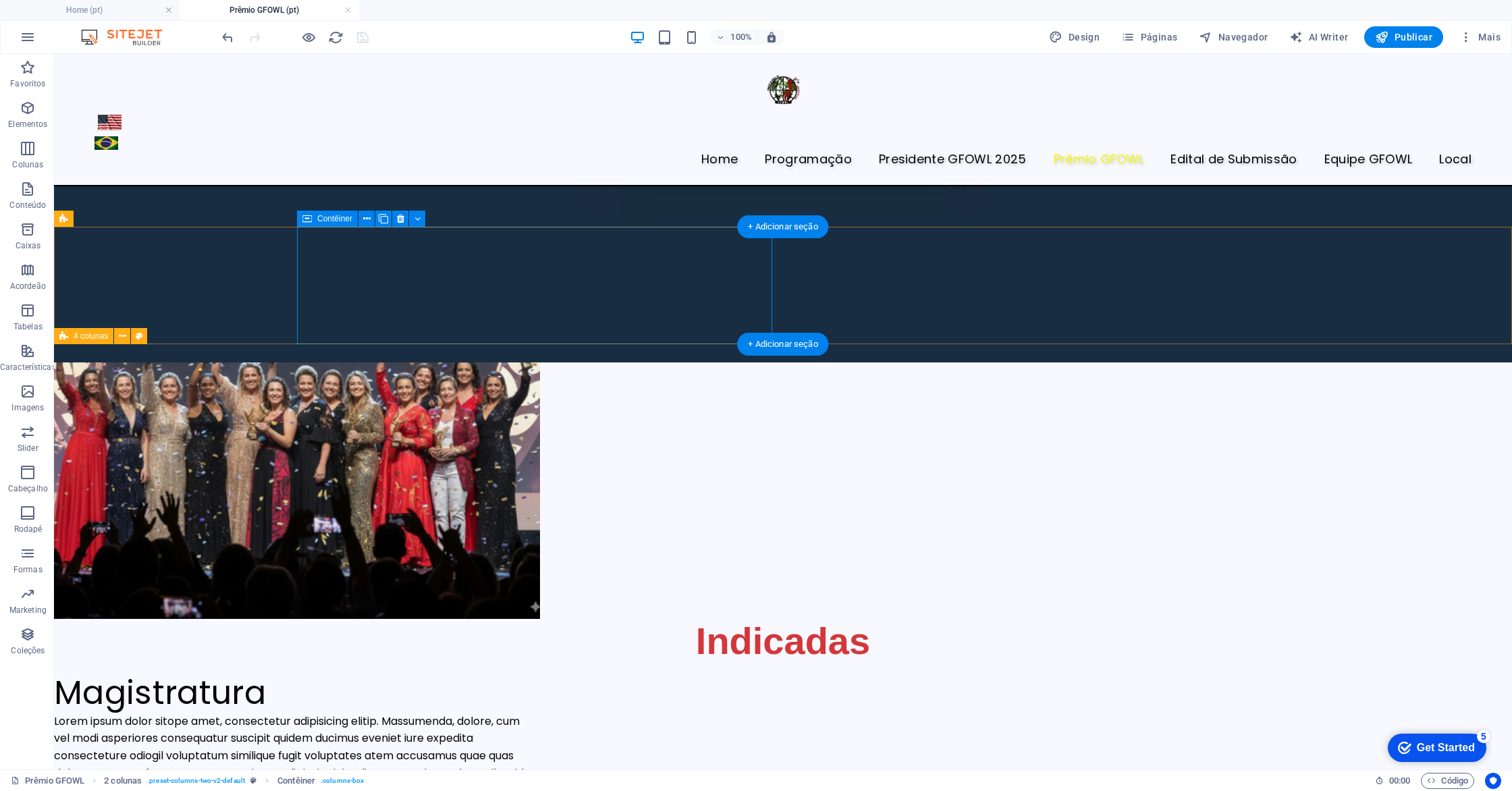
scroll to position [736, 0]
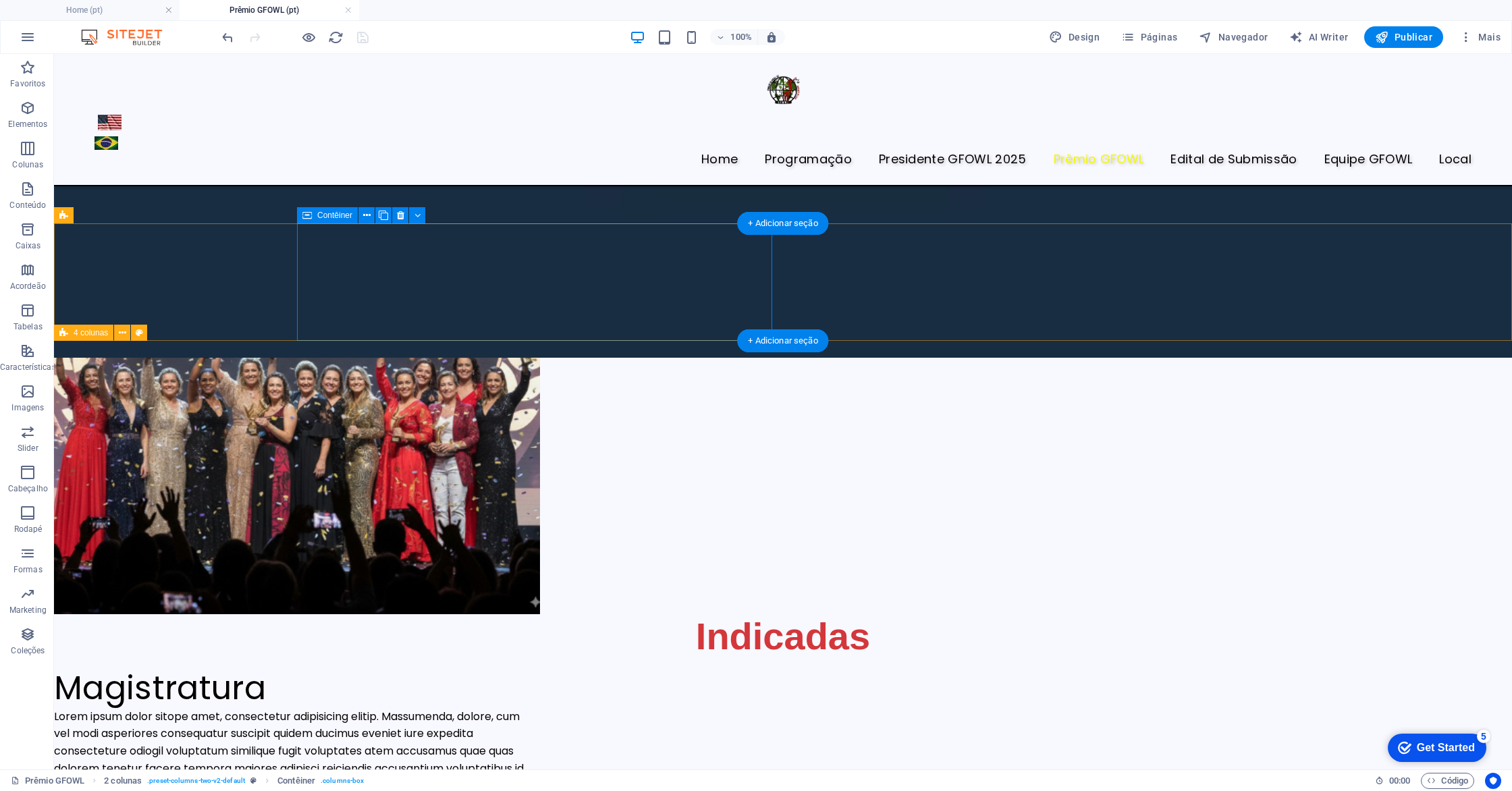
click at [362, 215] on button at bounding box center [366, 215] width 16 height 16
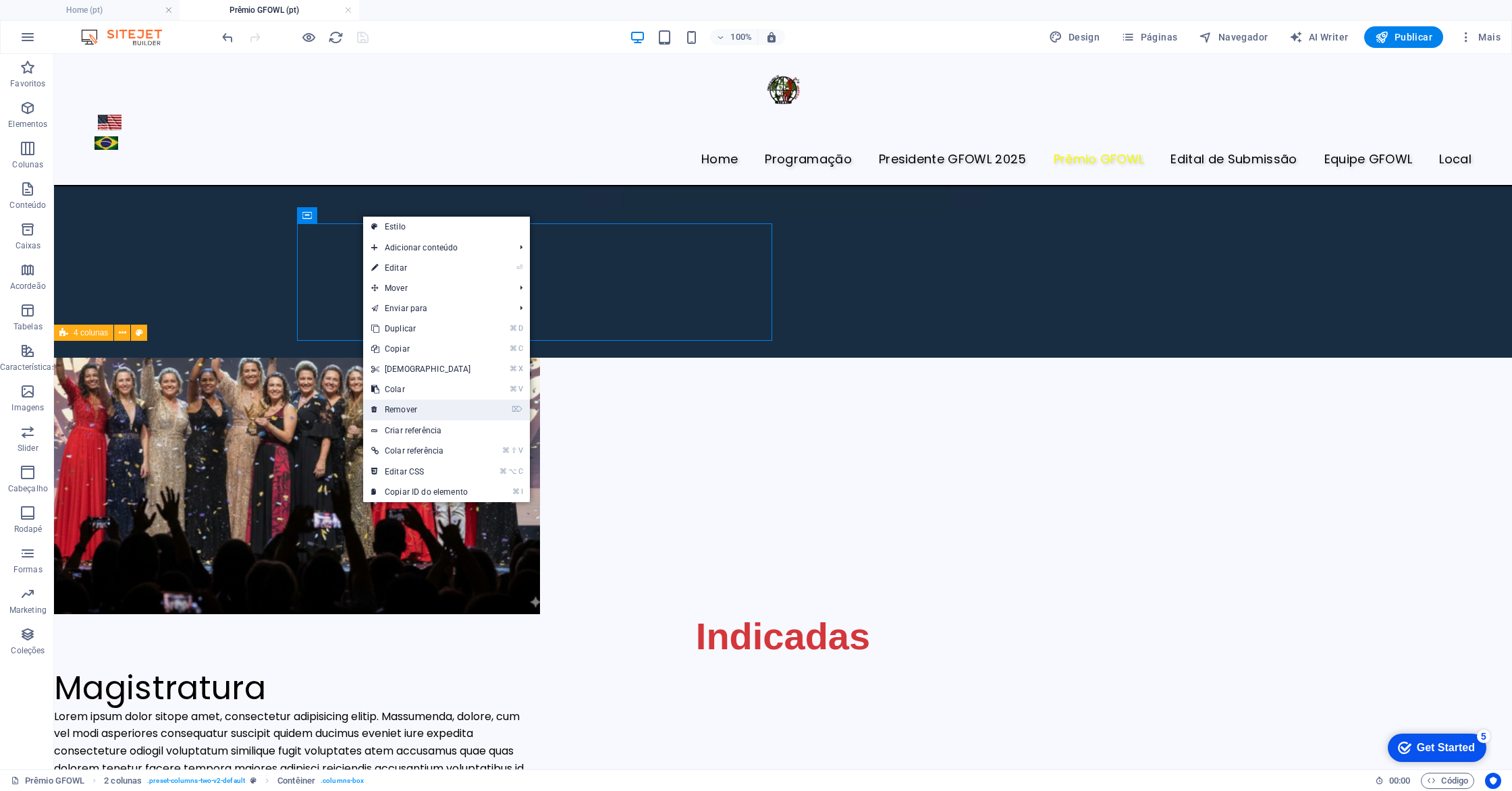
click at [435, 417] on link "⌦ Remover" at bounding box center [421, 410] width 116 height 21
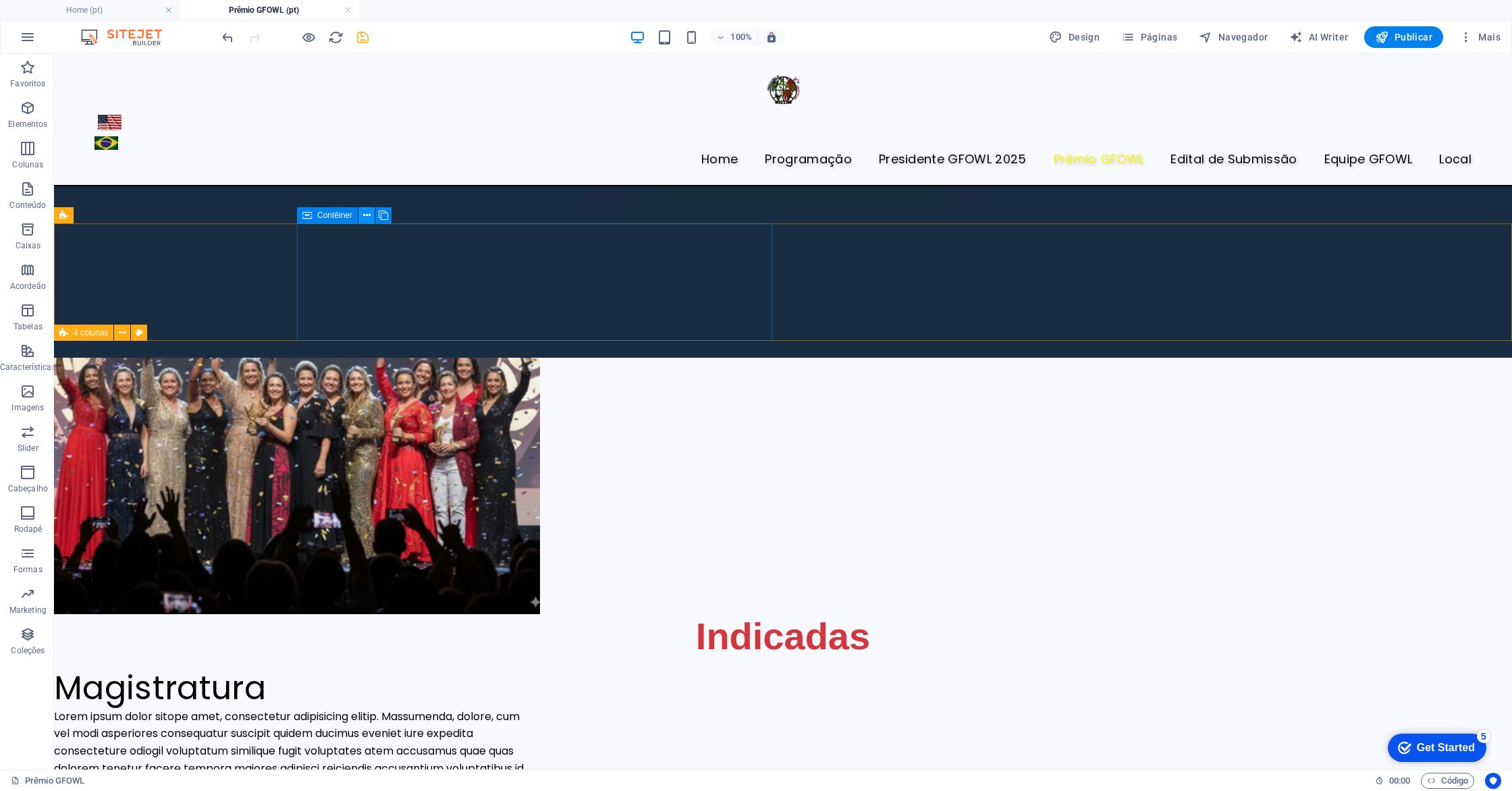
click at [363, 215] on icon at bounding box center [367, 215] width 8 height 15
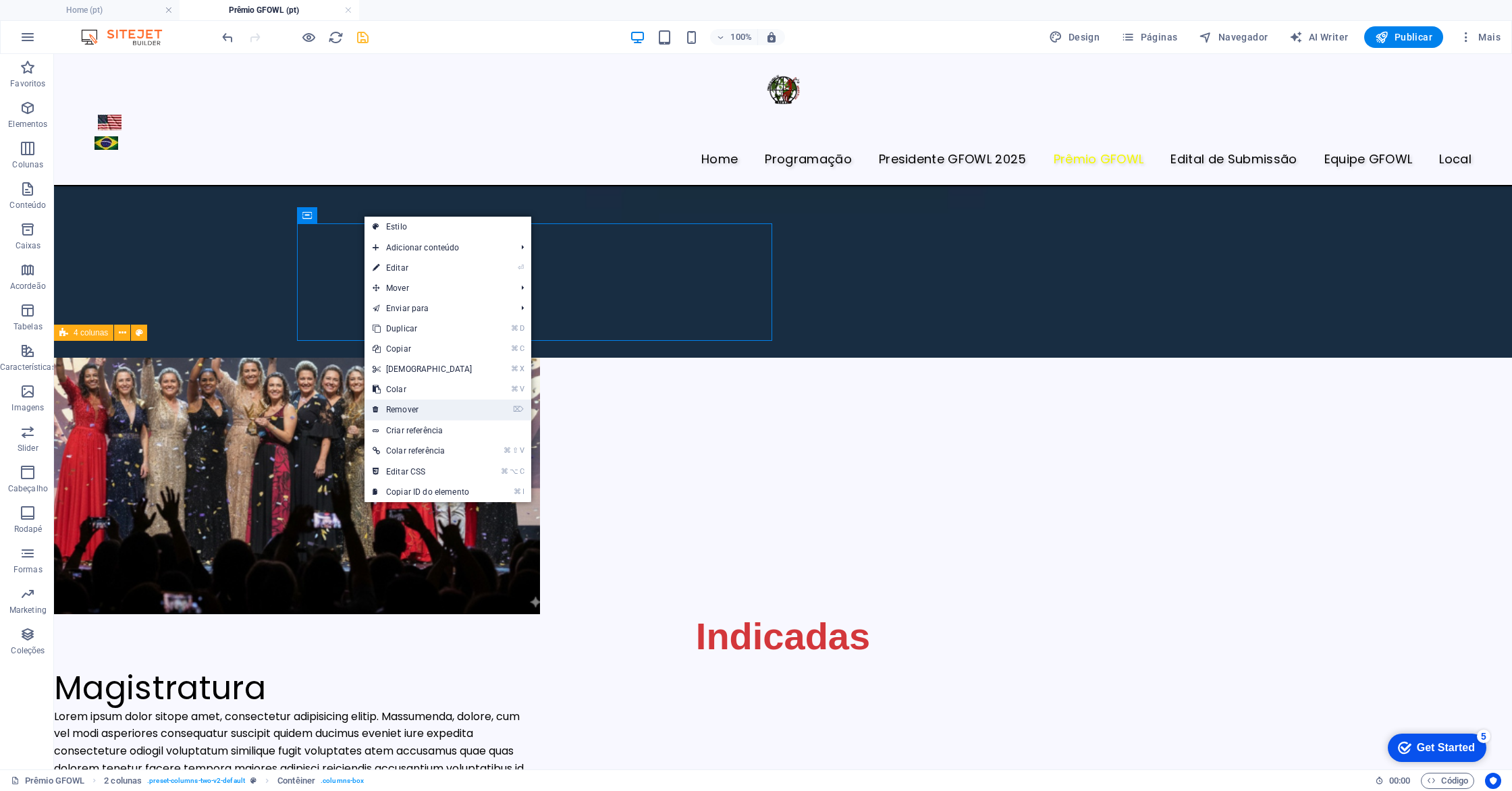
click at [434, 413] on link "⌦ Remover" at bounding box center [422, 410] width 116 height 21
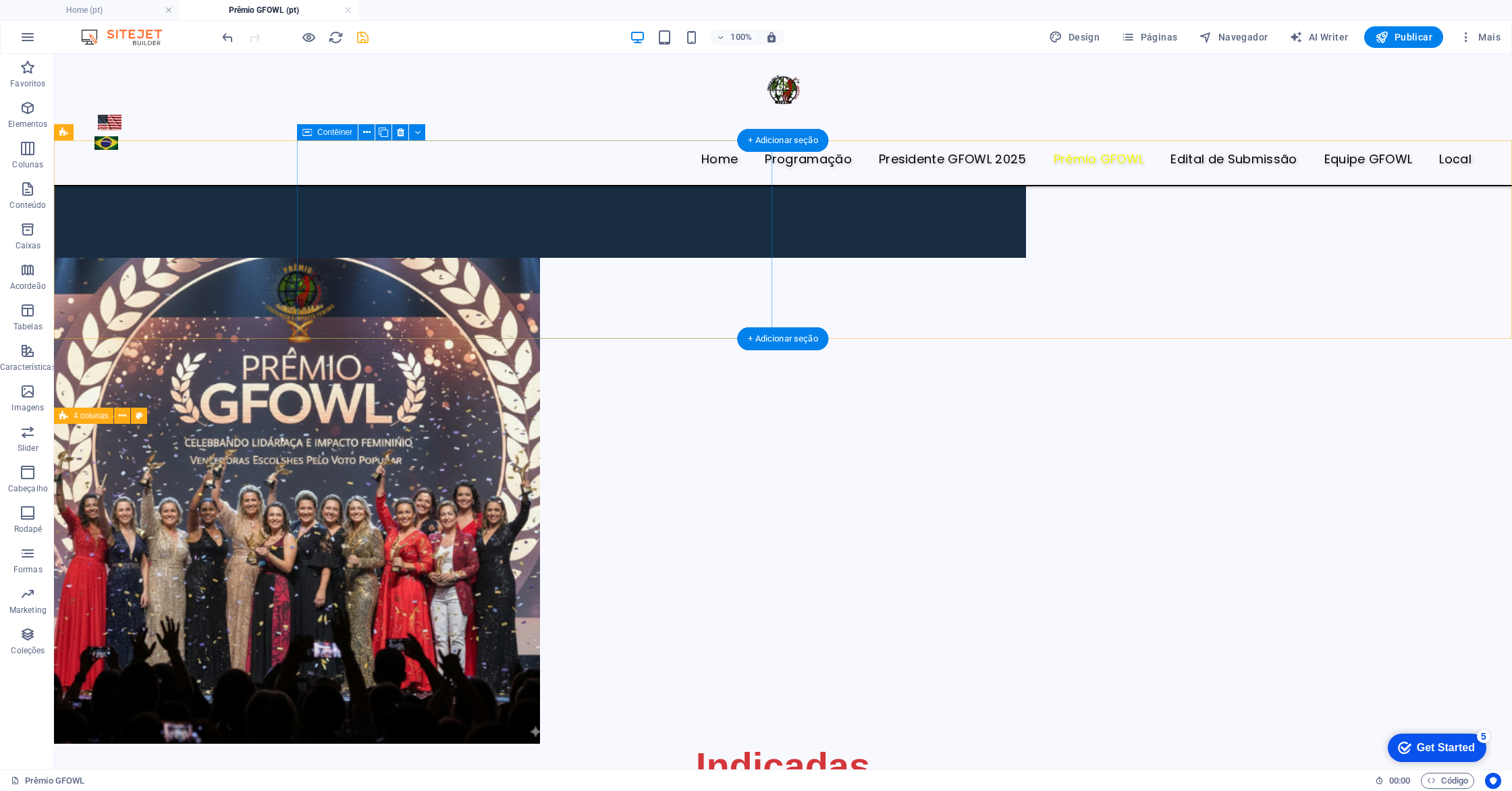
scroll to position [603, 0]
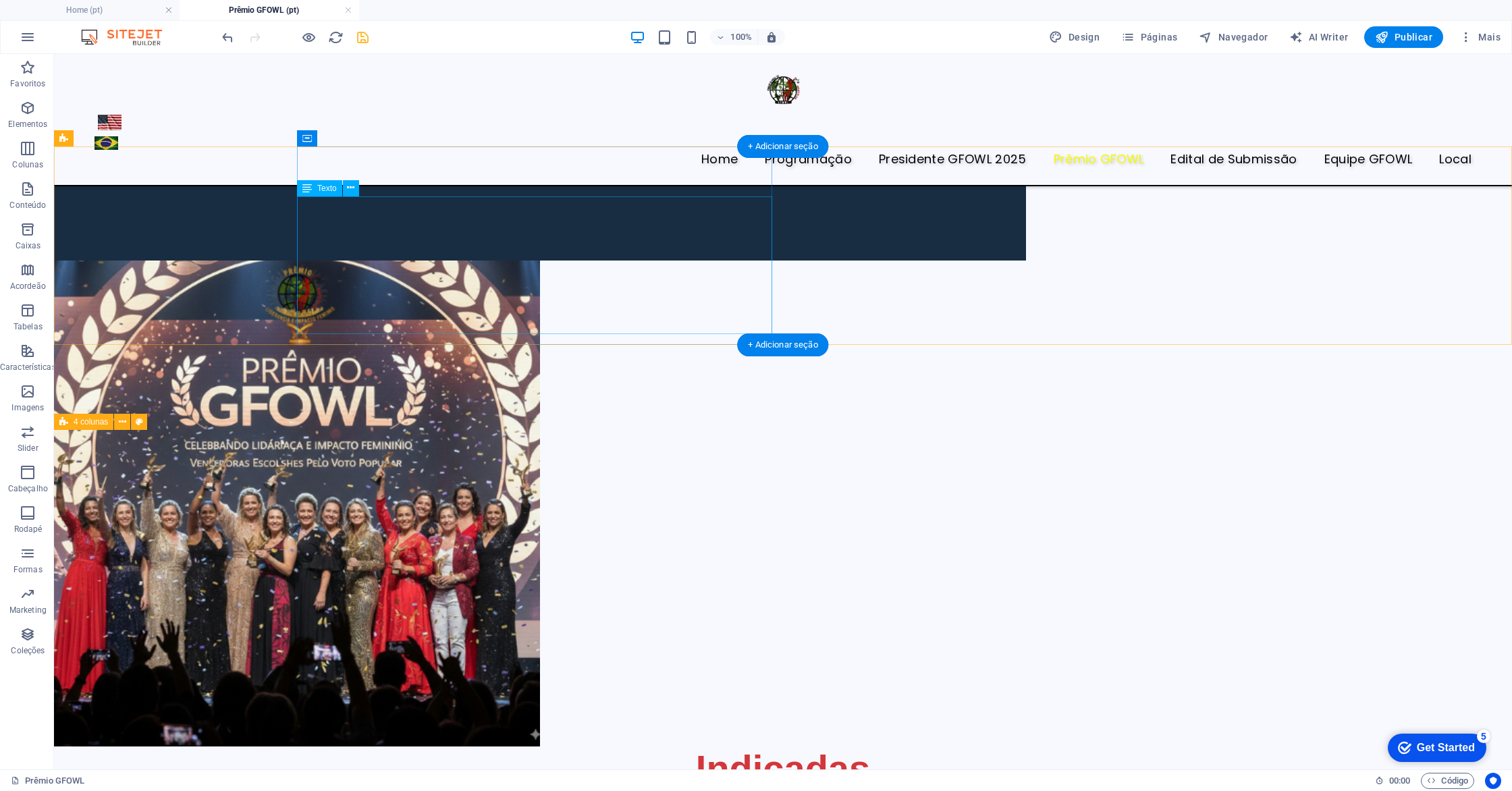
click at [351, 185] on icon at bounding box center [351, 188] width 8 height 15
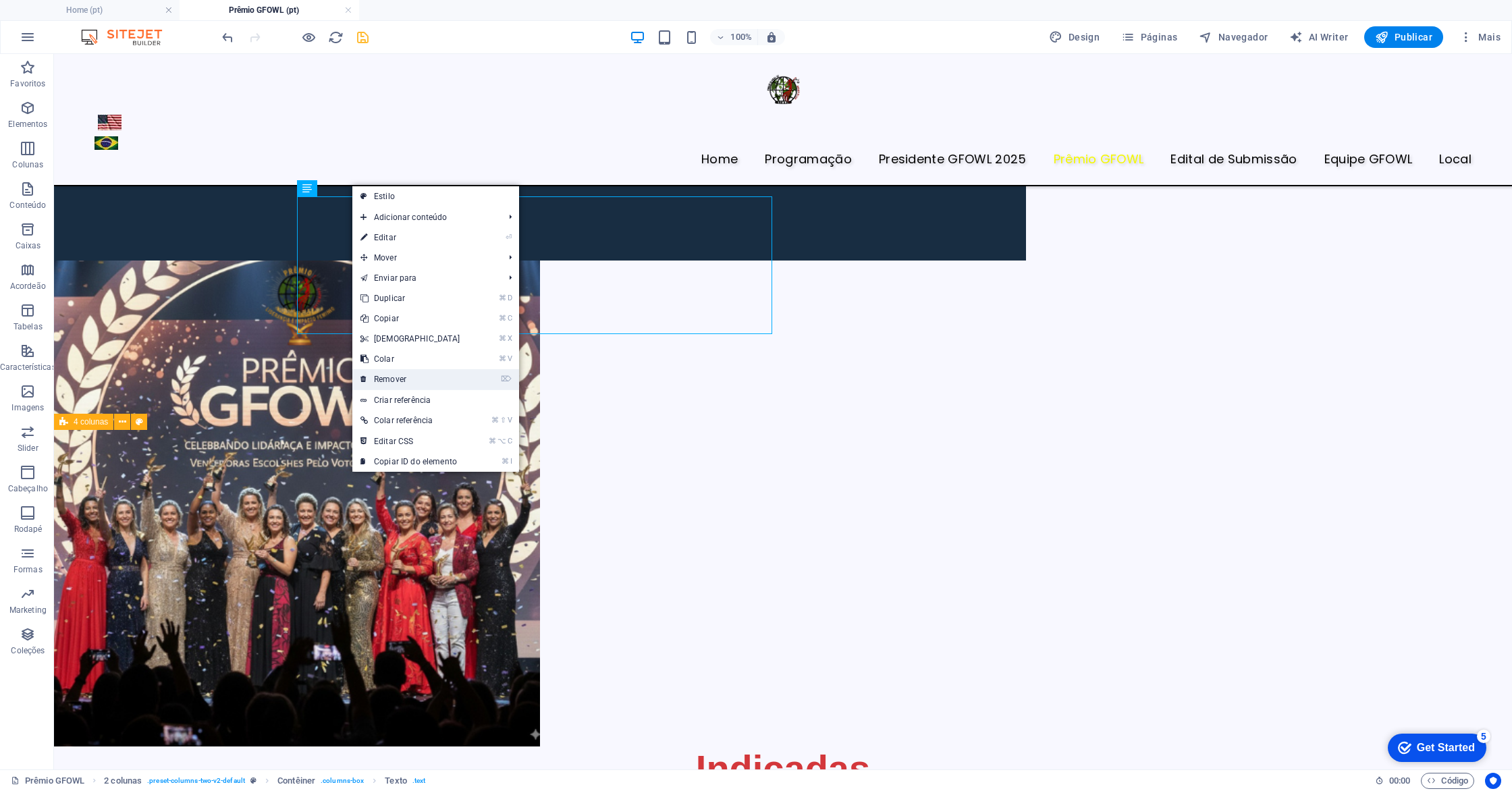
click at [427, 377] on link "⌦ Remover" at bounding box center [410, 380] width 116 height 21
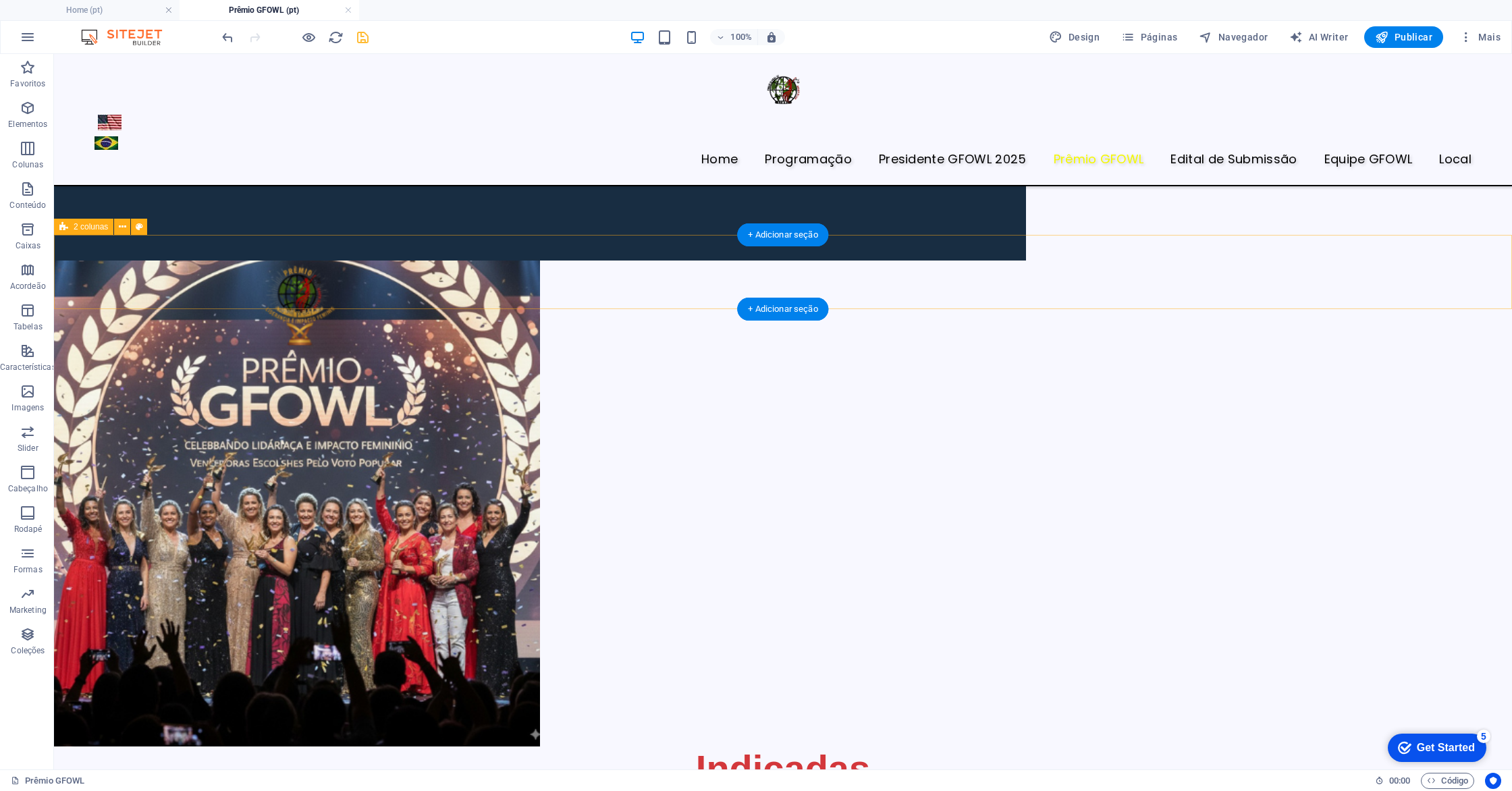
click at [124, 227] on icon at bounding box center [123, 227] width 8 height 15
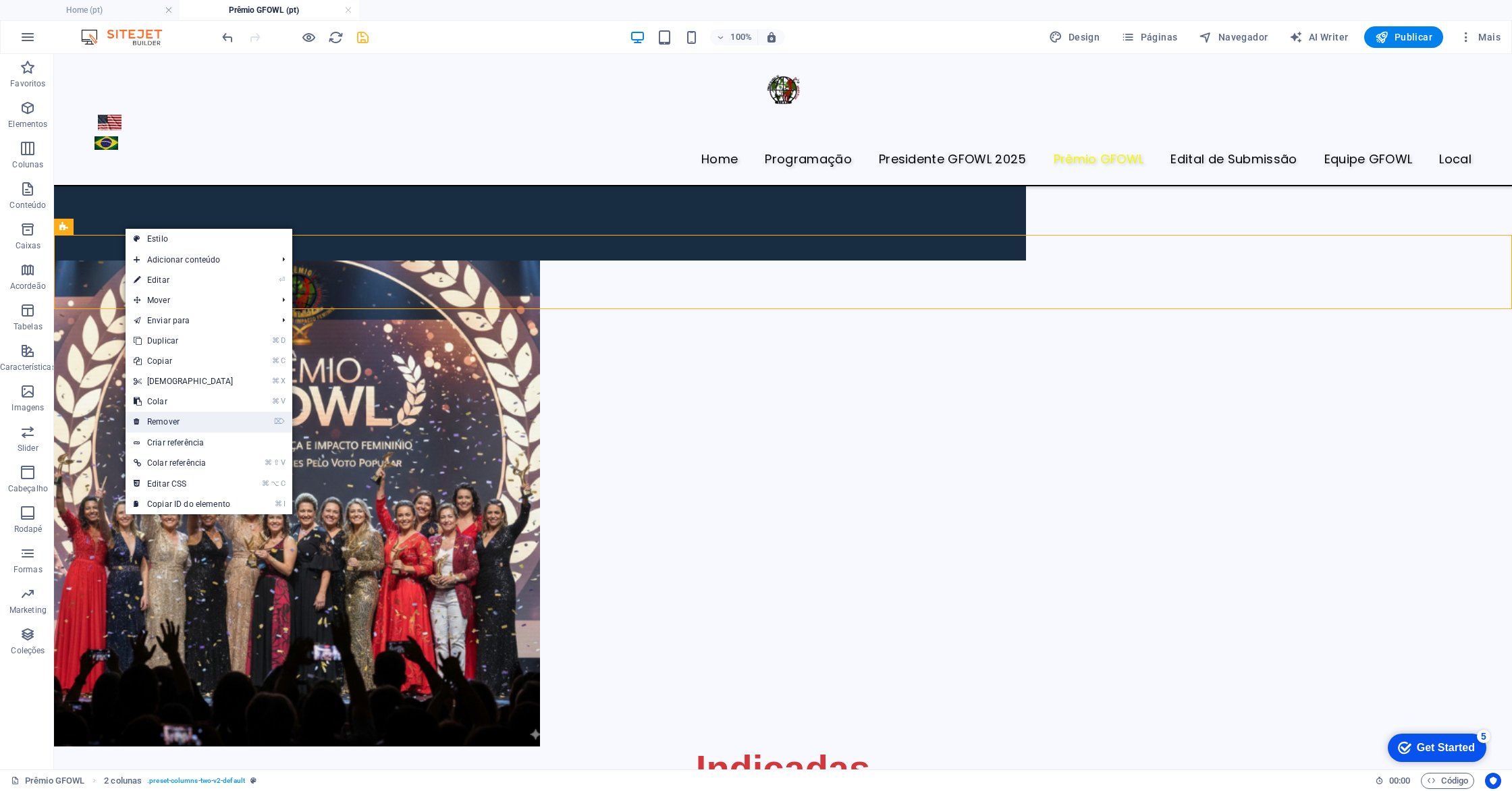
click at [205, 422] on link "⌦ Remover" at bounding box center [183, 422] width 116 height 21
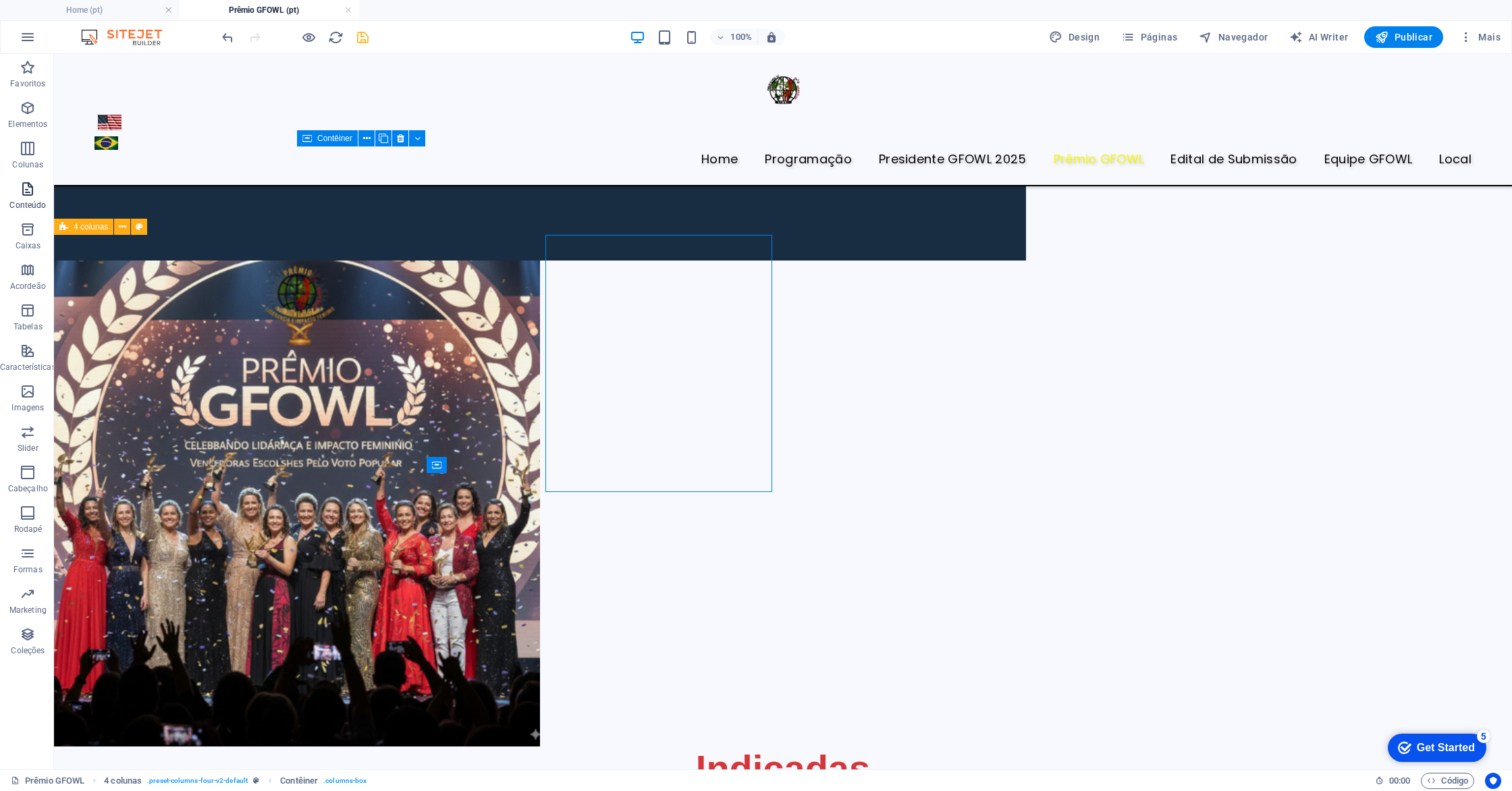
click at [30, 192] on icon "button" at bounding box center [27, 189] width 16 height 16
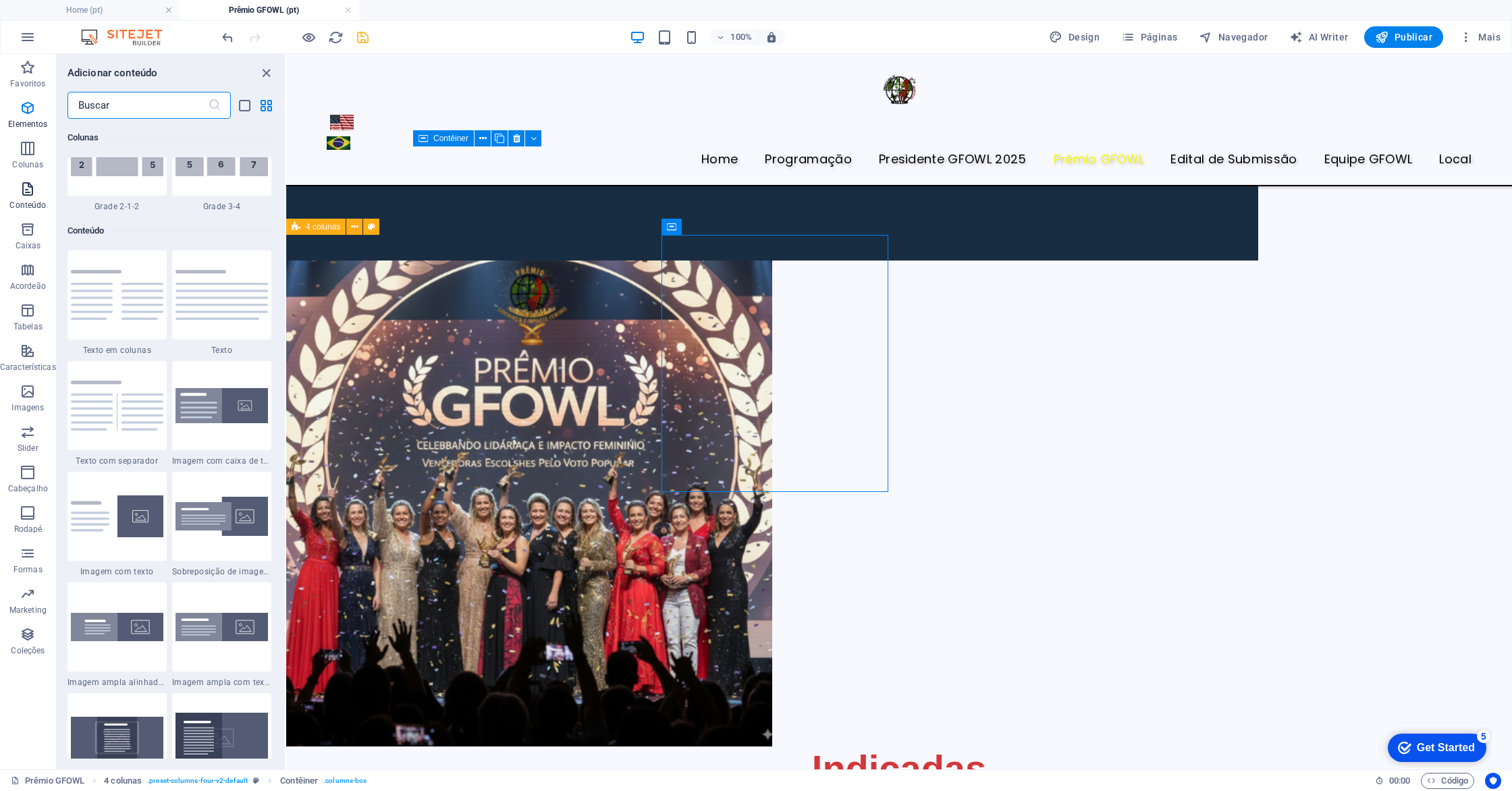
scroll to position [2362, 0]
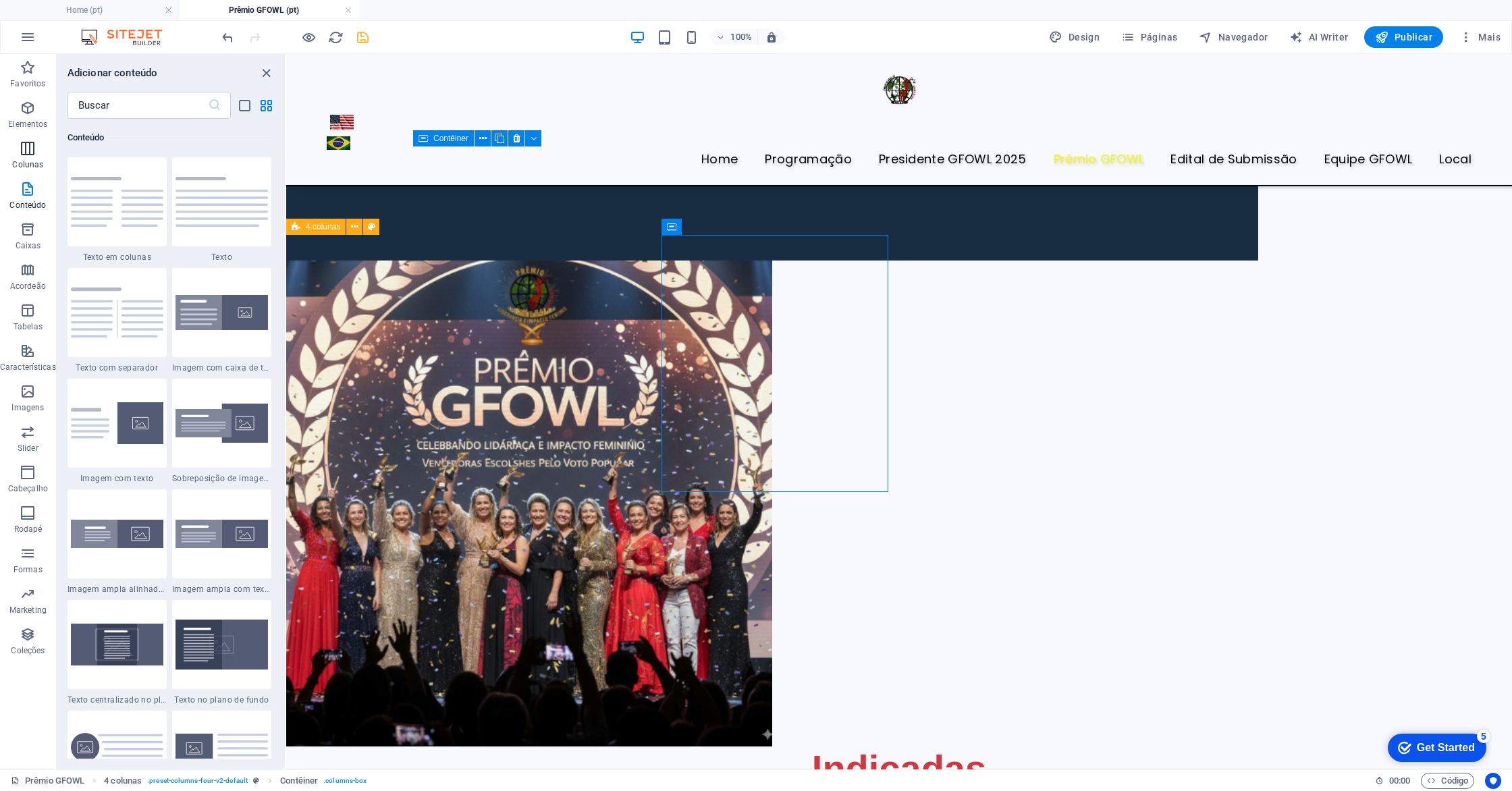
click at [27, 151] on icon "button" at bounding box center [27, 148] width 16 height 16
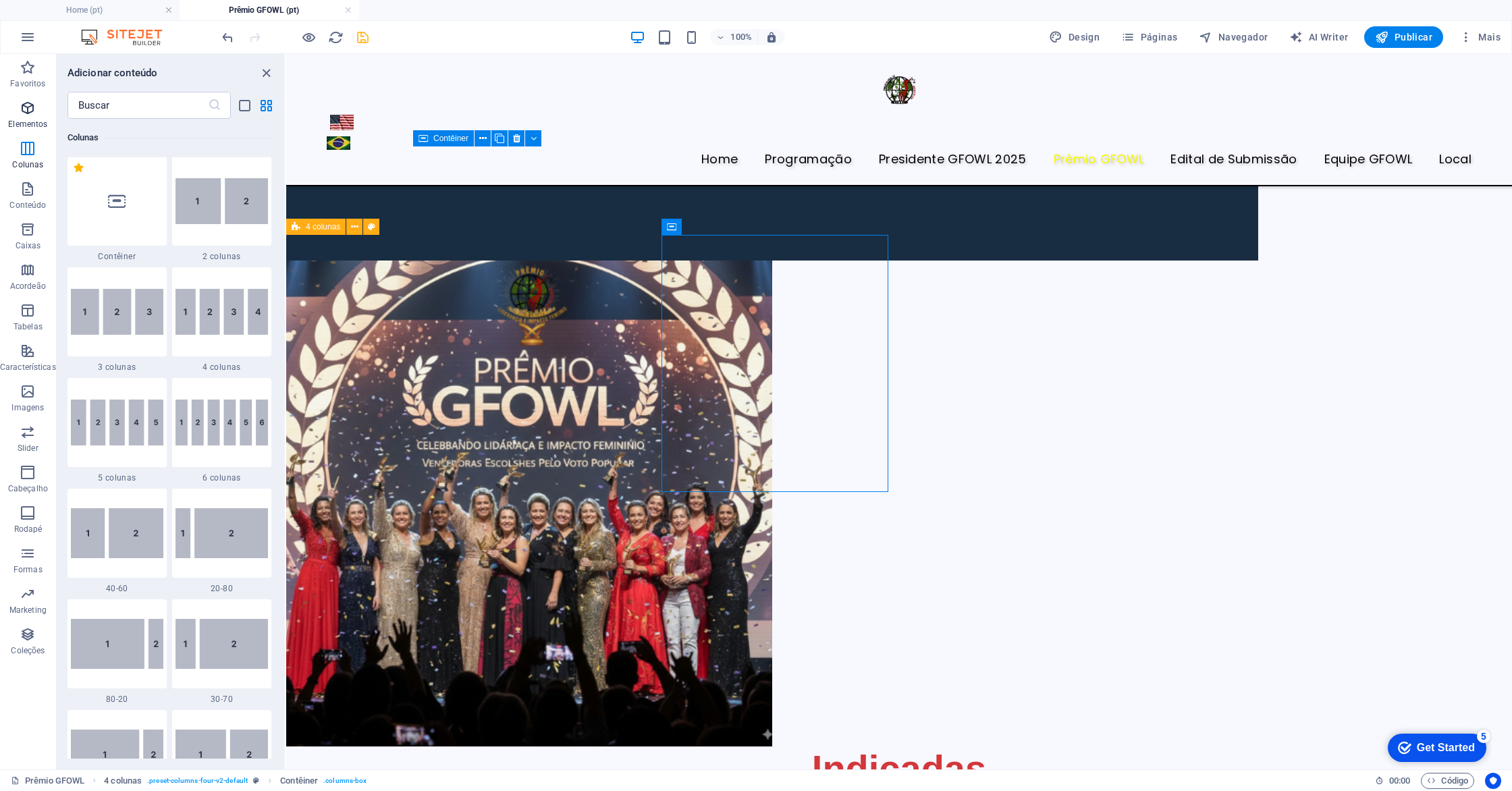
click at [30, 115] on icon "button" at bounding box center [27, 108] width 16 height 16
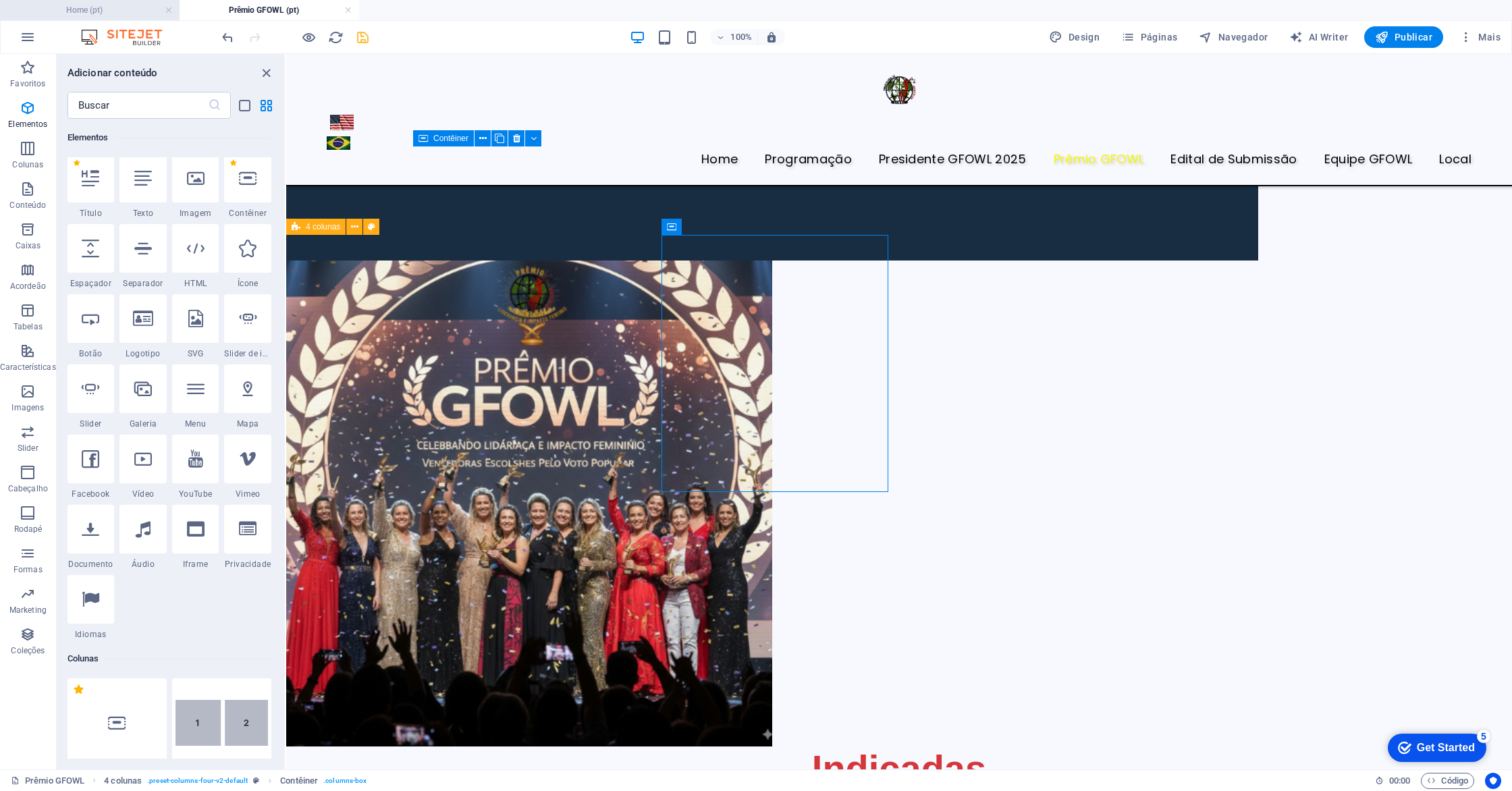
scroll to position [144, 0]
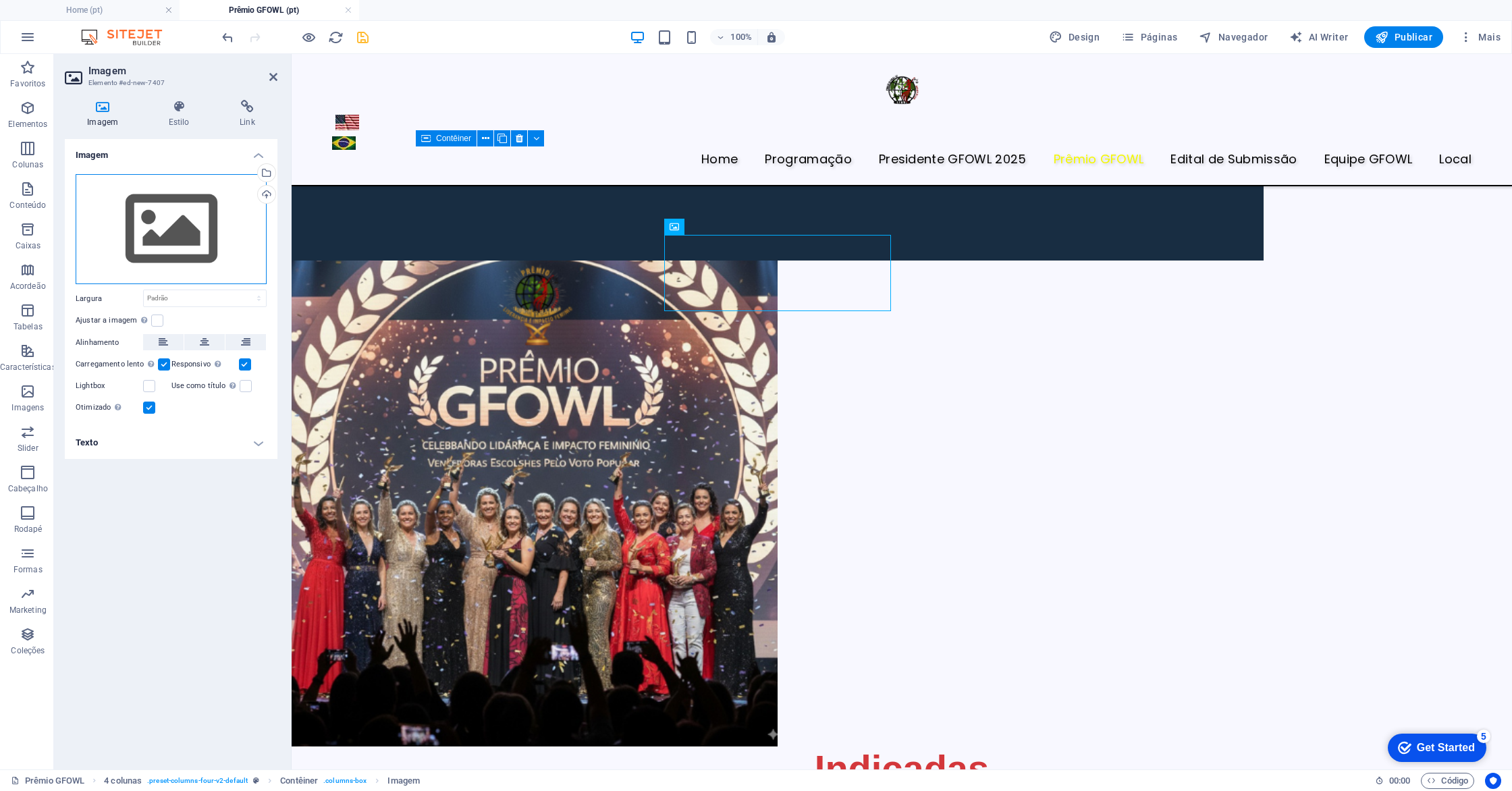
click at [200, 245] on div "Arraste os arquivos aqui, clique para escolher os arquivos ou selecione os arqu…" at bounding box center [171, 229] width 191 height 111
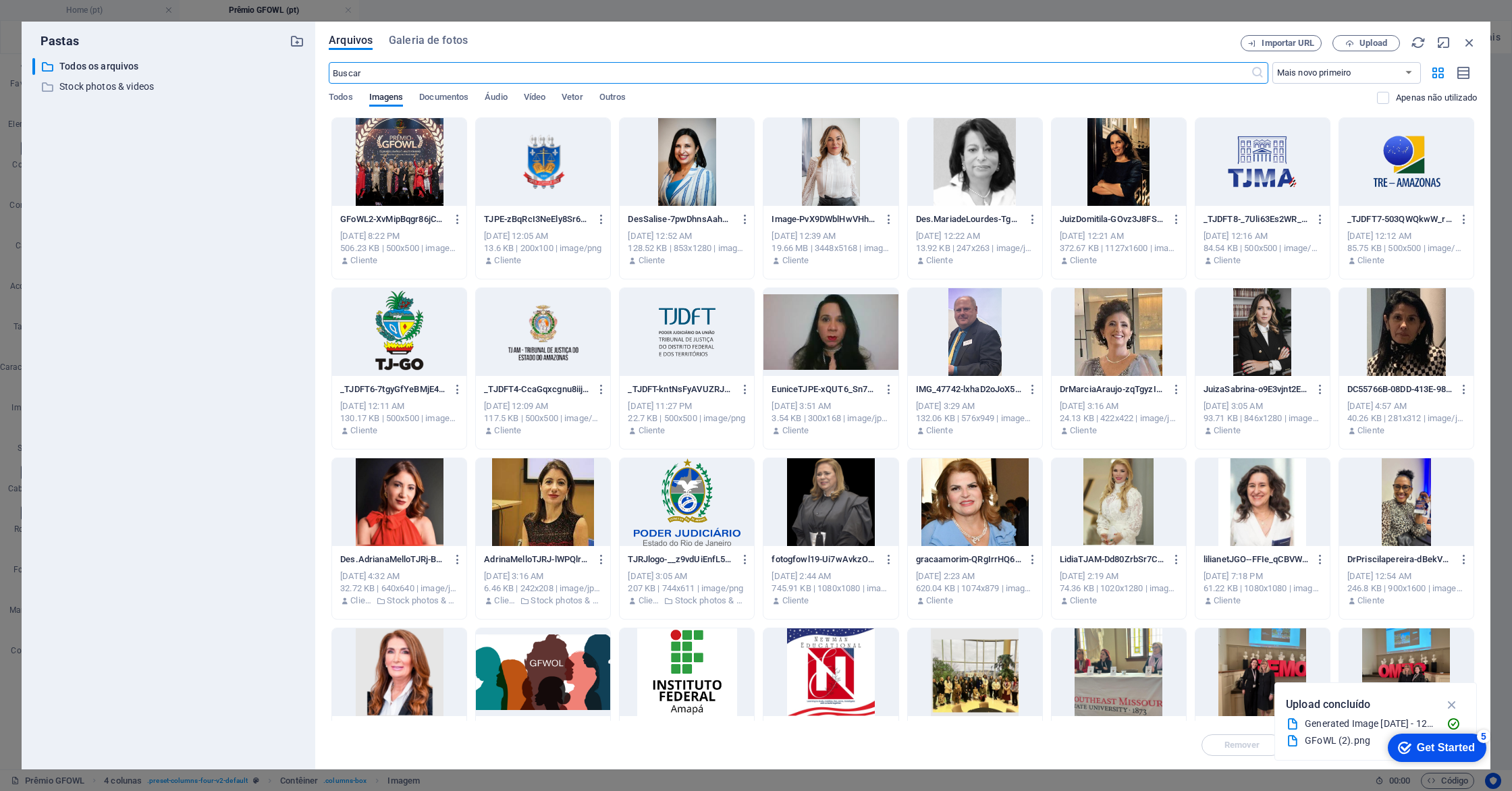
scroll to position [620, 0]
click at [1370, 42] on span "Upload" at bounding box center [1373, 43] width 27 height 8
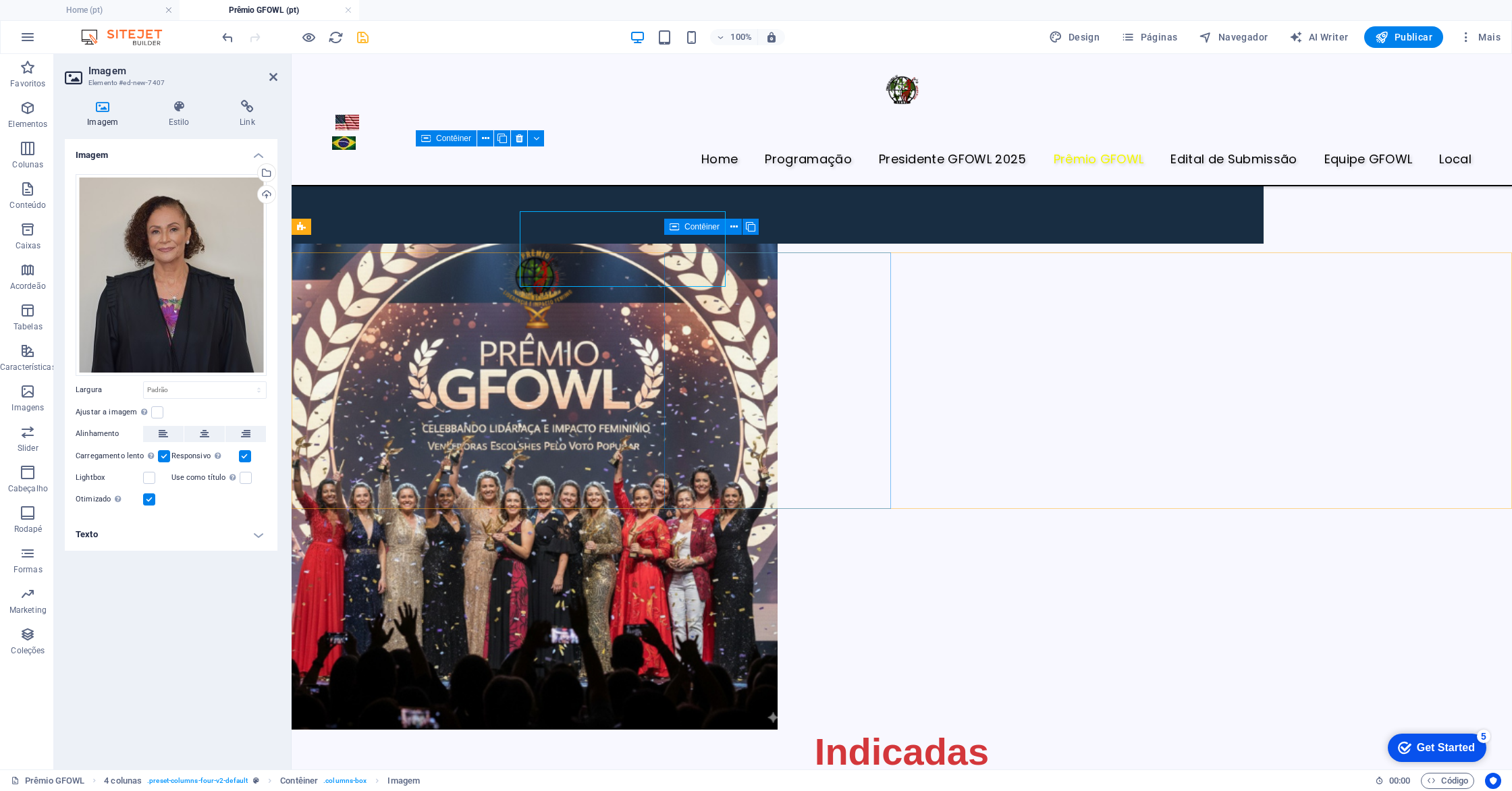
scroll to position [603, 0]
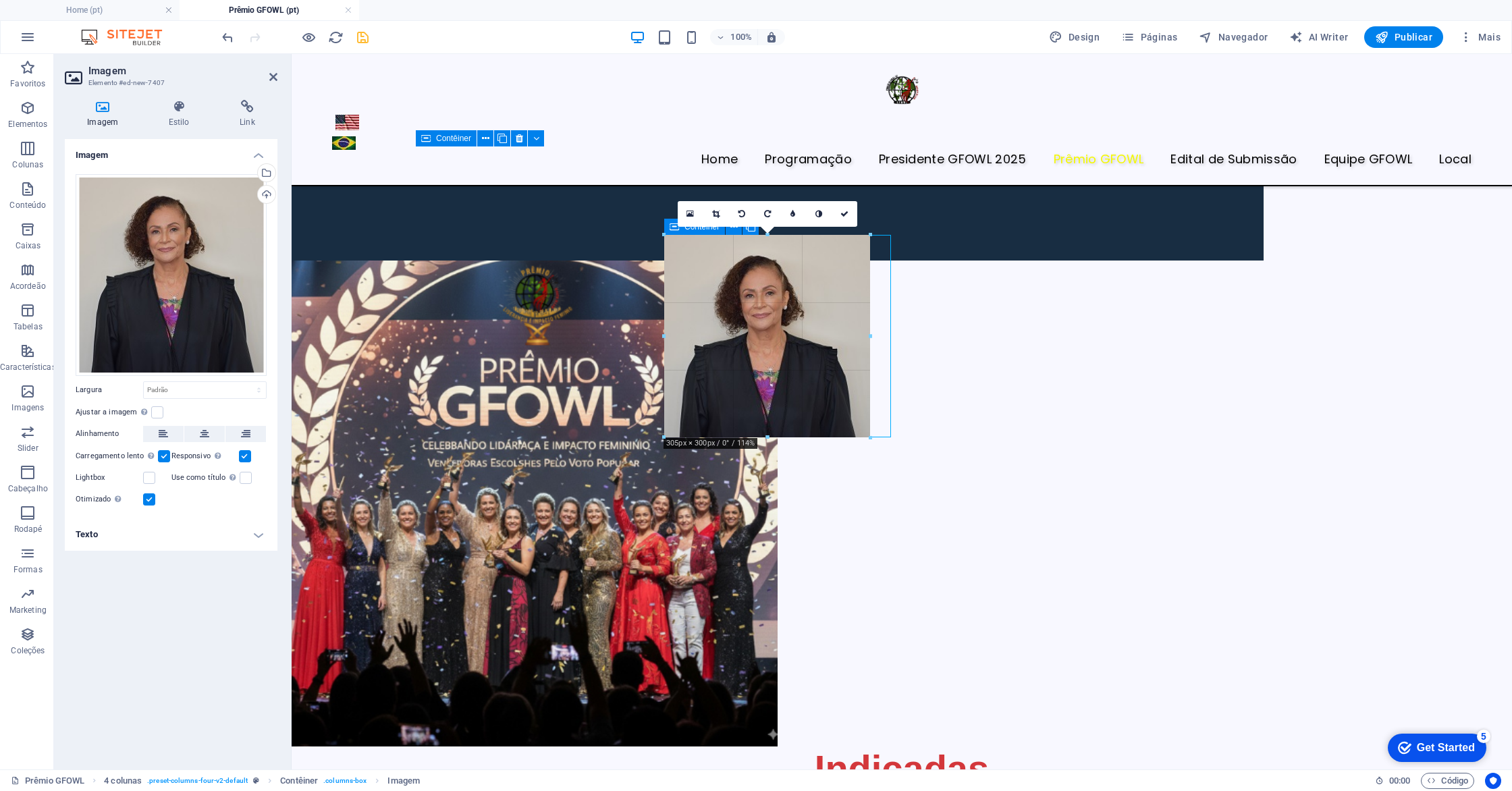
drag, startPoint x: 803, startPoint y: 318, endPoint x: 860, endPoint y: 437, distance: 131.9
type input "305"
select select "px"
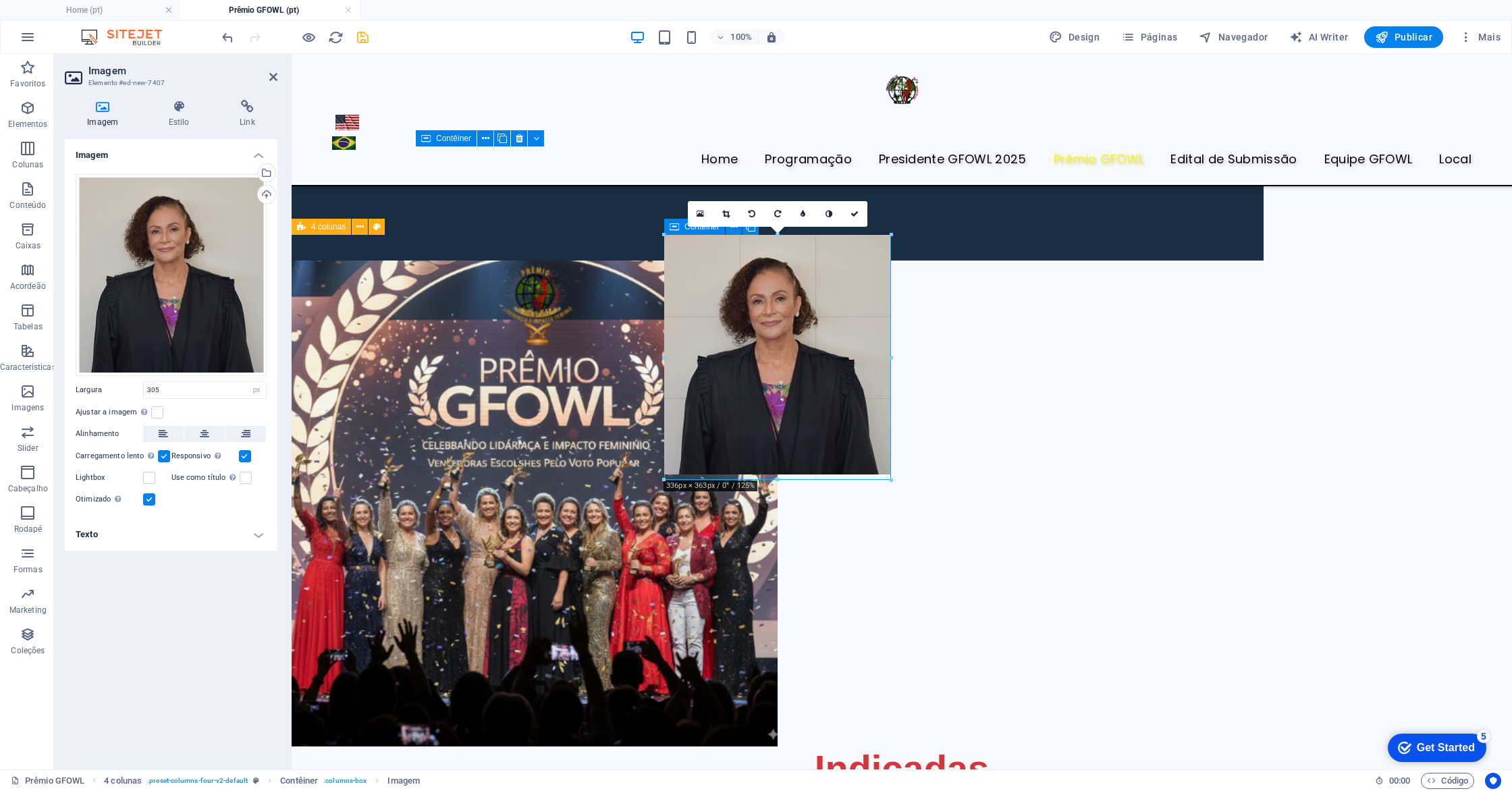
drag, startPoint x: 871, startPoint y: 338, endPoint x: 895, endPoint y: 344, distance: 24.7
type input "334"
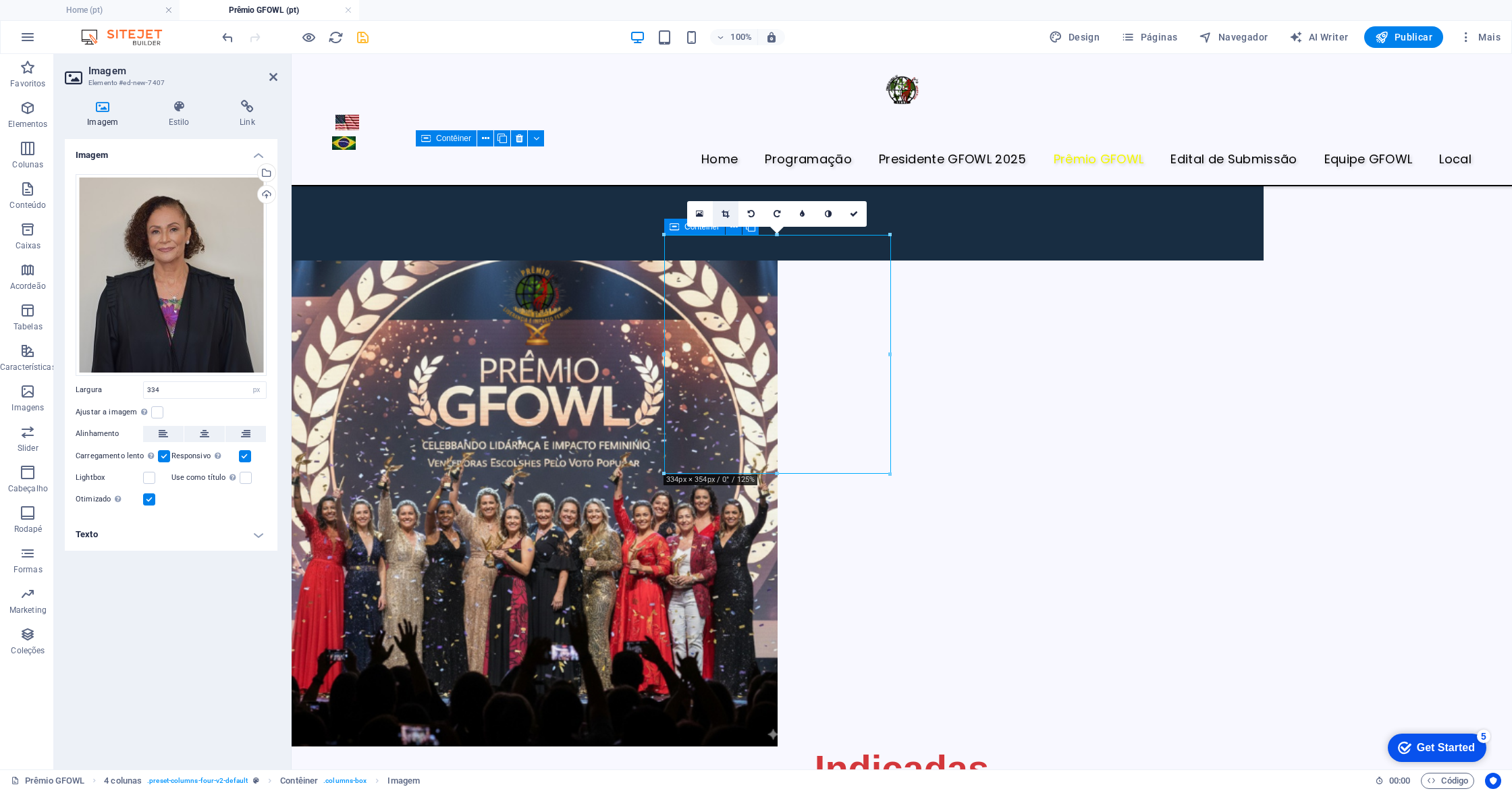
click at [729, 219] on link at bounding box center [726, 214] width 26 height 26
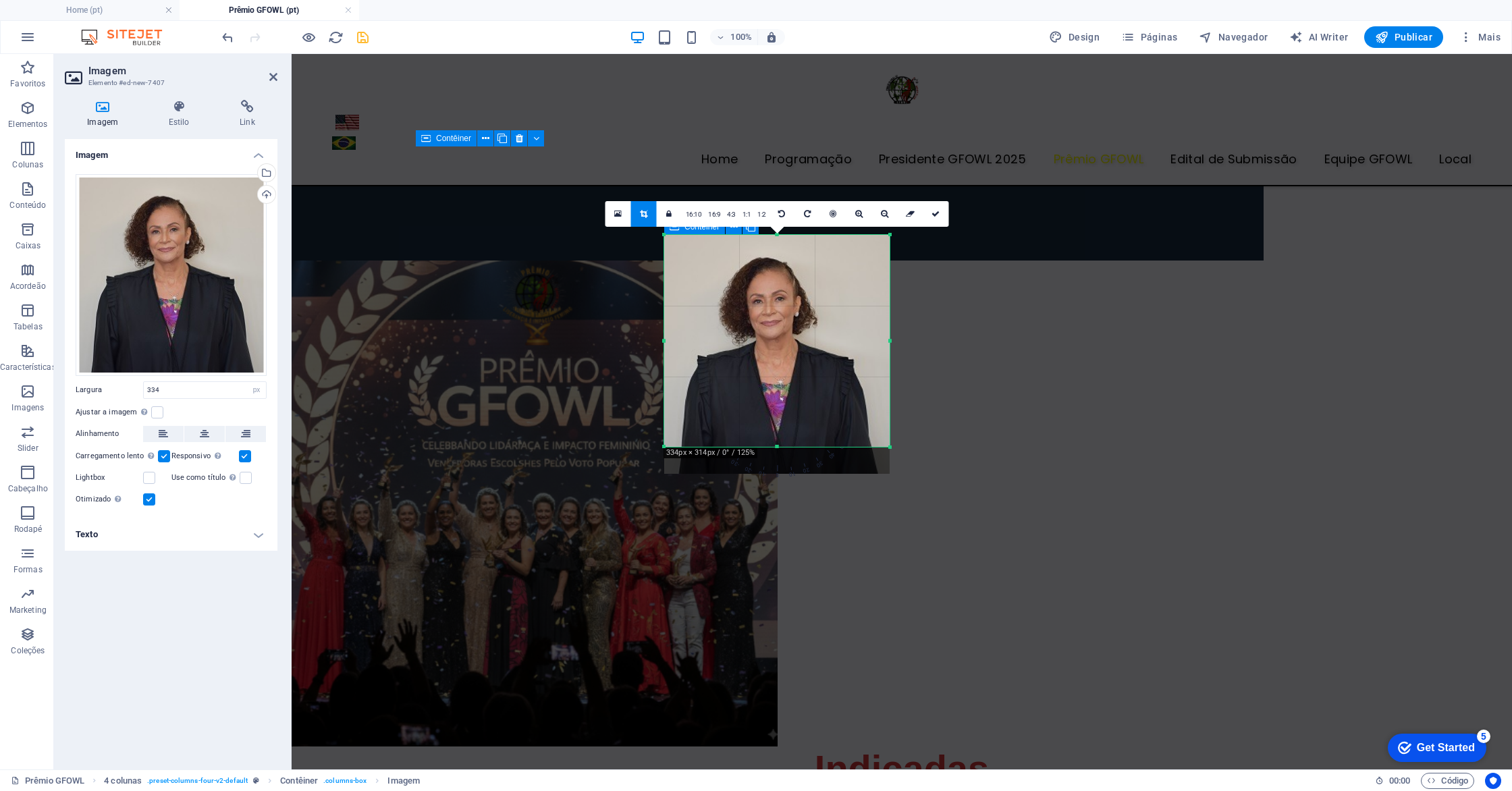
drag, startPoint x: 777, startPoint y: 473, endPoint x: 772, endPoint y: 446, distance: 27.5
click at [772, 446] on div at bounding box center [777, 447] width 225 height 5
click at [932, 213] on icon at bounding box center [935, 213] width 8 height 8
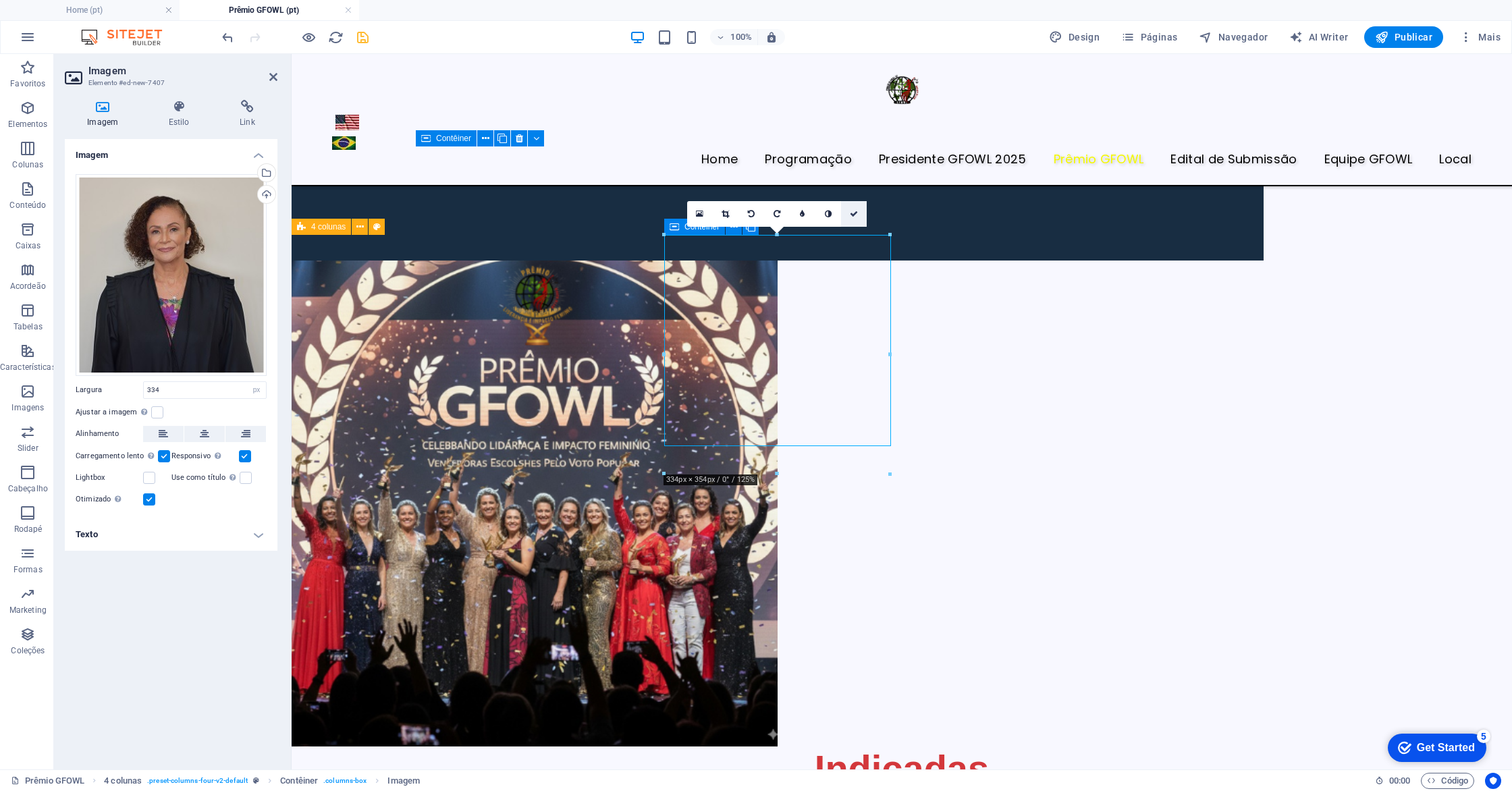
click at [850, 214] on icon at bounding box center [854, 213] width 8 height 8
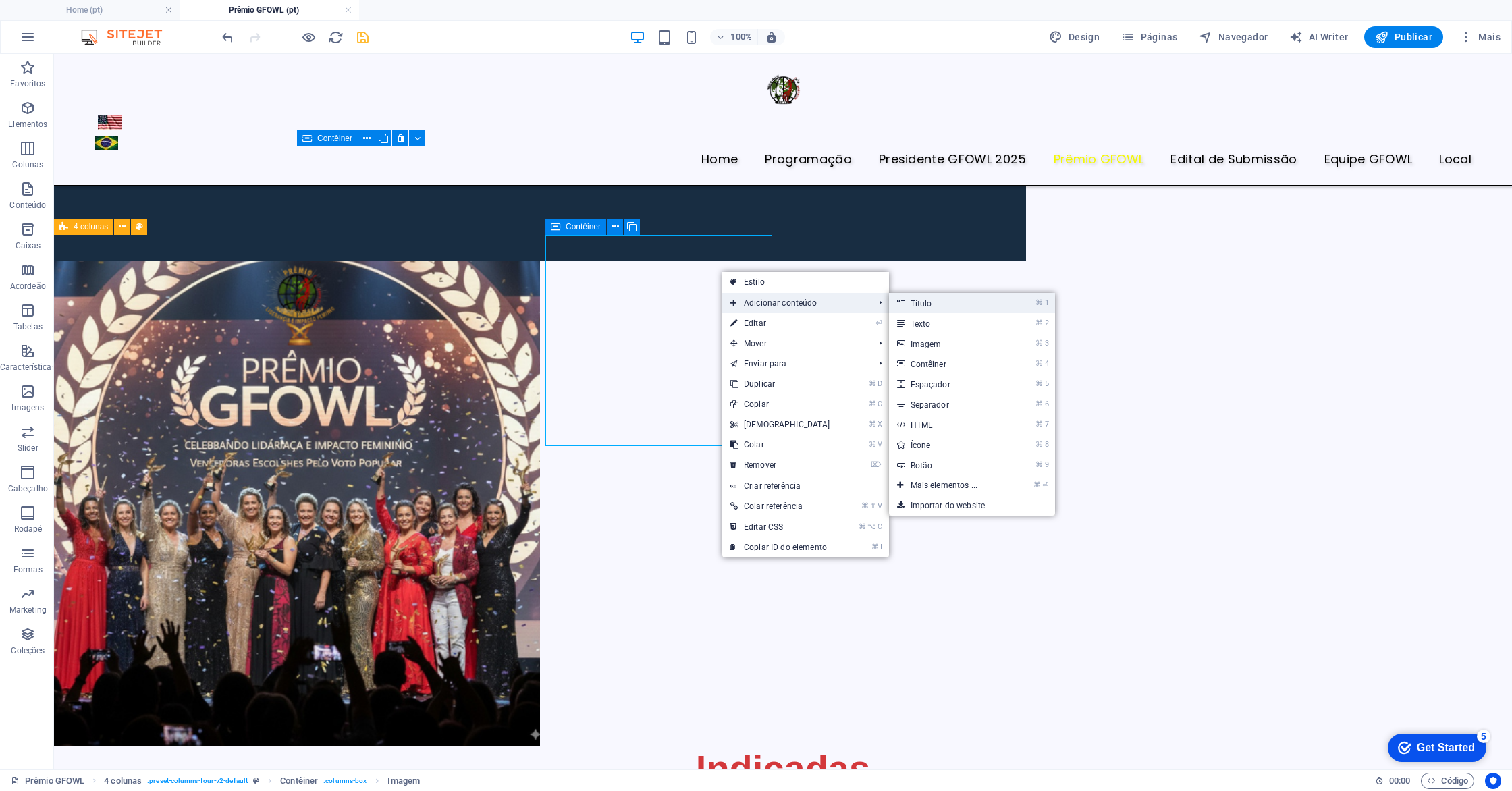
click at [940, 307] on link "⌘ 1 Título" at bounding box center [946, 303] width 116 height 21
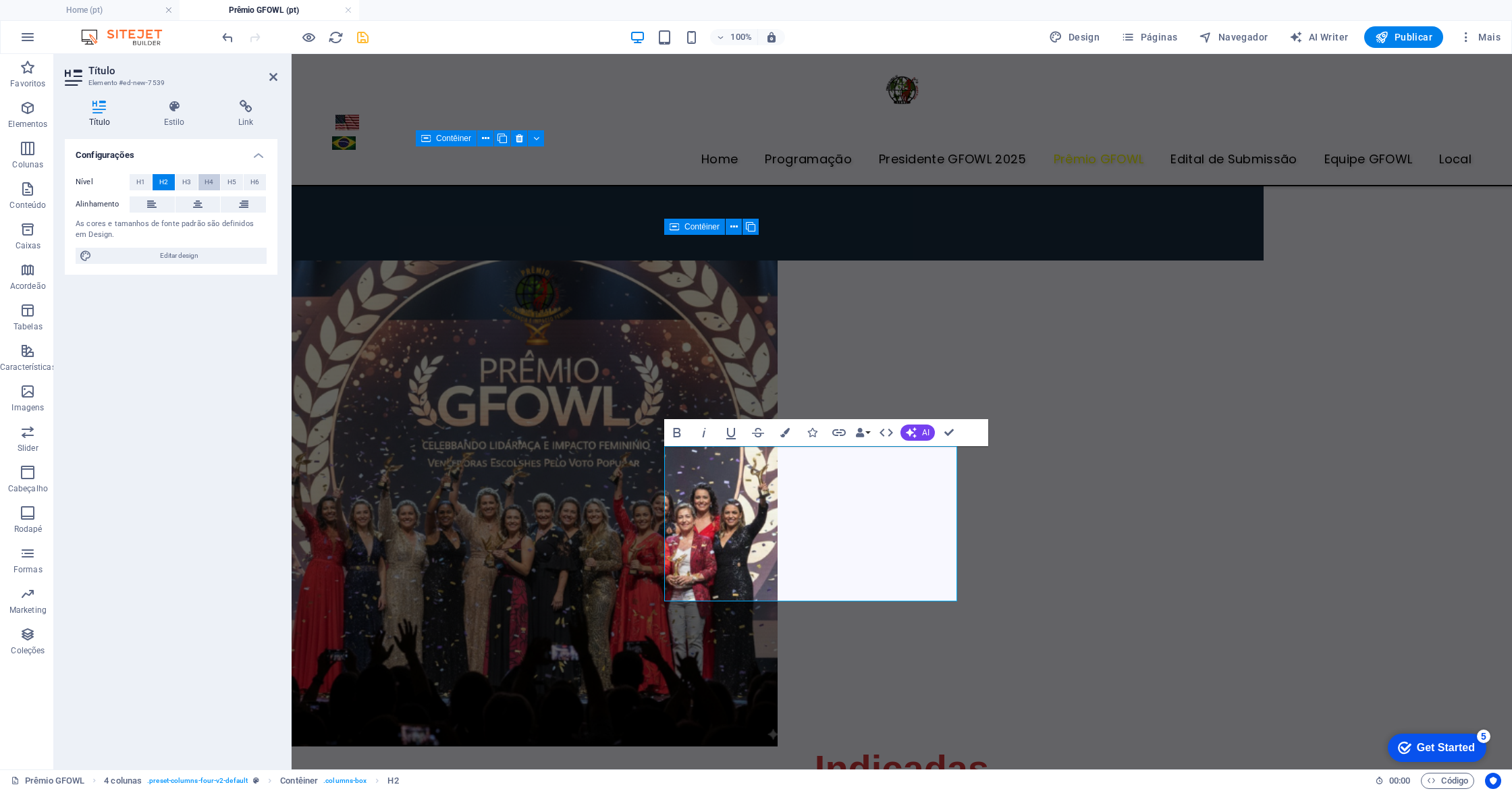
click at [212, 180] on span "H4" at bounding box center [209, 182] width 9 height 16
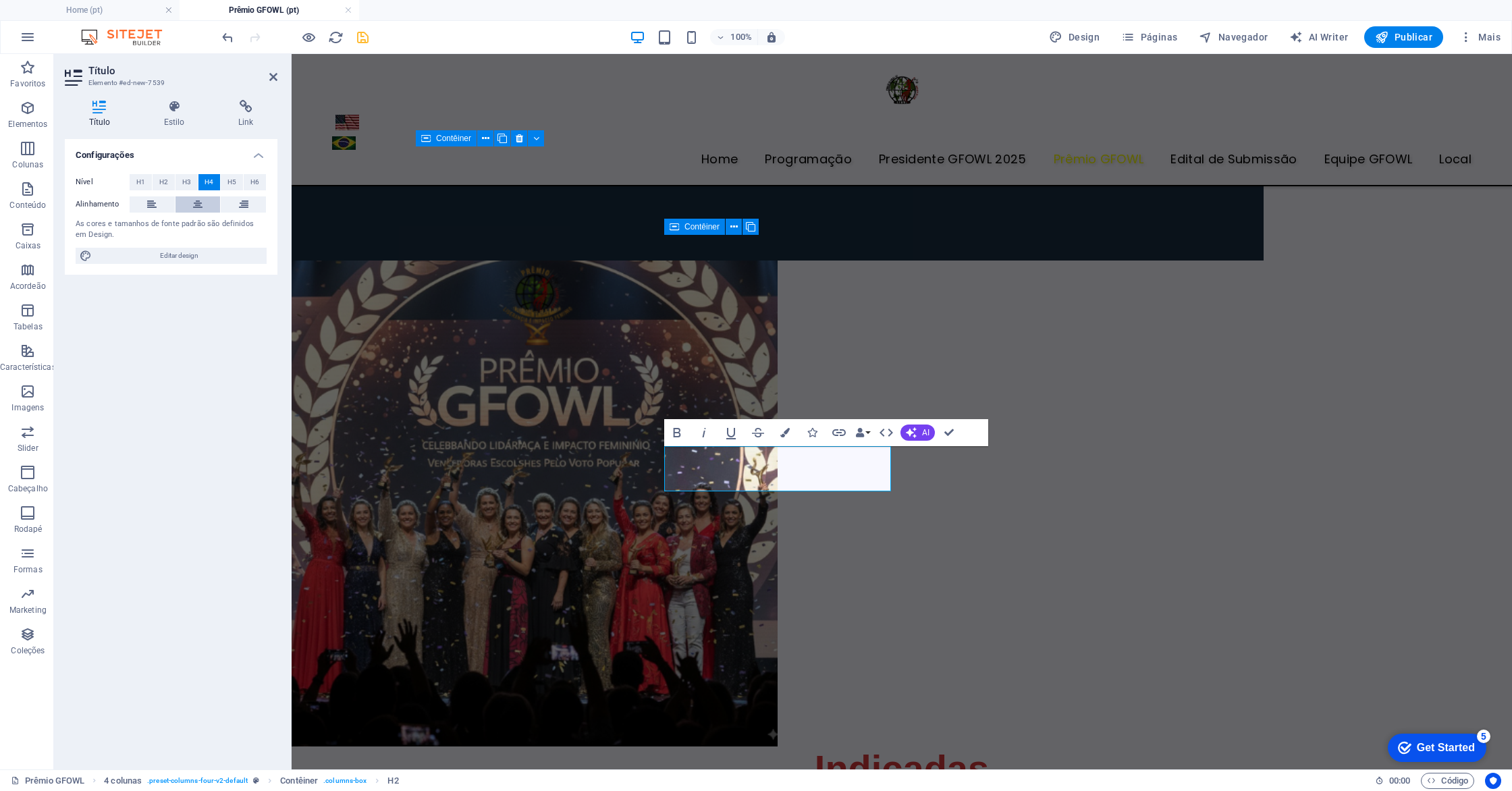
click at [193, 202] on icon at bounding box center [197, 204] width 9 height 16
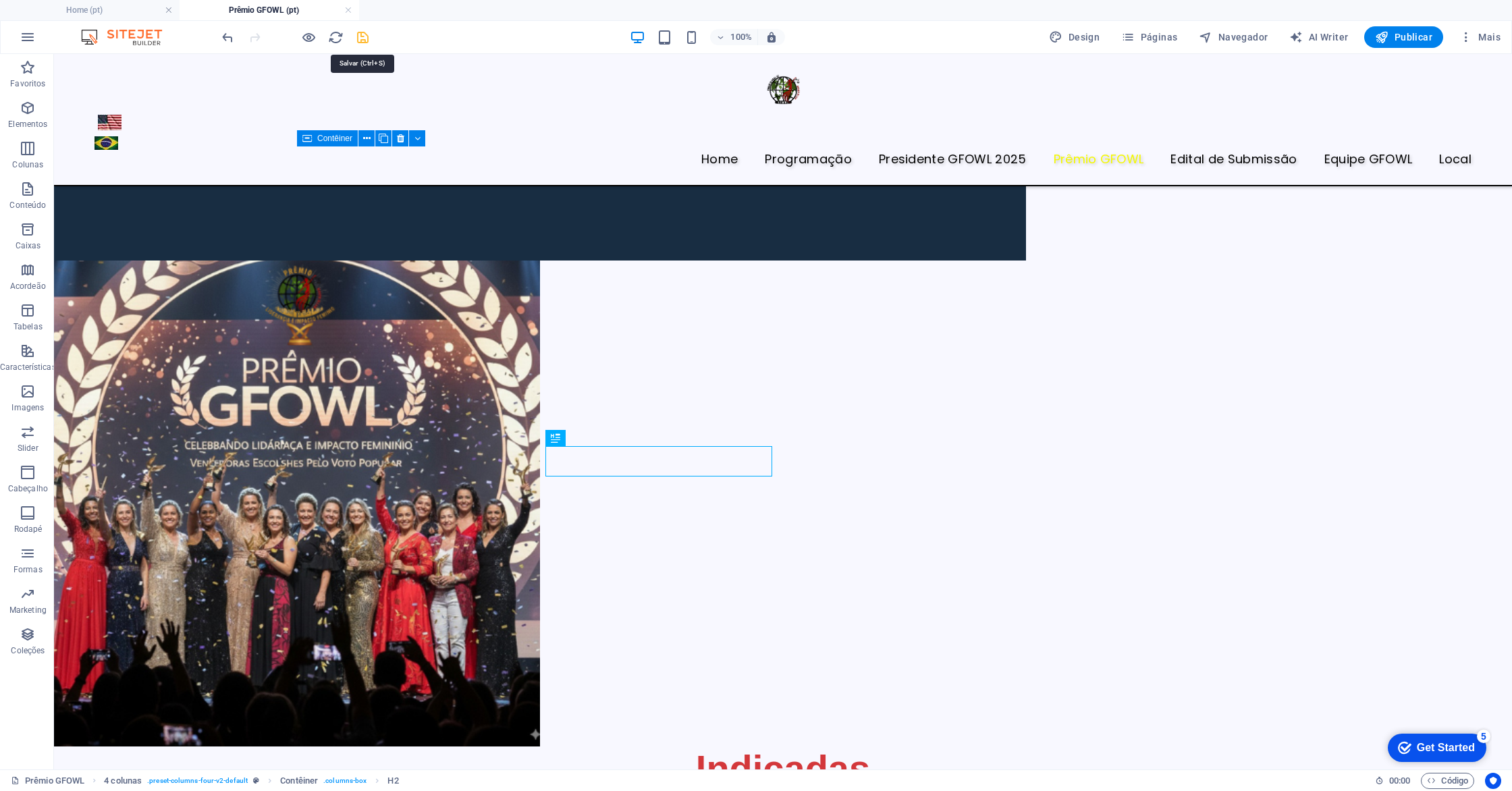
click at [362, 42] on icon "save" at bounding box center [363, 38] width 15 height 15
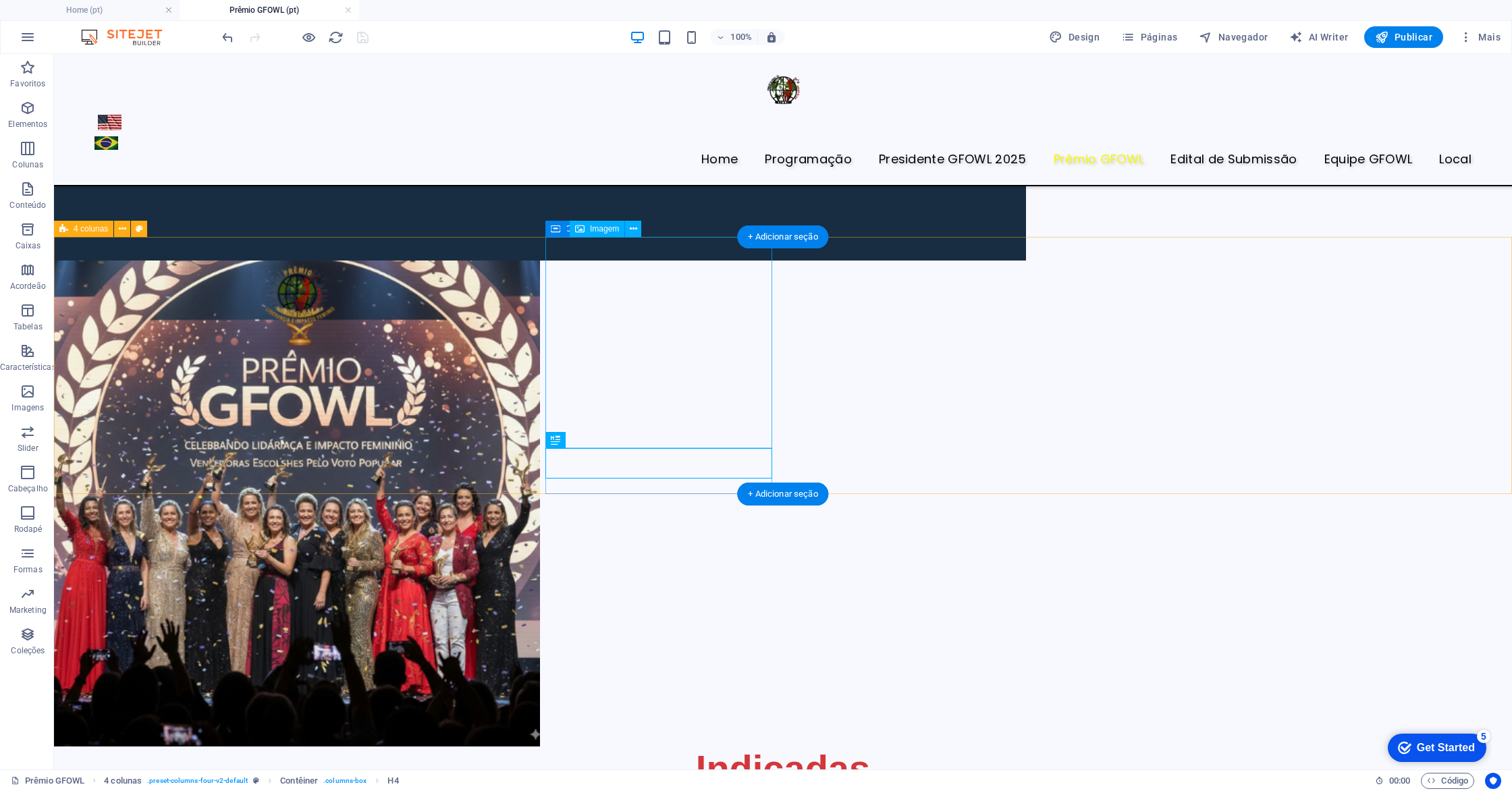
scroll to position [602, 0]
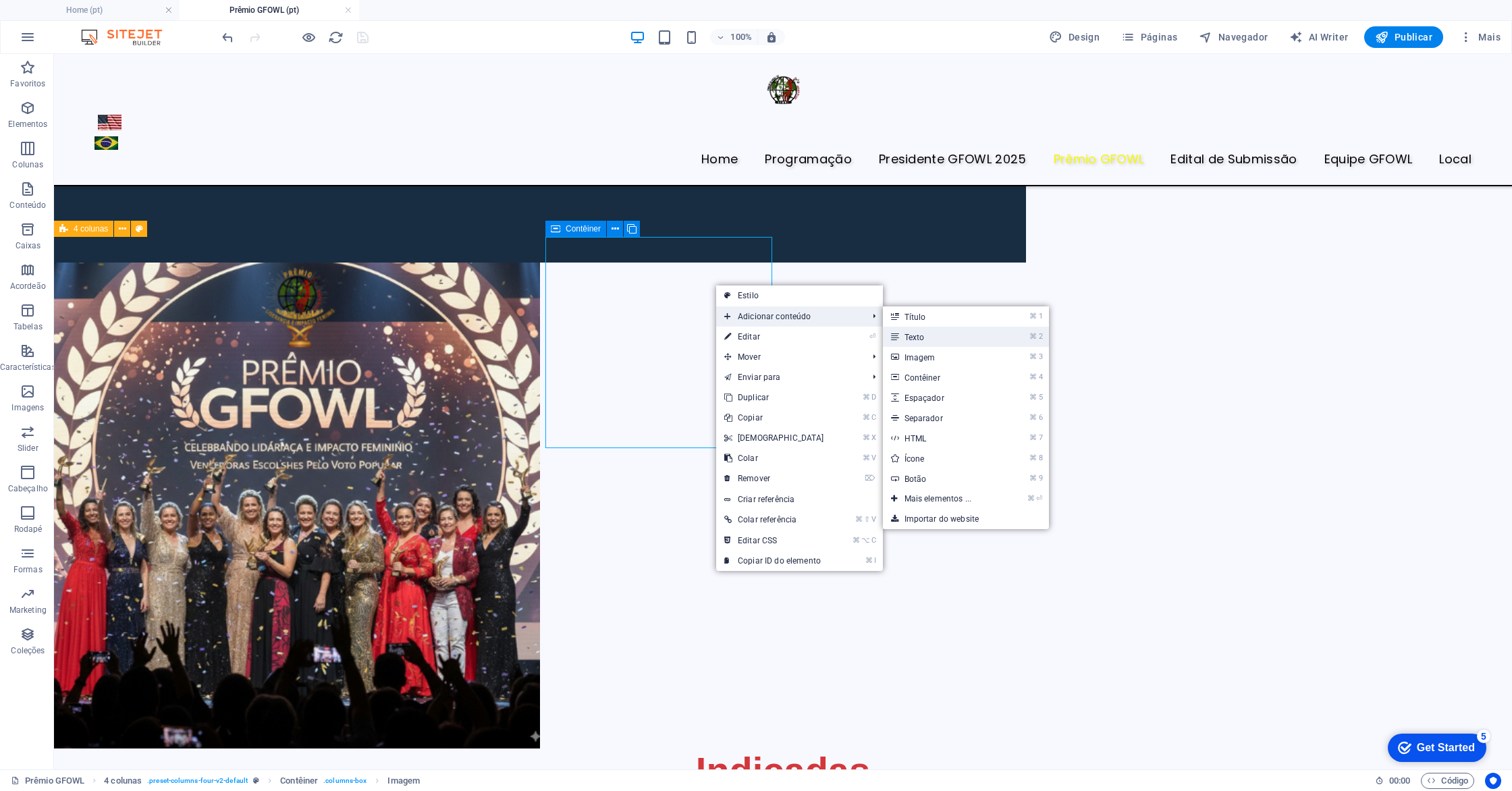
click at [919, 332] on link "⌘ 2 Texto" at bounding box center [940, 337] width 116 height 21
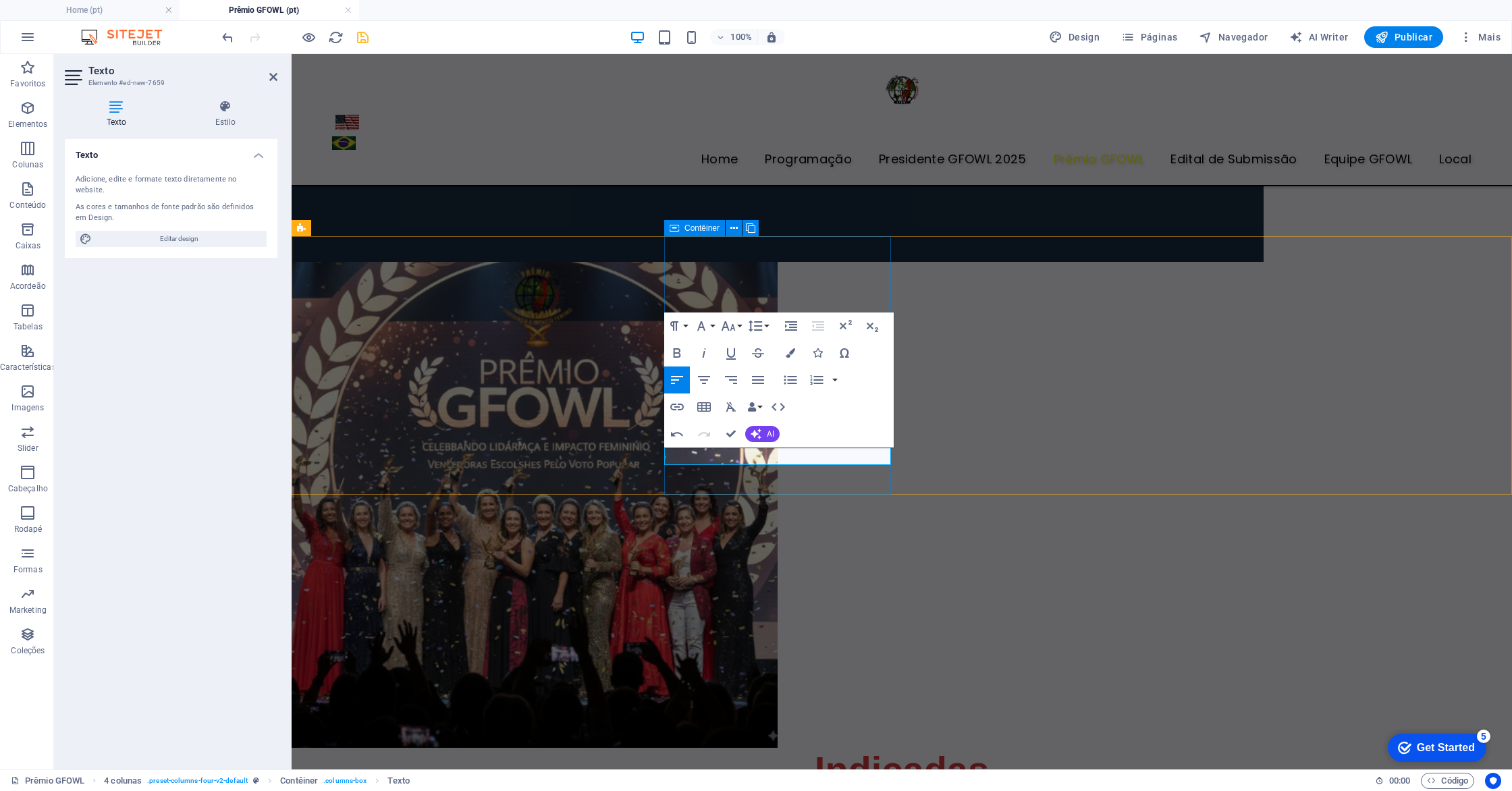
drag, startPoint x: 745, startPoint y: 455, endPoint x: 669, endPoint y: 456, distance: 76.0
click at [707, 381] on icon "button" at bounding box center [704, 380] width 16 height 16
click at [677, 408] on icon "button" at bounding box center [677, 406] width 16 height 16
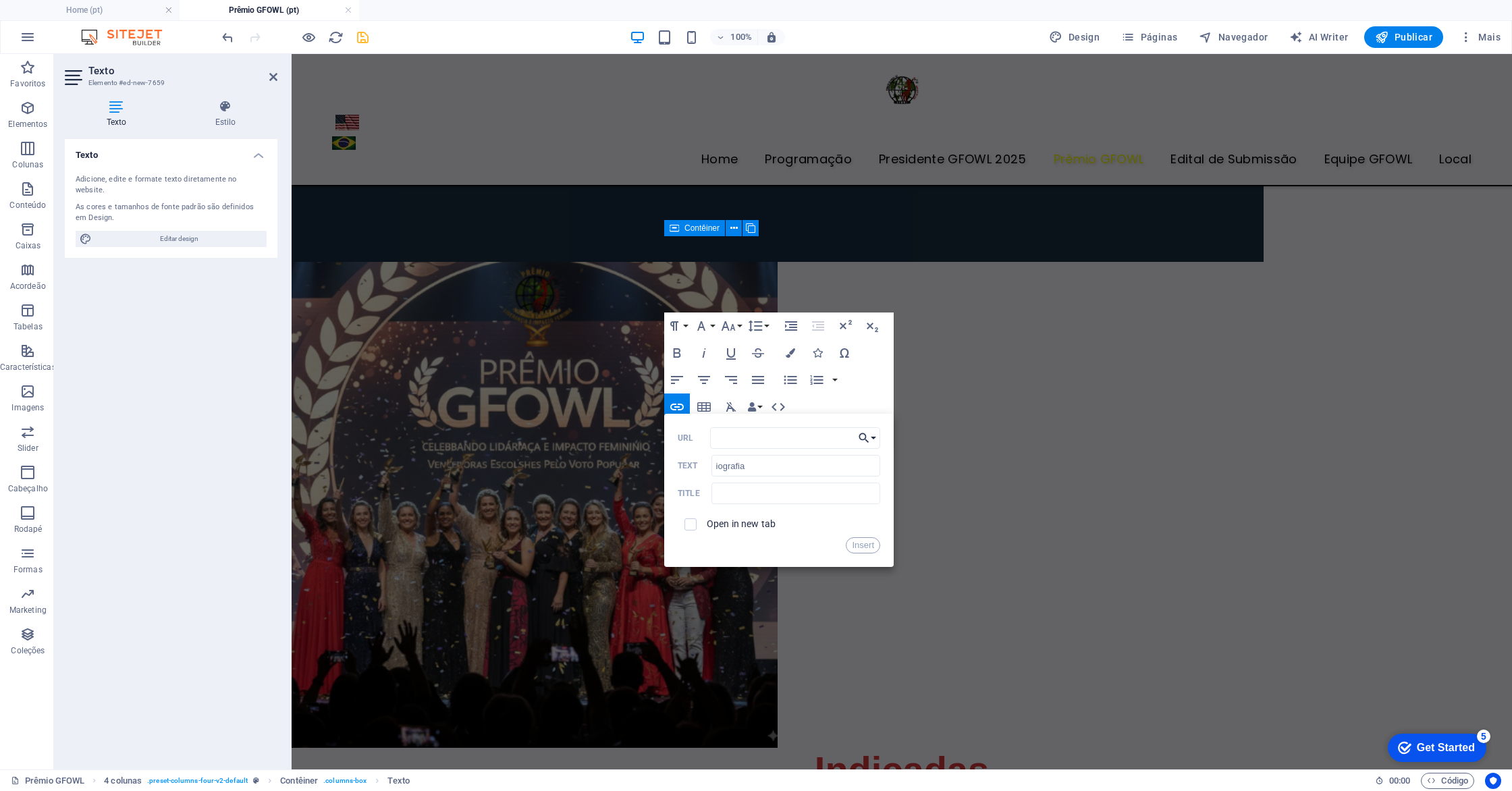
click at [873, 440] on button "Choose Link" at bounding box center [867, 438] width 26 height 21
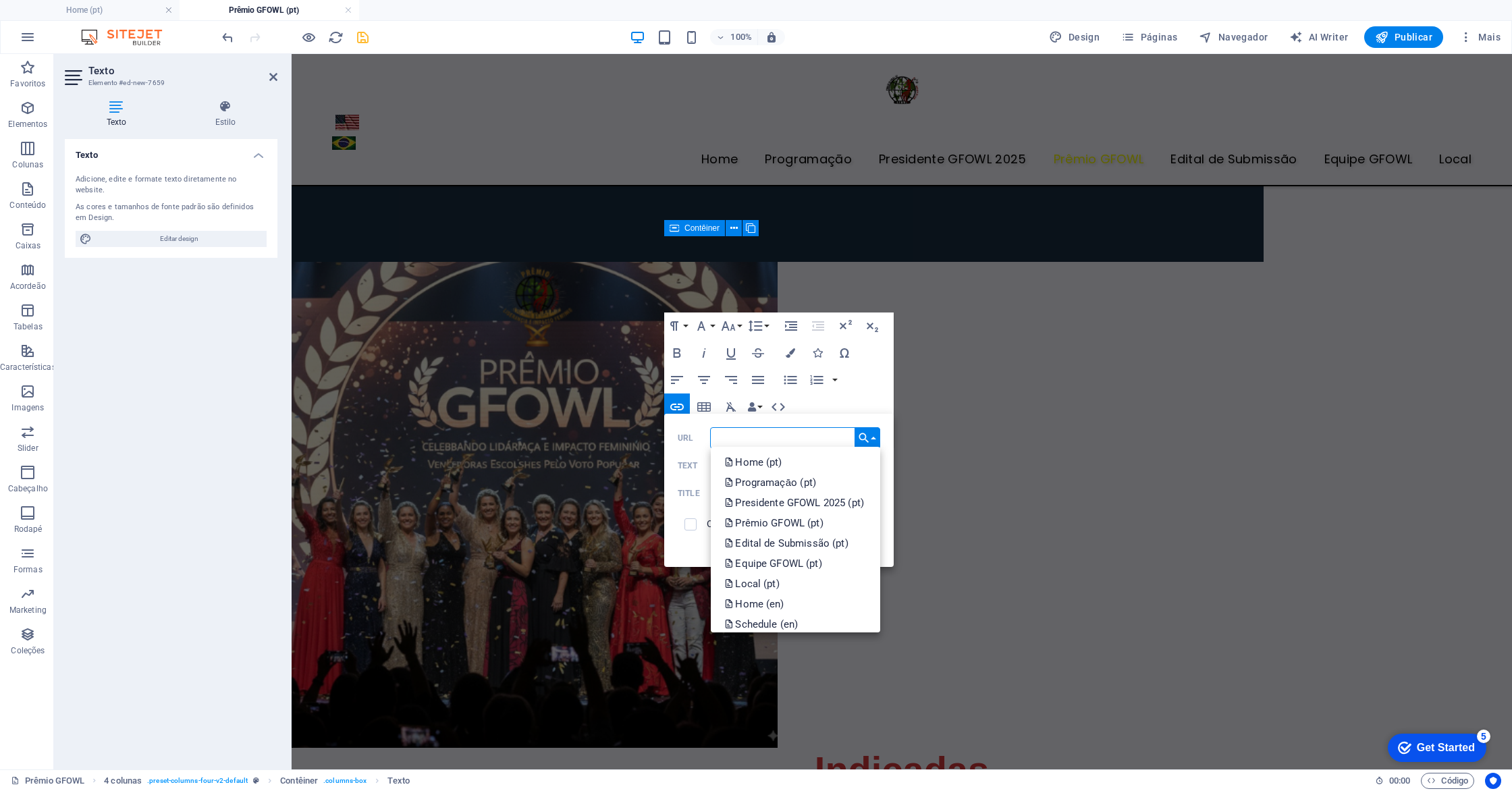
click at [771, 431] on input "URL" at bounding box center [795, 438] width 170 height 21
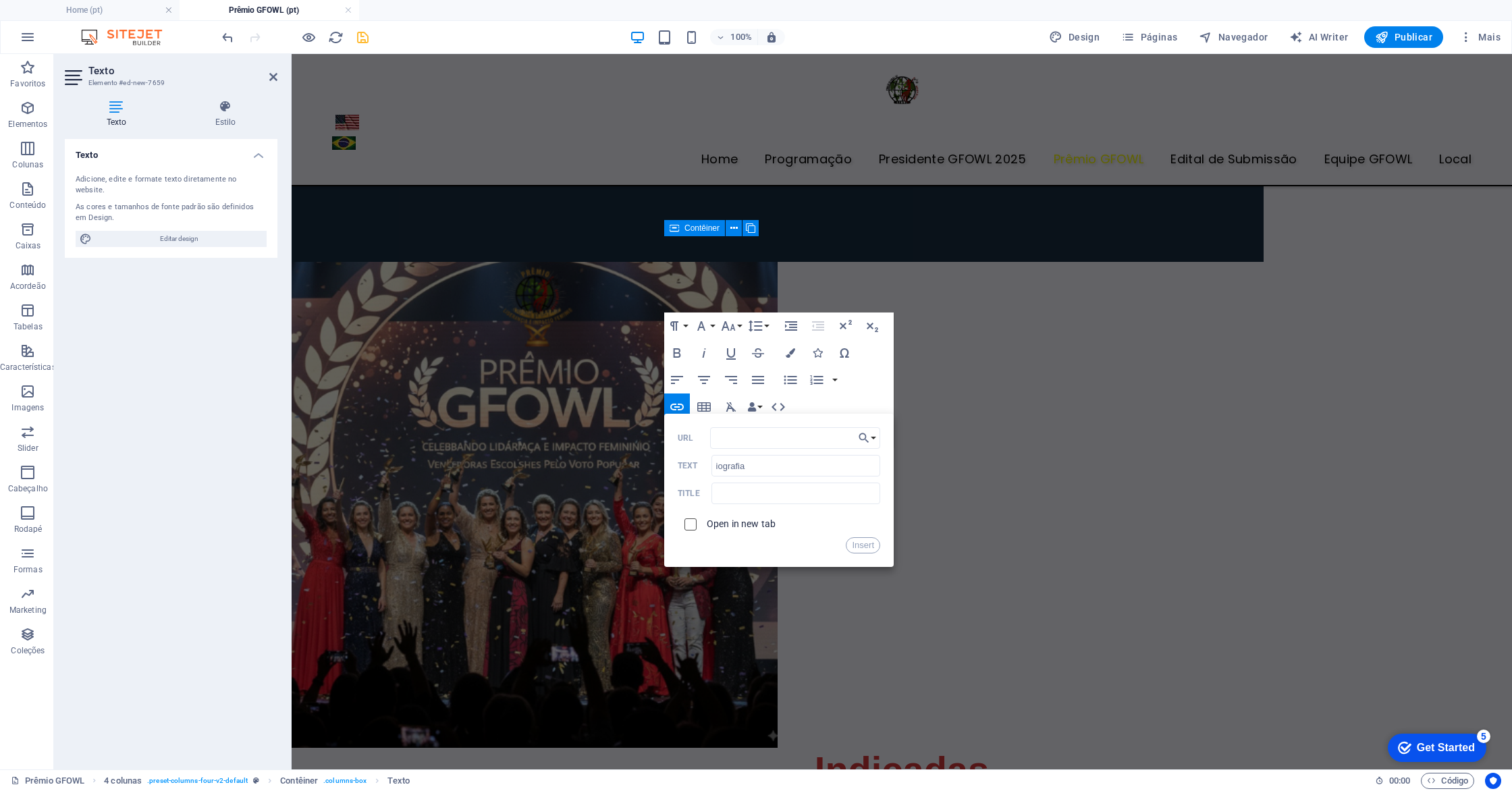
click at [693, 524] on input "checkbox" at bounding box center [688, 523] width 12 height 12
checkbox input "true"
click at [763, 439] on input "URL" at bounding box center [795, 438] width 170 height 21
click at [713, 463] on input "iografia" at bounding box center [795, 465] width 169 height 21
click at [857, 437] on button "Choose Link" at bounding box center [867, 438] width 26 height 21
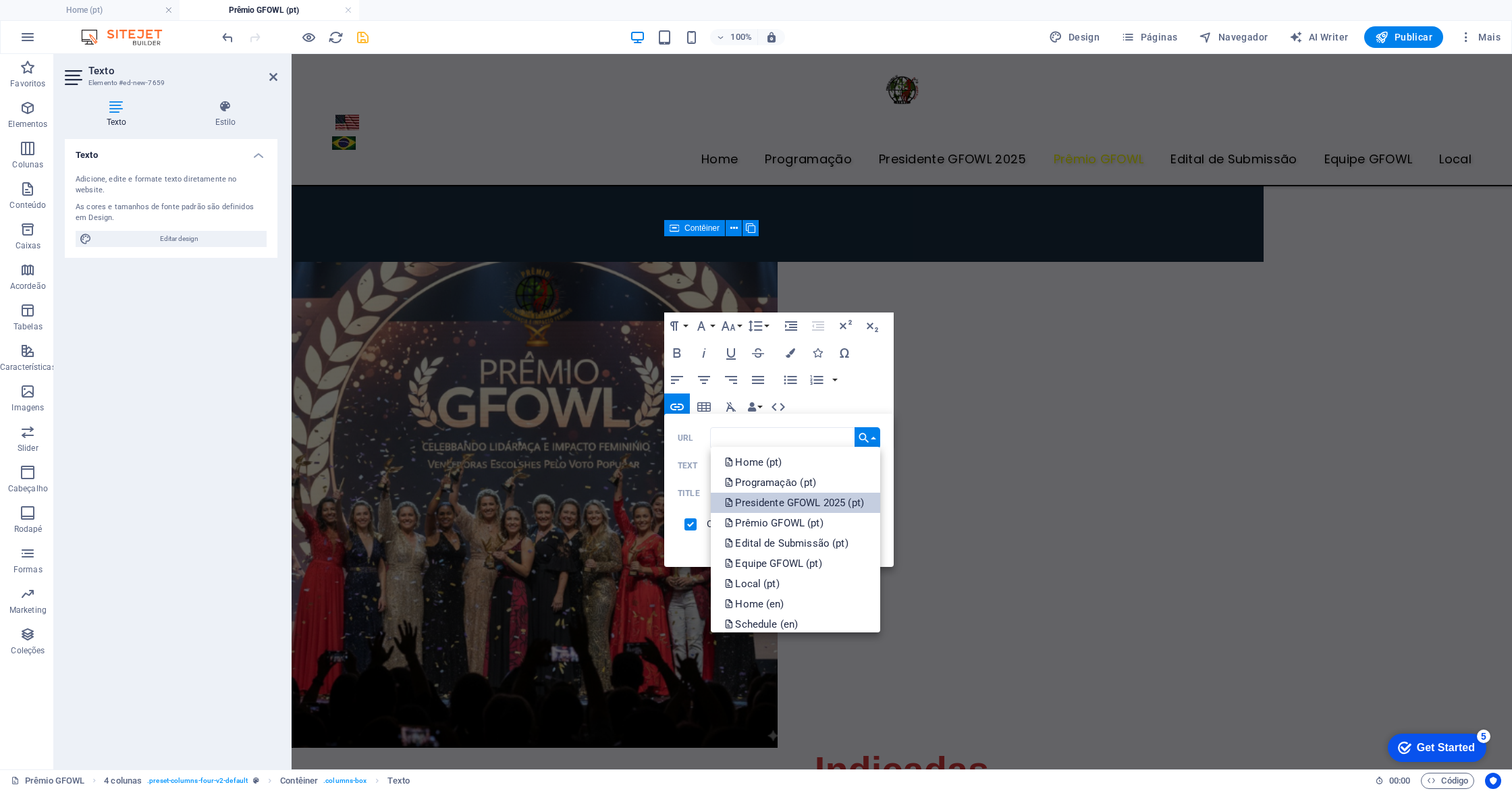
scroll to position [109, 0]
click at [764, 614] on p "Escolher arquivo..." at bounding box center [774, 617] width 100 height 21
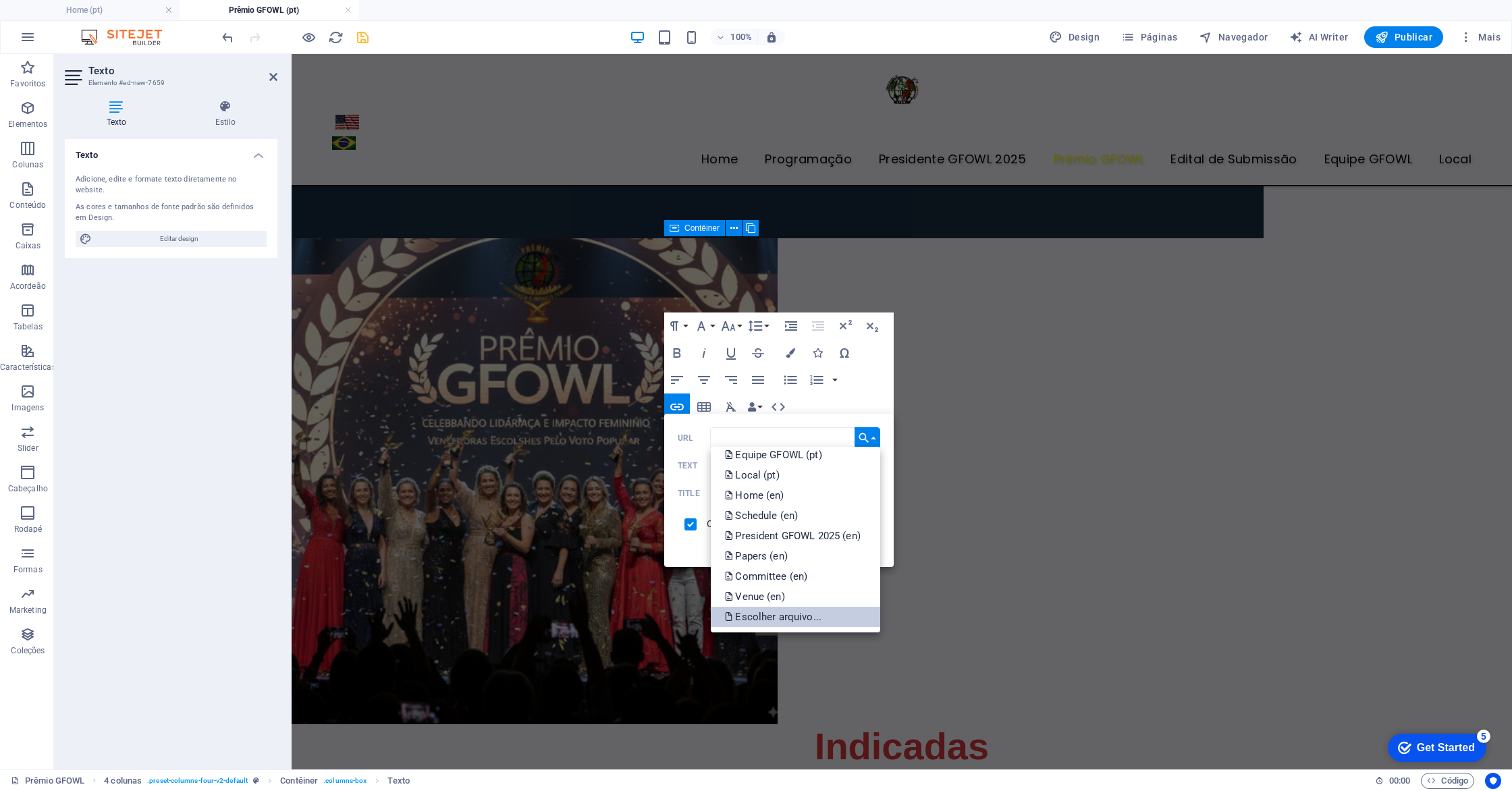
scroll to position [619, 0]
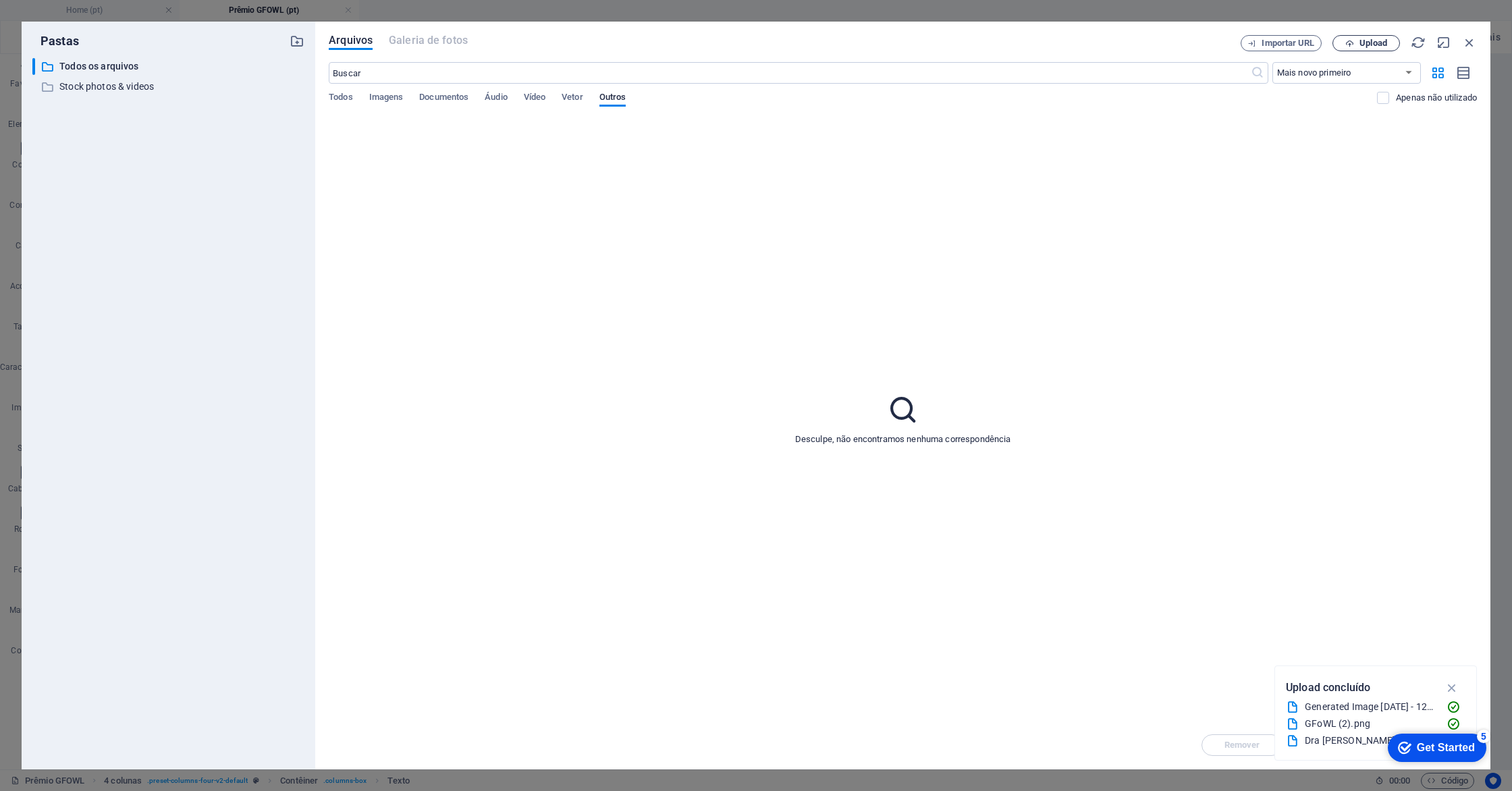
click at [1369, 42] on span "Upload" at bounding box center [1373, 43] width 27 height 8
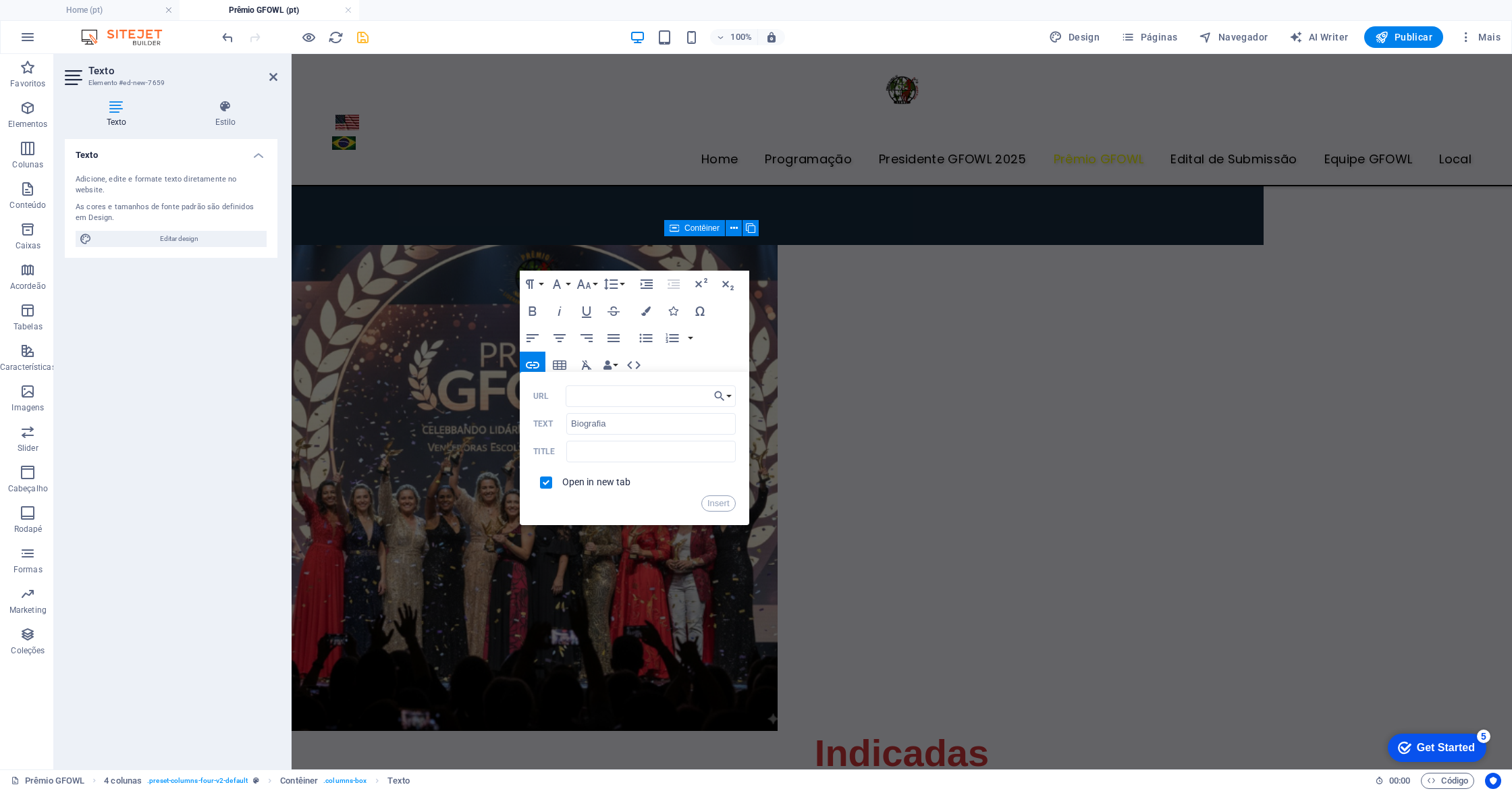
scroll to position [602, 0]
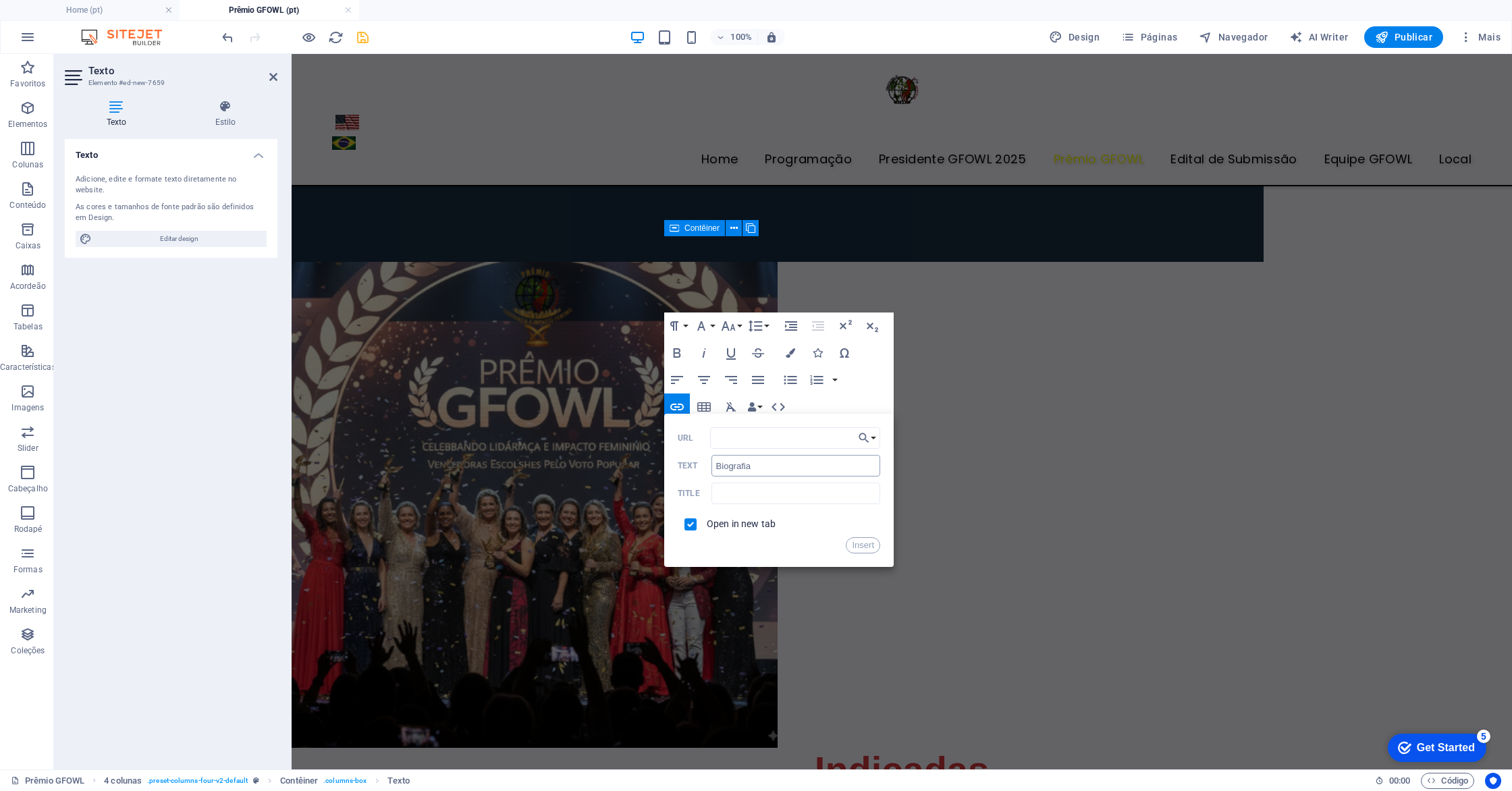
click at [717, 466] on input "Biografia" at bounding box center [795, 465] width 169 height 21
click at [754, 472] on input "Biografia" at bounding box center [795, 465] width 169 height 21
type input "i"
type input "Biografia"
click at [868, 542] on button "Insert" at bounding box center [863, 545] width 34 height 16
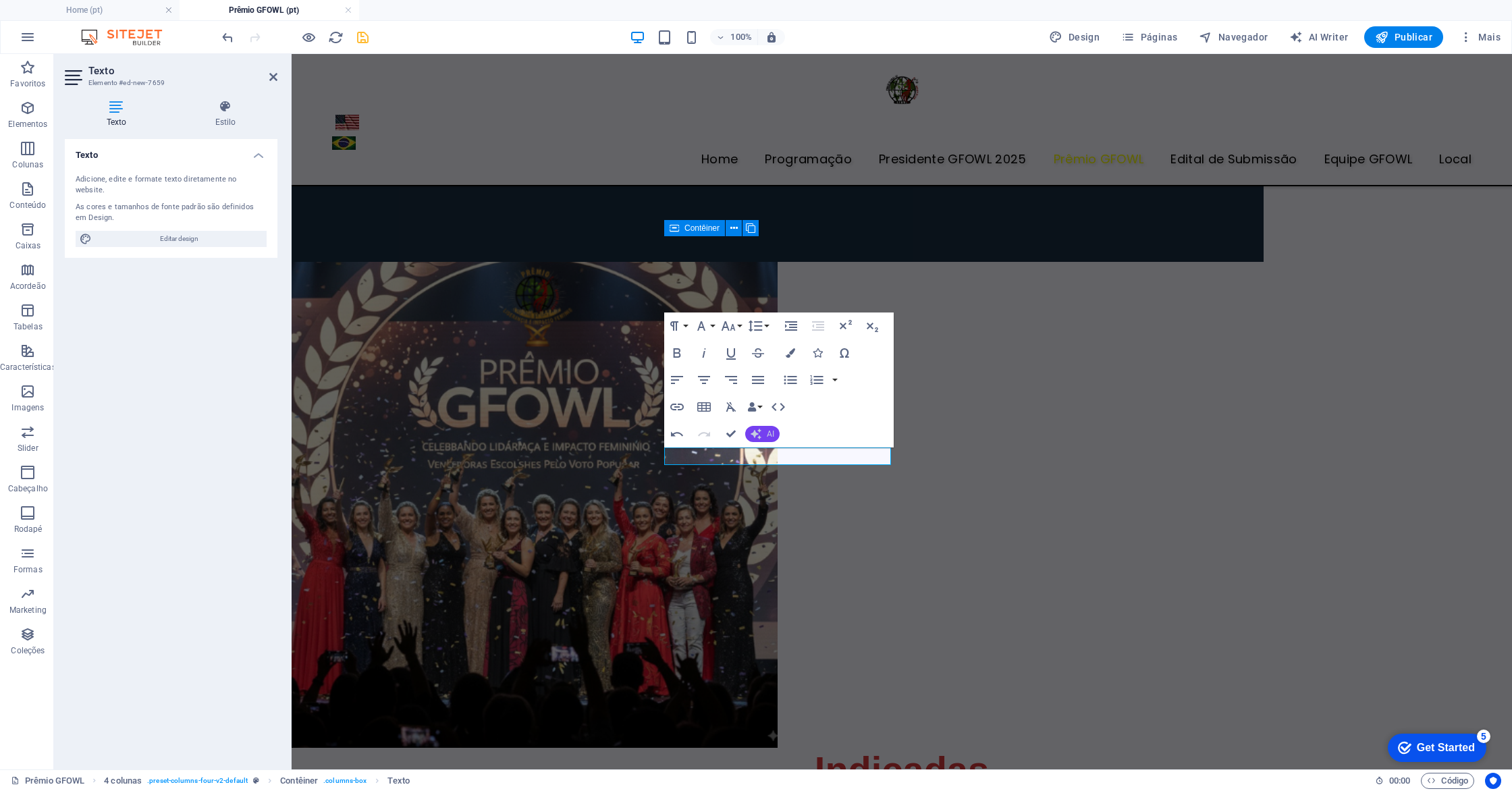
click at [762, 436] on button "AI" at bounding box center [763, 434] width 34 height 16
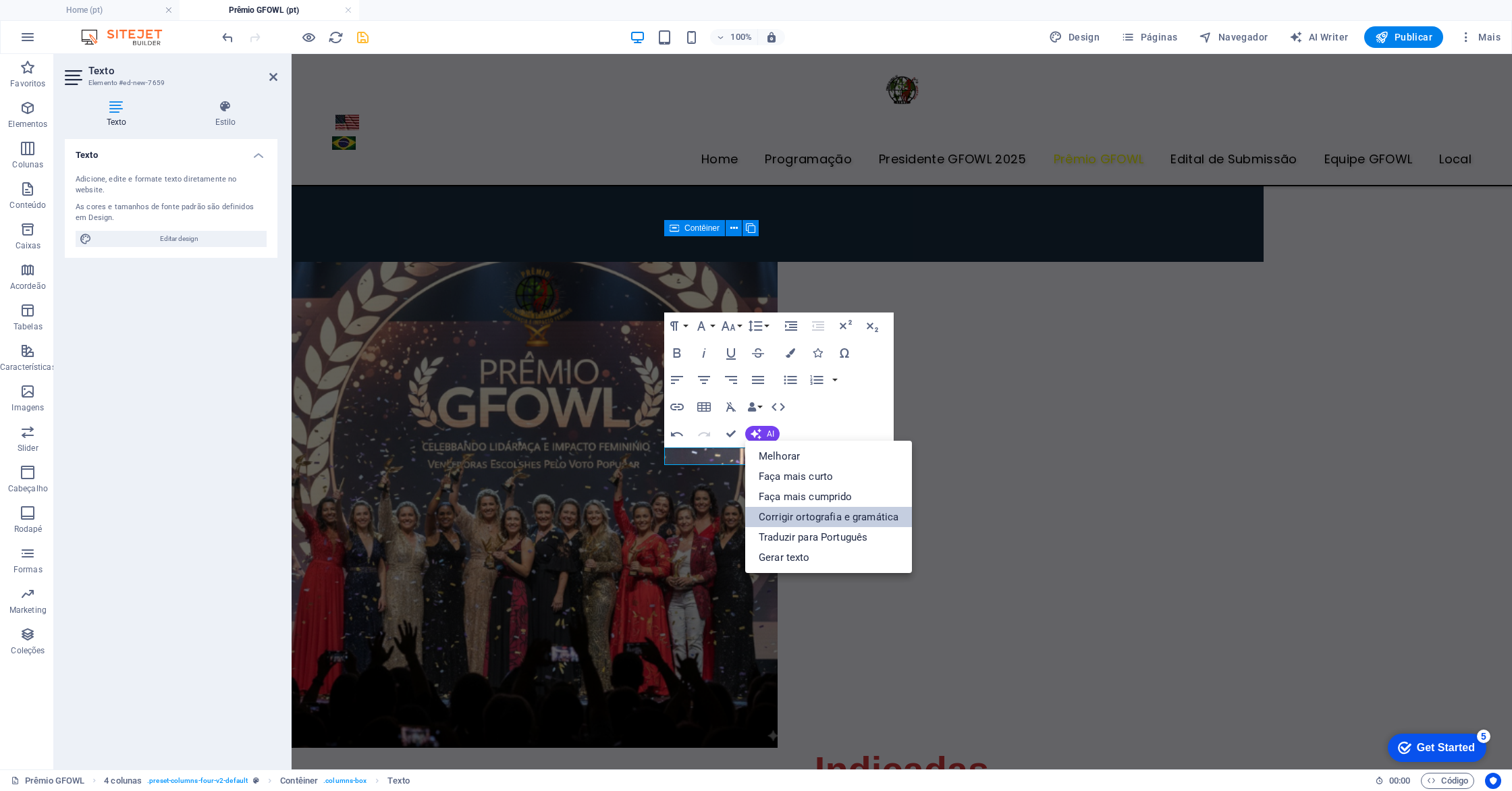
click at [815, 515] on link "Corrigir ortografia e gramática" at bounding box center [829, 518] width 167 height 21
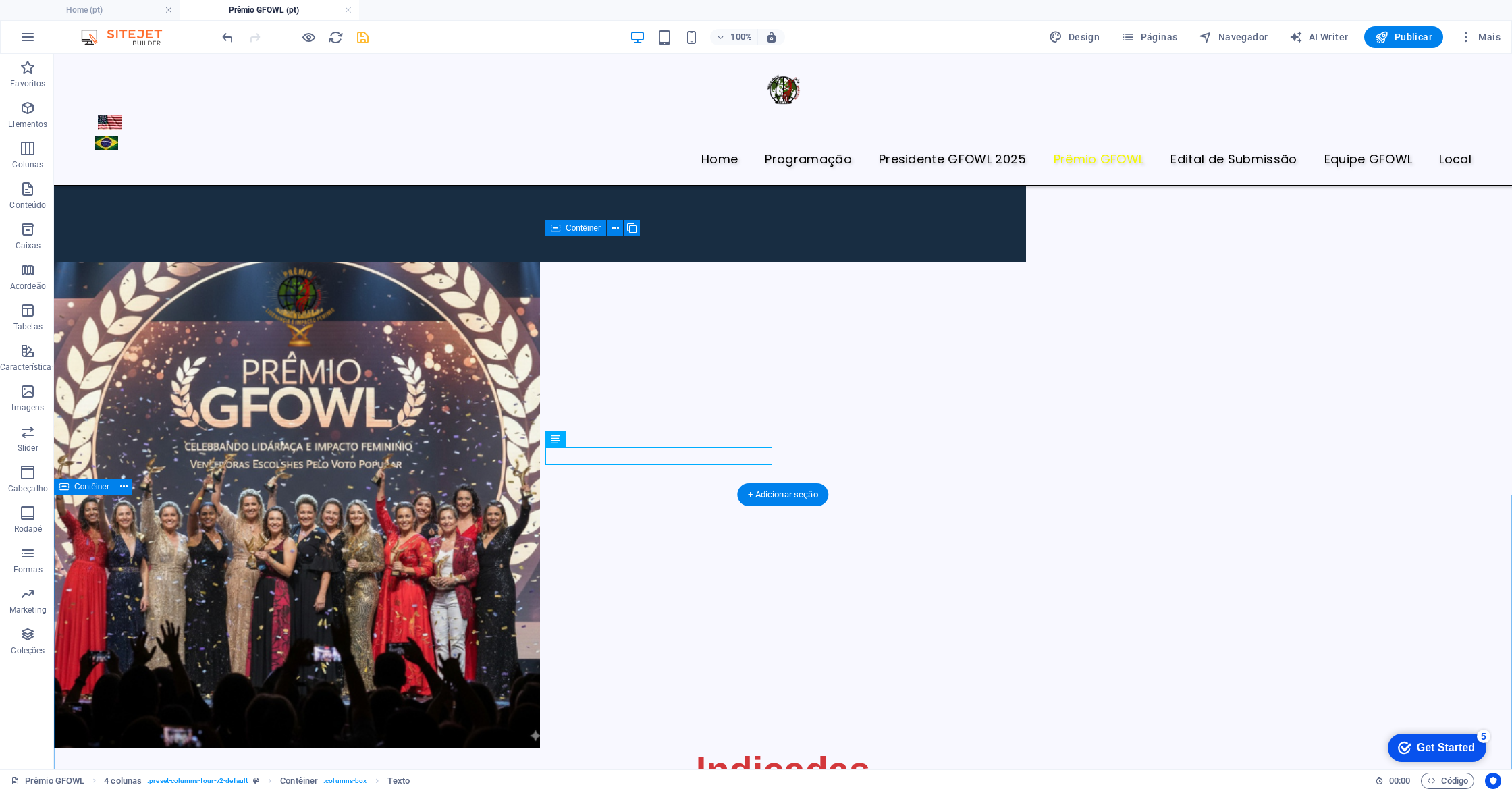
drag, startPoint x: 675, startPoint y: 481, endPoint x: 675, endPoint y: 452, distance: 29.0
click at [369, 37] on icon "save" at bounding box center [363, 38] width 15 height 15
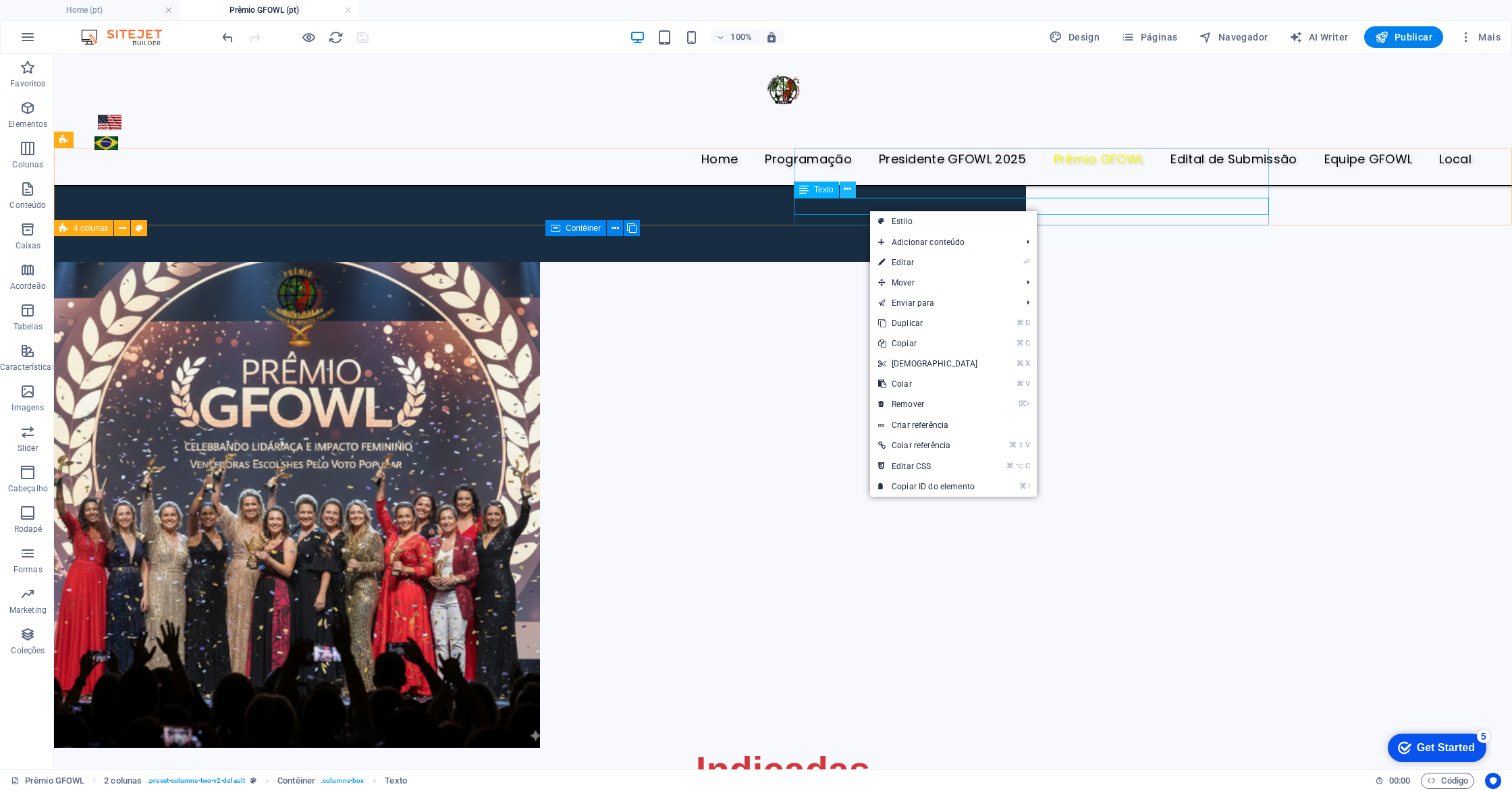
click at [845, 188] on icon at bounding box center [848, 189] width 8 height 15
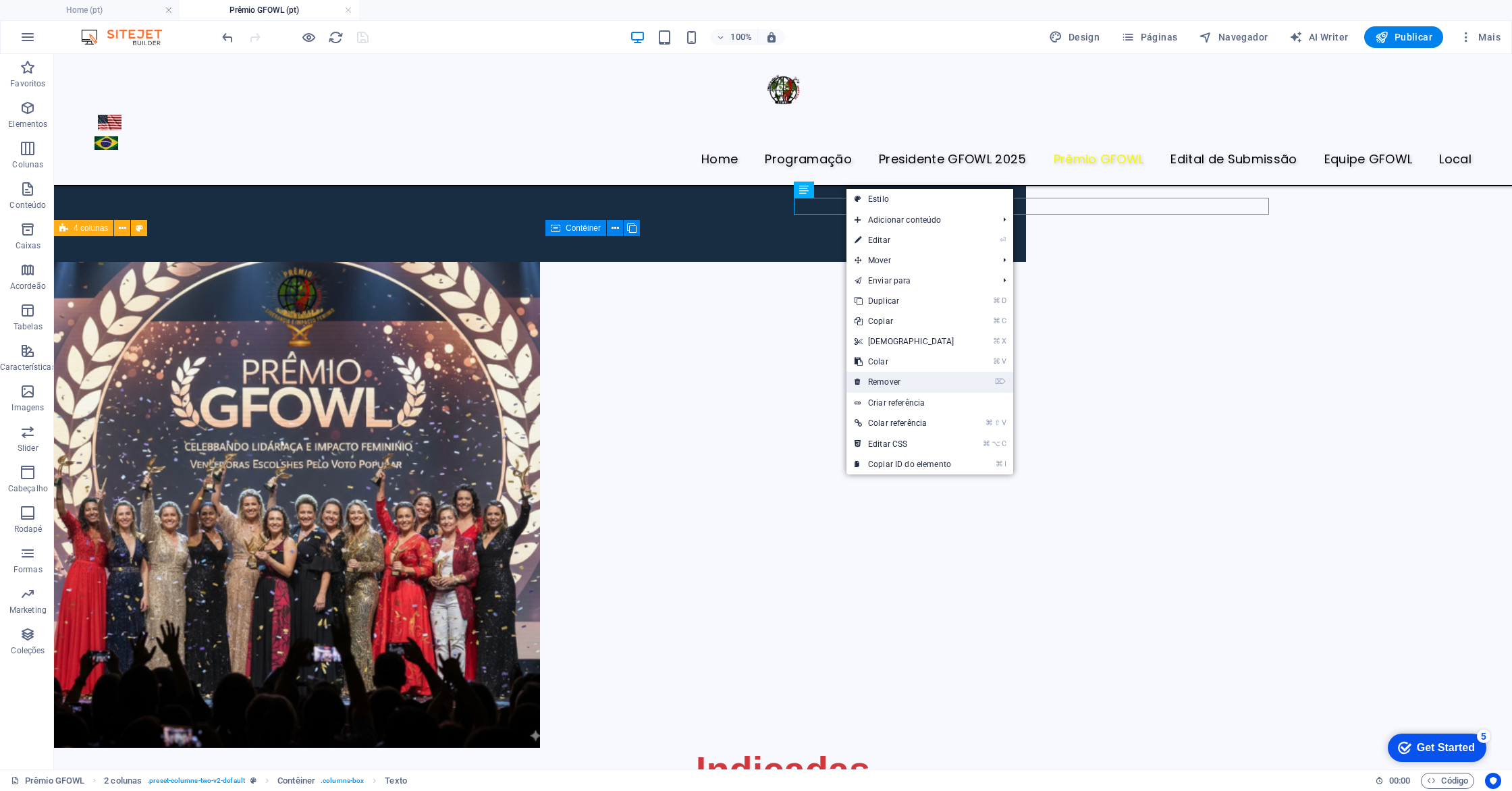
click at [913, 383] on link "⌦ Remover" at bounding box center [904, 382] width 116 height 21
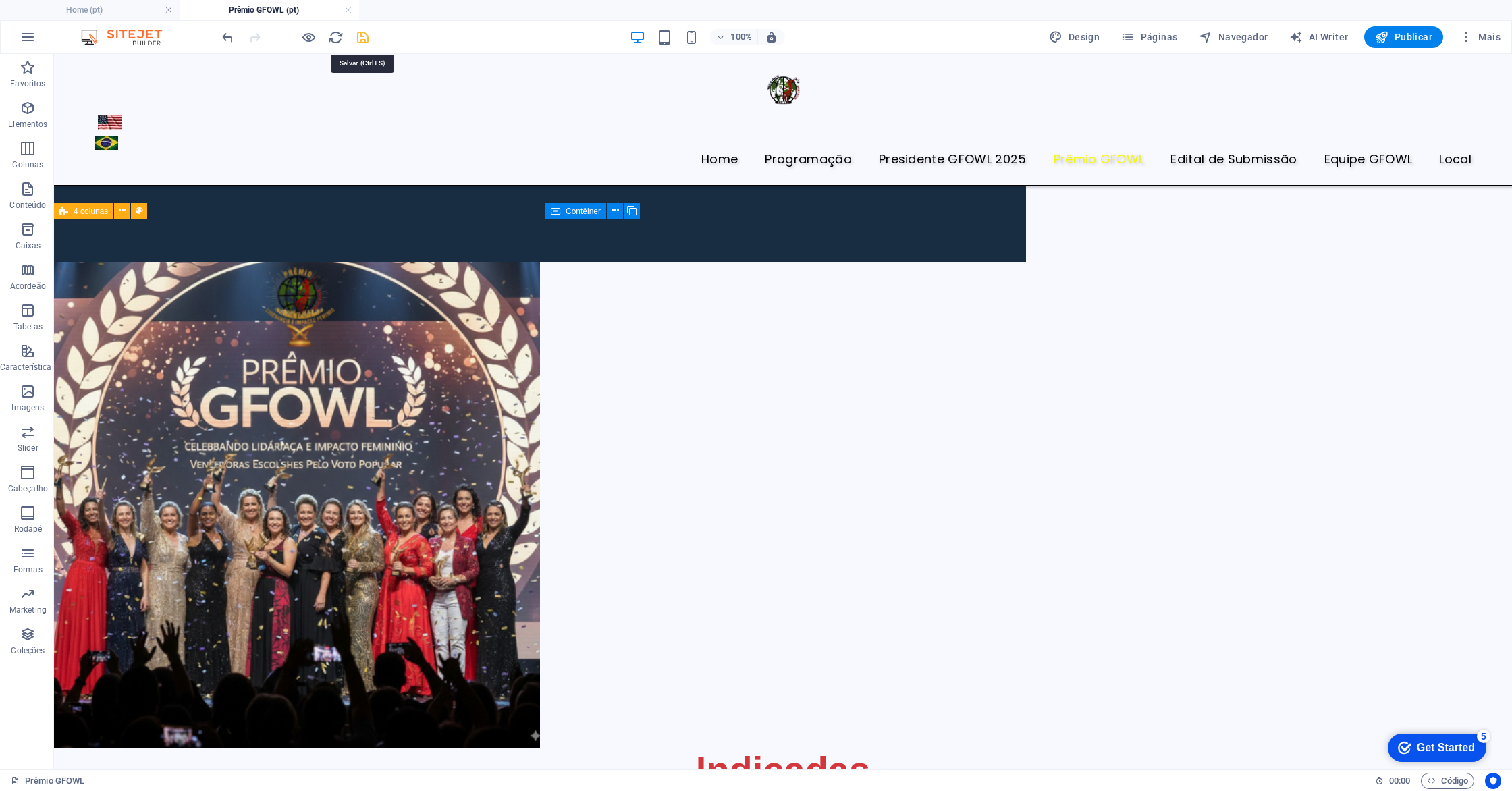
click at [357, 34] on icon "save" at bounding box center [363, 38] width 15 height 15
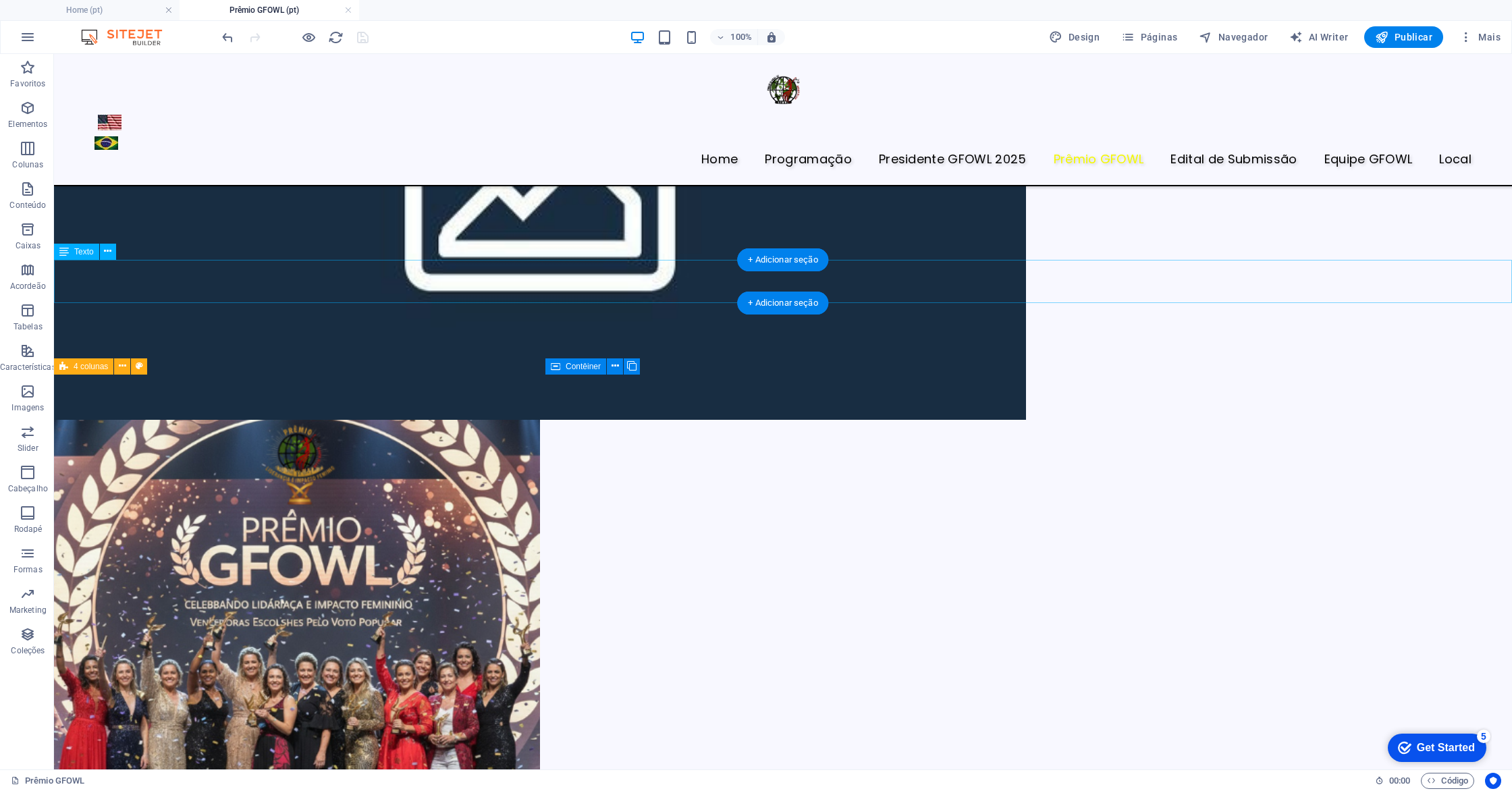
scroll to position [446, 0]
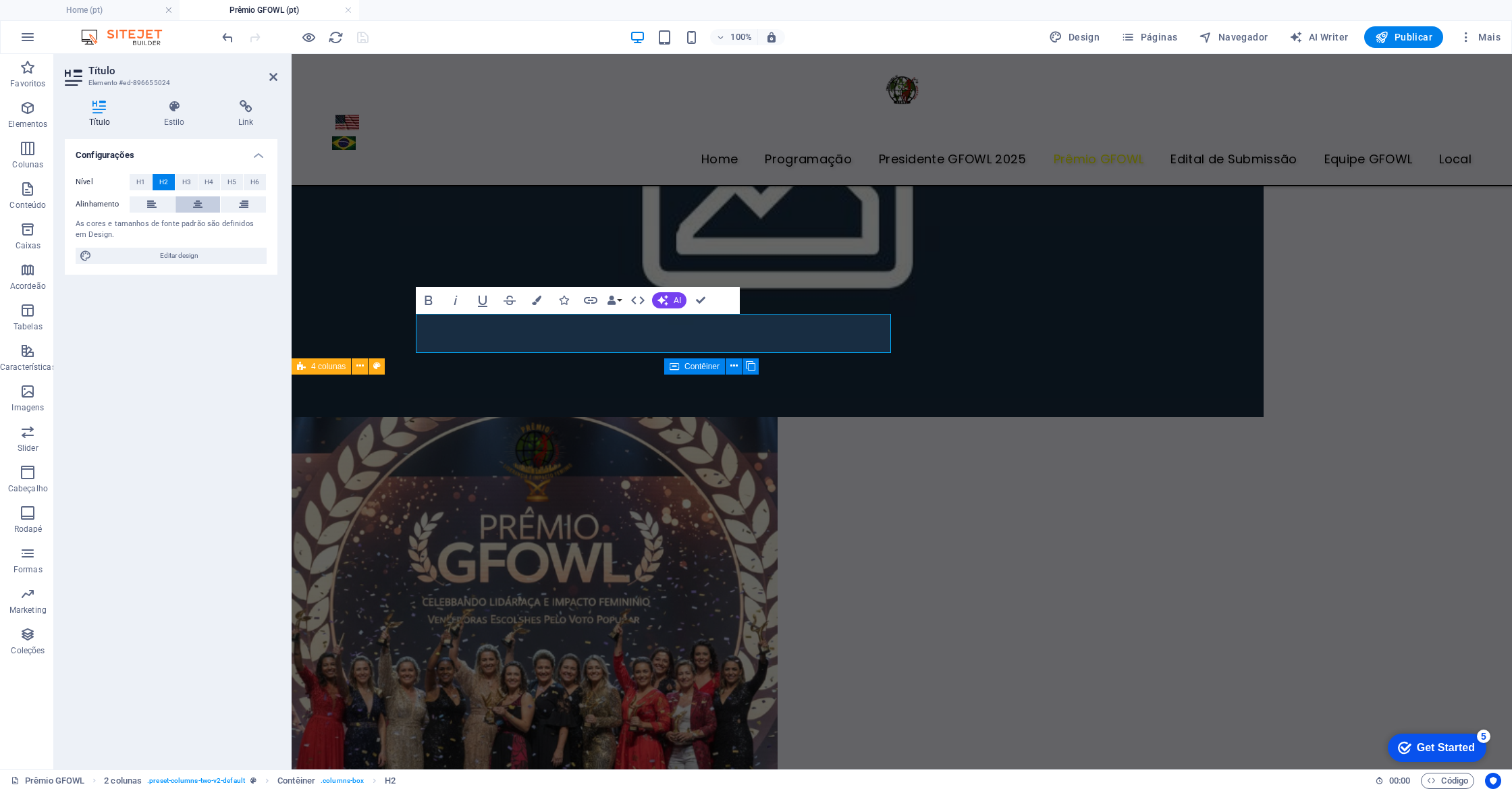
click at [192, 201] on button at bounding box center [198, 204] width 45 height 16
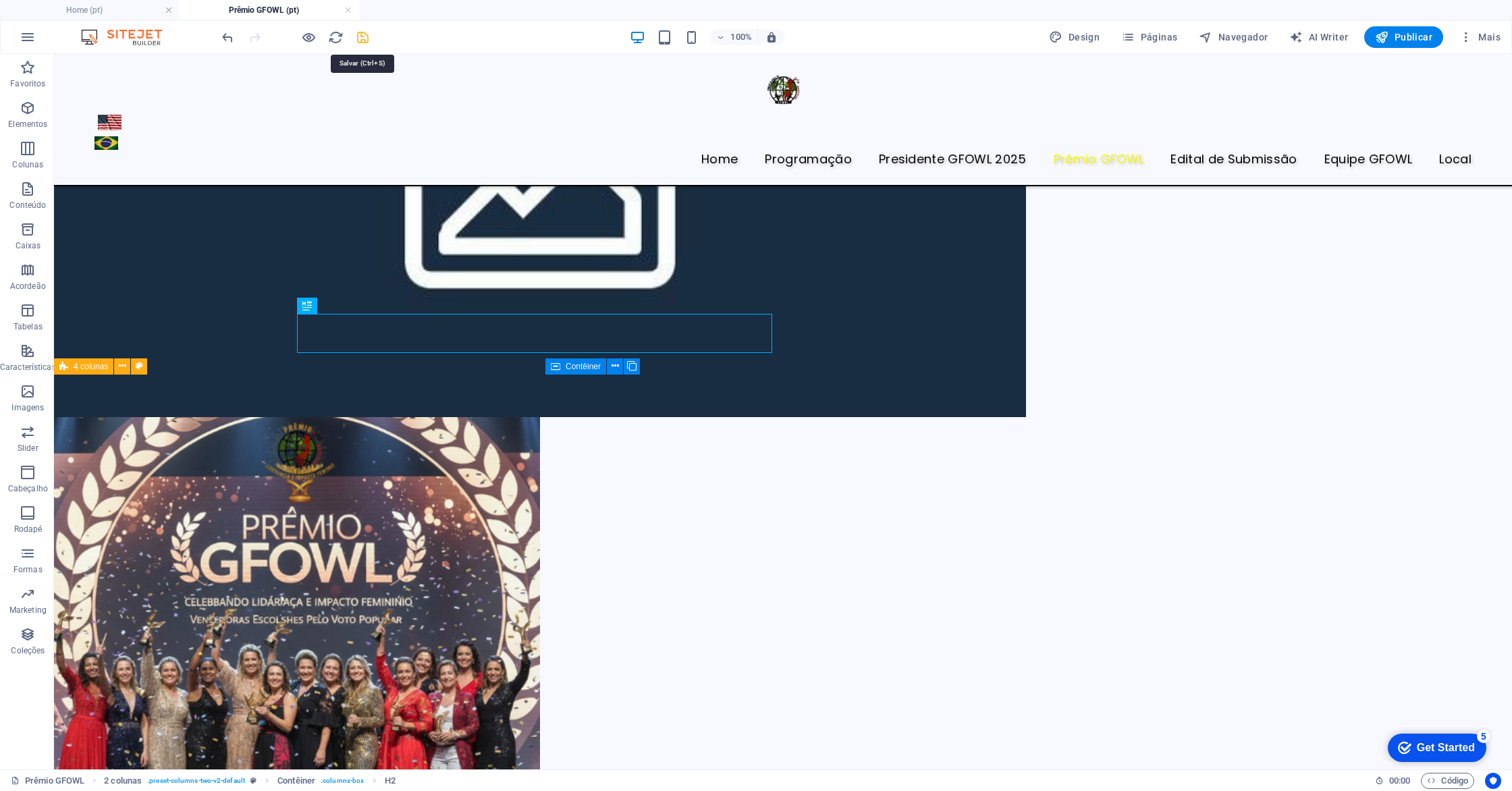
click at [361, 42] on icon "save" at bounding box center [363, 38] width 15 height 15
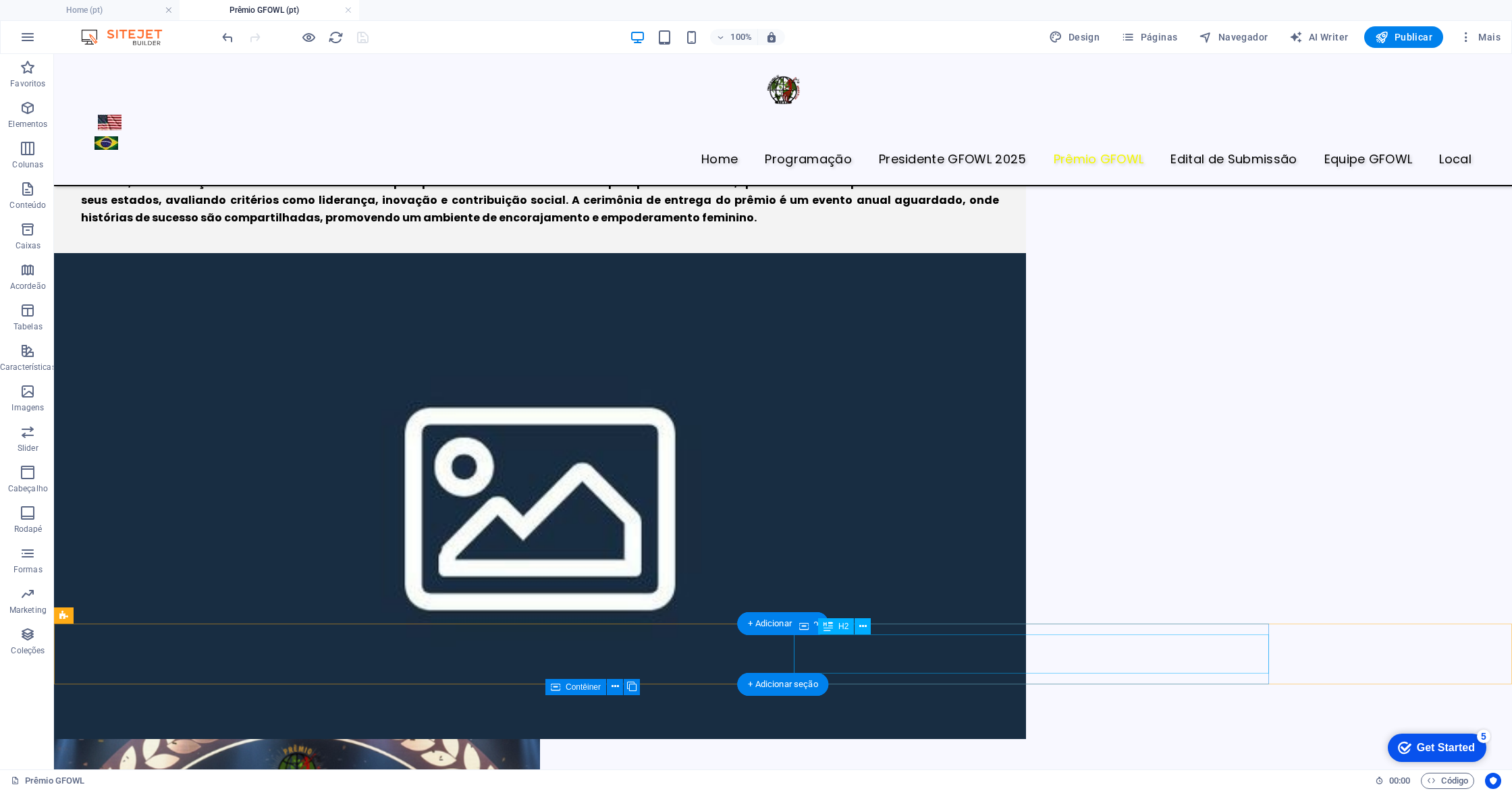
scroll to position [130, 0]
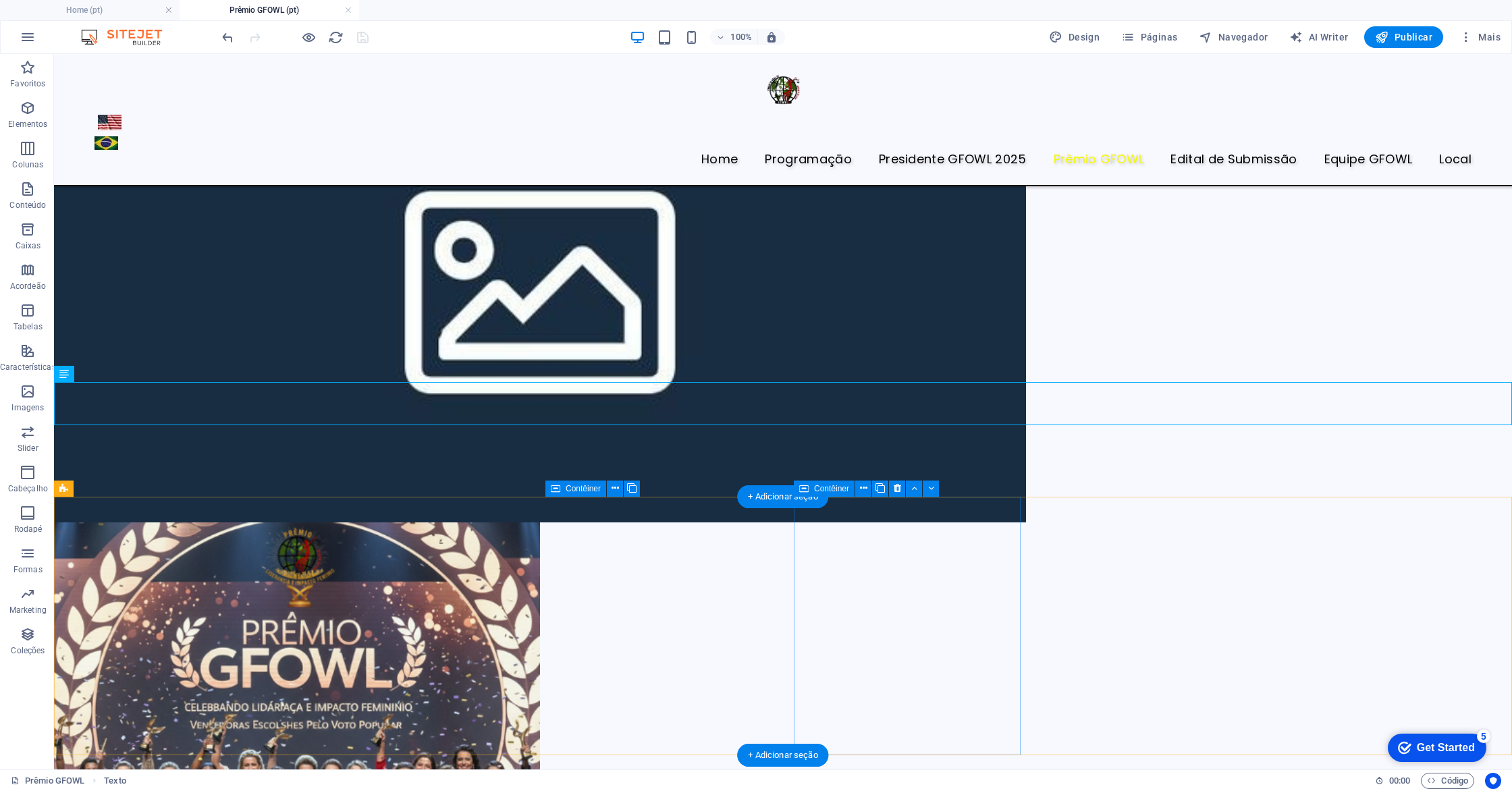
scroll to position [351, 0]
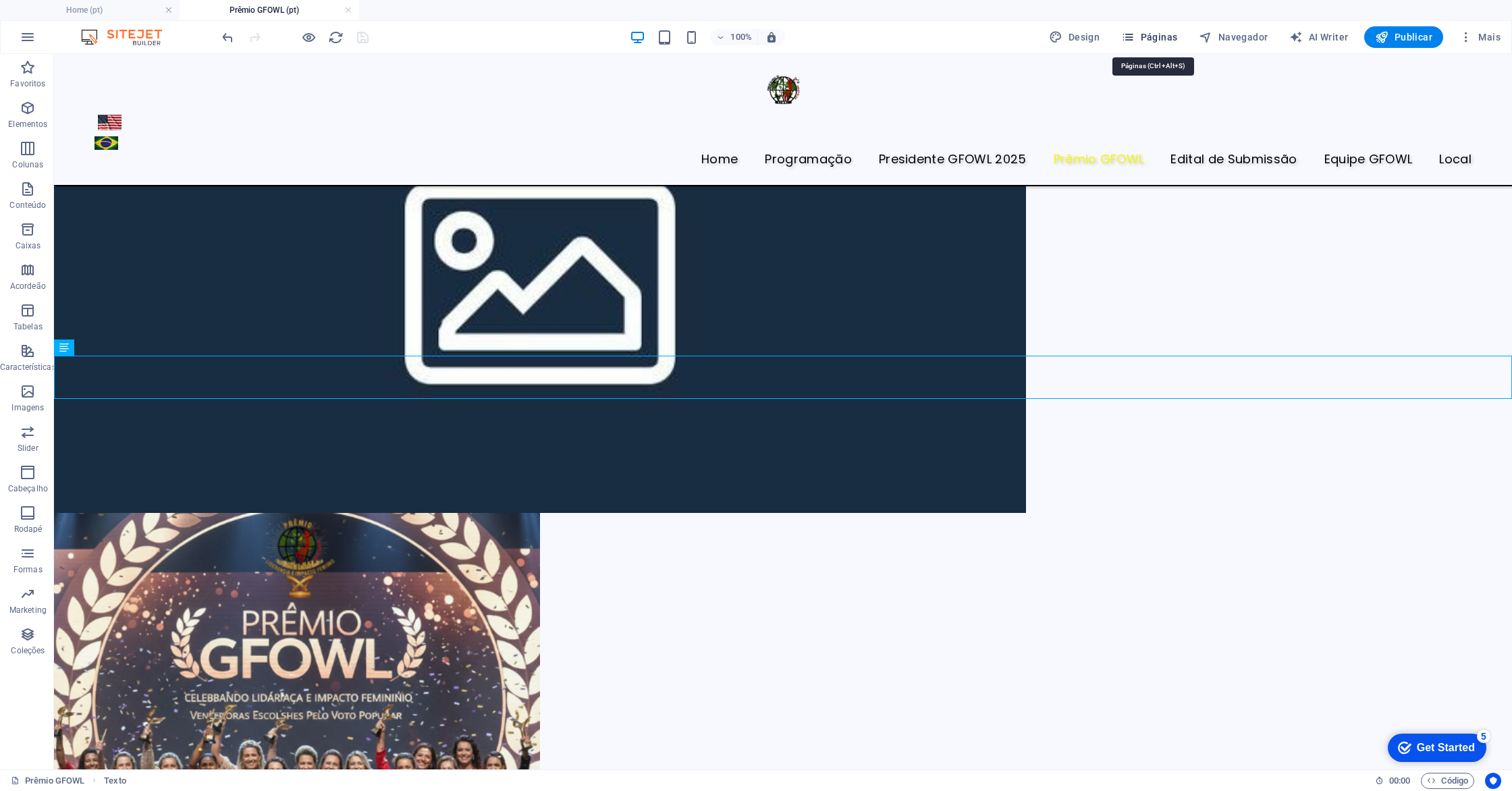
click at [1150, 39] on span "Páginas" at bounding box center [1149, 37] width 56 height 14
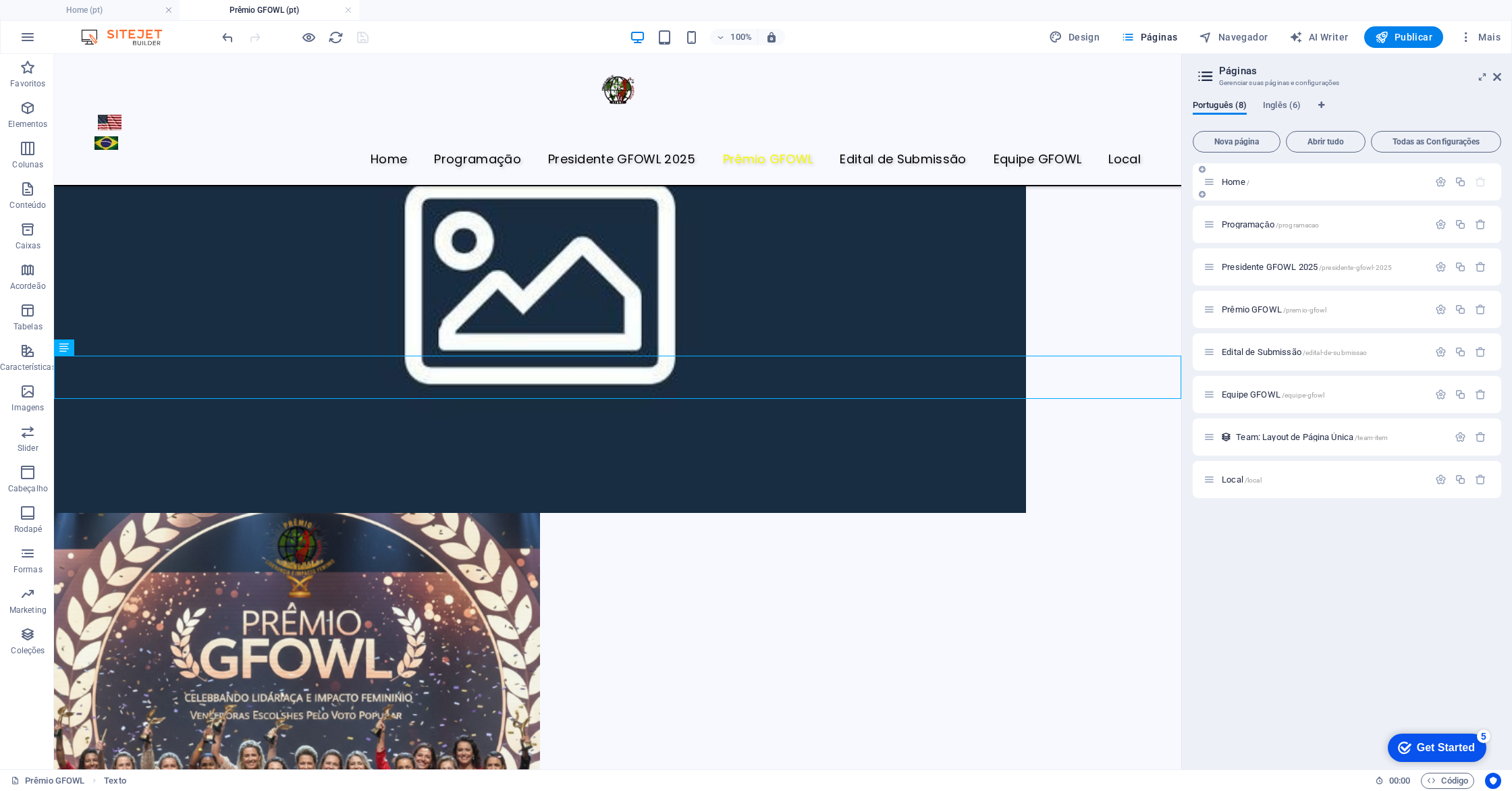
click at [1237, 183] on span "Home /" at bounding box center [1236, 182] width 27 height 10
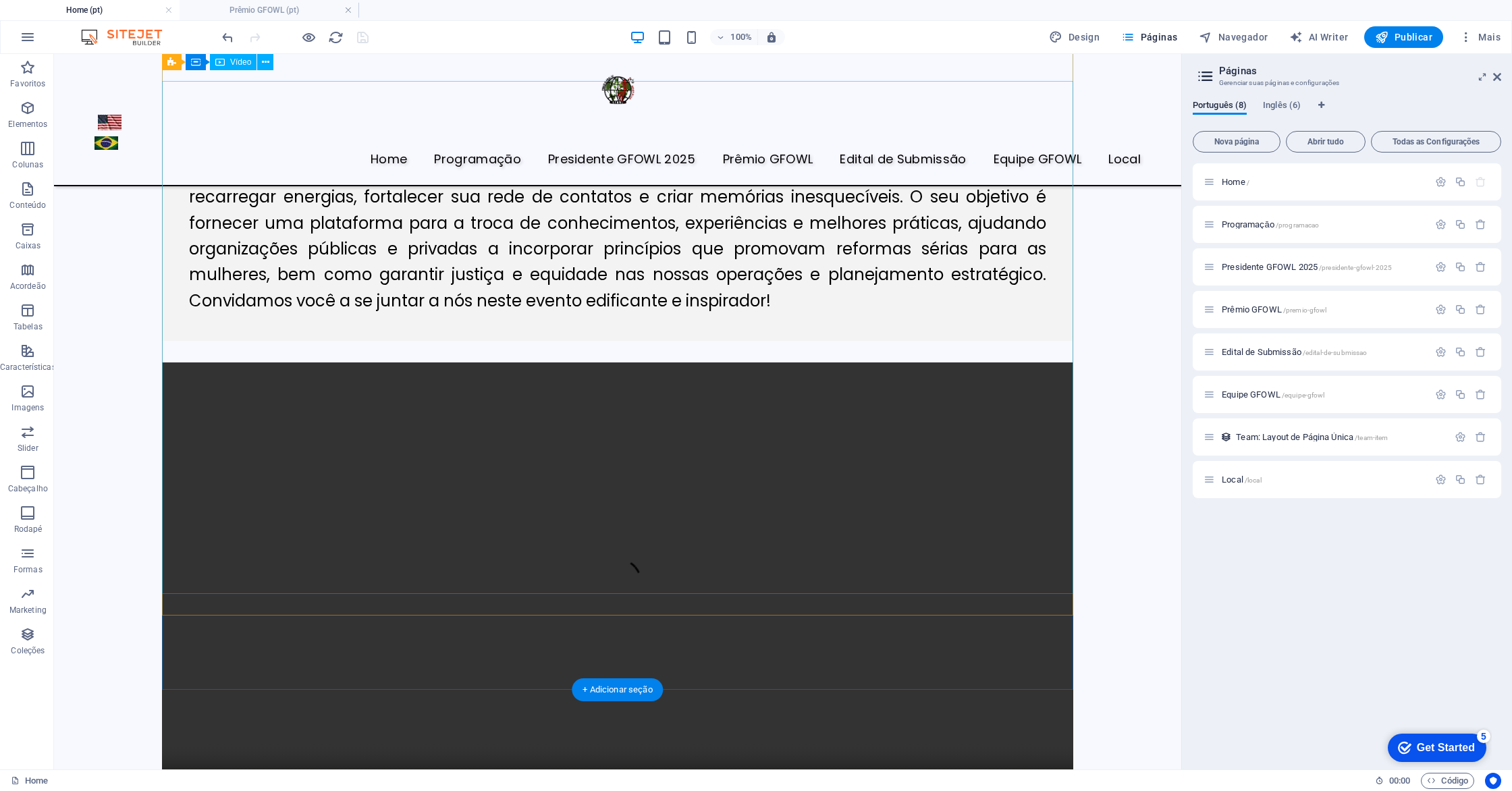
scroll to position [1280, 0]
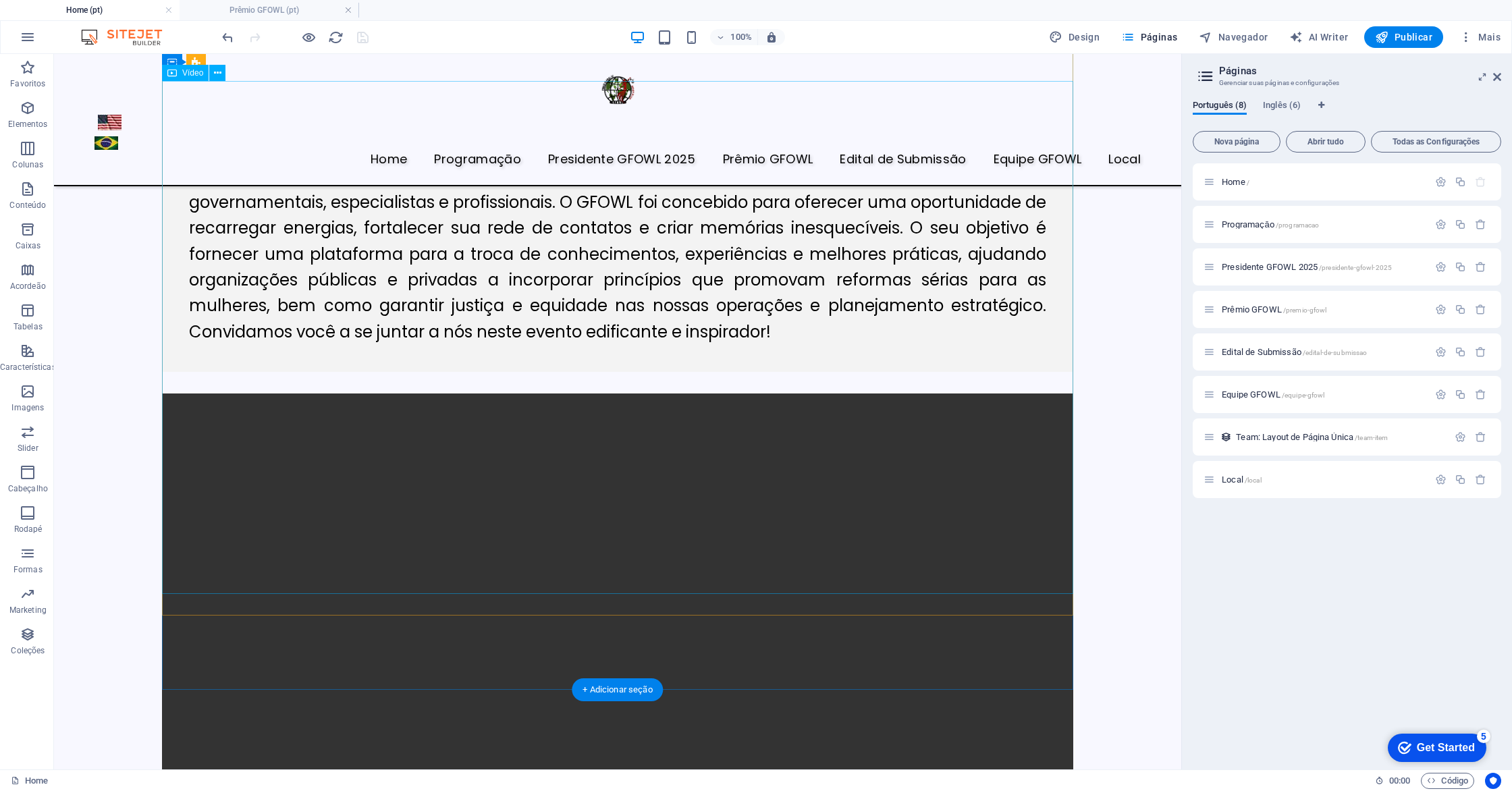
click at [177, 561] on figure at bounding box center [617, 621] width 911 height 456
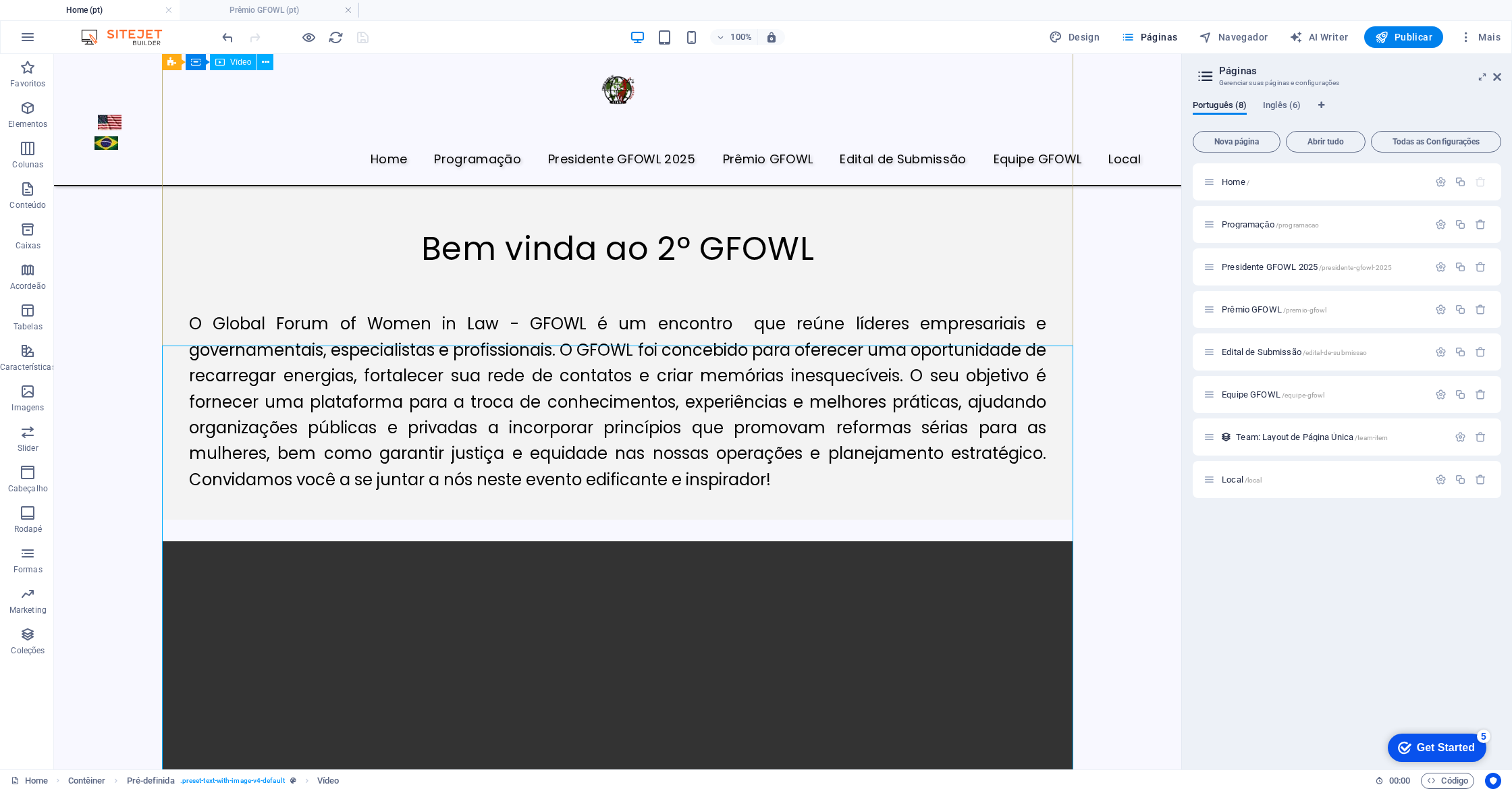
scroll to position [998, 0]
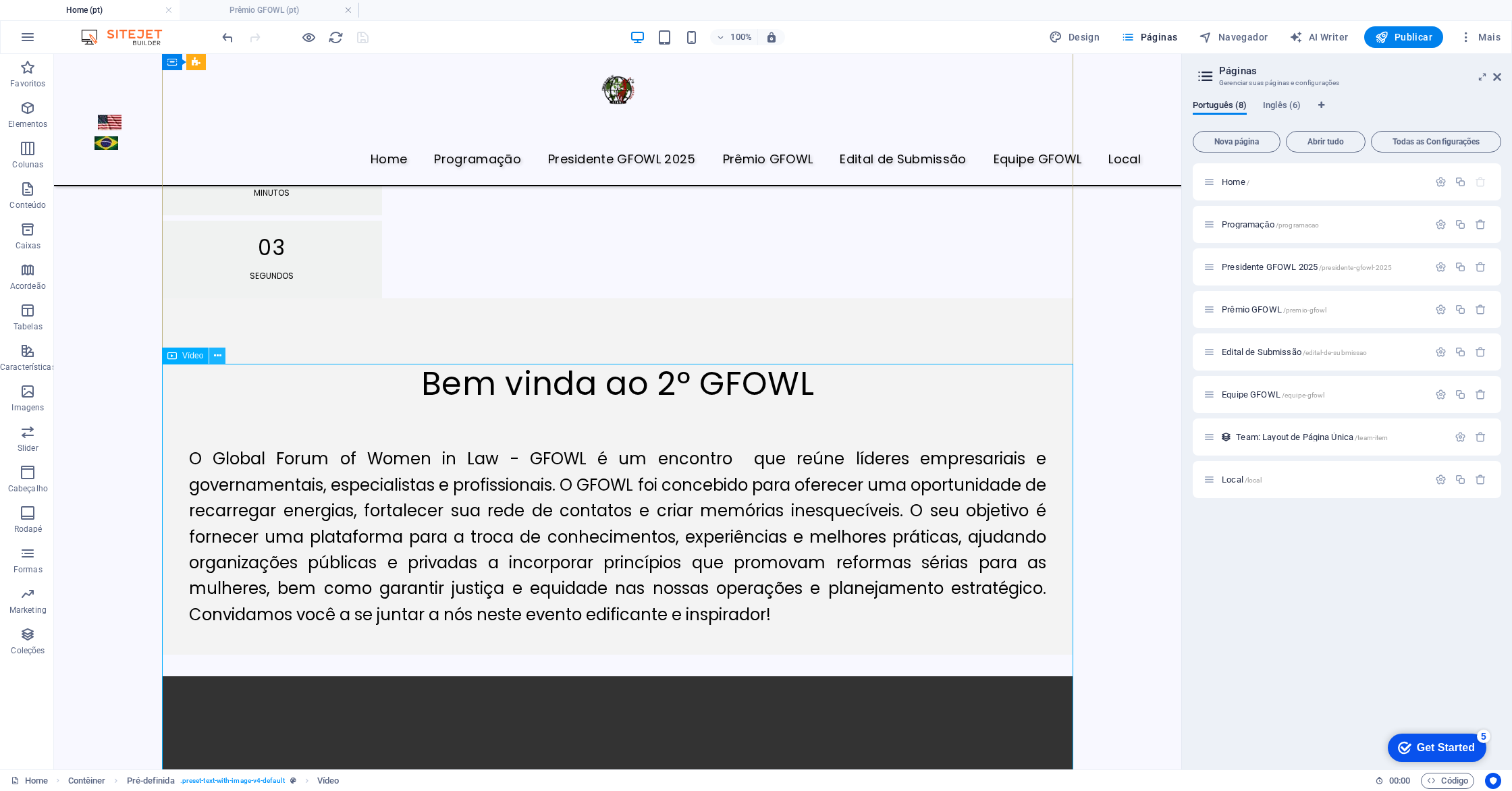
click at [218, 355] on icon at bounding box center [218, 356] width 8 height 15
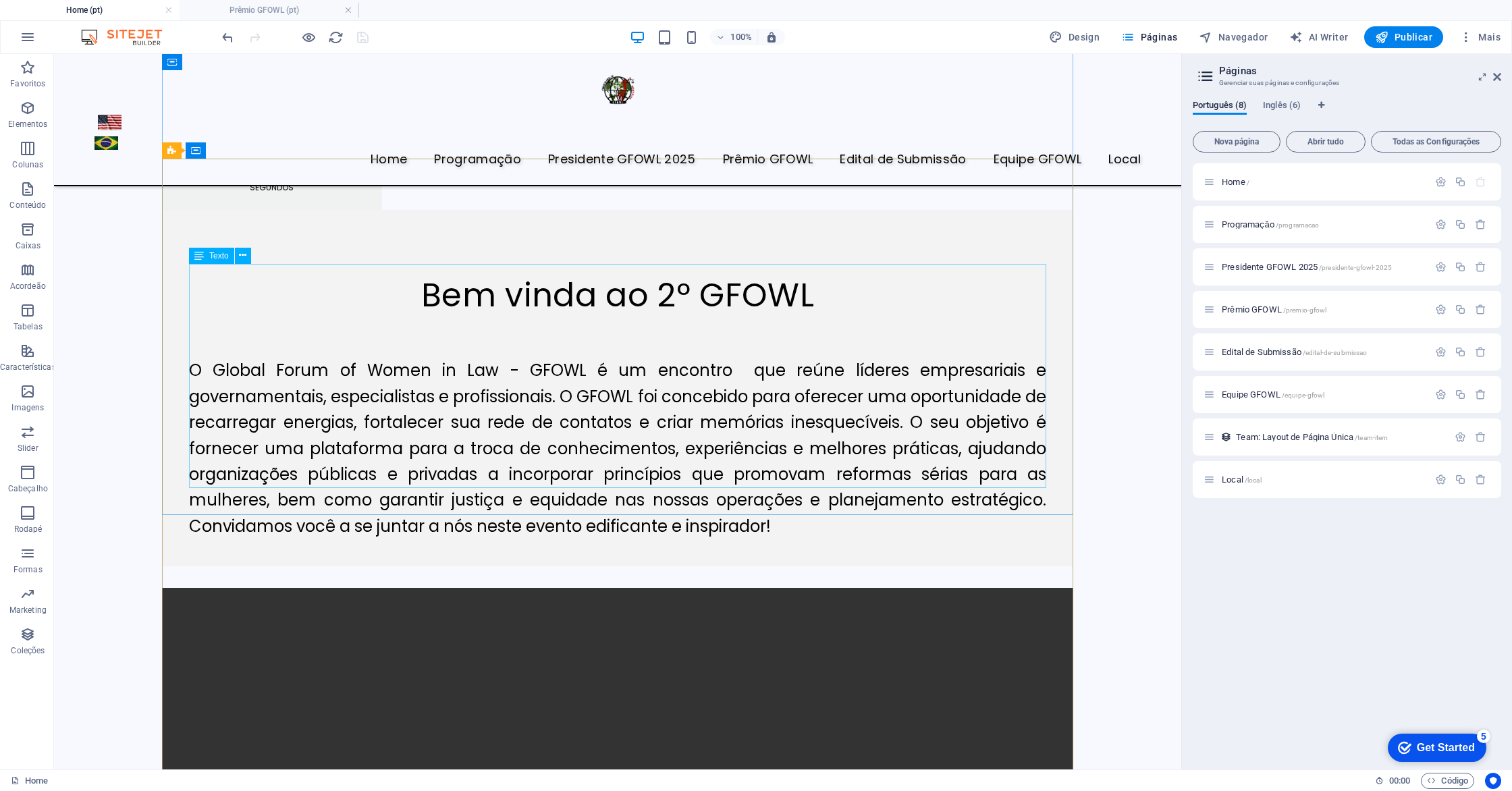
scroll to position [1203, 0]
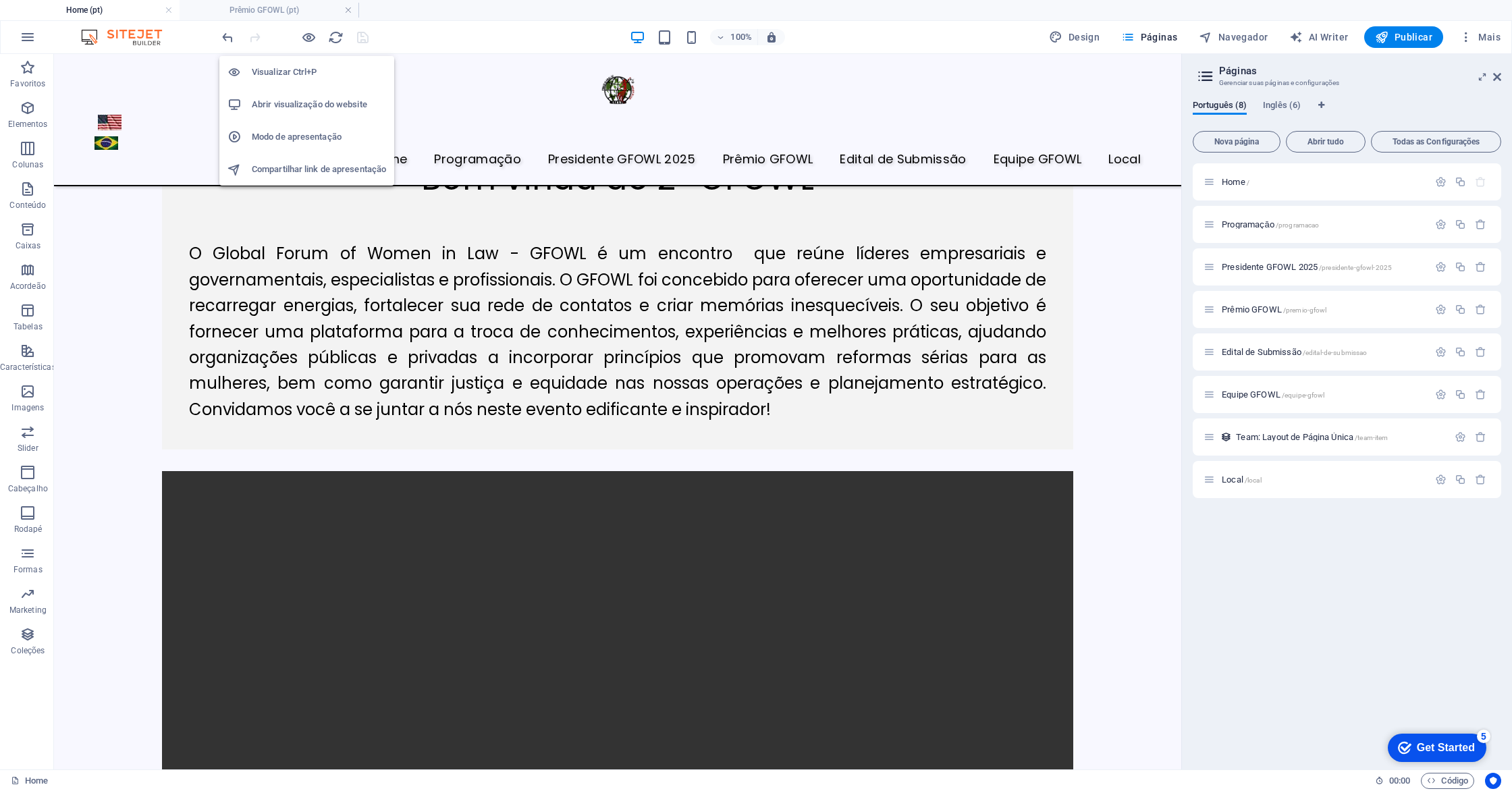
click at [279, 73] on h6 "Visualizar Ctrl+P" at bounding box center [319, 72] width 135 height 16
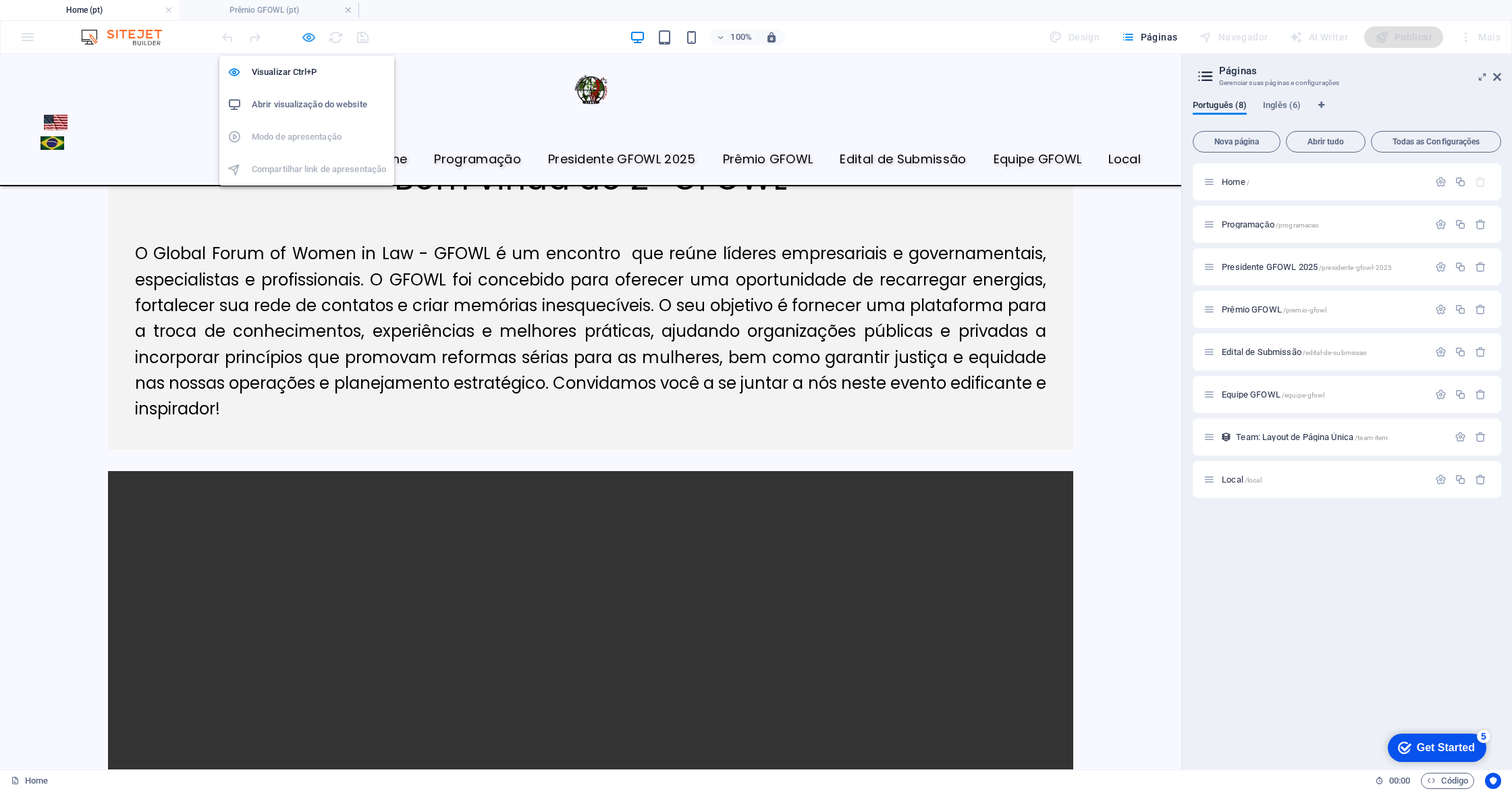
click at [307, 39] on icon "button" at bounding box center [309, 38] width 15 height 15
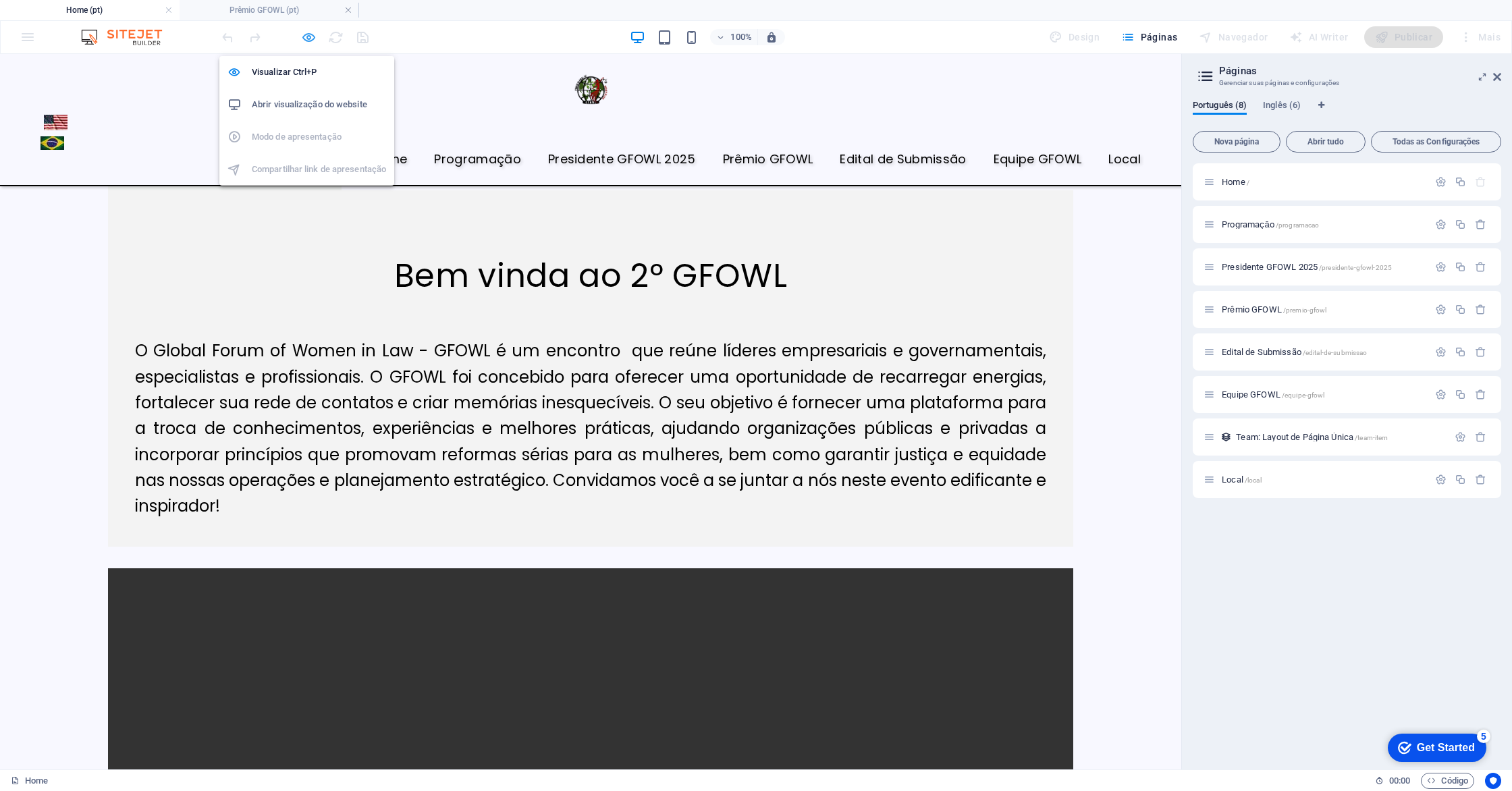
scroll to position [1203, 0]
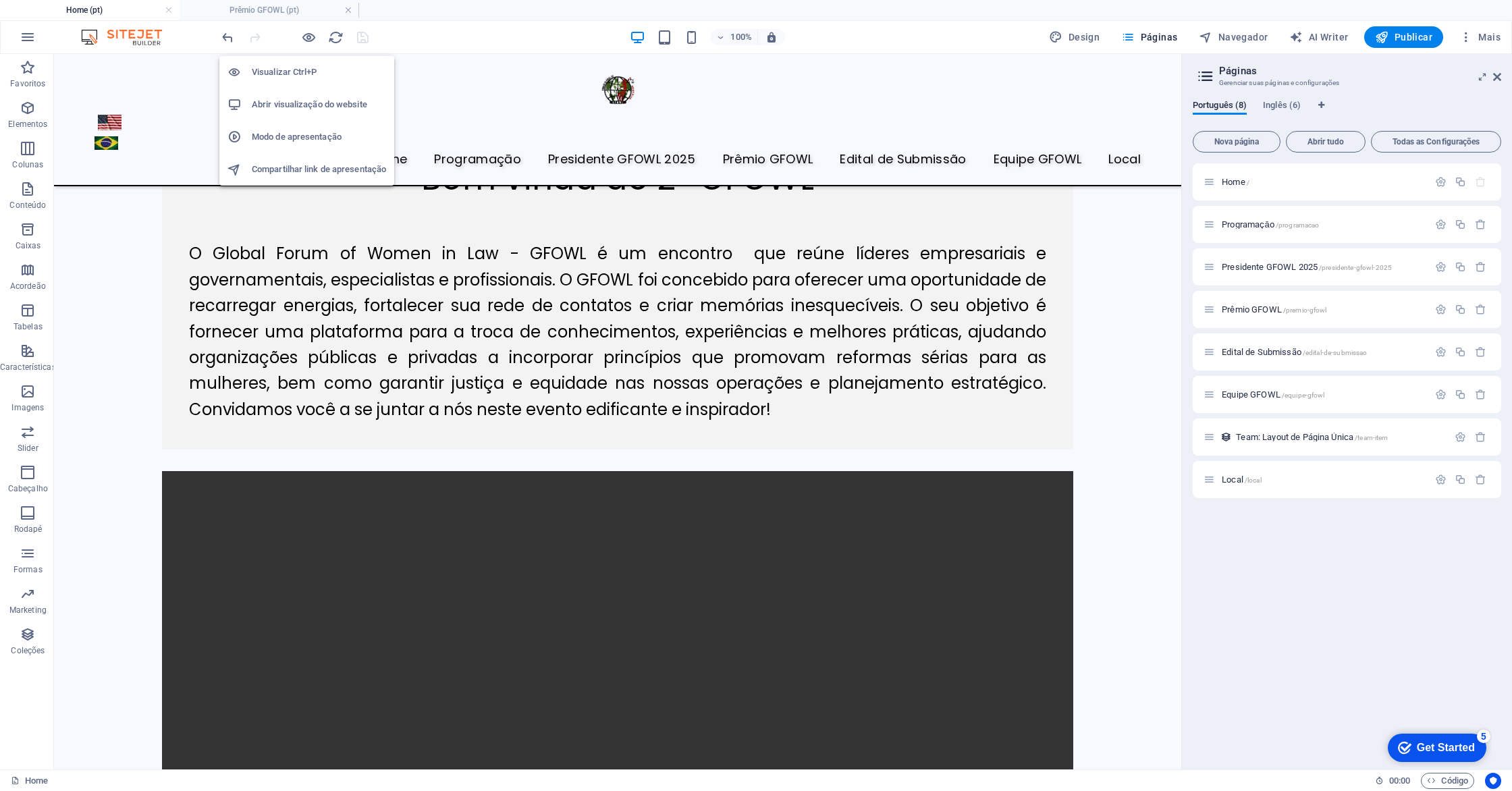
click at [303, 68] on h6 "Visualizar Ctrl+P" at bounding box center [319, 72] width 135 height 16
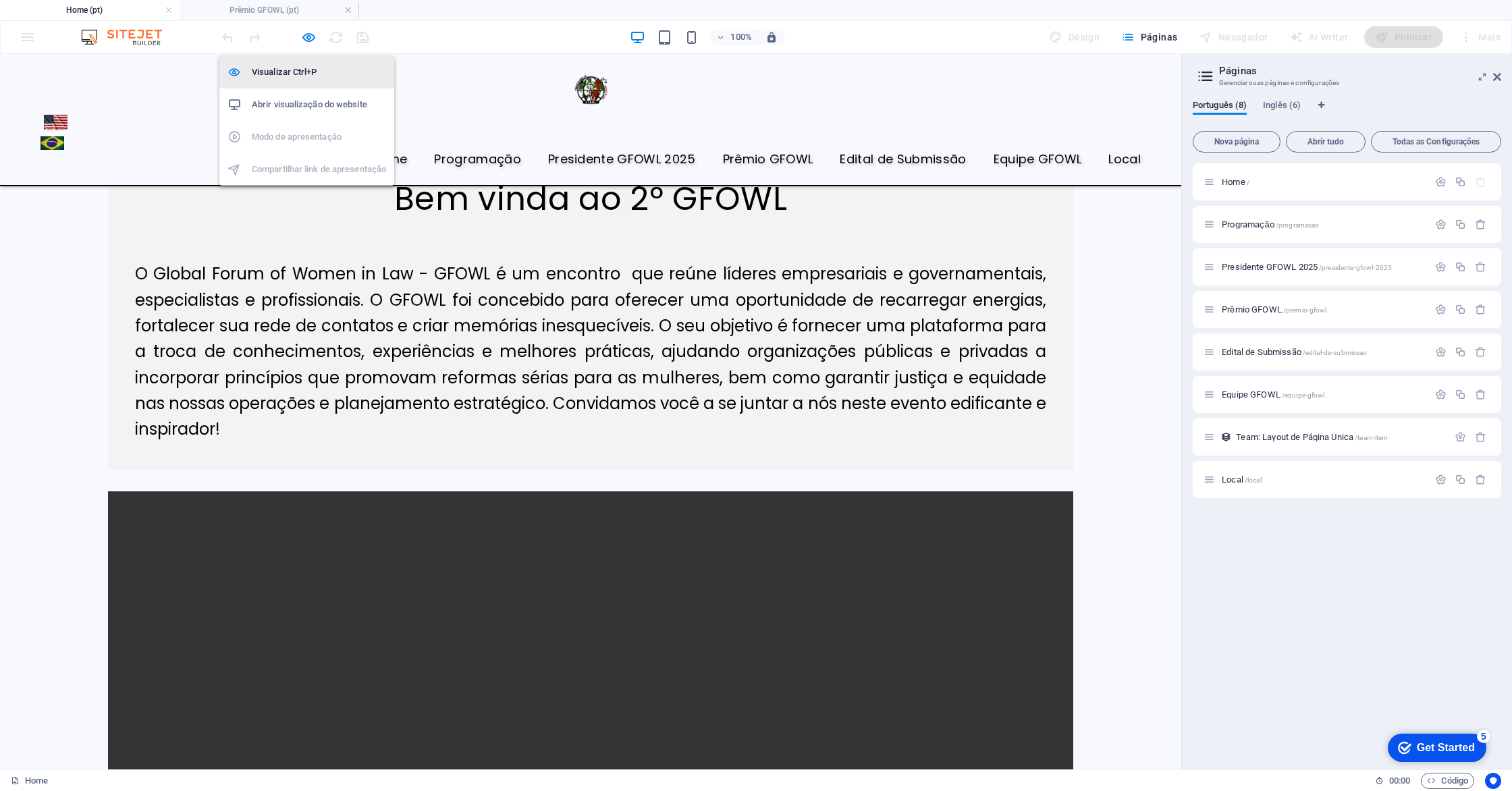
scroll to position [1126, 0]
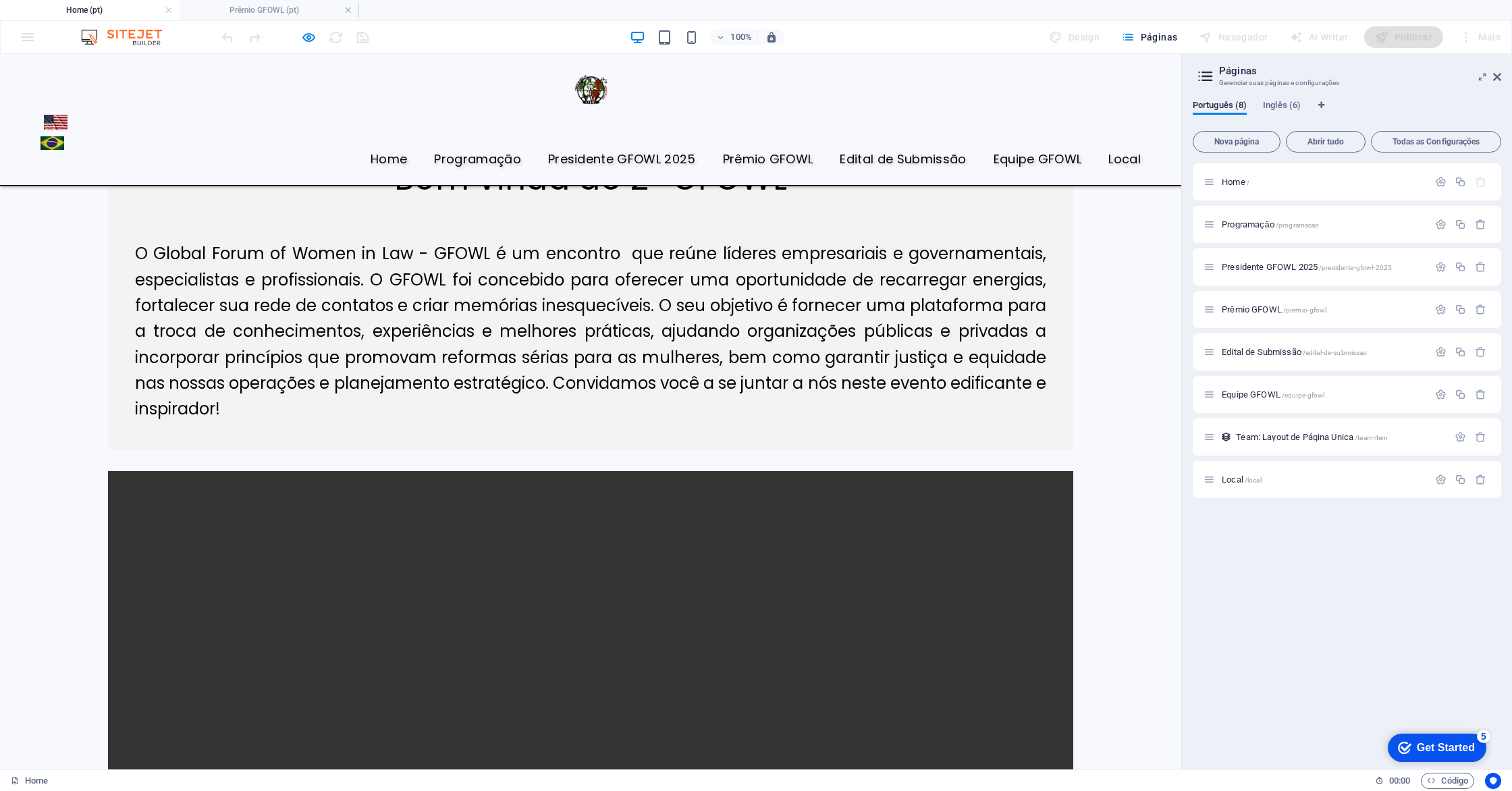
click at [418, 117] on div "Home Programaçāo Presidente GFOWL 2025 Prêmio GFOWL Edital de Submissão Equipe …" at bounding box center [591, 120] width 1181 height 132
click at [306, 34] on icon "button" at bounding box center [309, 38] width 15 height 15
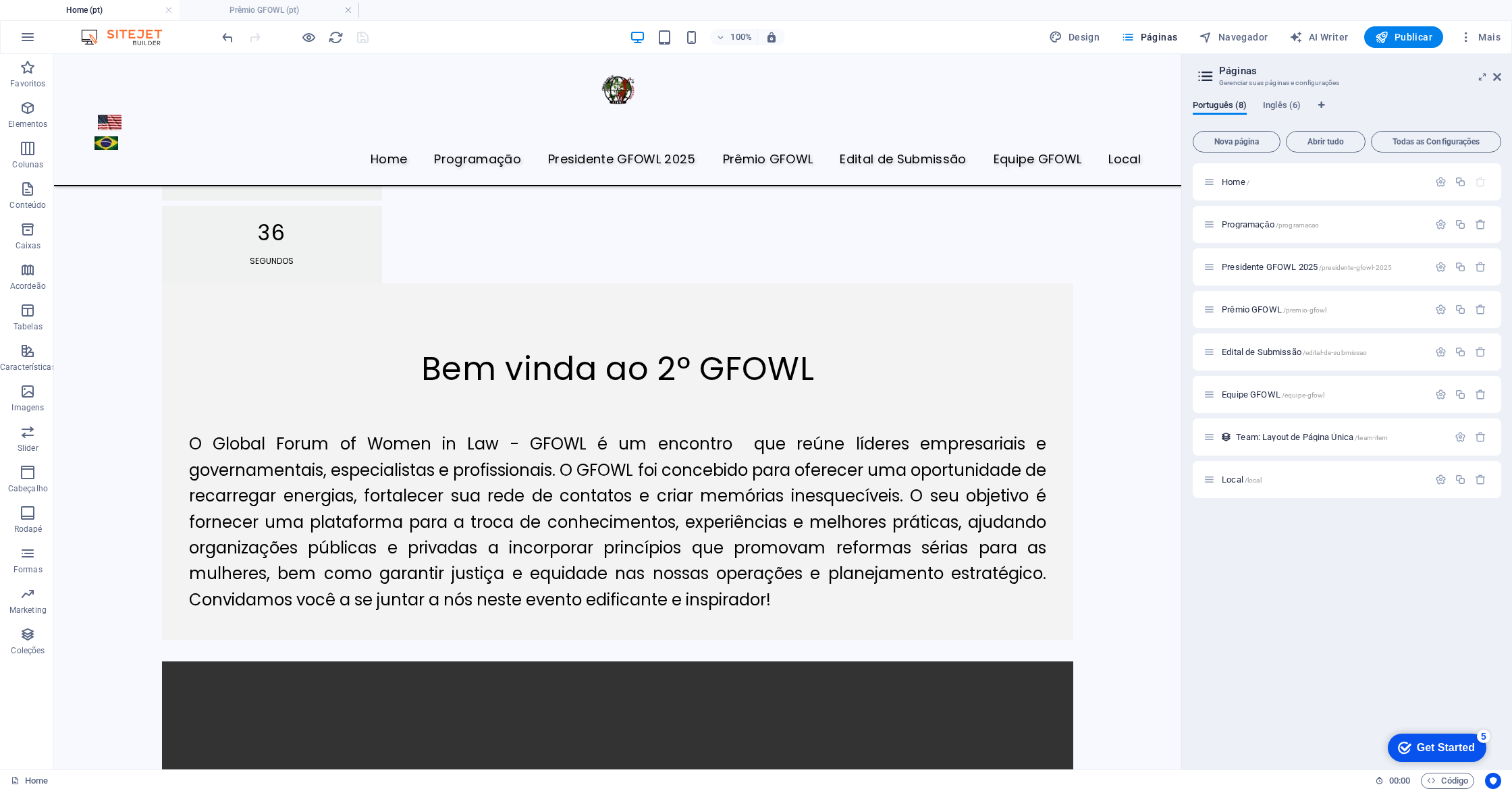
scroll to position [1014, 0]
click at [24, 123] on p "Elementos" at bounding box center [27, 124] width 39 height 11
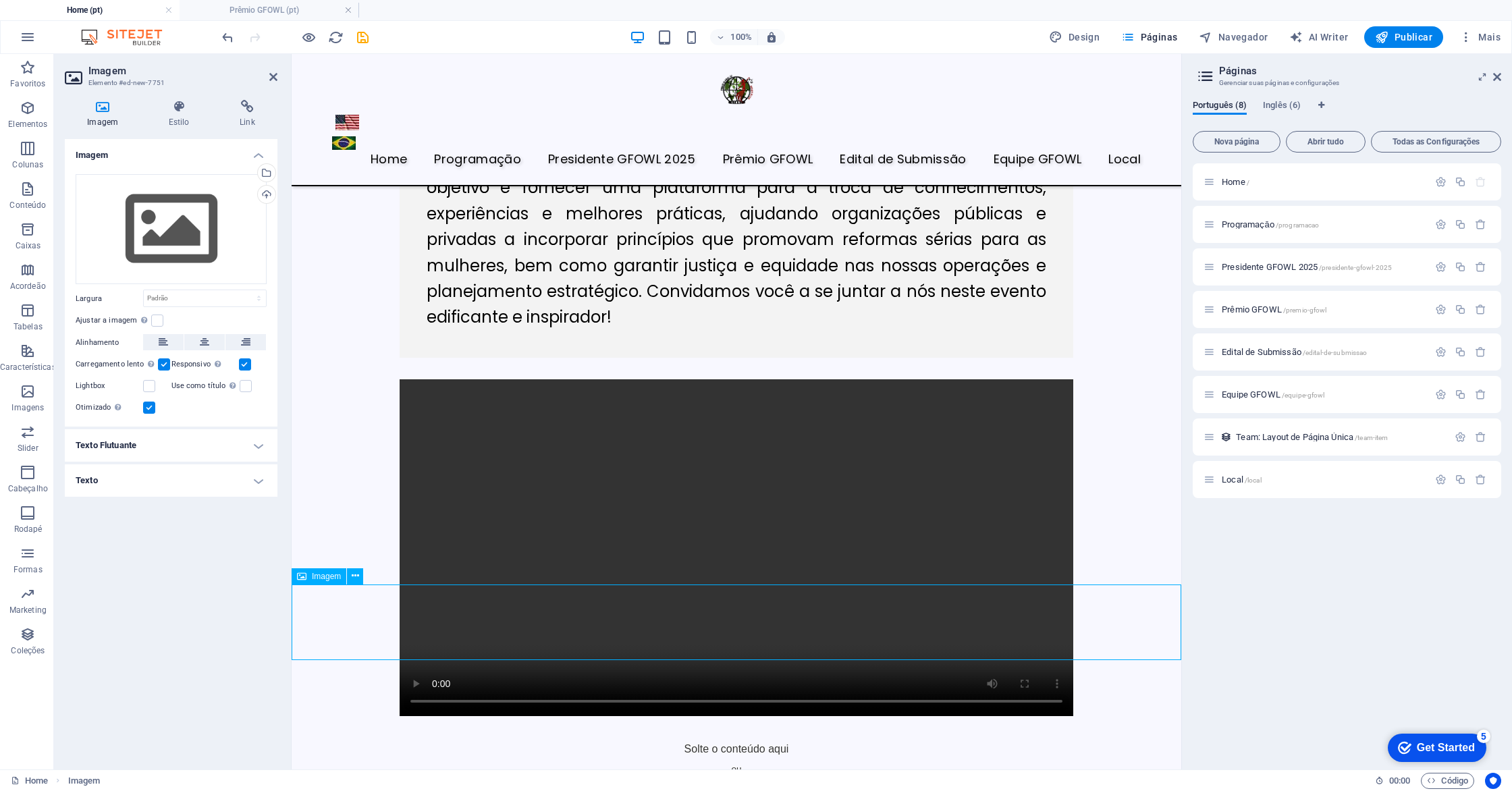
scroll to position [1302, 0]
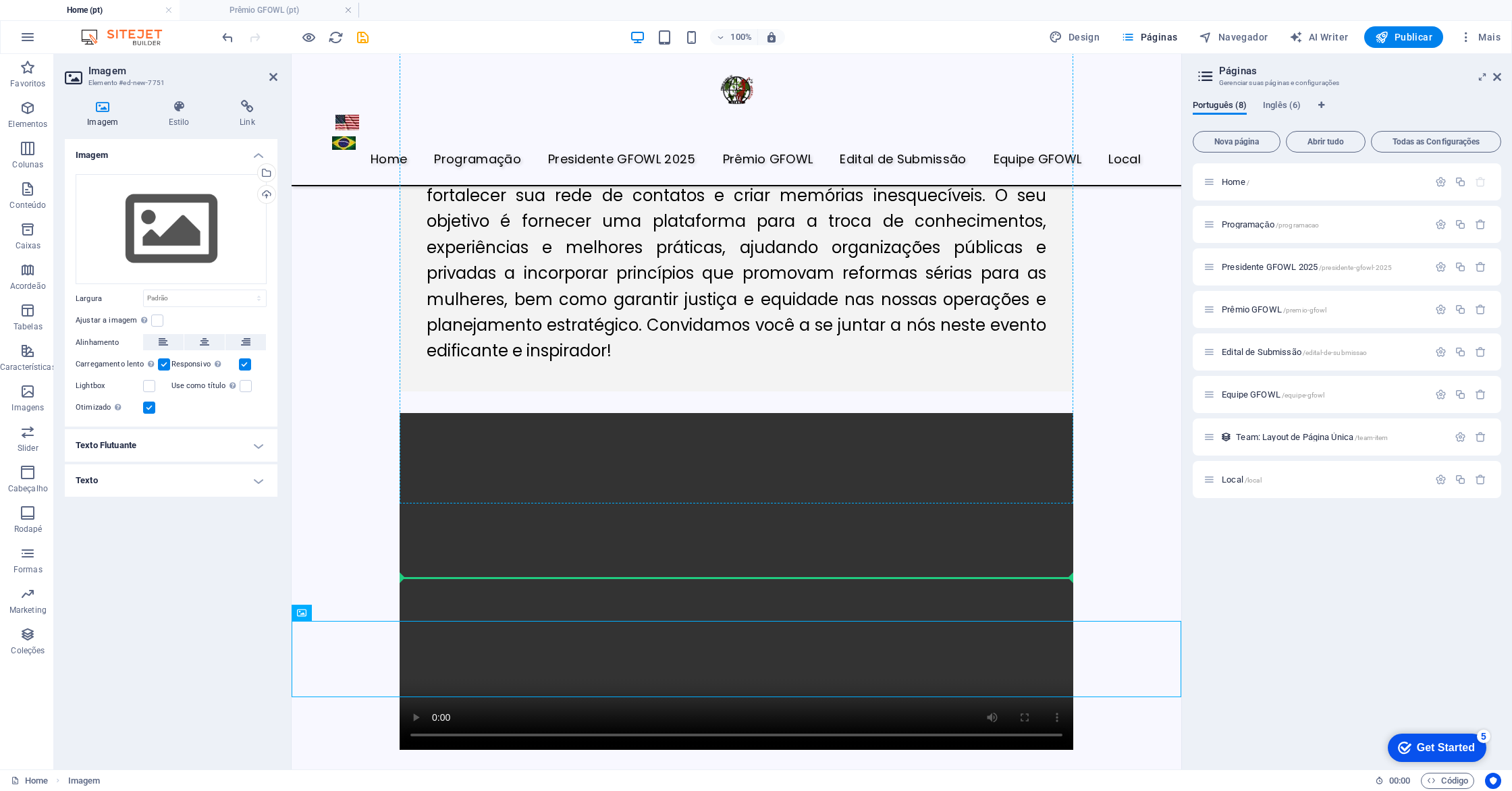
drag, startPoint x: 449, startPoint y: 631, endPoint x: 418, endPoint y: 152, distance: 480.0
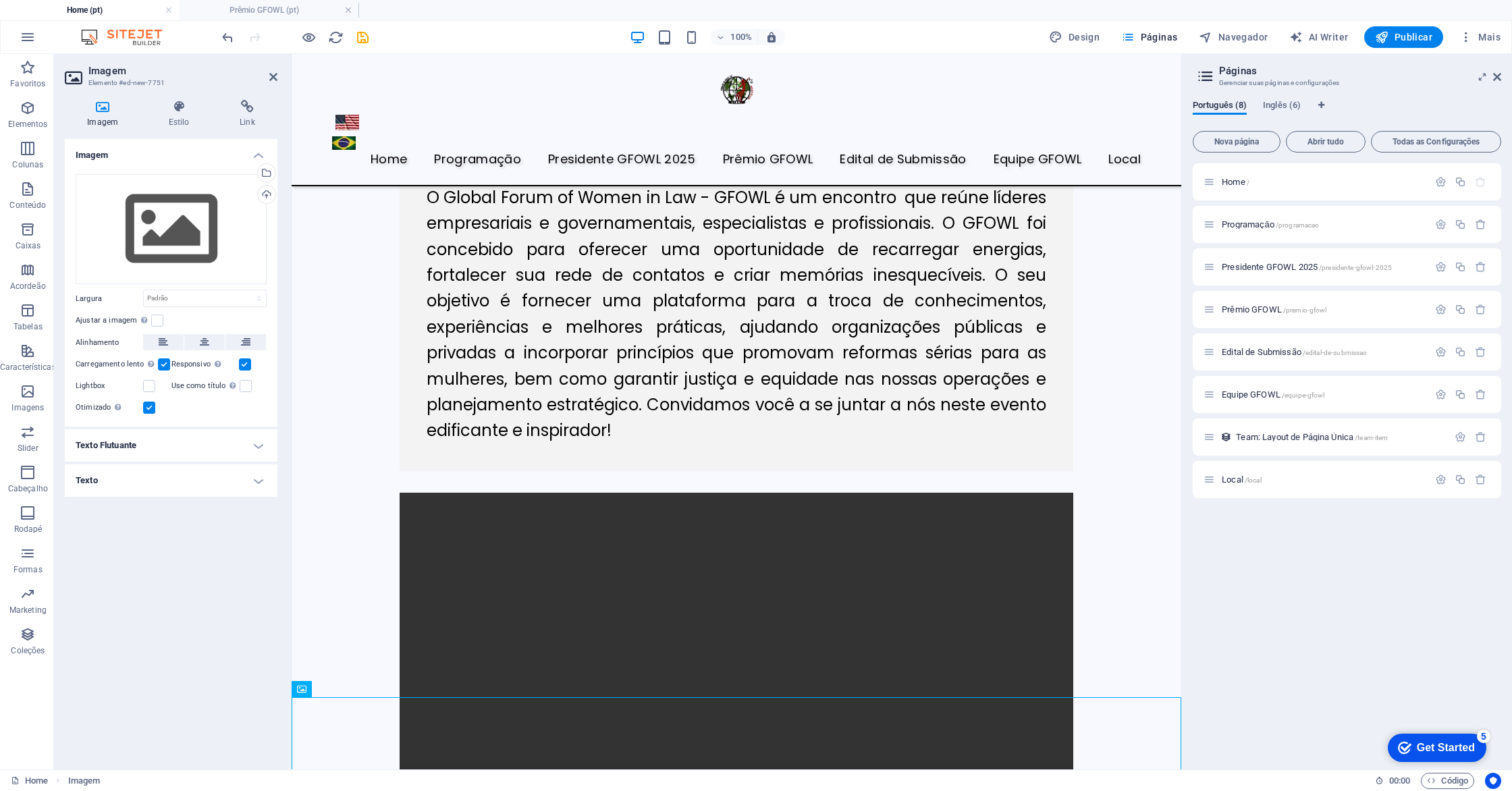
scroll to position [1189, 0]
click at [351, 691] on icon at bounding box center [355, 689] width 8 height 15
click at [228, 38] on icon "undo" at bounding box center [228, 38] width 15 height 15
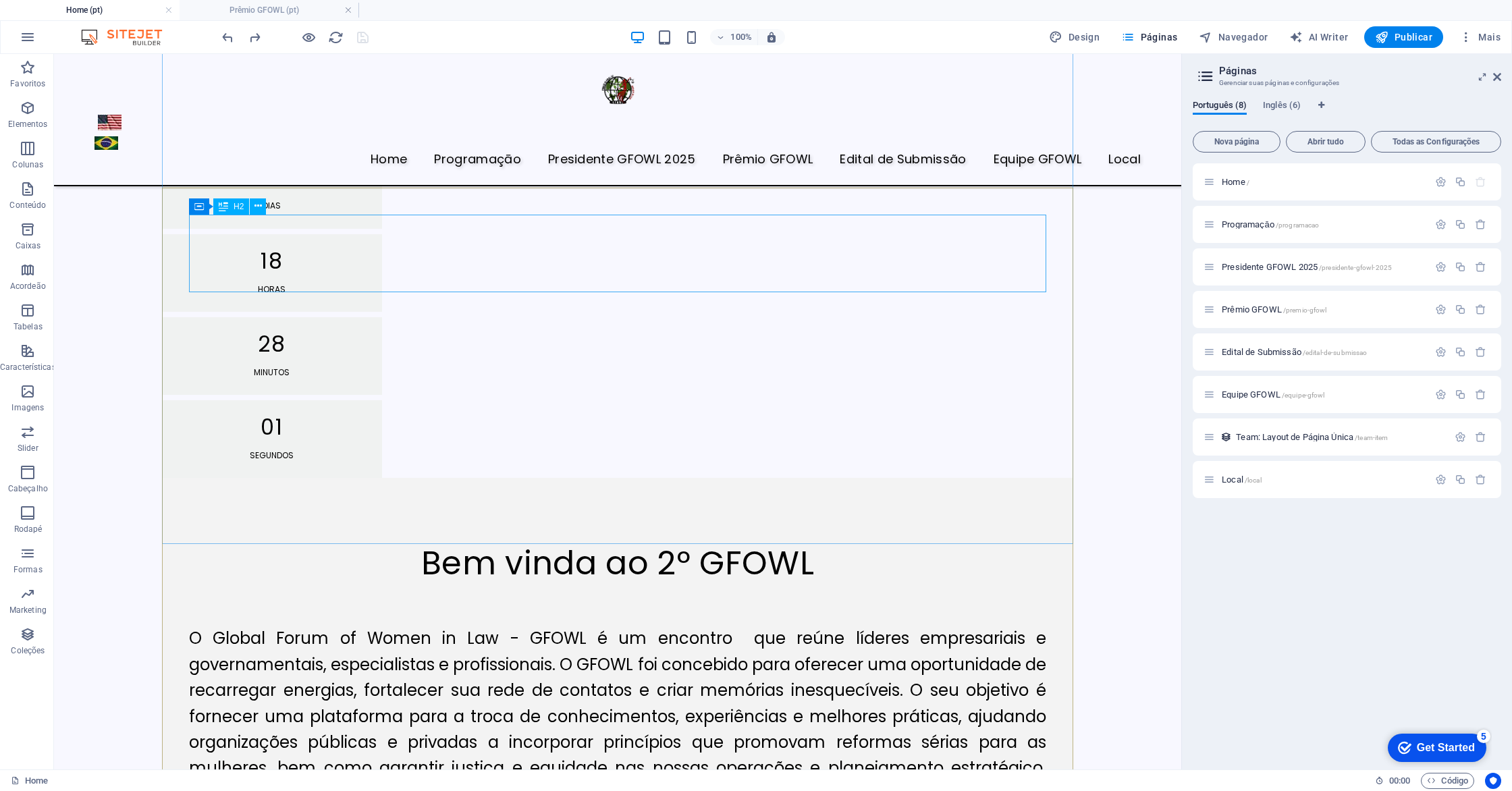
scroll to position [755, 0]
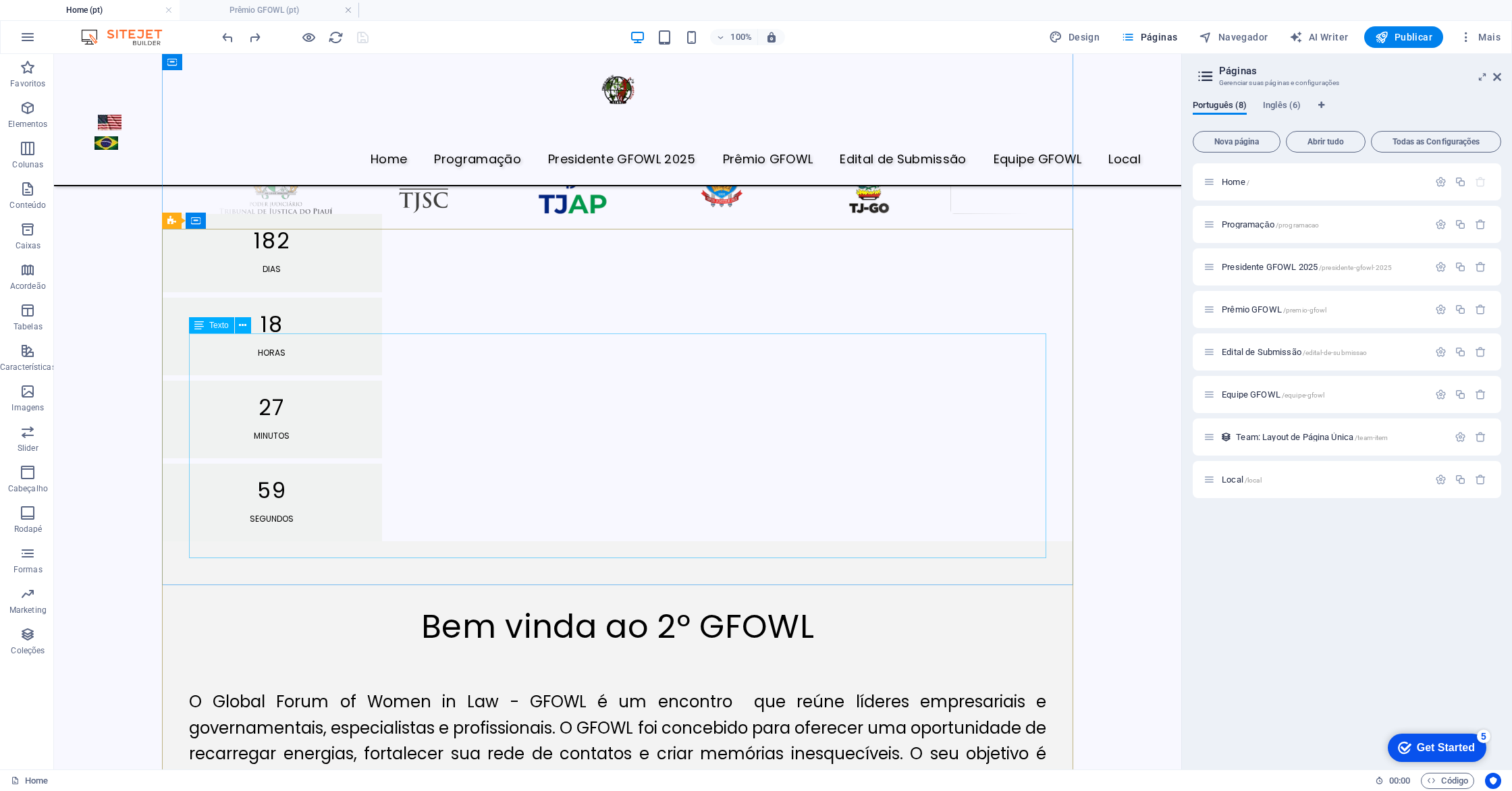
click at [787, 646] on div "O Global Forum of Women in Law - GFOWL é um encontro que reúne líderes empresar…" at bounding box center [618, 758] width 857 height 225
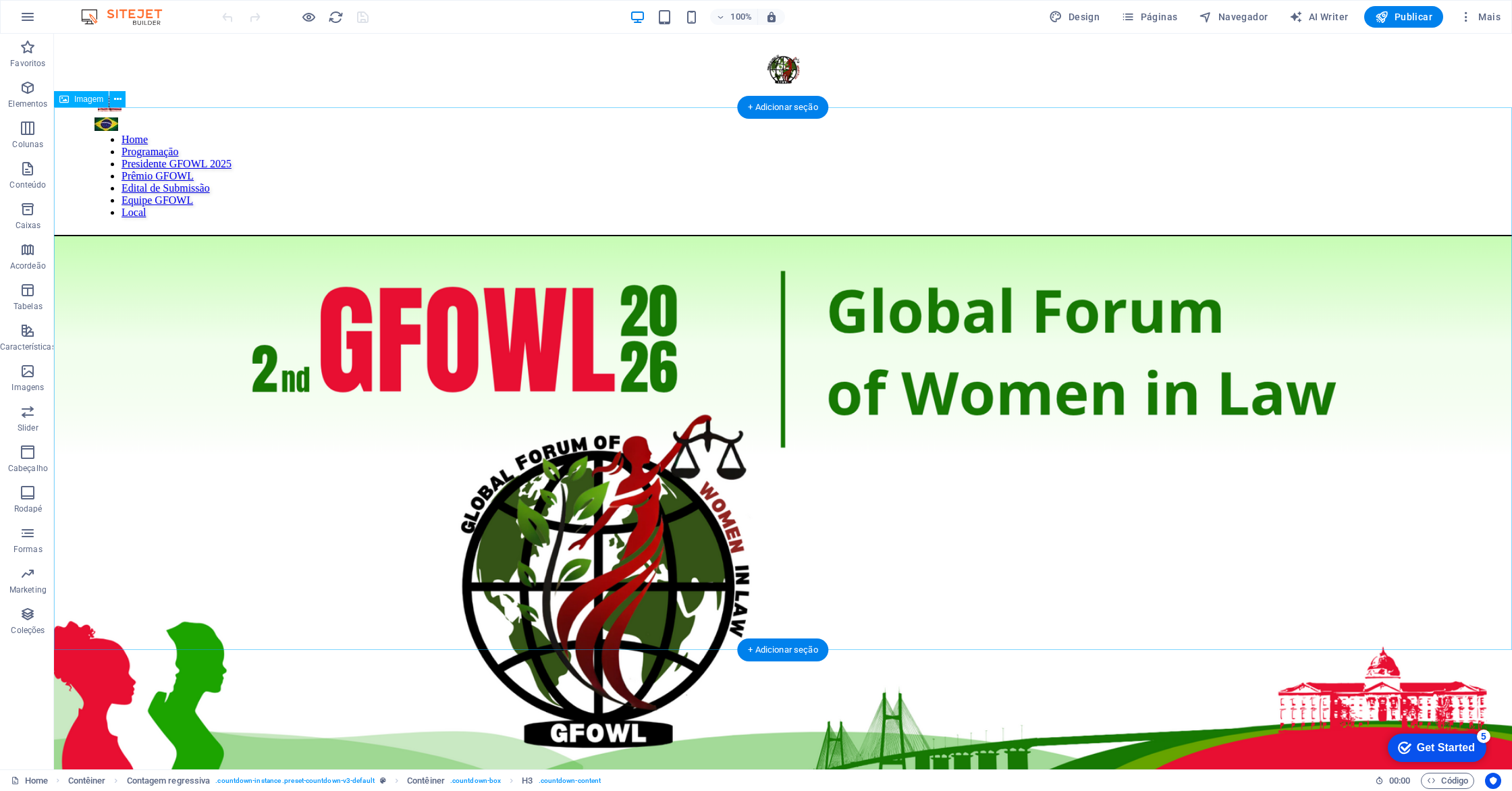
scroll to position [634, 0]
